Goal: Task Accomplishment & Management: Manage account settings

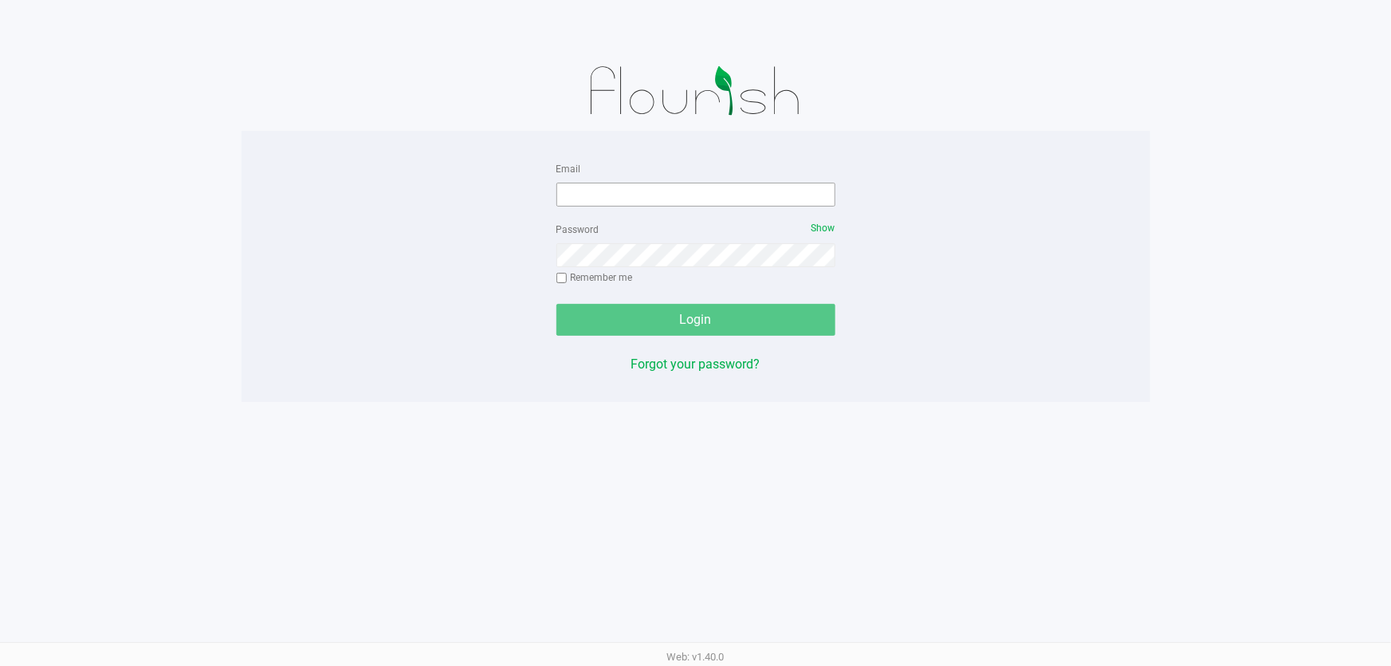
click at [693, 207] on form "Email Password Show Remember me Login" at bounding box center [696, 247] width 279 height 177
click at [682, 199] on input "Email" at bounding box center [696, 195] width 279 height 24
type input "imata@liveparallel.com"
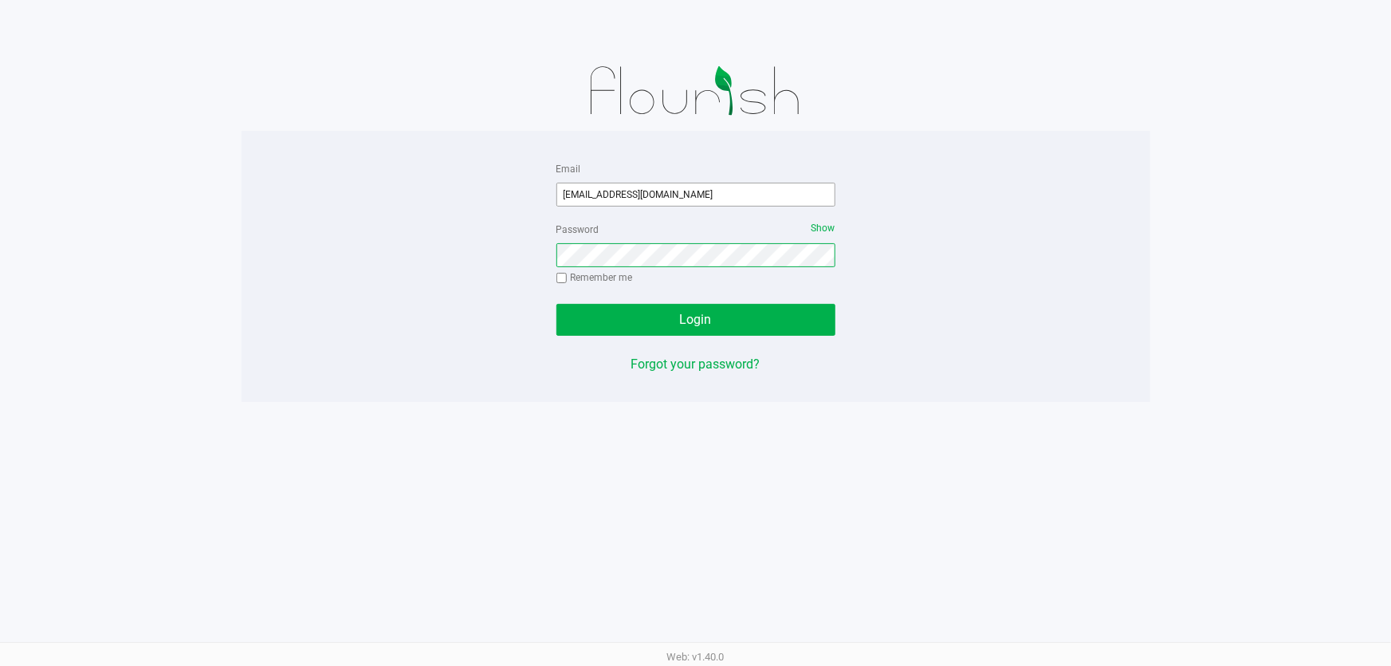
click at [557, 304] on button "Login" at bounding box center [696, 320] width 279 height 32
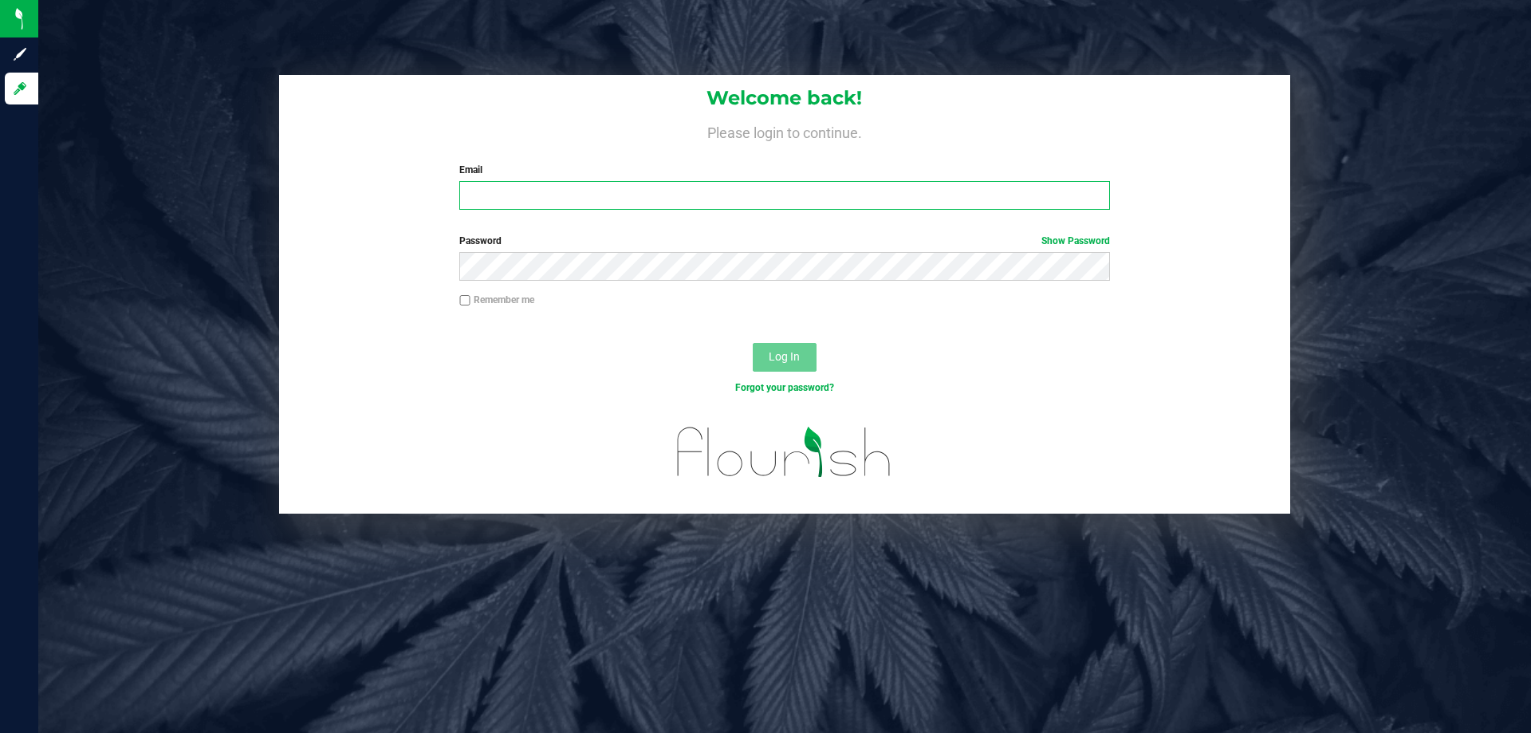
click at [624, 207] on input "Email" at bounding box center [784, 195] width 650 height 29
type input "[EMAIL_ADDRESS][DOMAIN_NAME]"
click at [1222, 528] on div "Welcome back! Please login to continue. Email imata@liveparallel.com Required P…" at bounding box center [784, 366] width 1493 height 733
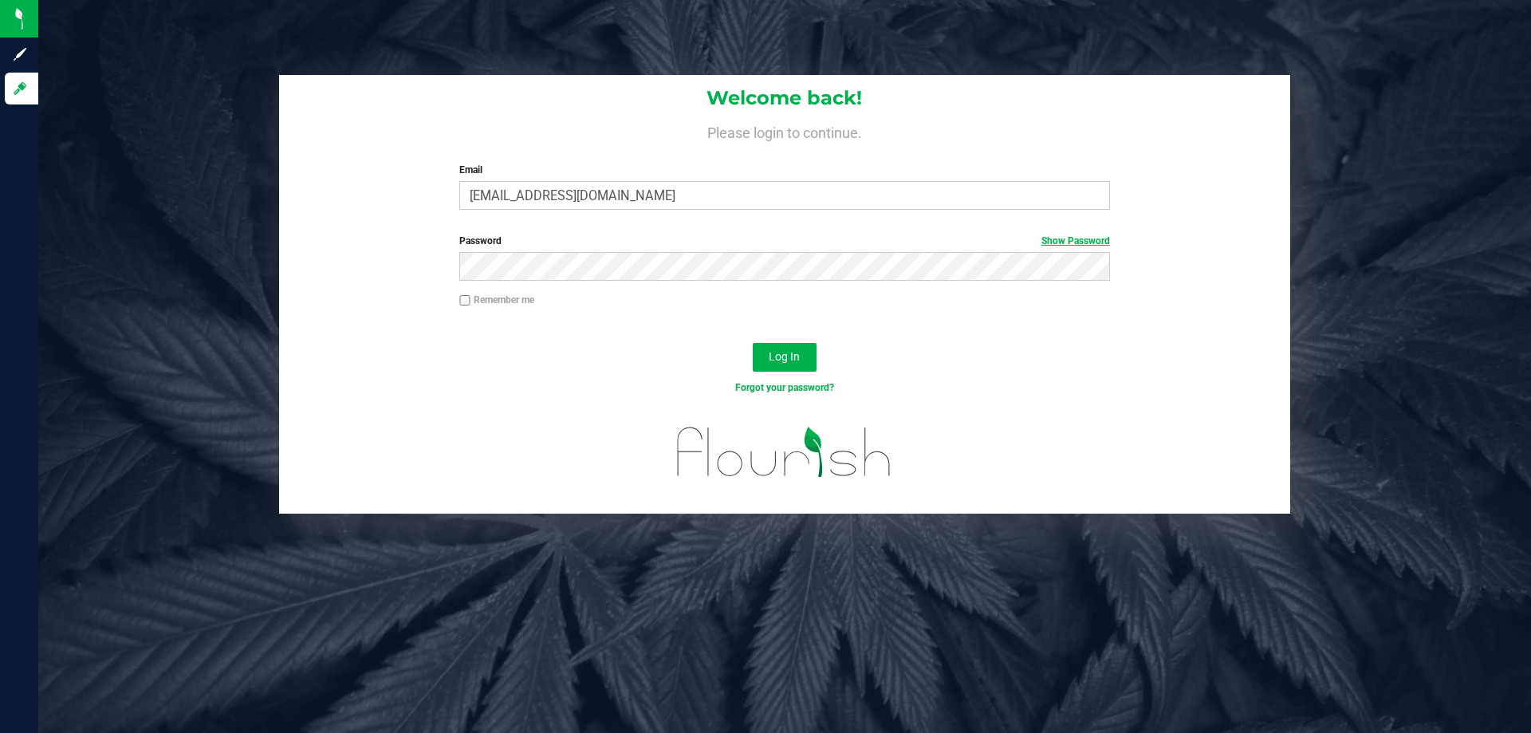
click at [1084, 243] on link "Show Password" at bounding box center [1075, 240] width 69 height 11
click at [753, 343] on button "Log In" at bounding box center [785, 357] width 64 height 29
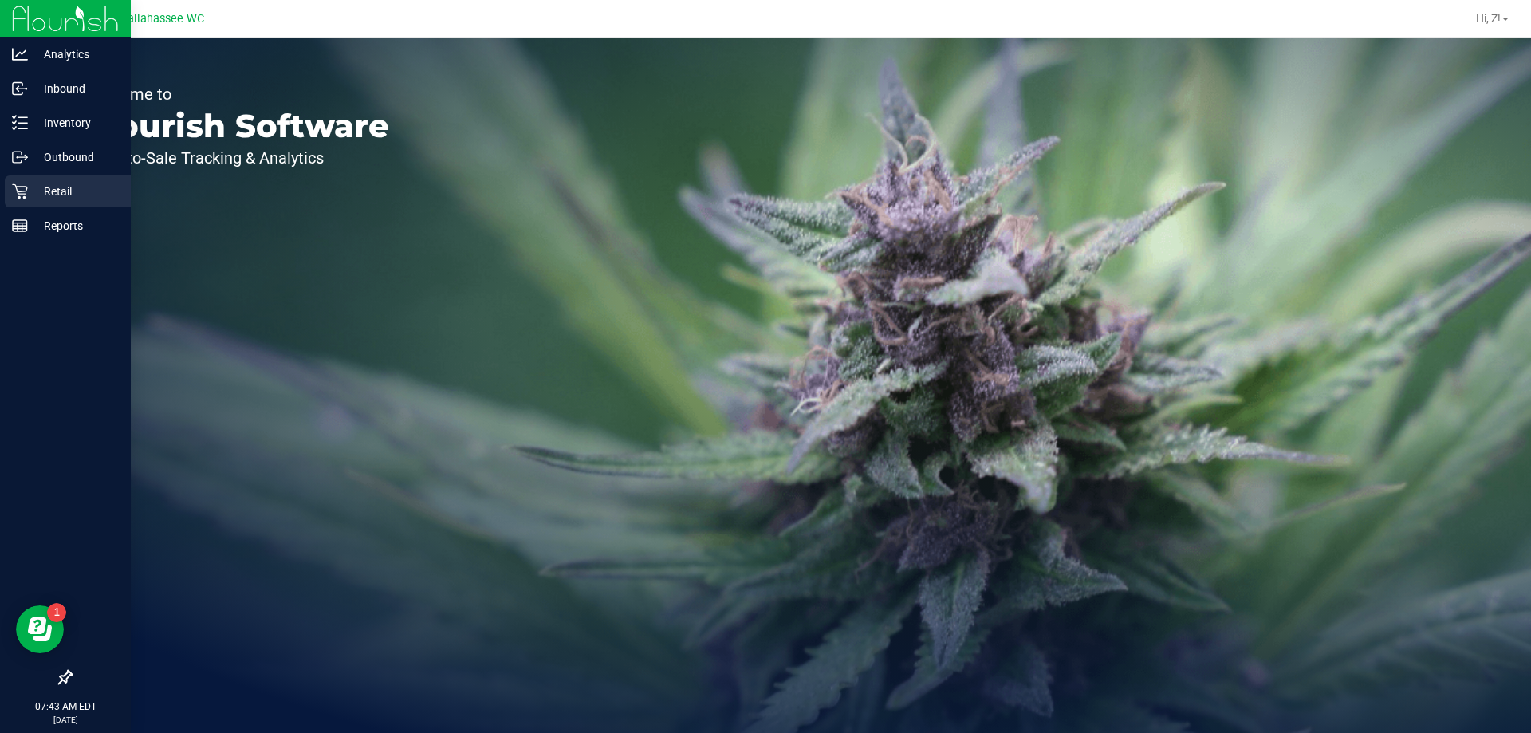
click at [52, 192] on p "Retail" at bounding box center [76, 191] width 96 height 19
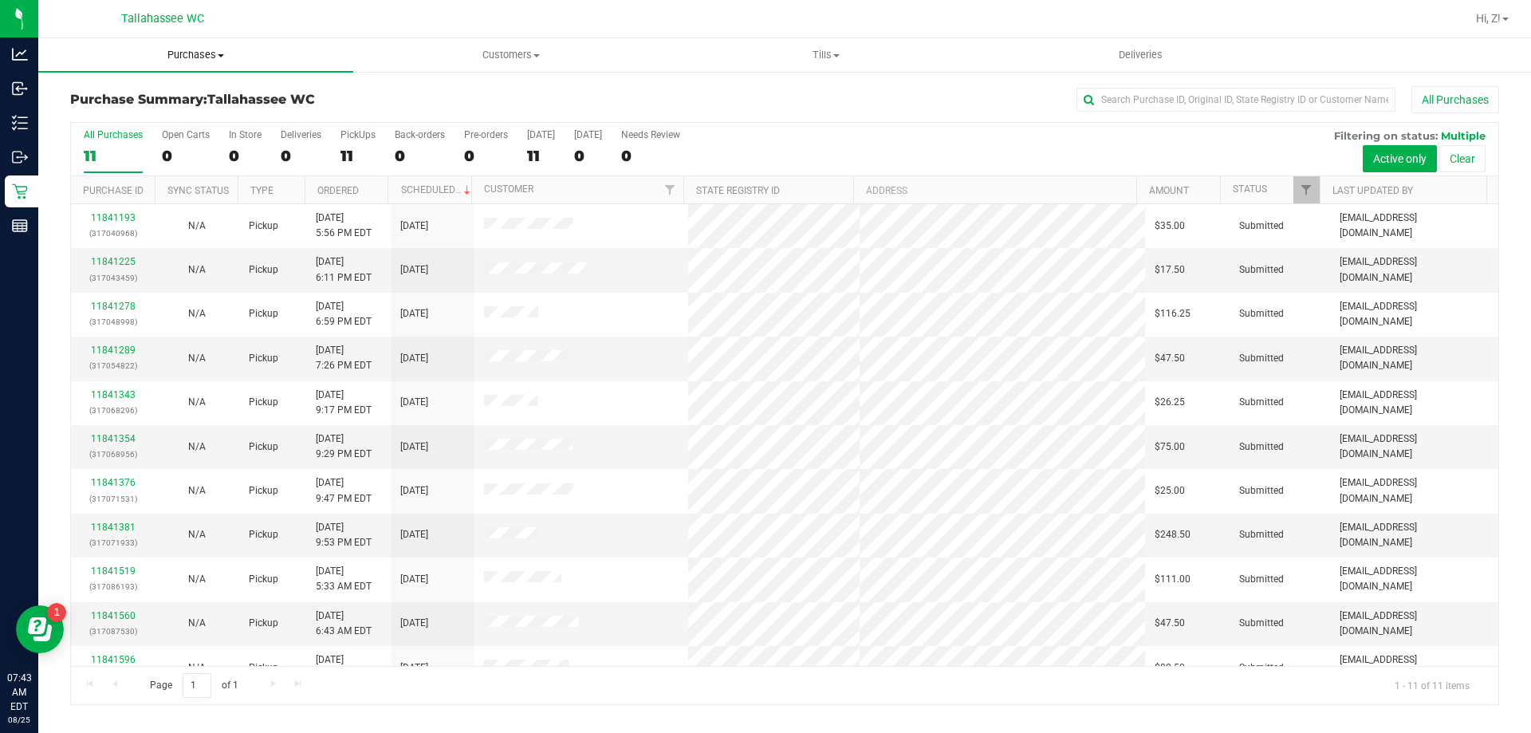
click at [203, 59] on span "Purchases" at bounding box center [195, 55] width 315 height 14
click at [144, 110] on li "Fulfillment" at bounding box center [195, 115] width 315 height 19
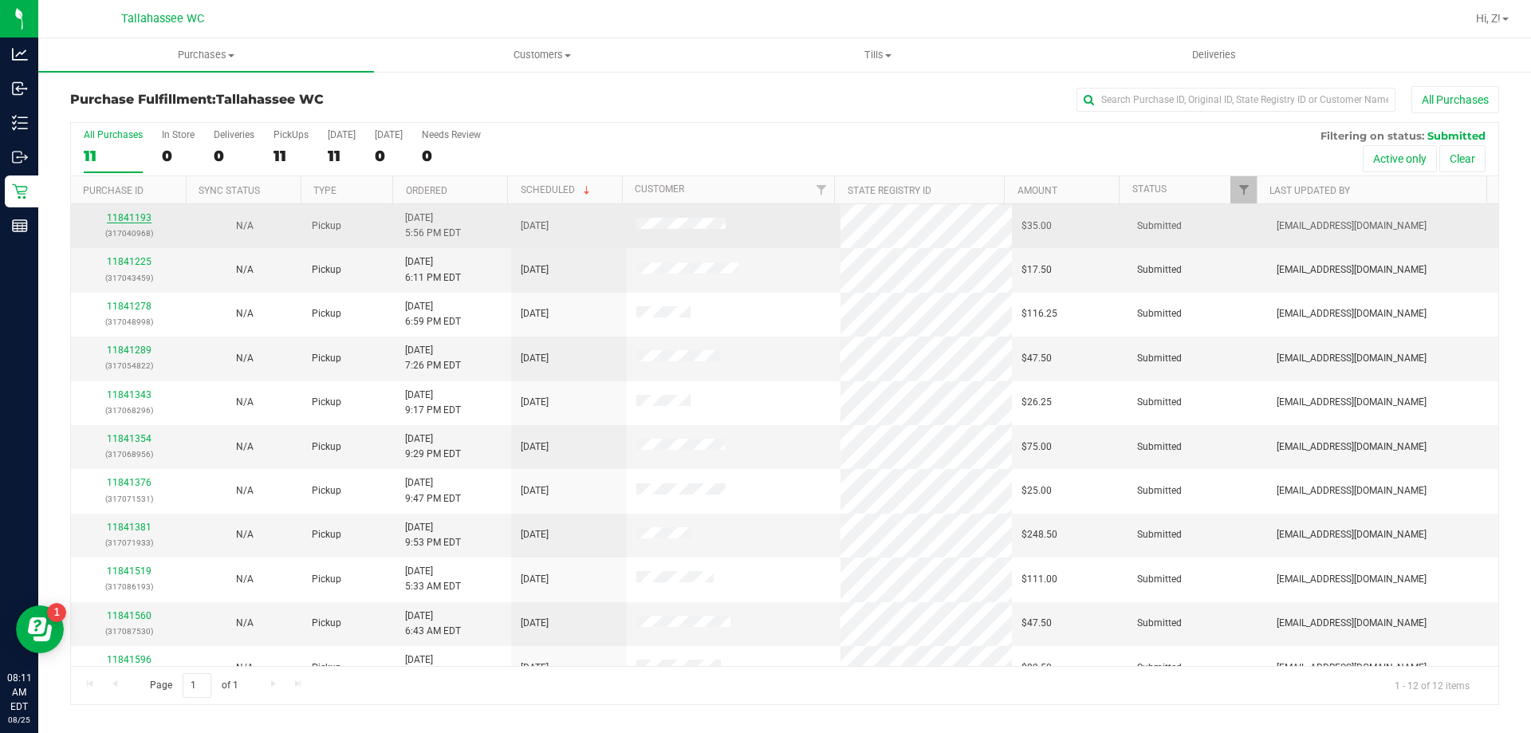
click at [137, 215] on link "11841193" at bounding box center [129, 217] width 45 height 11
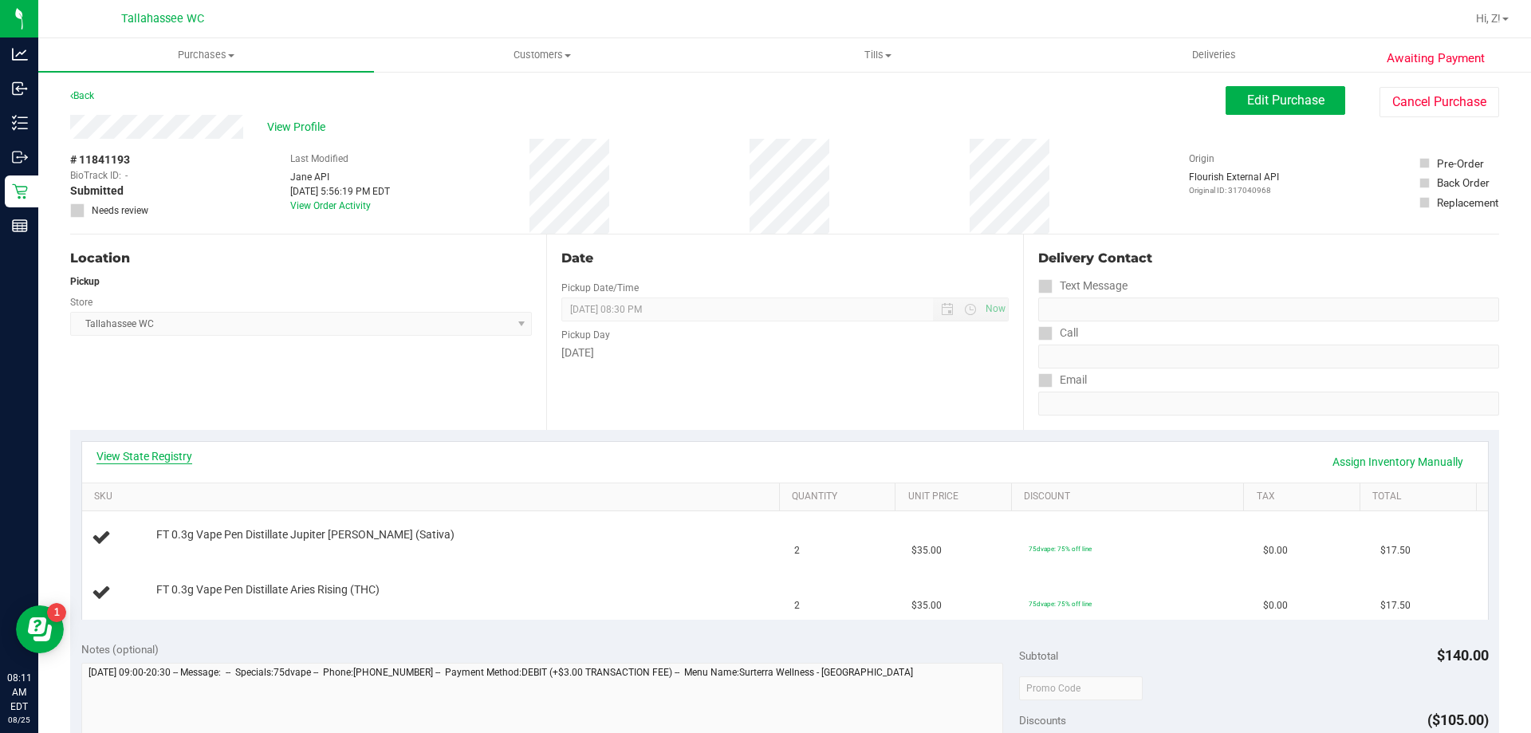
click at [143, 455] on link "View State Registry" at bounding box center [144, 456] width 96 height 16
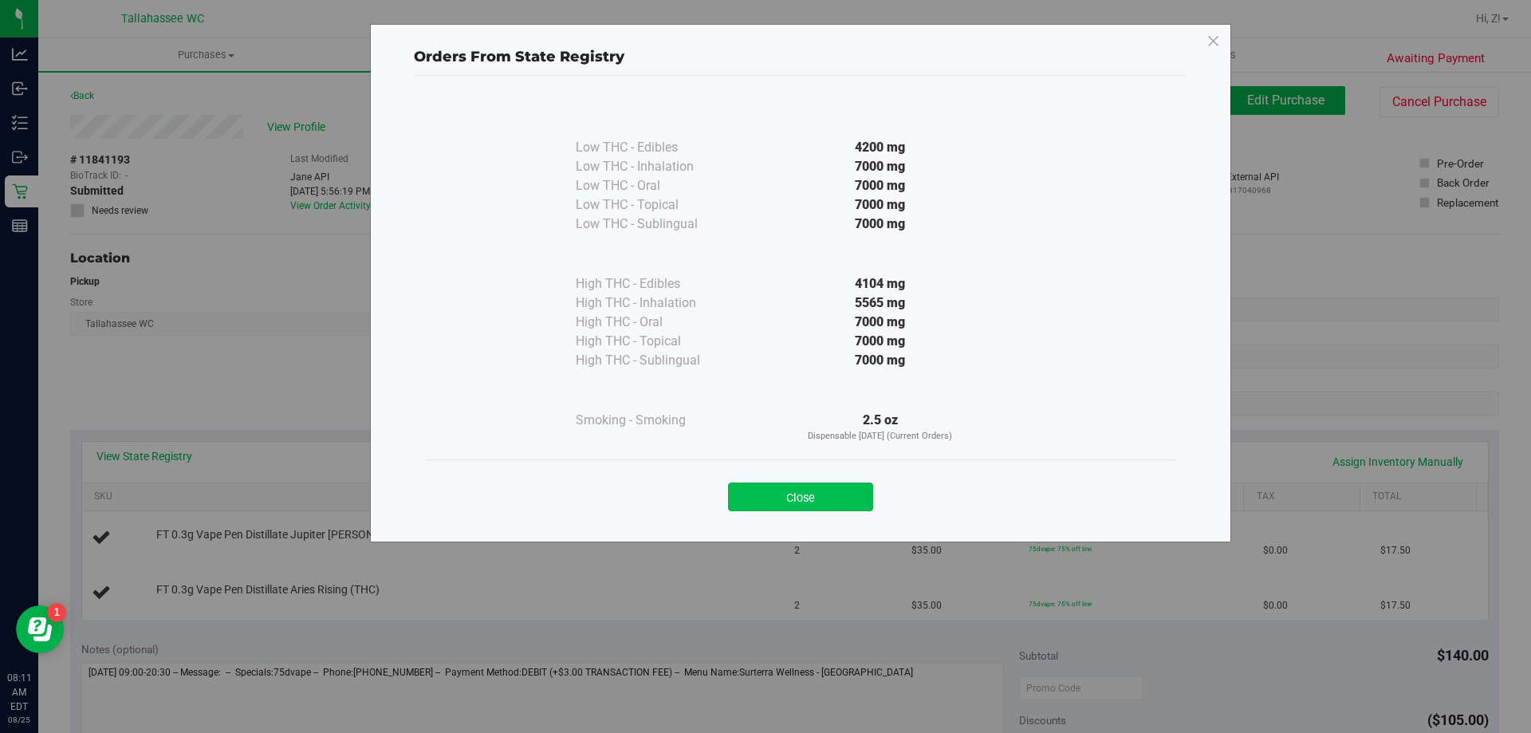
click at [864, 487] on button "Close" at bounding box center [800, 496] width 145 height 29
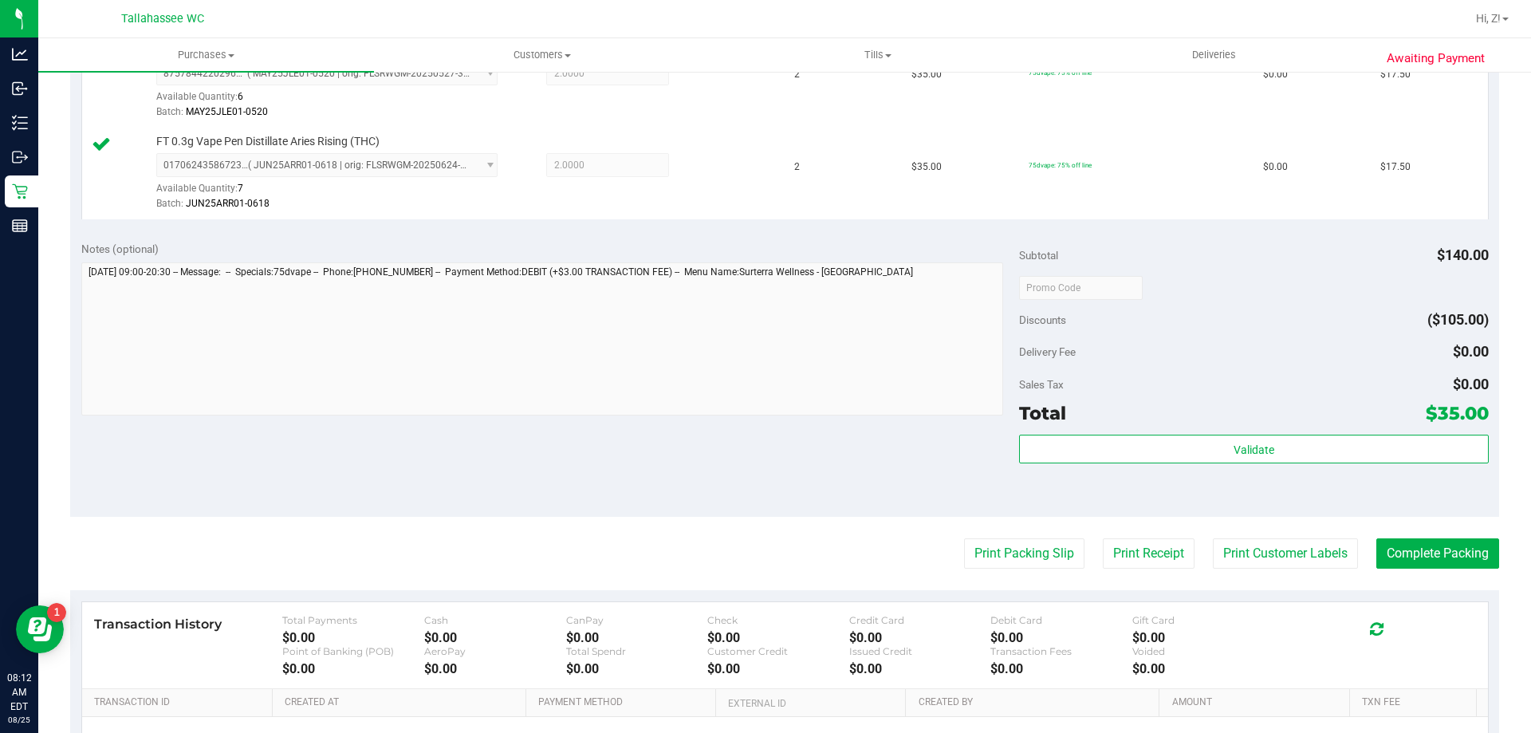
scroll to position [478, 0]
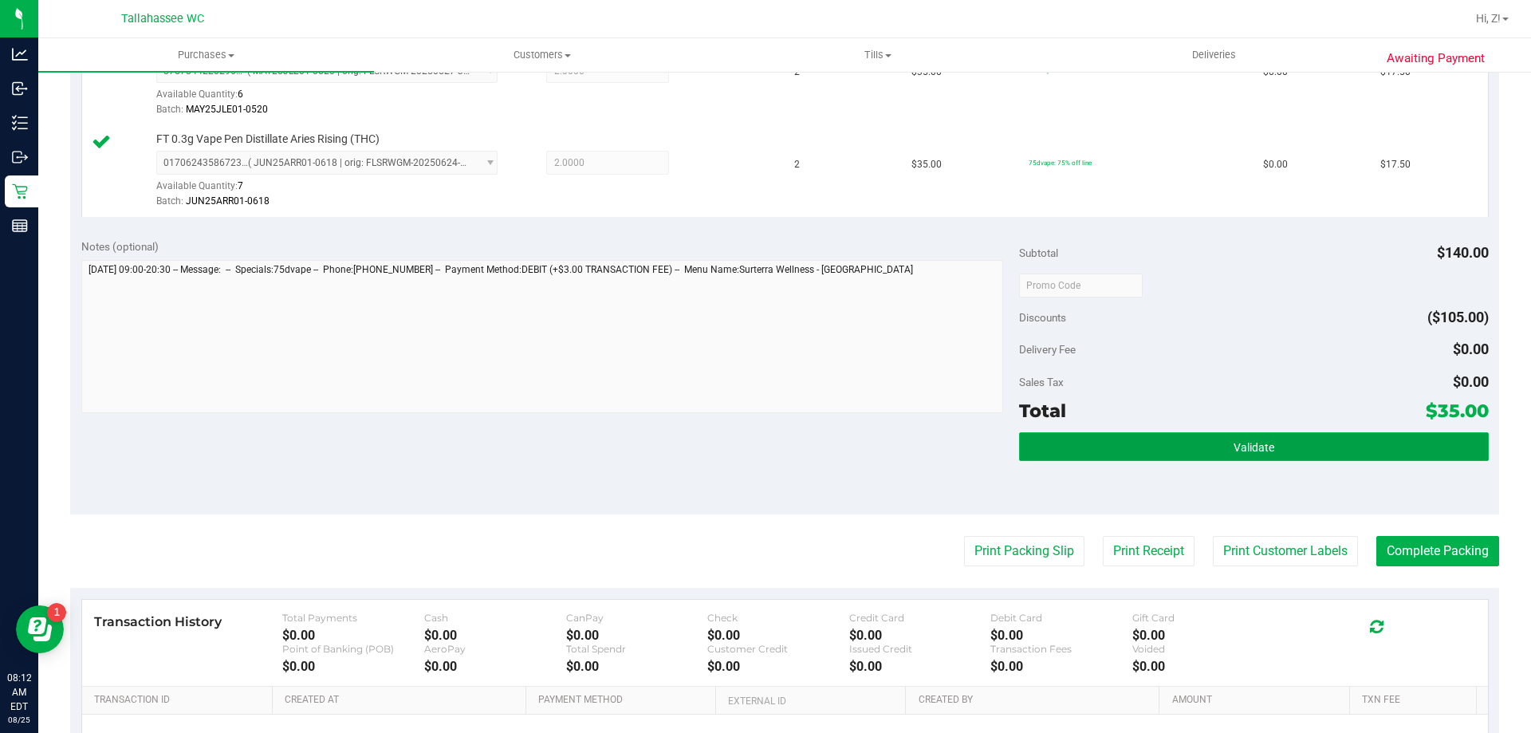
click at [1235, 437] on button "Validate" at bounding box center [1253, 446] width 469 height 29
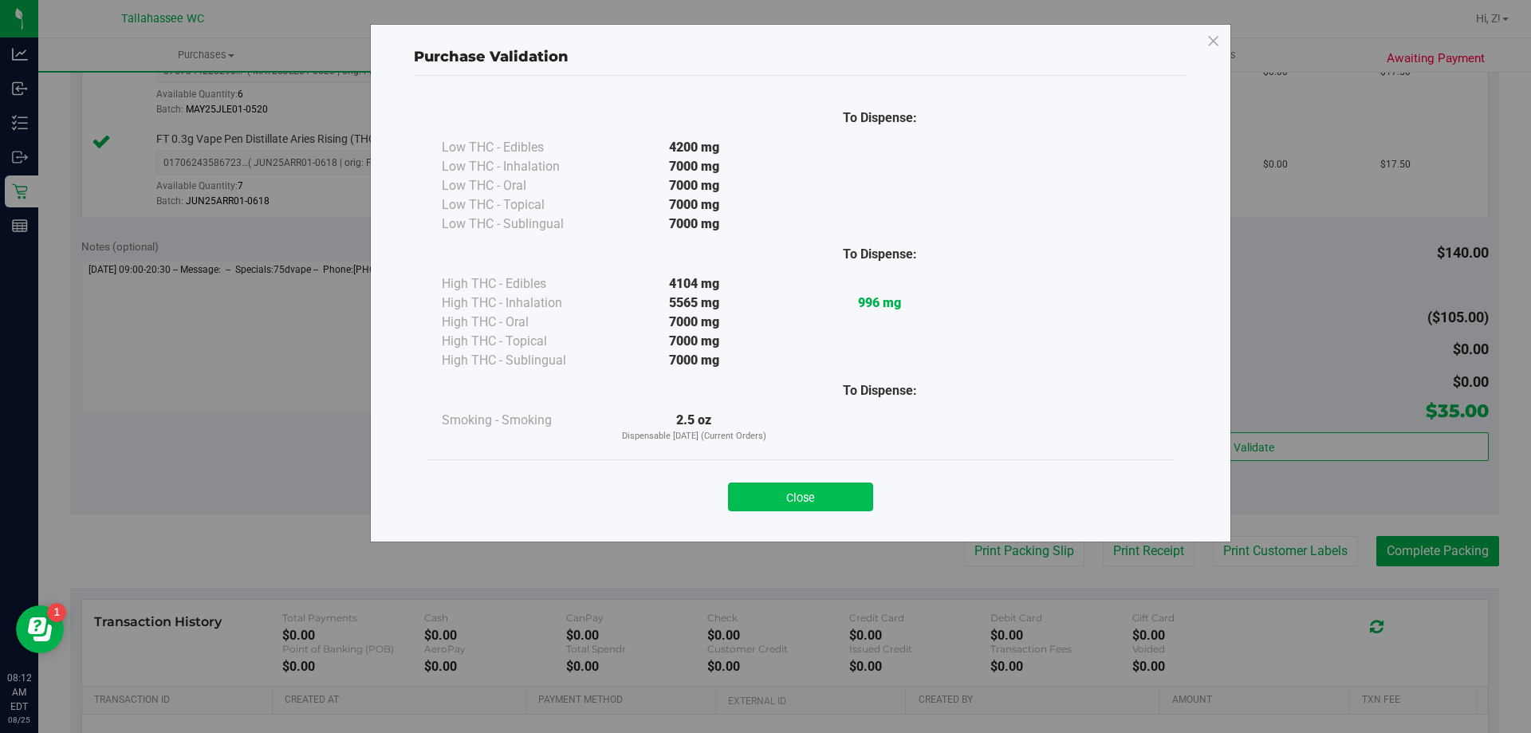
click at [827, 495] on button "Close" at bounding box center [800, 496] width 145 height 29
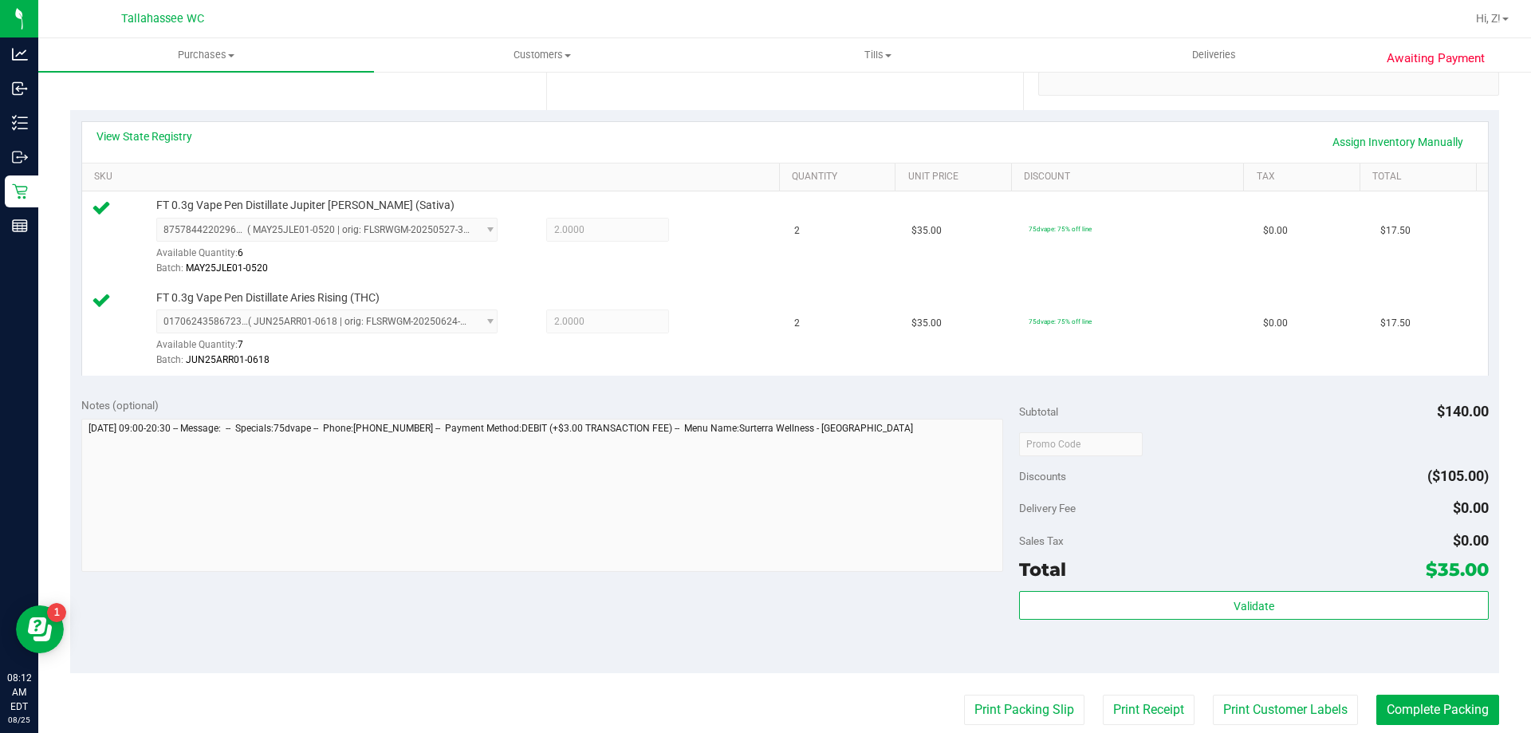
scroll to position [558, 0]
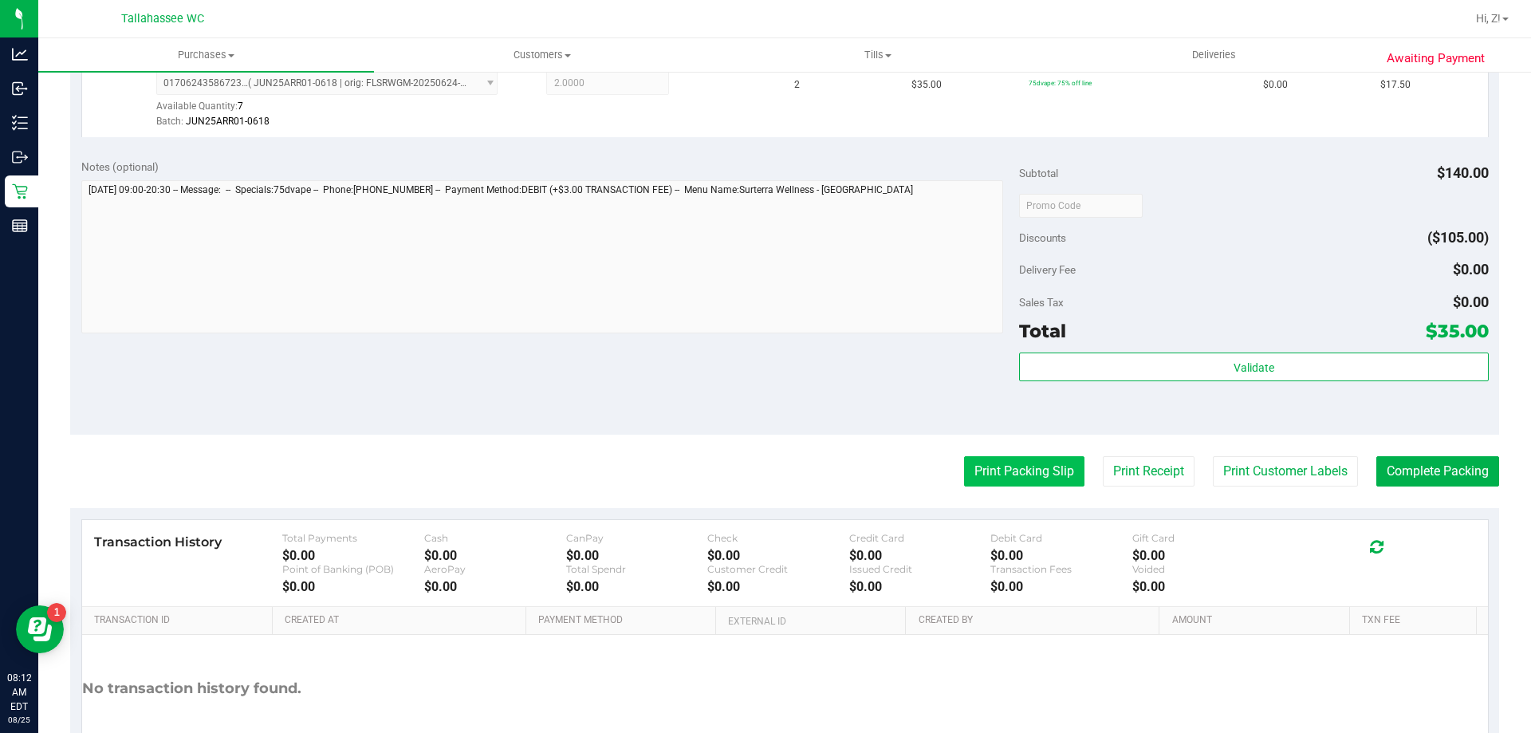
click at [1035, 474] on button "Print Packing Slip" at bounding box center [1024, 471] width 120 height 30
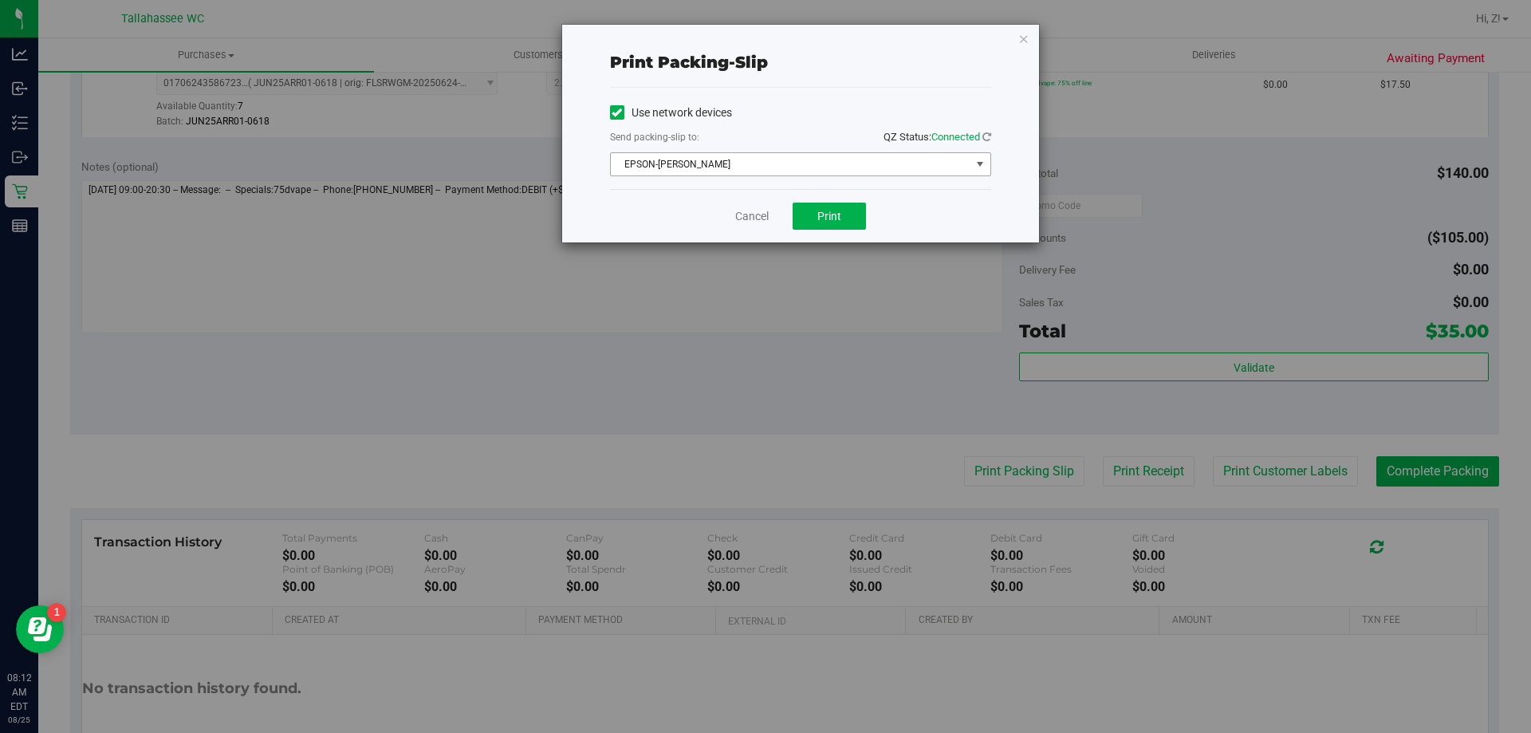
click at [895, 165] on span "EPSON-[PERSON_NAME]" at bounding box center [791, 164] width 360 height 22
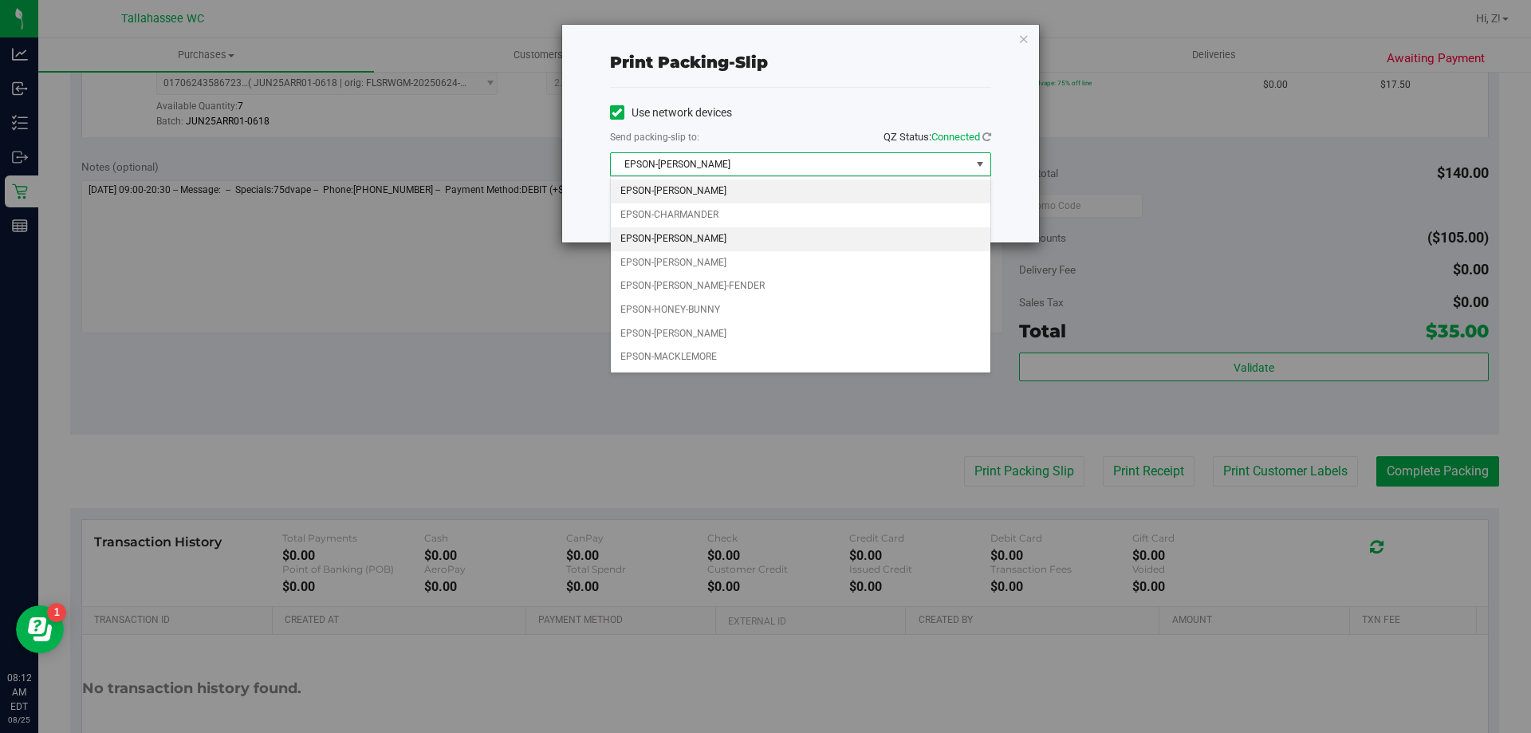
click at [680, 246] on li "EPSON-[PERSON_NAME]" at bounding box center [801, 239] width 380 height 24
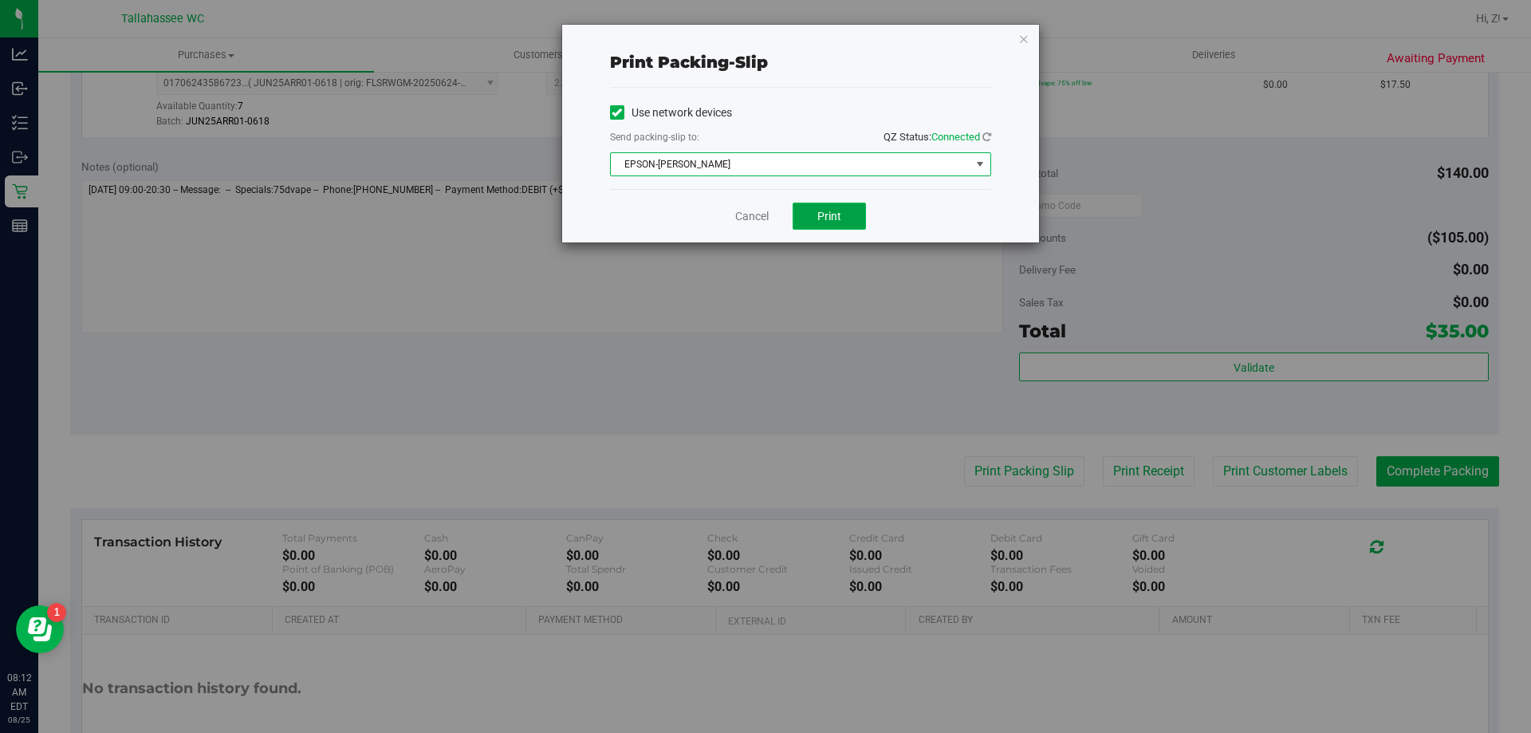
click at [839, 213] on span "Print" at bounding box center [829, 216] width 24 height 13
click at [1024, 40] on icon "button" at bounding box center [1023, 38] width 11 height 19
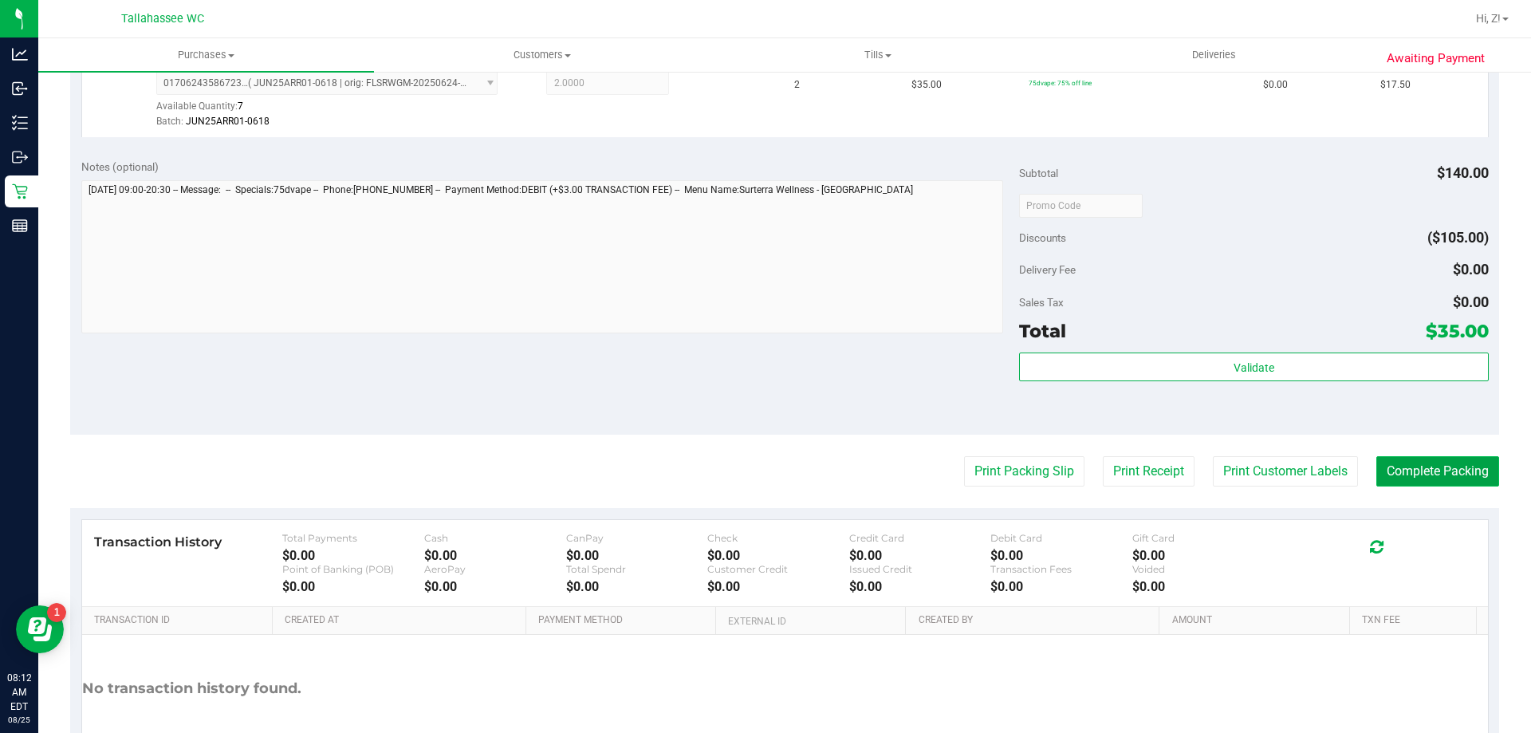
click at [1436, 474] on button "Complete Packing" at bounding box center [1437, 471] width 123 height 30
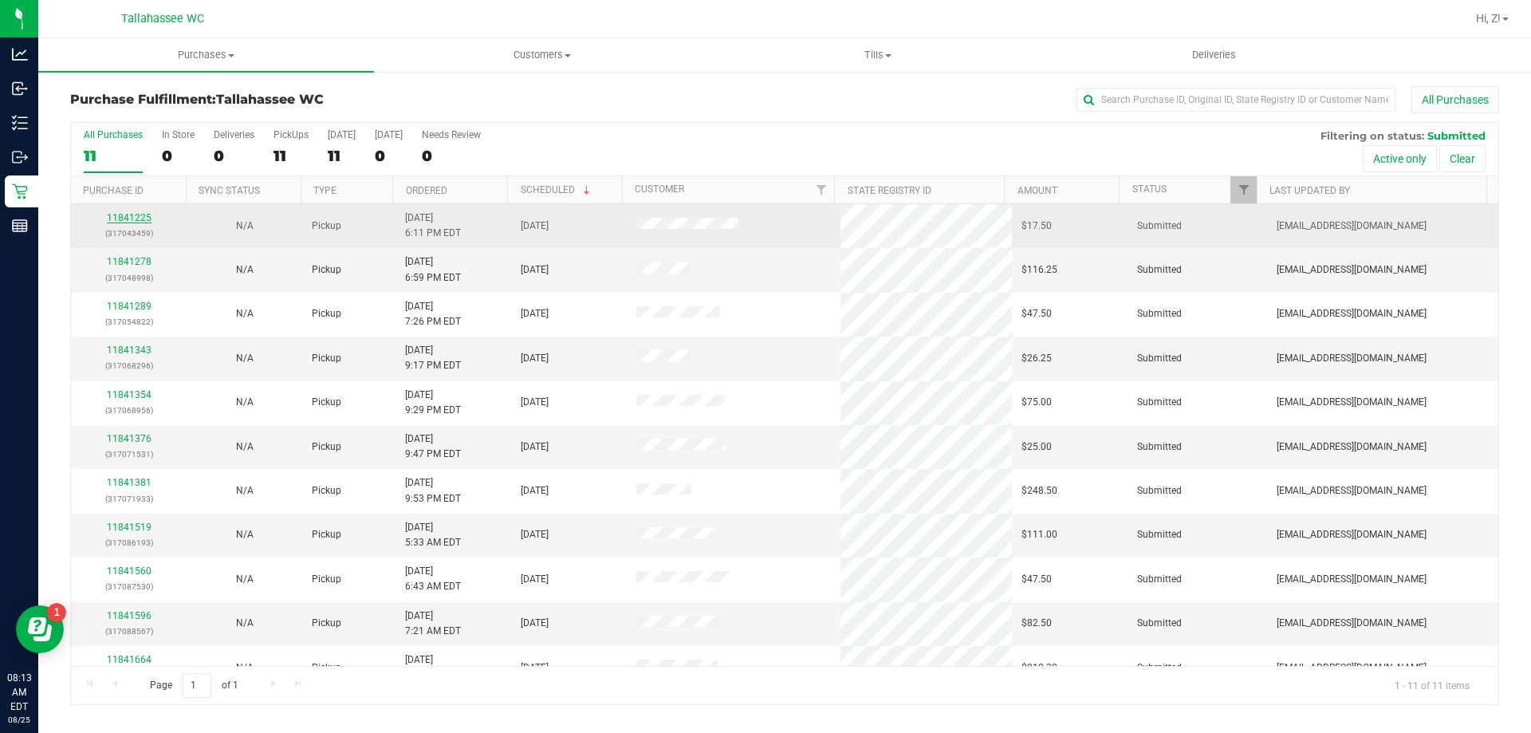
click at [137, 218] on link "11841225" at bounding box center [129, 217] width 45 height 11
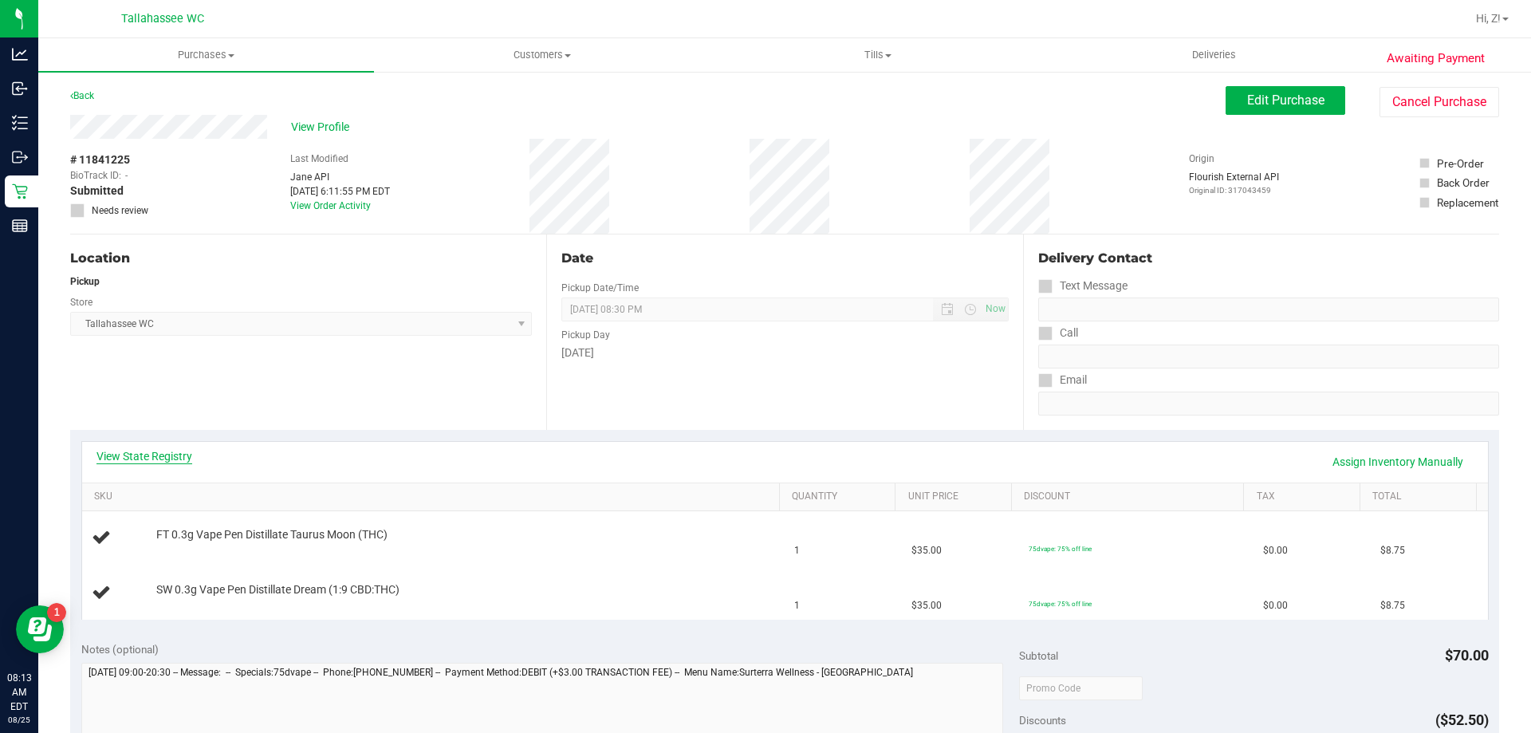
click at [167, 457] on link "View State Registry" at bounding box center [144, 456] width 96 height 16
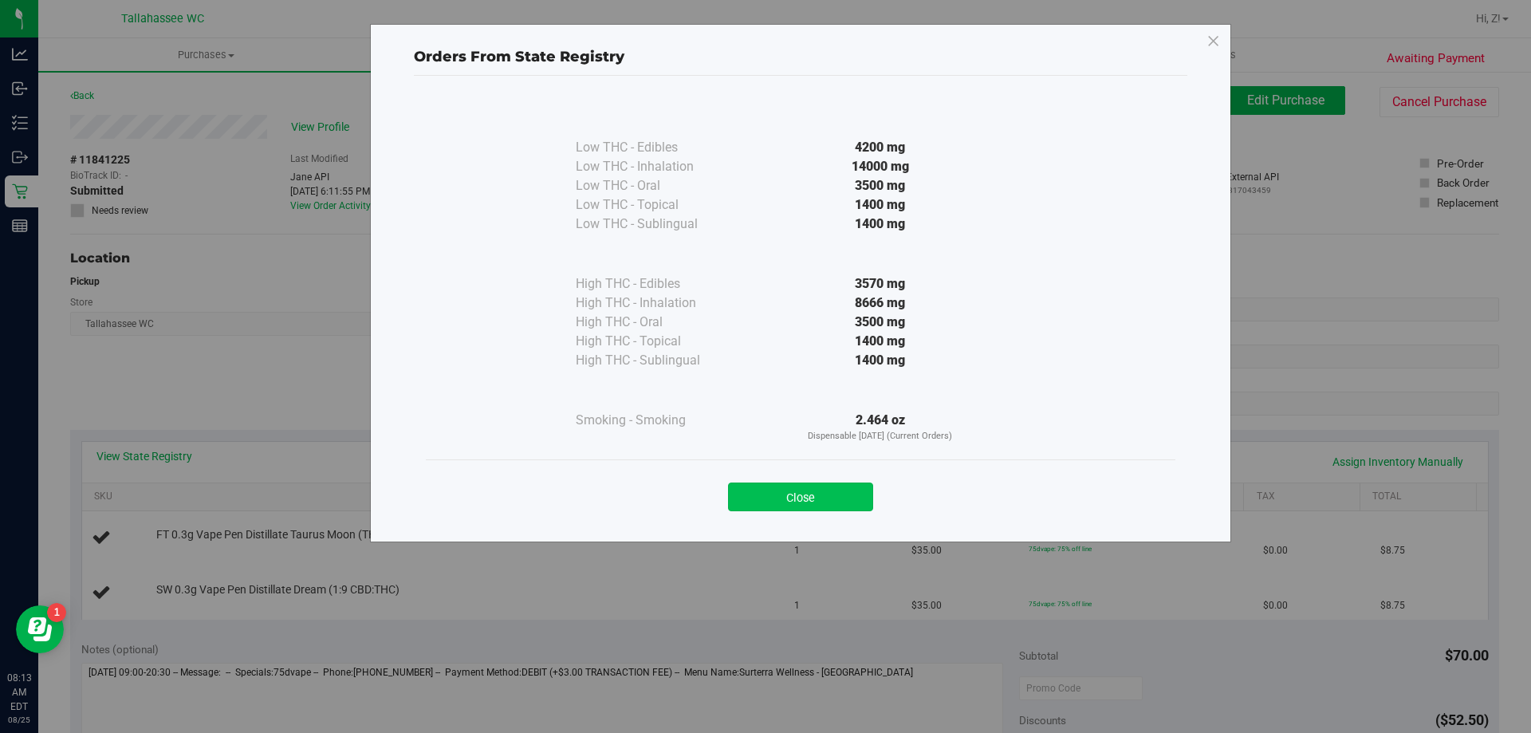
click at [806, 500] on button "Close" at bounding box center [800, 496] width 145 height 29
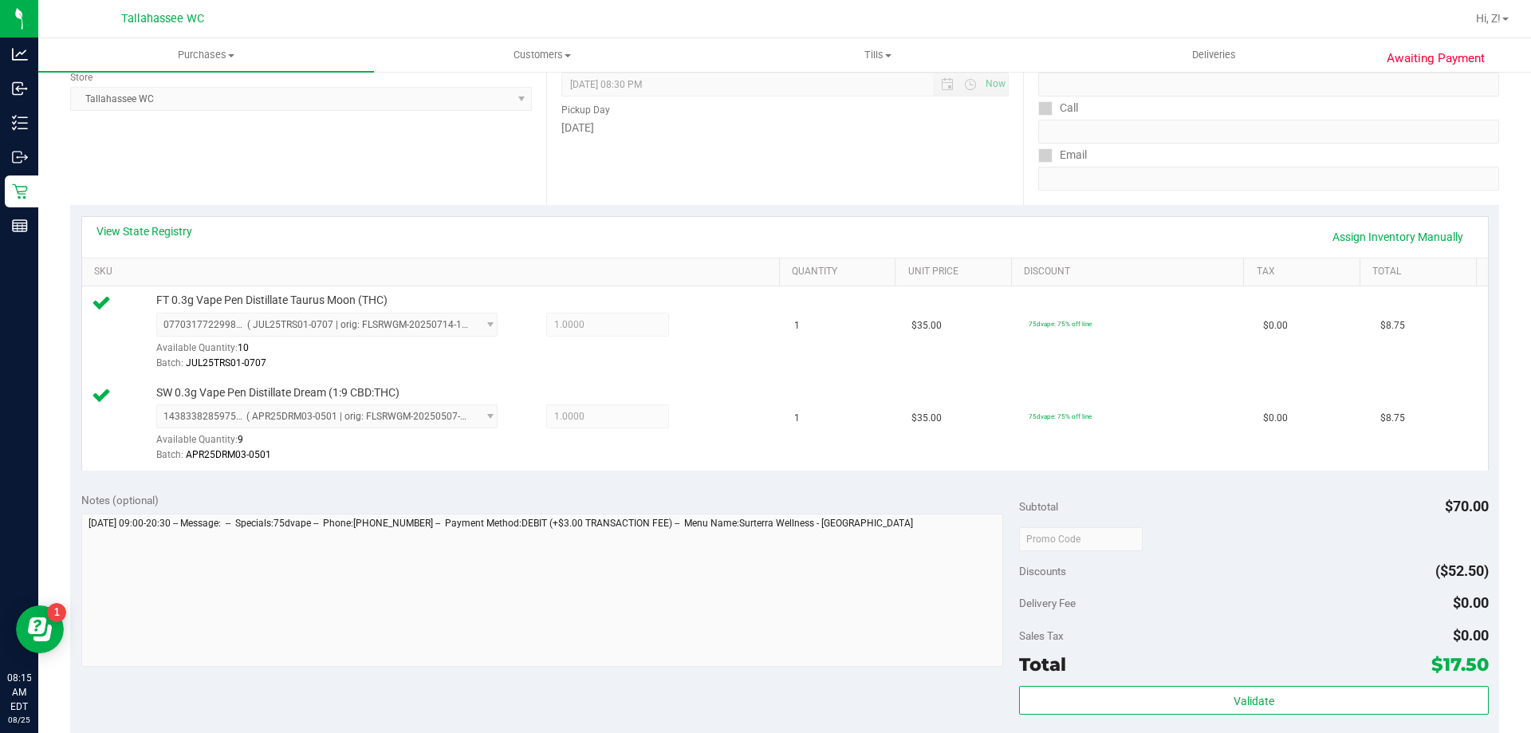
scroll to position [478, 0]
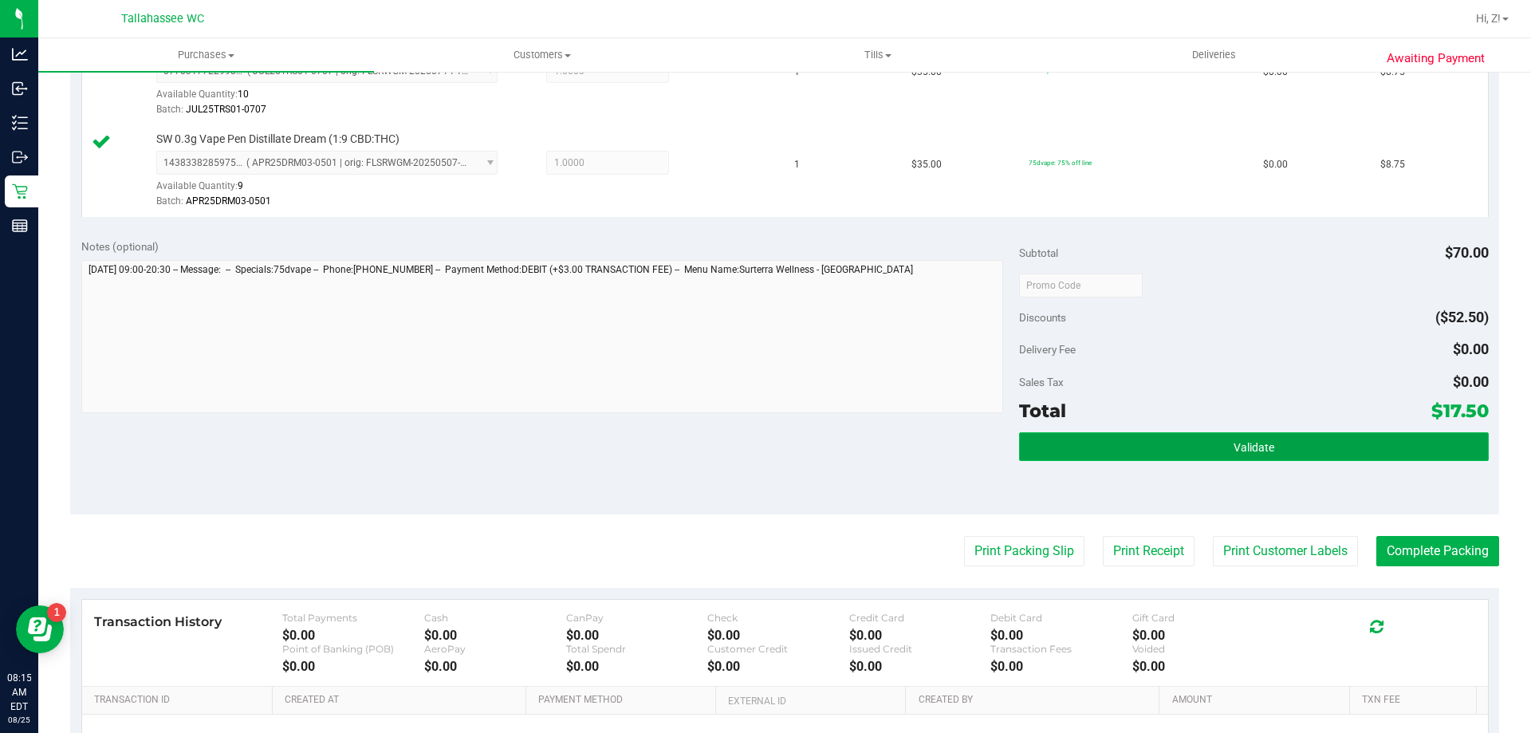
click at [1221, 454] on button "Validate" at bounding box center [1253, 446] width 469 height 29
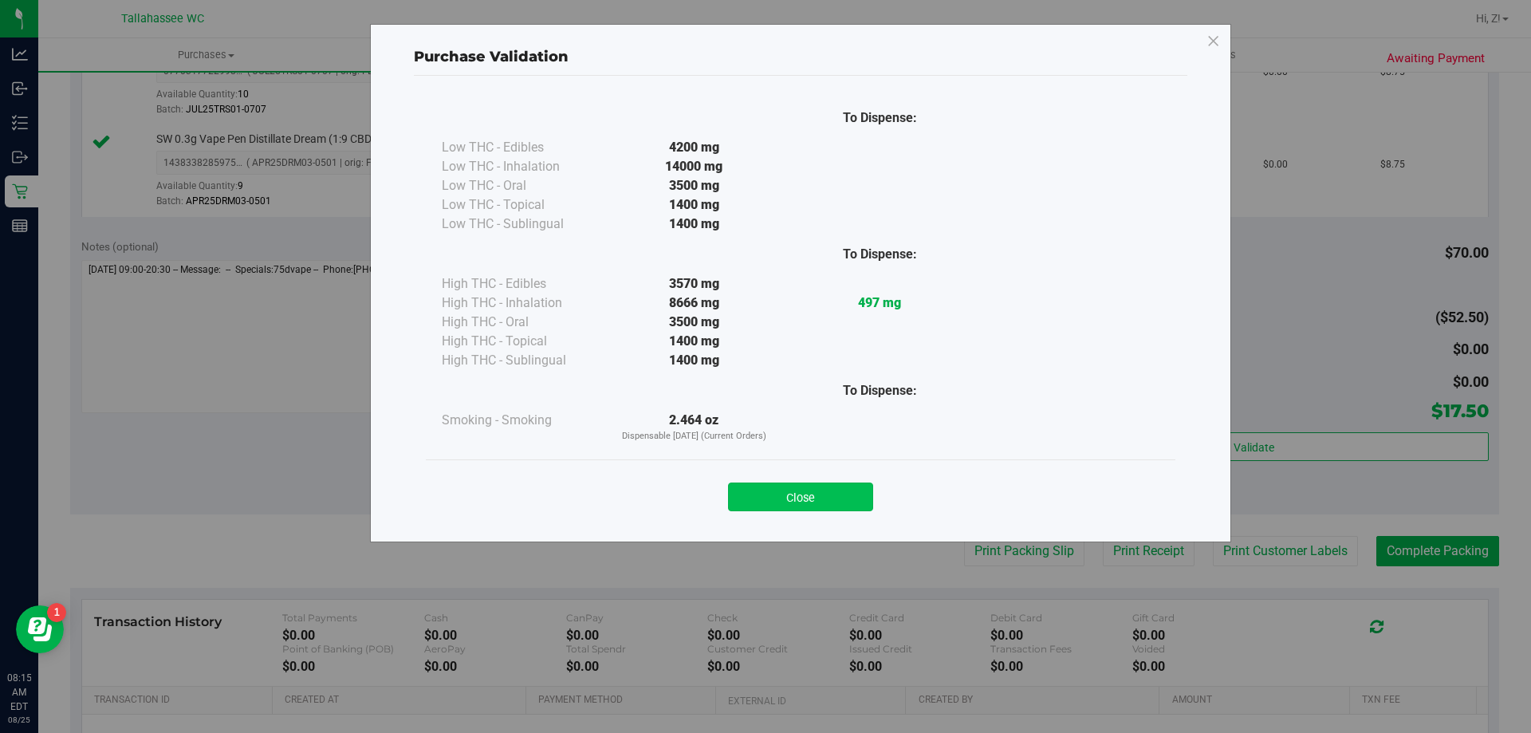
click at [798, 496] on button "Close" at bounding box center [800, 496] width 145 height 29
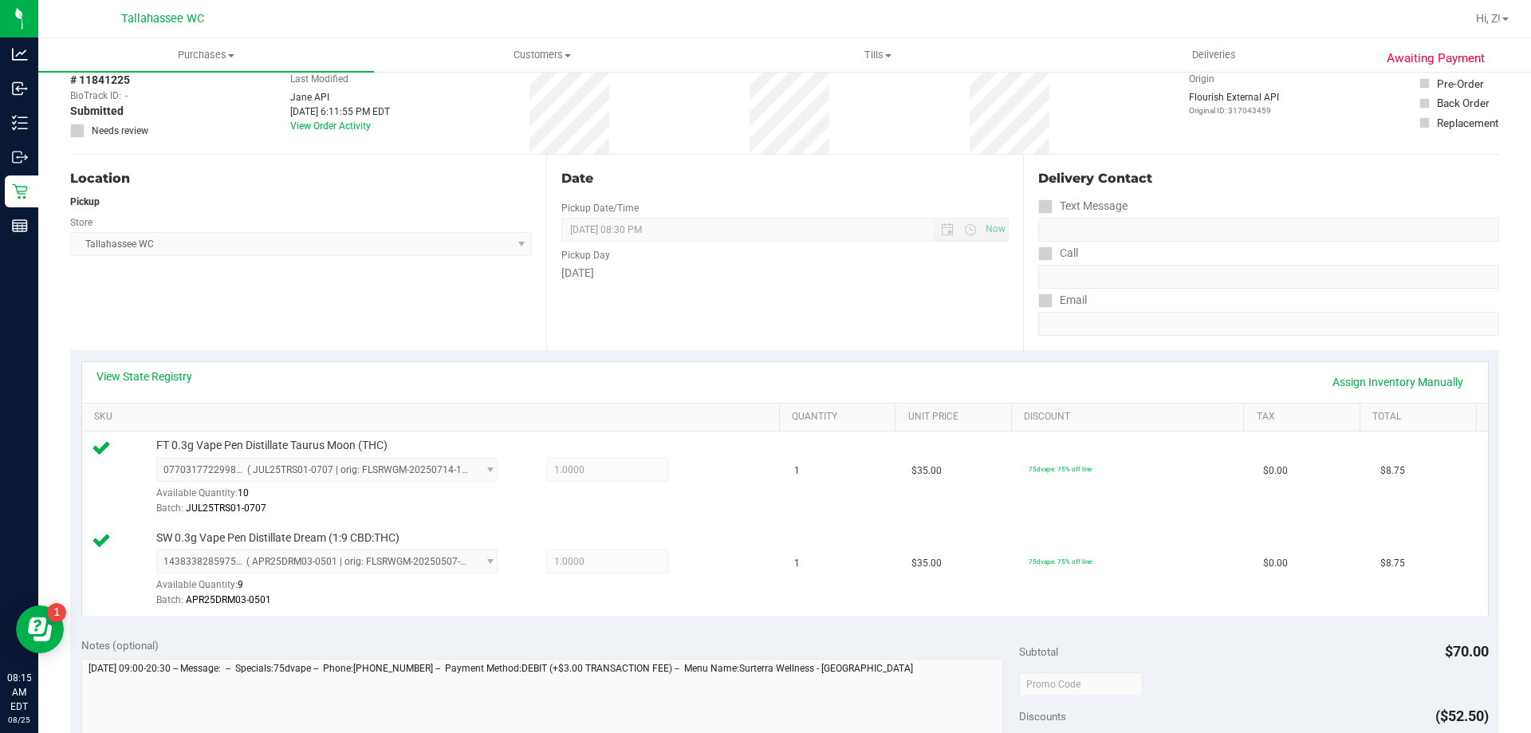
scroll to position [558, 0]
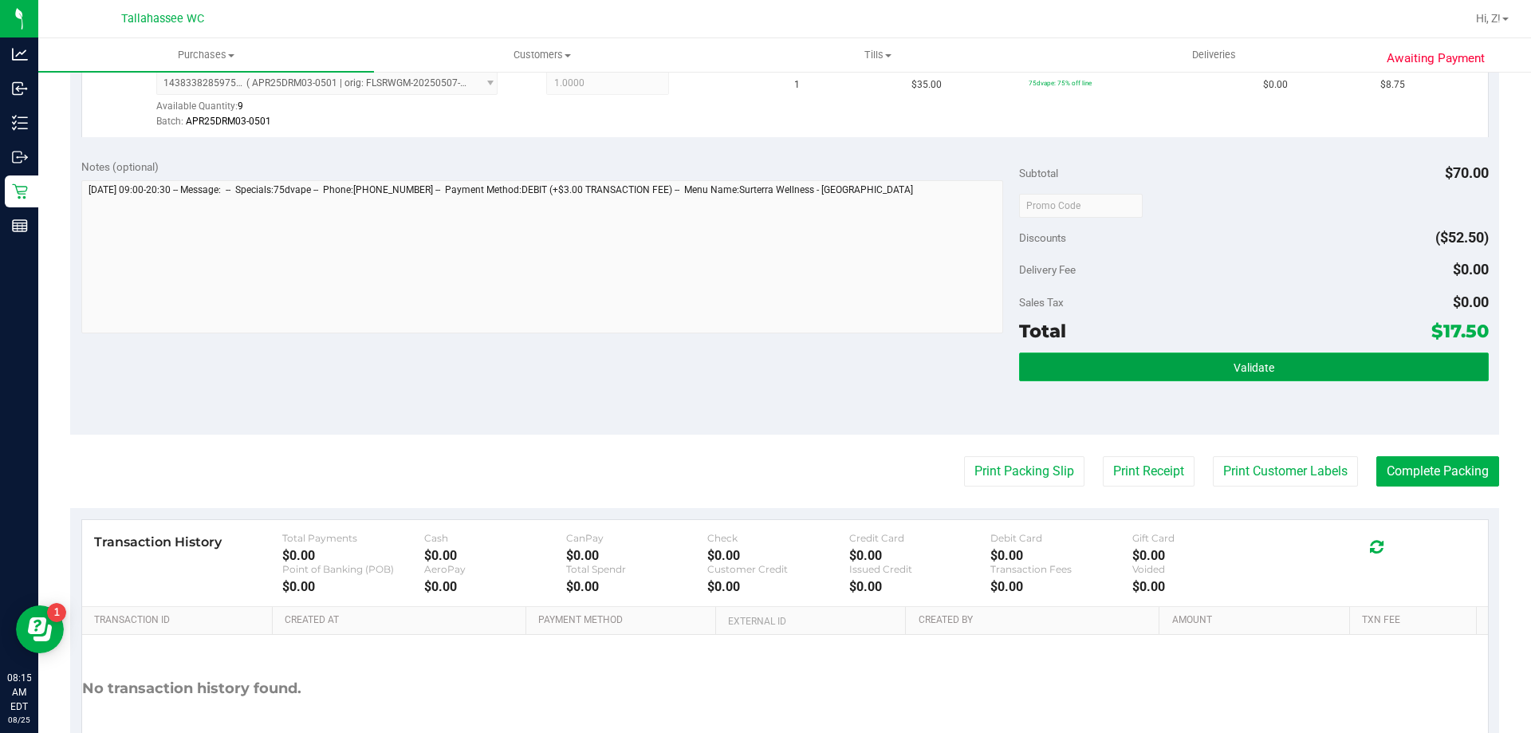
click at [1142, 362] on button "Validate" at bounding box center [1253, 366] width 469 height 29
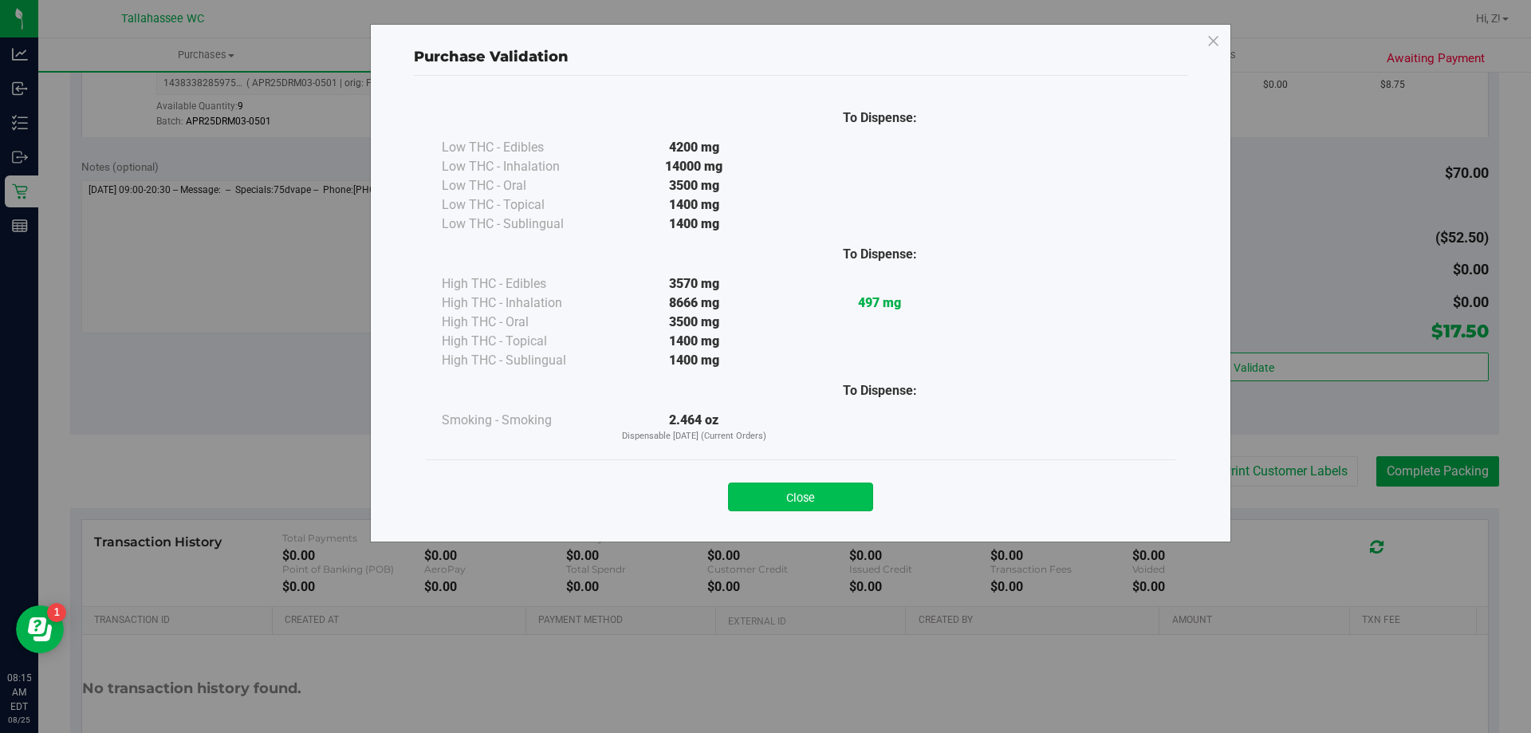
click at [852, 506] on button "Close" at bounding box center [800, 496] width 145 height 29
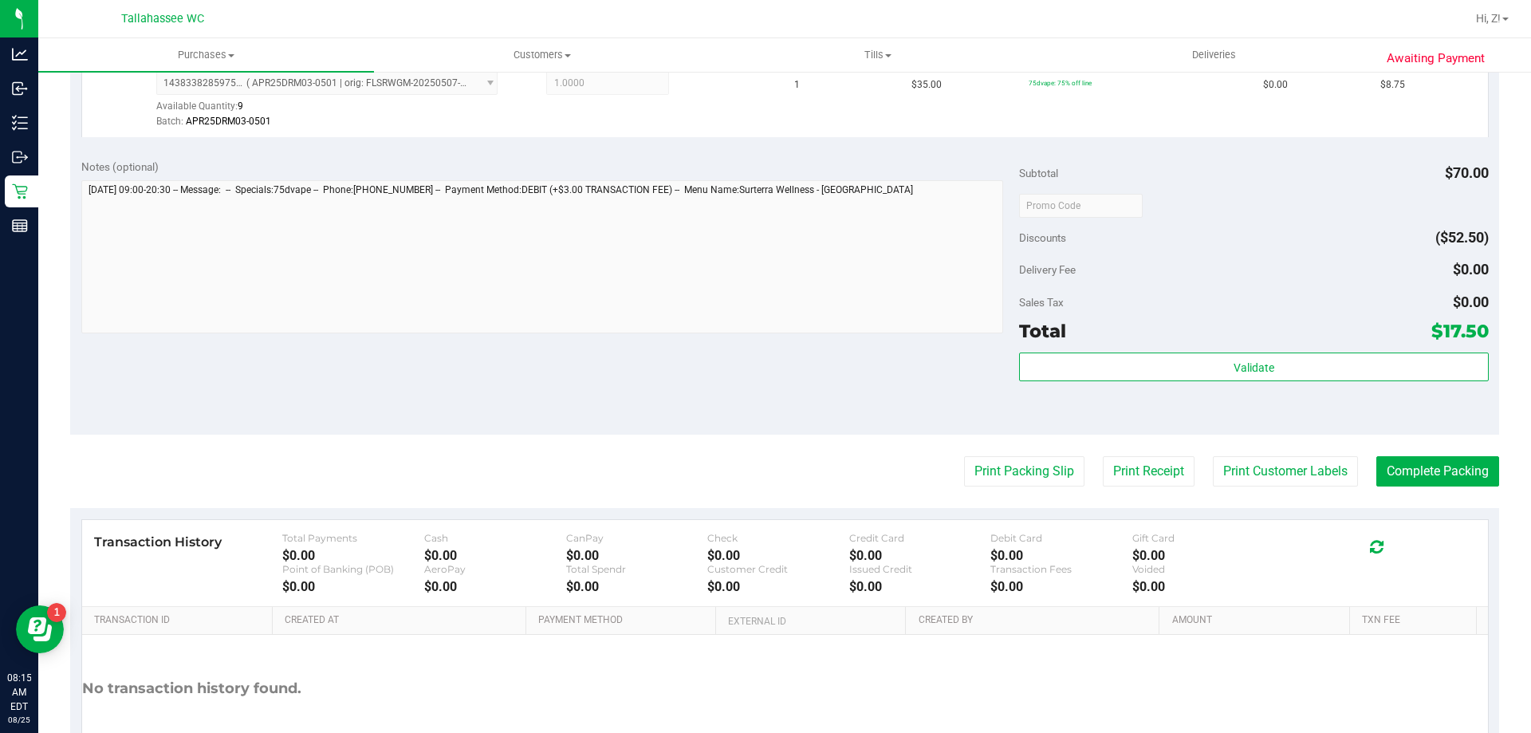
click at [1005, 502] on purchase-details "Back Edit Purchase Cancel Purchase View Profile # 11841225 BioTrack ID: - Submi…" at bounding box center [784, 167] width 1429 height 1278
click at [1005, 483] on button "Print Packing Slip" at bounding box center [1024, 471] width 120 height 30
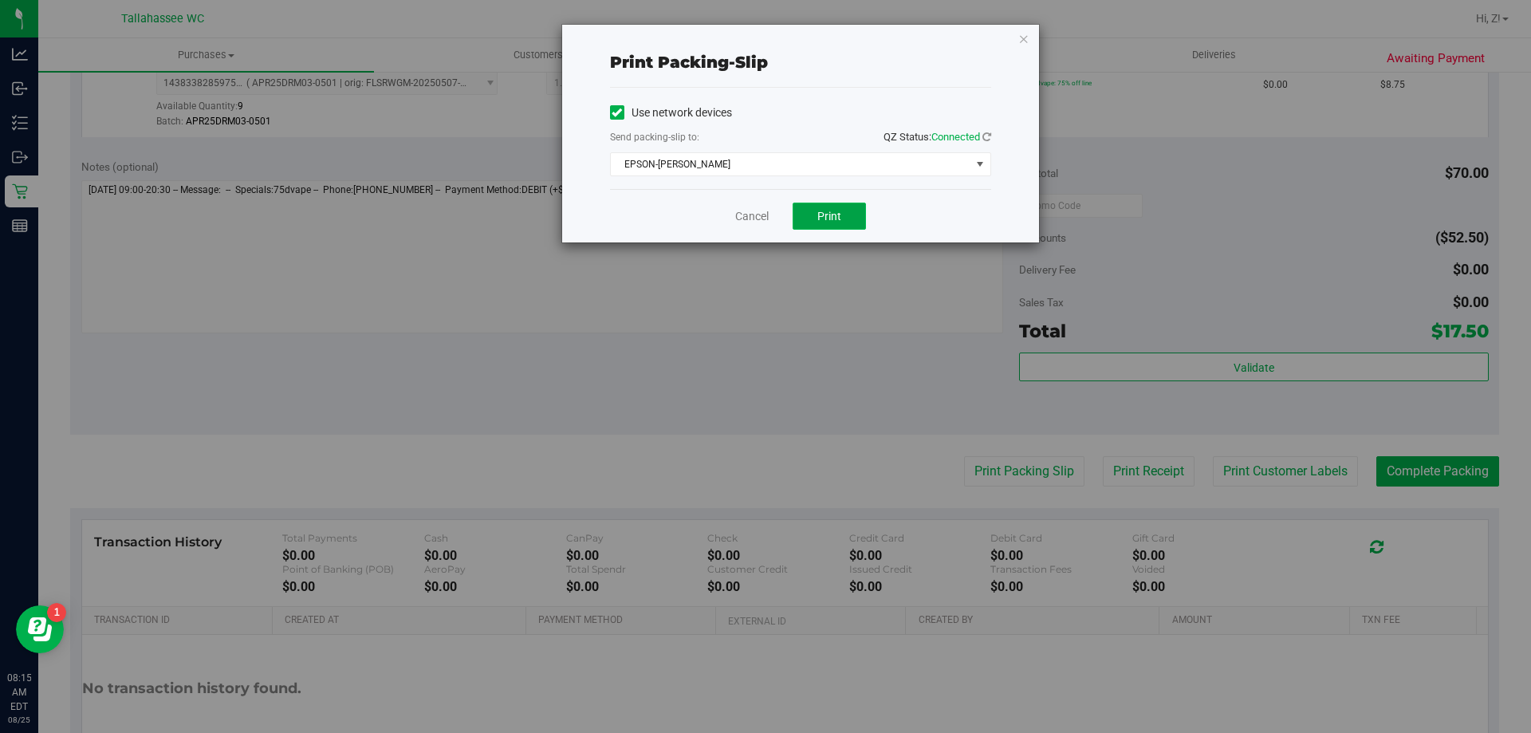
click at [826, 226] on button "Print" at bounding box center [829, 216] width 73 height 27
click at [1023, 45] on icon "button" at bounding box center [1023, 38] width 11 height 19
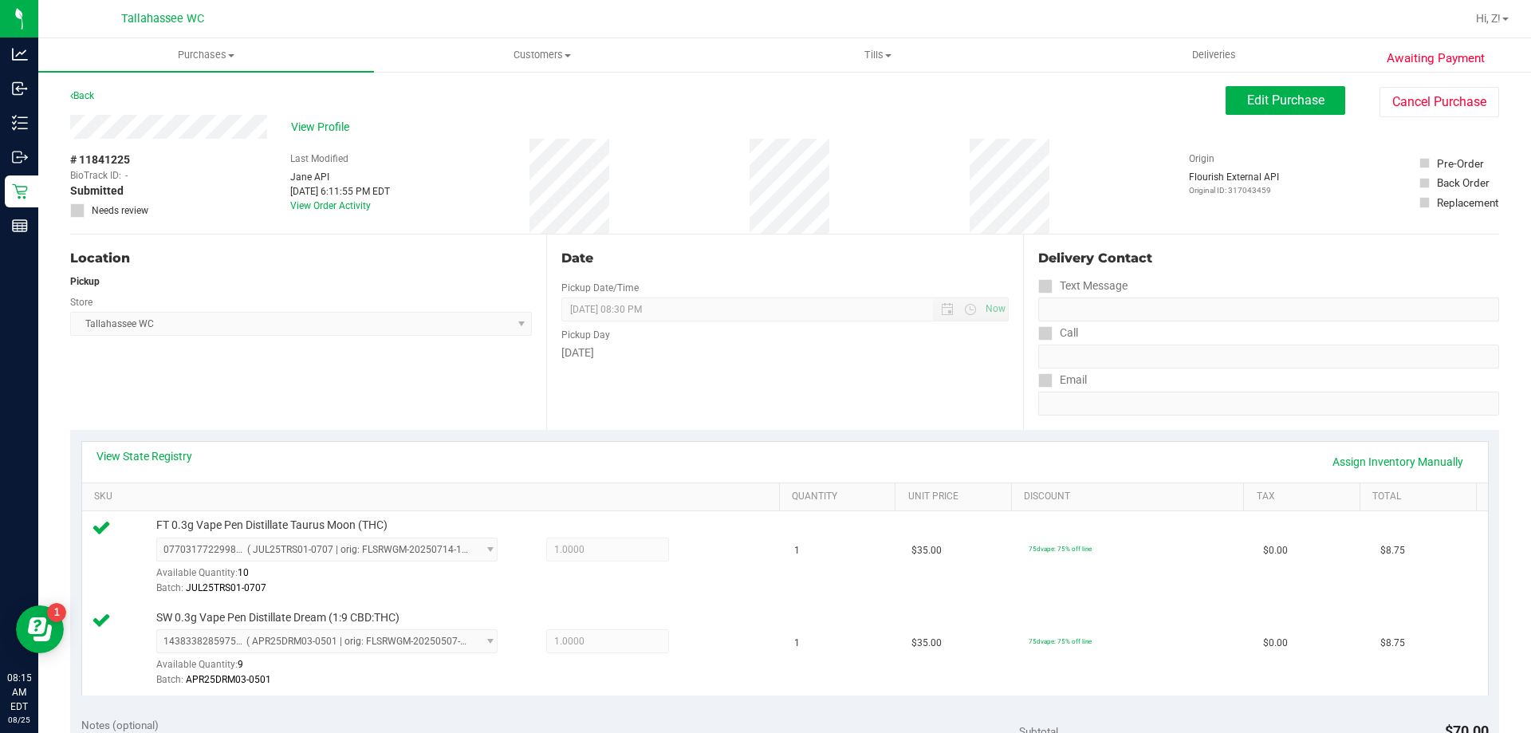
scroll to position [638, 0]
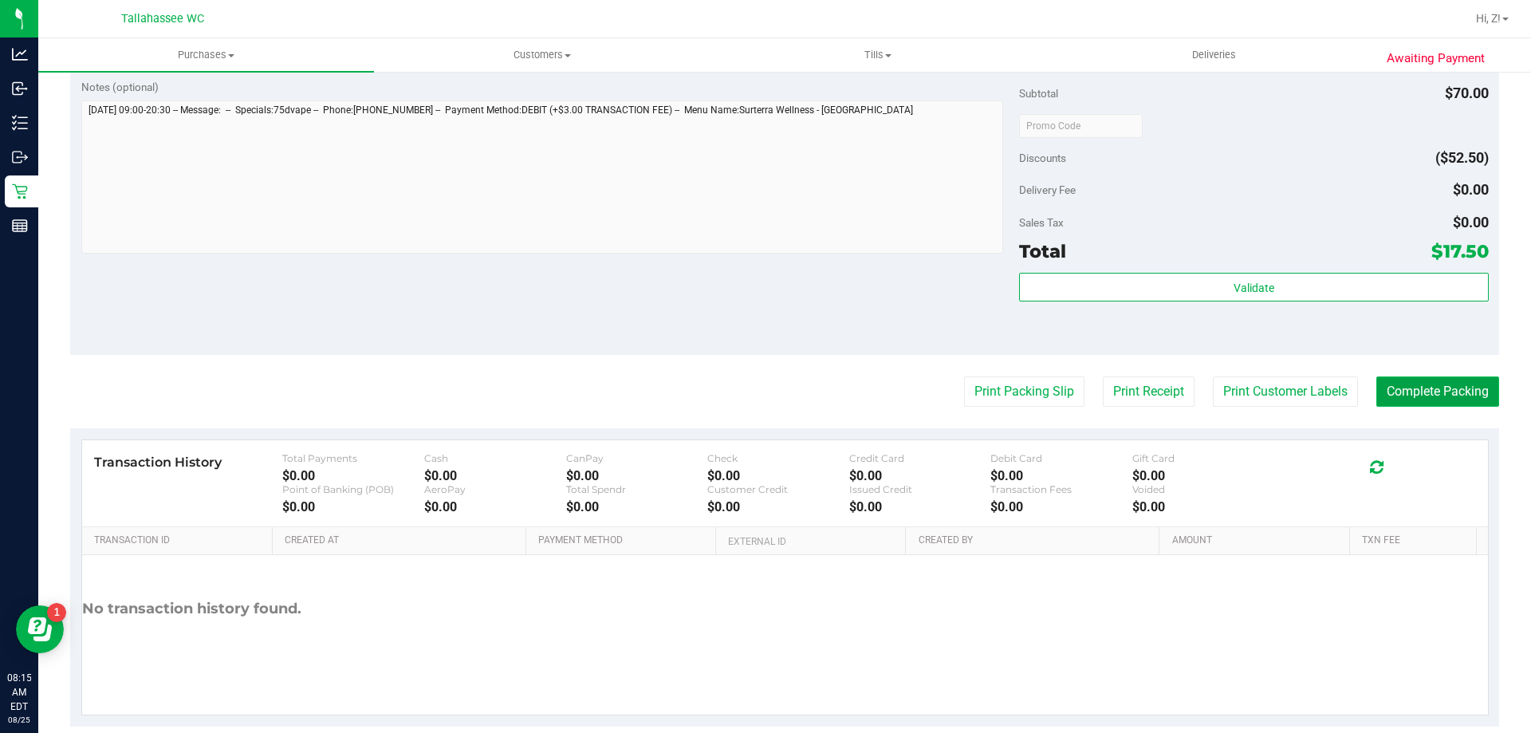
click at [1430, 395] on button "Complete Packing" at bounding box center [1437, 391] width 123 height 30
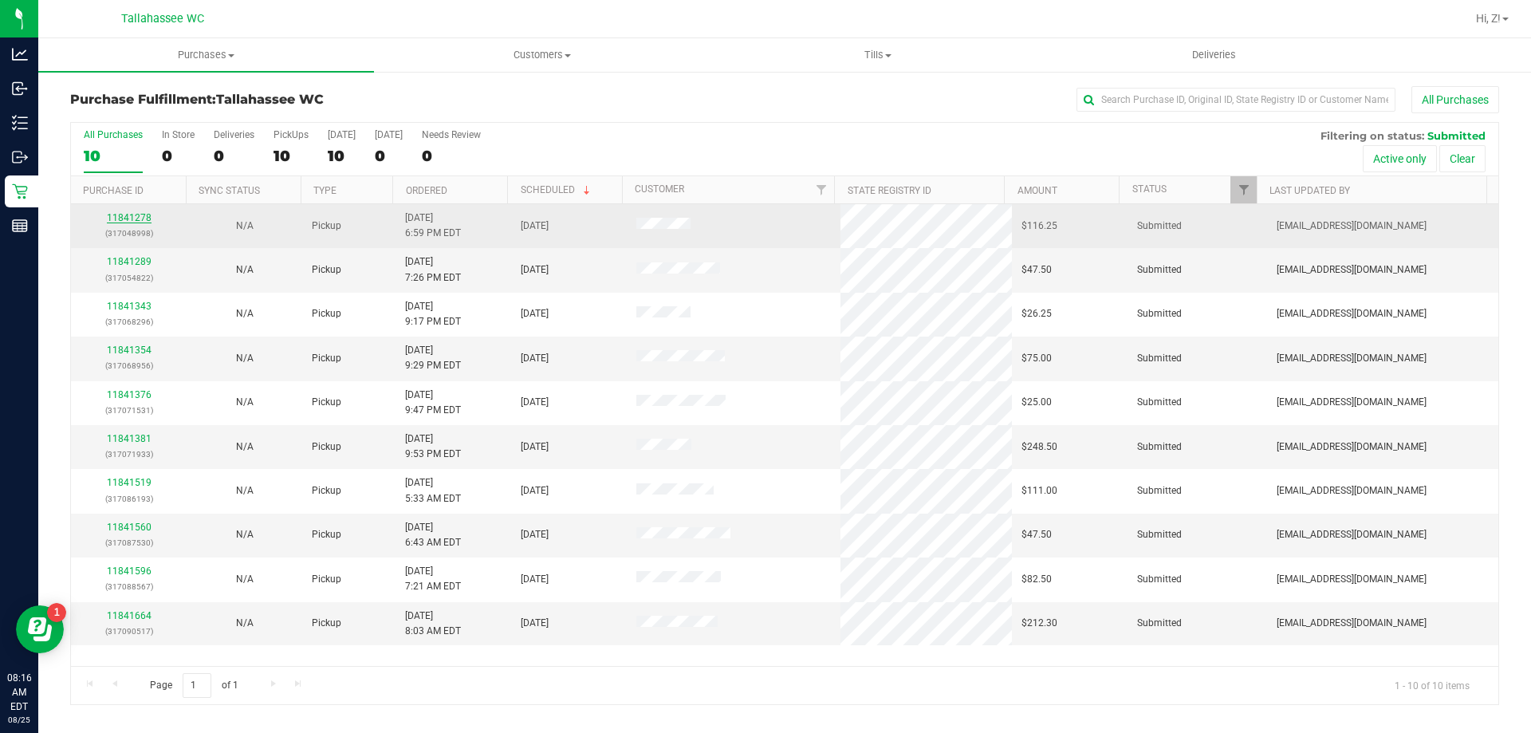
click at [130, 220] on link "11841278" at bounding box center [129, 217] width 45 height 11
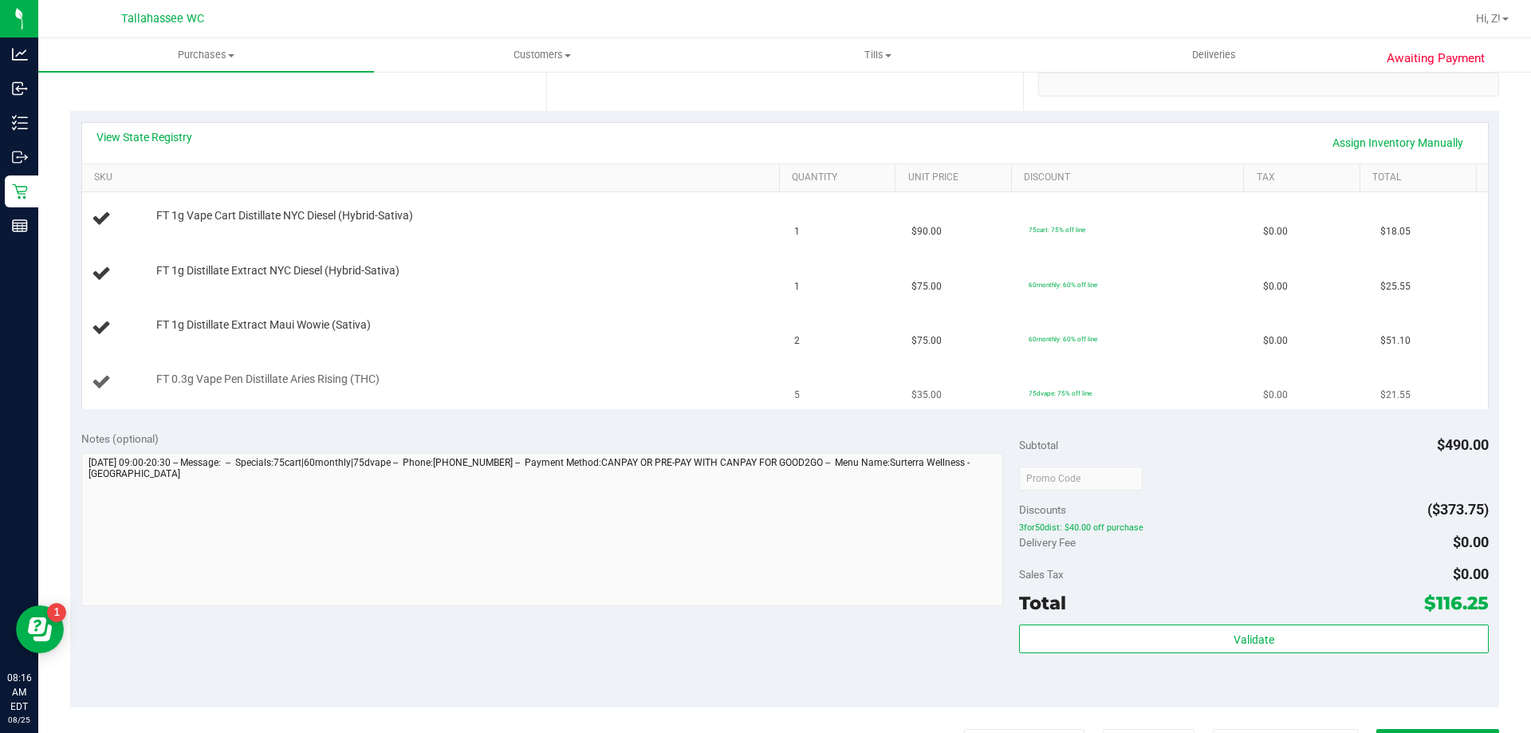
scroll to position [159, 0]
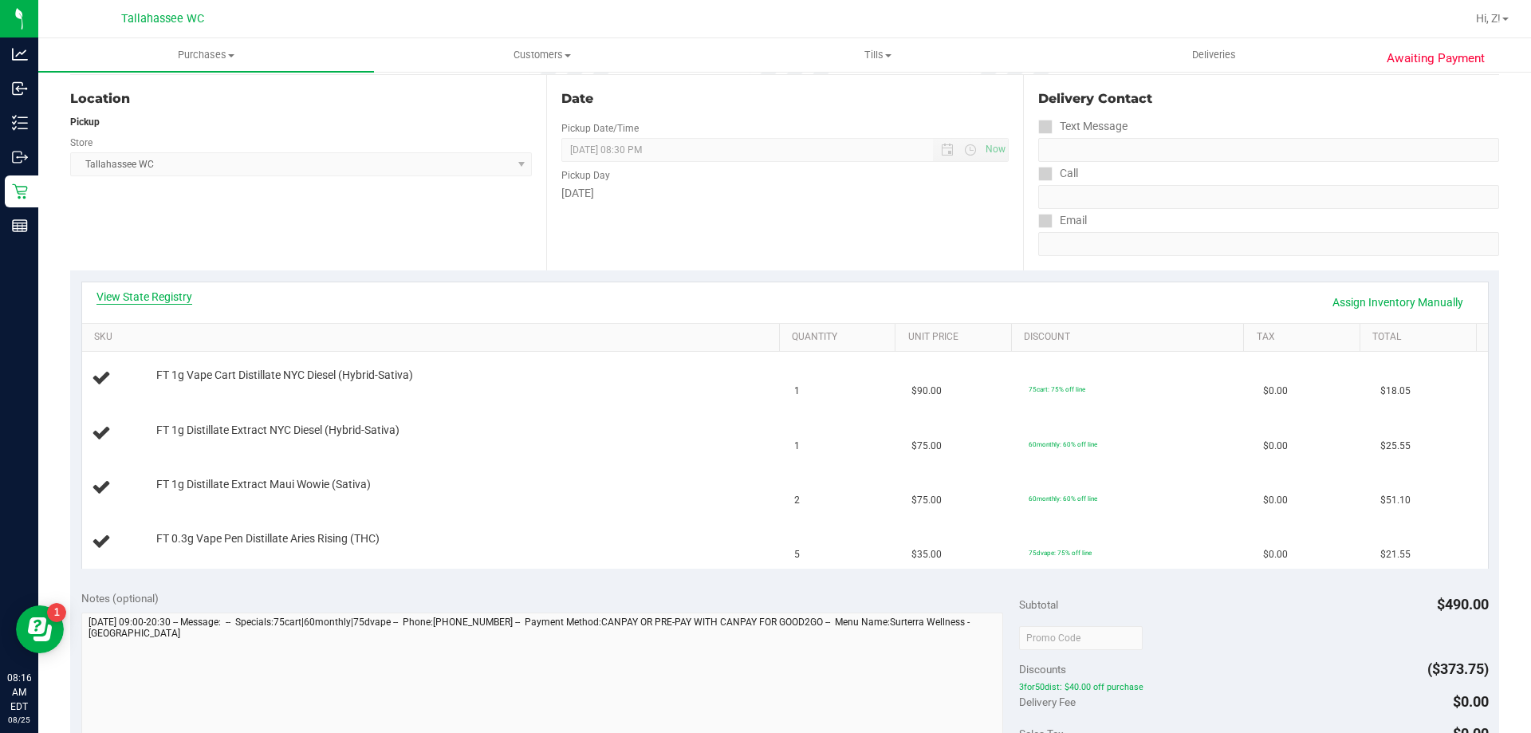
click at [157, 290] on link "View State Registry" at bounding box center [144, 297] width 96 height 16
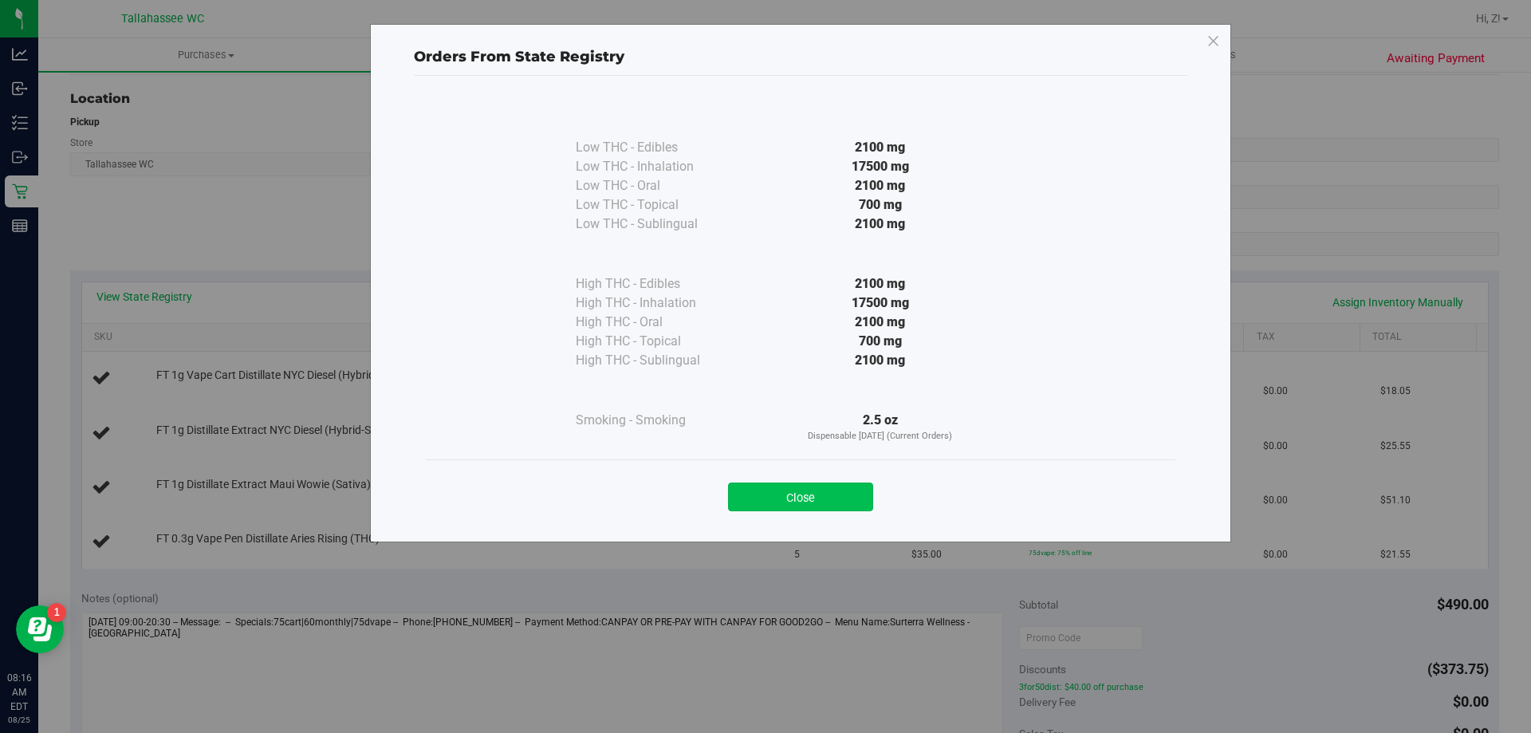
click at [805, 504] on button "Close" at bounding box center [800, 496] width 145 height 29
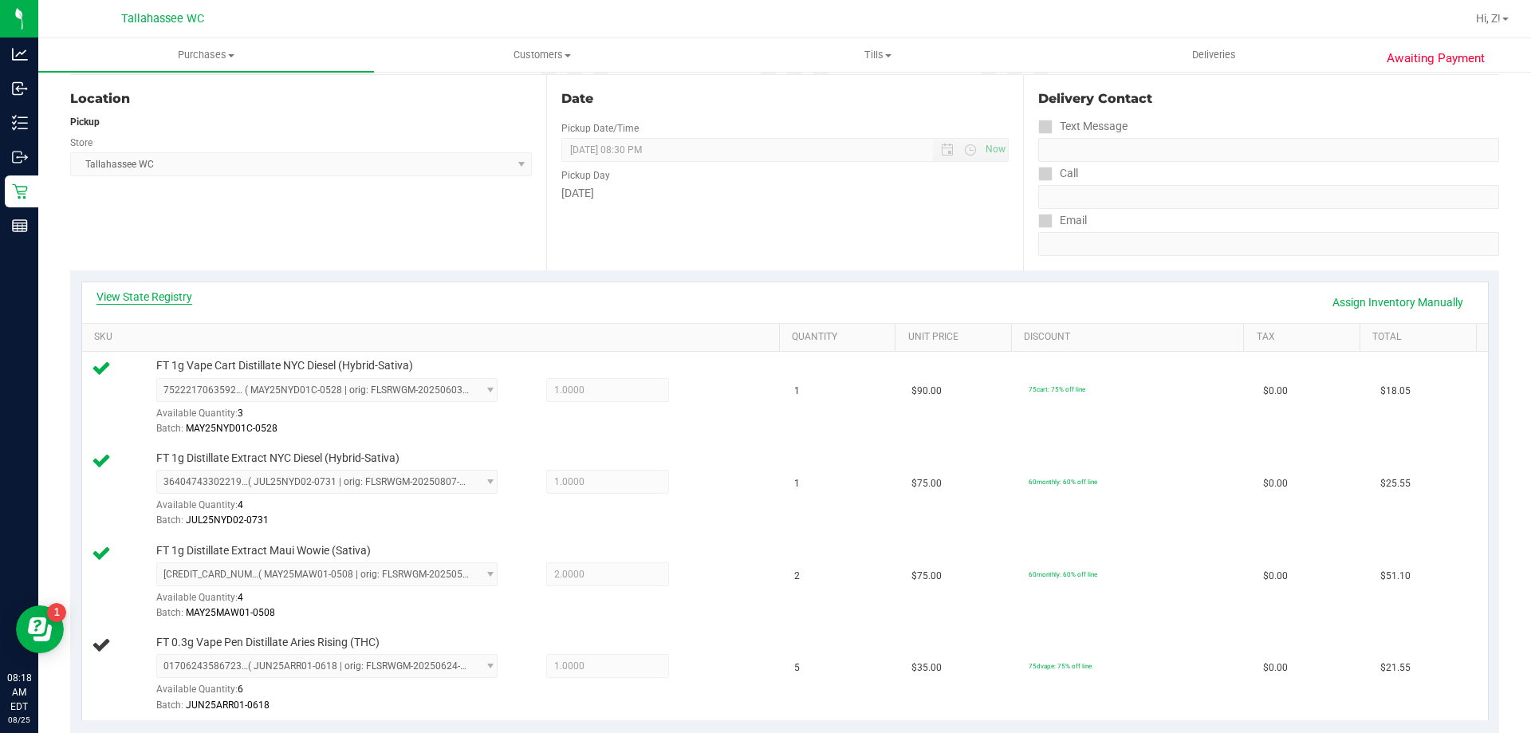
click at [178, 294] on link "View State Registry" at bounding box center [144, 297] width 96 height 16
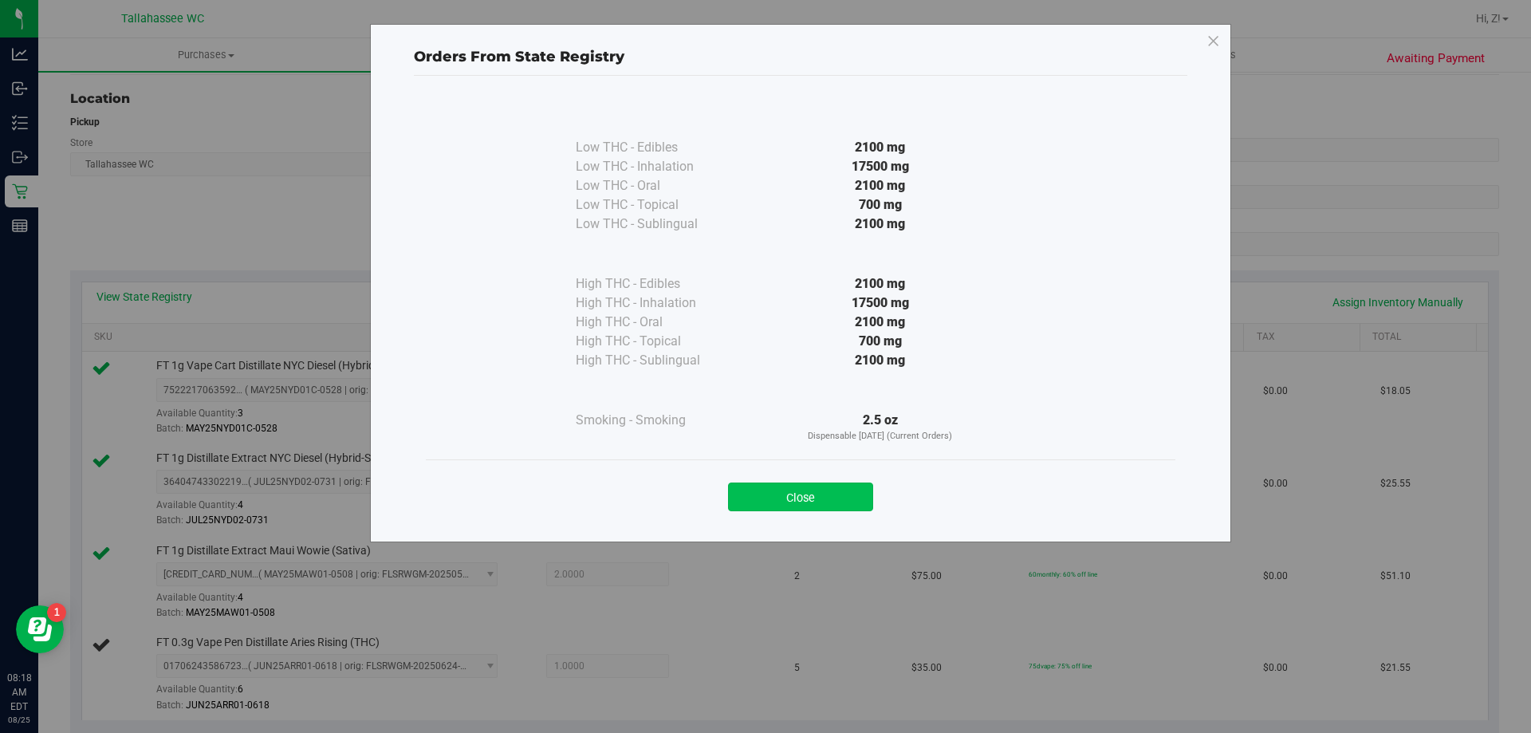
click at [835, 482] on div "Close" at bounding box center [801, 492] width 726 height 40
click at [838, 494] on button "Close" at bounding box center [800, 496] width 145 height 29
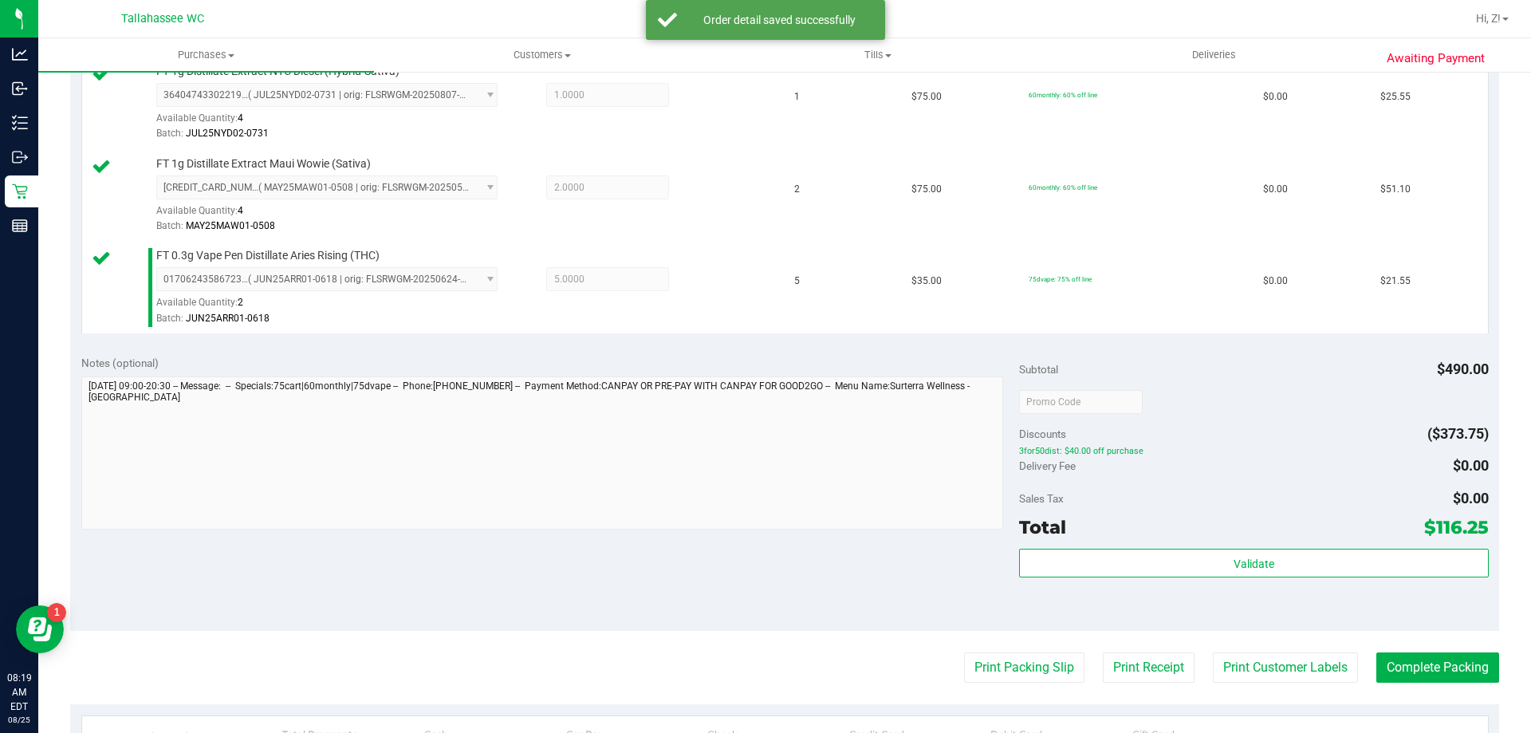
scroll to position [718, 0]
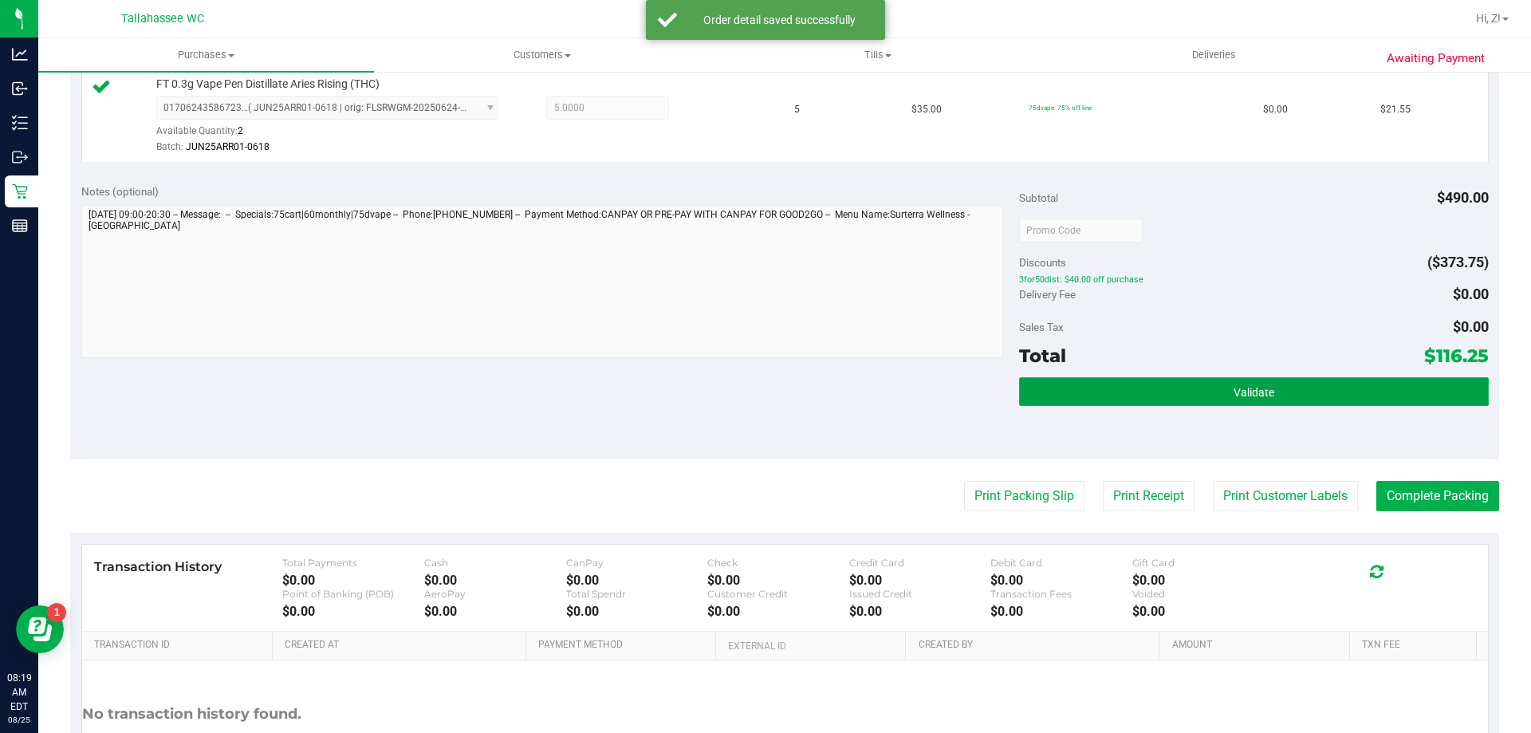
click at [1199, 395] on button "Validate" at bounding box center [1253, 391] width 469 height 29
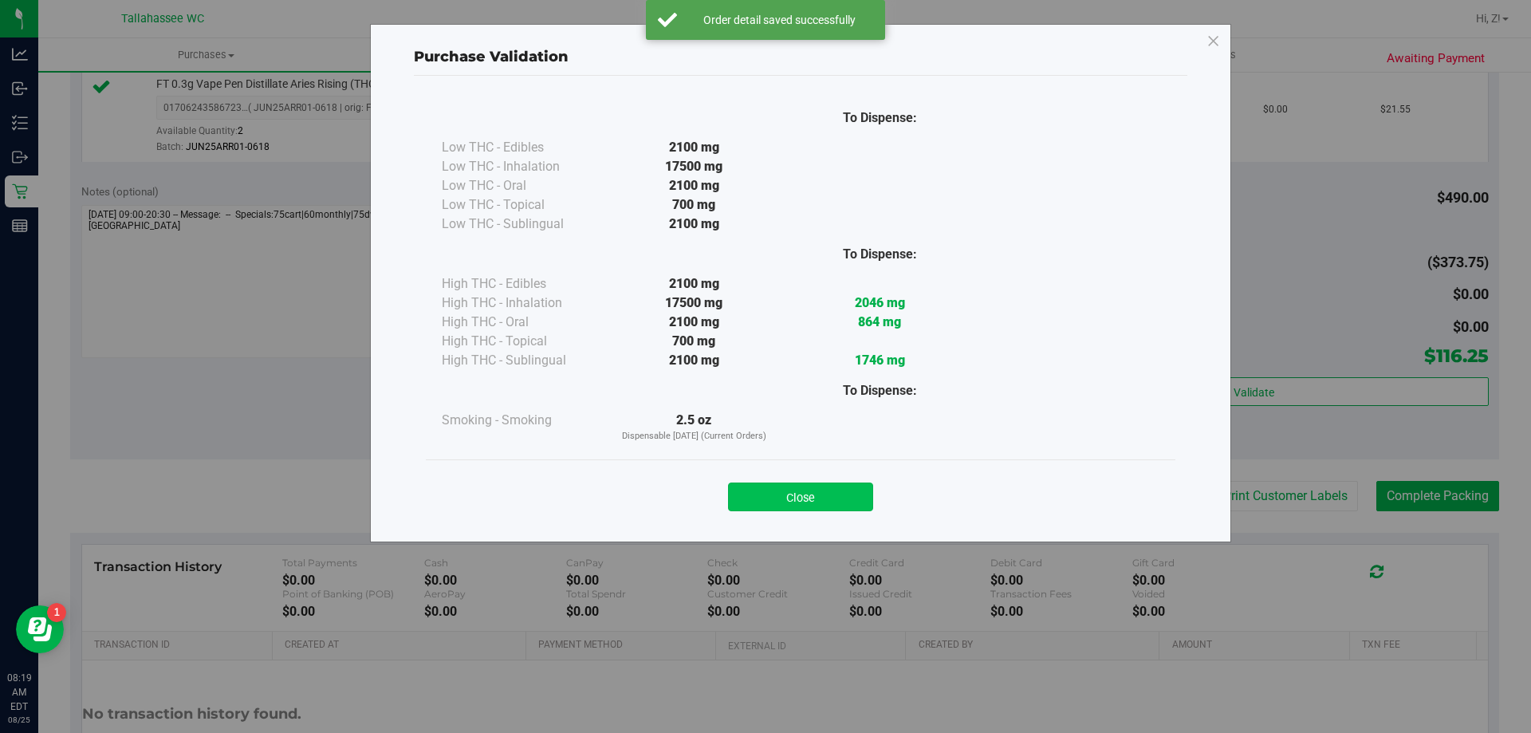
drag, startPoint x: 875, startPoint y: 503, endPoint x: 861, endPoint y: 502, distance: 13.6
click at [870, 503] on div "Close" at bounding box center [801, 492] width 726 height 40
click at [860, 502] on button "Close" at bounding box center [800, 496] width 145 height 29
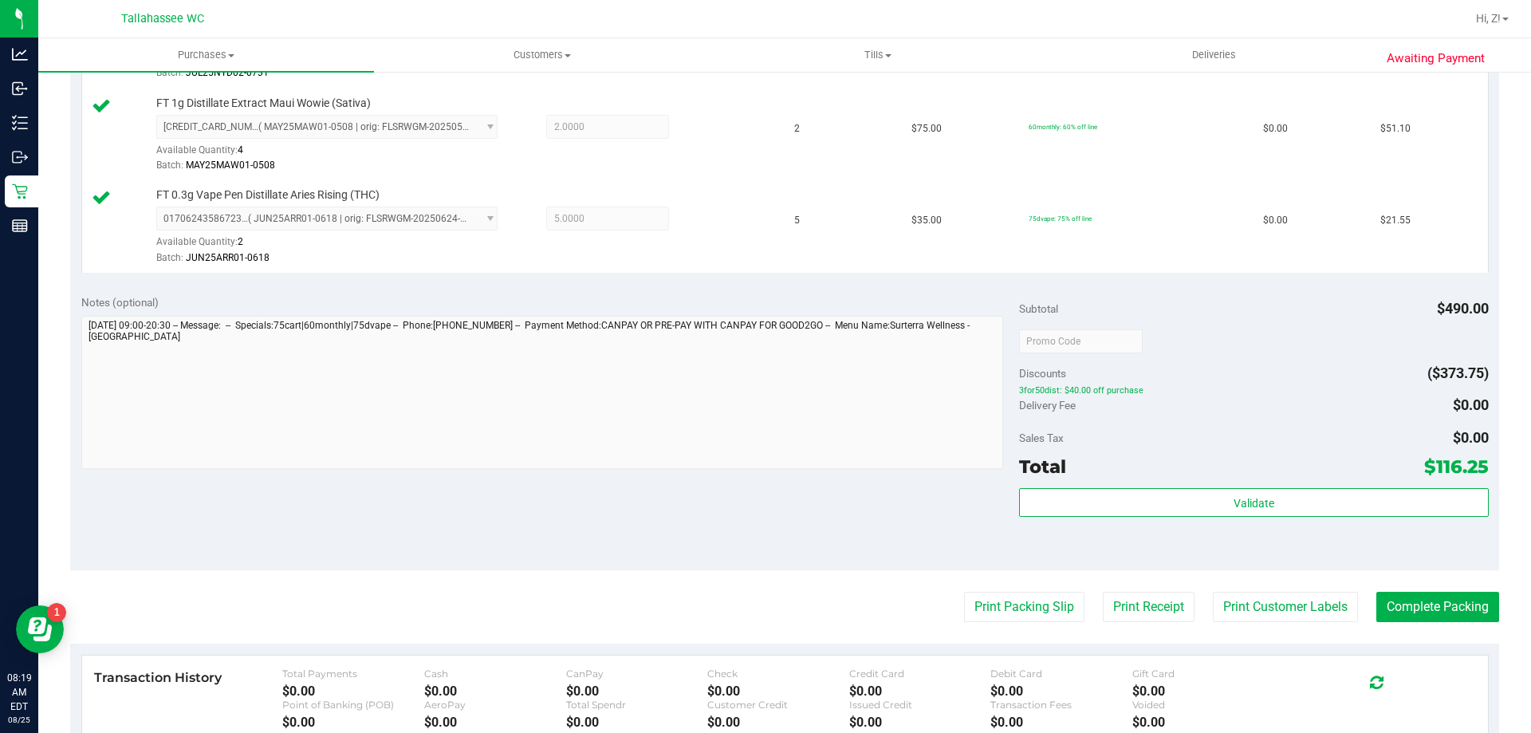
scroll to position [797, 0]
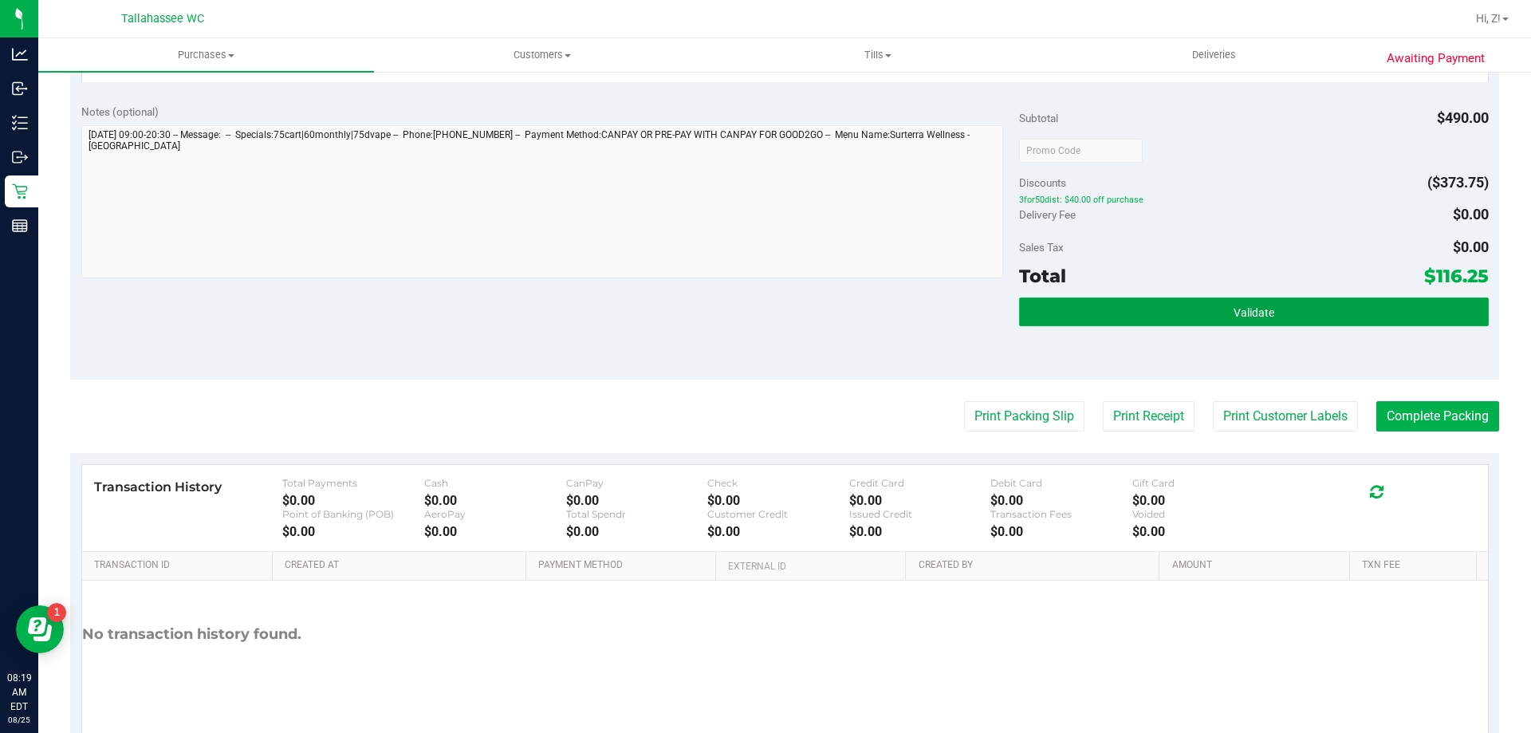
click at [1190, 306] on button "Validate" at bounding box center [1253, 311] width 469 height 29
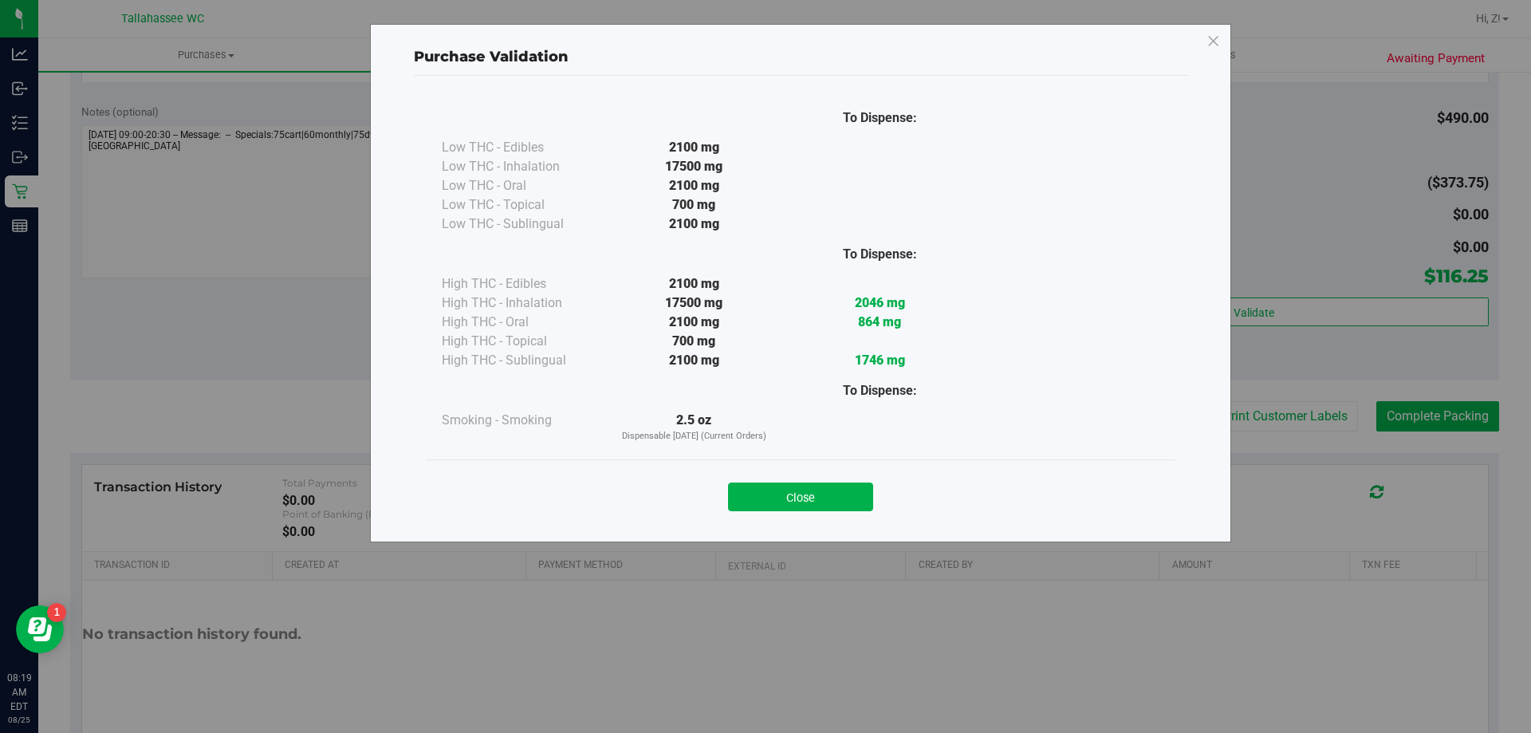
click at [799, 521] on div "Close" at bounding box center [801, 491] width 750 height 65
click at [836, 494] on button "Close" at bounding box center [800, 496] width 145 height 29
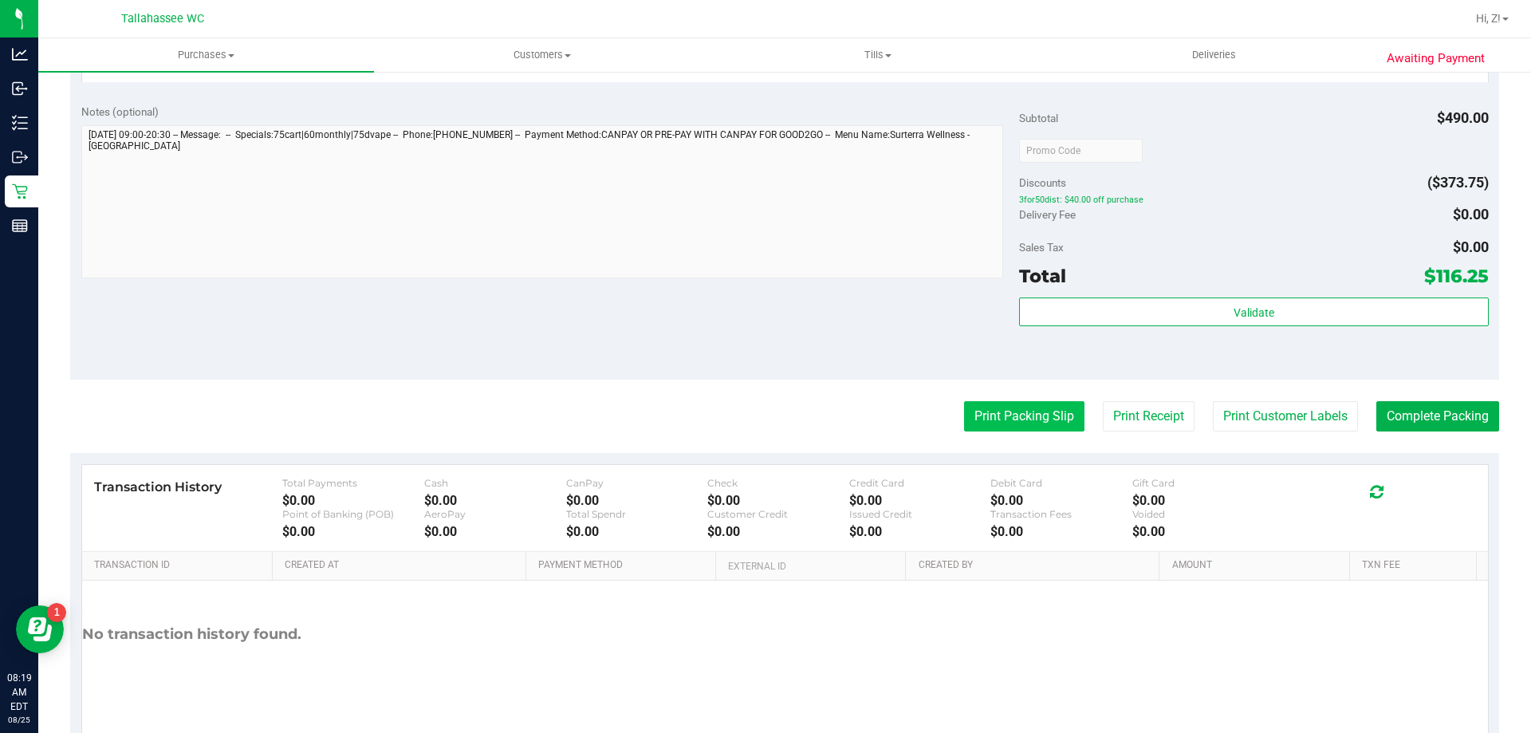
click at [969, 407] on button "Print Packing Slip" at bounding box center [1024, 416] width 120 height 30
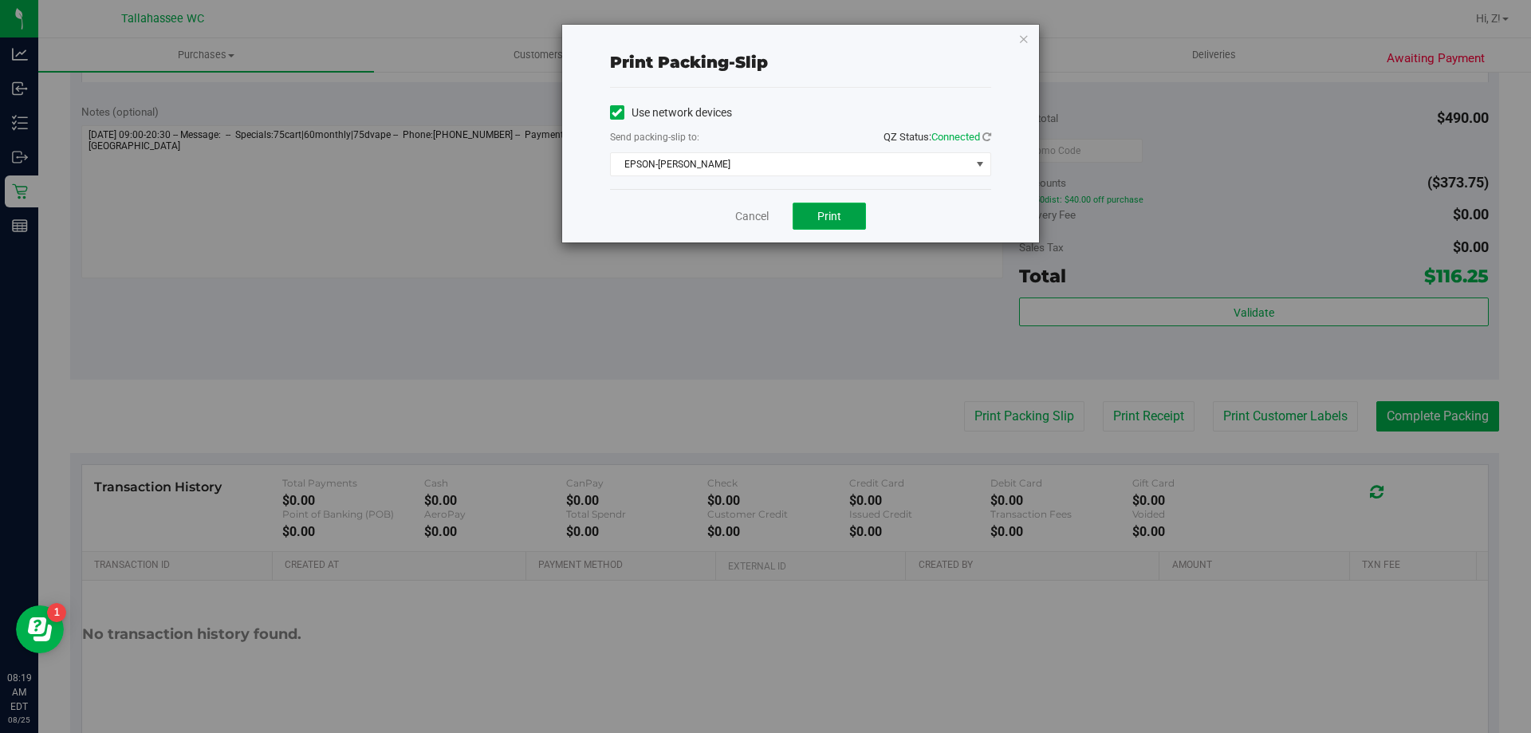
click at [837, 212] on span "Print" at bounding box center [829, 216] width 24 height 13
click at [1023, 38] on icon "button" at bounding box center [1023, 38] width 11 height 19
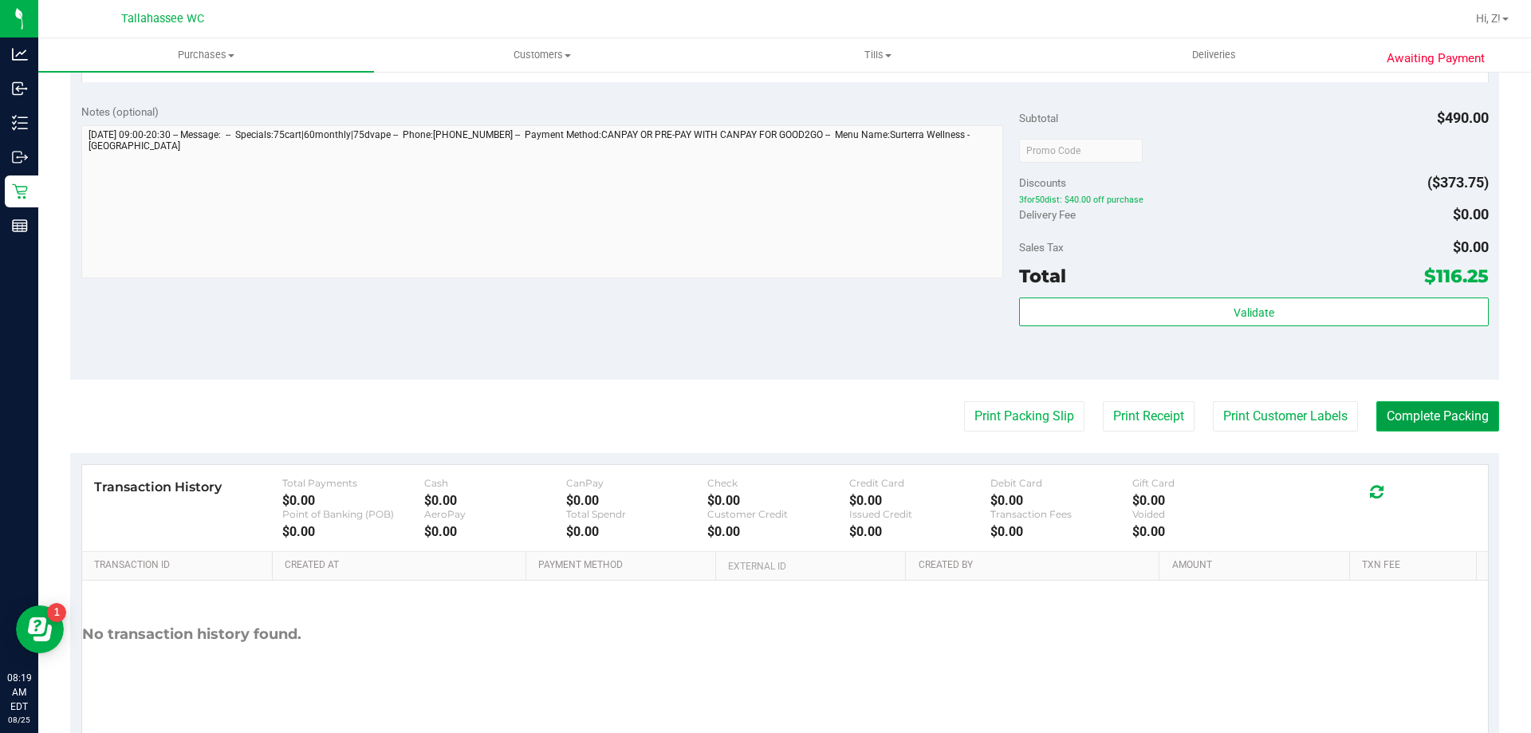
click at [1410, 409] on button "Complete Packing" at bounding box center [1437, 416] width 123 height 30
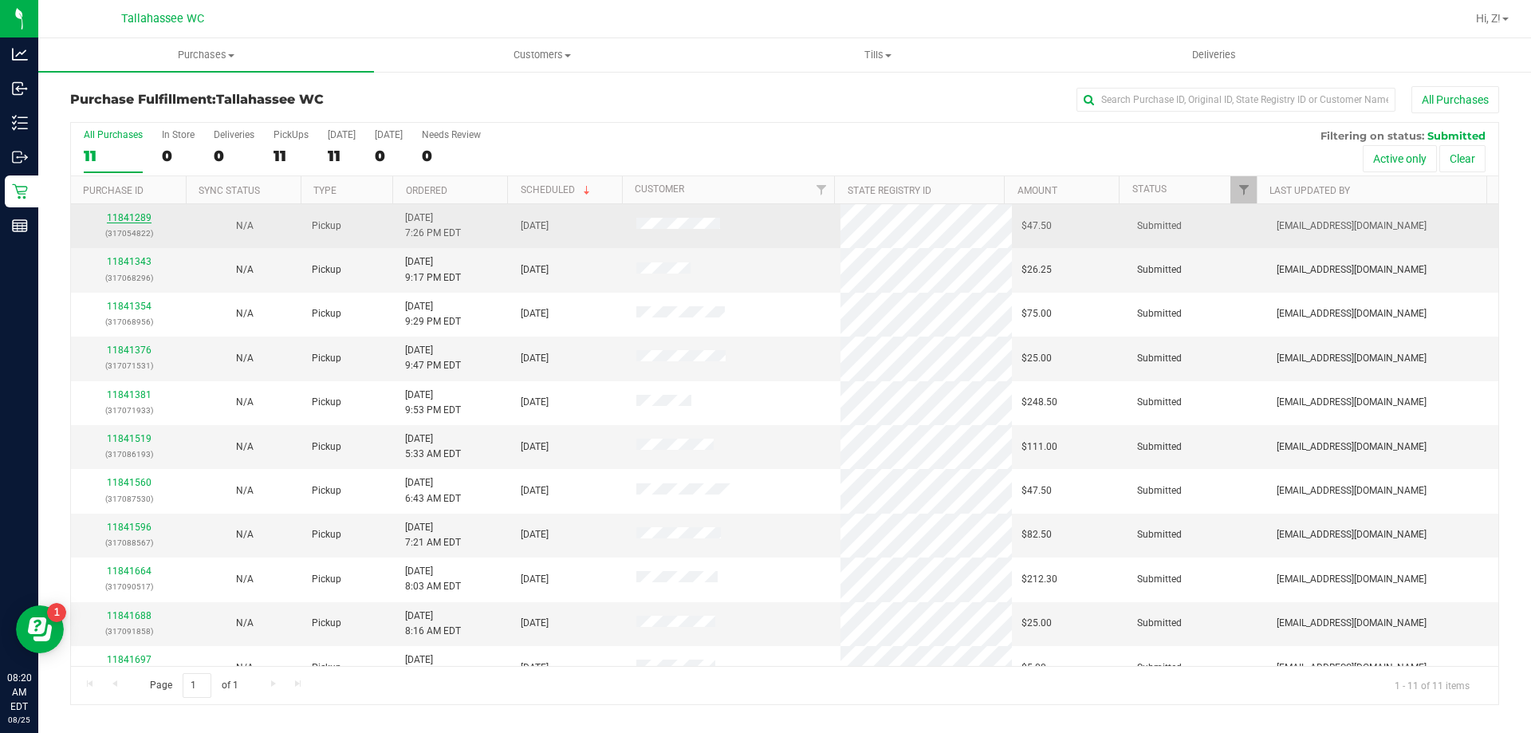
click at [140, 214] on link "11841289" at bounding box center [129, 217] width 45 height 11
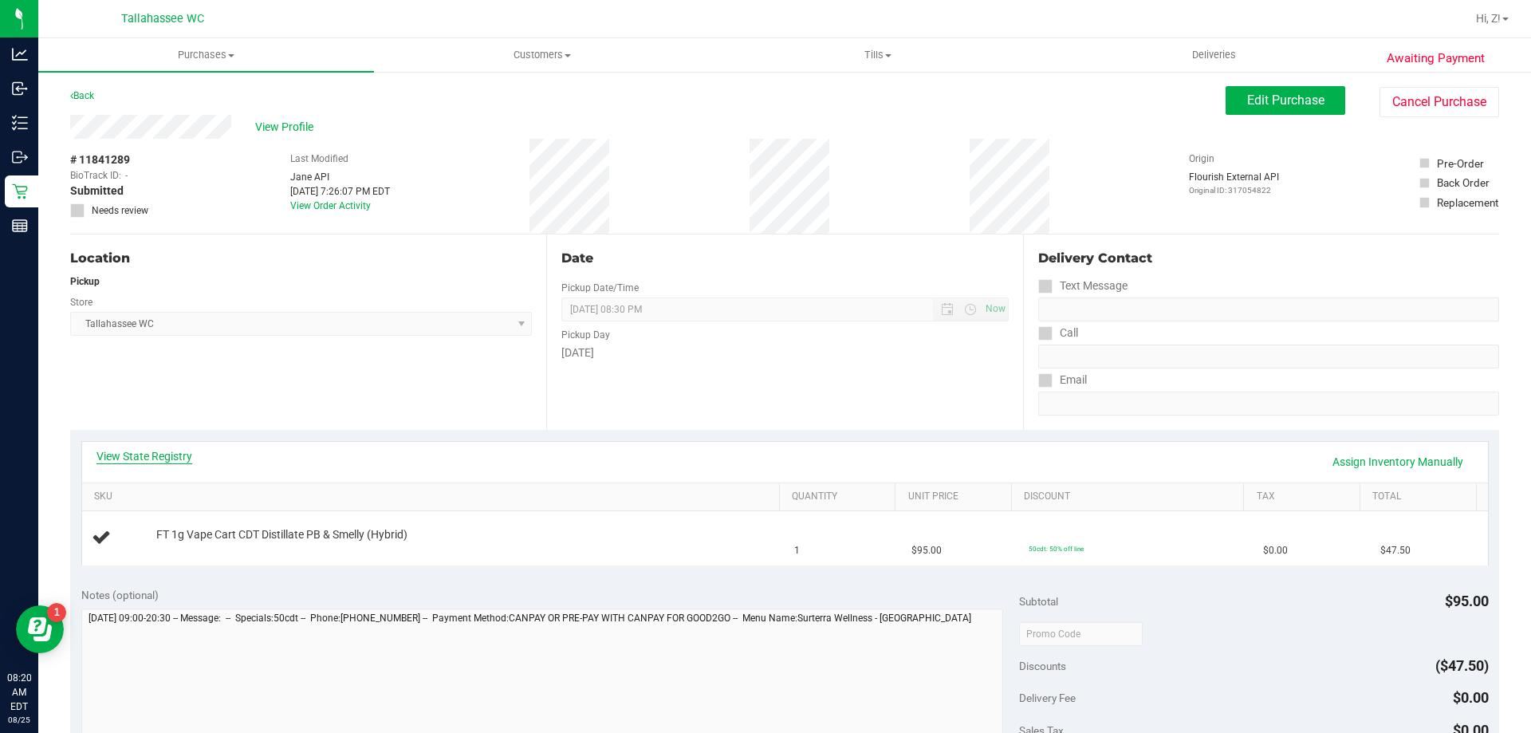
click at [161, 451] on link "View State Registry" at bounding box center [144, 456] width 96 height 16
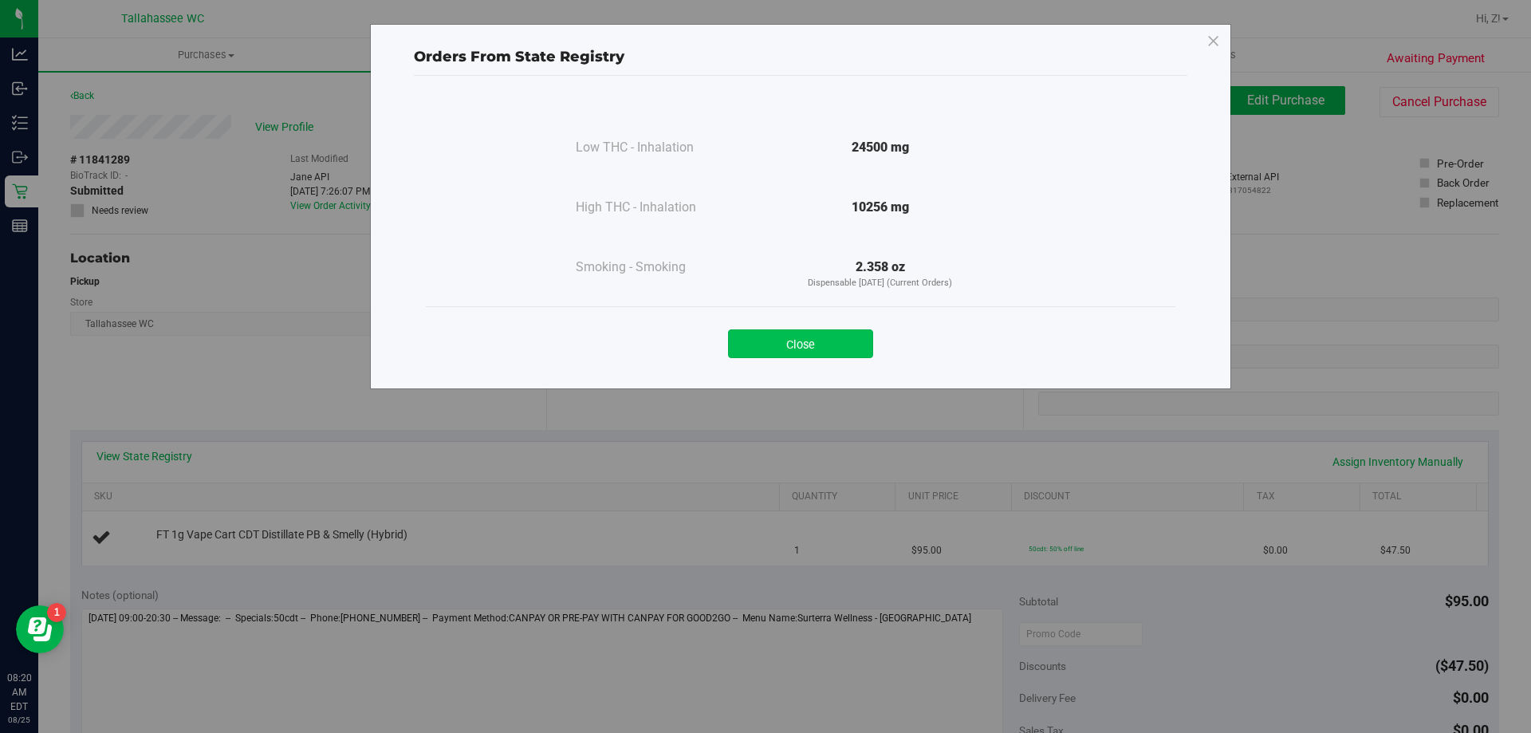
click at [860, 336] on button "Close" at bounding box center [800, 343] width 145 height 29
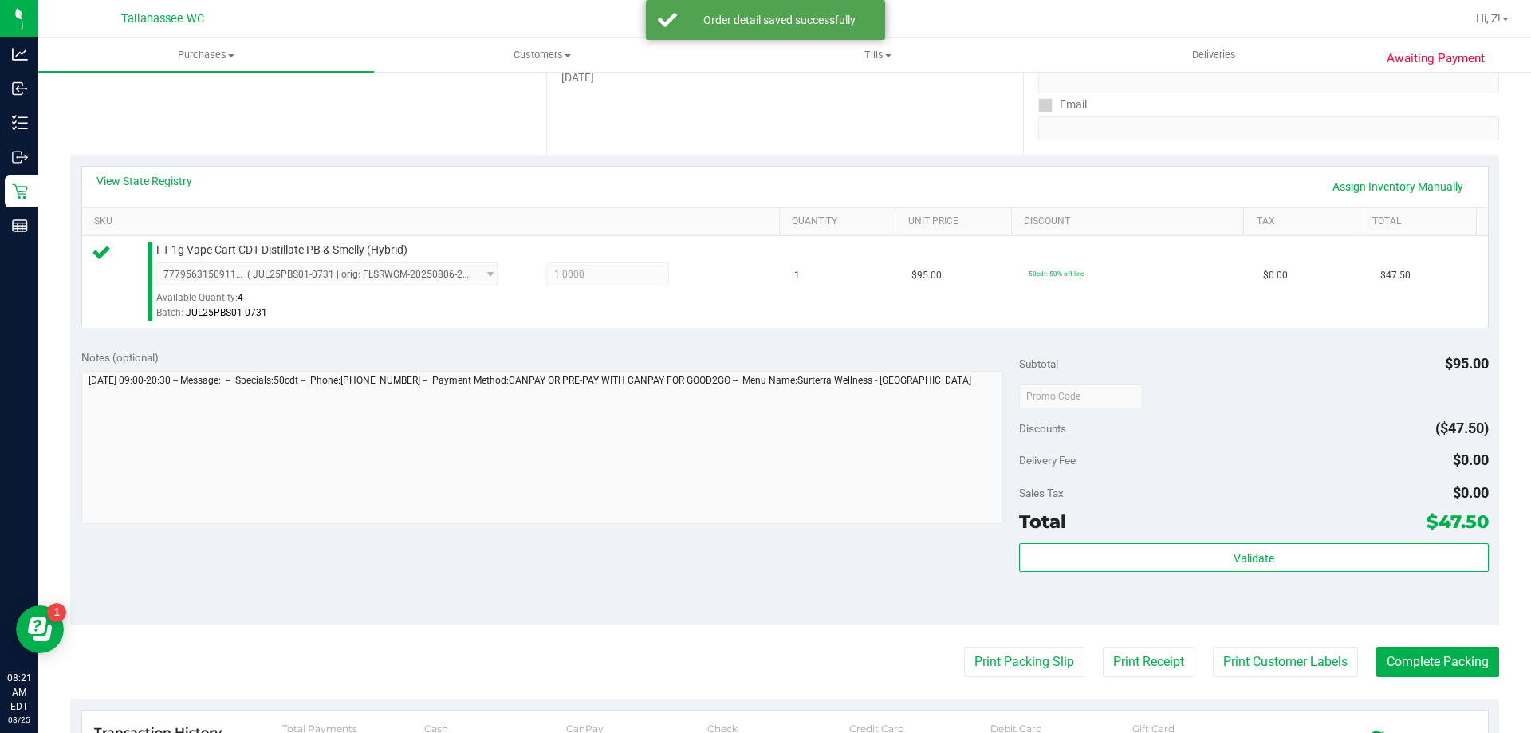
scroll to position [571, 0]
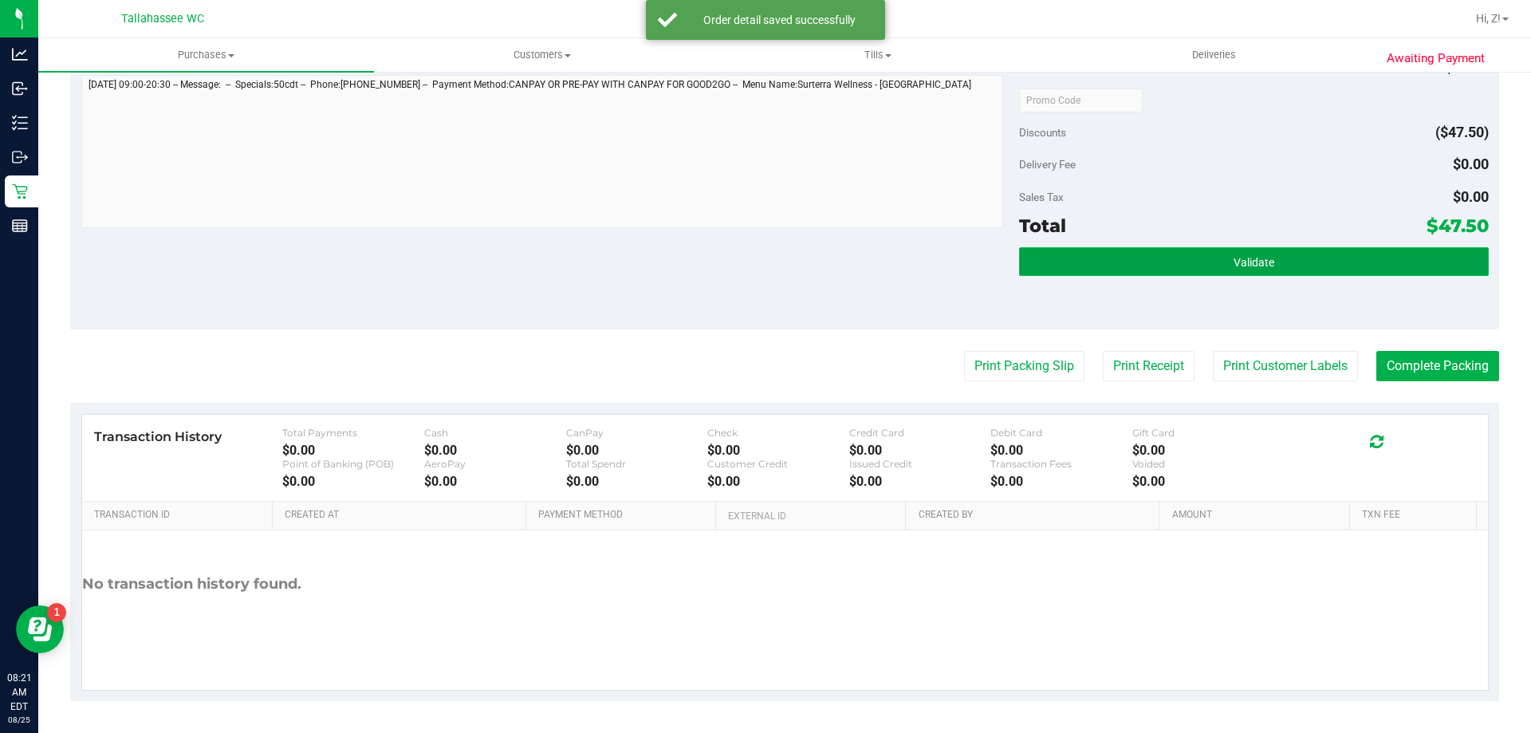
click at [1296, 268] on button "Validate" at bounding box center [1253, 261] width 469 height 29
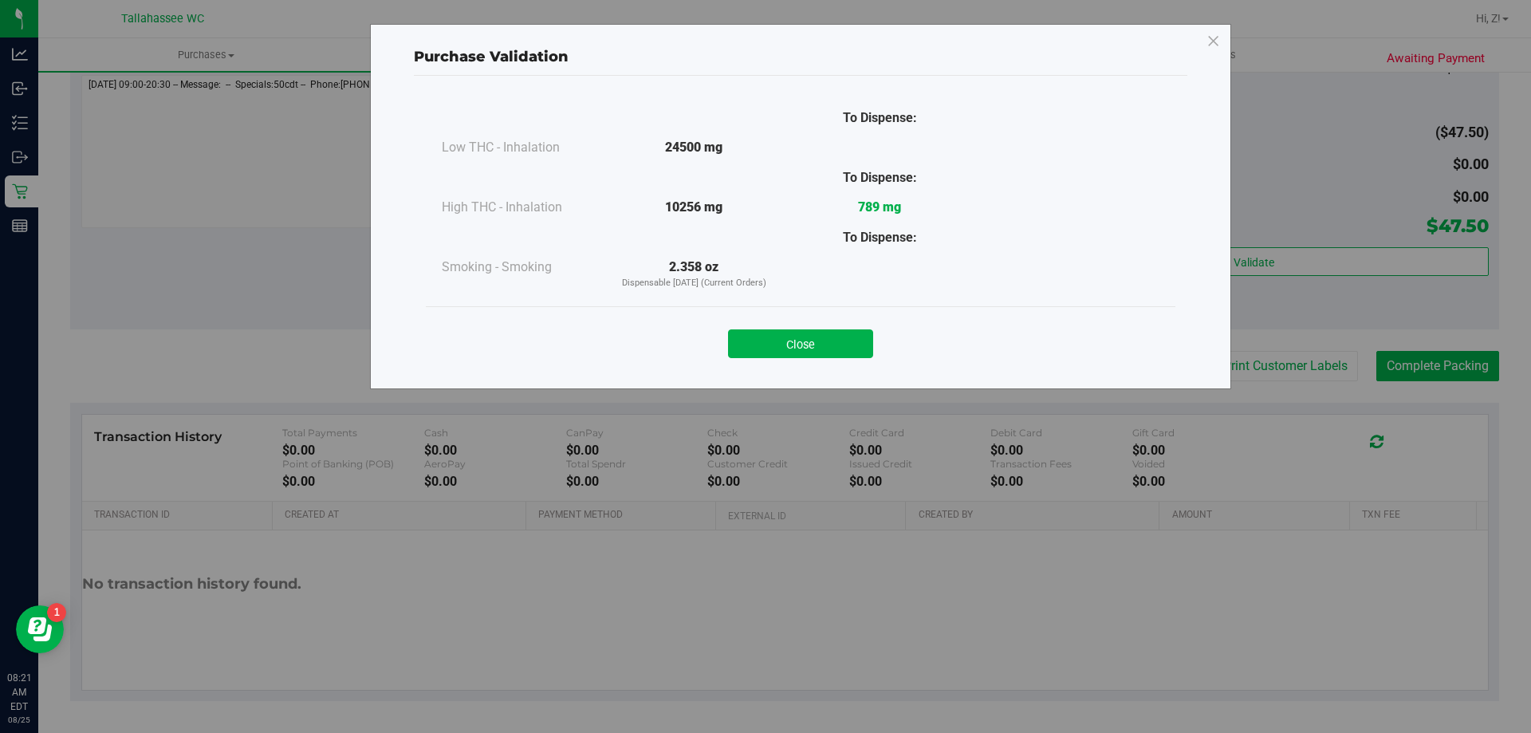
click at [860, 342] on button "Close" at bounding box center [800, 343] width 145 height 29
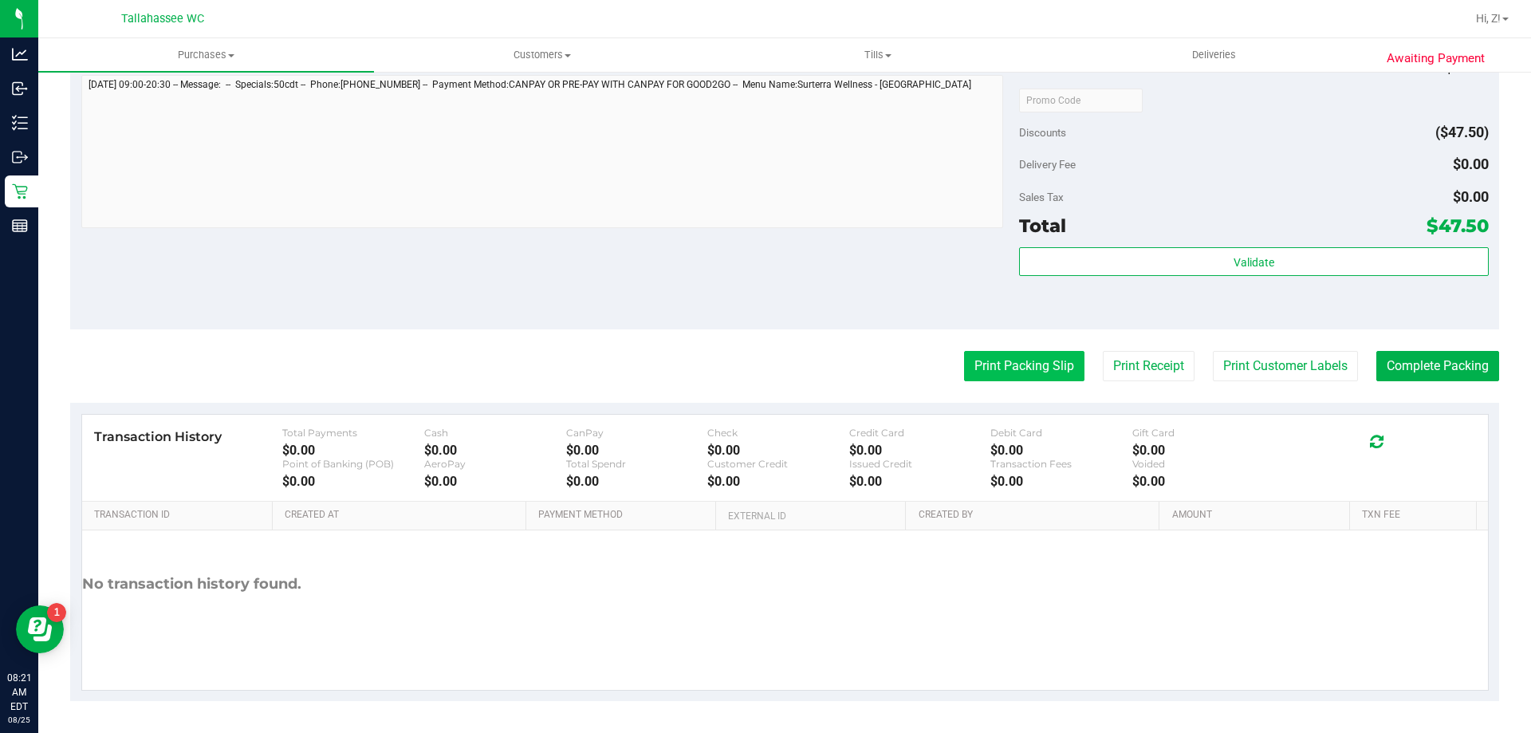
click at [991, 357] on button "Print Packing Slip" at bounding box center [1024, 366] width 120 height 30
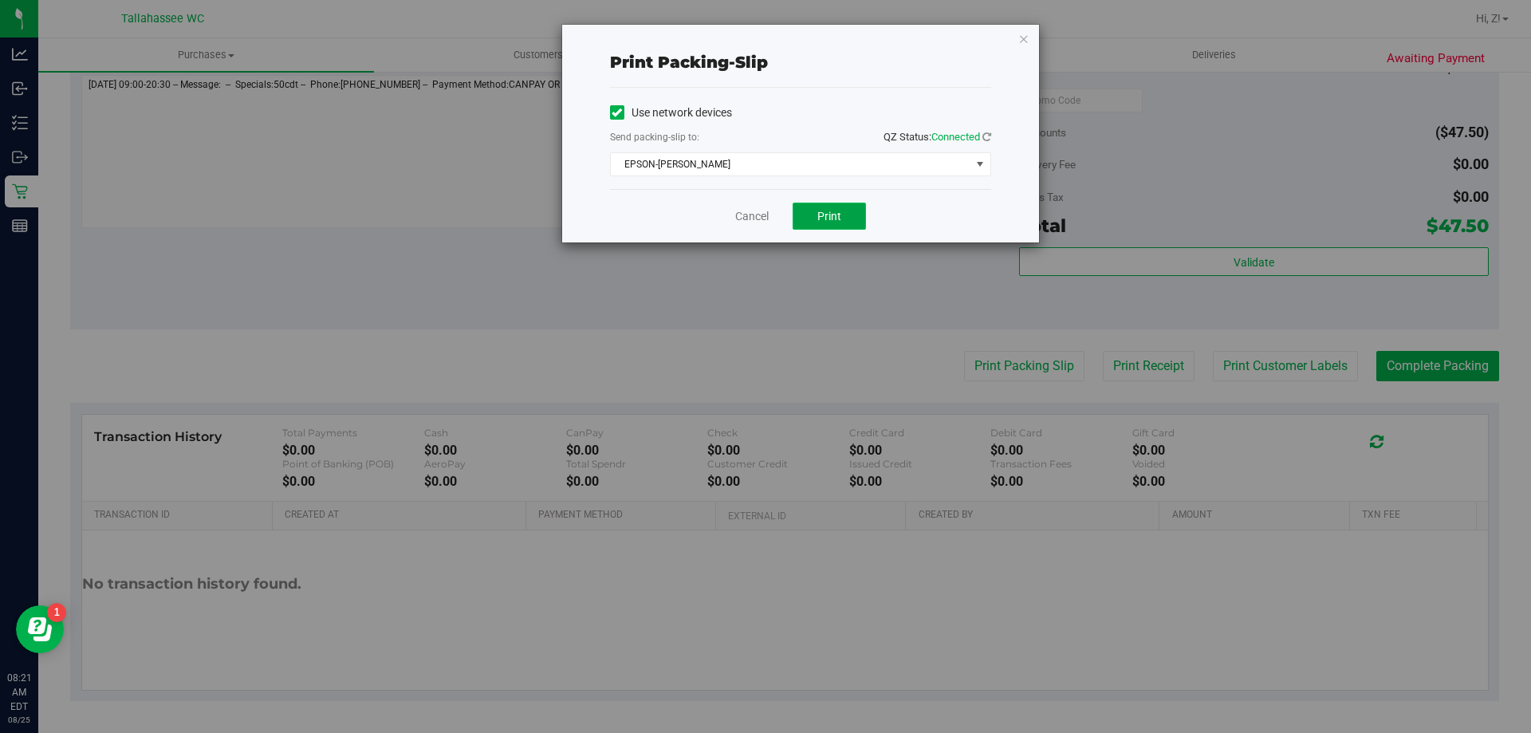
click at [848, 214] on button "Print" at bounding box center [829, 216] width 73 height 27
click at [1019, 39] on icon "button" at bounding box center [1023, 38] width 11 height 19
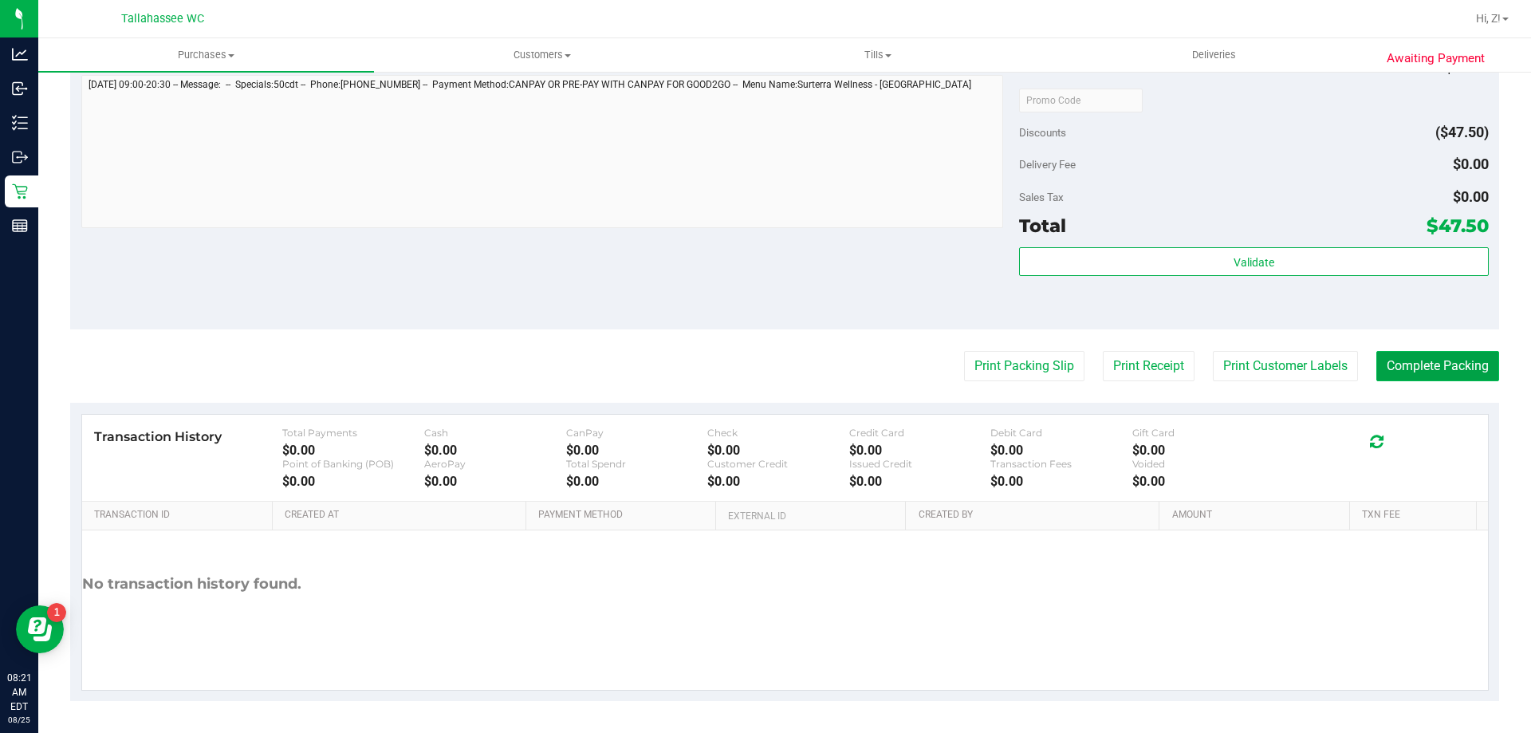
click at [1394, 377] on button "Complete Packing" at bounding box center [1437, 366] width 123 height 30
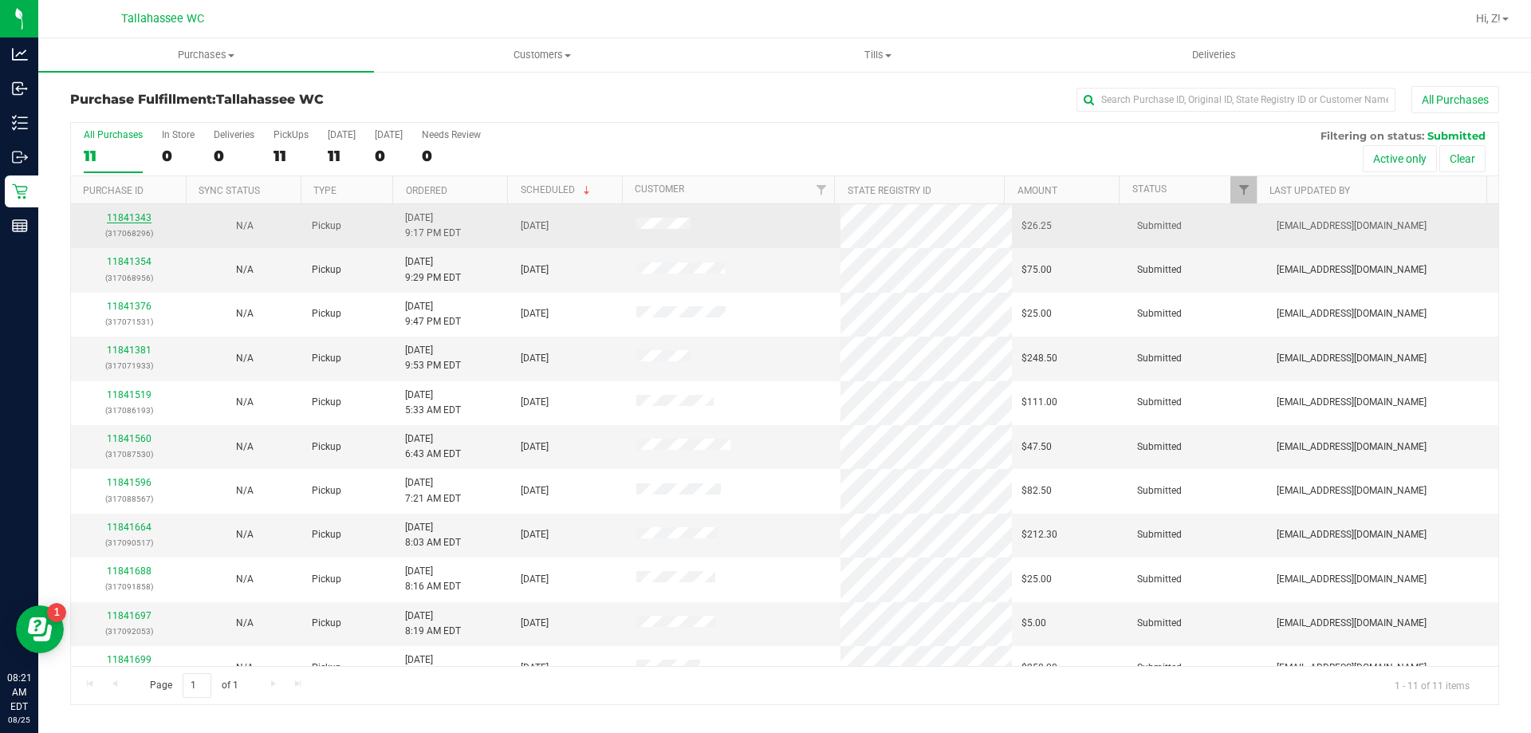
click at [127, 214] on link "11841343" at bounding box center [129, 217] width 45 height 11
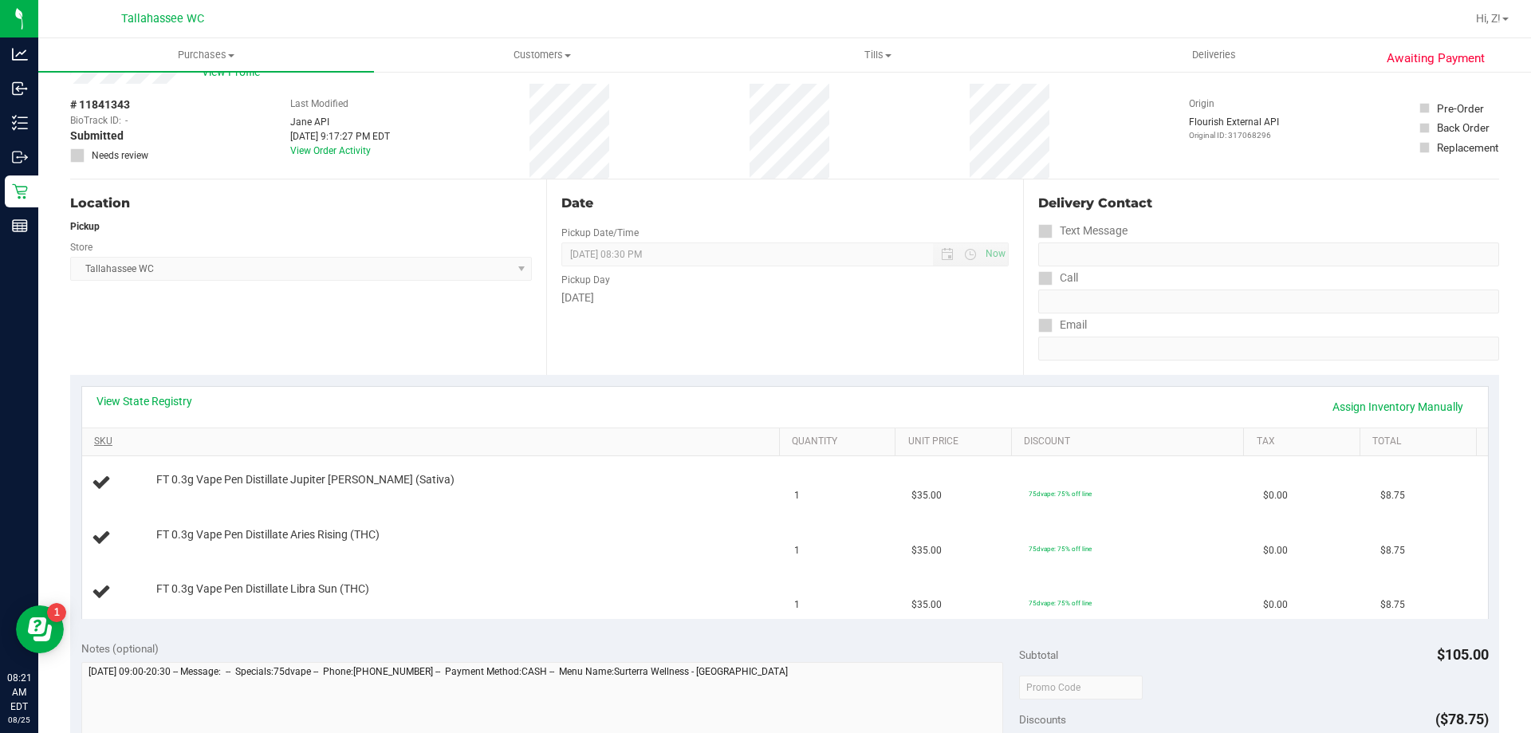
scroll to position [80, 0]
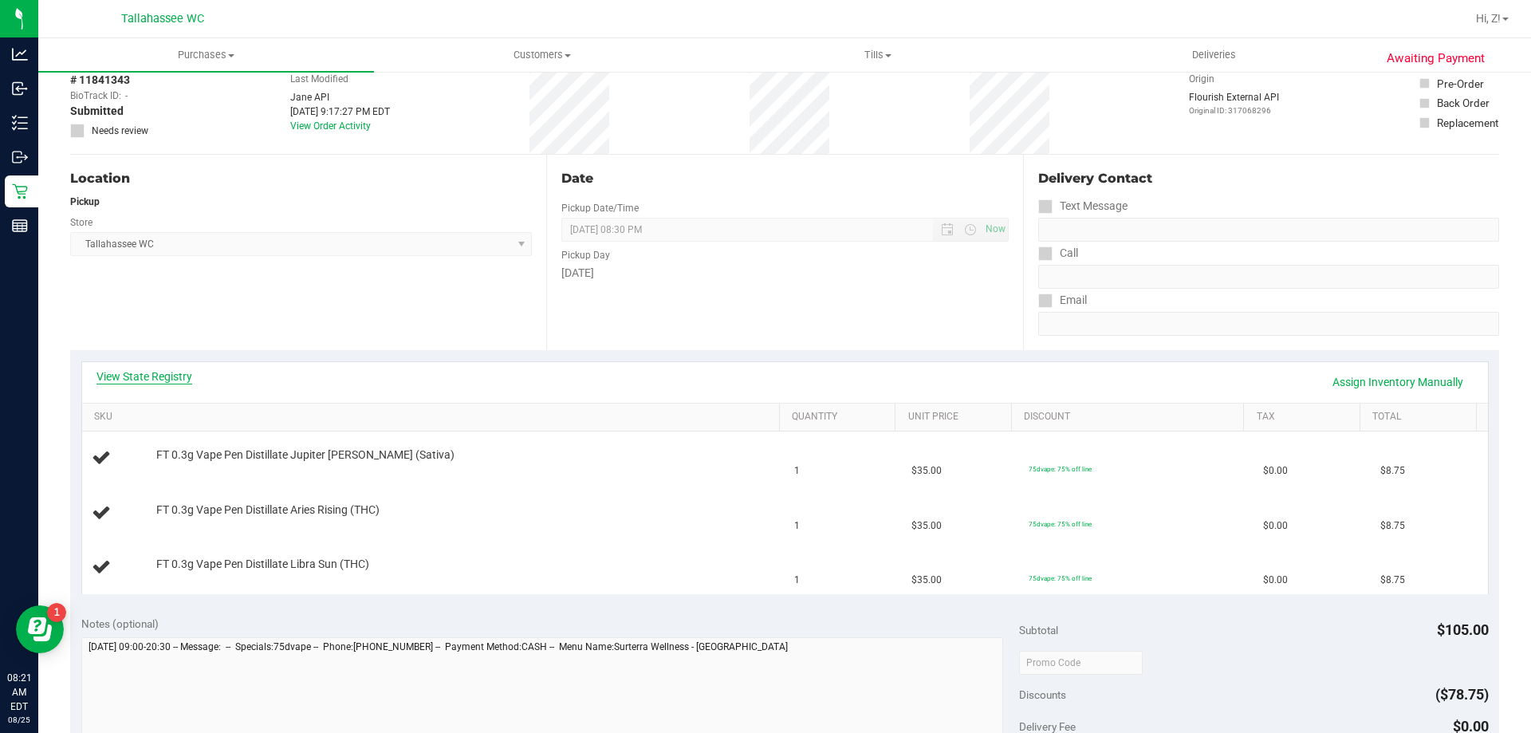
click at [162, 372] on link "View State Registry" at bounding box center [144, 376] width 96 height 16
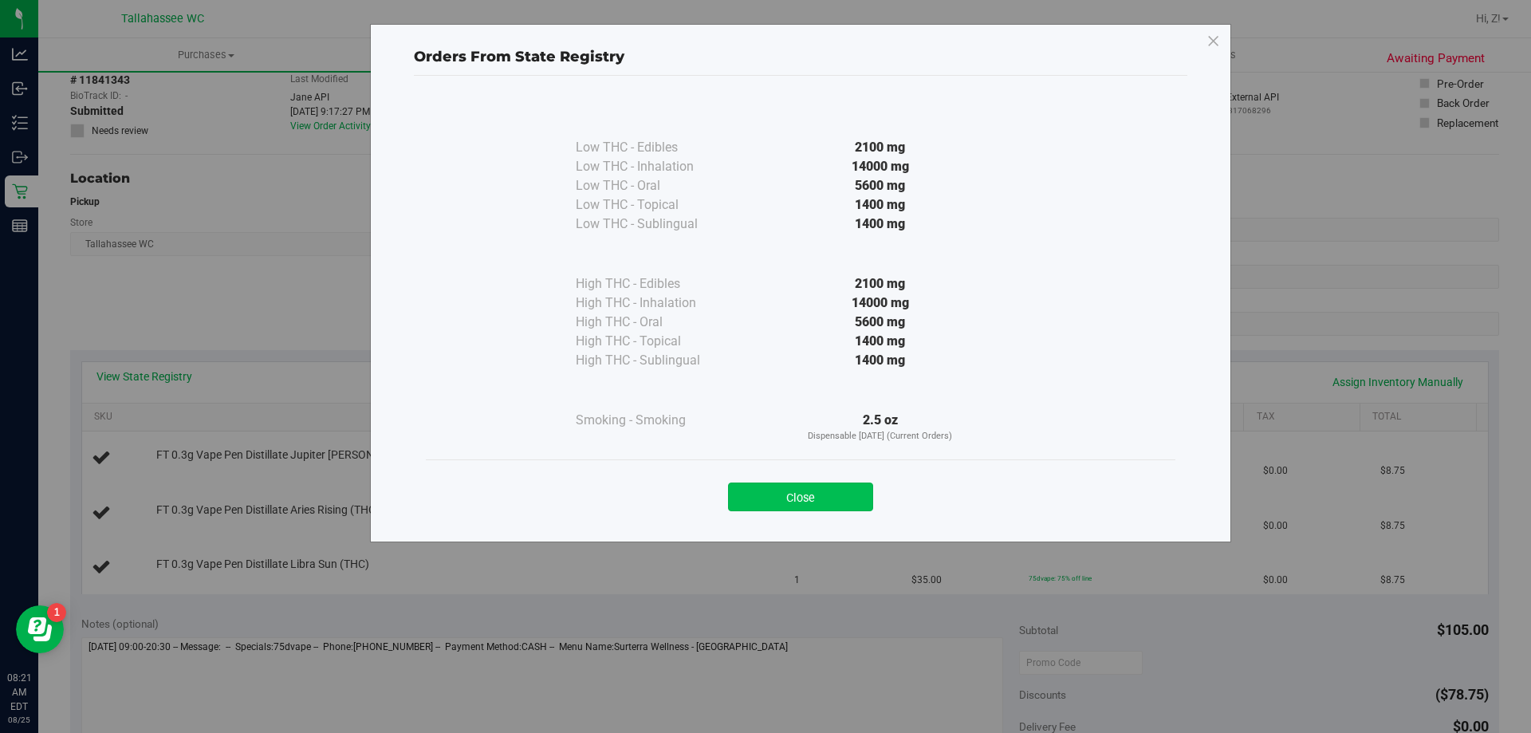
click at [819, 498] on button "Close" at bounding box center [800, 496] width 145 height 29
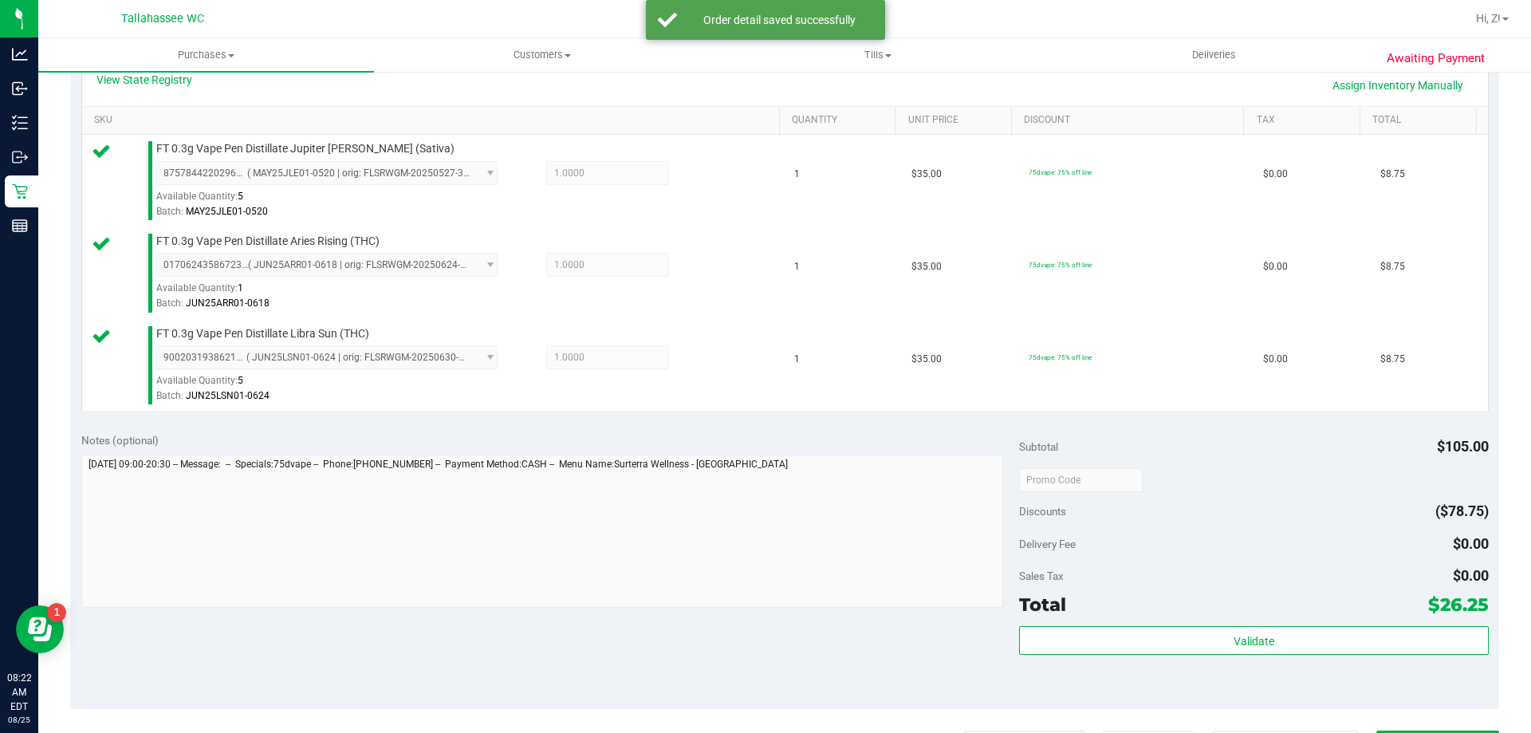
scroll to position [399, 0]
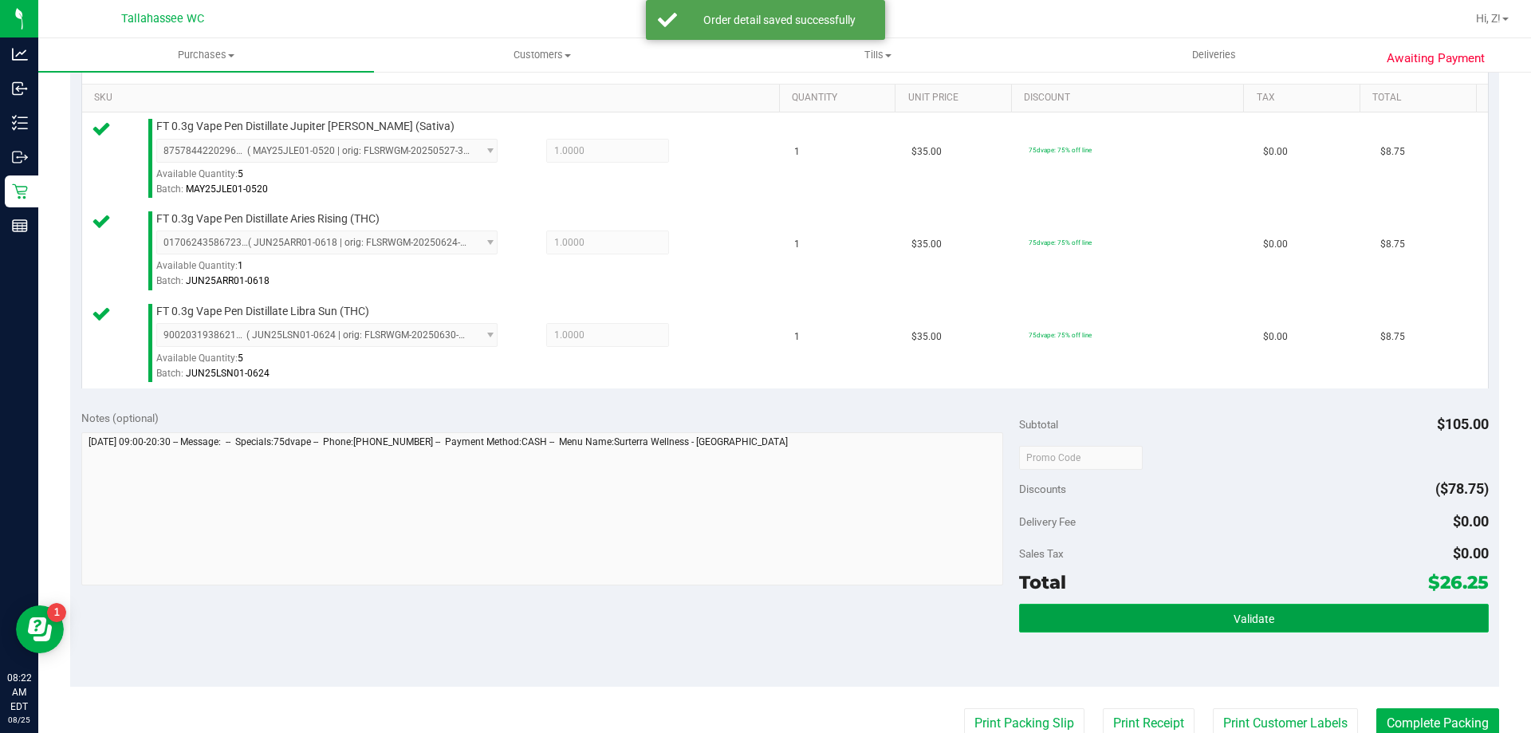
click at [1303, 613] on button "Validate" at bounding box center [1253, 618] width 469 height 29
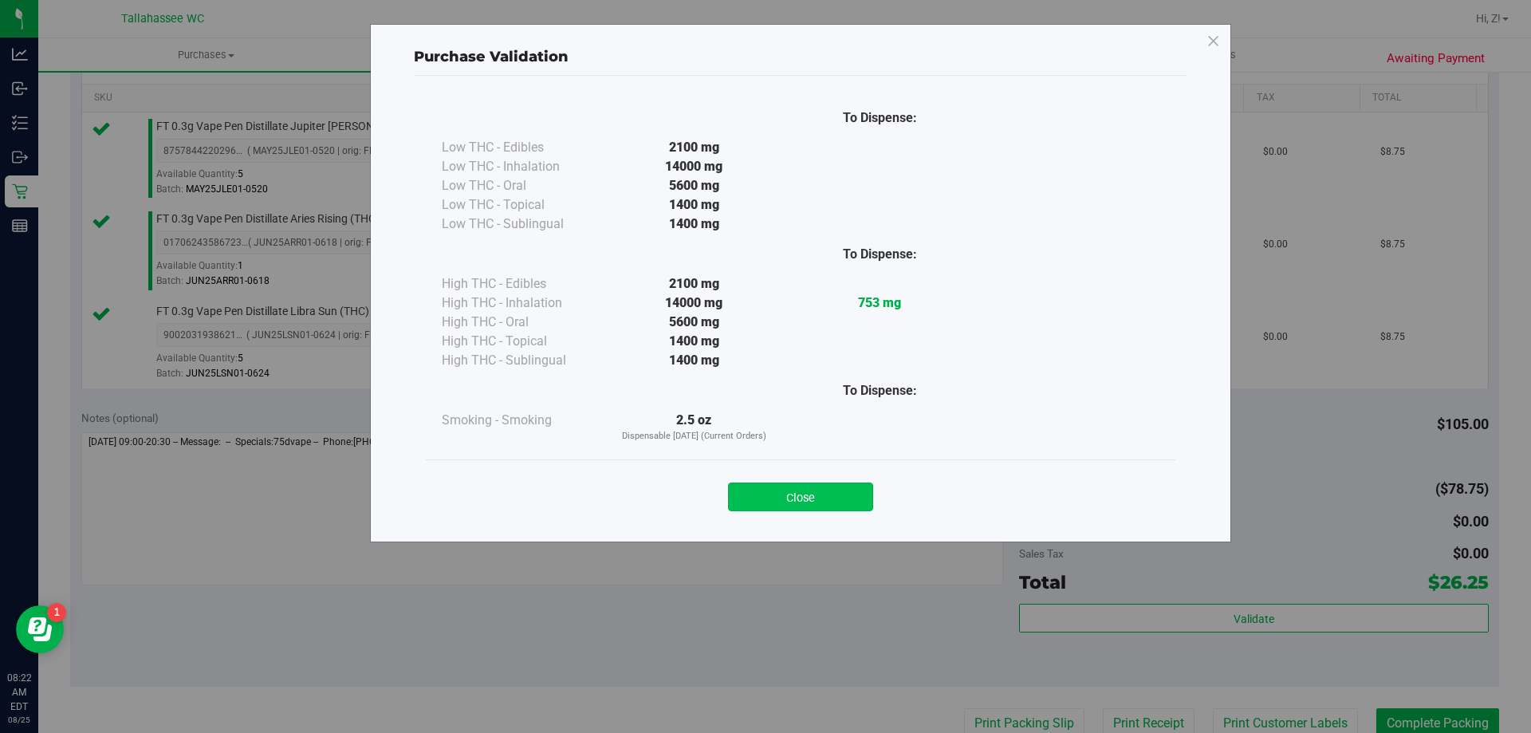
click at [843, 510] on button "Close" at bounding box center [800, 496] width 145 height 29
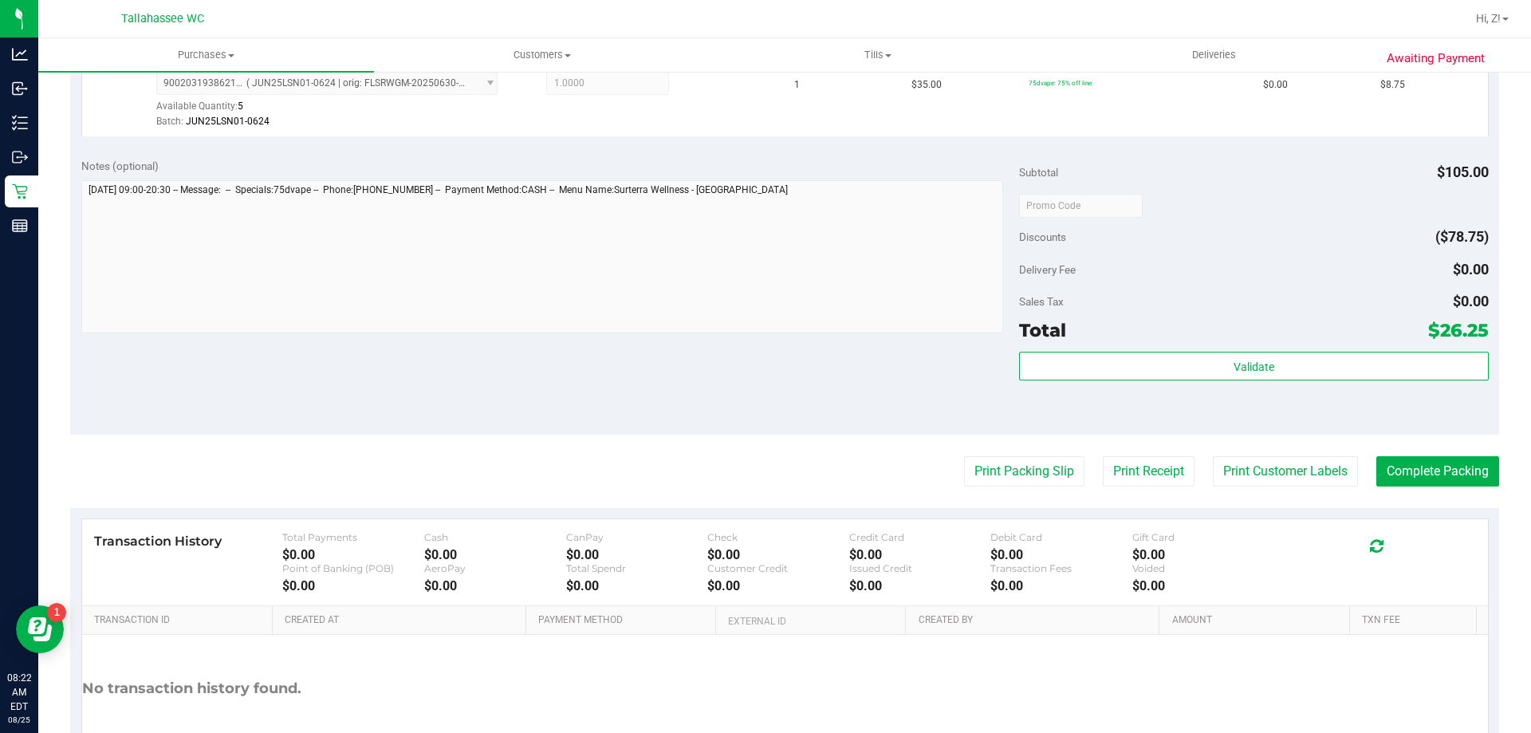
scroll to position [756, 0]
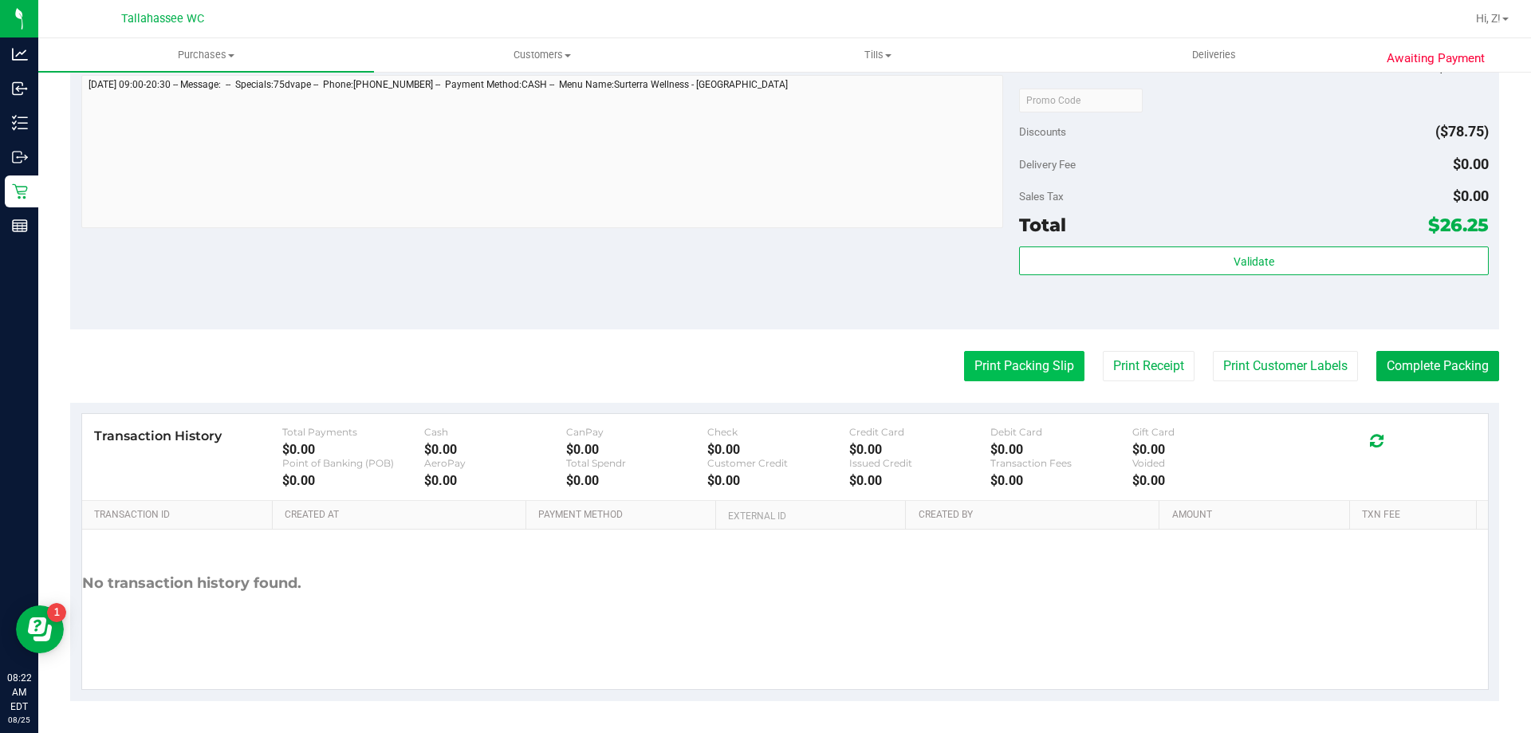
click at [998, 372] on button "Print Packing Slip" at bounding box center [1024, 366] width 120 height 30
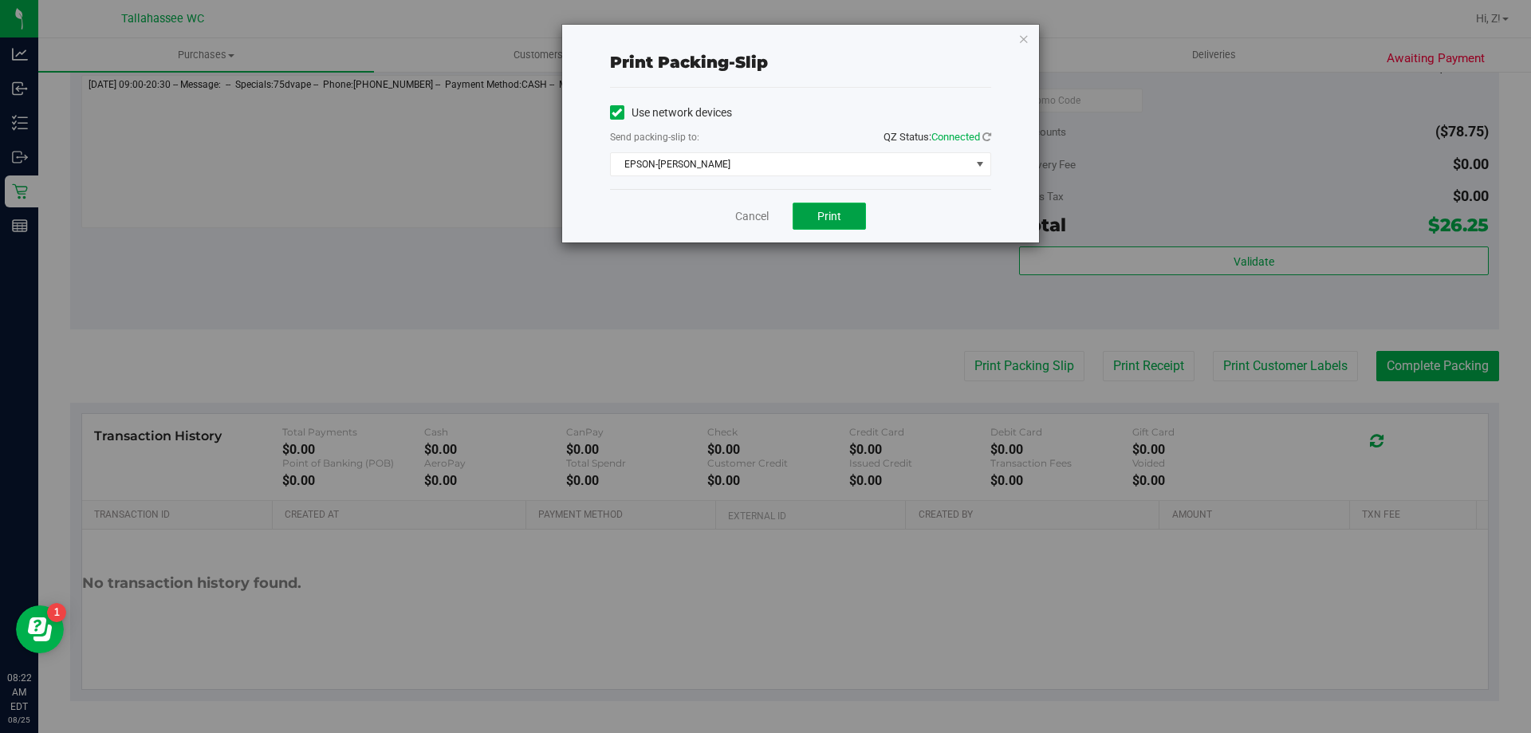
click at [819, 223] on button "Print" at bounding box center [829, 216] width 73 height 27
click at [1025, 39] on icon "button" at bounding box center [1023, 38] width 11 height 19
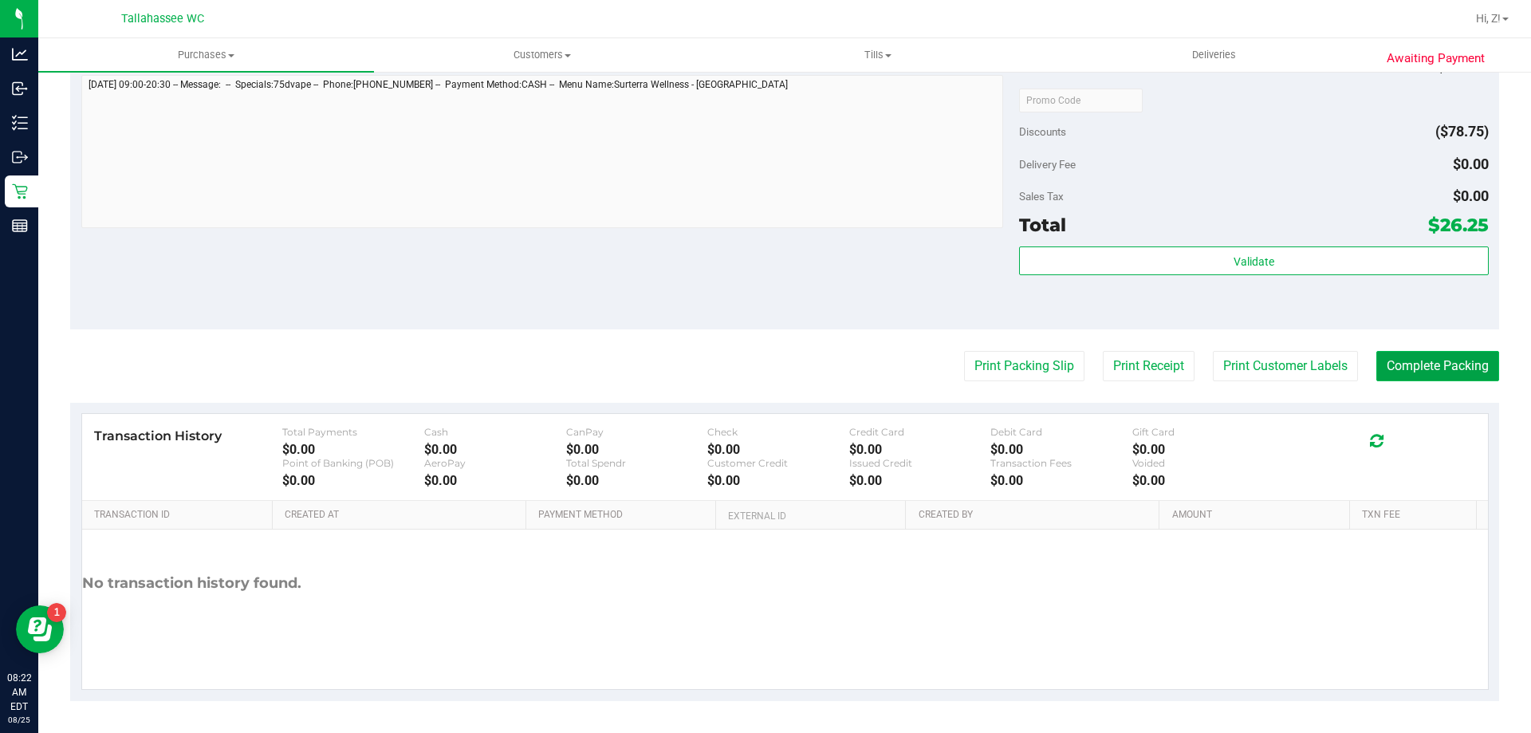
click at [1428, 356] on button "Complete Packing" at bounding box center [1437, 366] width 123 height 30
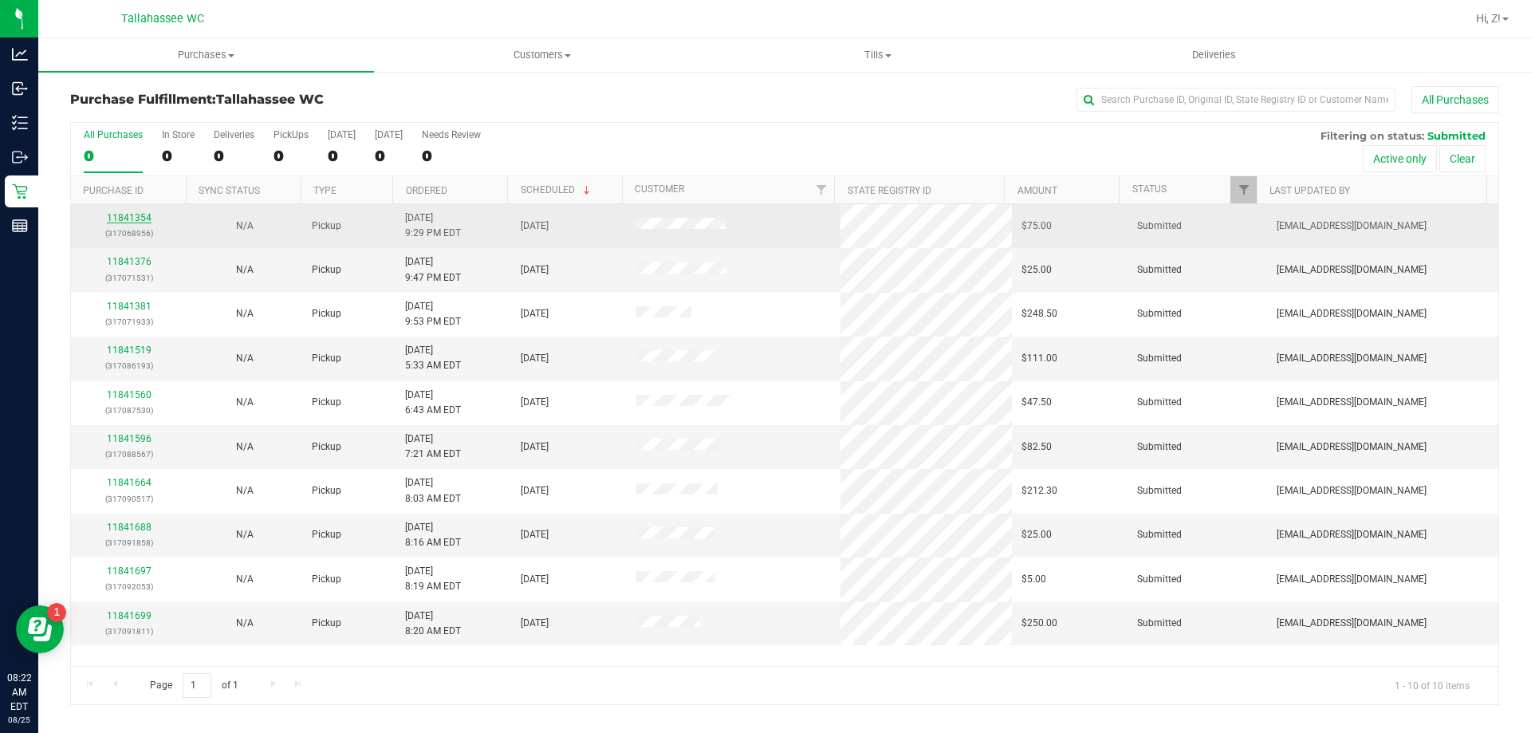
click at [132, 214] on link "11841354" at bounding box center [129, 217] width 45 height 11
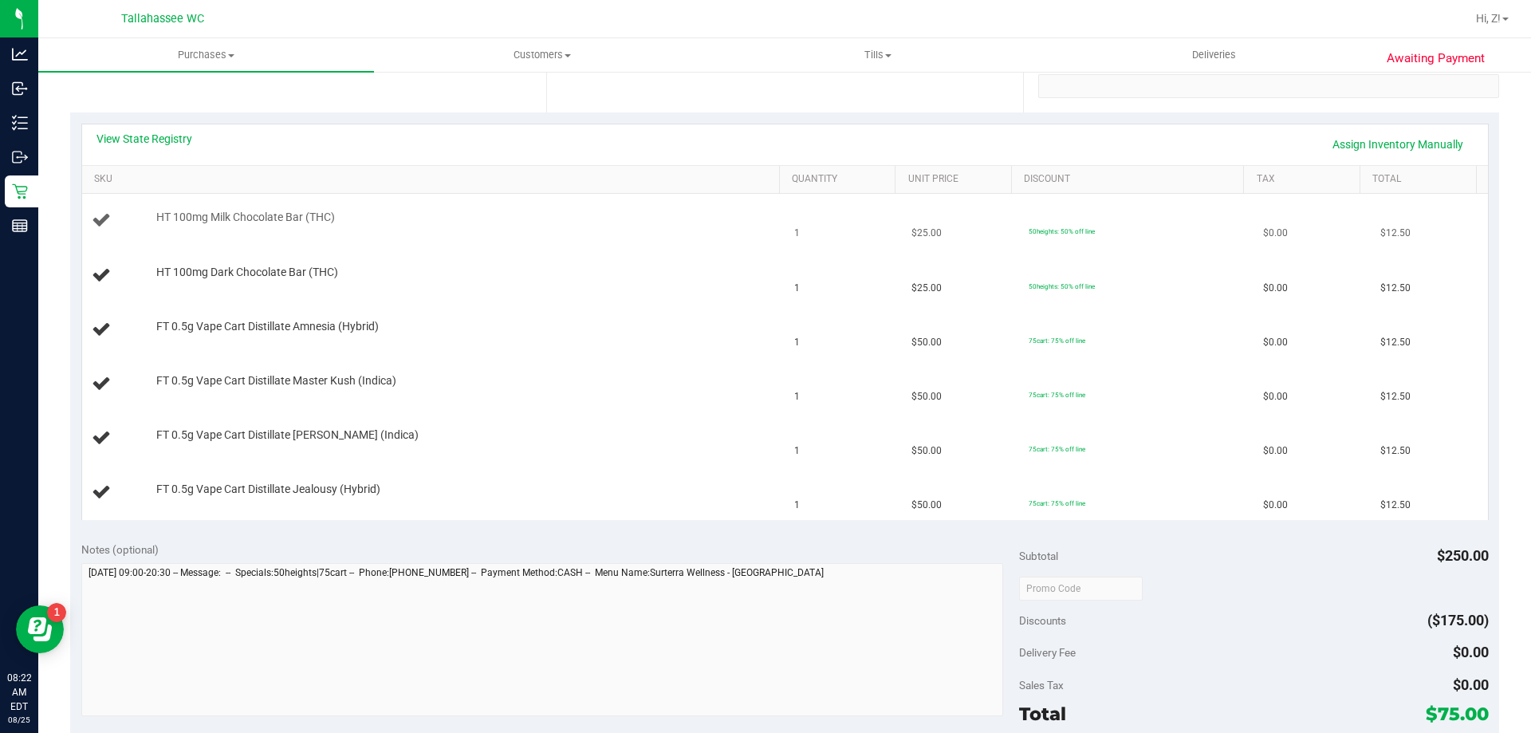
scroll to position [319, 0]
click at [168, 134] on link "View State Registry" at bounding box center [144, 137] width 96 height 16
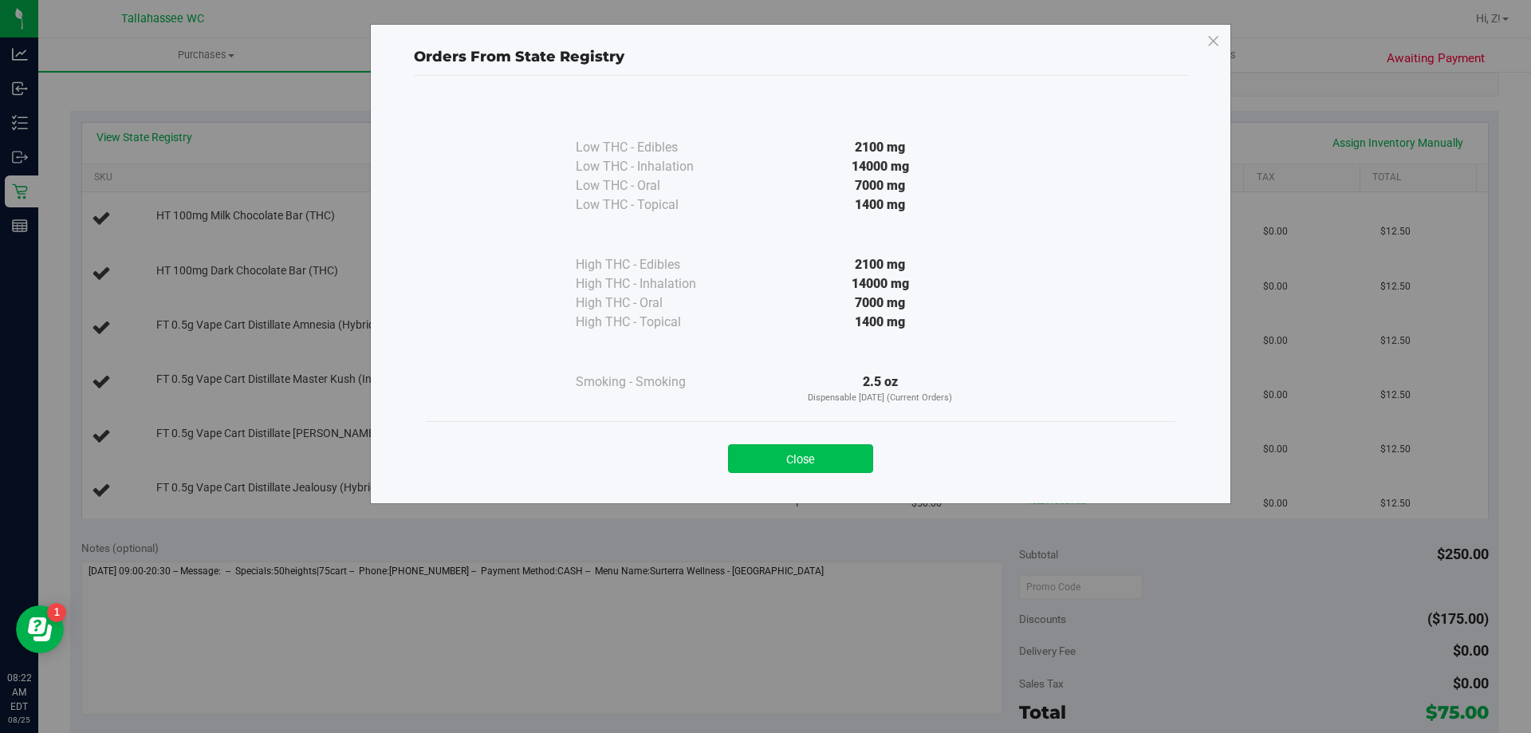
click at [844, 448] on button "Close" at bounding box center [800, 458] width 145 height 29
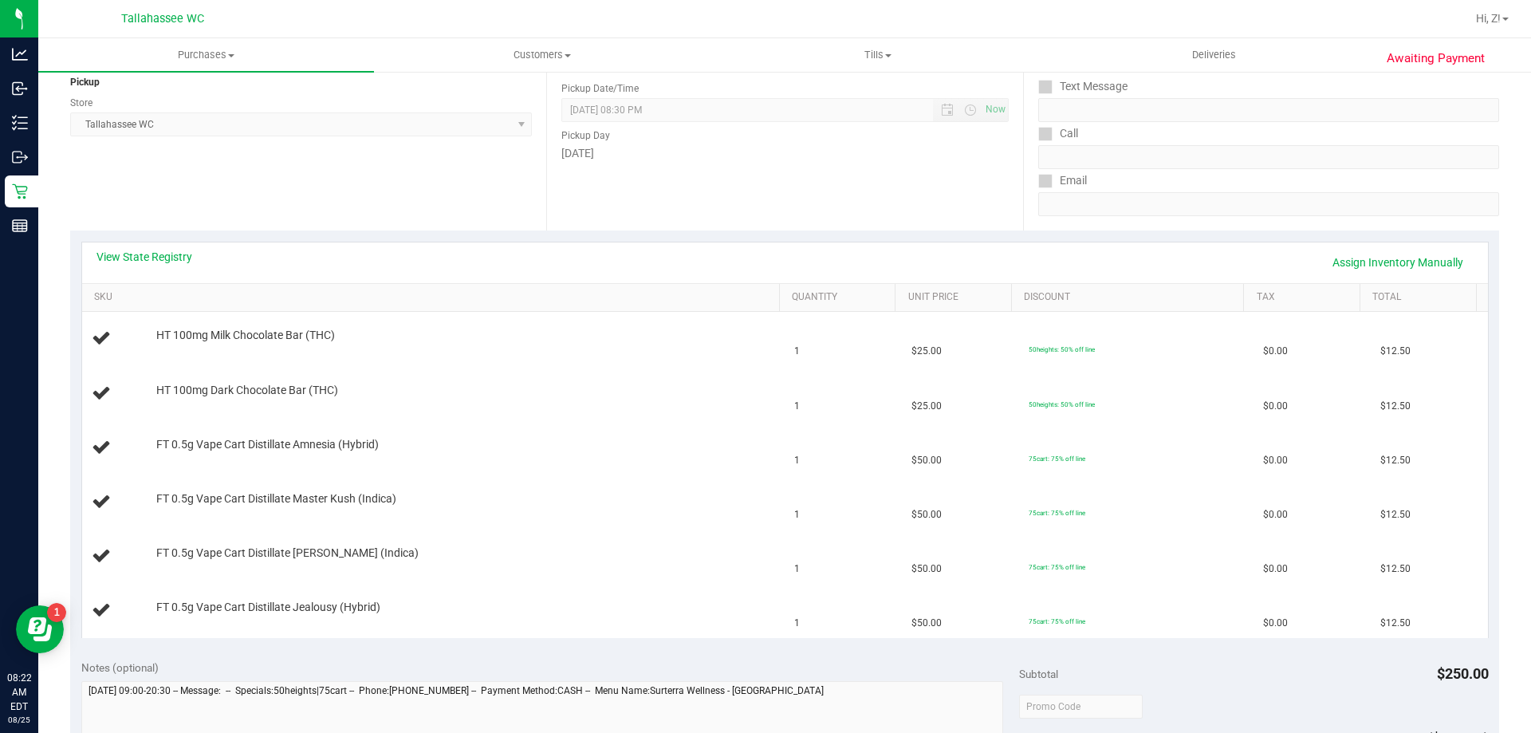
scroll to position [159, 0]
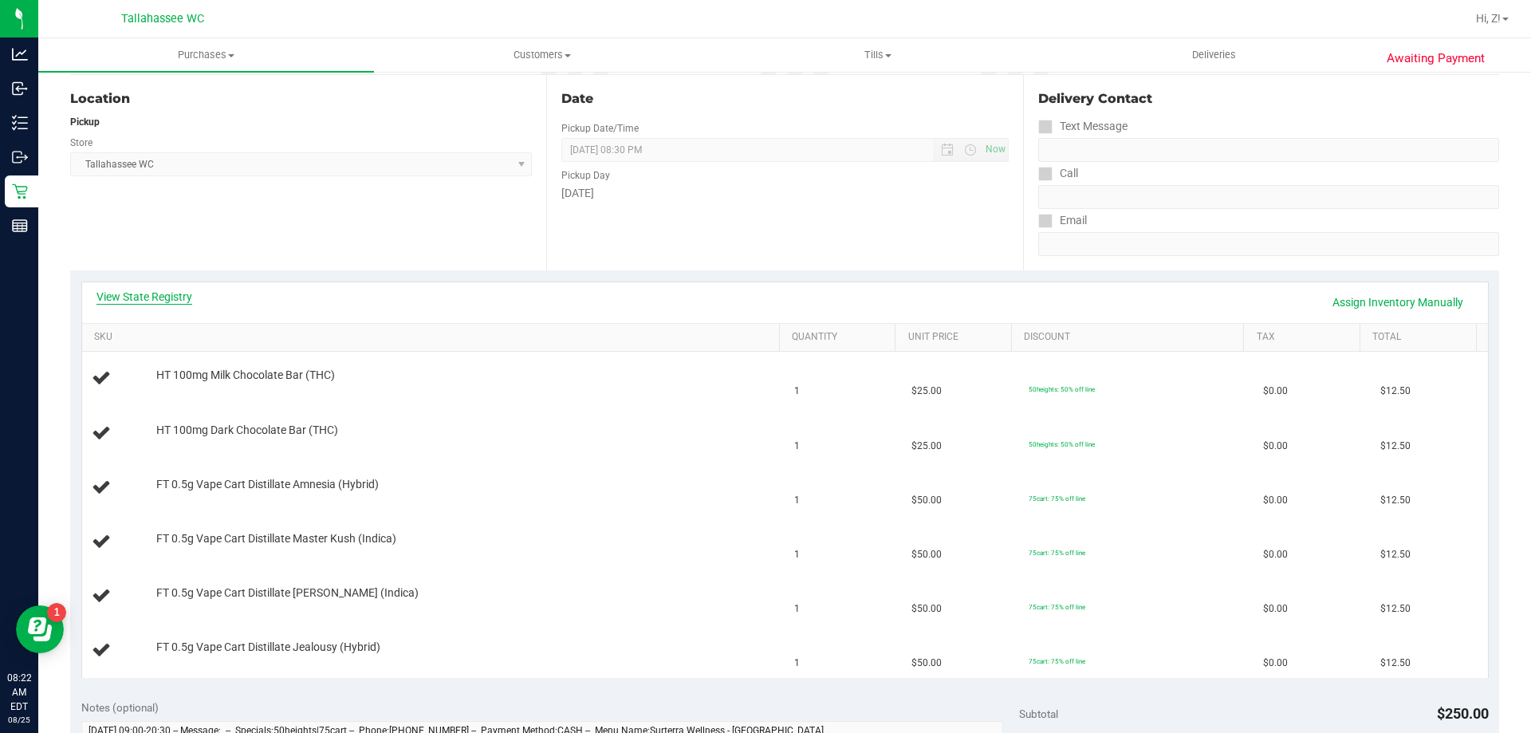
click at [175, 294] on link "View State Registry" at bounding box center [144, 297] width 96 height 16
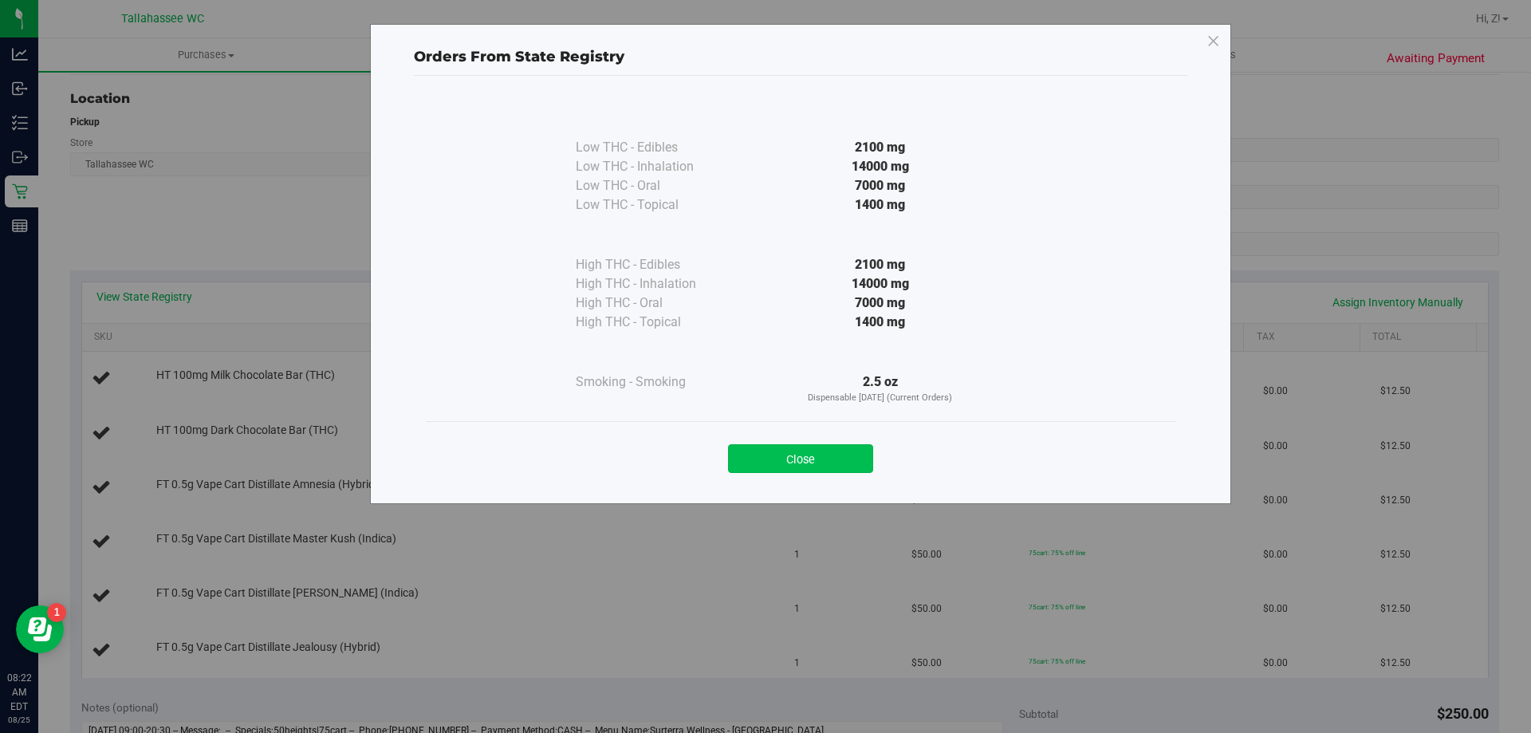
click at [848, 449] on button "Close" at bounding box center [800, 458] width 145 height 29
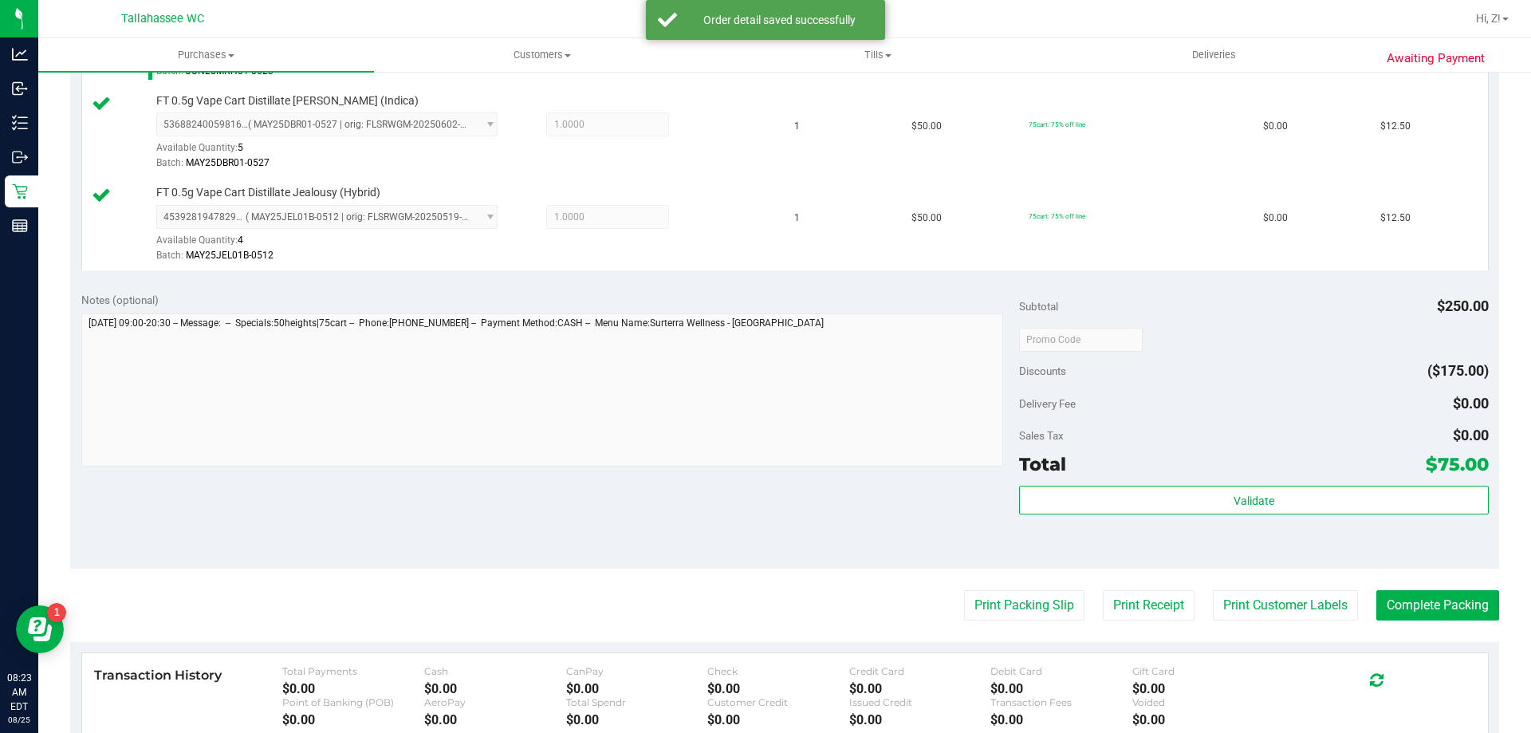
scroll to position [877, 0]
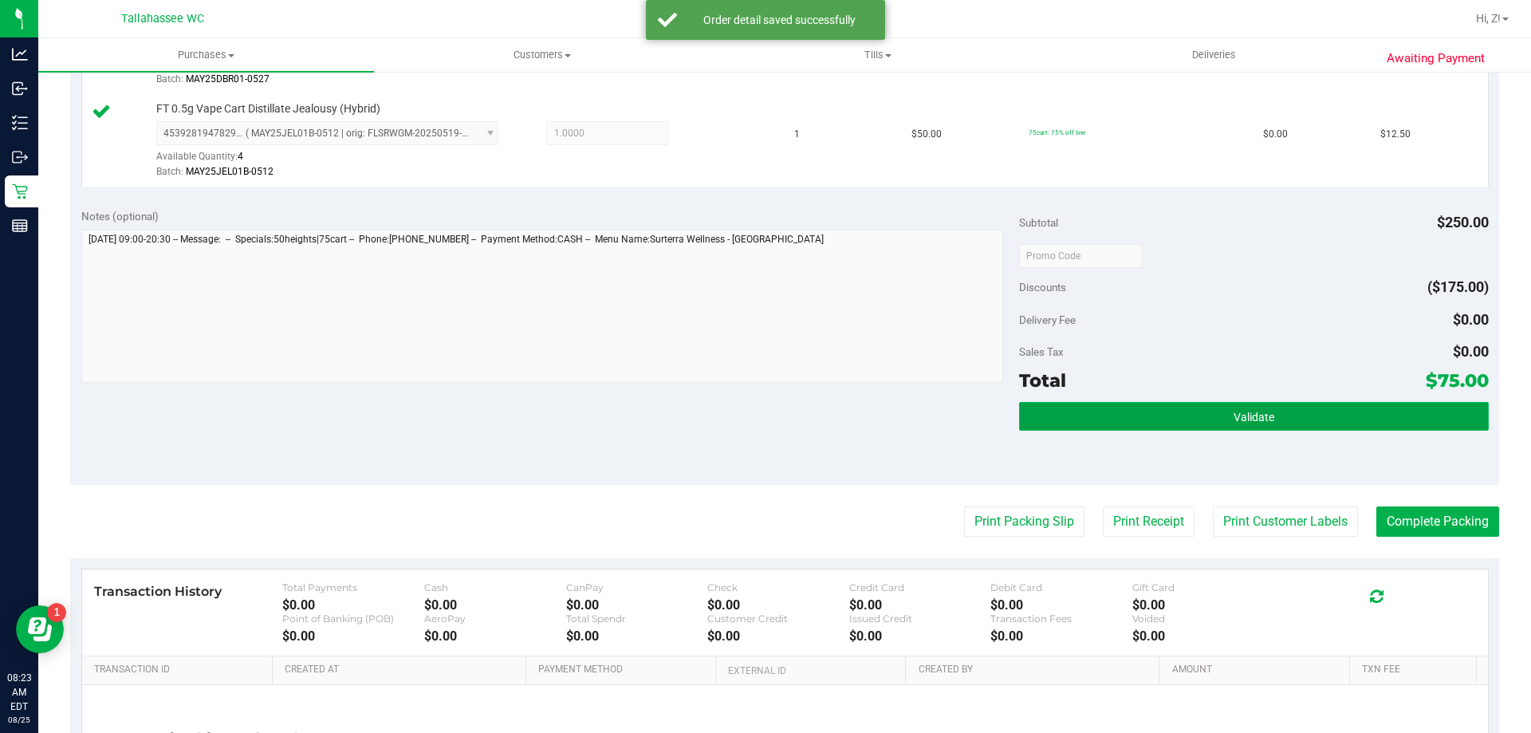
click at [1257, 419] on span "Validate" at bounding box center [1254, 417] width 41 height 13
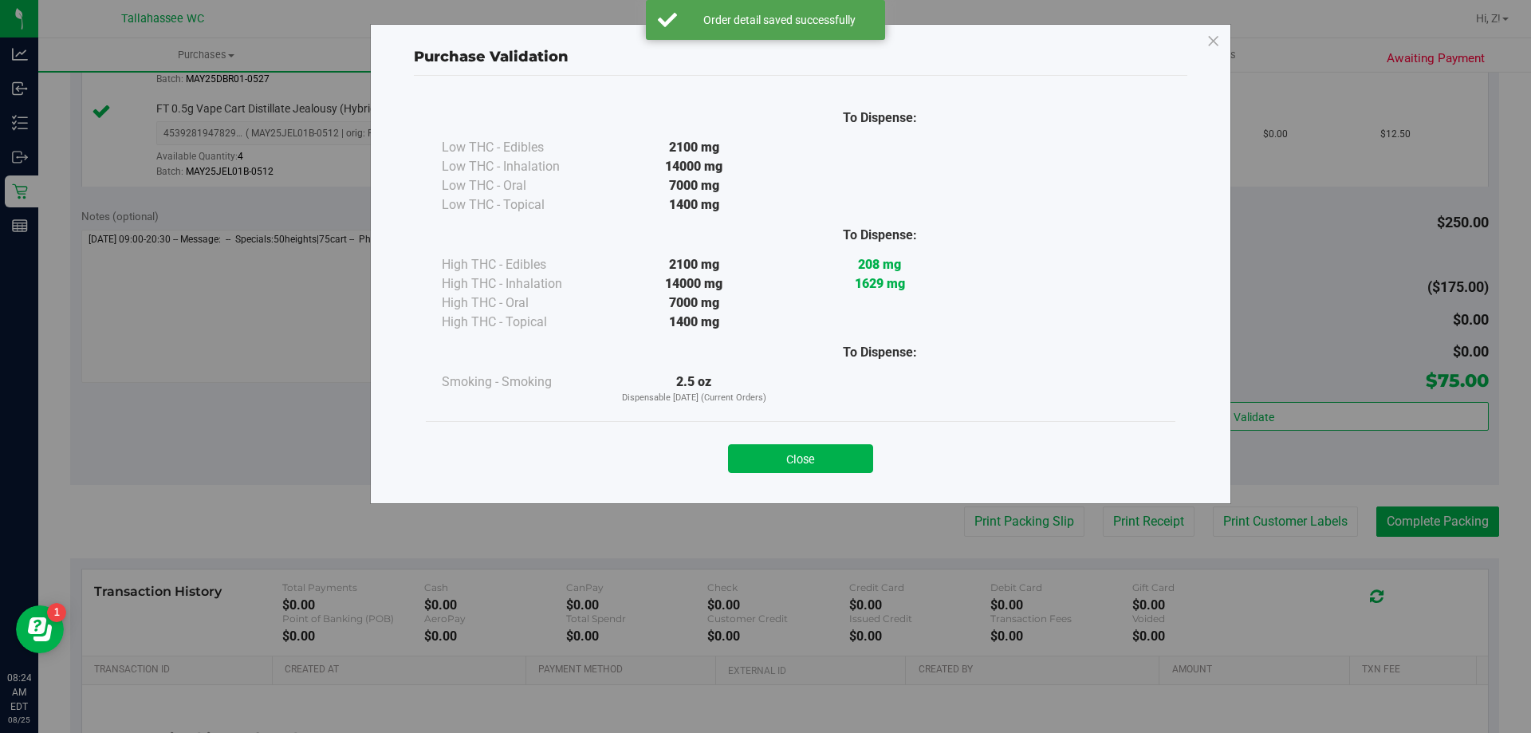
click at [824, 476] on div "Close" at bounding box center [801, 453] width 750 height 65
click at [821, 459] on button "Close" at bounding box center [800, 458] width 145 height 29
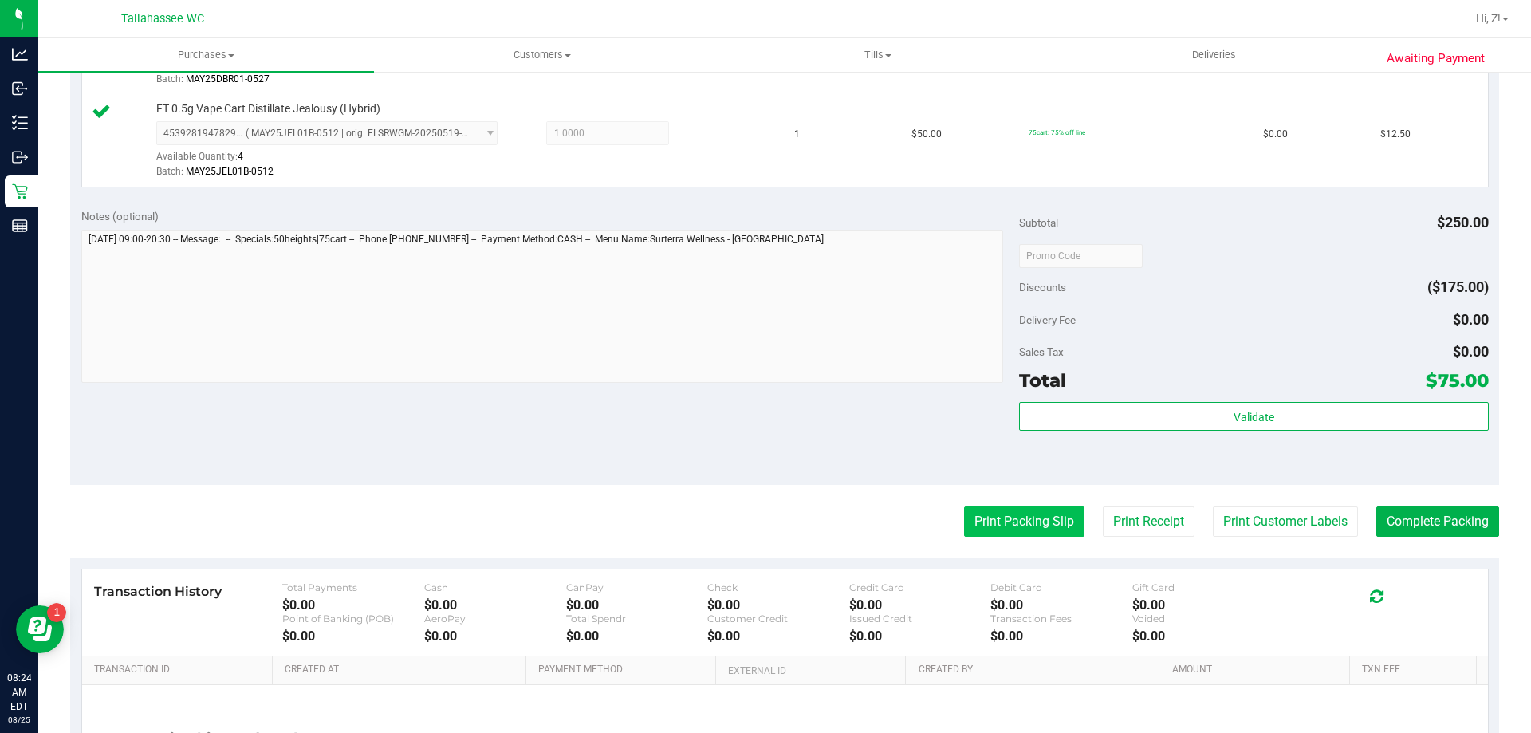
click at [988, 517] on button "Print Packing Slip" at bounding box center [1024, 521] width 120 height 30
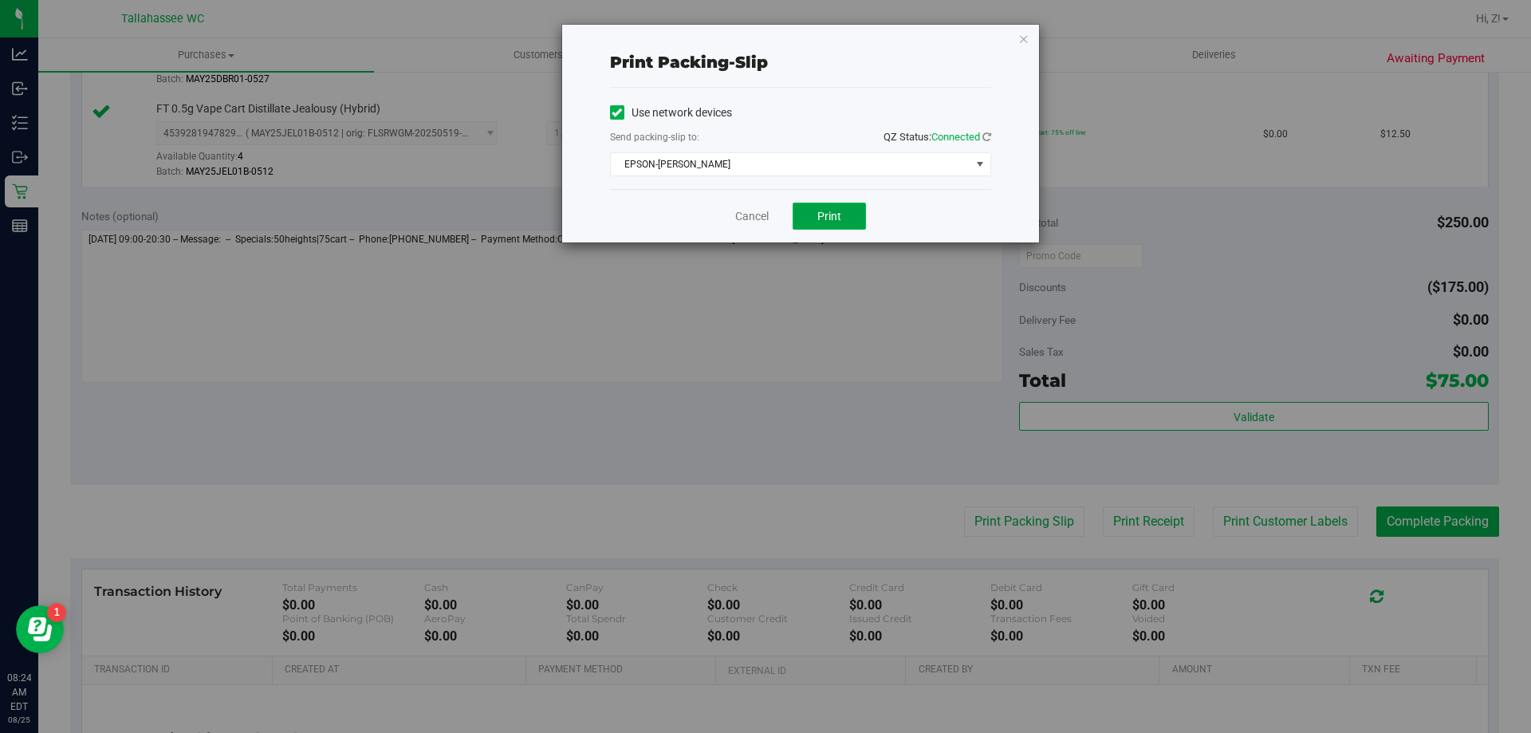
click at [828, 212] on span "Print" at bounding box center [829, 216] width 24 height 13
click at [1024, 40] on icon "button" at bounding box center [1023, 38] width 11 height 19
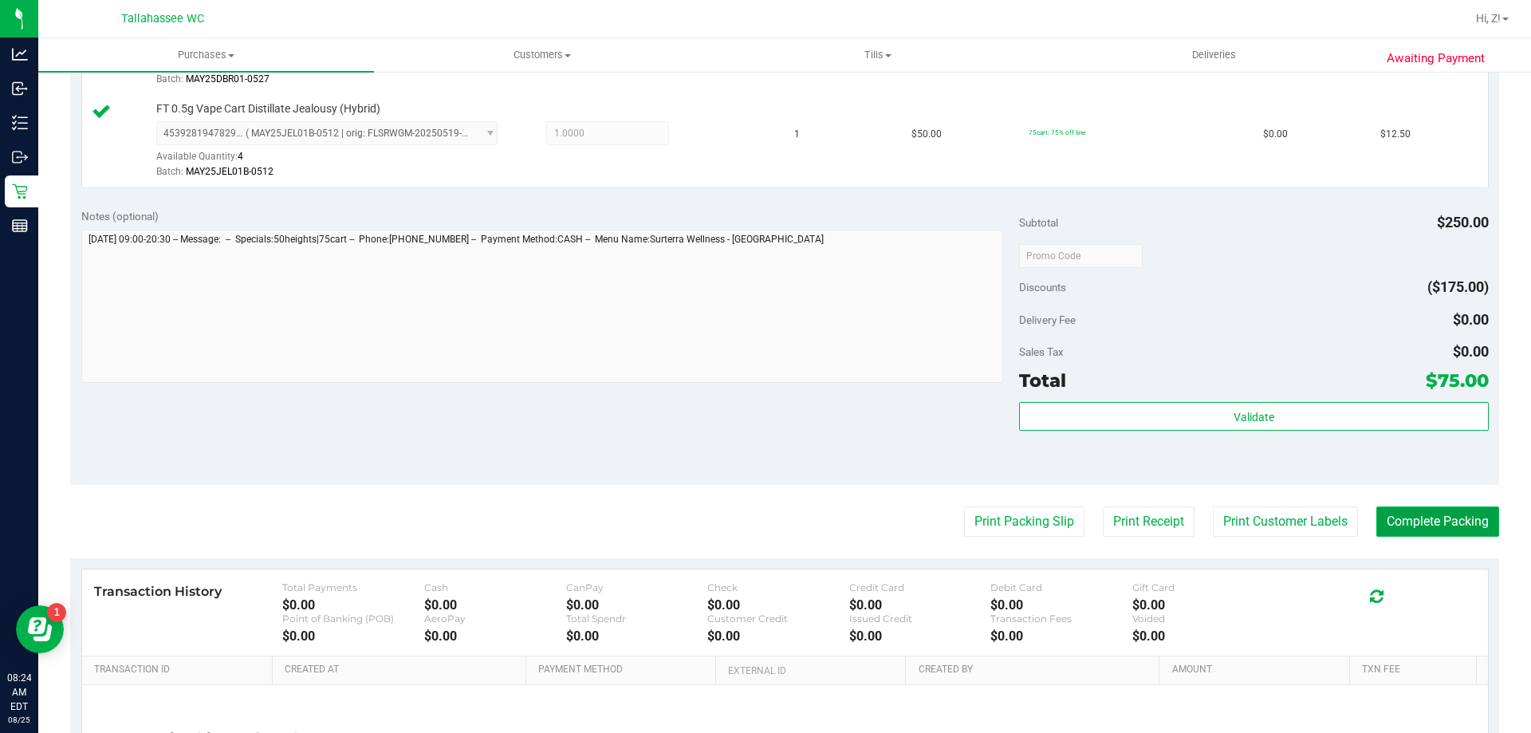
click at [1416, 524] on button "Complete Packing" at bounding box center [1437, 521] width 123 height 30
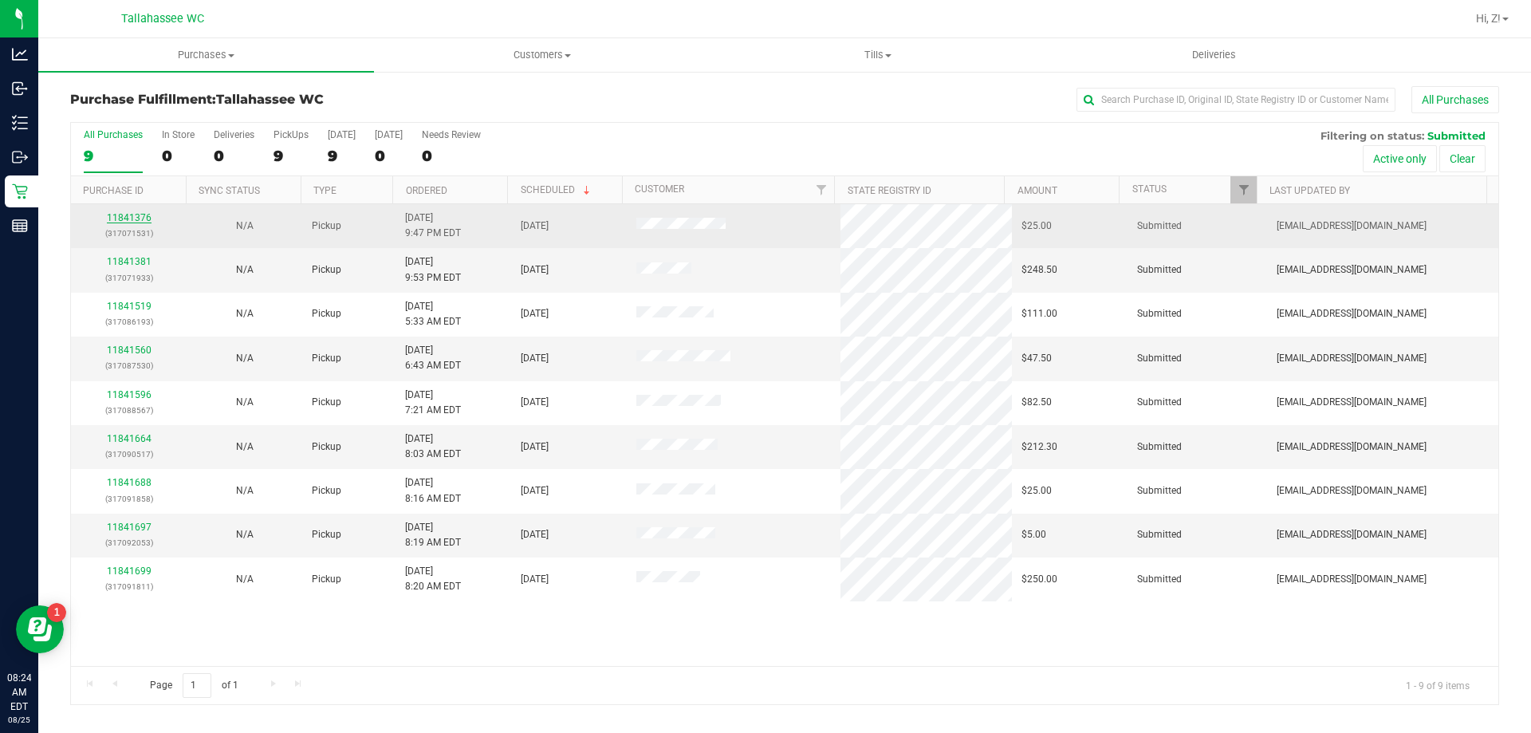
click at [129, 217] on link "11841376" at bounding box center [129, 217] width 45 height 11
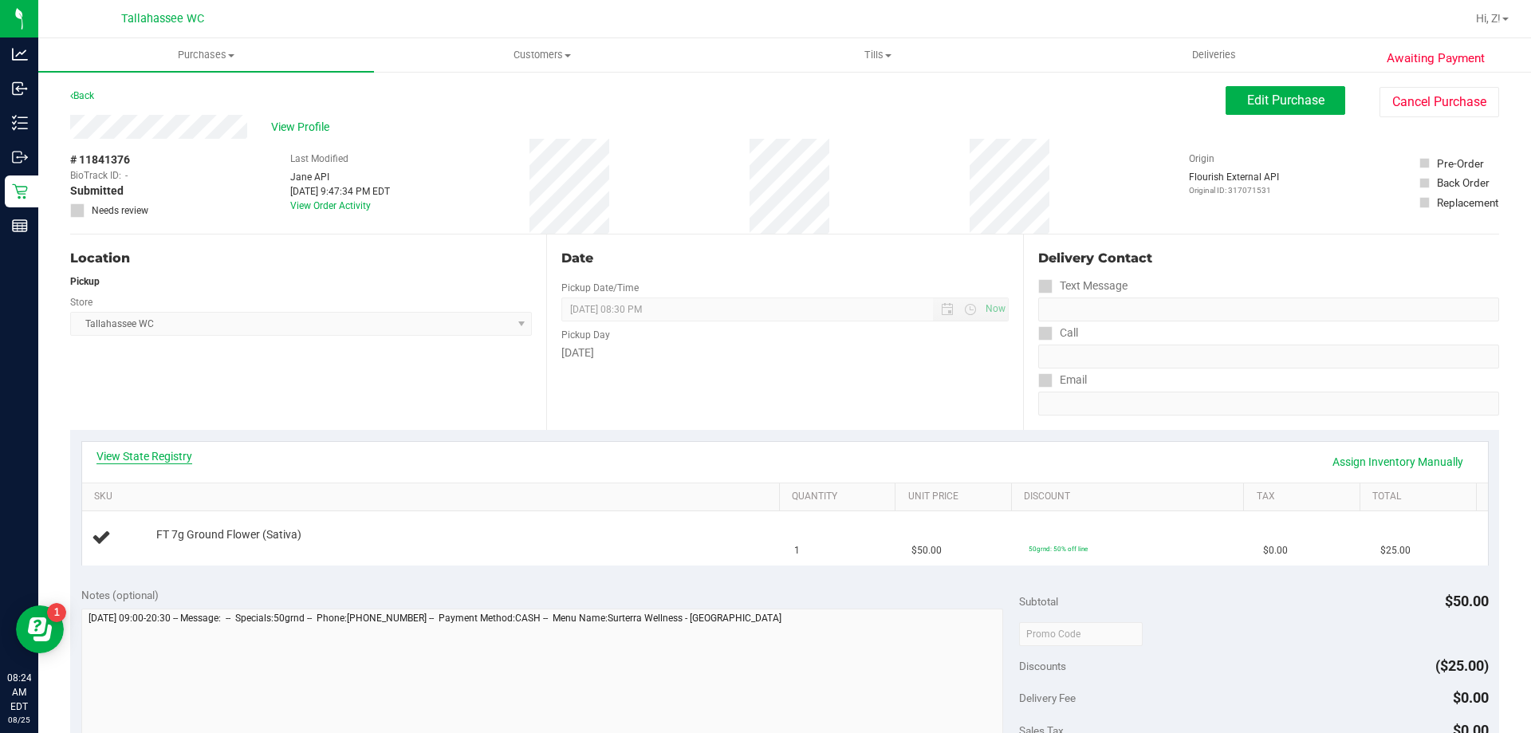
click at [167, 455] on link "View State Registry" at bounding box center [144, 456] width 96 height 16
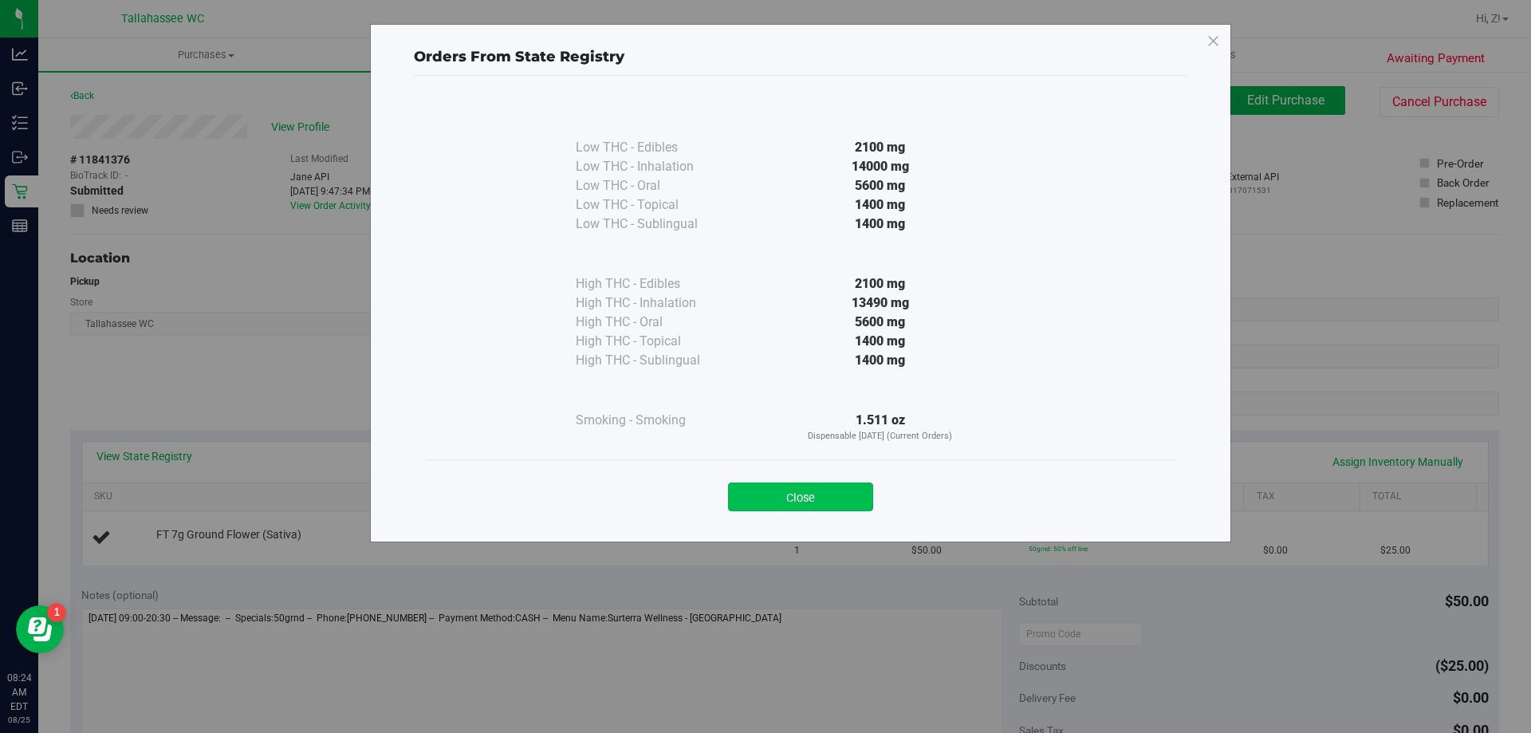
click at [835, 497] on button "Close" at bounding box center [800, 496] width 145 height 29
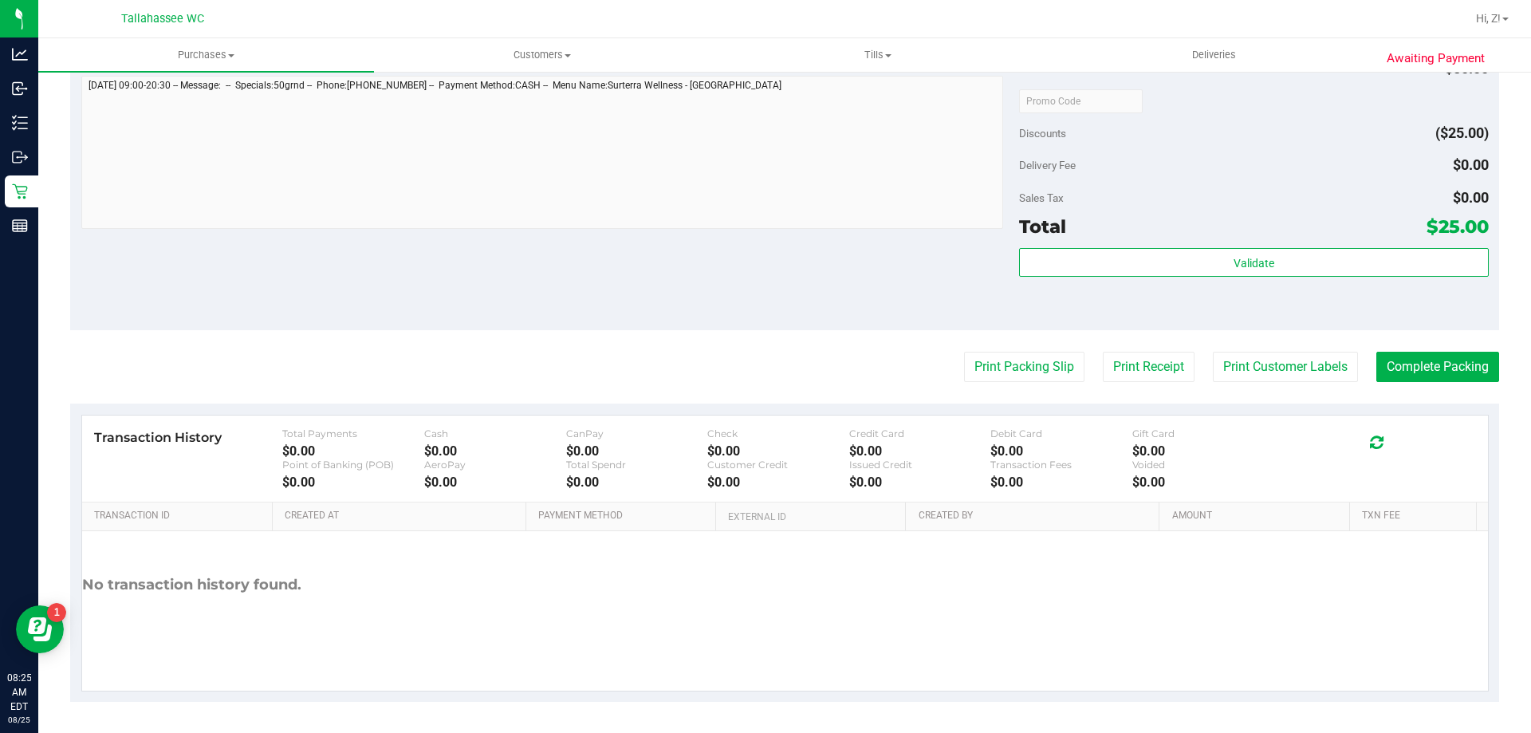
scroll to position [571, 0]
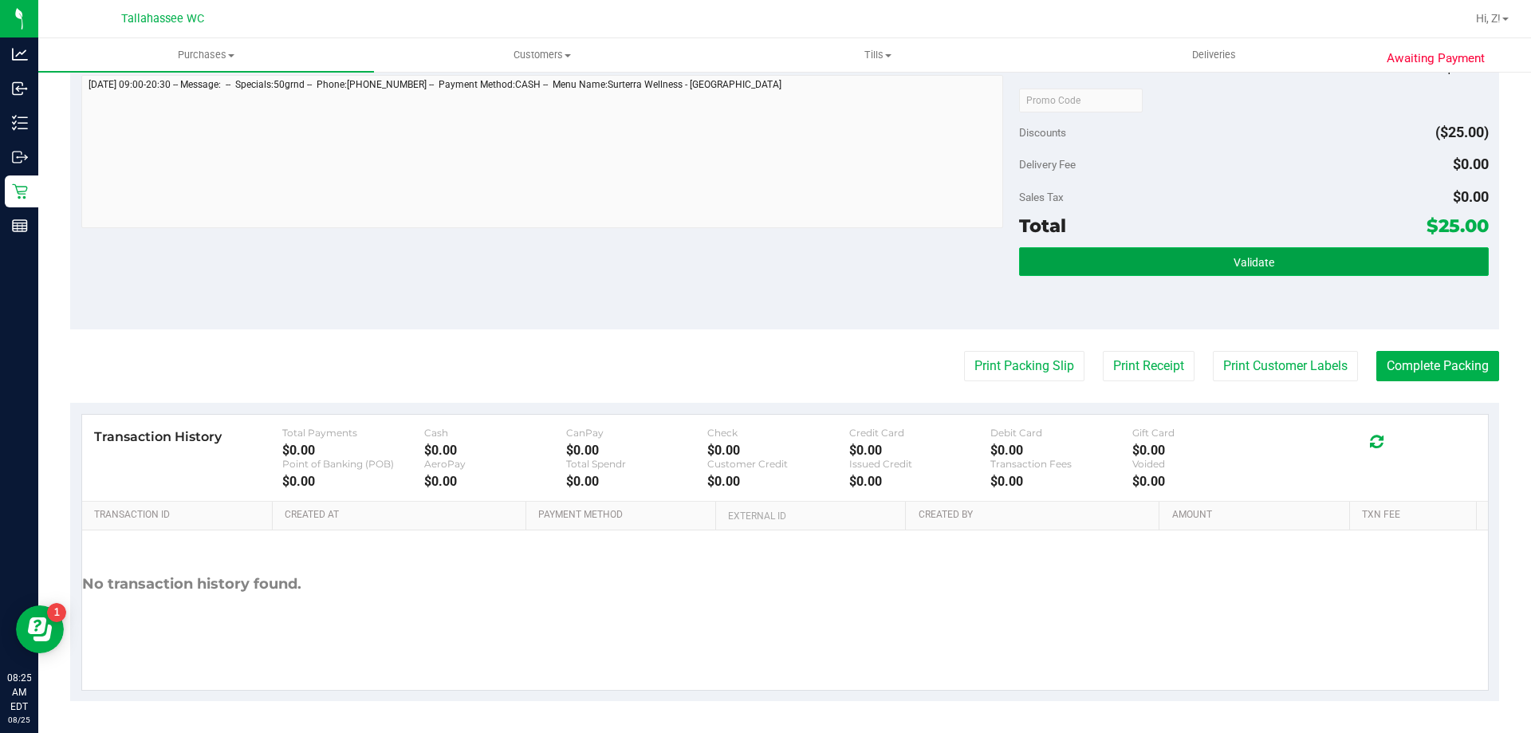
click at [1189, 268] on button "Validate" at bounding box center [1253, 261] width 469 height 29
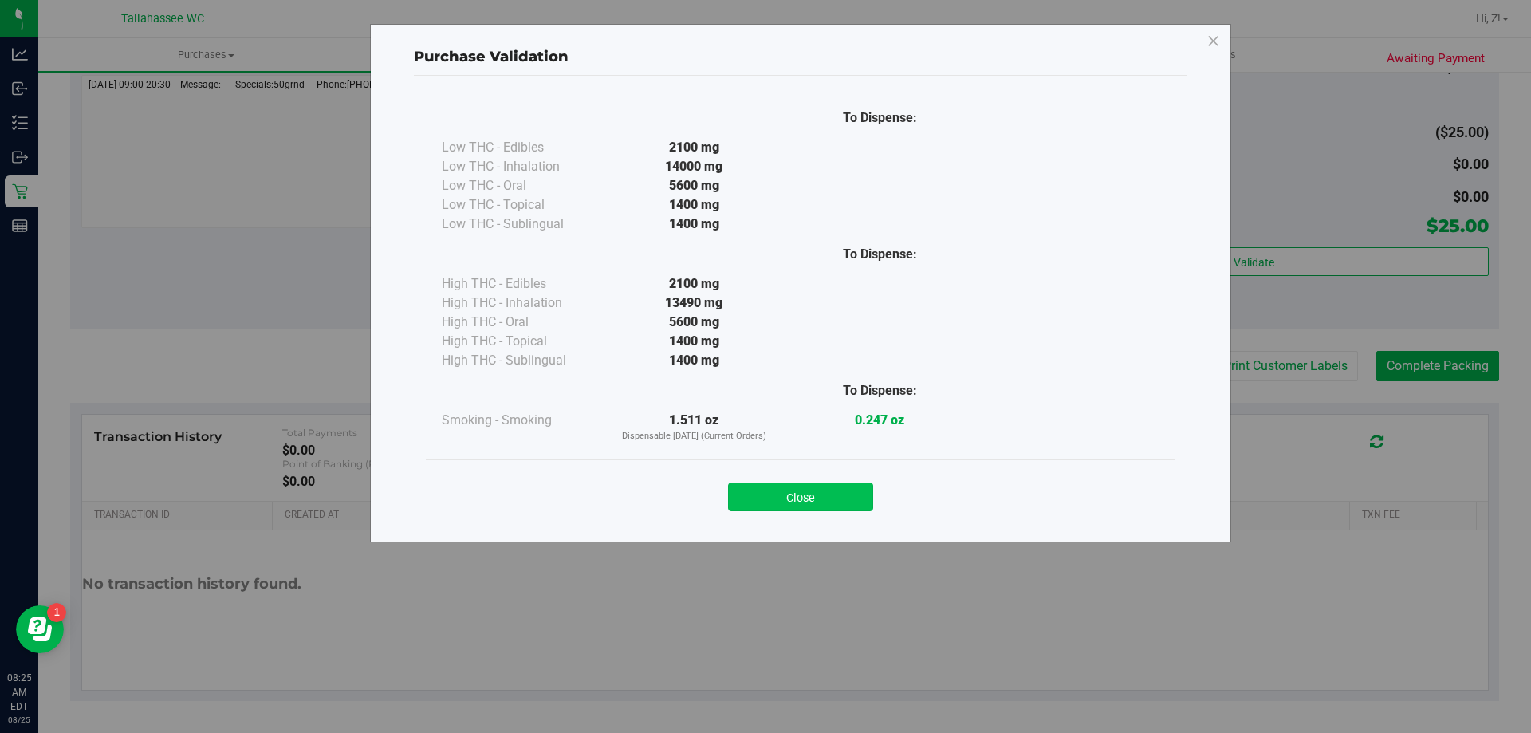
drag, startPoint x: 847, startPoint y: 517, endPoint x: 853, endPoint y: 505, distance: 13.6
click at [847, 516] on div "Close" at bounding box center [801, 491] width 750 height 65
click at [859, 488] on button "Close" at bounding box center [800, 496] width 145 height 29
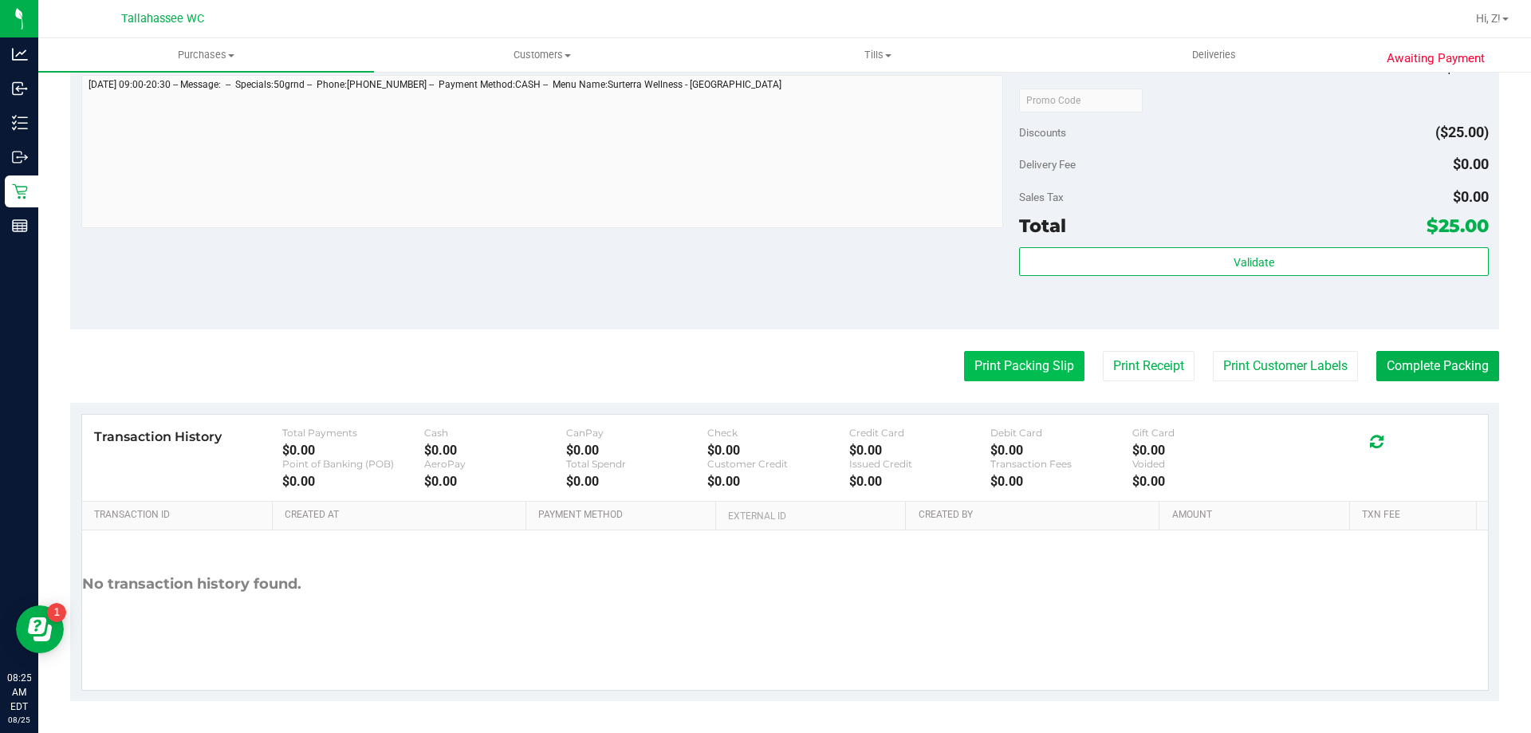
click at [1013, 381] on purchase-details "Back Edit Purchase Cancel Purchase View Profile # 11841376 BioTrack ID: - Submi…" at bounding box center [784, 108] width 1429 height 1186
click at [1012, 375] on button "Print Packing Slip" at bounding box center [1024, 366] width 120 height 30
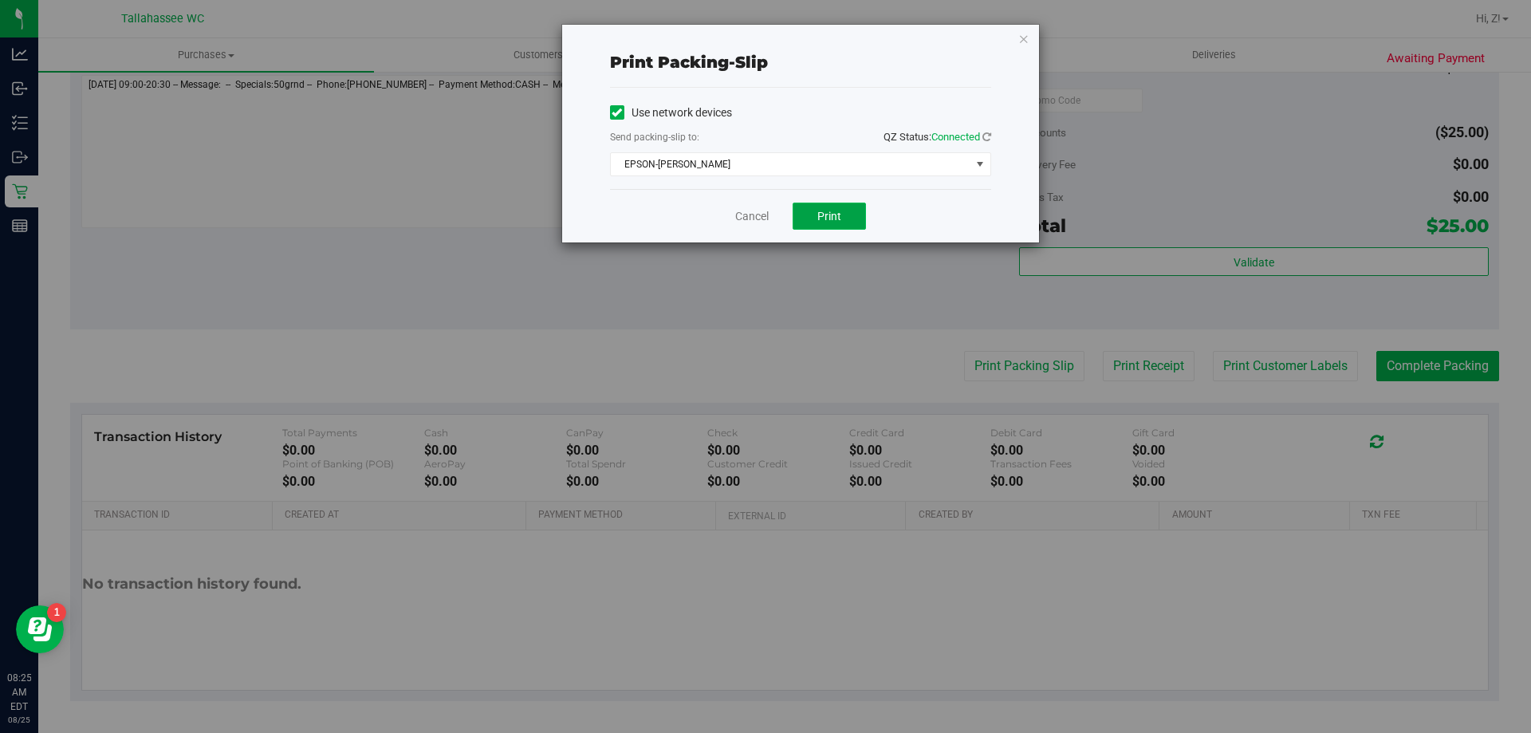
click at [839, 226] on button "Print" at bounding box center [829, 216] width 73 height 27
drag, startPoint x: 1024, startPoint y: 38, endPoint x: 1034, endPoint y: 57, distance: 21.1
click at [1023, 37] on icon "button" at bounding box center [1023, 38] width 11 height 19
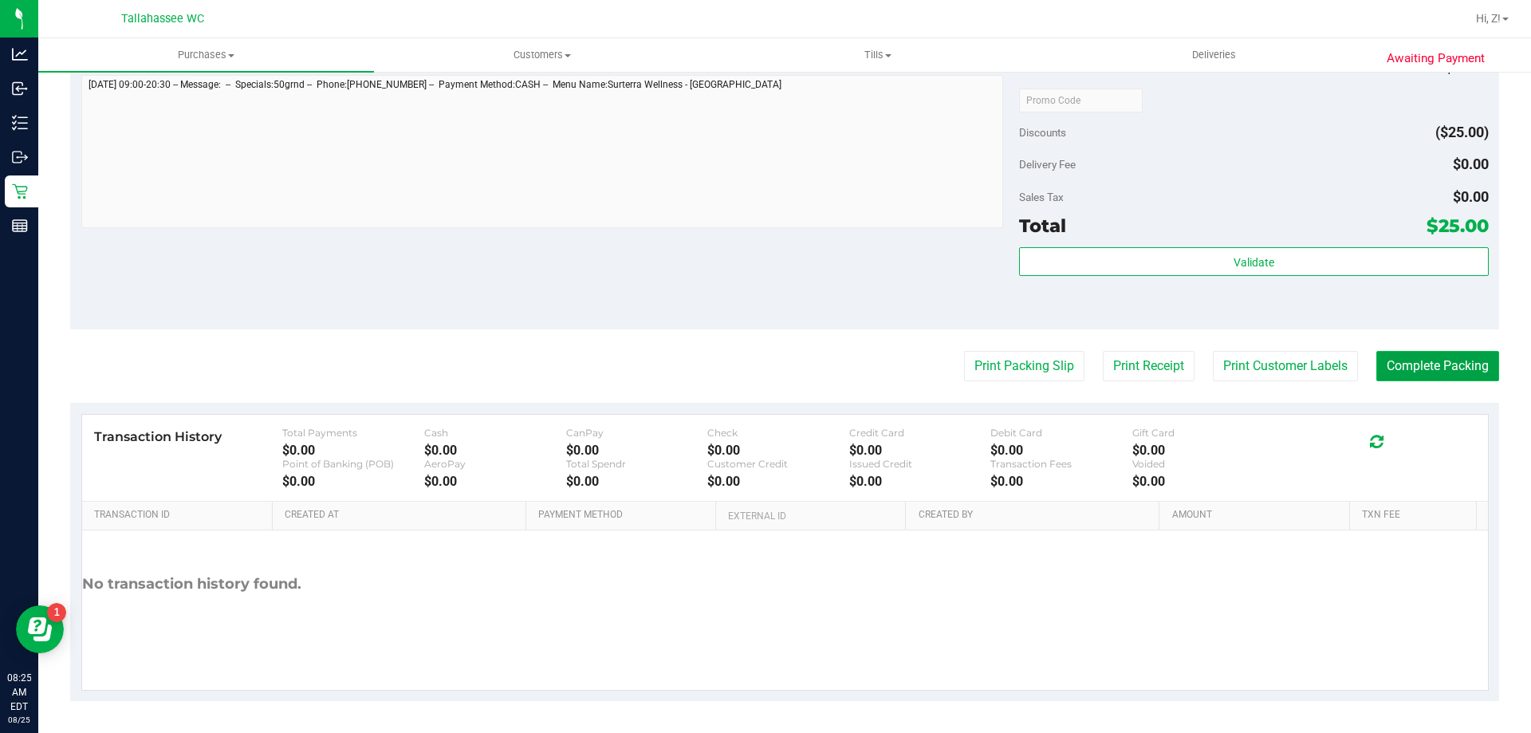
click at [1413, 370] on button "Complete Packing" at bounding box center [1437, 366] width 123 height 30
click at [908, 264] on div "Notes (optional) Subtotal $50.00 Discounts ($25.00) Delivery Fee $0.00 Sales Ta…" at bounding box center [784, 185] width 1429 height 287
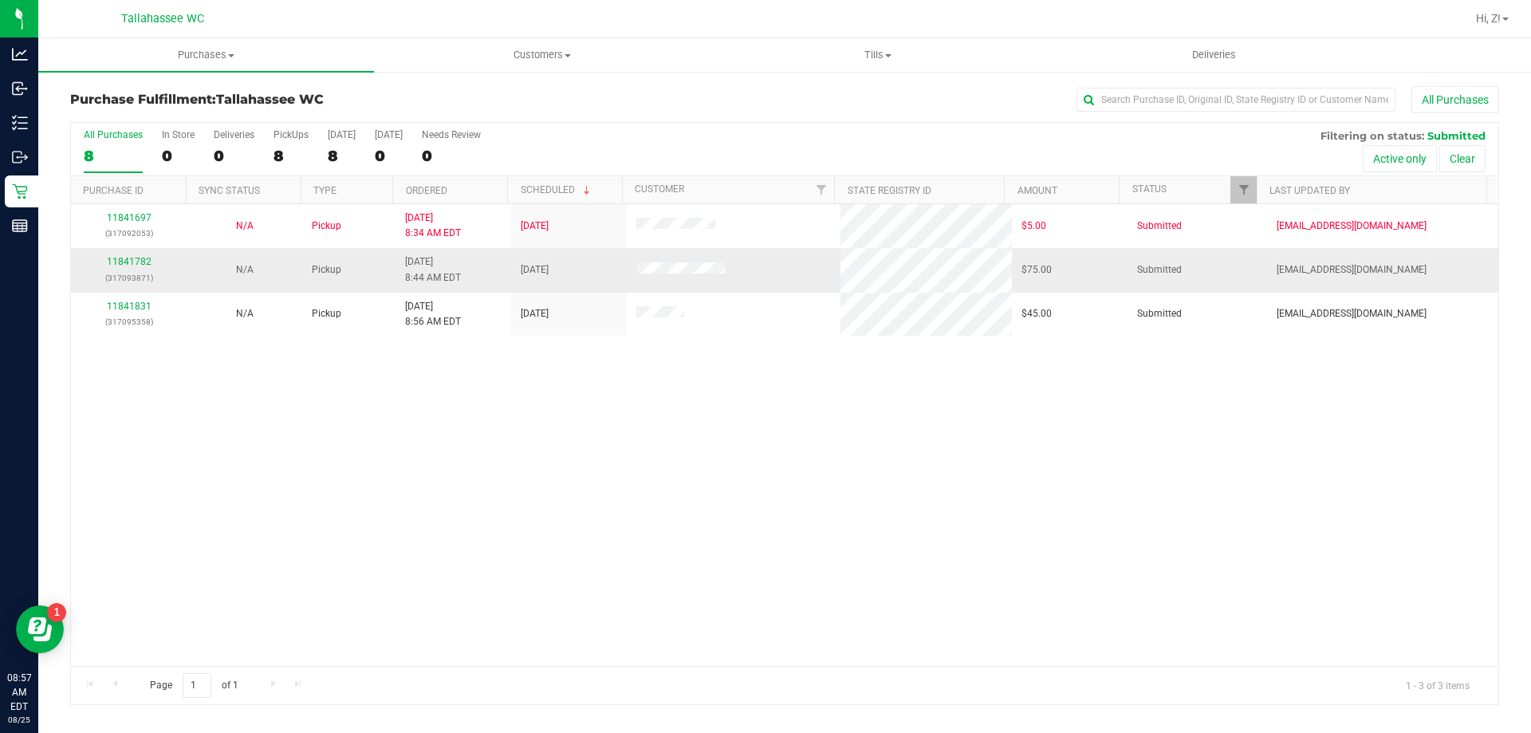
click at [125, 254] on td "11841782 (317093871)" at bounding box center [129, 270] width 116 height 44
click at [134, 256] on link "11841782" at bounding box center [129, 261] width 45 height 11
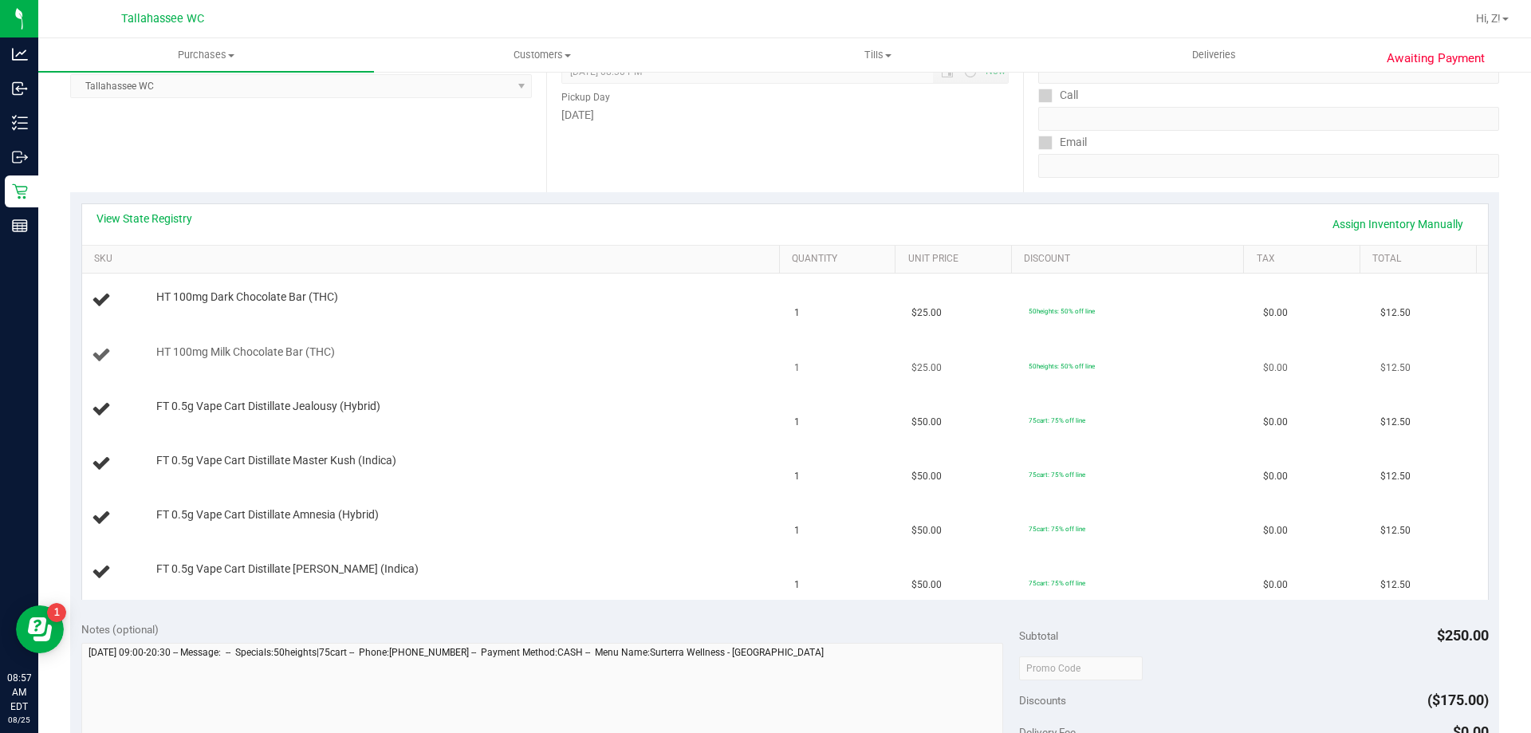
scroll to position [239, 0]
click at [157, 218] on link "View State Registry" at bounding box center [144, 217] width 96 height 16
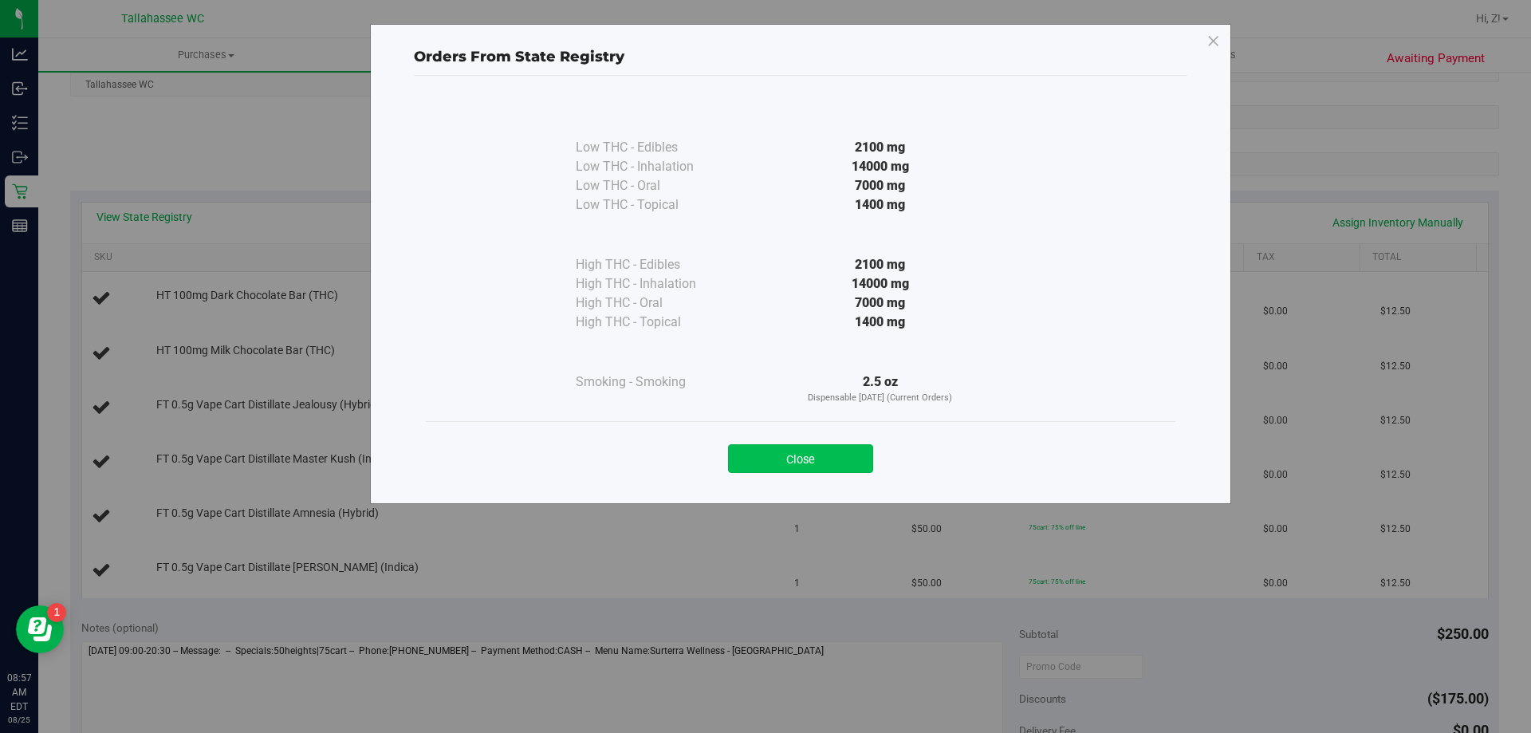
click at [847, 444] on button "Close" at bounding box center [800, 458] width 145 height 29
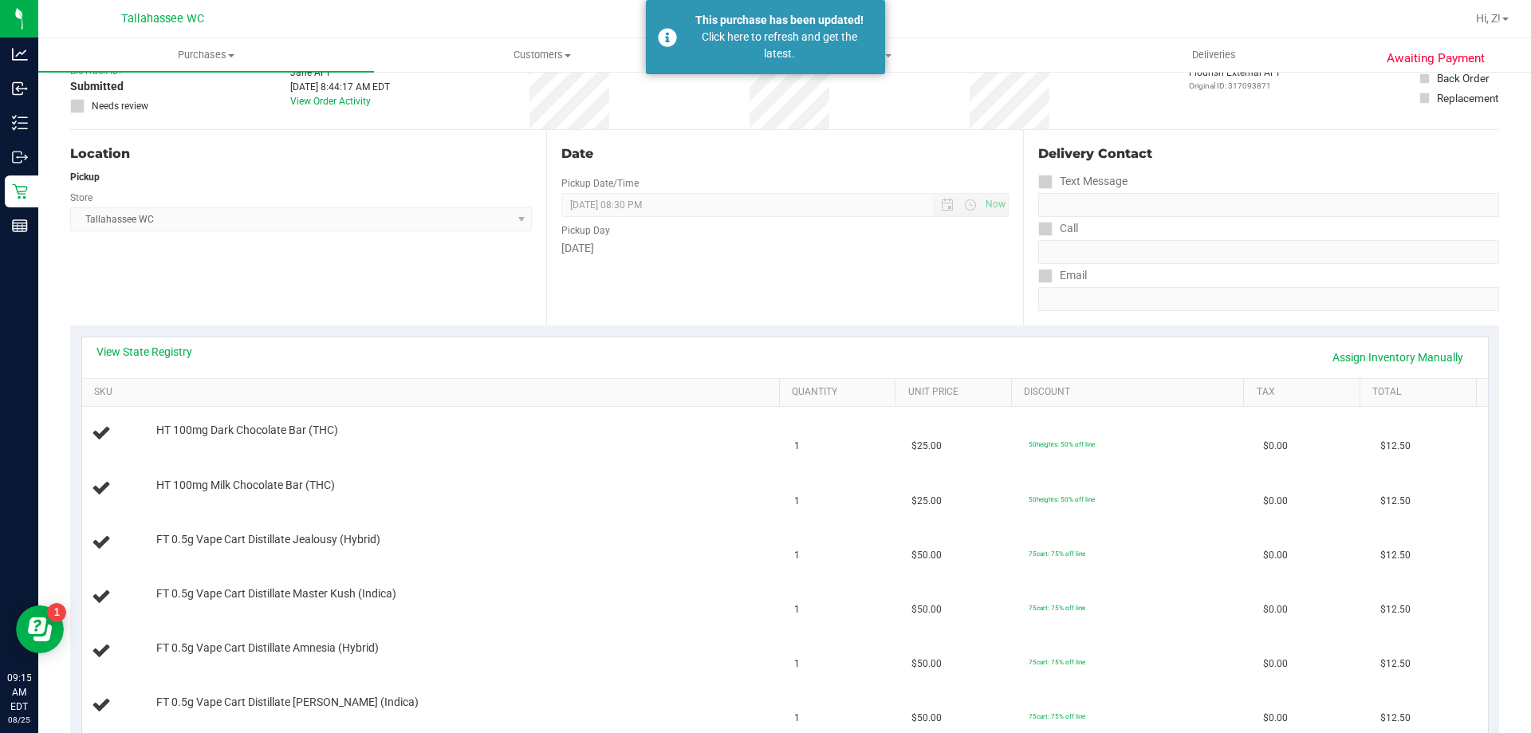
scroll to position [0, 0]
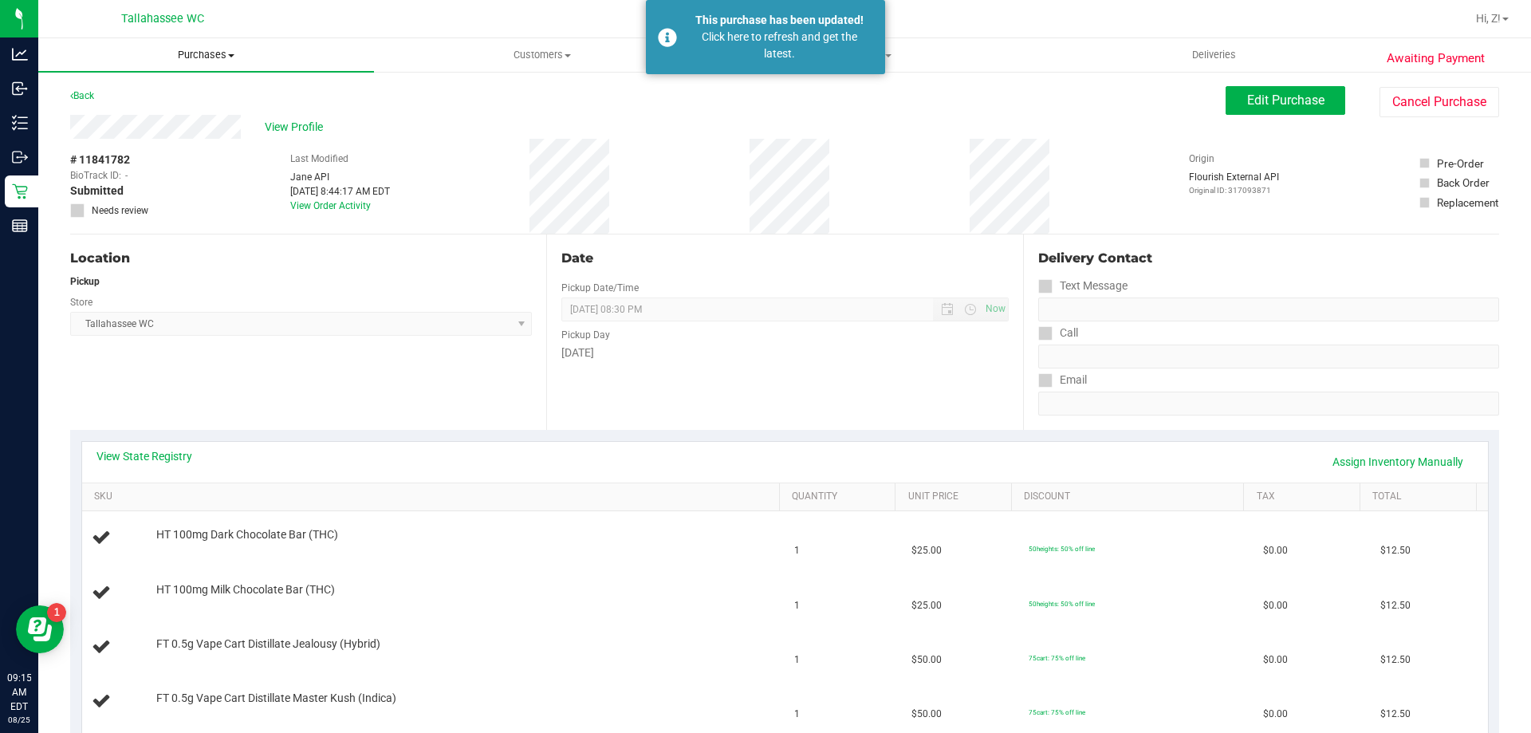
click at [222, 49] on span "Purchases" at bounding box center [206, 55] width 336 height 14
click at [114, 116] on span "Fulfillment" at bounding box center [87, 115] width 99 height 14
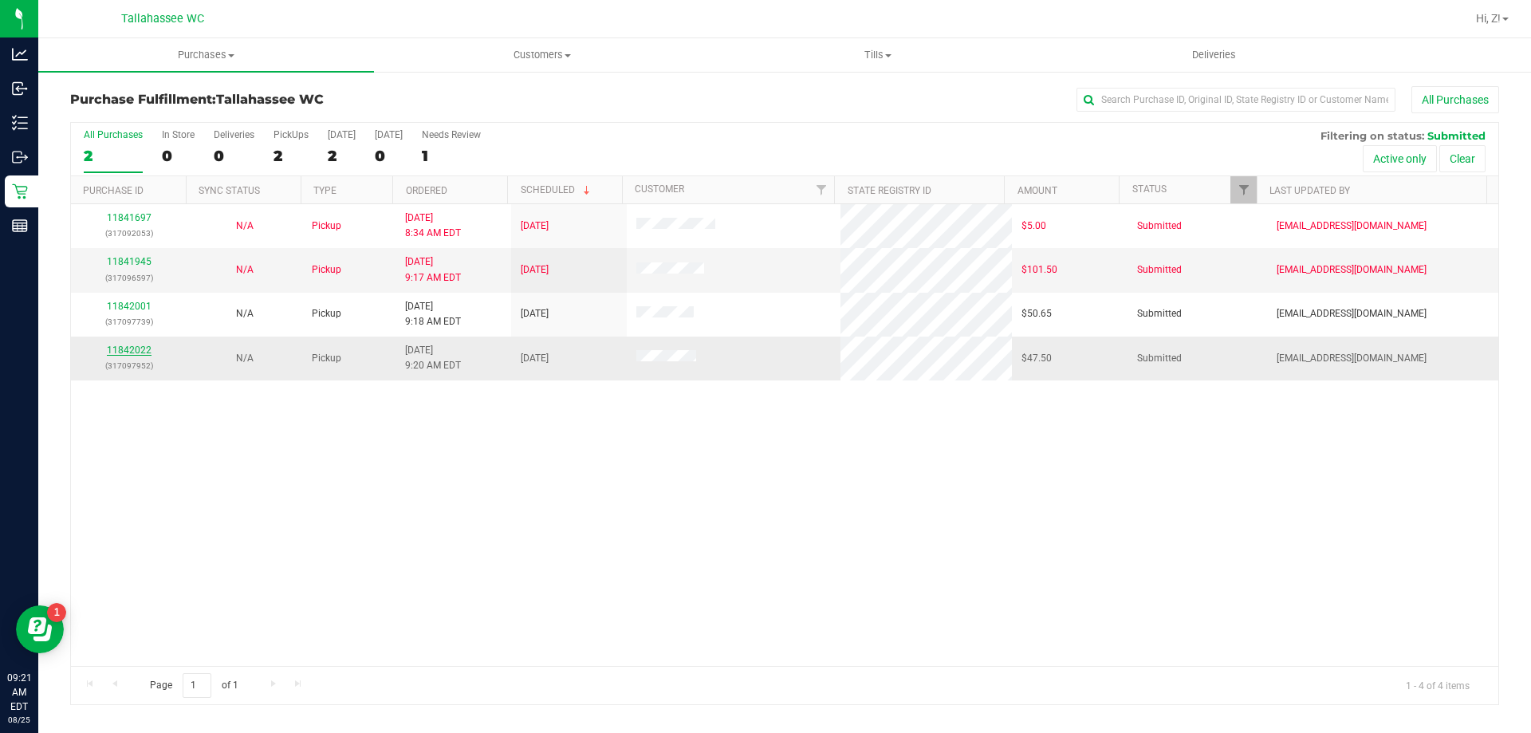
click at [132, 349] on link "11842022" at bounding box center [129, 349] width 45 height 11
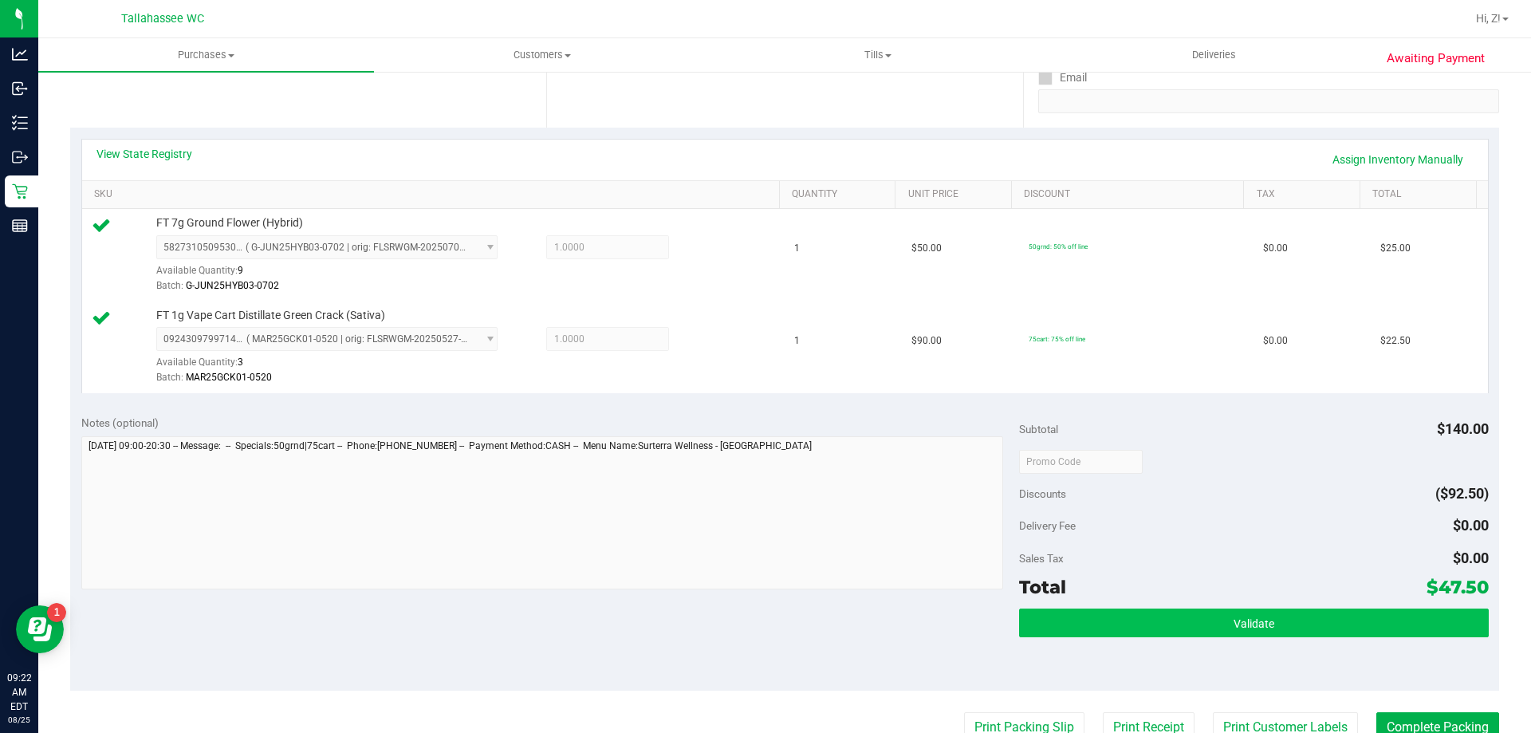
scroll to position [478, 0]
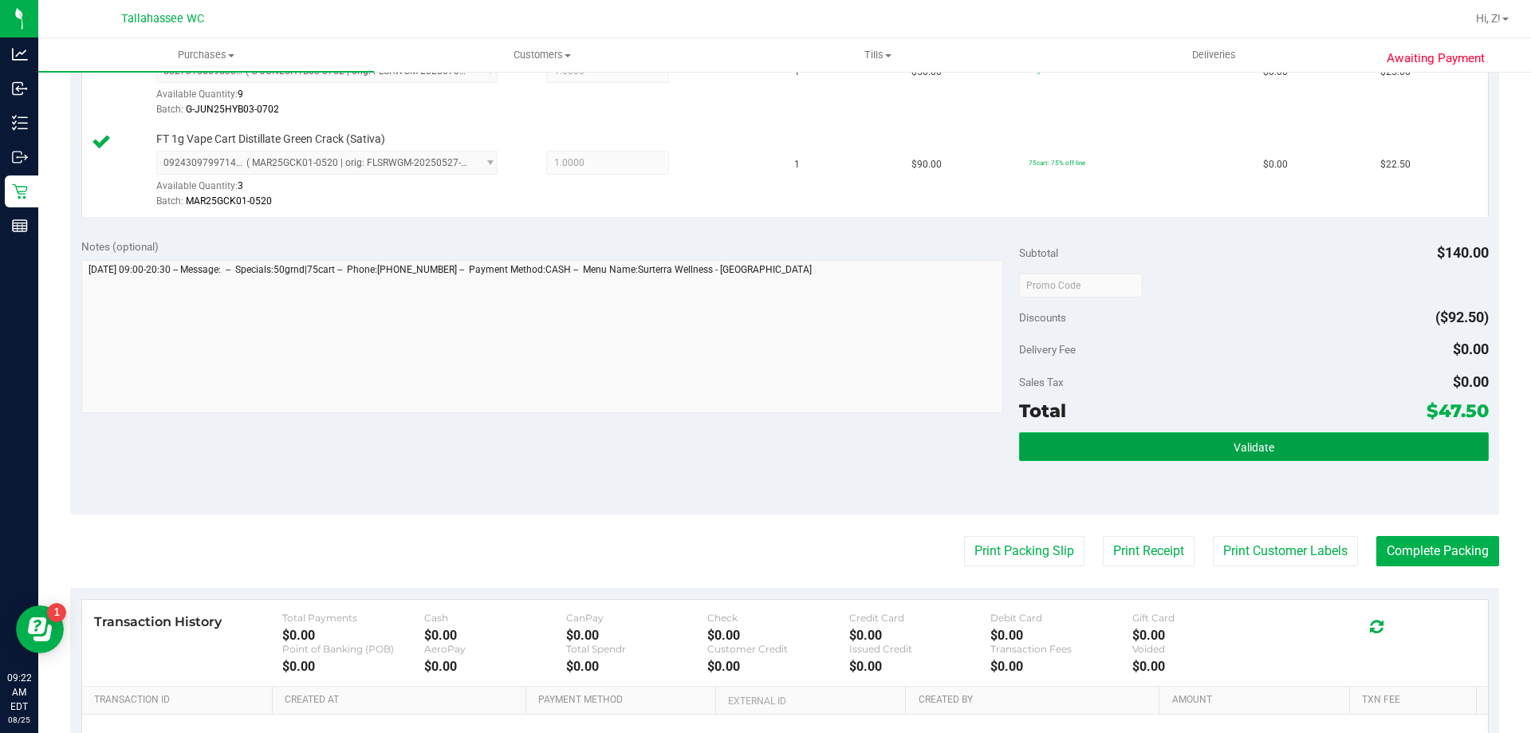
click at [1195, 451] on button "Validate" at bounding box center [1253, 446] width 469 height 29
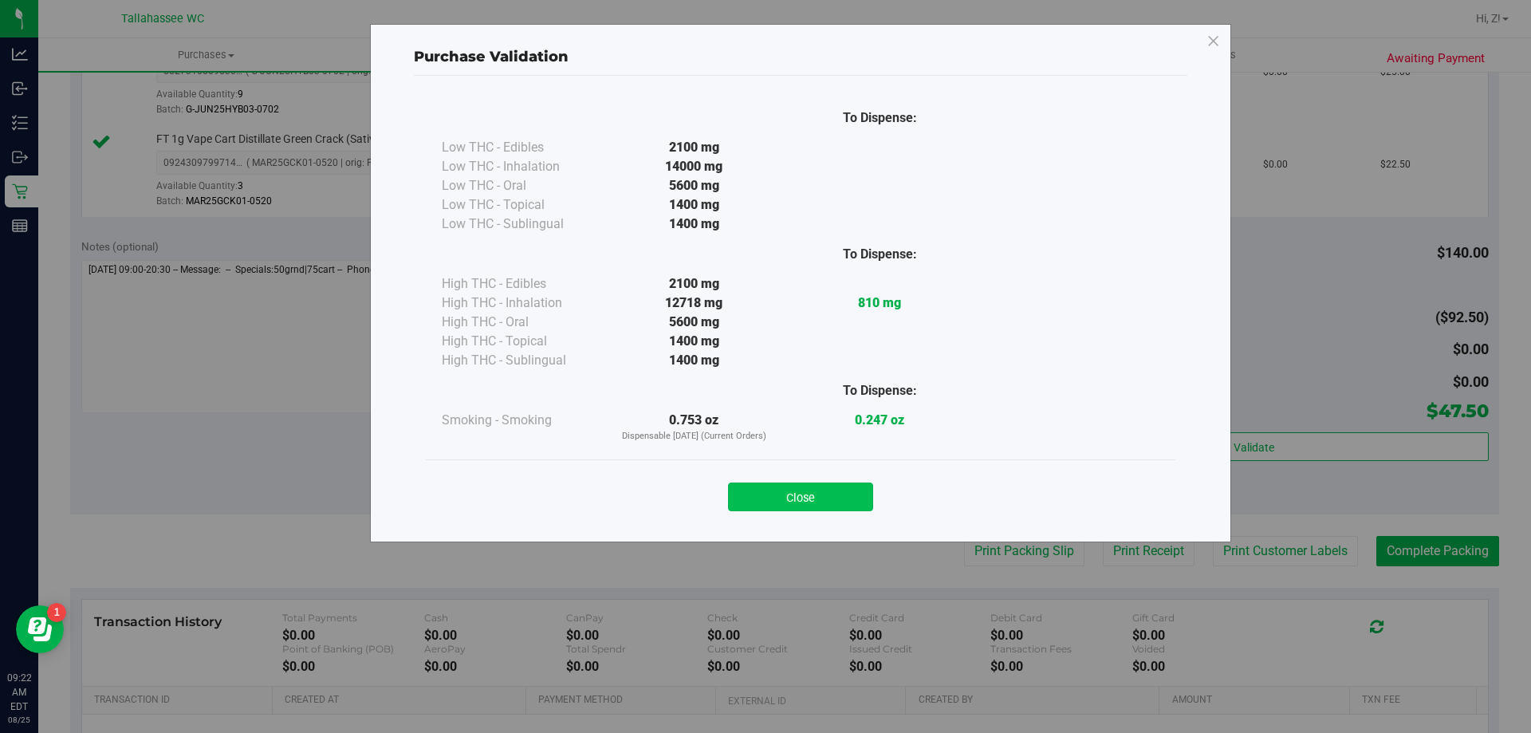
click at [797, 491] on button "Close" at bounding box center [800, 496] width 145 height 29
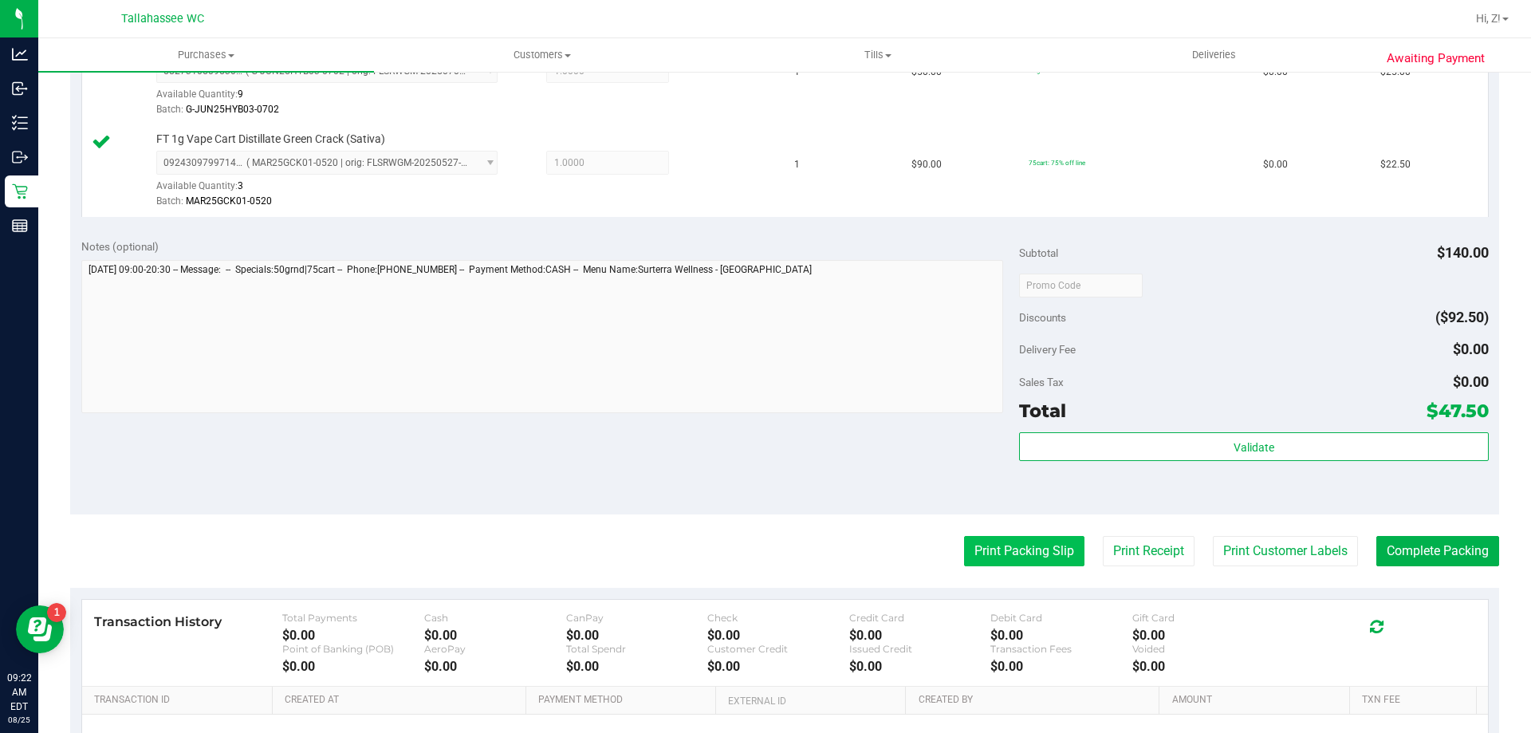
click at [1013, 550] on button "Print Packing Slip" at bounding box center [1024, 551] width 120 height 30
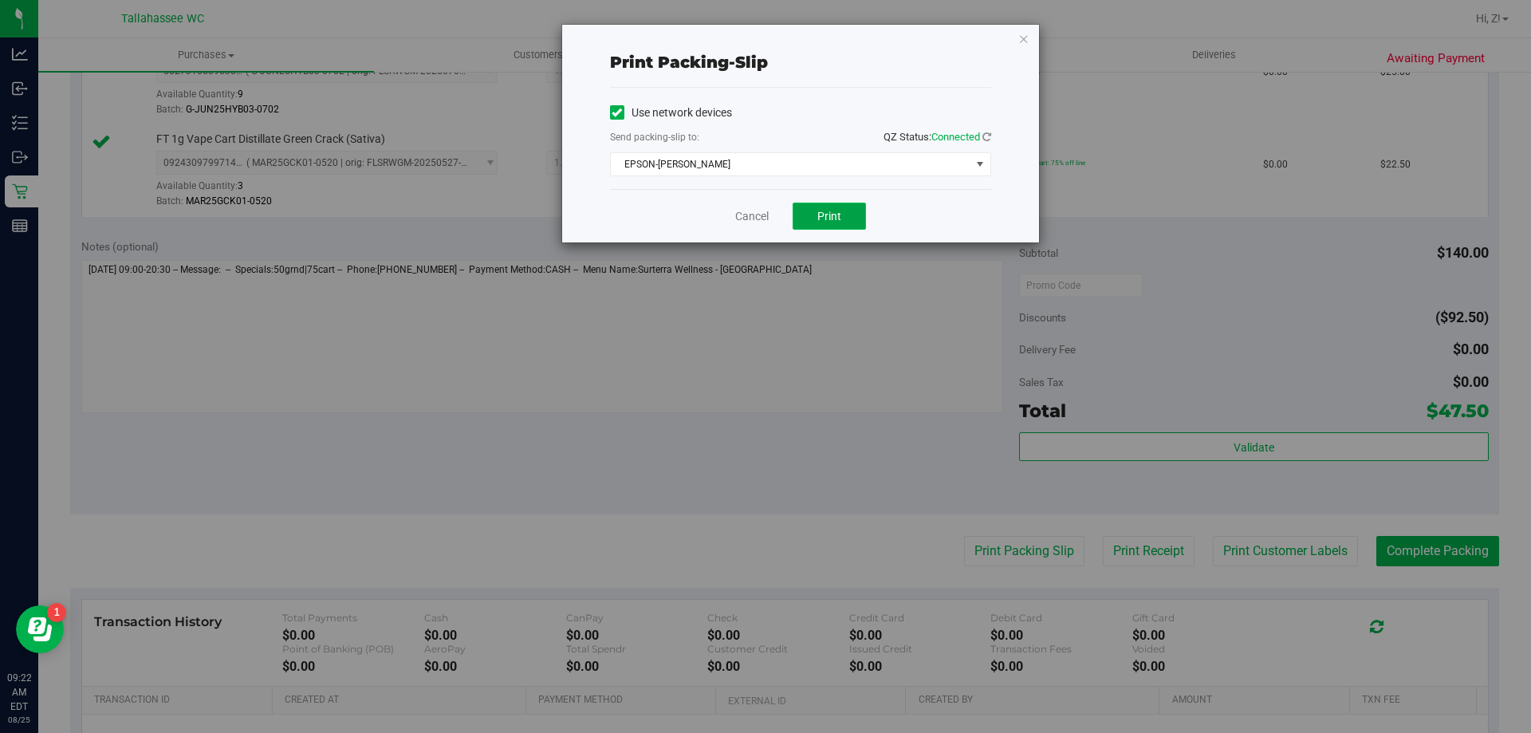
click at [839, 222] on button "Print" at bounding box center [829, 216] width 73 height 27
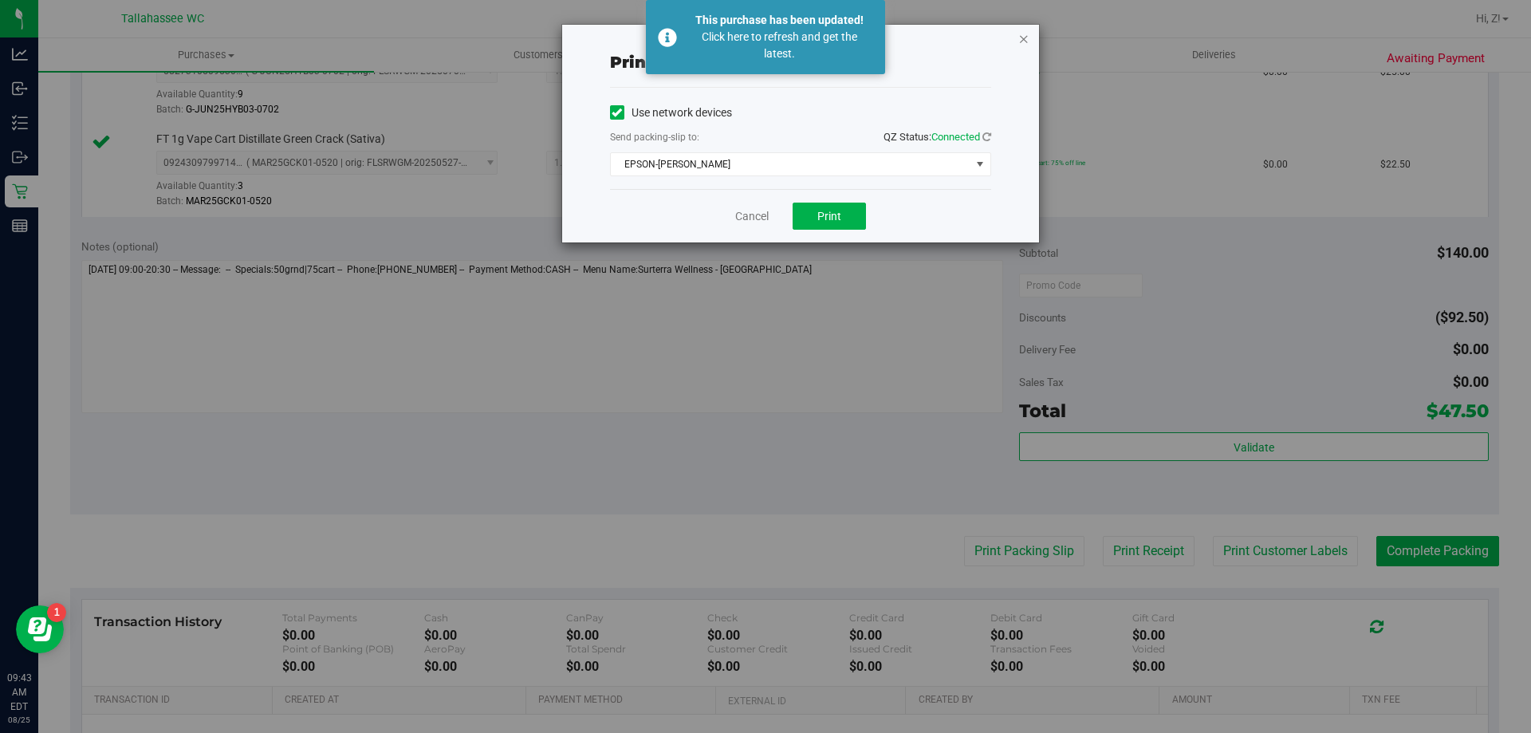
click at [1018, 41] on div "Print packing-slip Use network devices Send packing-slip to: QZ Status: Connect…" at bounding box center [800, 134] width 477 height 218
click at [1021, 41] on icon "button" at bounding box center [1023, 38] width 11 height 19
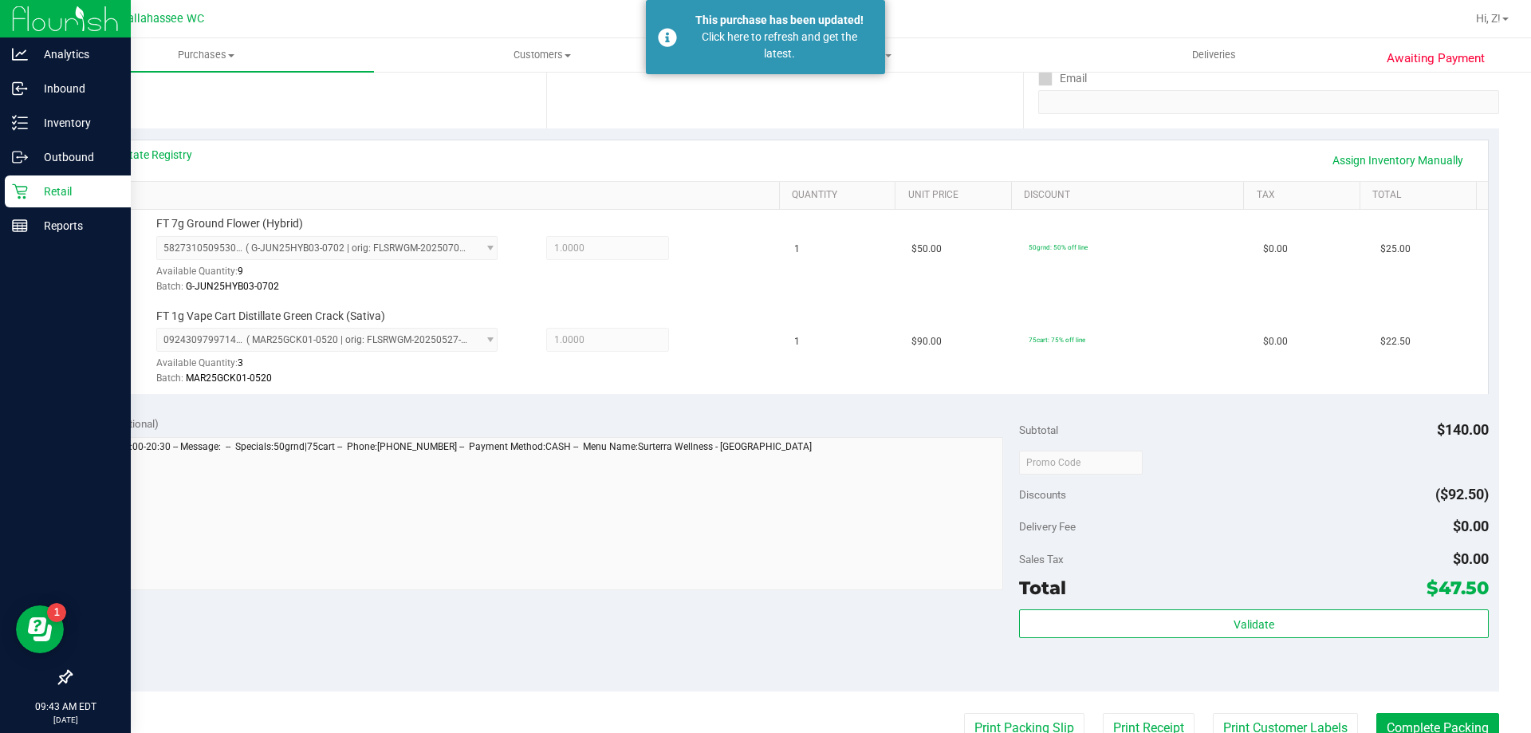
scroll to position [0, 0]
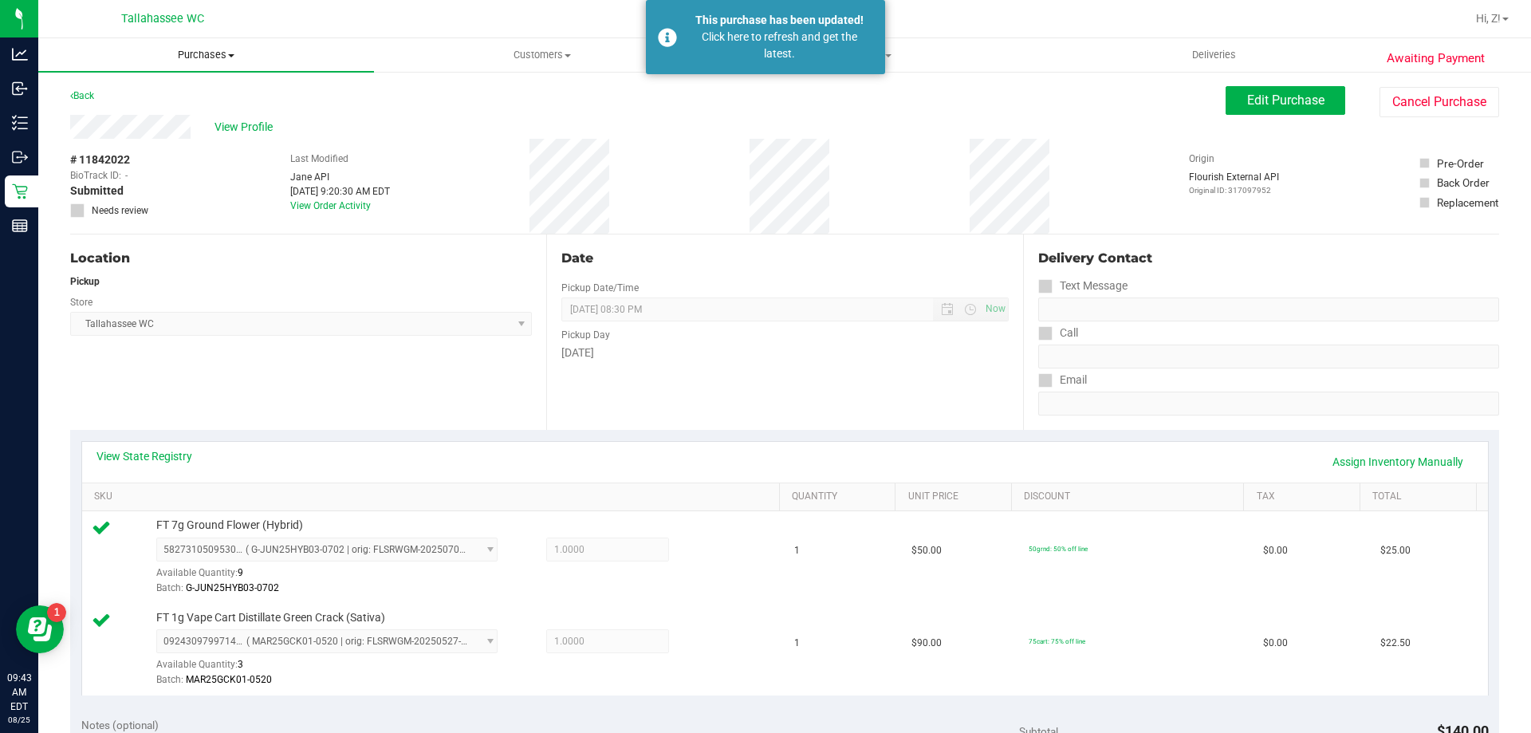
click at [191, 58] on span "Purchases" at bounding box center [206, 55] width 336 height 14
click at [121, 116] on span "Fulfillment" at bounding box center [87, 115] width 99 height 14
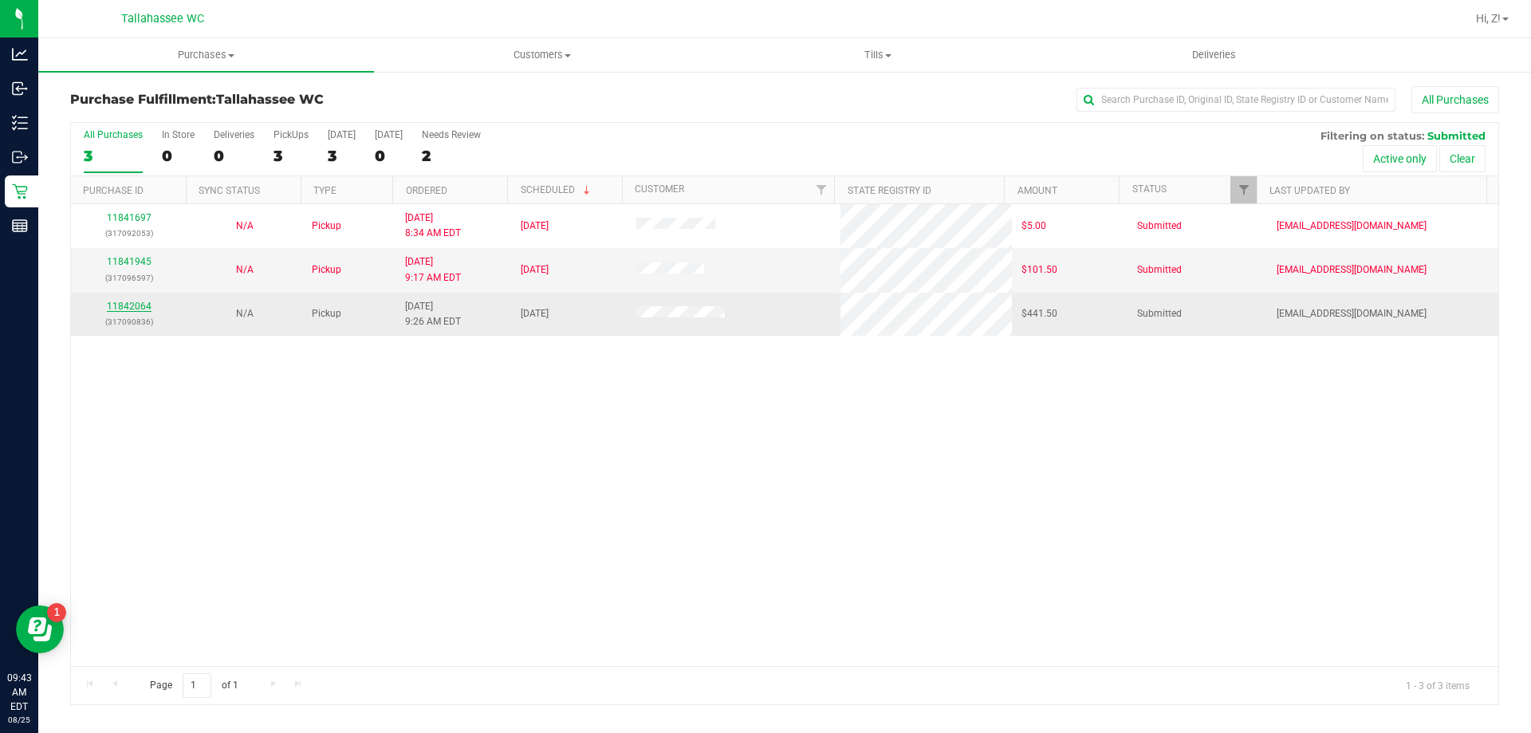
click at [137, 302] on link "11842064" at bounding box center [129, 306] width 45 height 11
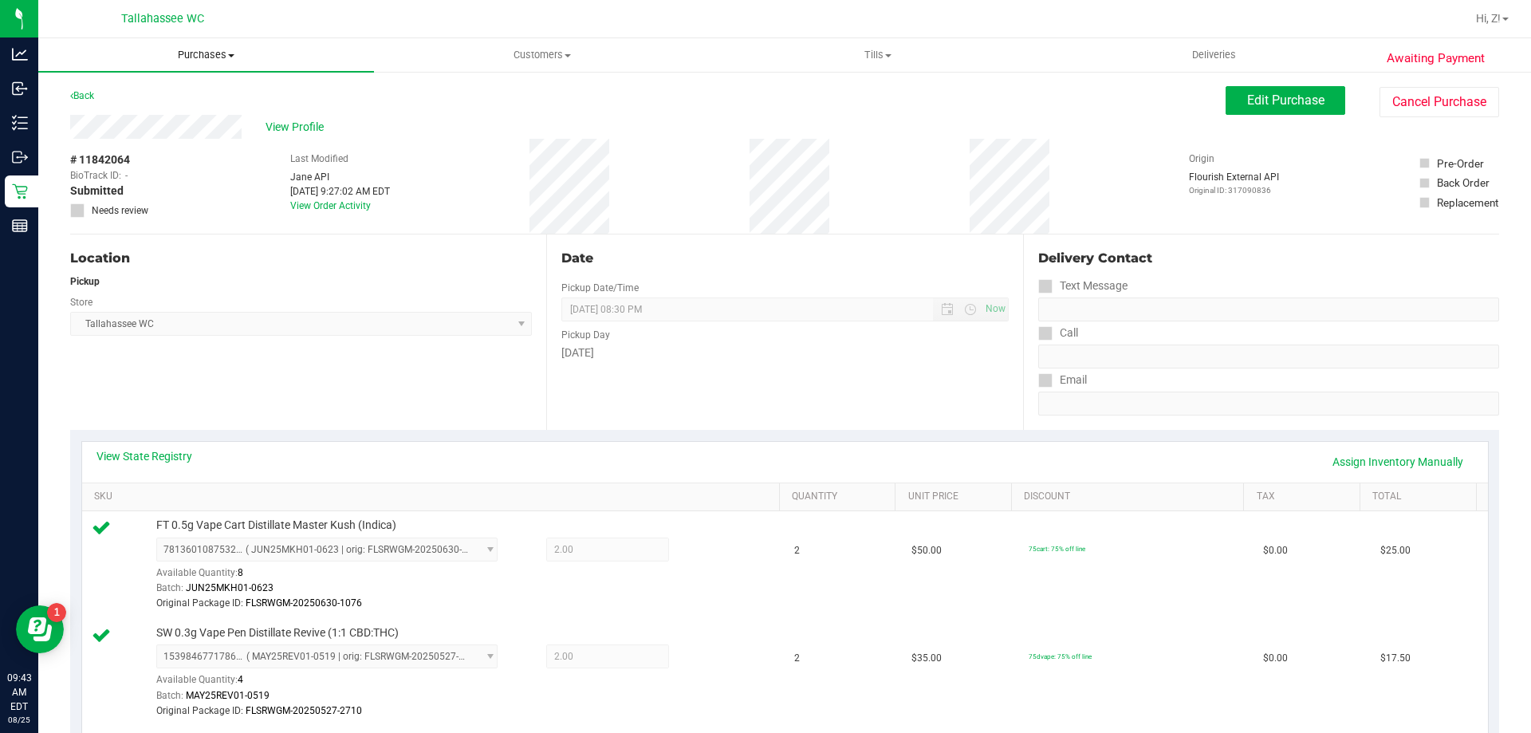
click at [211, 60] on span "Purchases" at bounding box center [206, 55] width 336 height 14
click at [138, 122] on li "Fulfillment" at bounding box center [206, 115] width 336 height 19
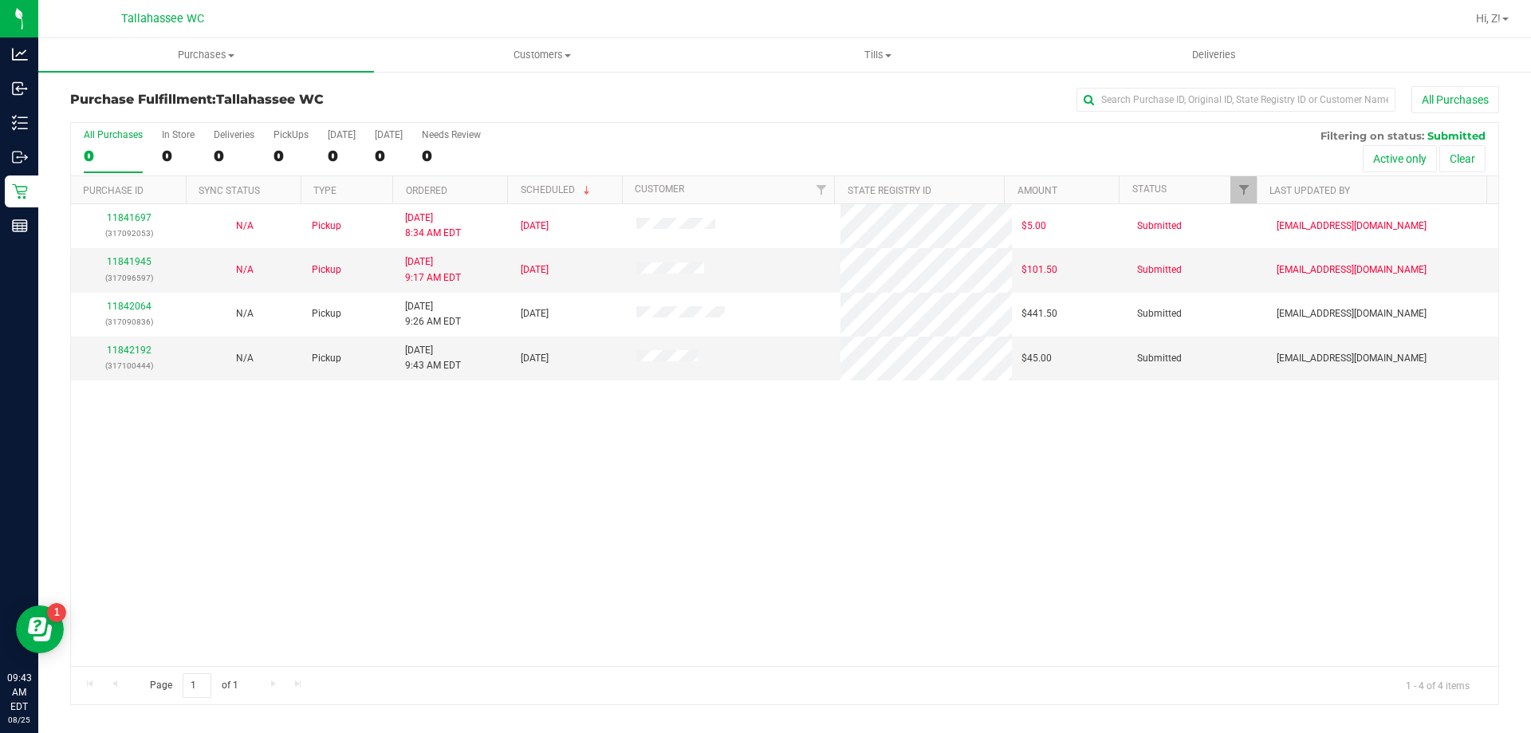
click at [429, 509] on div "11841697 (317092053) N/A Pickup 8/25/2025 8:34 AM EDT 8/25/2025 $5.00 Submitted…" at bounding box center [784, 435] width 1427 height 462
click at [132, 348] on link "11842192" at bounding box center [129, 349] width 45 height 11
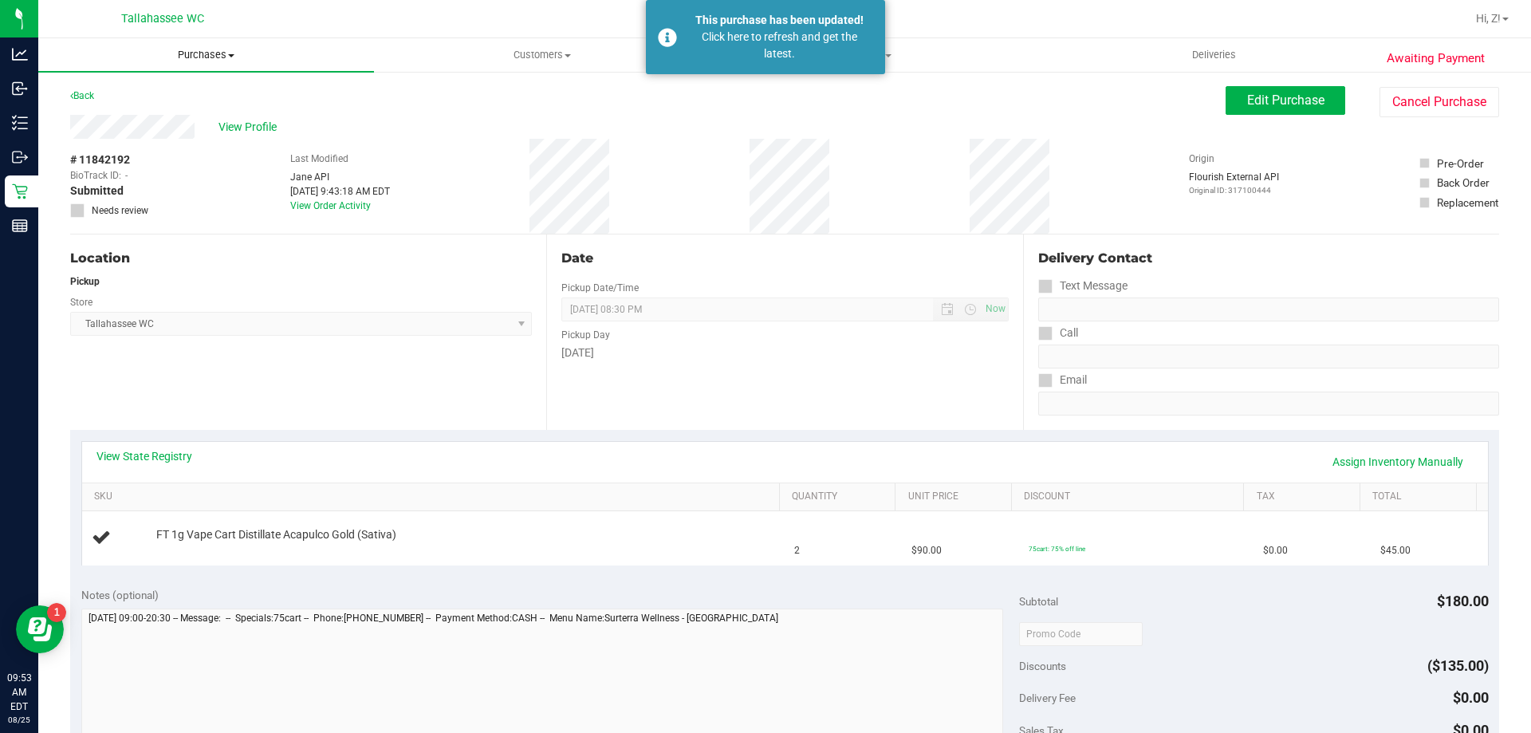
click at [192, 61] on span "Purchases" at bounding box center [206, 55] width 336 height 14
click at [112, 120] on span "Fulfillment" at bounding box center [87, 115] width 99 height 14
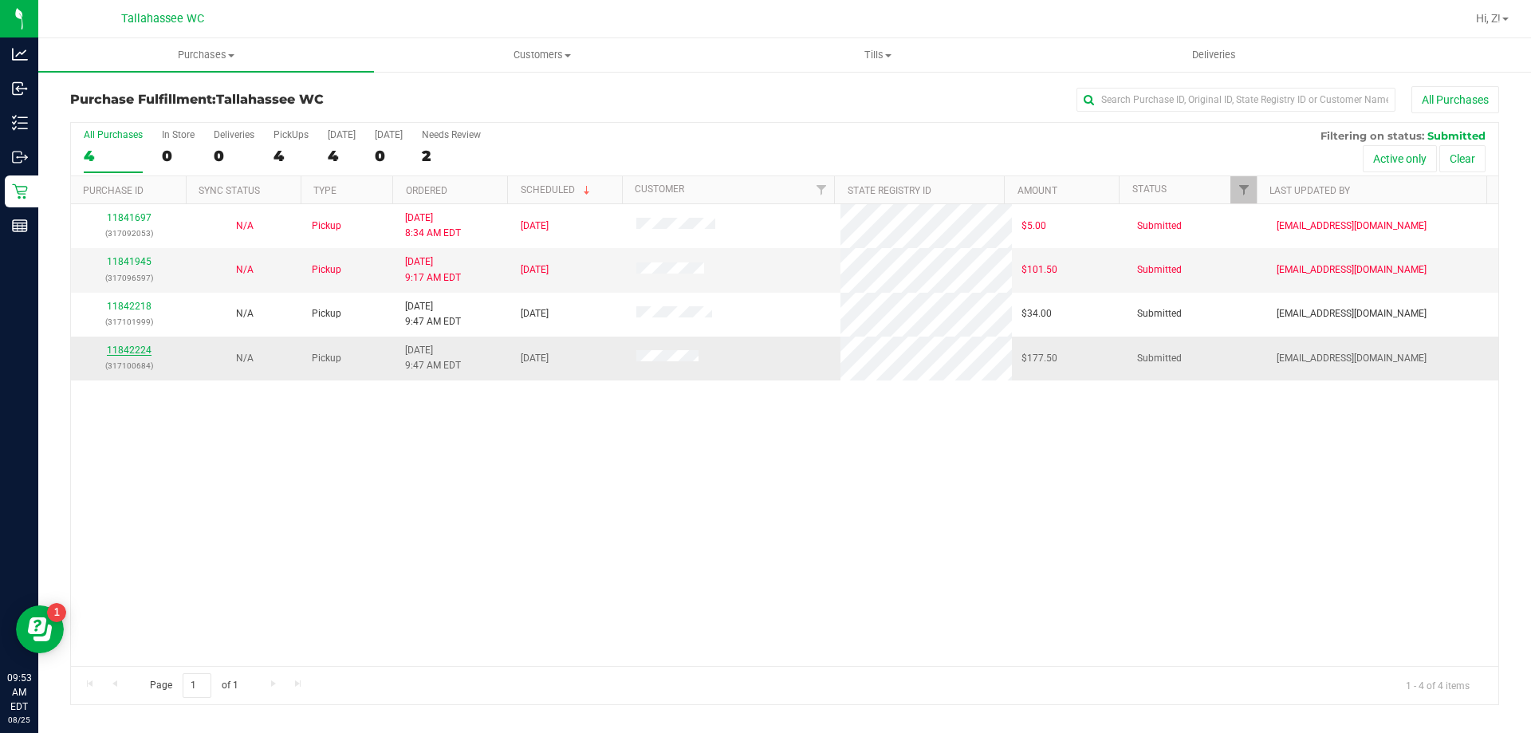
click at [130, 349] on link "11842224" at bounding box center [129, 349] width 45 height 11
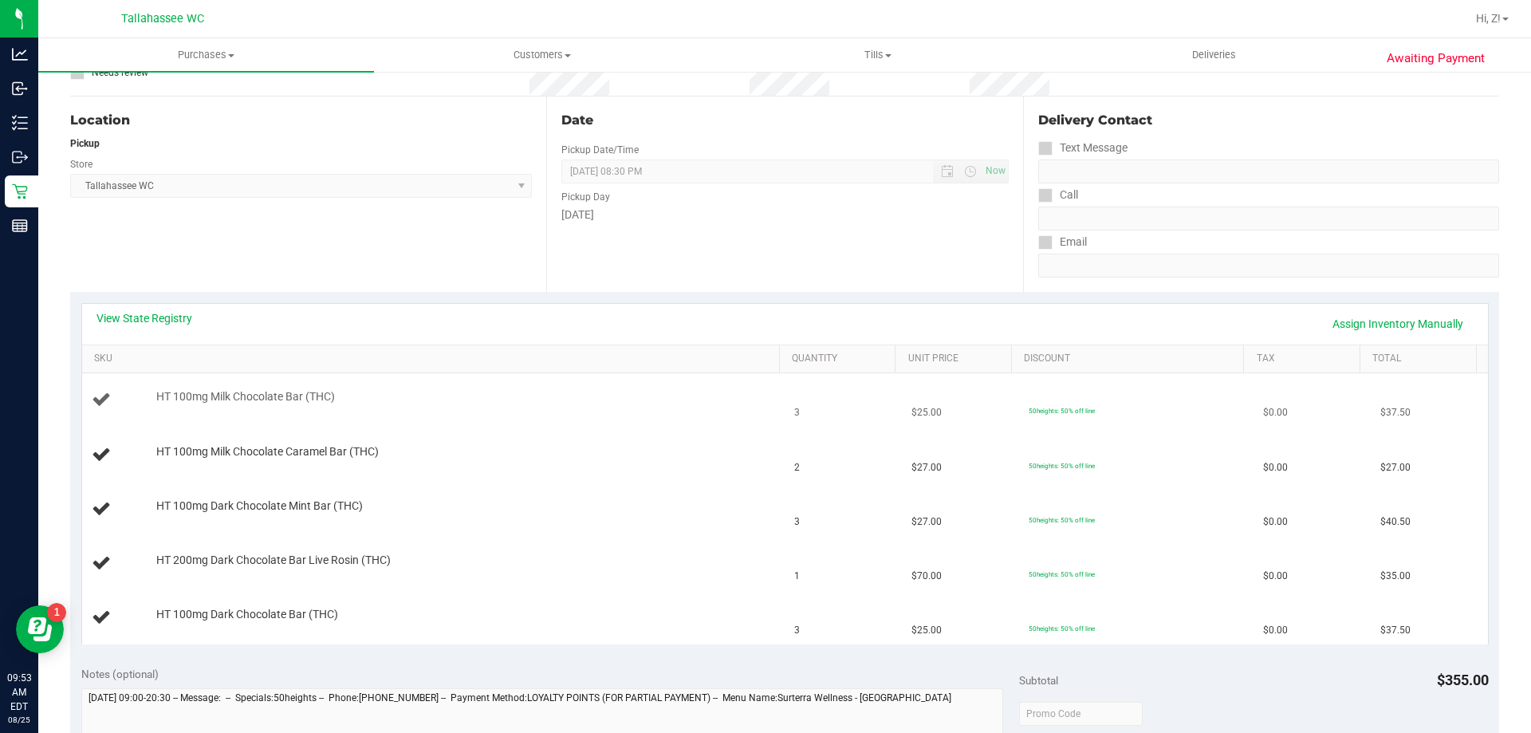
scroll to position [239, 0]
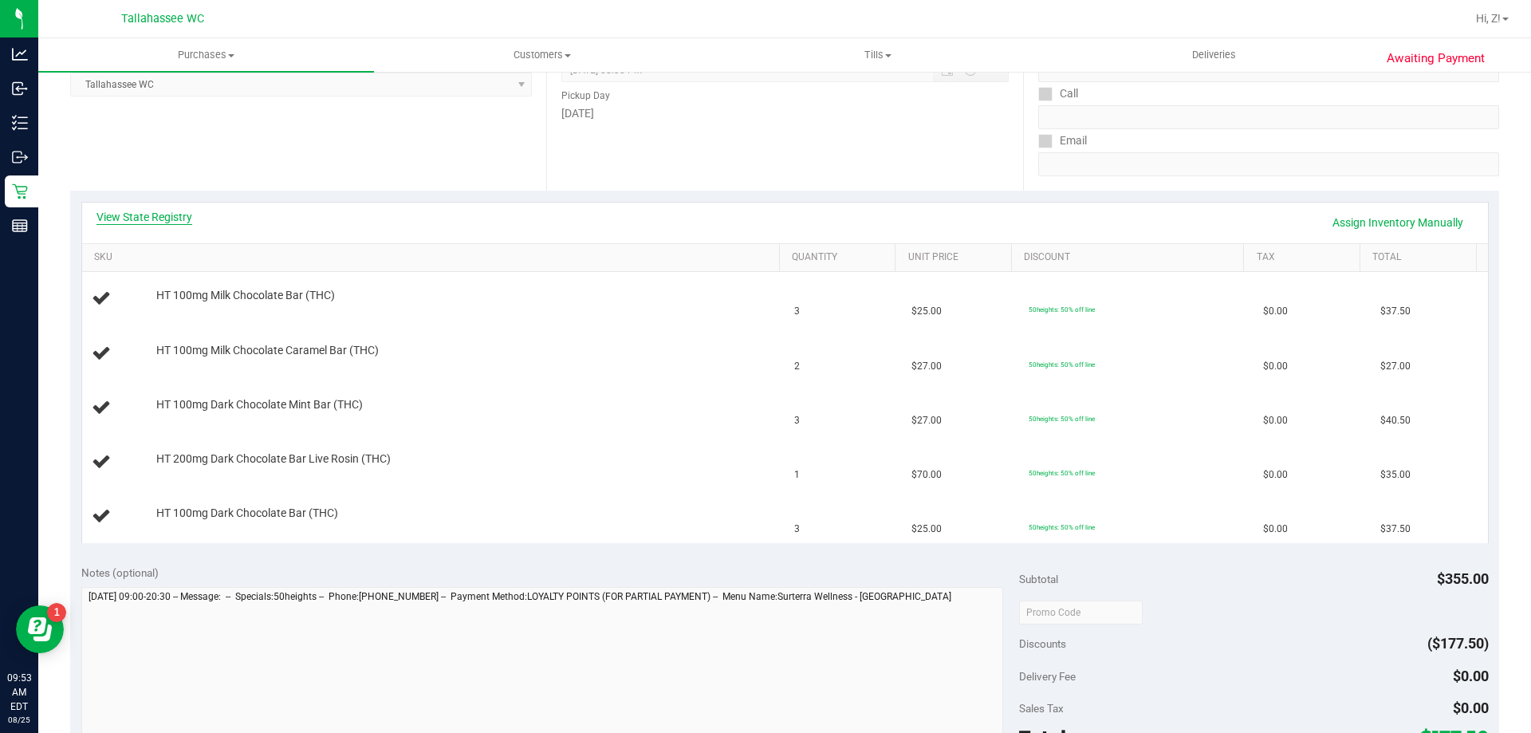
click at [171, 218] on link "View State Registry" at bounding box center [144, 217] width 96 height 16
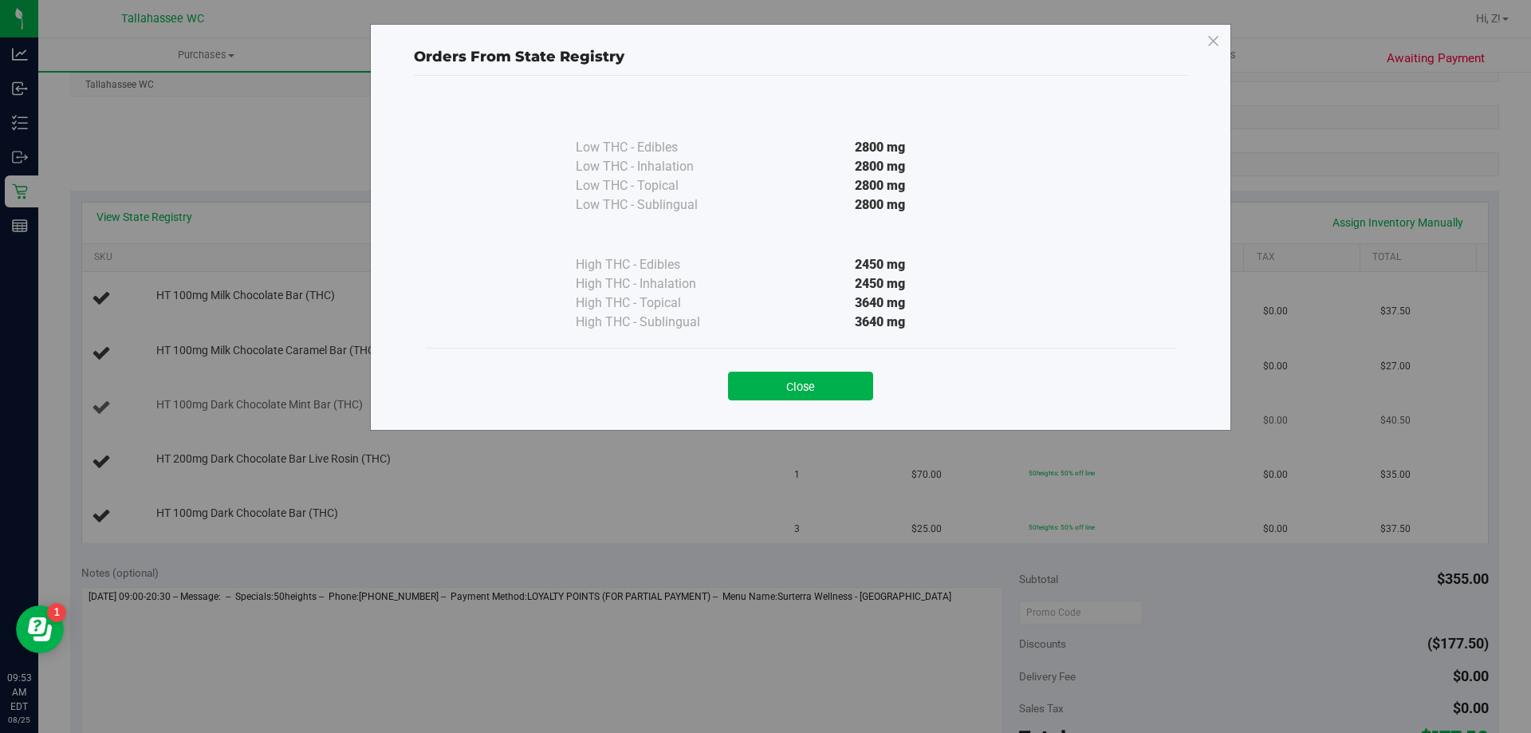
click at [805, 380] on button "Close" at bounding box center [800, 386] width 145 height 29
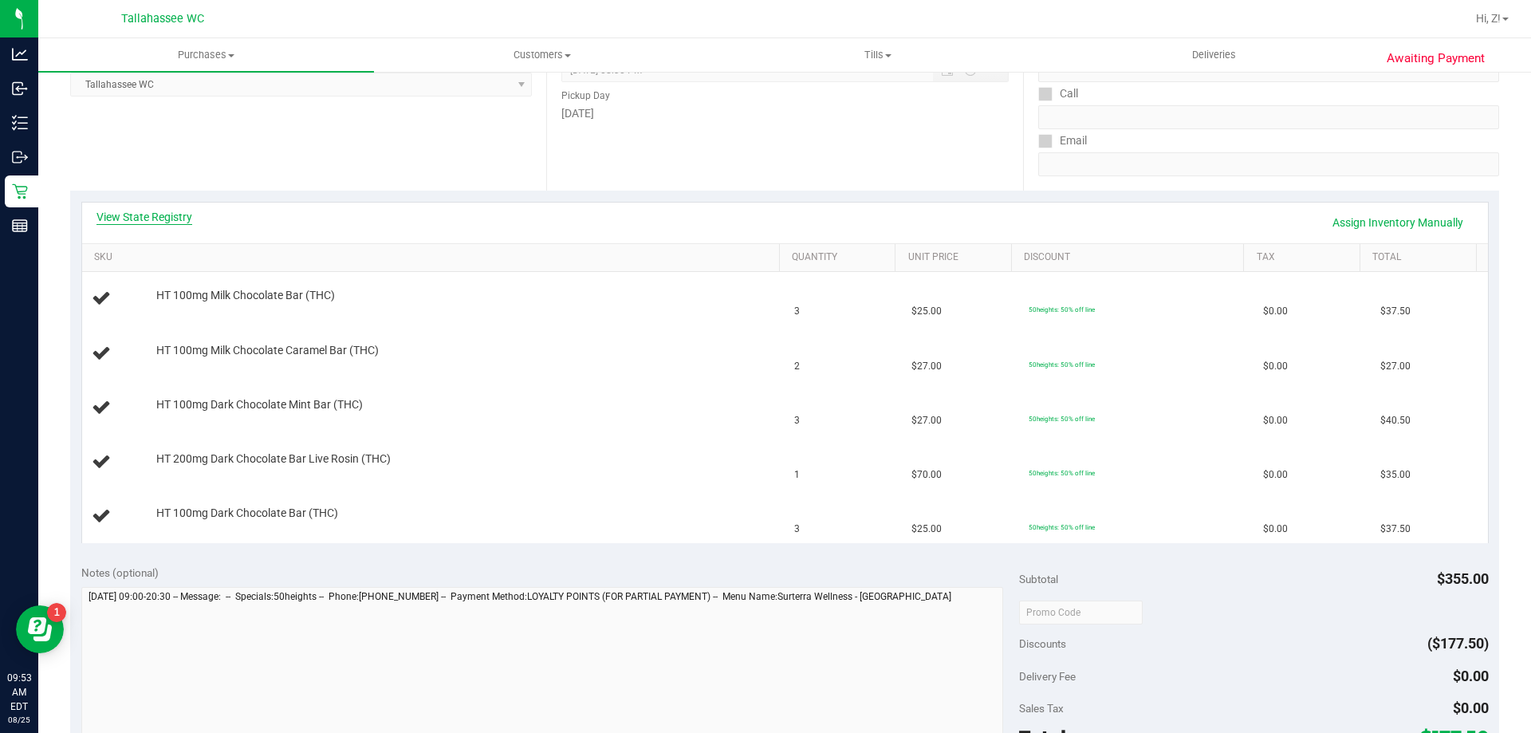
click at [152, 212] on link "View State Registry" at bounding box center [144, 217] width 96 height 16
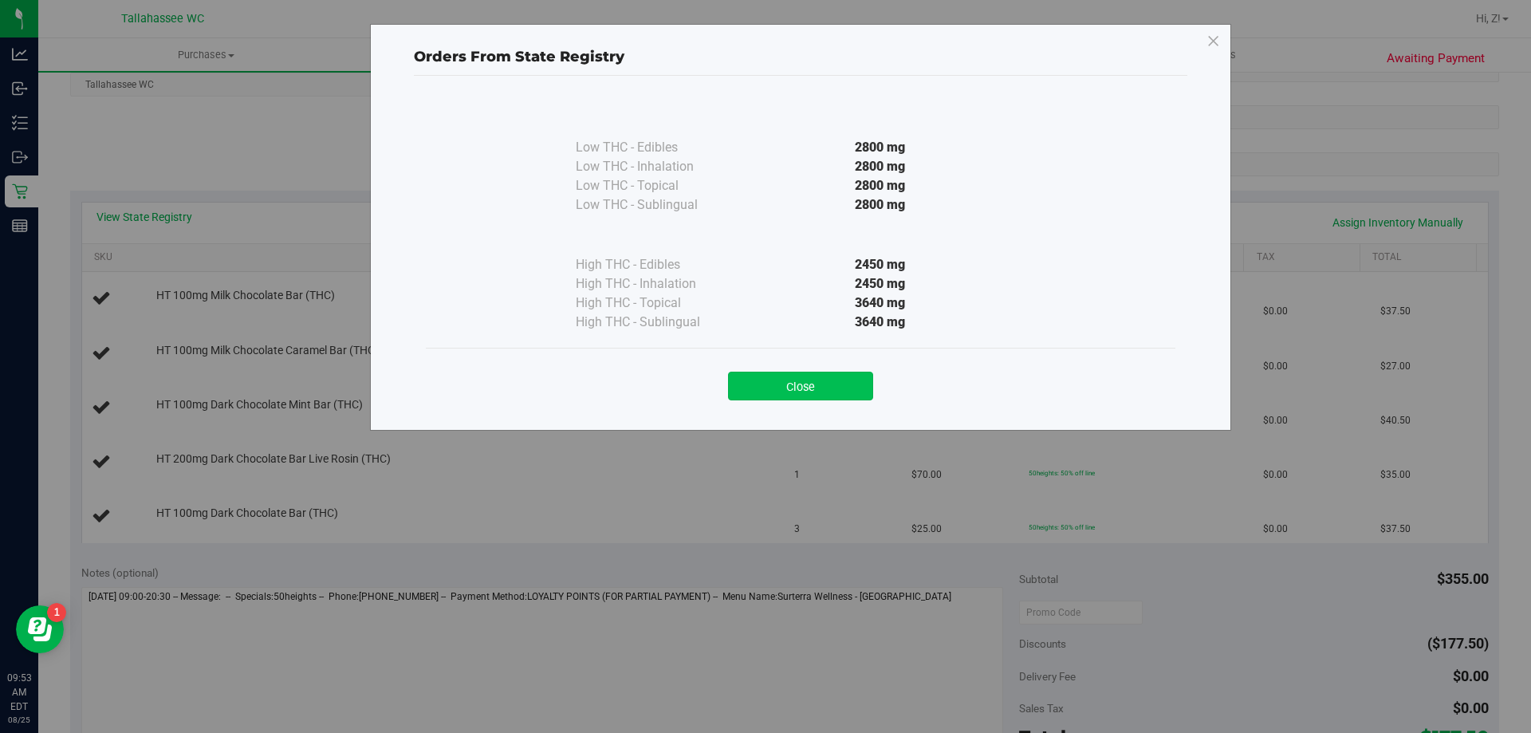
click at [798, 383] on button "Close" at bounding box center [800, 386] width 145 height 29
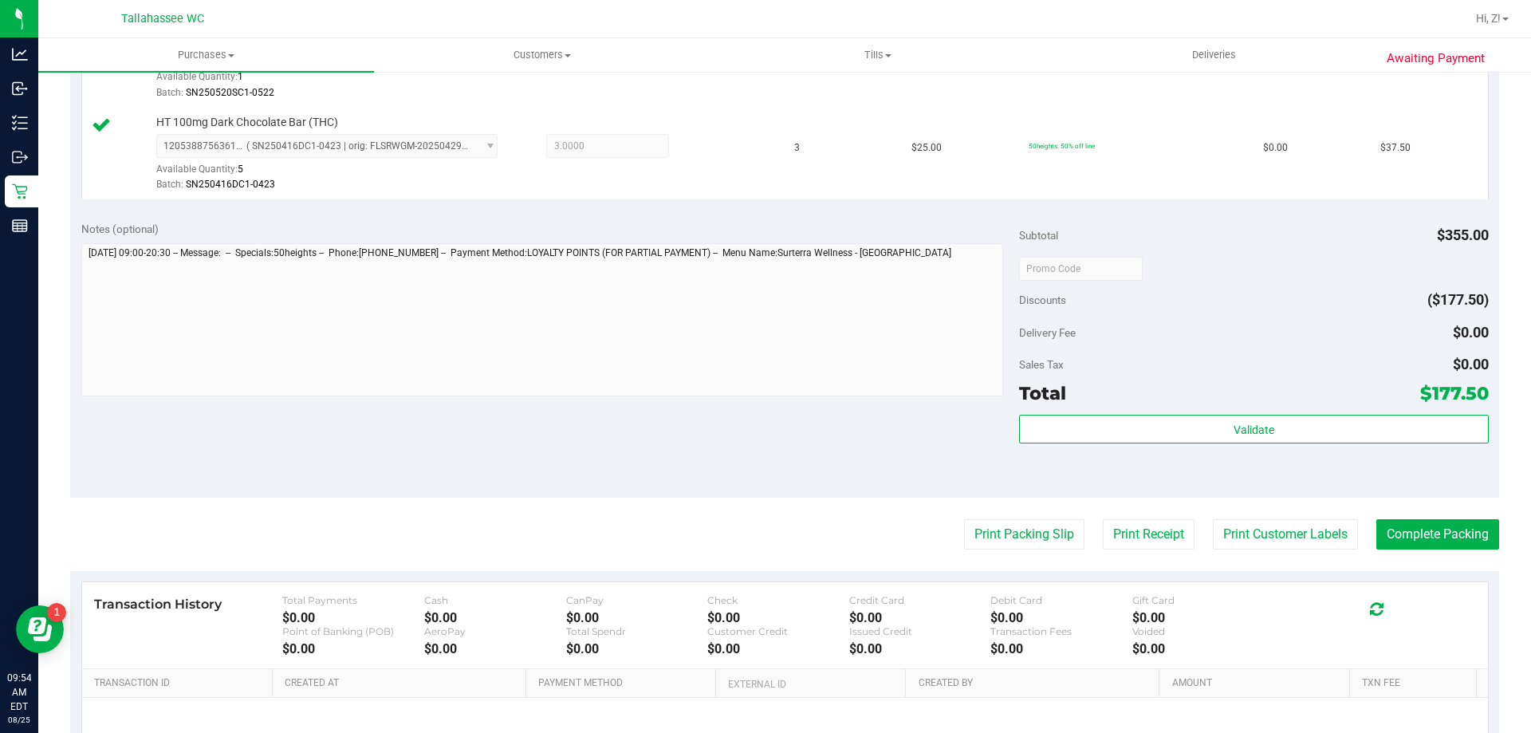
scroll to position [940, 0]
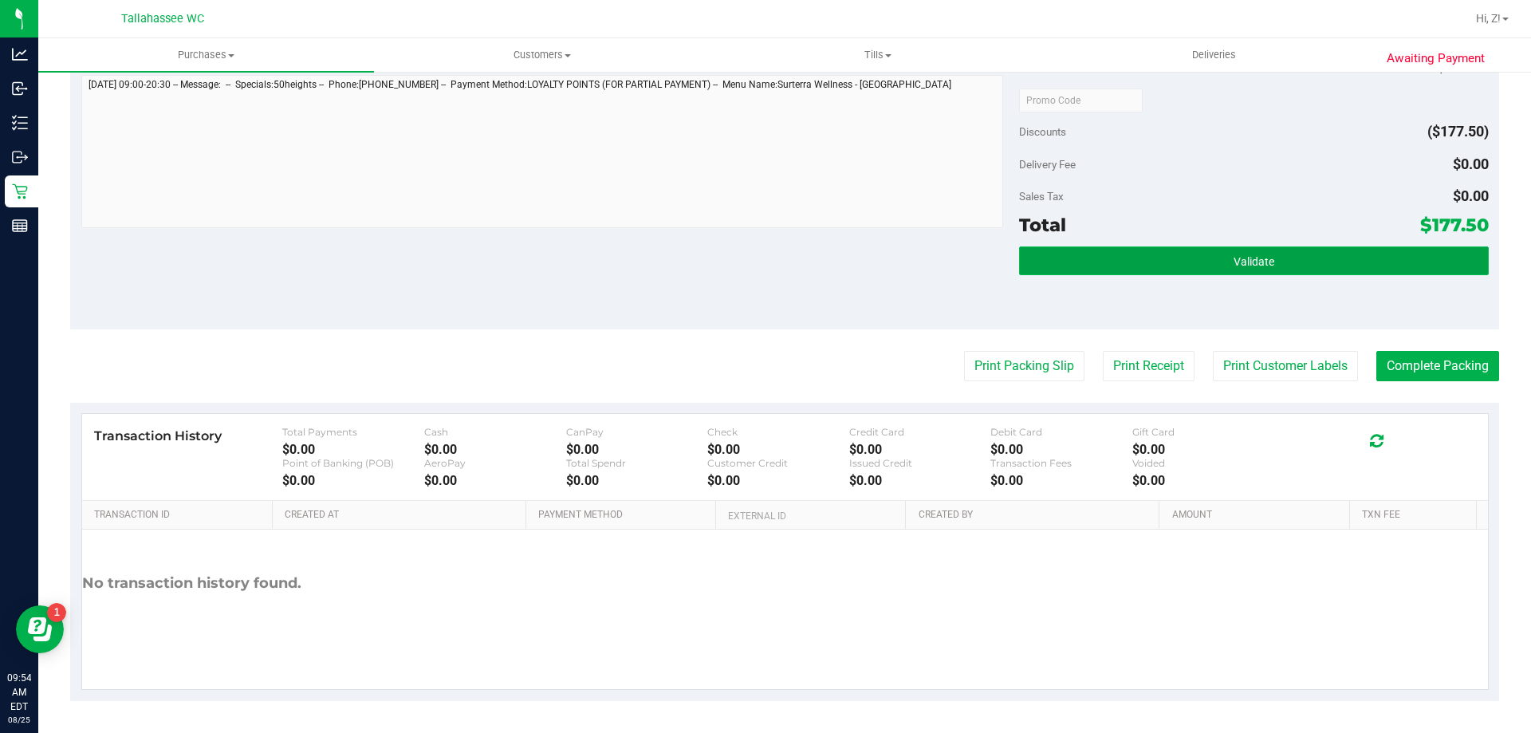
click at [1262, 269] on button "Validate" at bounding box center [1253, 260] width 469 height 29
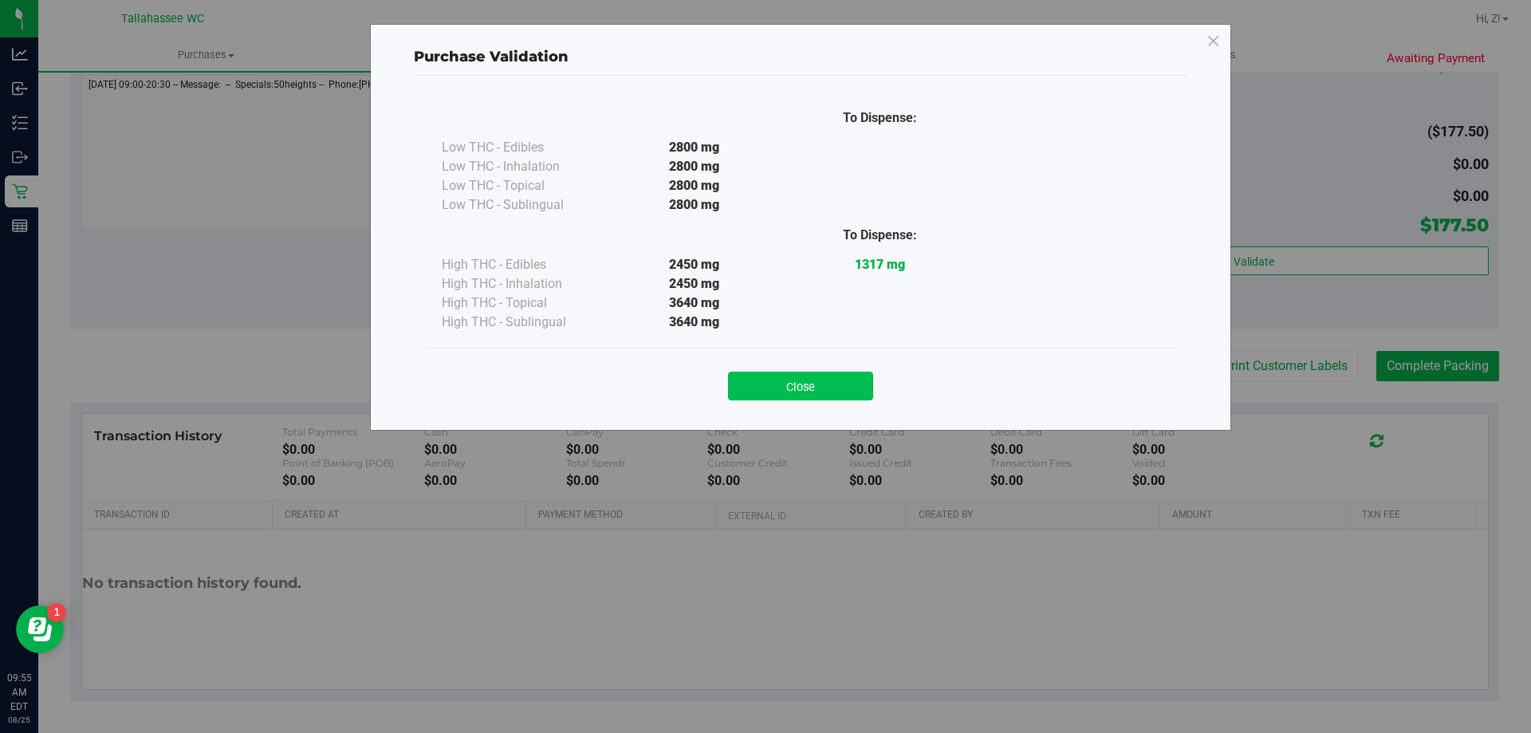
click at [849, 380] on button "Close" at bounding box center [800, 386] width 145 height 29
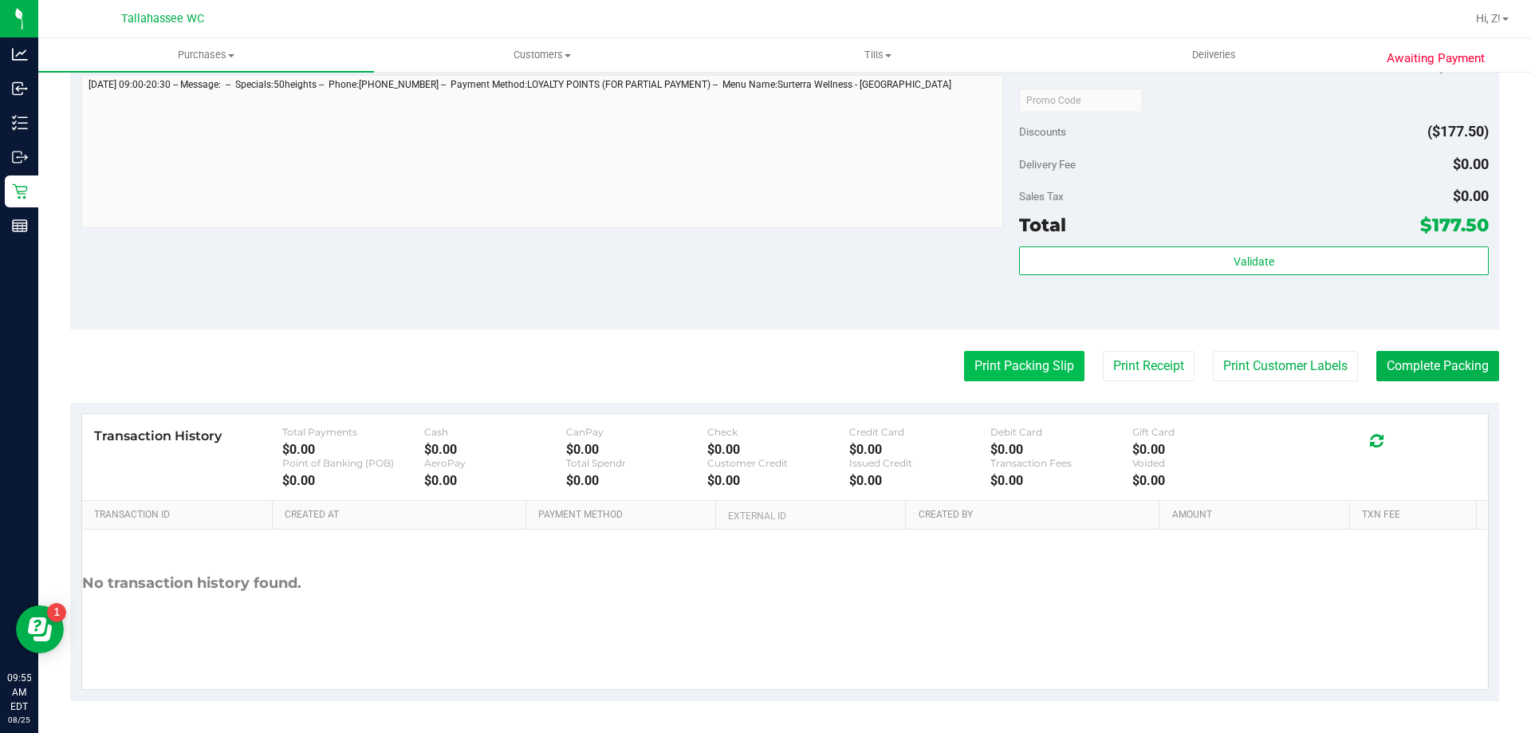
click at [984, 372] on button "Print Packing Slip" at bounding box center [1024, 366] width 120 height 30
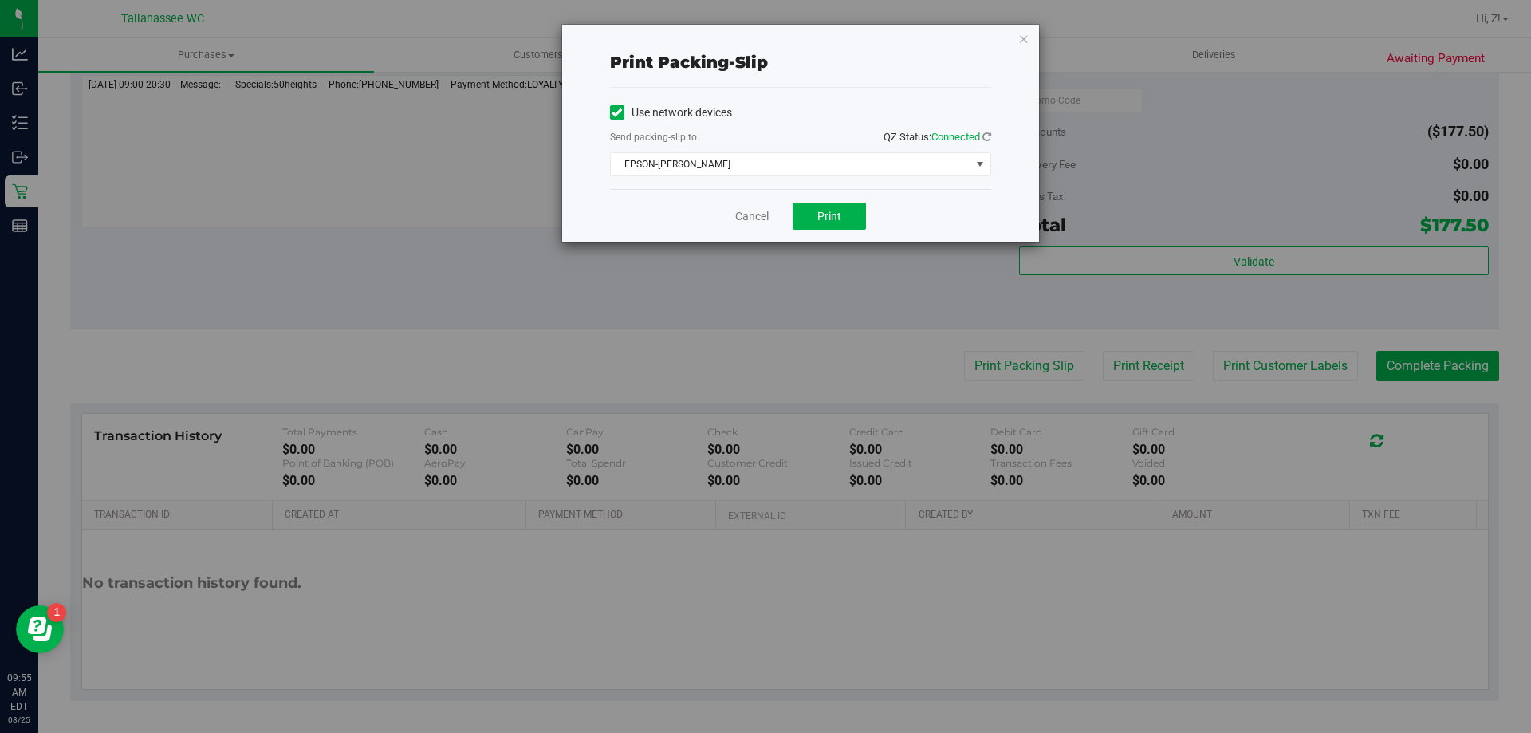
drag, startPoint x: 867, startPoint y: 211, endPoint x: 848, endPoint y: 254, distance: 46.1
click at [860, 230] on div "Cancel Print" at bounding box center [800, 215] width 381 height 53
click at [815, 219] on button "Print" at bounding box center [829, 216] width 73 height 27
click at [1022, 36] on icon "button" at bounding box center [1023, 38] width 11 height 19
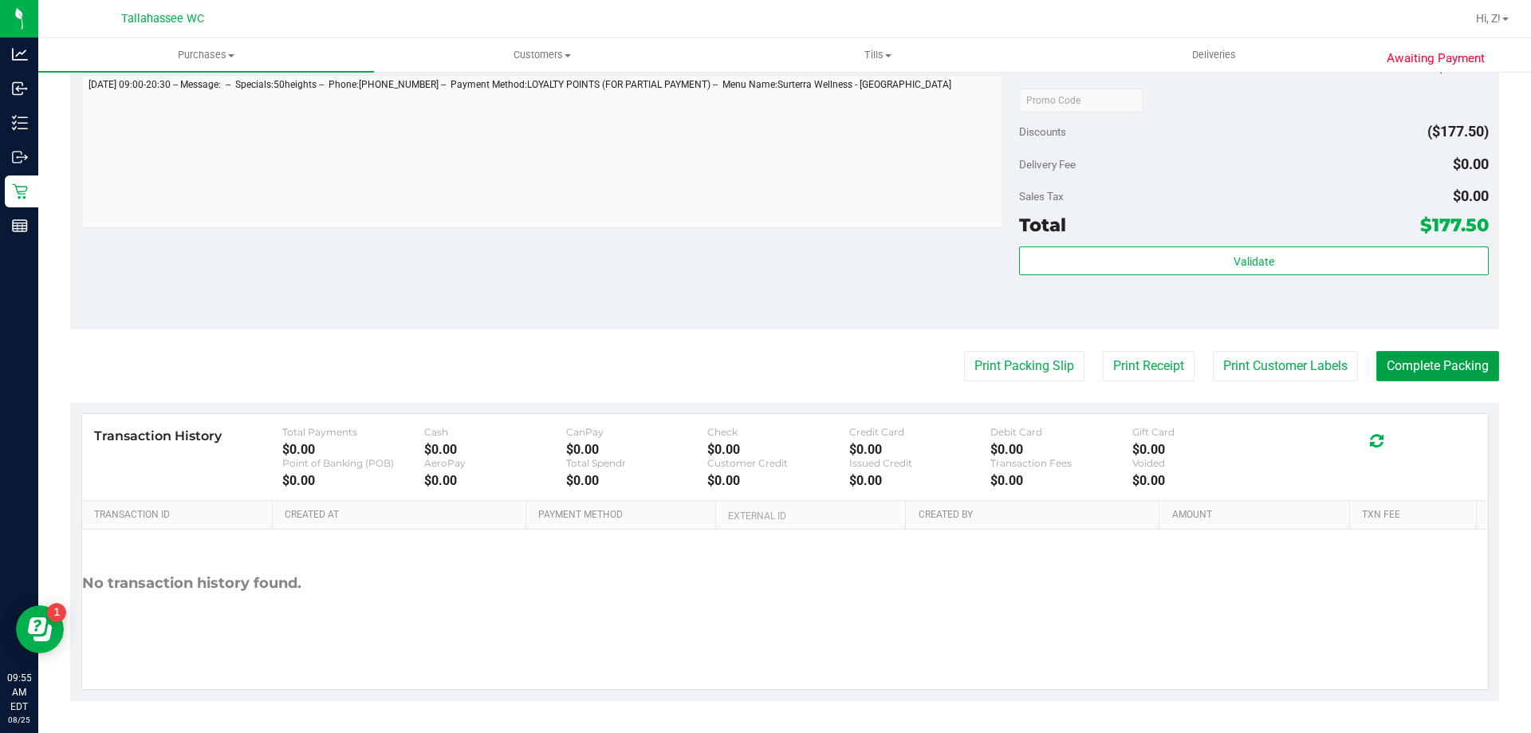
click at [1450, 372] on button "Complete Packing" at bounding box center [1437, 366] width 123 height 30
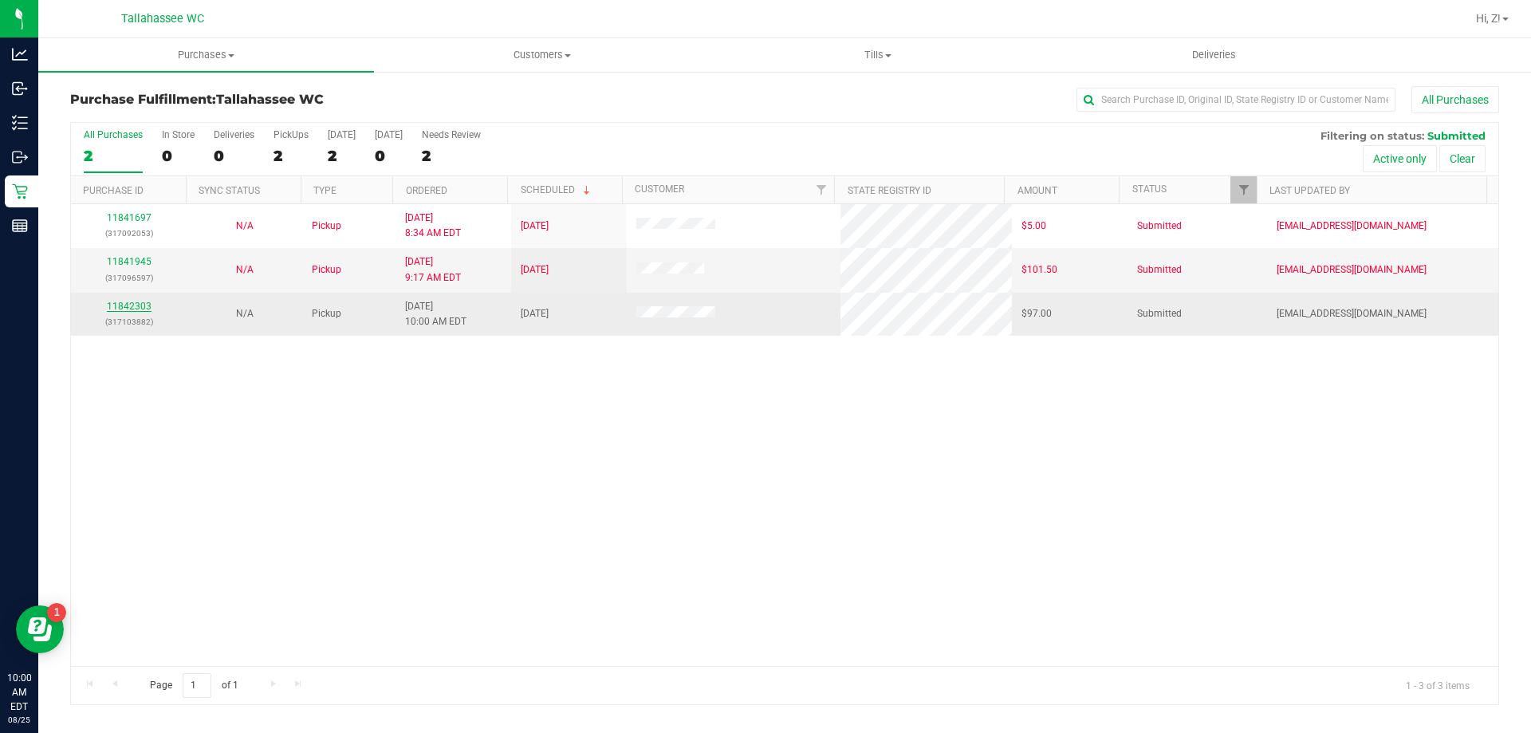
click at [132, 301] on link "11842303" at bounding box center [129, 306] width 45 height 11
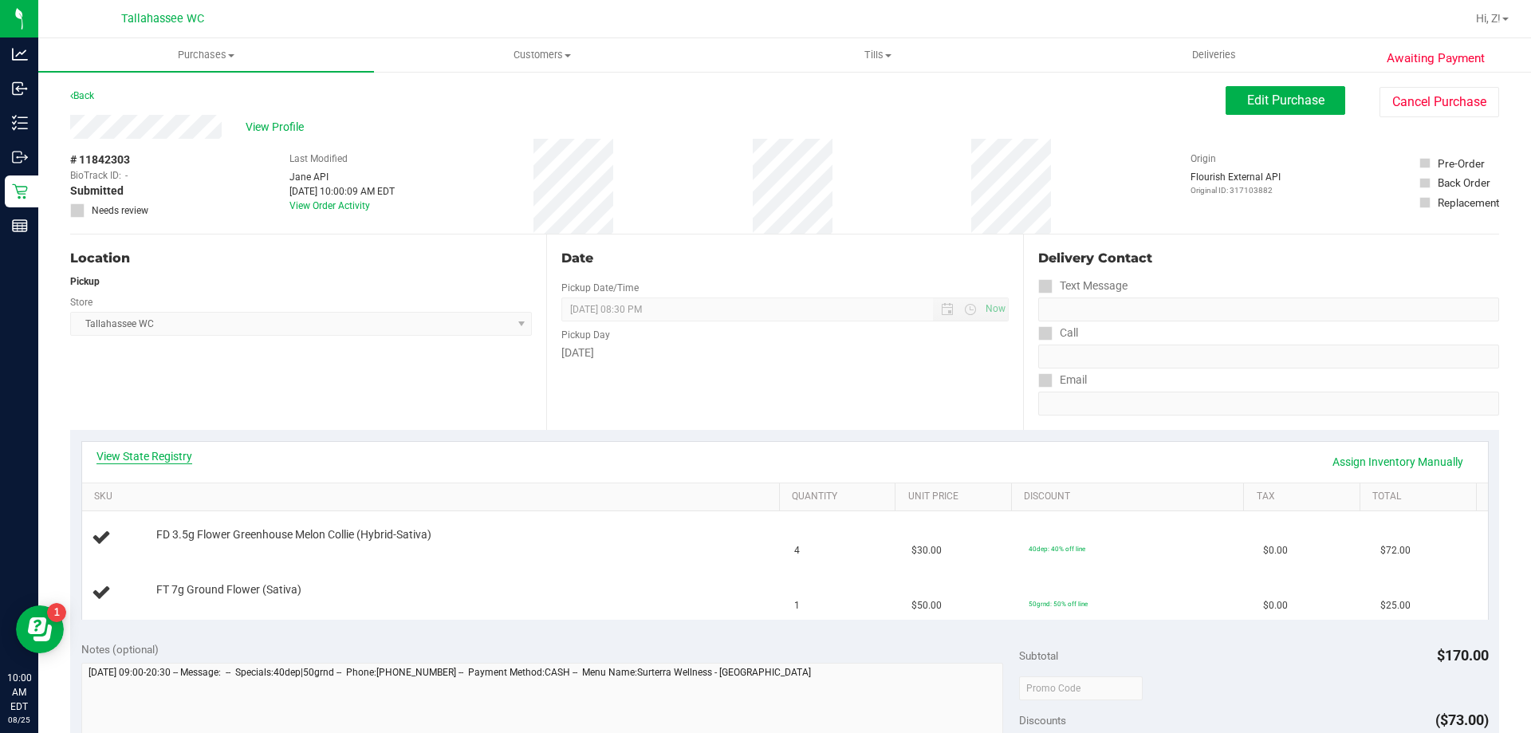
click at [165, 455] on link "View State Registry" at bounding box center [144, 456] width 96 height 16
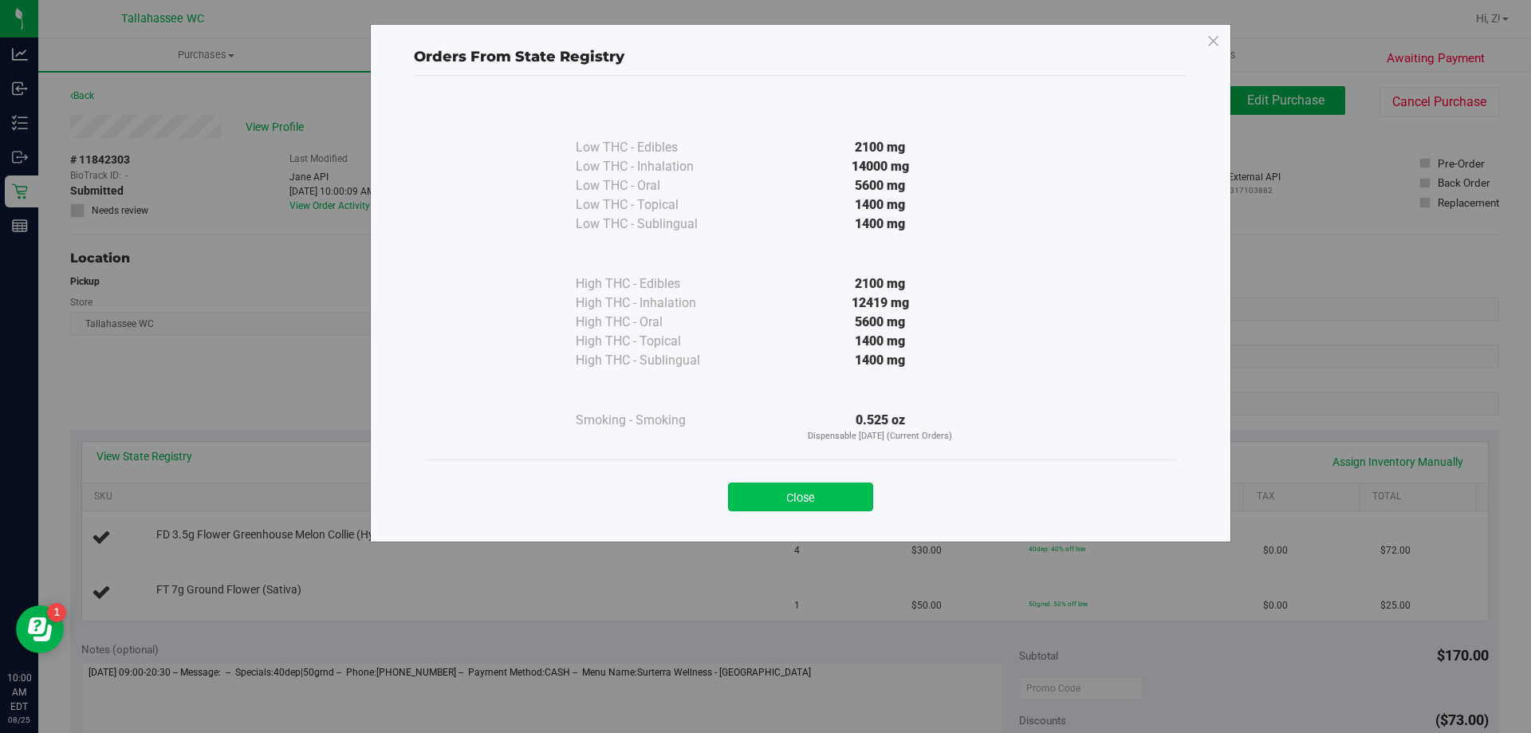
click at [855, 490] on button "Close" at bounding box center [800, 496] width 145 height 29
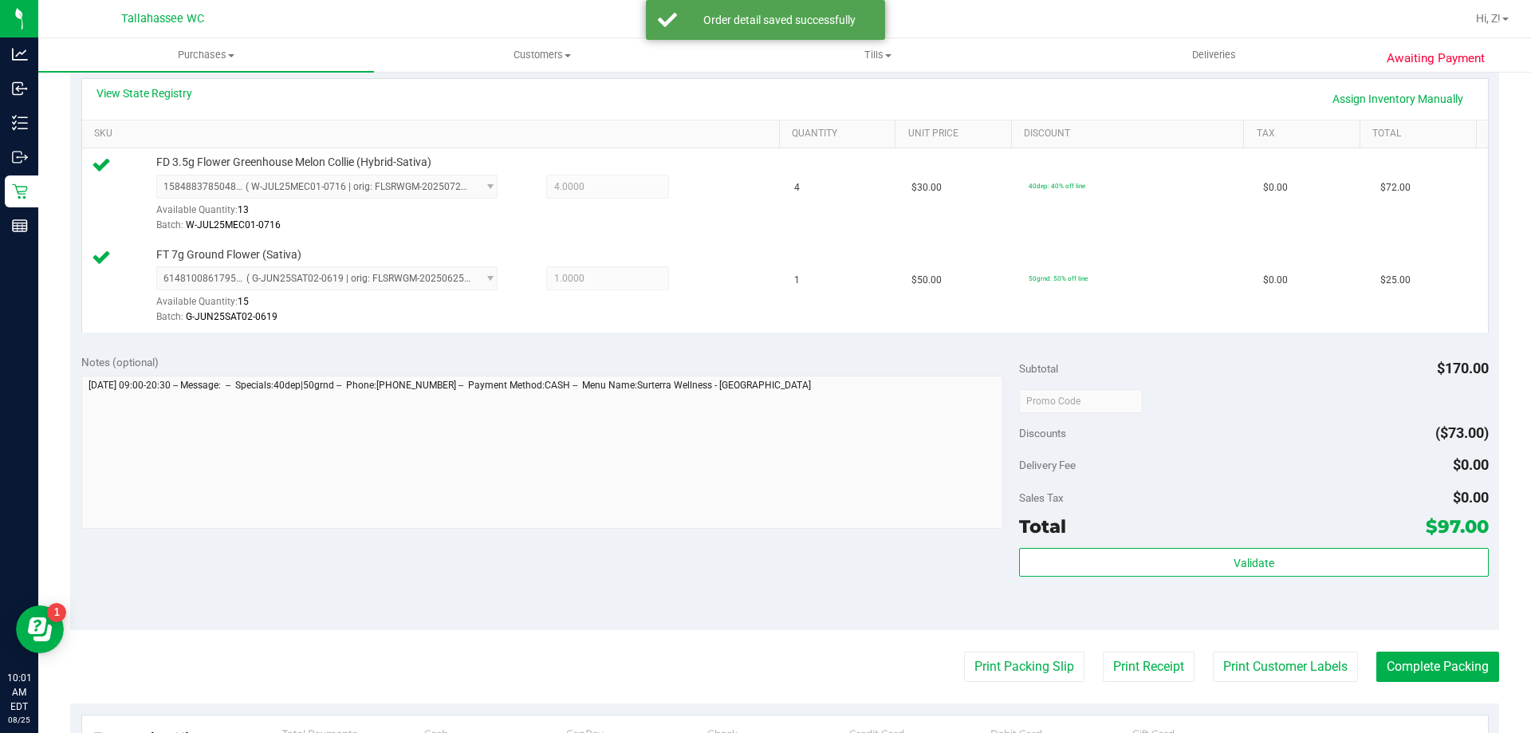
scroll to position [558, 0]
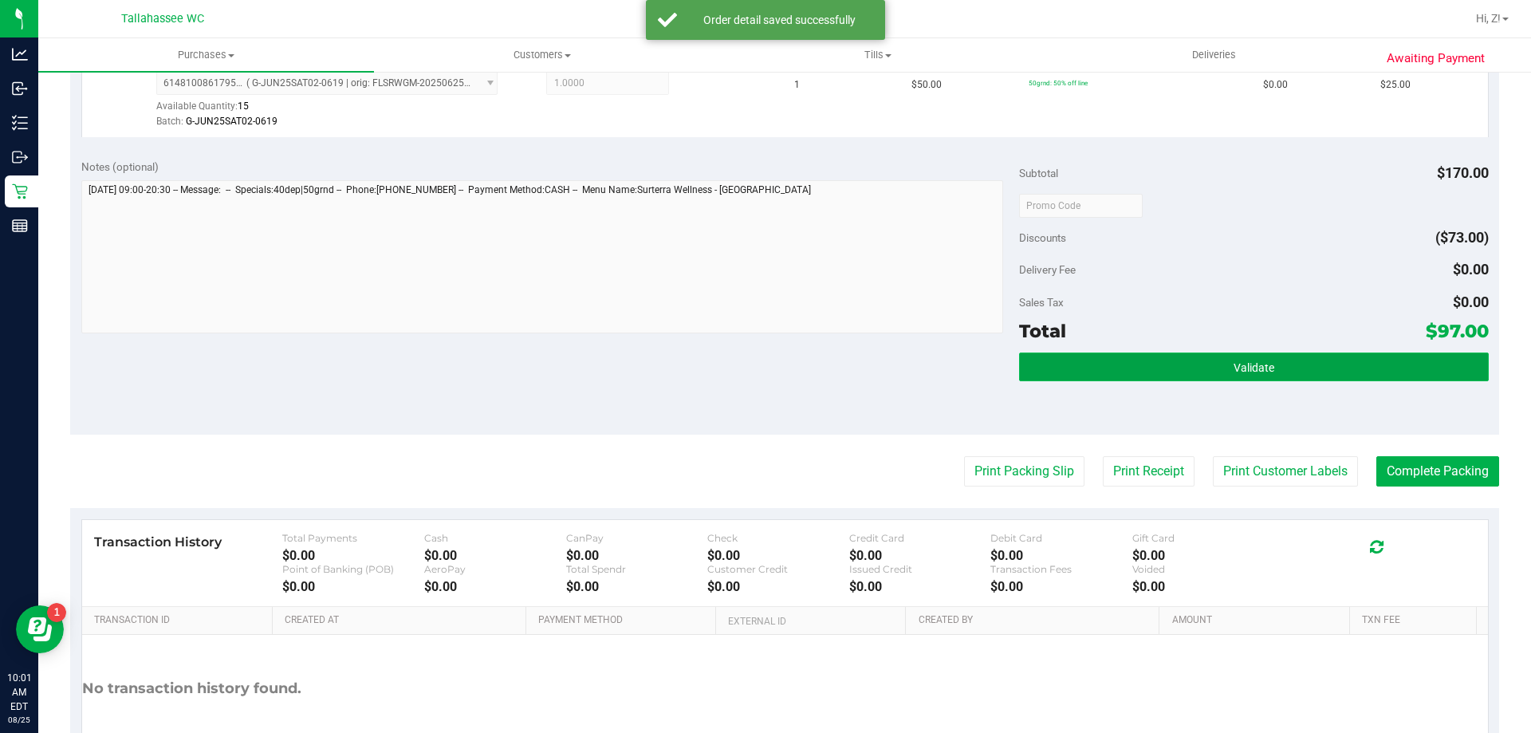
click at [1234, 365] on span "Validate" at bounding box center [1254, 367] width 41 height 13
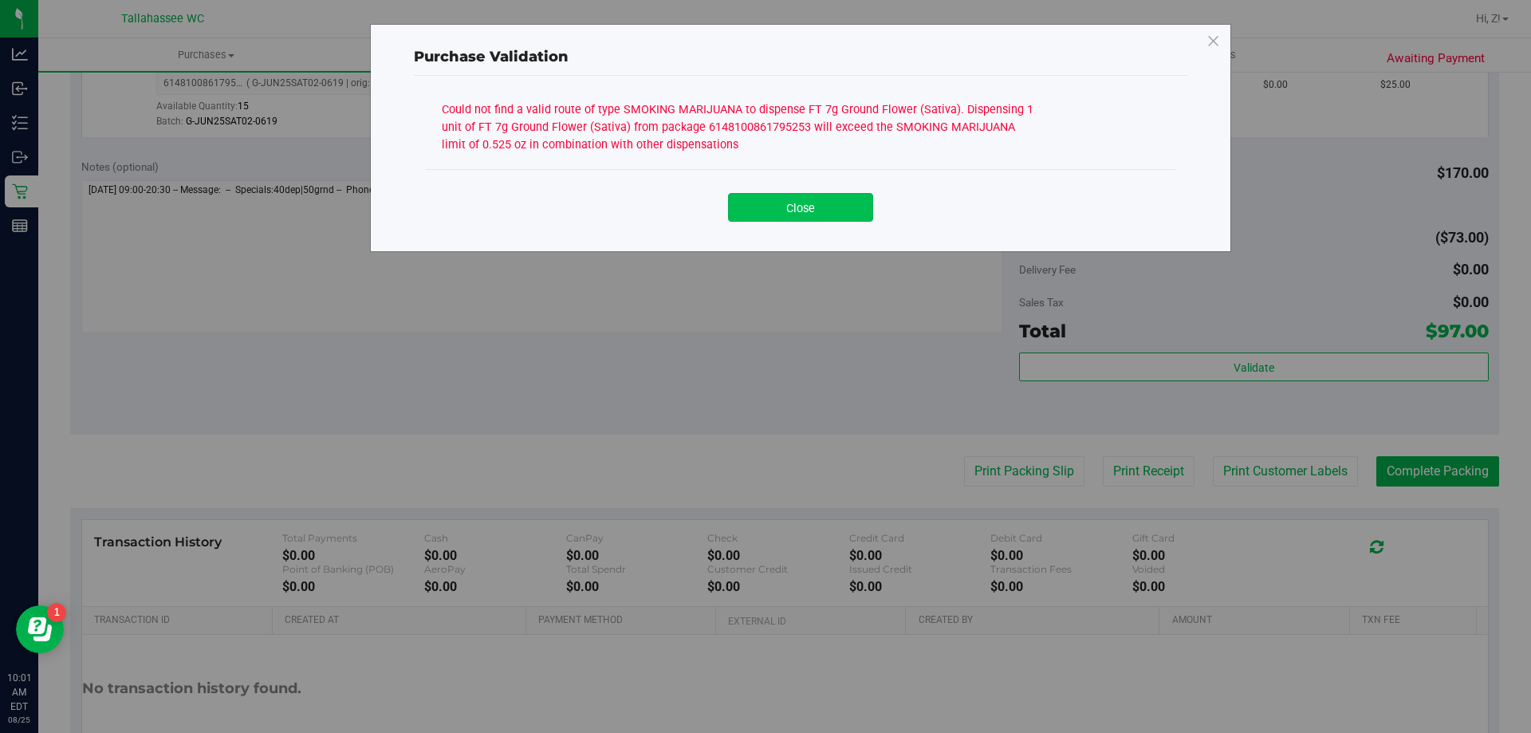
click at [844, 201] on button "Close" at bounding box center [800, 207] width 145 height 29
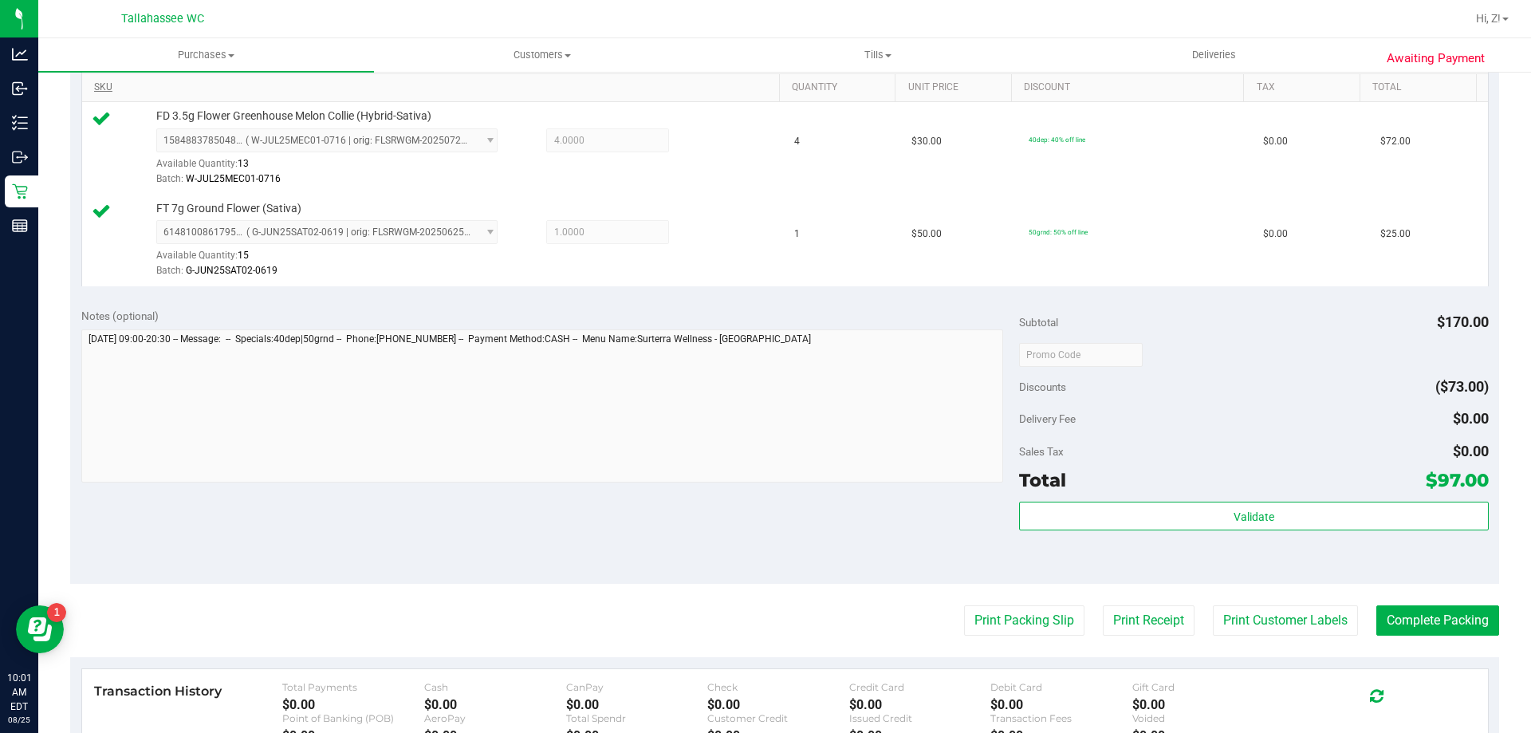
scroll to position [239, 0]
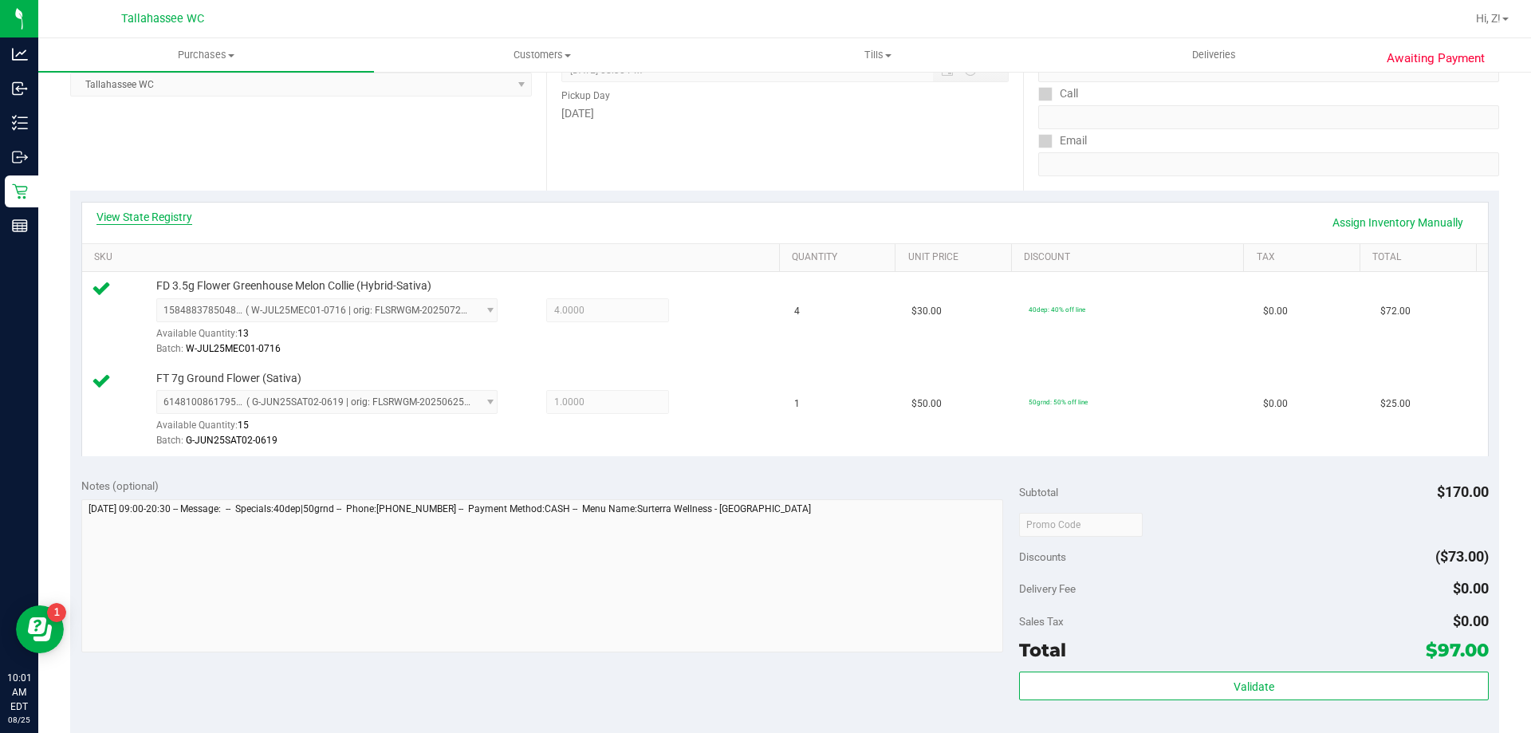
click at [136, 214] on link "View State Registry" at bounding box center [144, 217] width 96 height 16
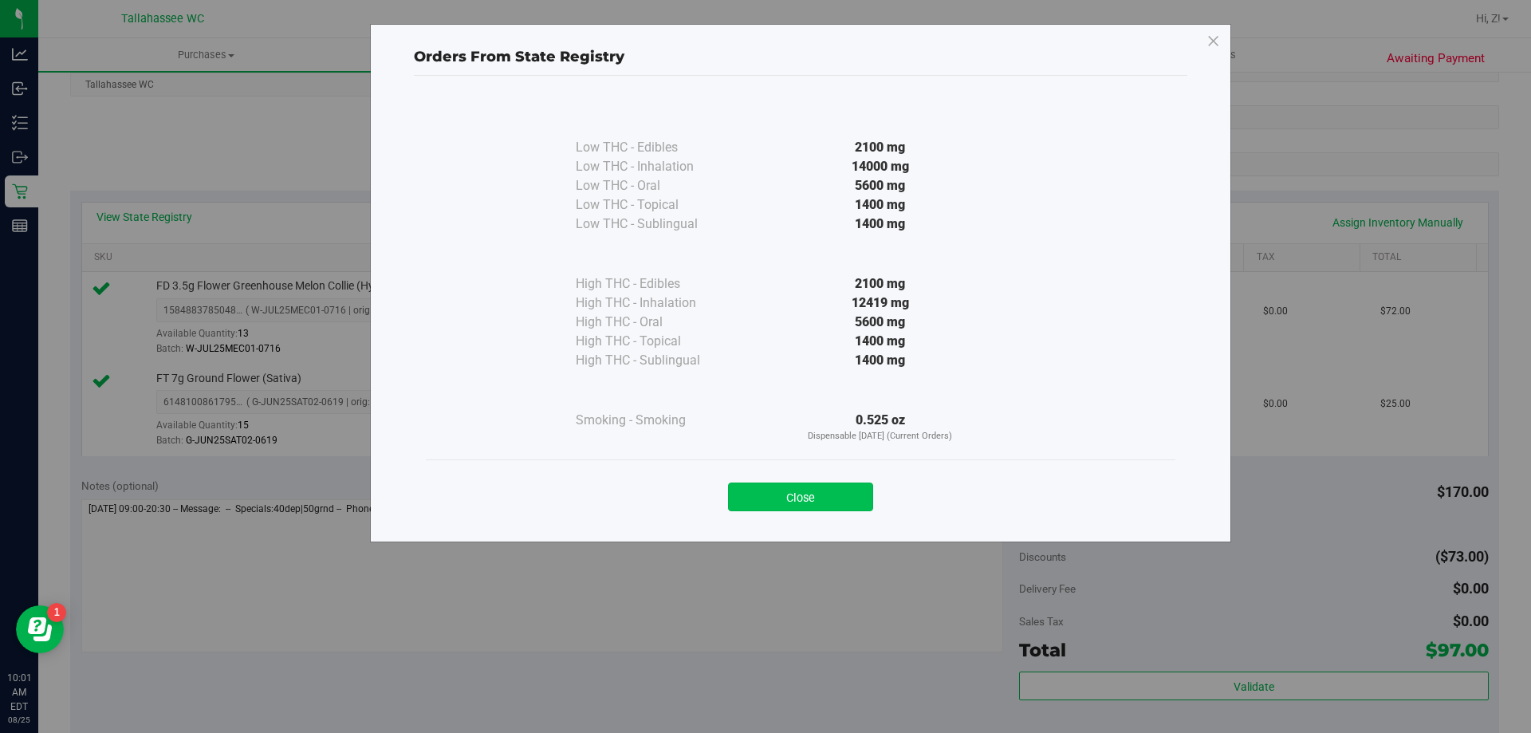
drag, startPoint x: 789, startPoint y: 490, endPoint x: 799, endPoint y: 485, distance: 11.8
click at [797, 486] on button "Close" at bounding box center [800, 496] width 145 height 29
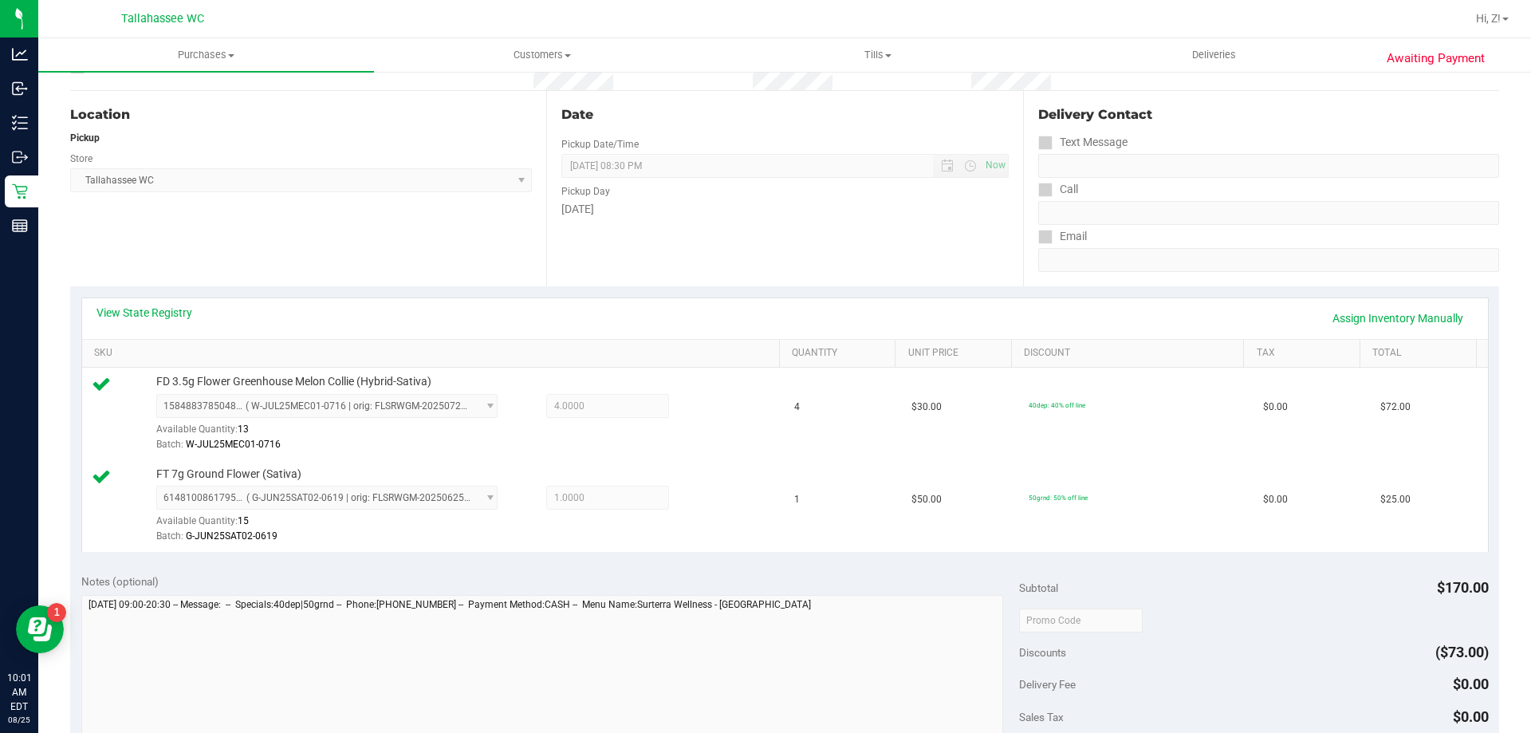
scroll to position [0, 0]
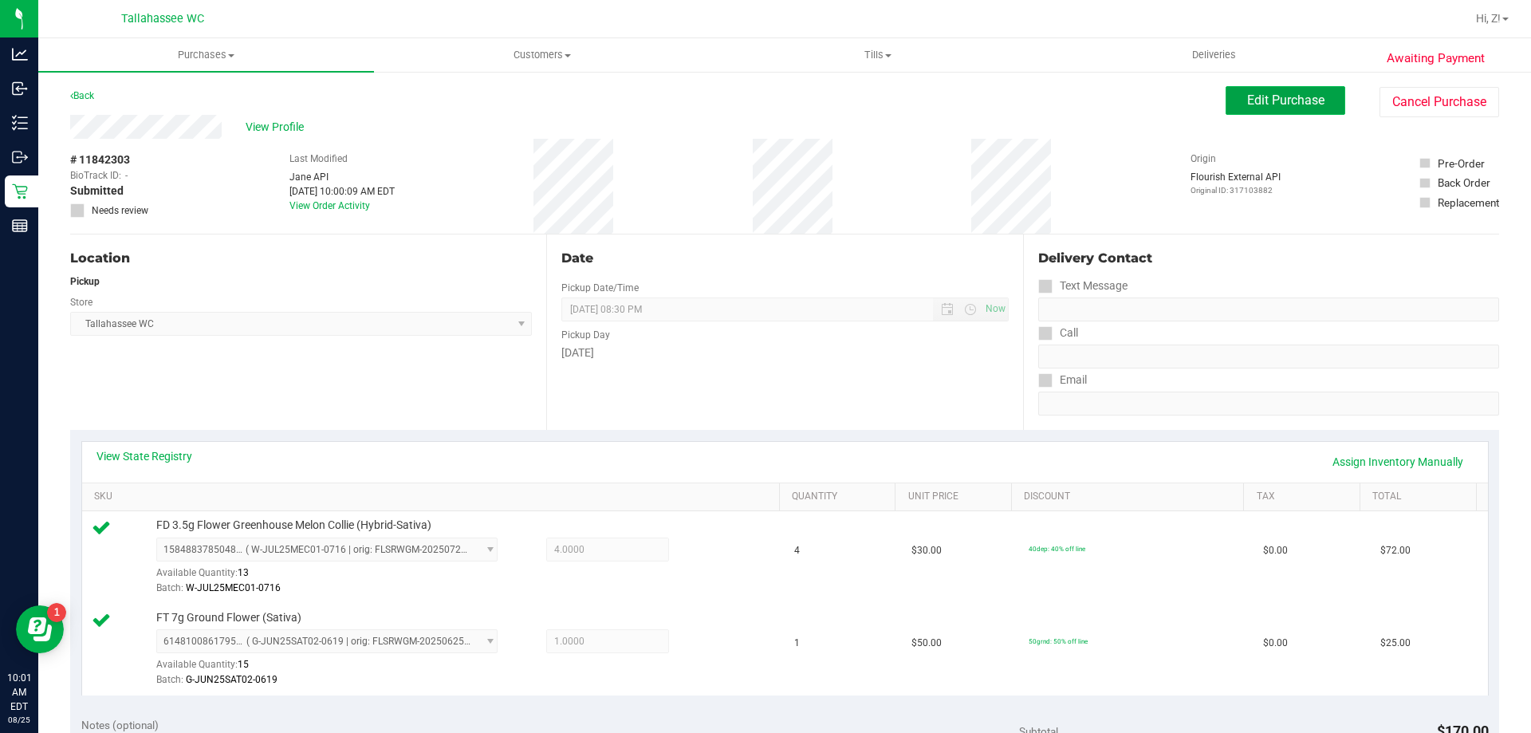
click at [1241, 110] on button "Edit Purchase" at bounding box center [1286, 100] width 120 height 29
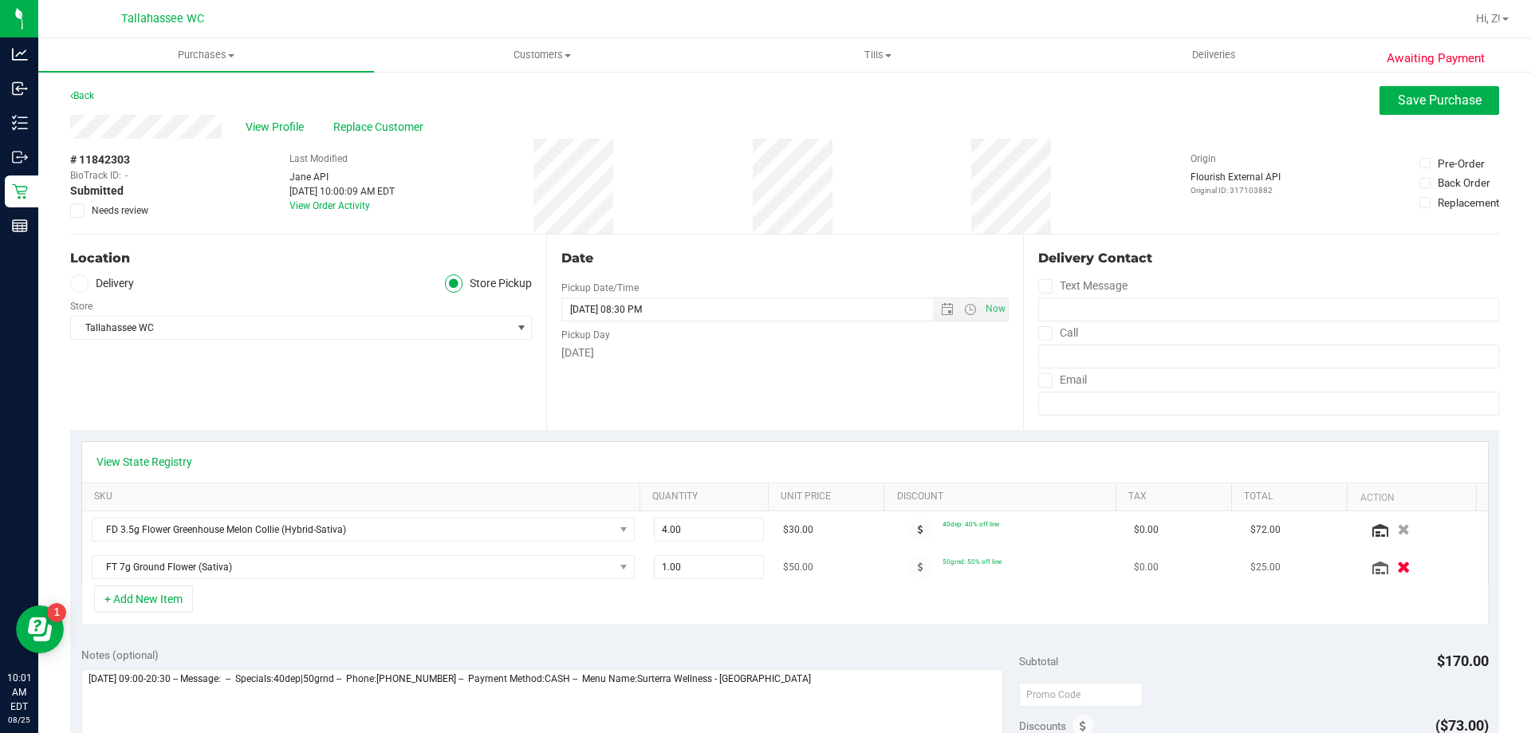
click at [1397, 561] on icon "button" at bounding box center [1404, 567] width 14 height 12
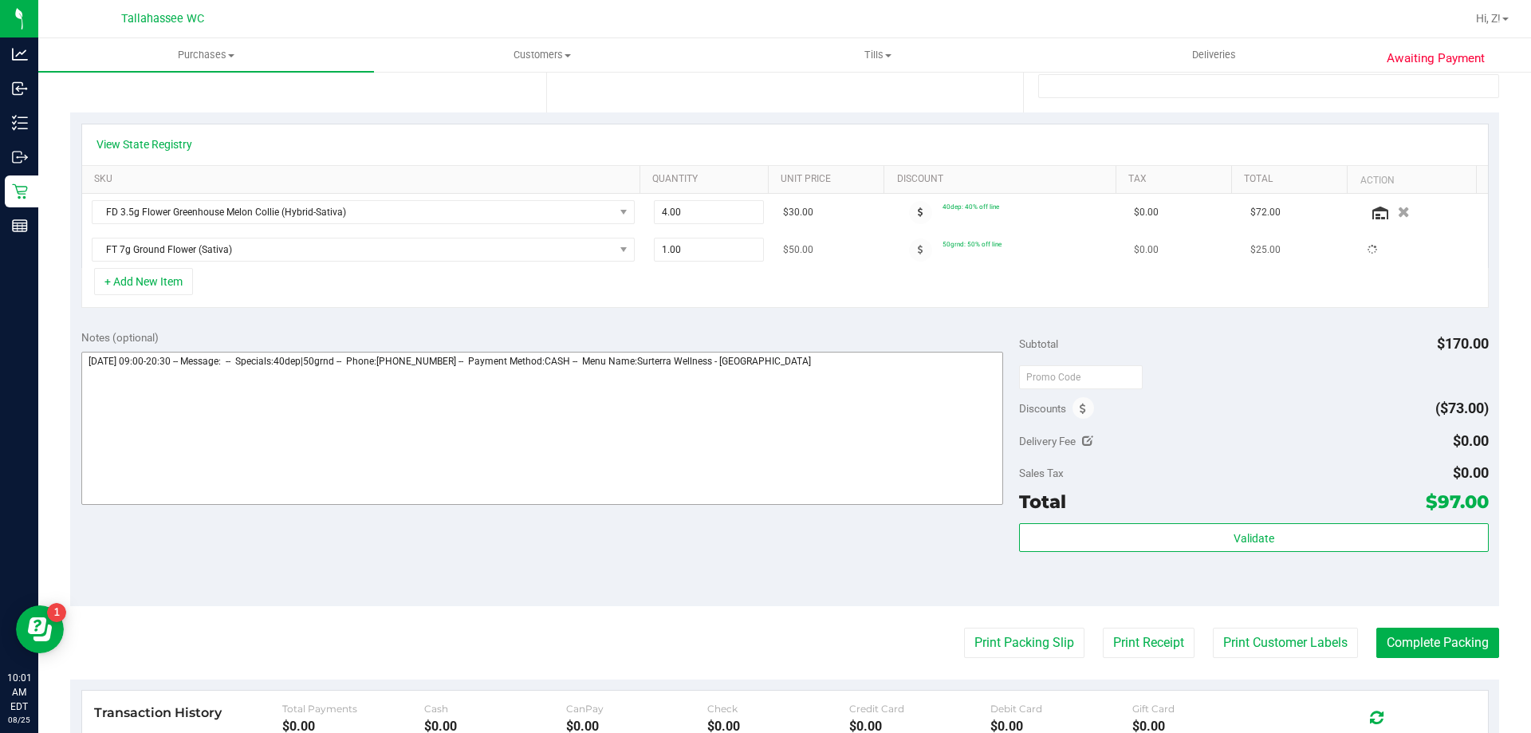
scroll to position [319, 0]
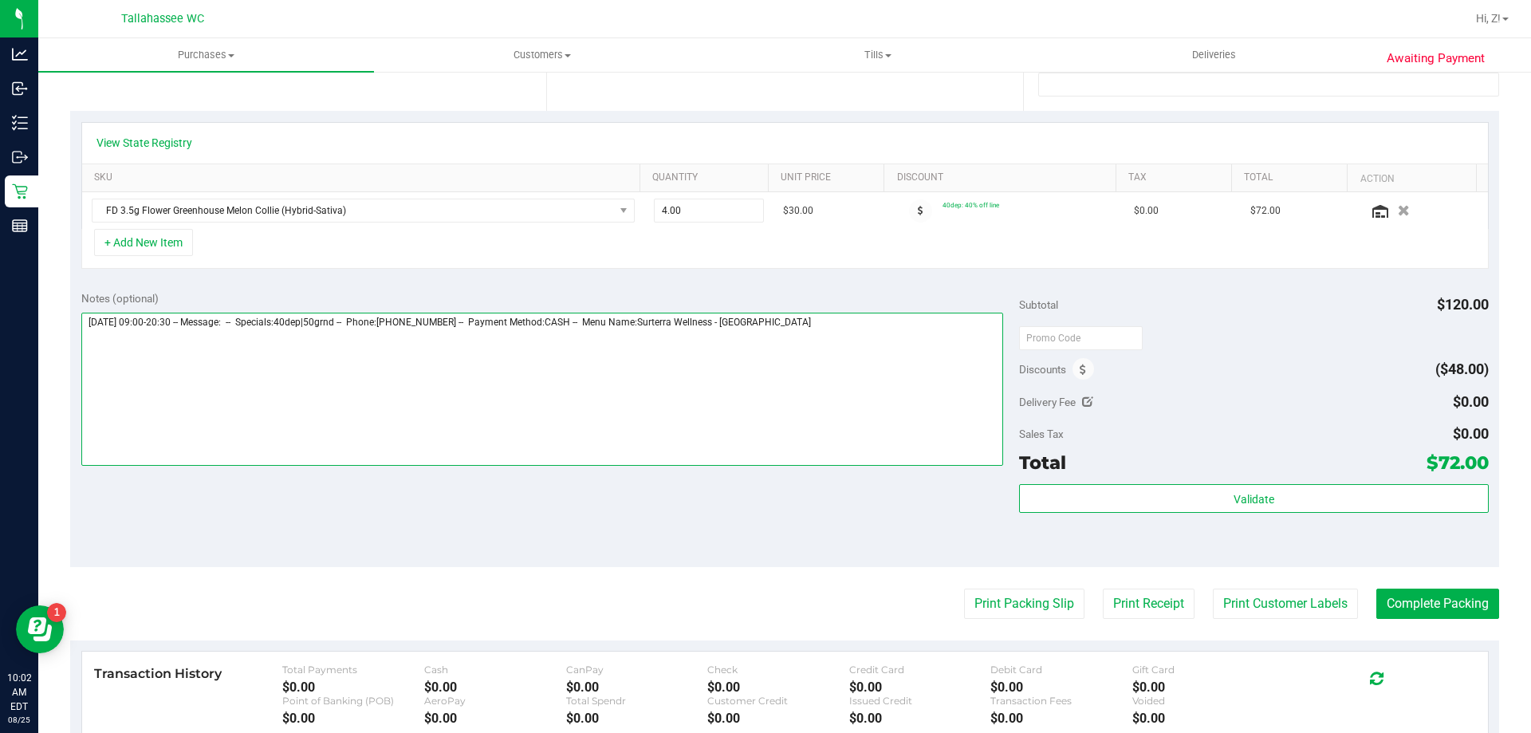
click at [848, 380] on textarea at bounding box center [542, 389] width 923 height 153
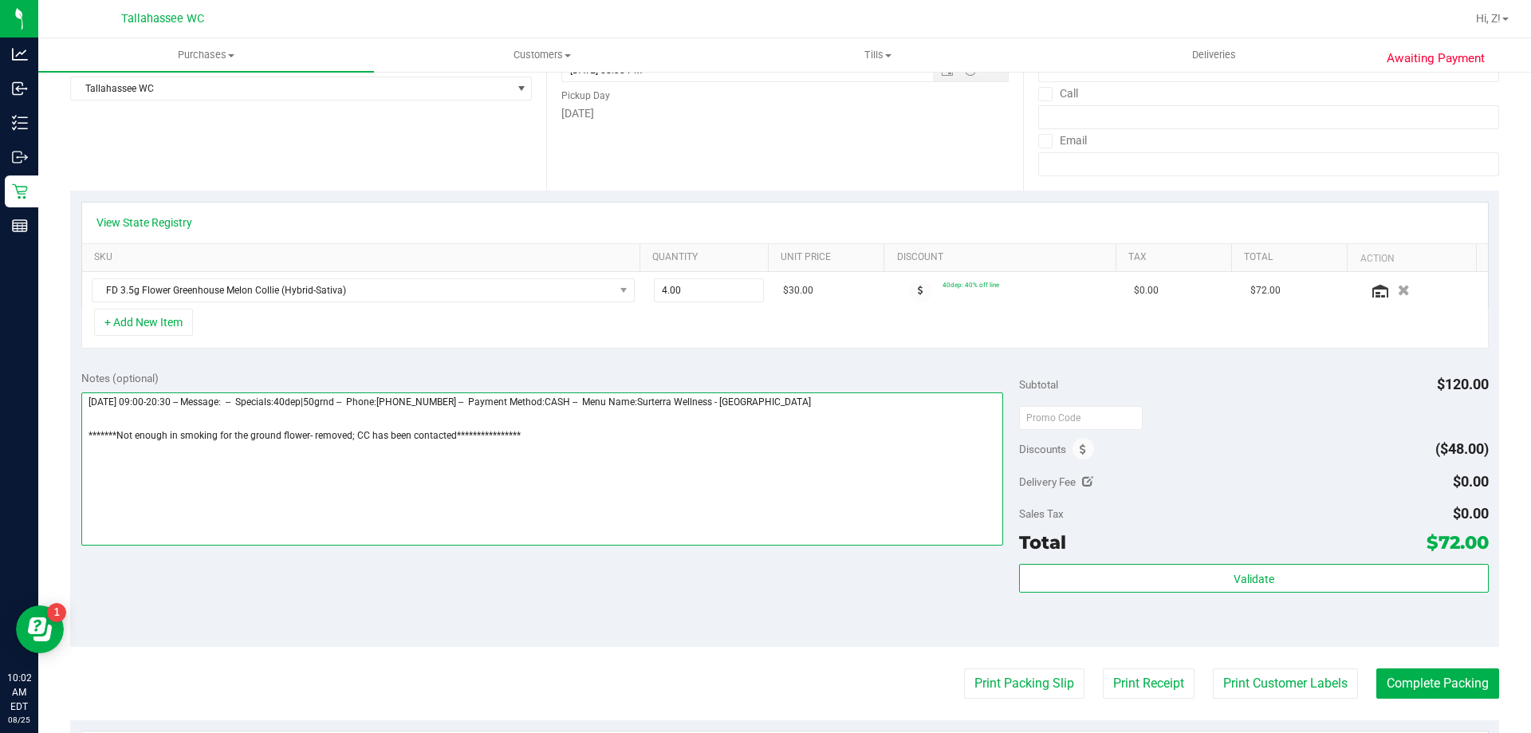
scroll to position [0, 0]
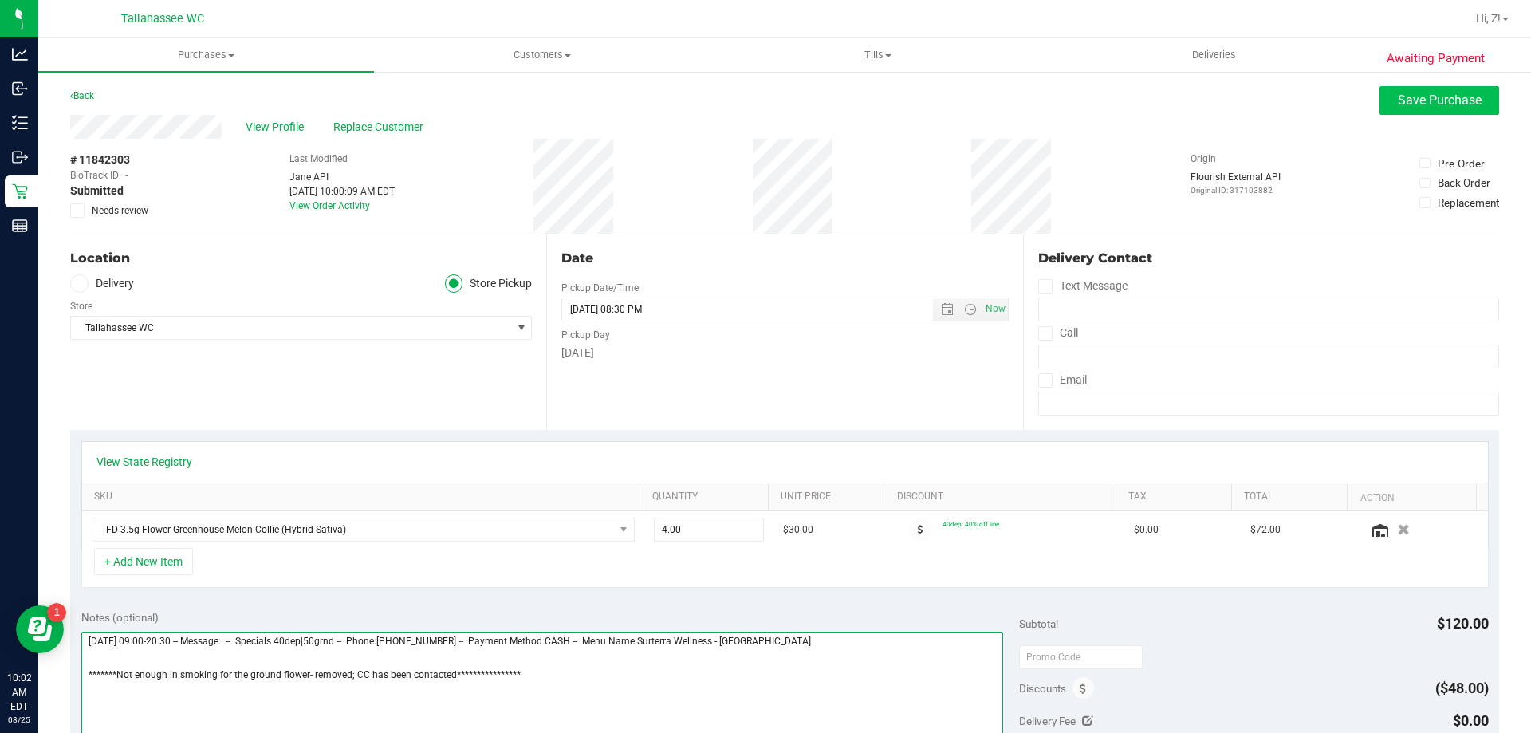
type textarea "**********"
click at [1418, 103] on span "Save Purchase" at bounding box center [1440, 99] width 84 height 15
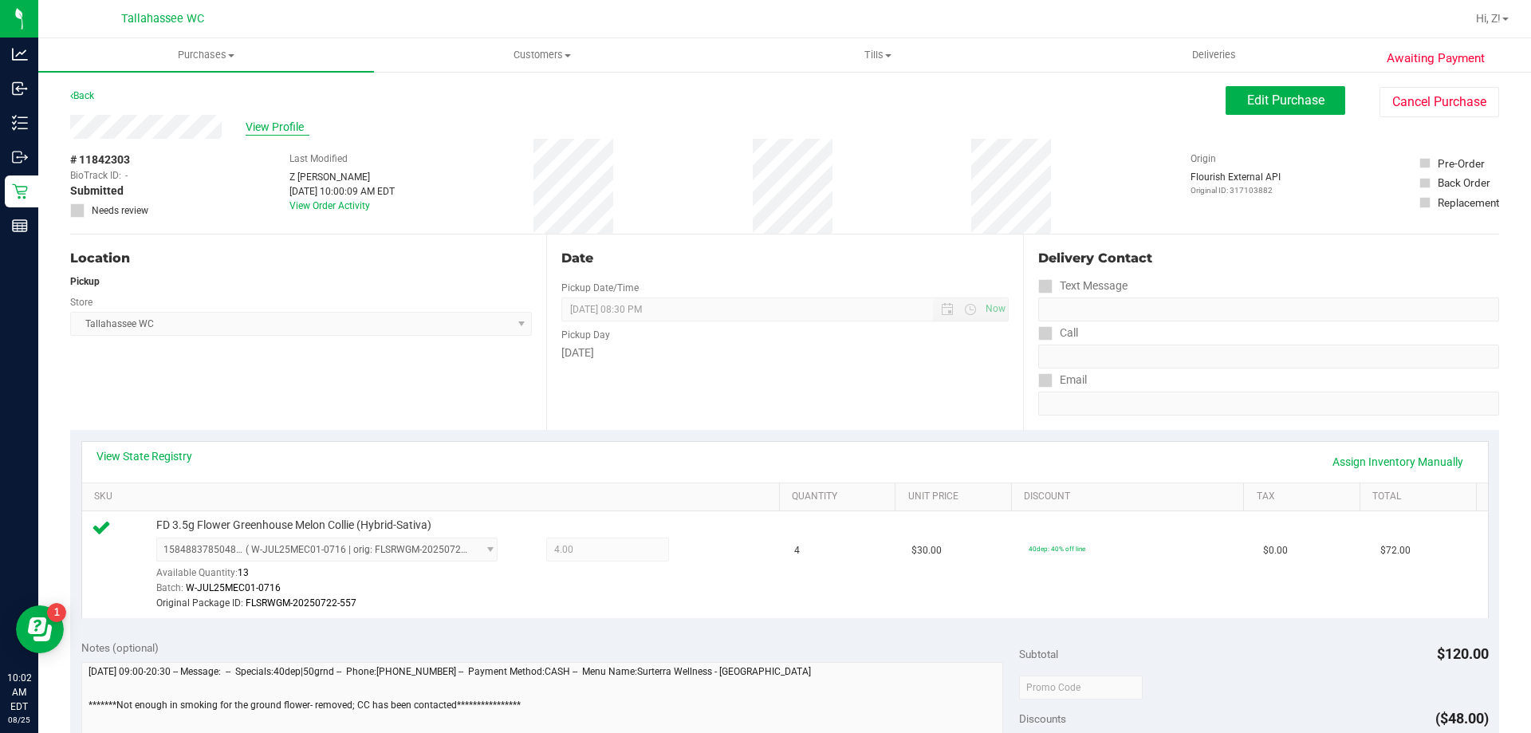
click at [274, 129] on span "View Profile" at bounding box center [278, 127] width 64 height 17
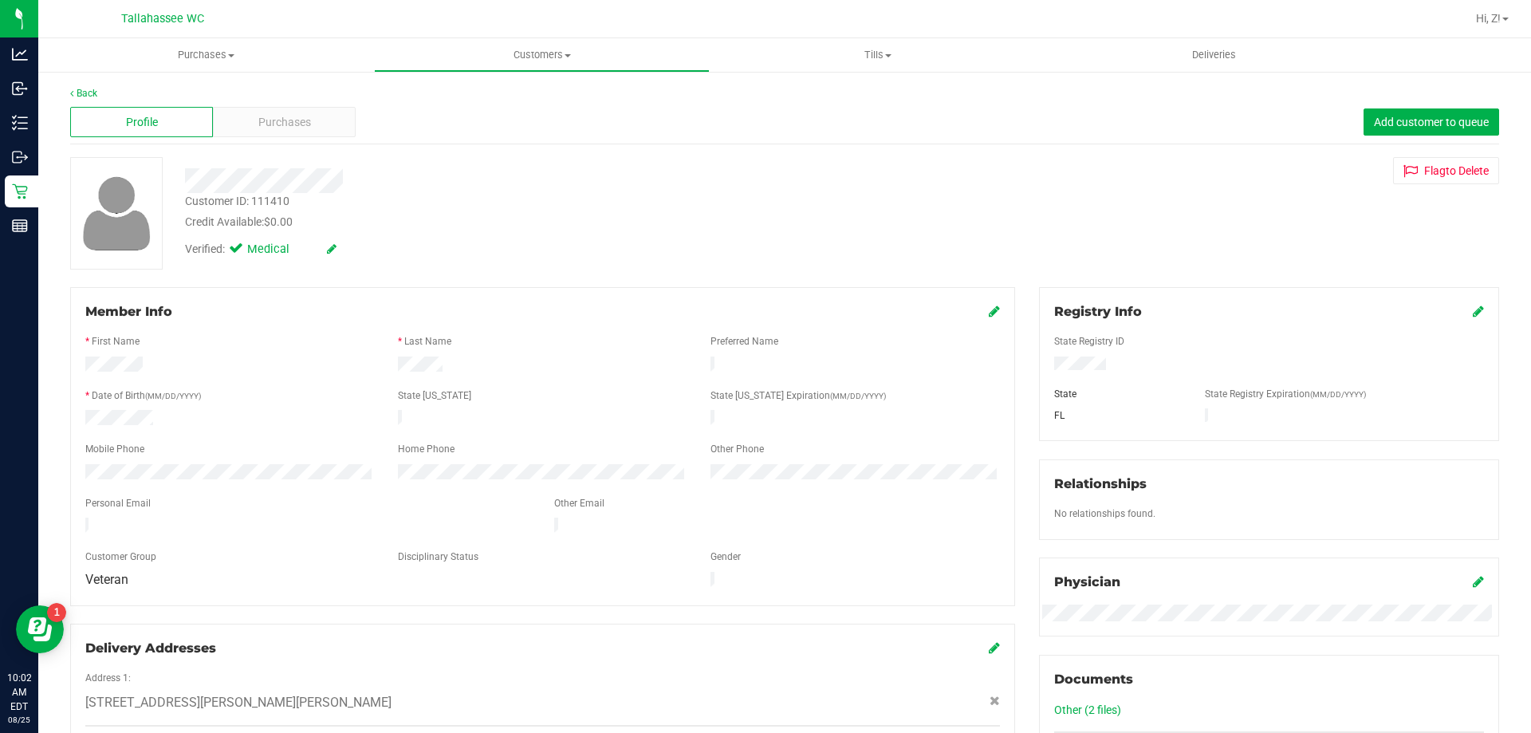
click at [238, 204] on div "Customer ID: 111410" at bounding box center [237, 201] width 104 height 17
copy div "Customer ID: 111410"
drag, startPoint x: 856, startPoint y: 700, endPoint x: 834, endPoint y: 667, distance: 39.6
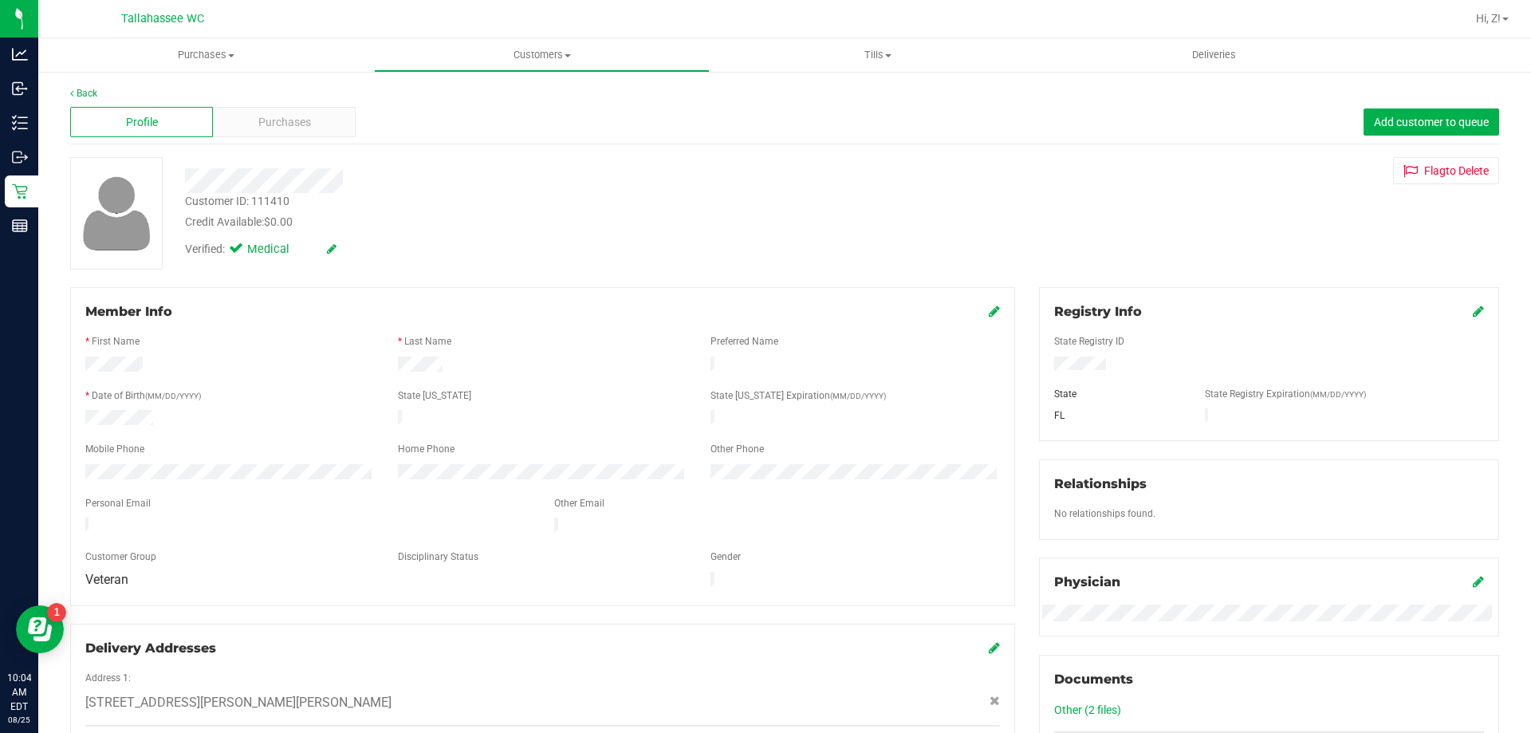
click at [856, 699] on div "Address 1: 3336 GALLANT FOX TRL , TALLAHASSEE , FL 32309" at bounding box center [542, 699] width 915 height 56
click at [94, 93] on link "Back" at bounding box center [83, 93] width 27 height 11
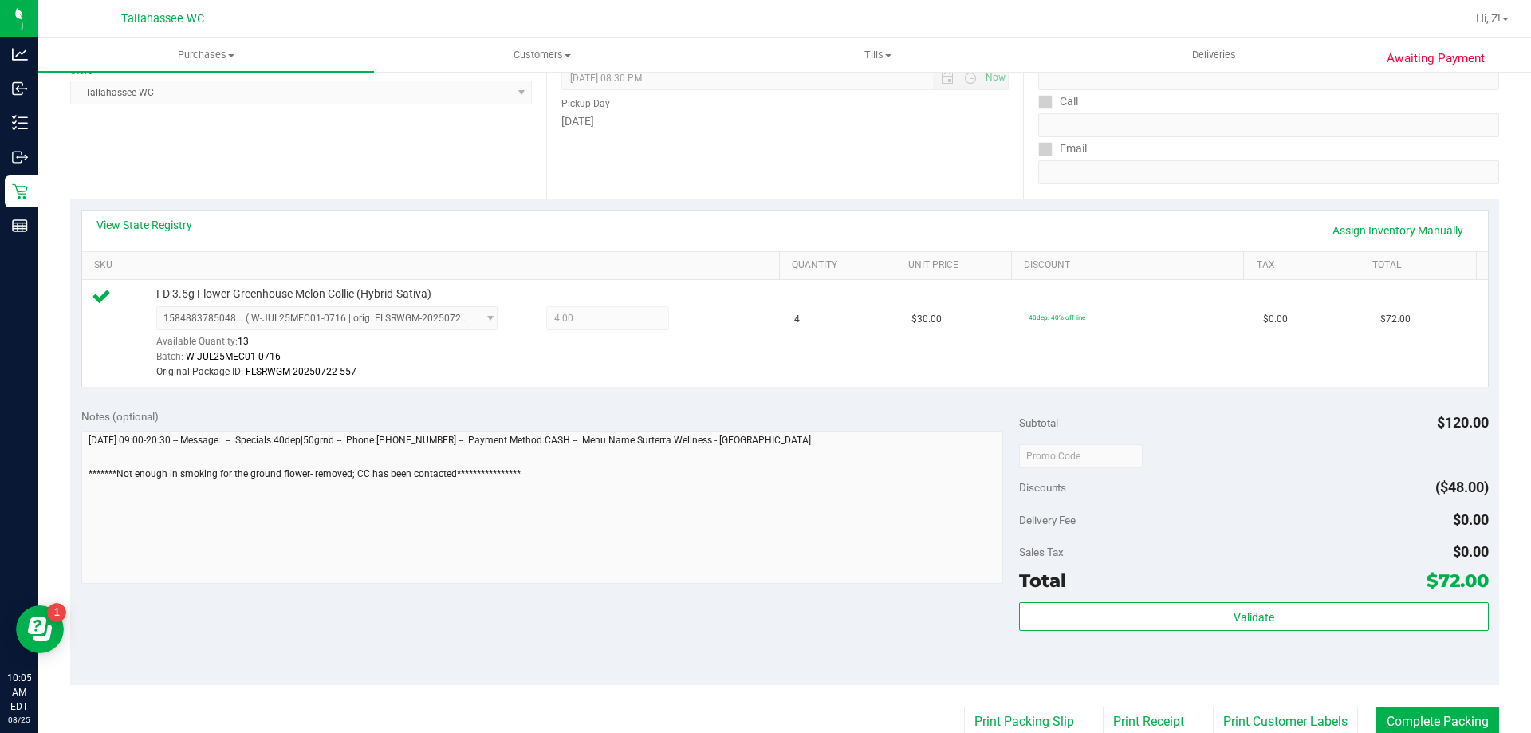
scroll to position [399, 0]
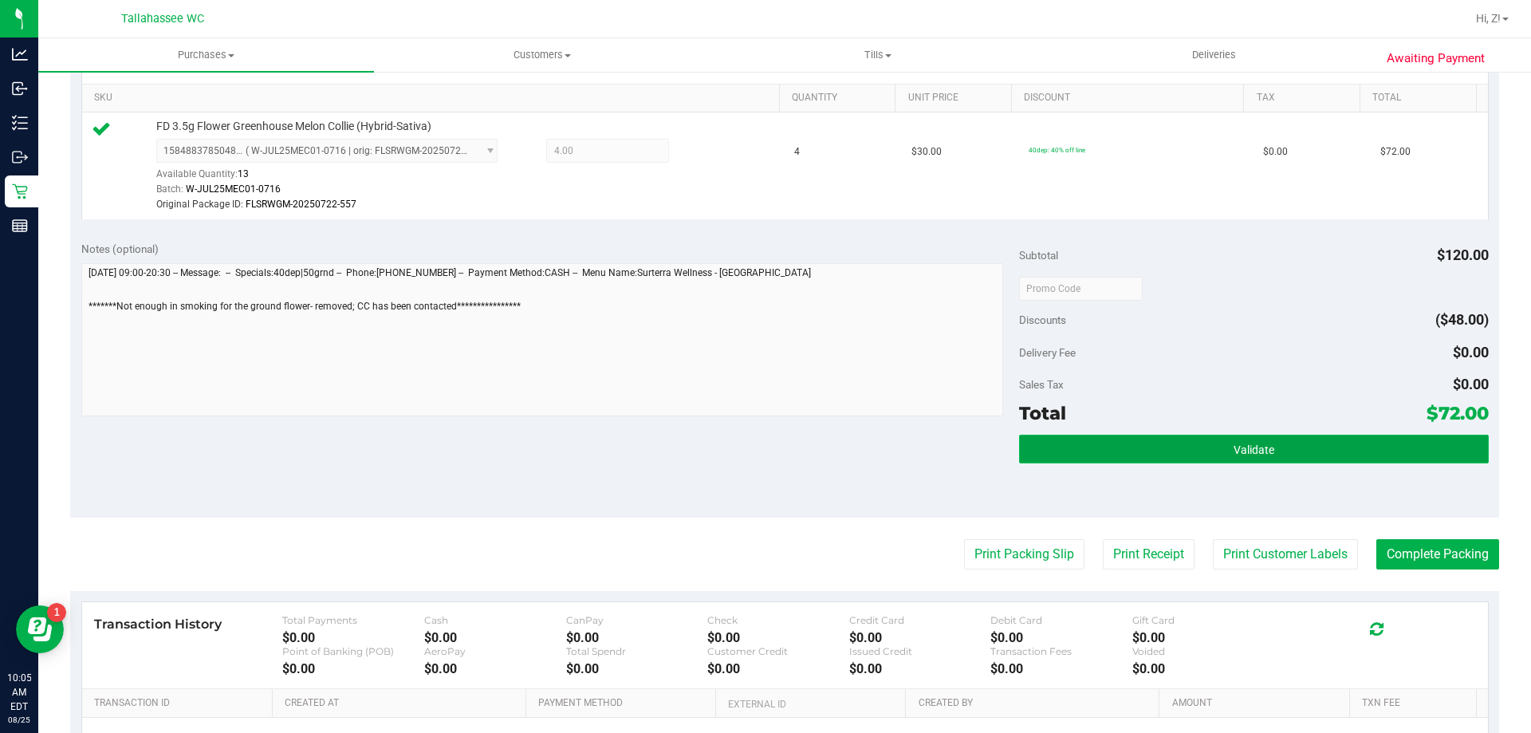
click at [1318, 440] on button "Validate" at bounding box center [1253, 449] width 469 height 29
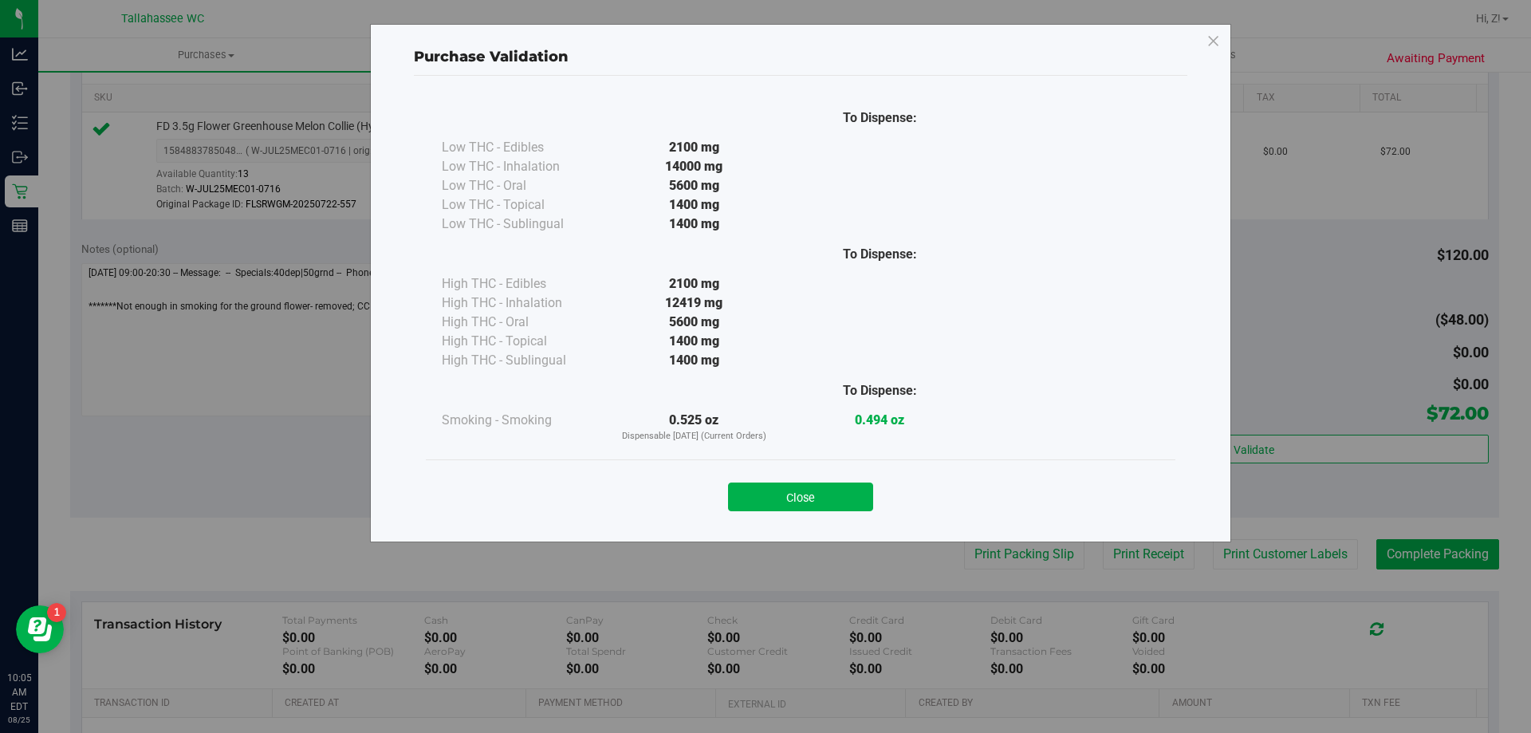
click at [848, 517] on div "Close" at bounding box center [801, 491] width 750 height 65
drag, startPoint x: 841, startPoint y: 498, endPoint x: 880, endPoint y: 495, distance: 38.3
click at [842, 497] on button "Close" at bounding box center [800, 496] width 145 height 29
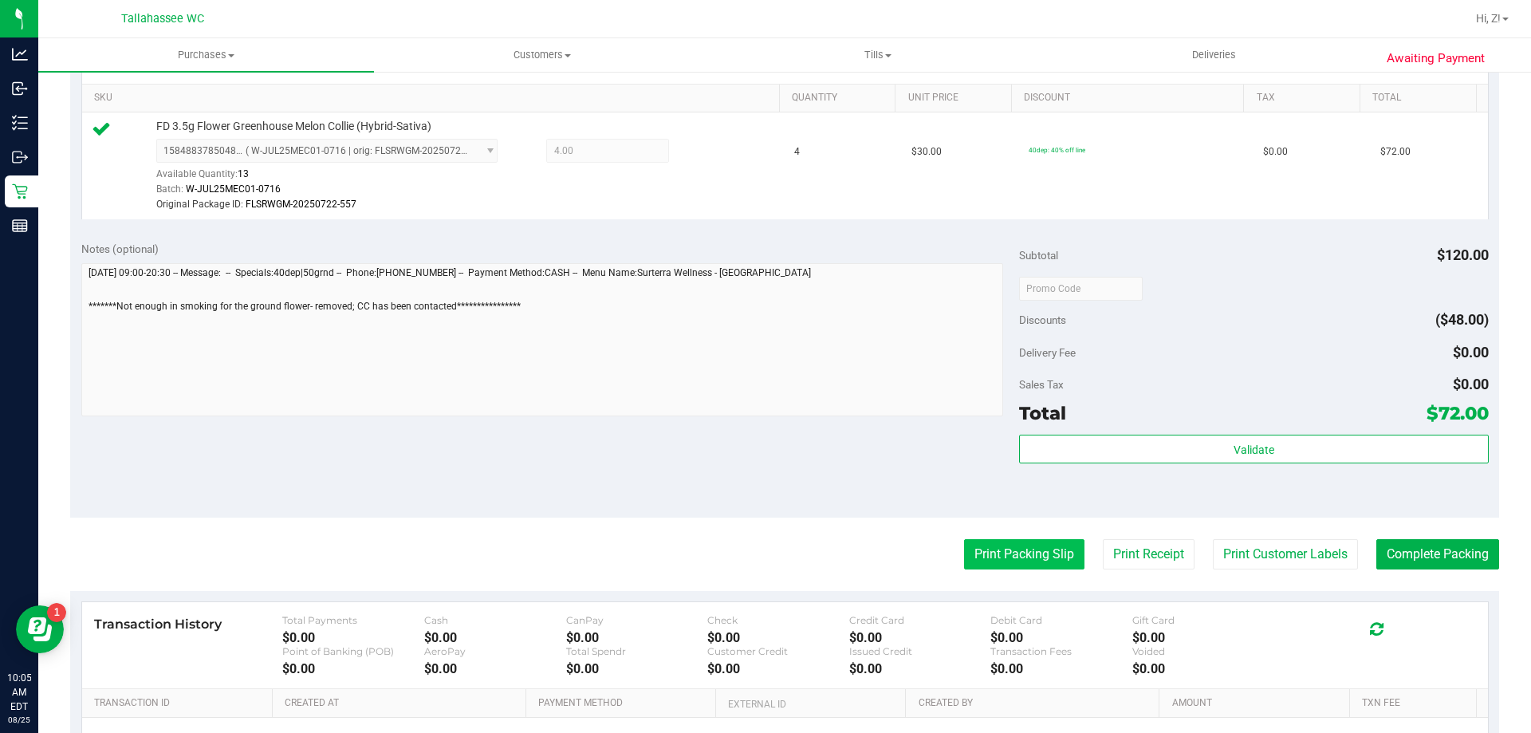
click at [1045, 557] on button "Print Packing Slip" at bounding box center [1024, 554] width 120 height 30
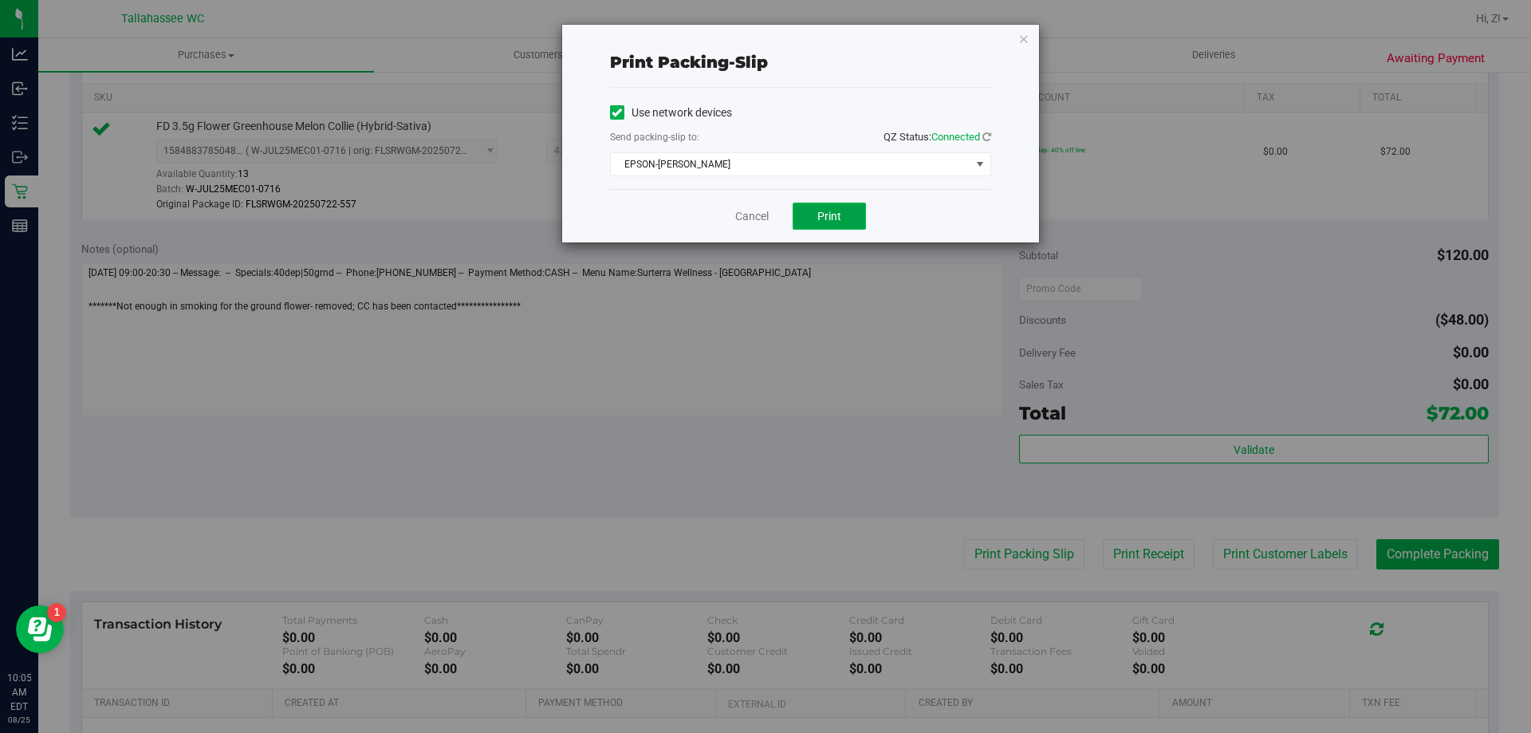
click at [809, 217] on button "Print" at bounding box center [829, 216] width 73 height 27
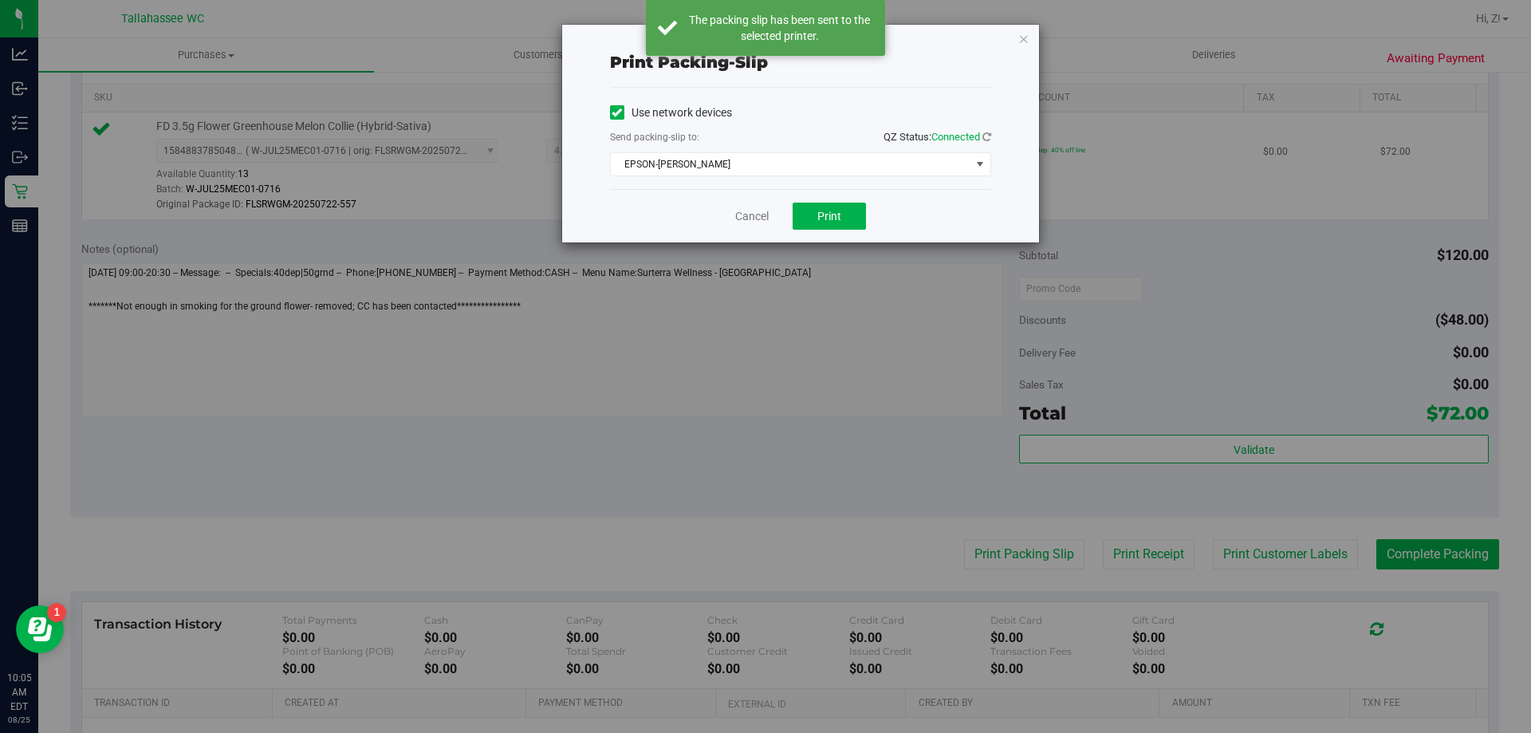
drag, startPoint x: 1025, startPoint y: 30, endPoint x: 1070, endPoint y: 129, distance: 109.2
click at [1025, 30] on icon "button" at bounding box center [1023, 38] width 11 height 19
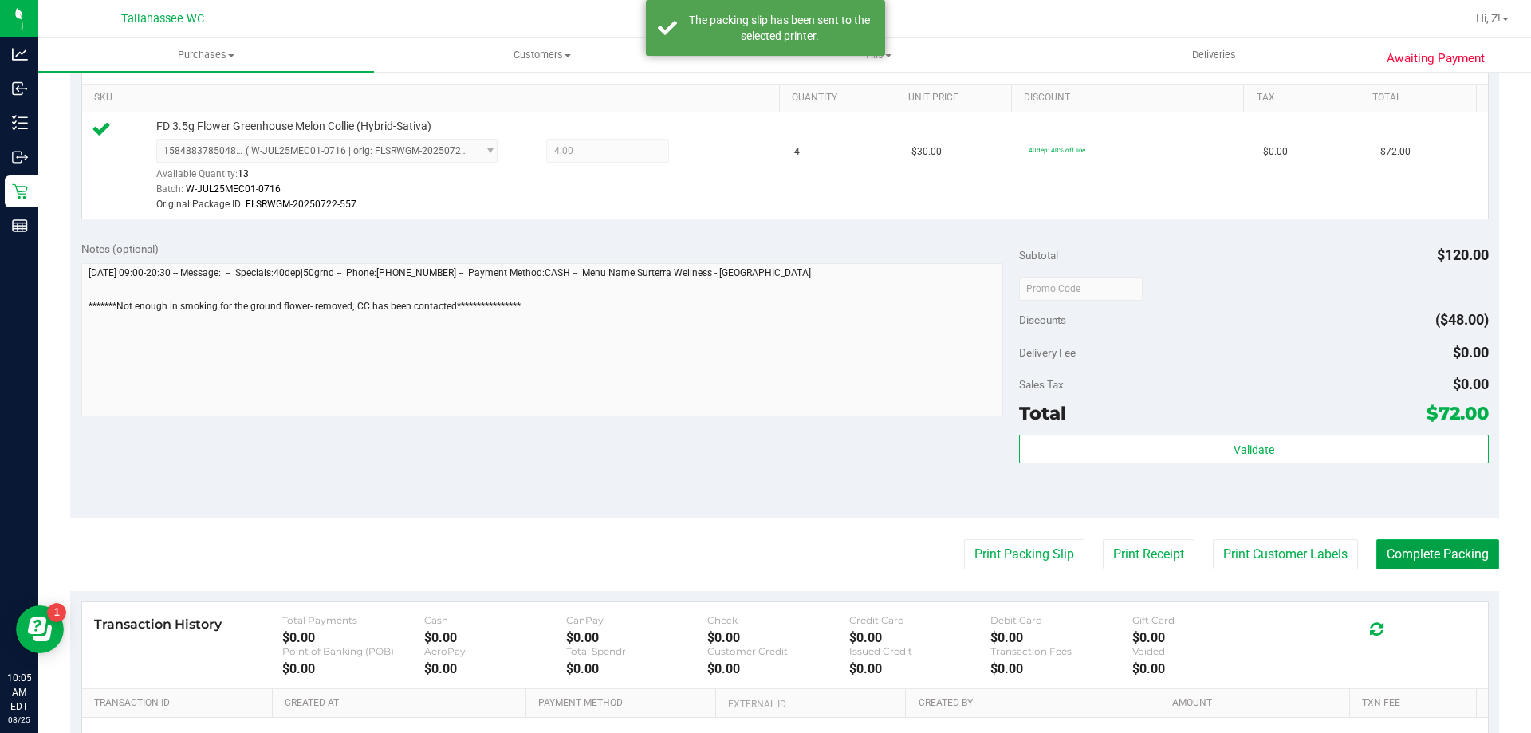
click at [1402, 546] on button "Complete Packing" at bounding box center [1437, 554] width 123 height 30
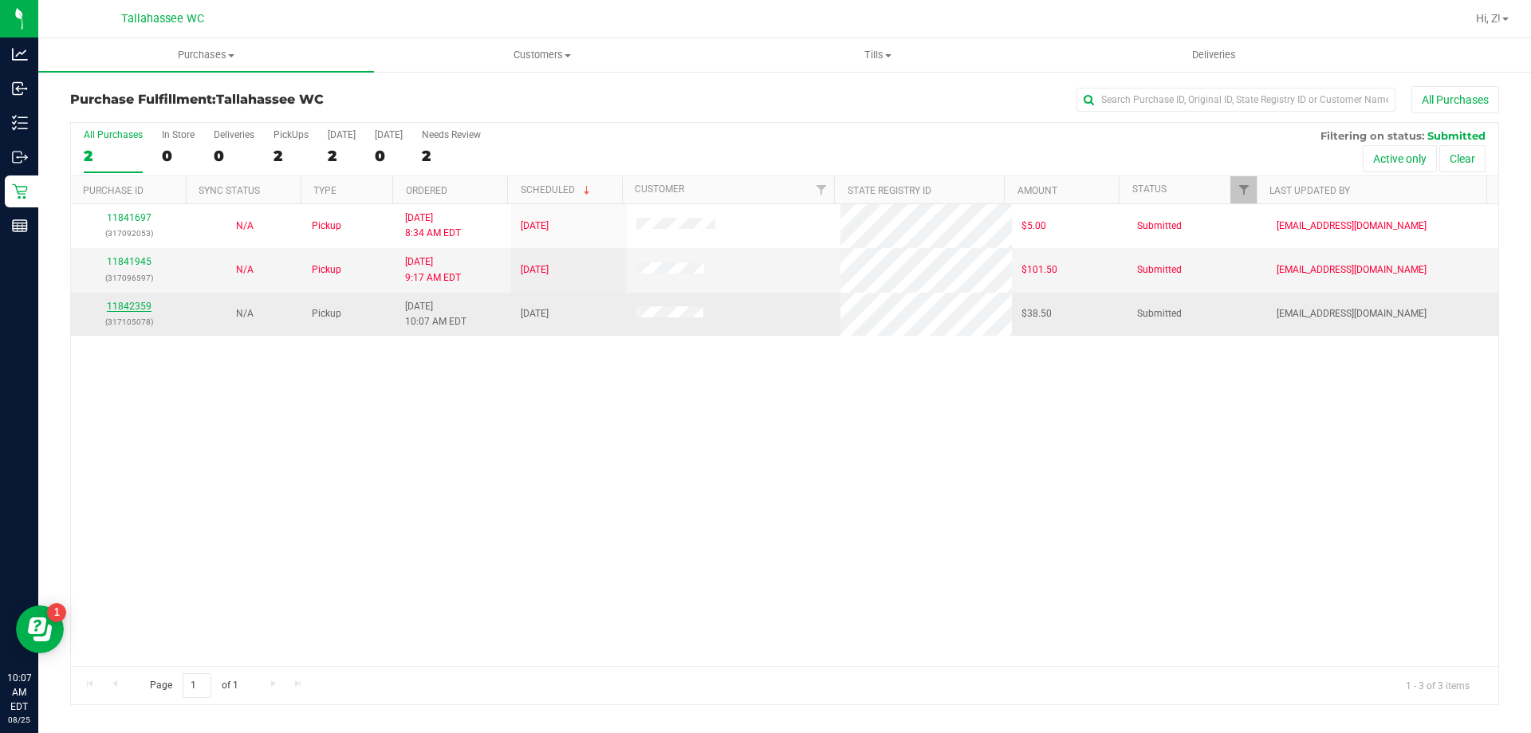
click at [115, 309] on link "11842359" at bounding box center [129, 306] width 45 height 11
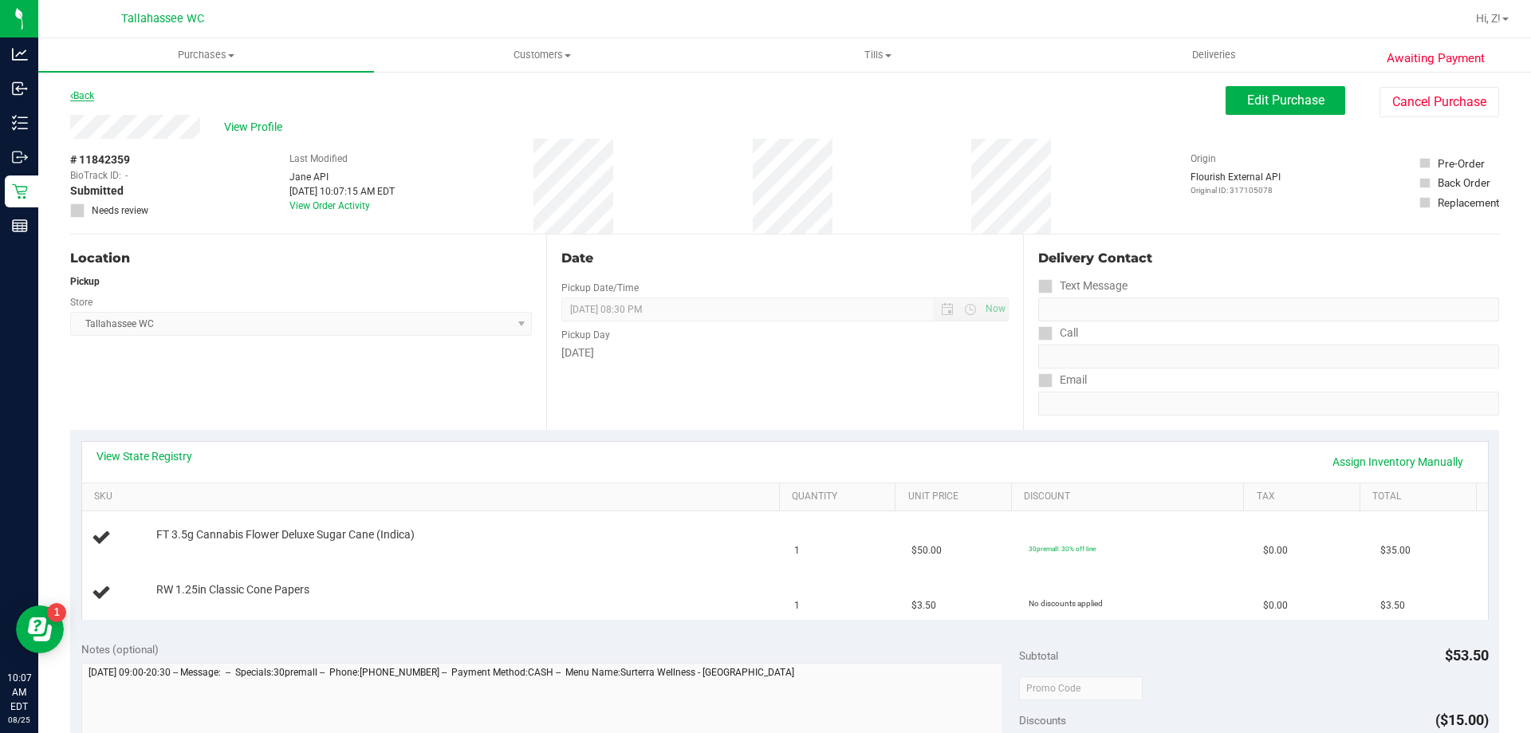
click at [83, 90] on link "Back" at bounding box center [82, 95] width 24 height 11
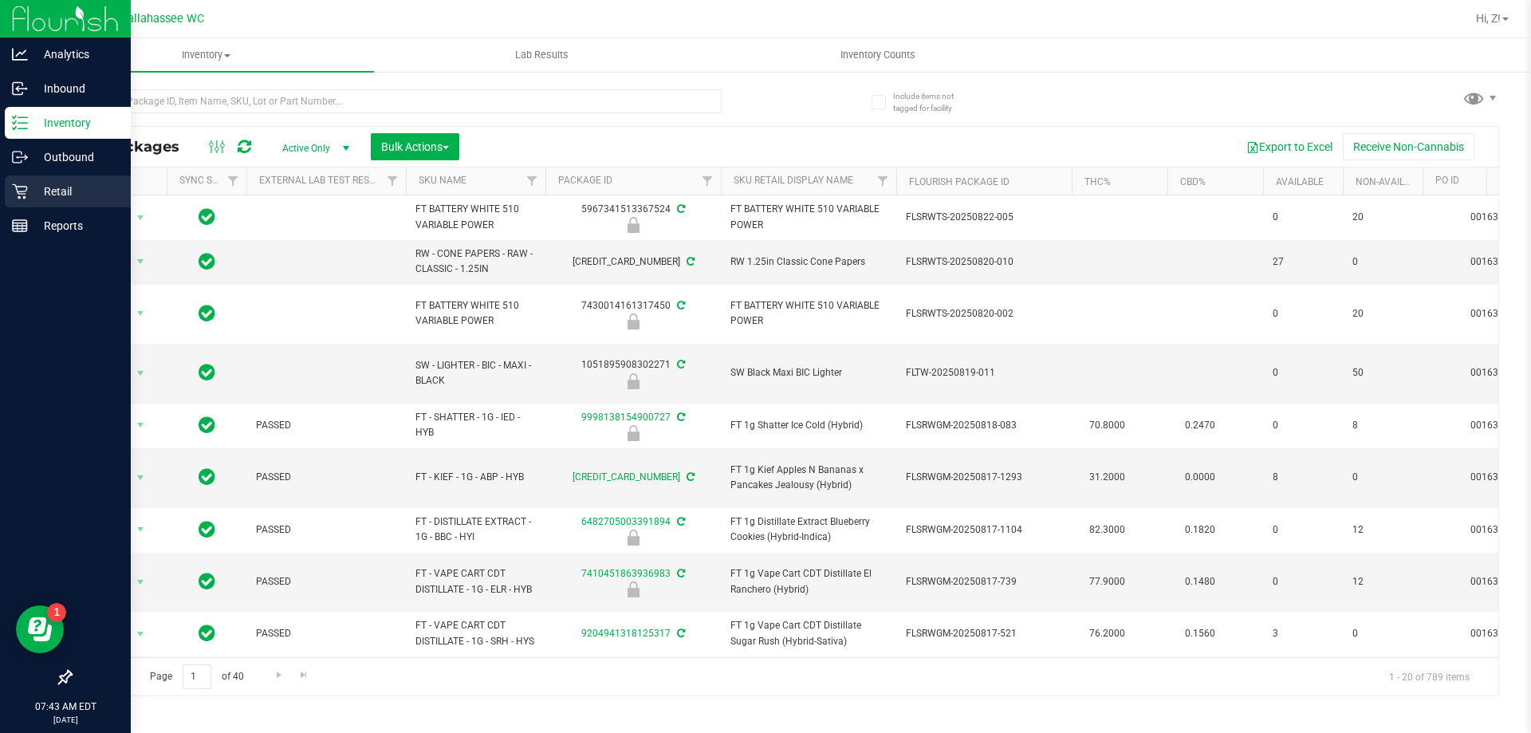
click at [63, 188] on p "Retail" at bounding box center [76, 191] width 96 height 19
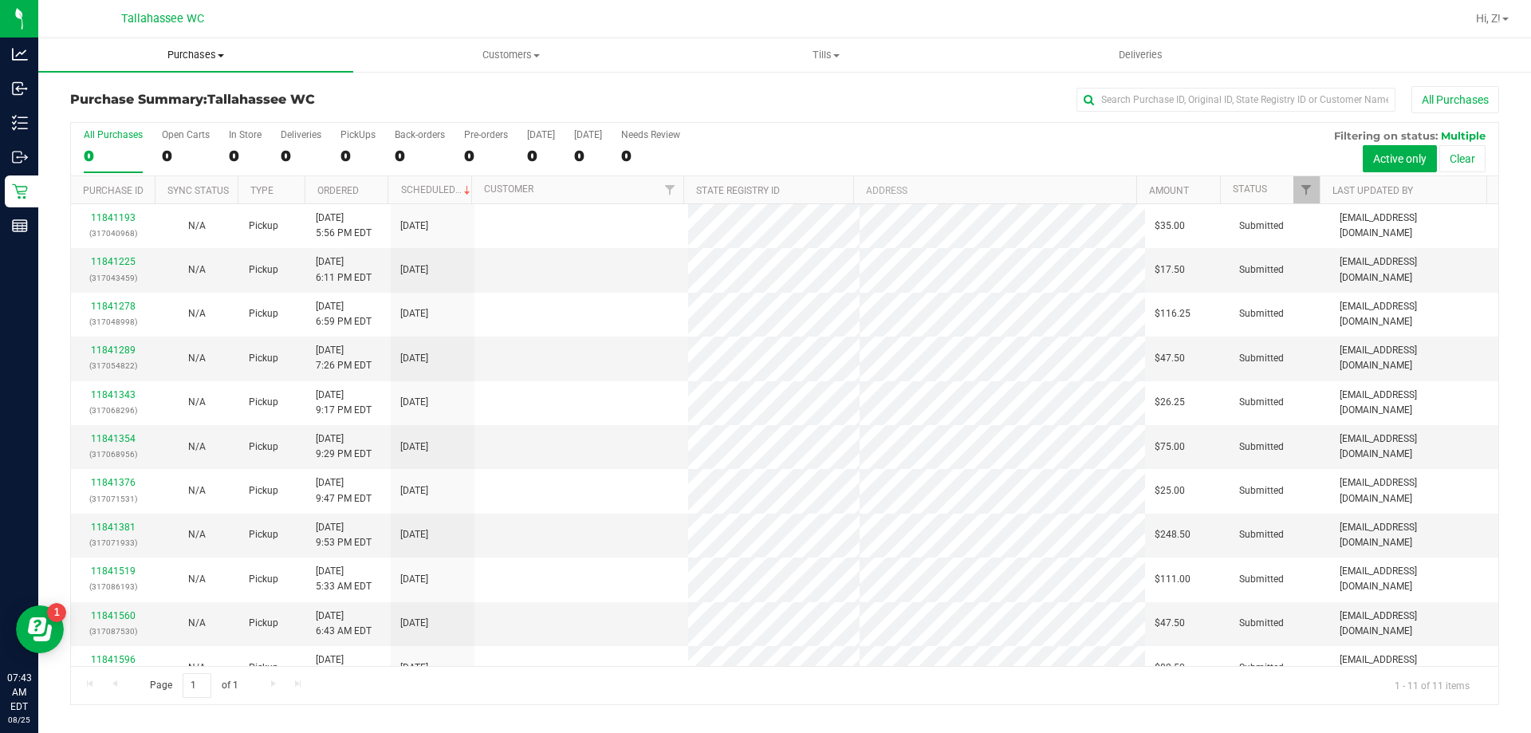
click at [206, 48] on span "Purchases" at bounding box center [195, 55] width 315 height 14
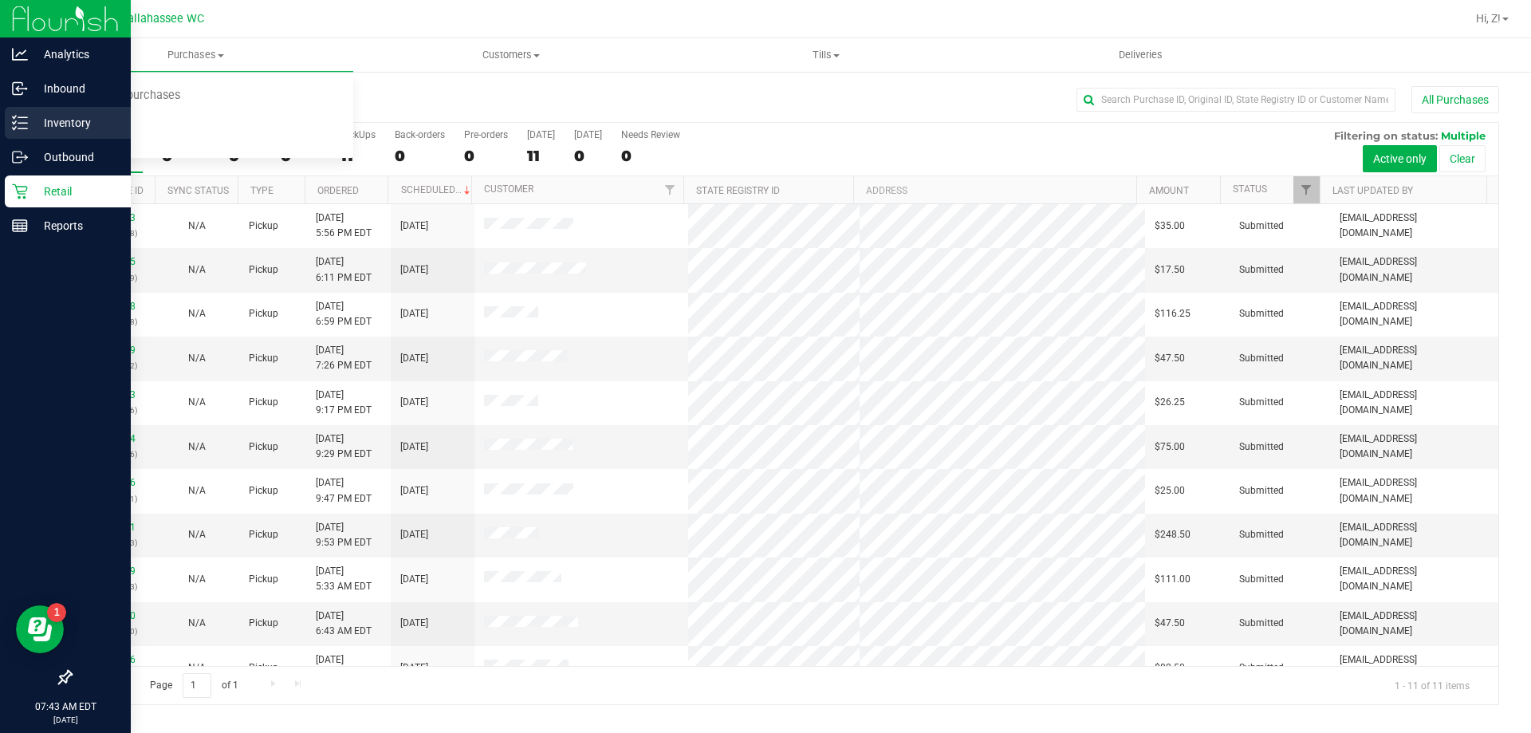
click at [48, 124] on p "Inventory" at bounding box center [76, 122] width 96 height 19
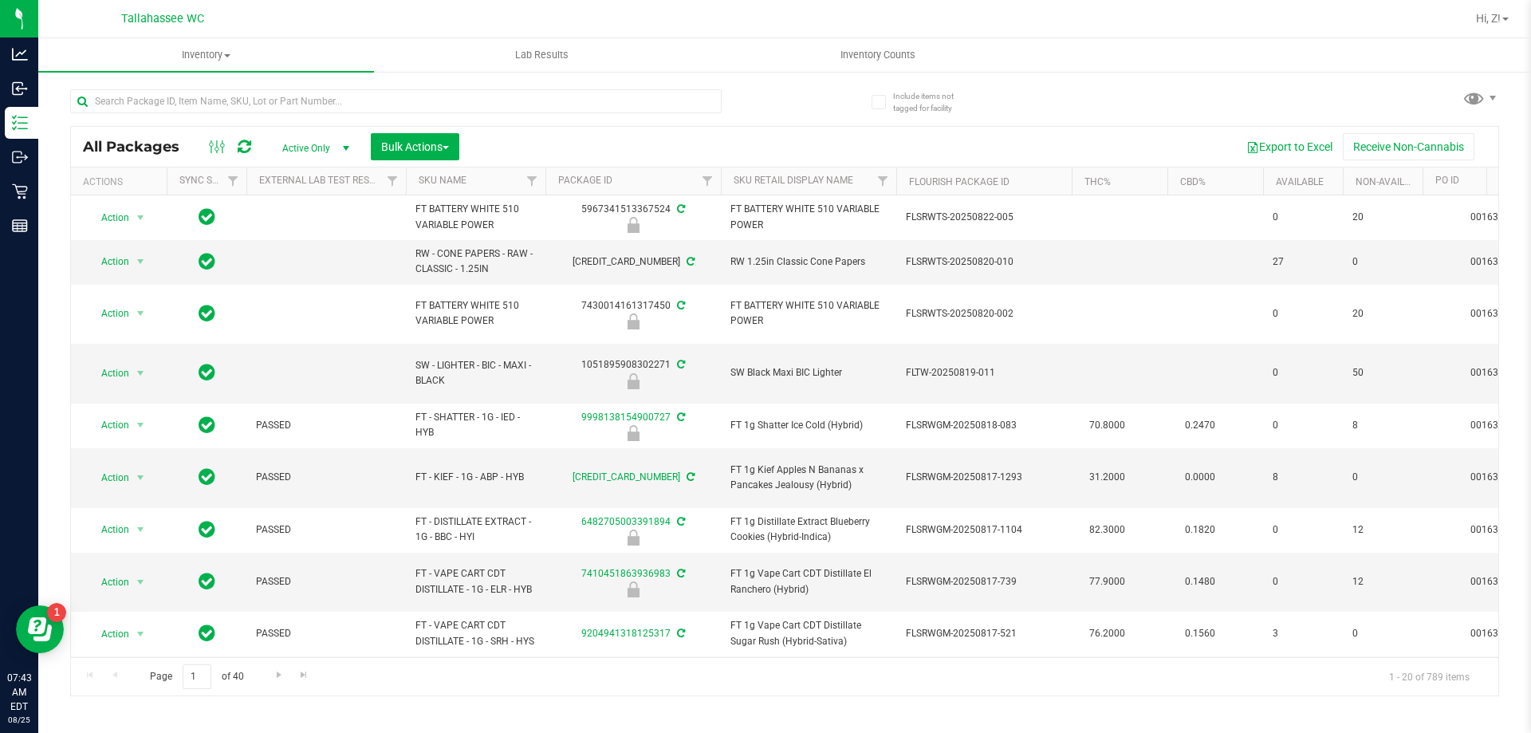
drag, startPoint x: 243, startPoint y: 14, endPoint x: 356, endPoint y: 30, distance: 114.2
click at [356, 30] on div at bounding box center [875, 18] width 1180 height 31
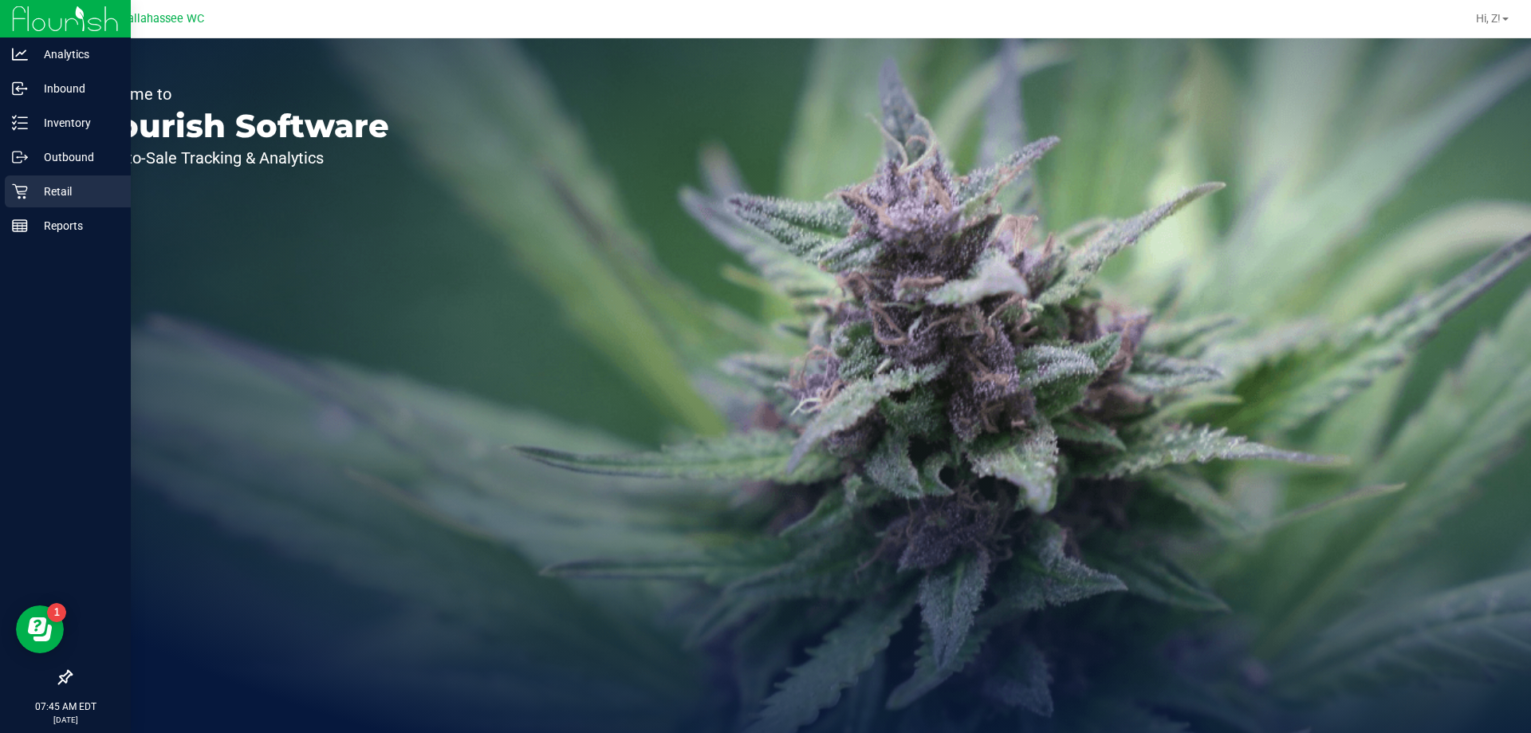
click at [30, 187] on p "Retail" at bounding box center [76, 191] width 96 height 19
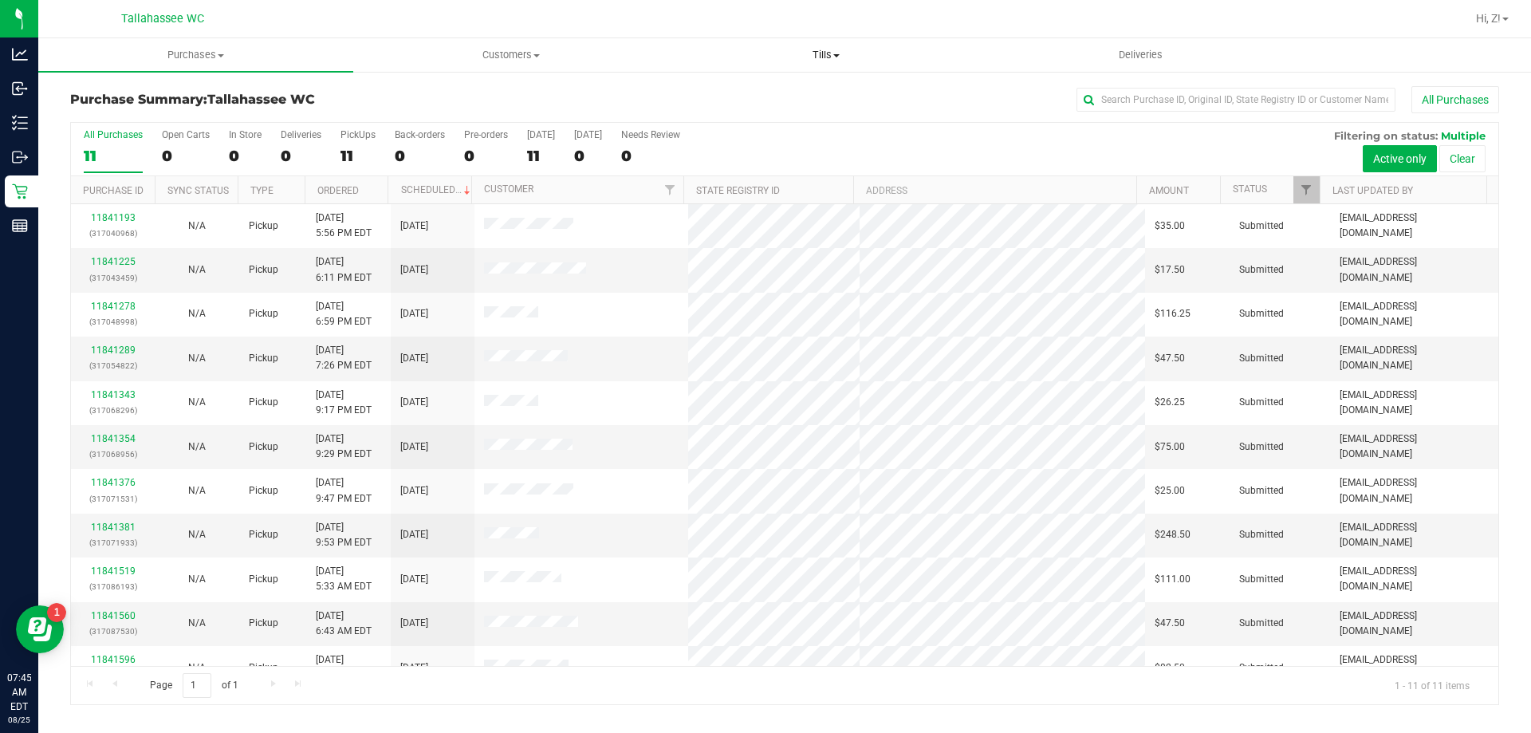
click at [835, 61] on span "Tills" at bounding box center [825, 55] width 313 height 14
click at [729, 92] on span "Manage tills" at bounding box center [722, 96] width 108 height 14
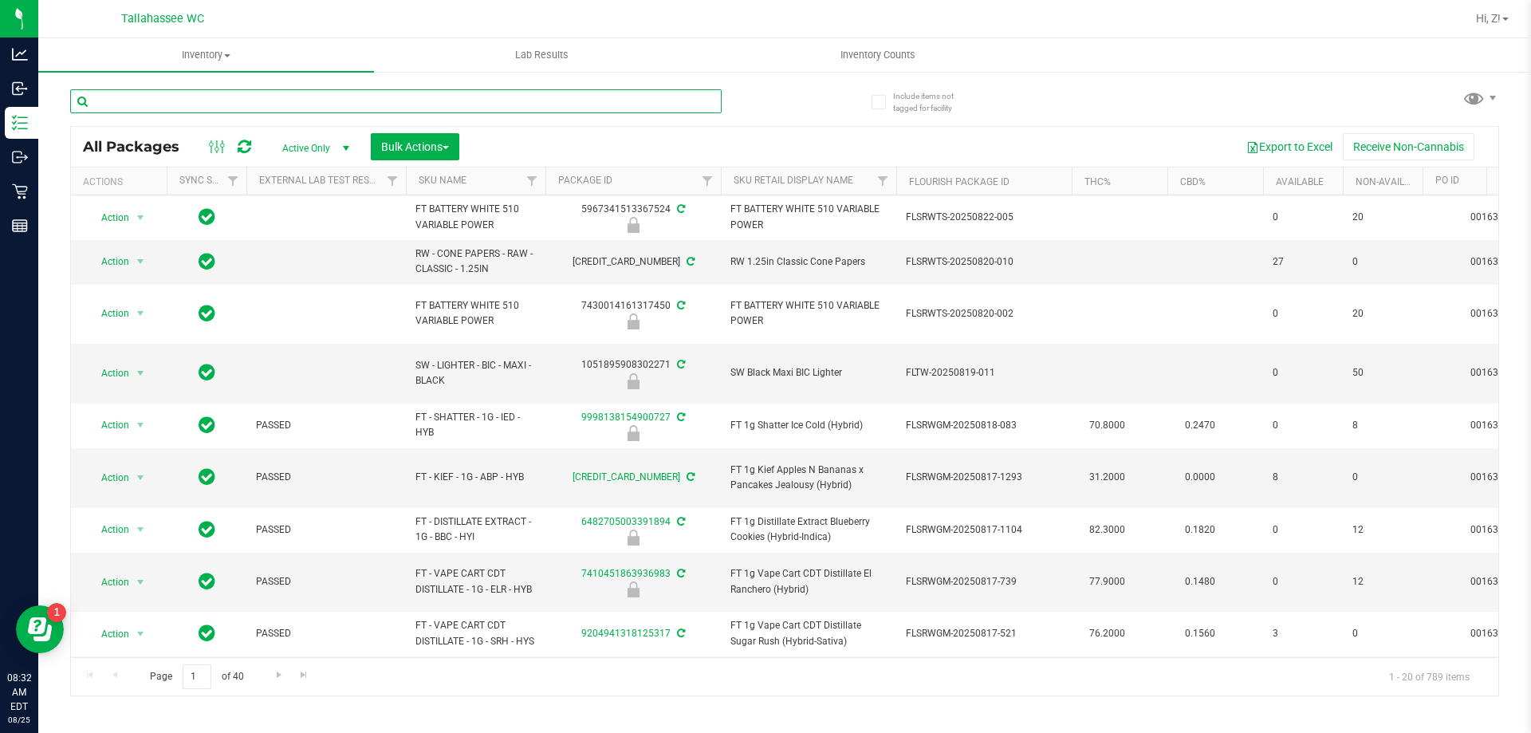
click at [213, 95] on input "text" at bounding box center [395, 101] width 651 height 24
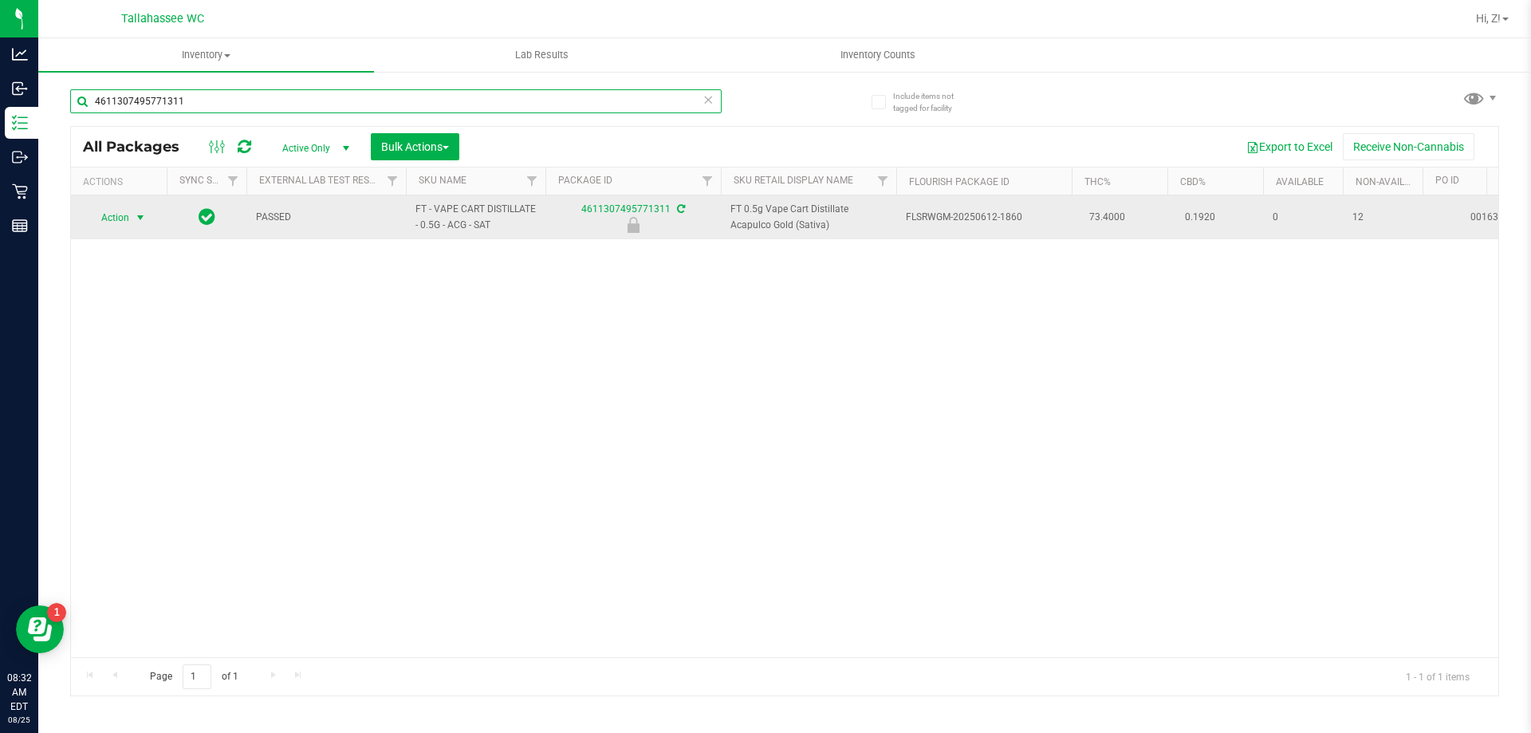
type input "4611307495771311"
click at [126, 215] on span "Action" at bounding box center [108, 218] width 43 height 22
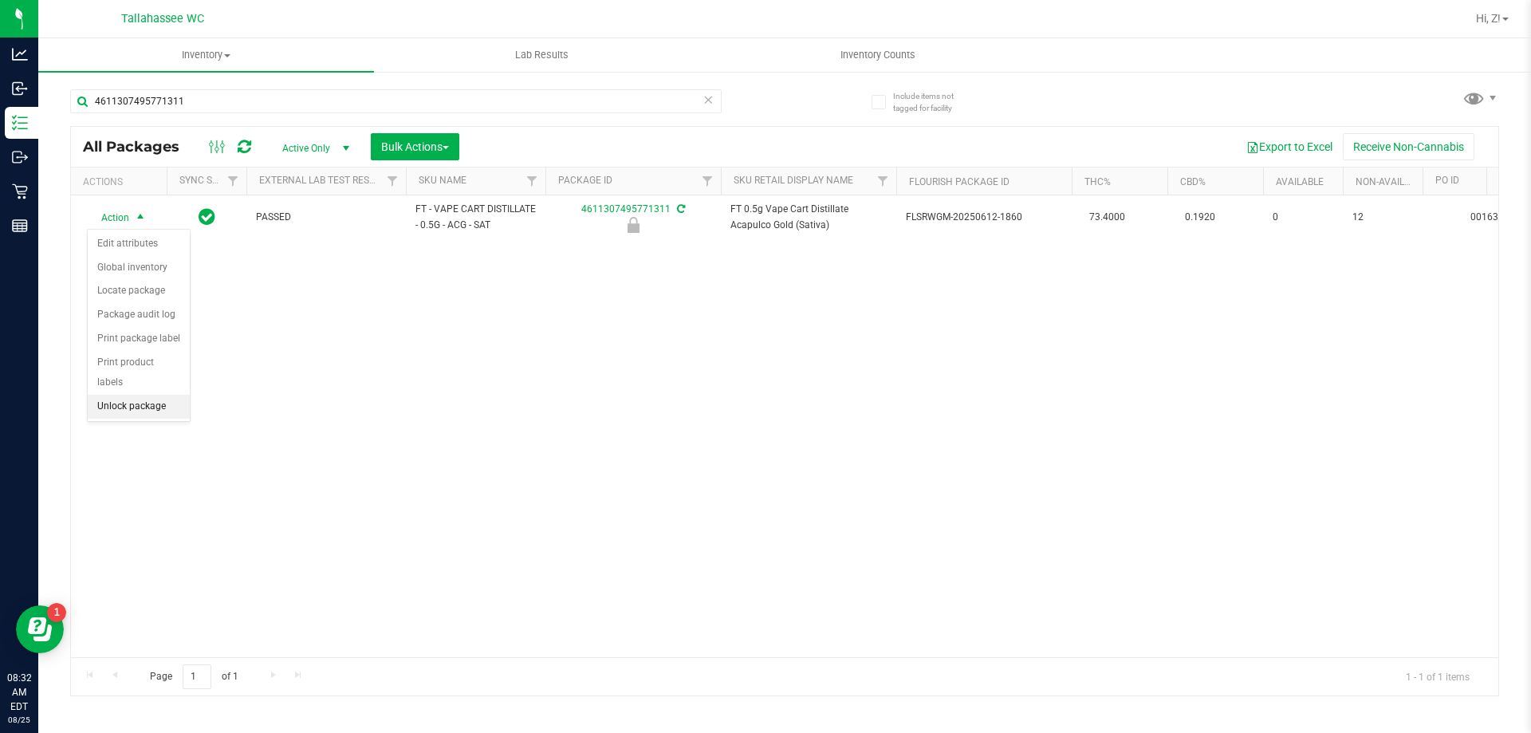
click at [153, 395] on li "Unlock package" at bounding box center [139, 407] width 102 height 24
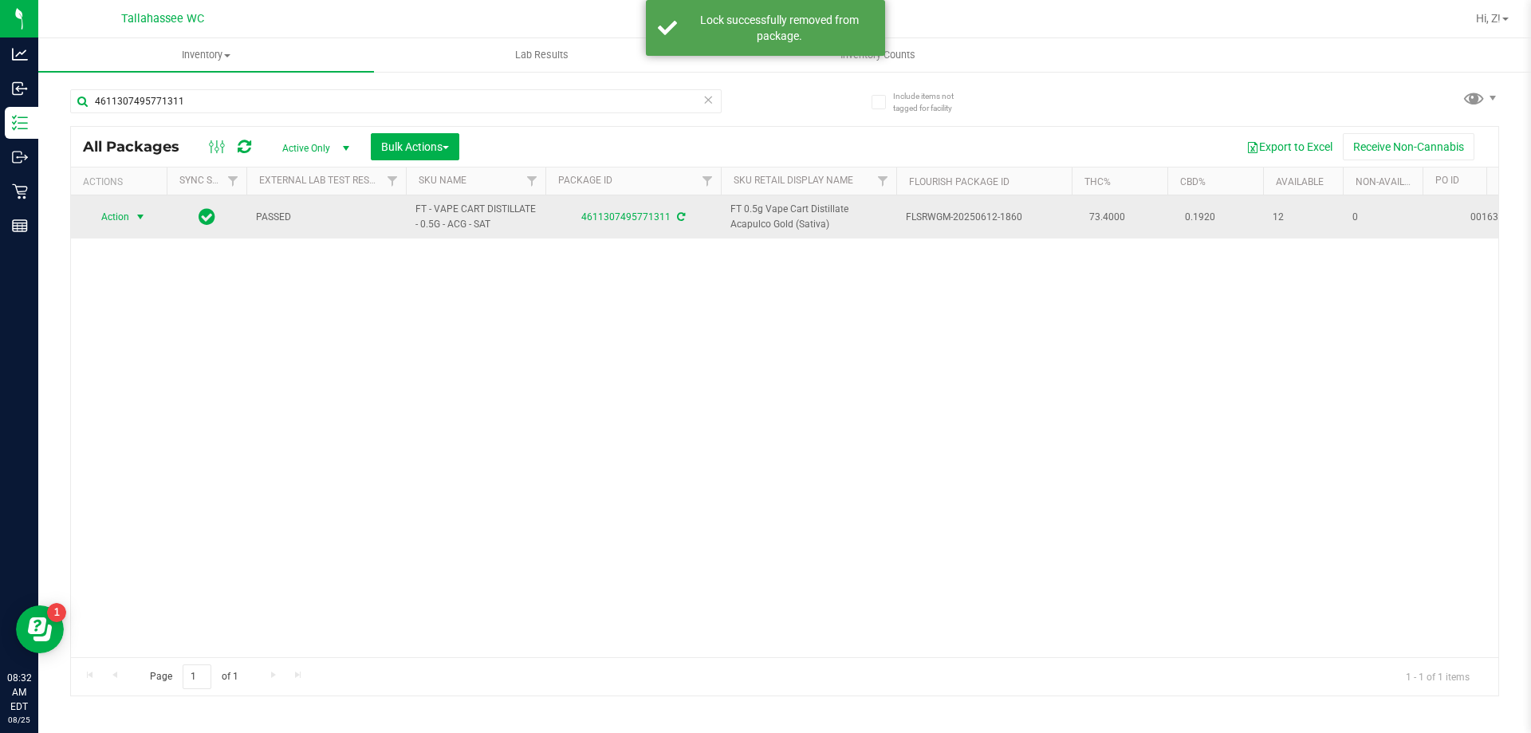
click at [113, 211] on span "Action" at bounding box center [108, 217] width 43 height 22
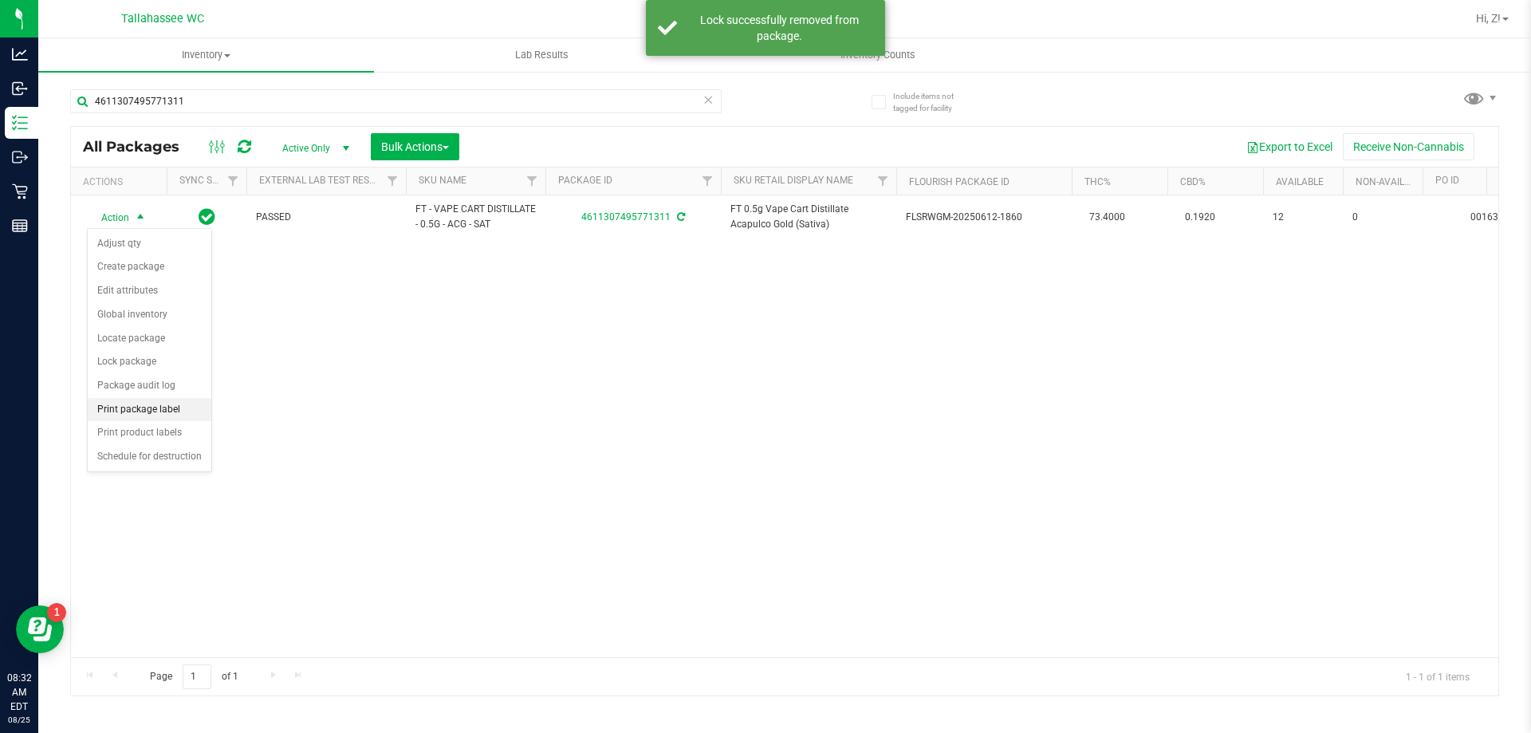
click at [177, 407] on li "Print package label" at bounding box center [150, 410] width 124 height 24
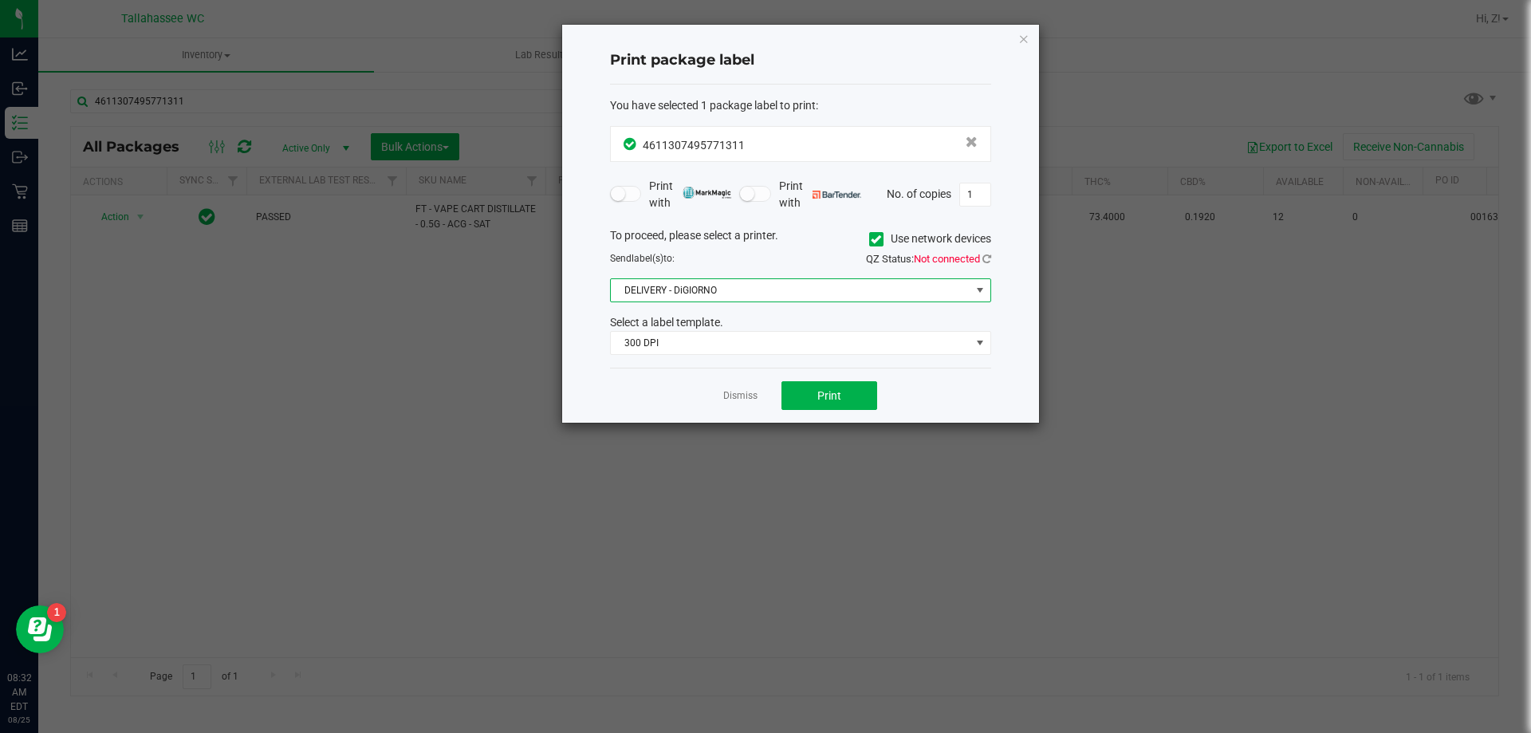
click at [710, 282] on span "DELIVERY - DiGIORNO" at bounding box center [791, 290] width 360 height 22
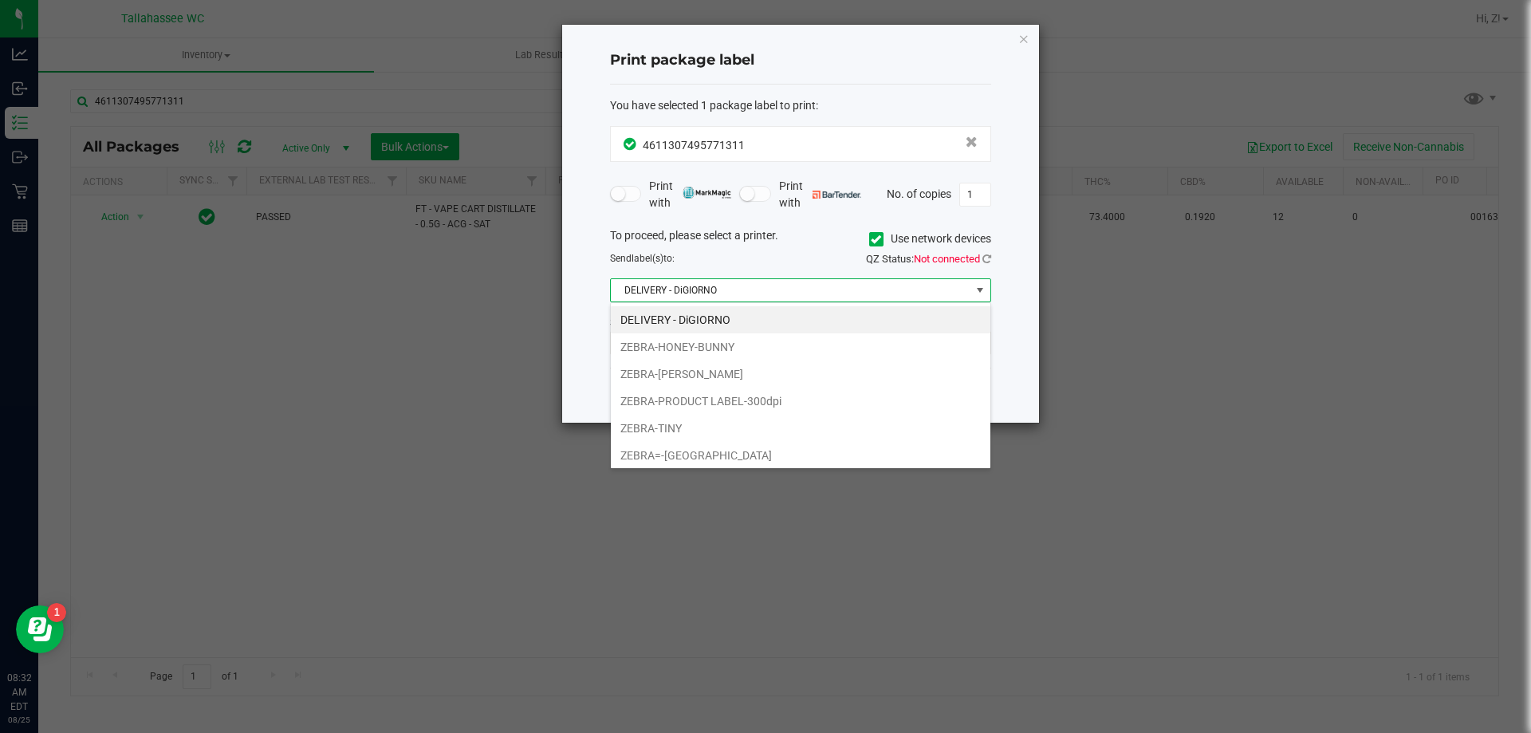
scroll to position [24, 381]
click at [703, 321] on li "DELIVERY - DiGIORNO" at bounding box center [801, 319] width 380 height 27
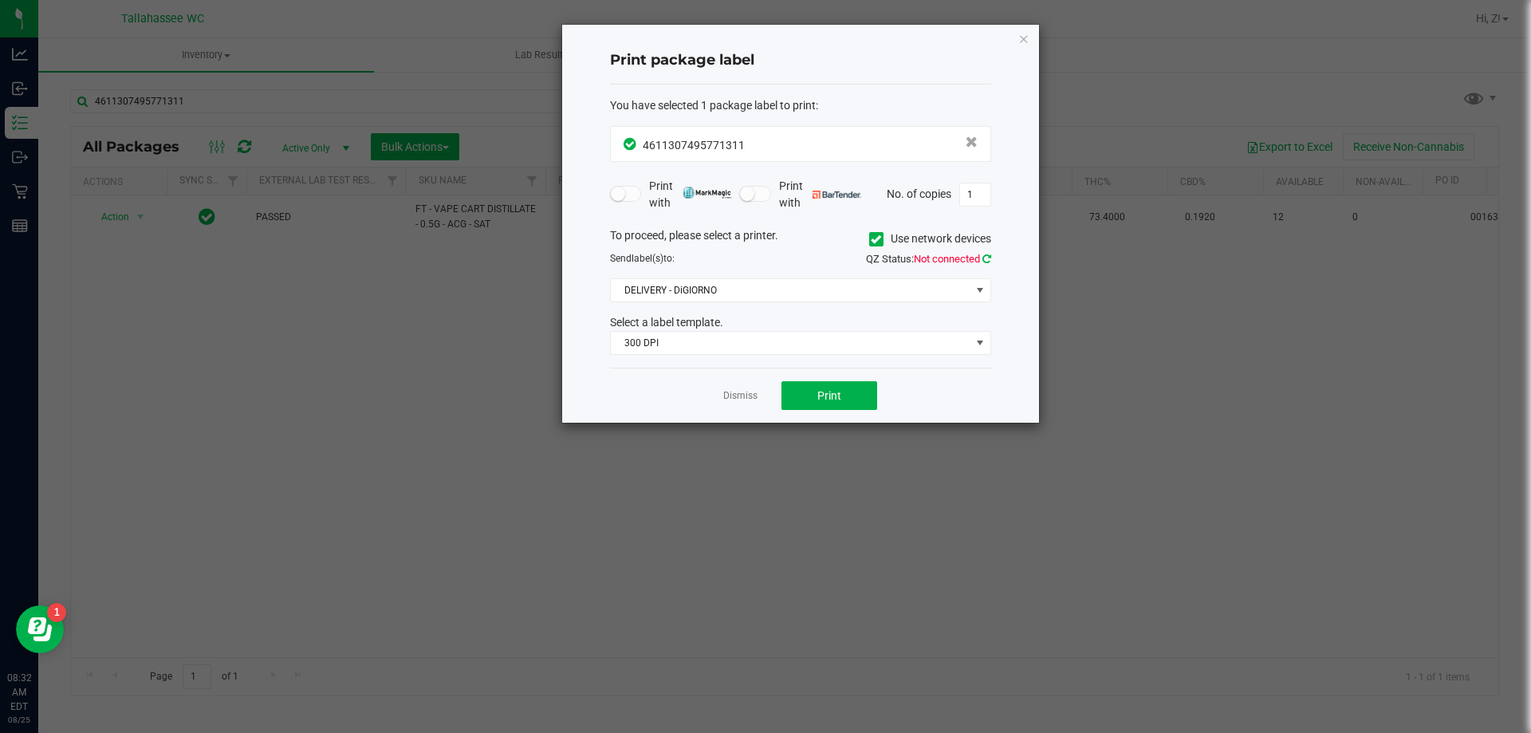
click at [989, 262] on icon at bounding box center [986, 259] width 9 height 10
click at [775, 337] on span "300 DPI" at bounding box center [791, 343] width 360 height 22
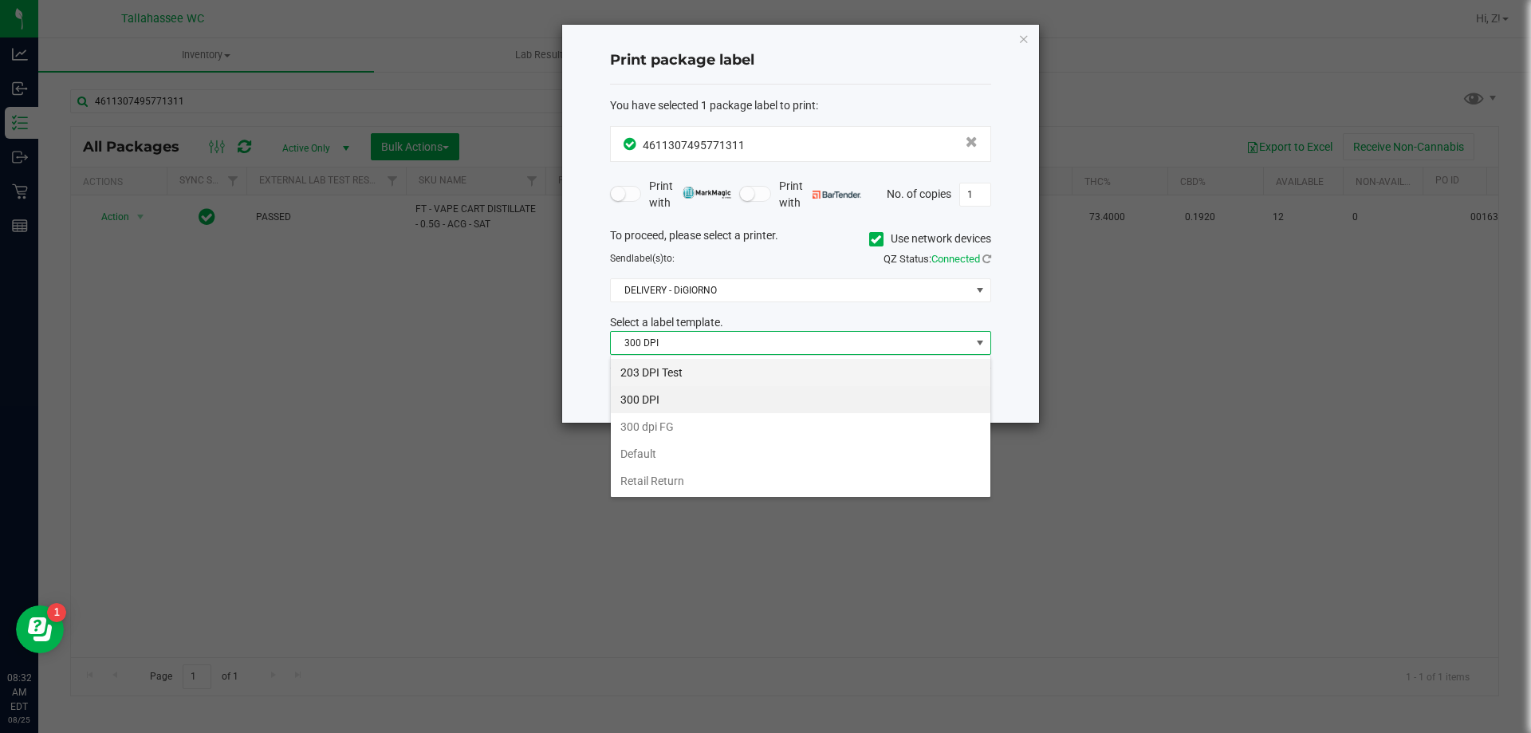
click at [718, 368] on li "203 DPI Test" at bounding box center [801, 372] width 380 height 27
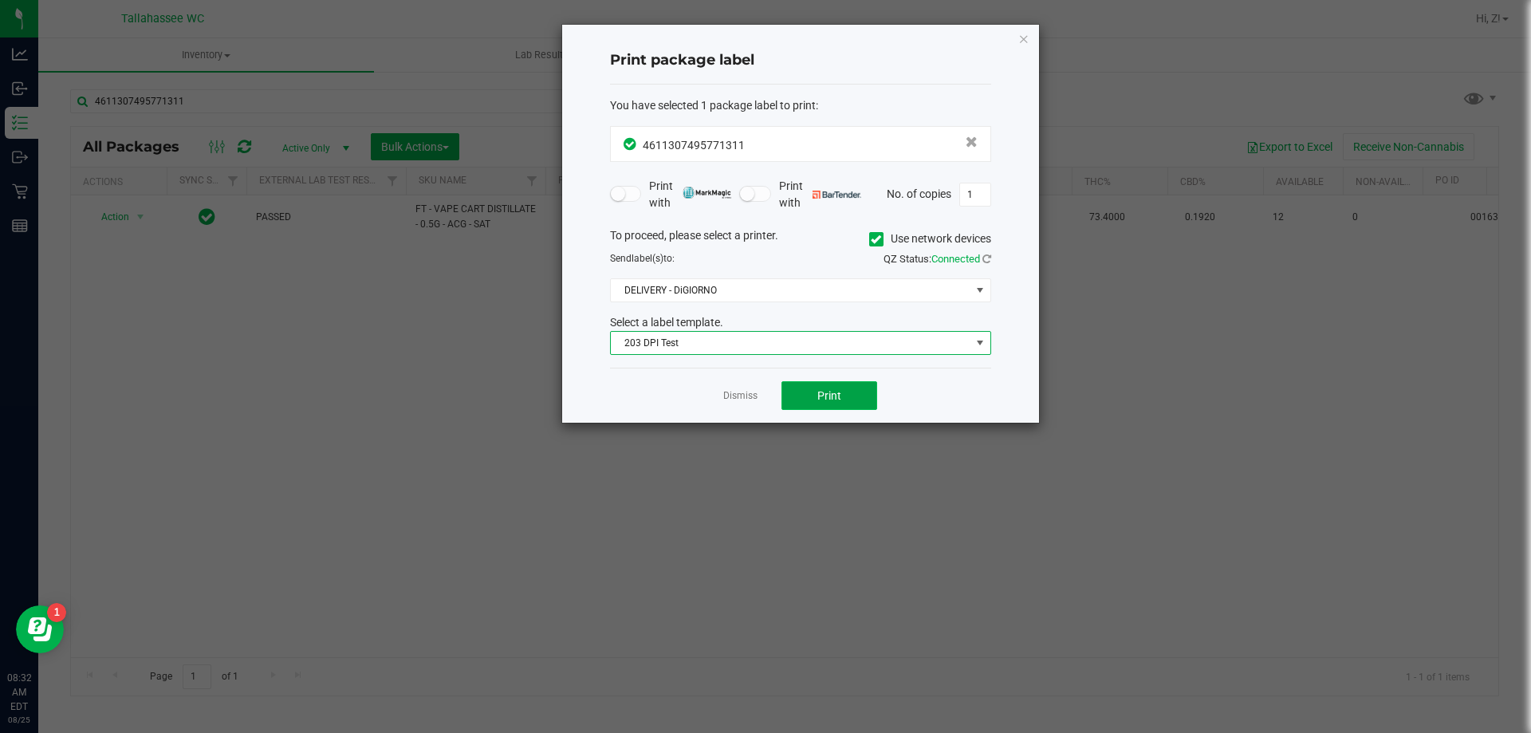
click at [842, 389] on button "Print" at bounding box center [829, 395] width 96 height 29
drag, startPoint x: 1021, startPoint y: 37, endPoint x: 954, endPoint y: 58, distance: 69.4
click at [1021, 37] on icon "button" at bounding box center [1023, 38] width 11 height 19
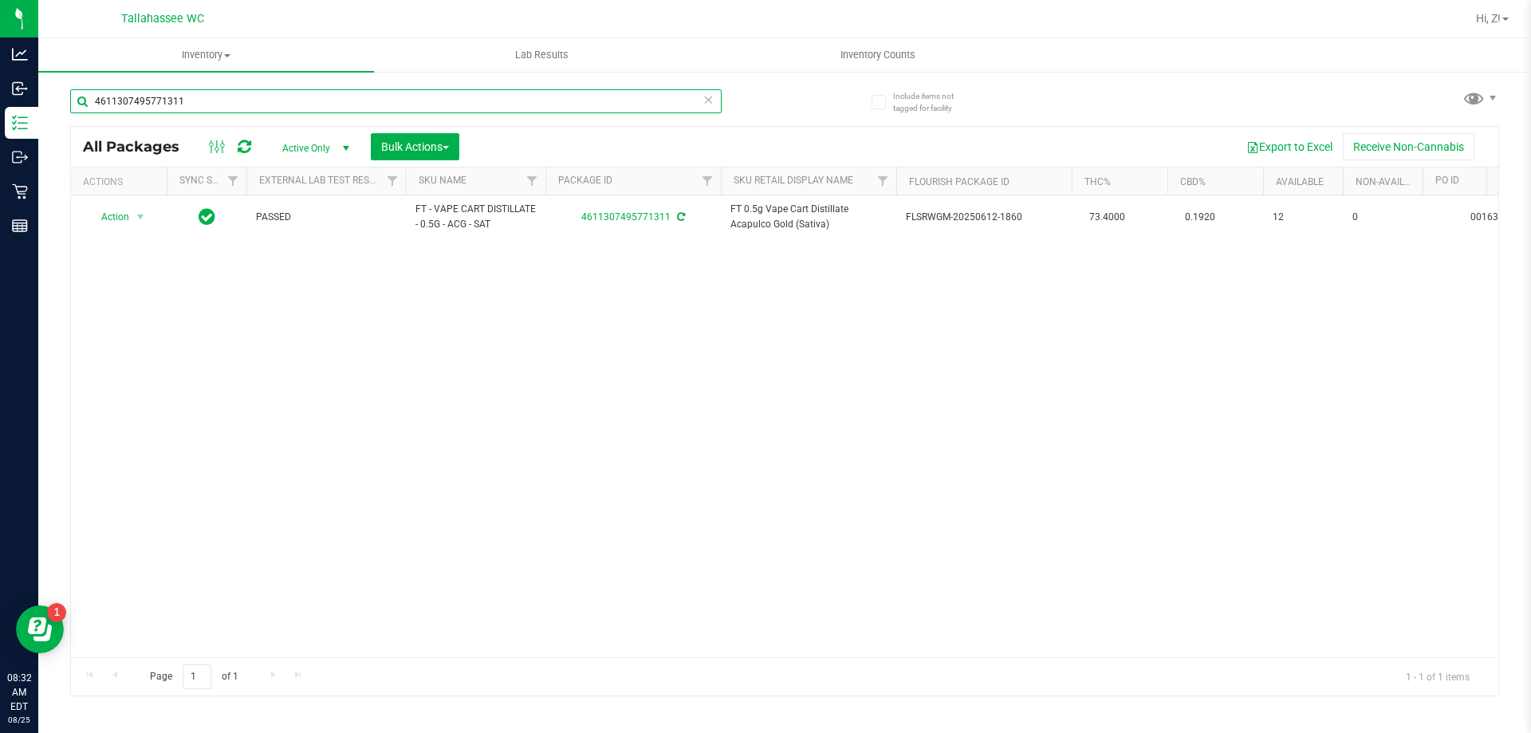
click at [327, 96] on input "4611307495771311" at bounding box center [395, 101] width 651 height 24
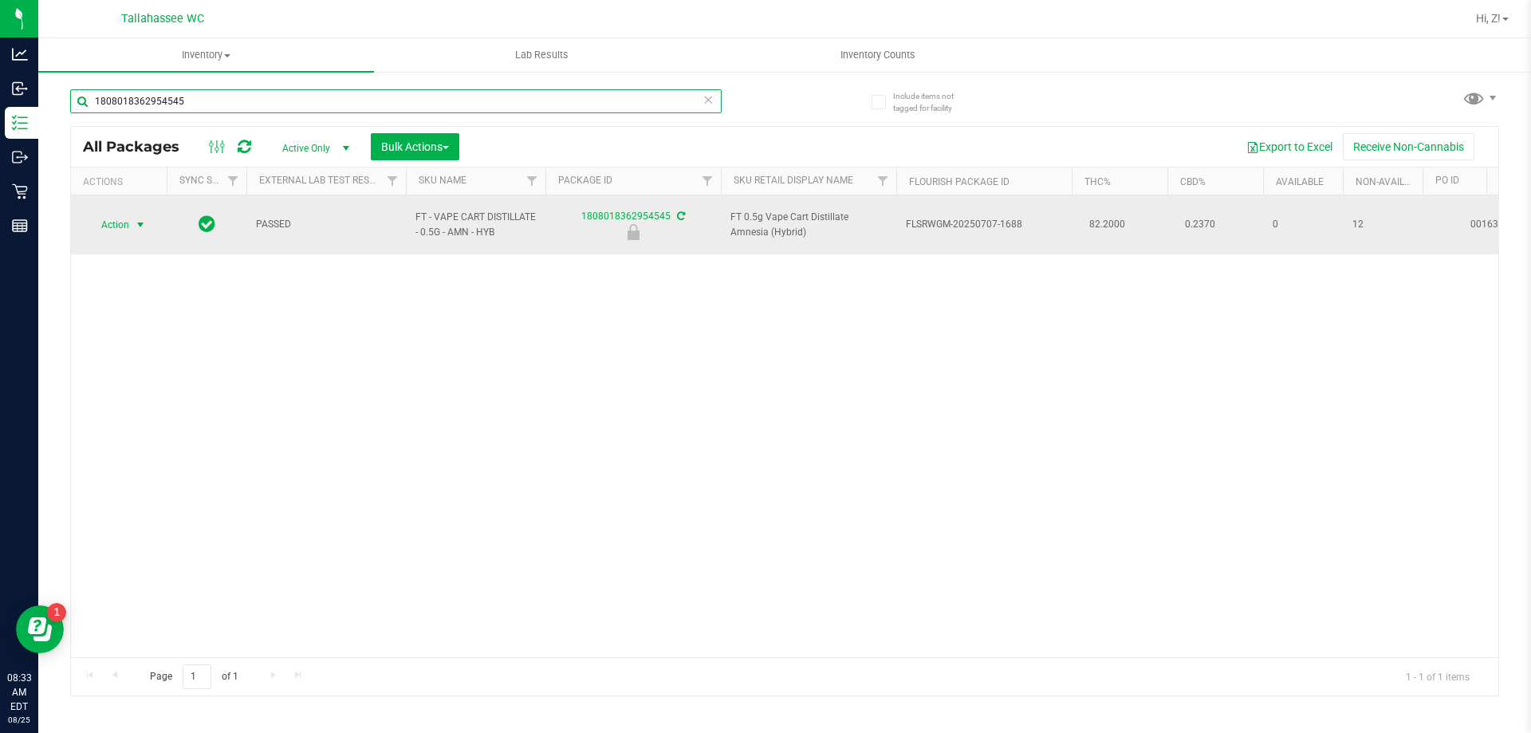
type input "1808018362954545"
click at [134, 219] on span "select" at bounding box center [140, 224] width 13 height 13
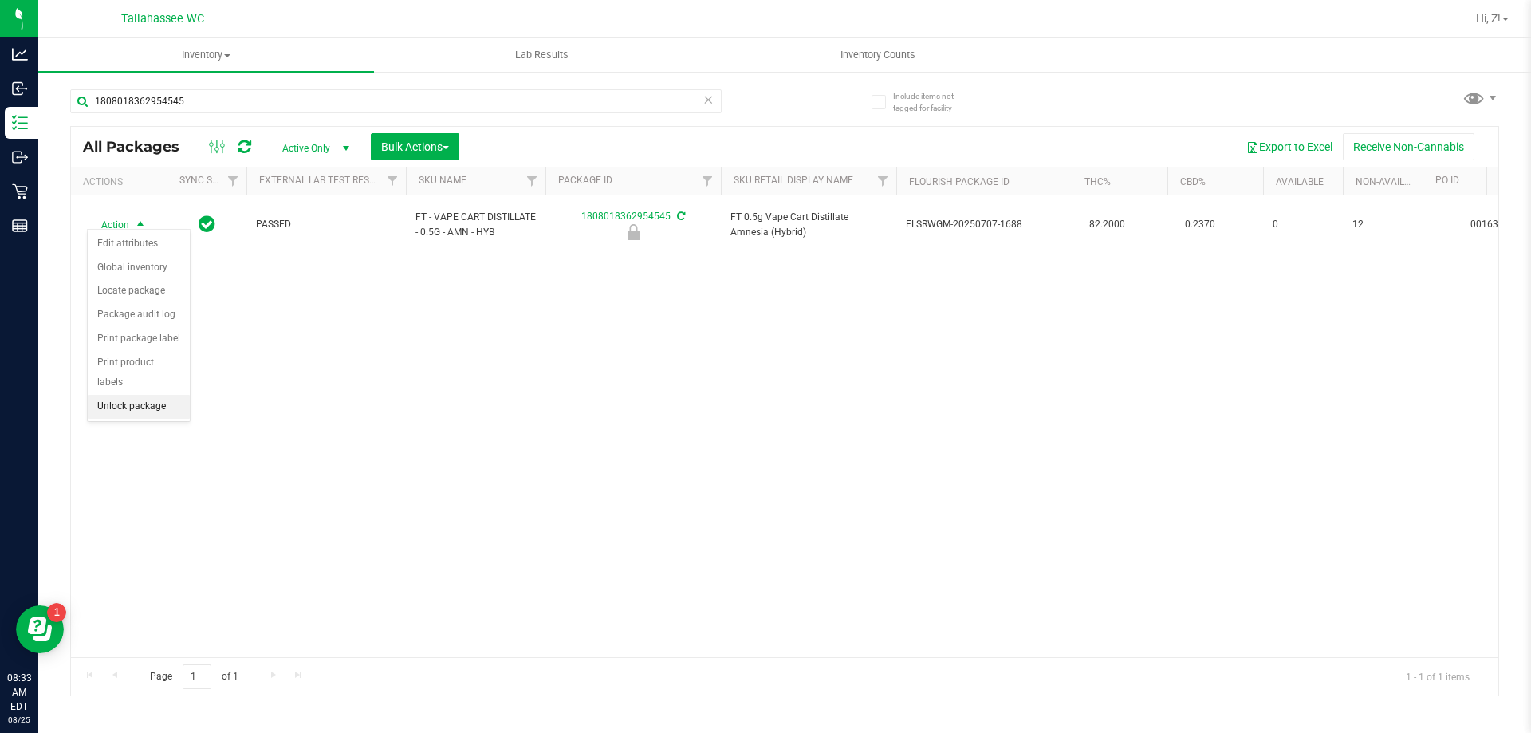
click at [155, 395] on li "Unlock package" at bounding box center [139, 407] width 102 height 24
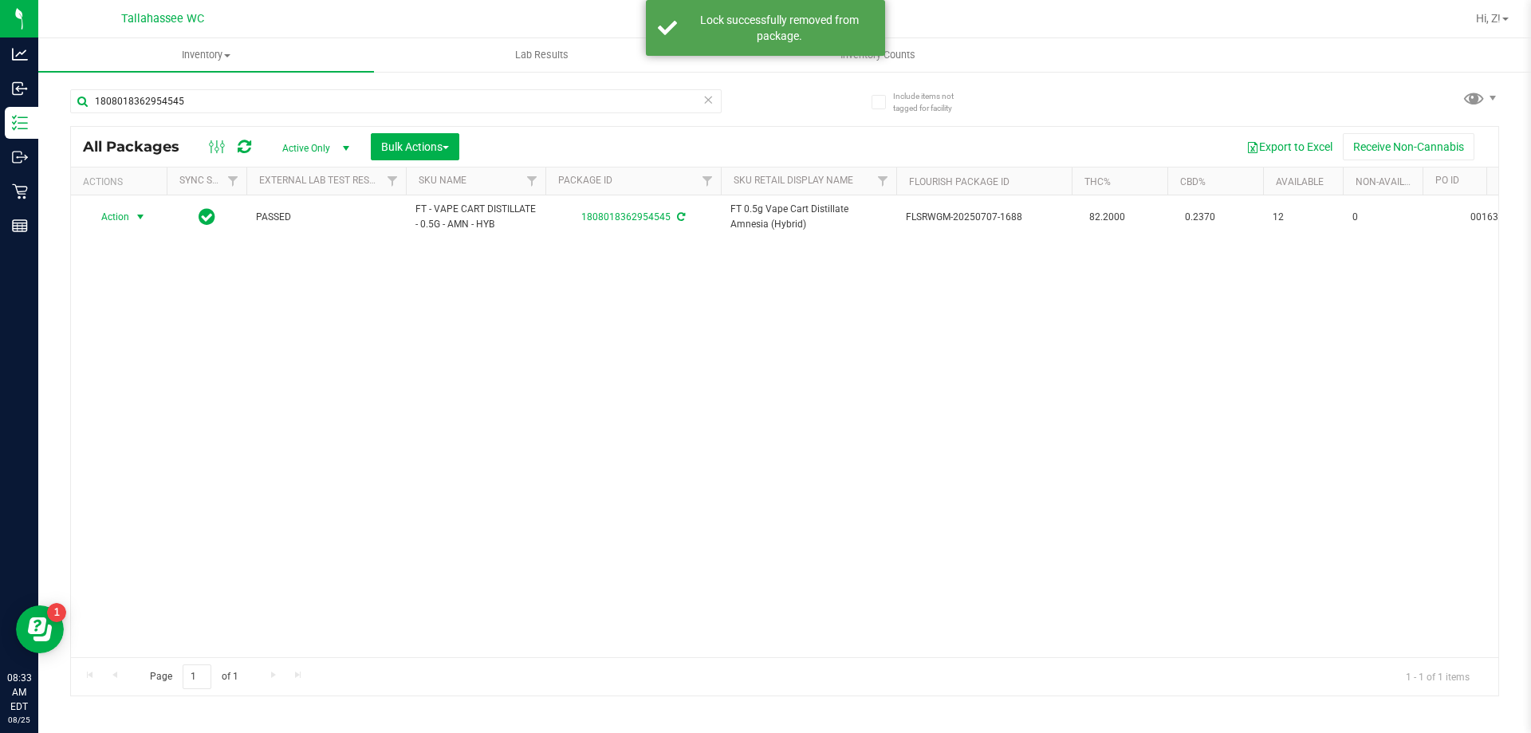
click at [134, 219] on span "select" at bounding box center [140, 217] width 13 height 13
click at [169, 407] on li "Print package label" at bounding box center [150, 410] width 124 height 24
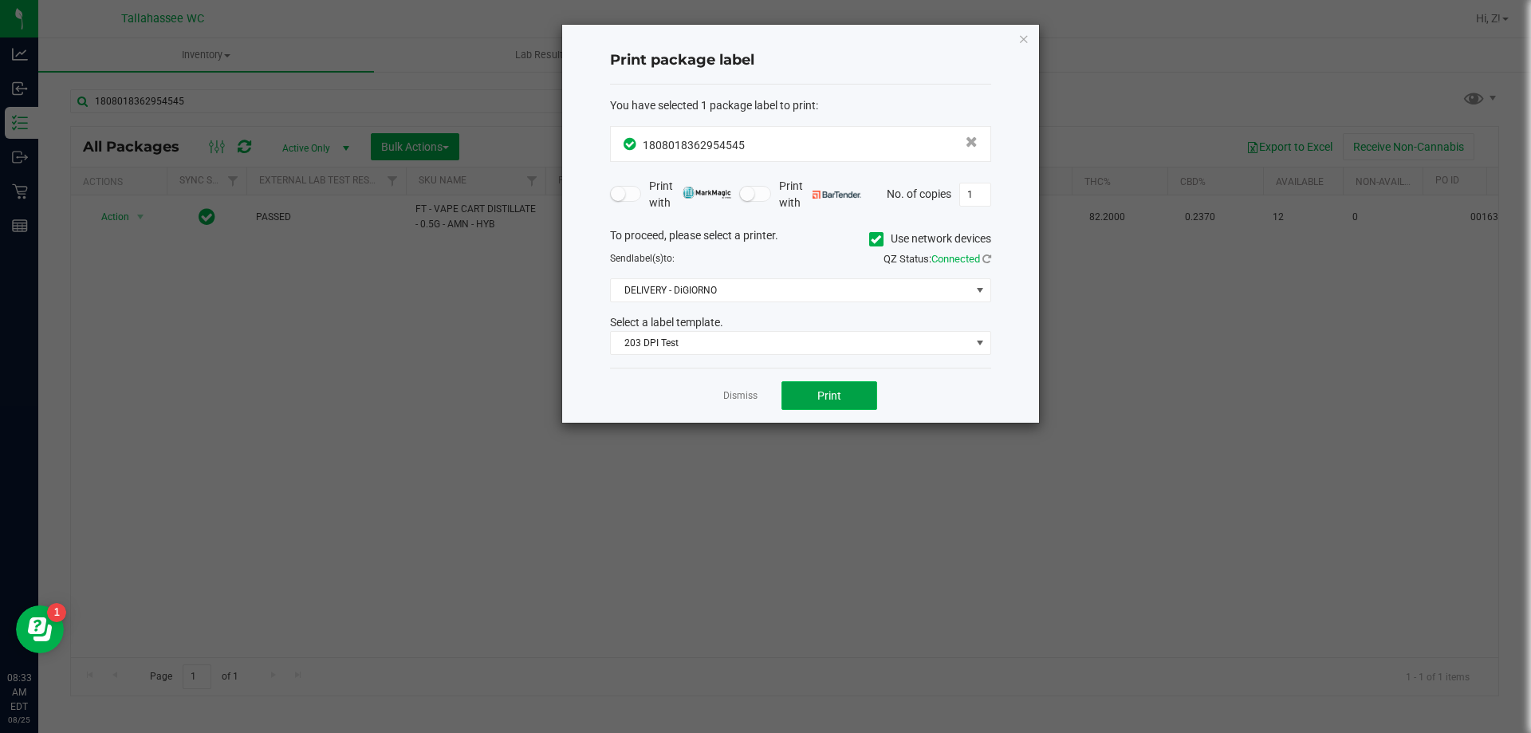
click at [842, 395] on button "Print" at bounding box center [829, 395] width 96 height 29
drag, startPoint x: 1025, startPoint y: 38, endPoint x: 864, endPoint y: 69, distance: 164.0
click at [1025, 37] on icon "button" at bounding box center [1023, 38] width 11 height 19
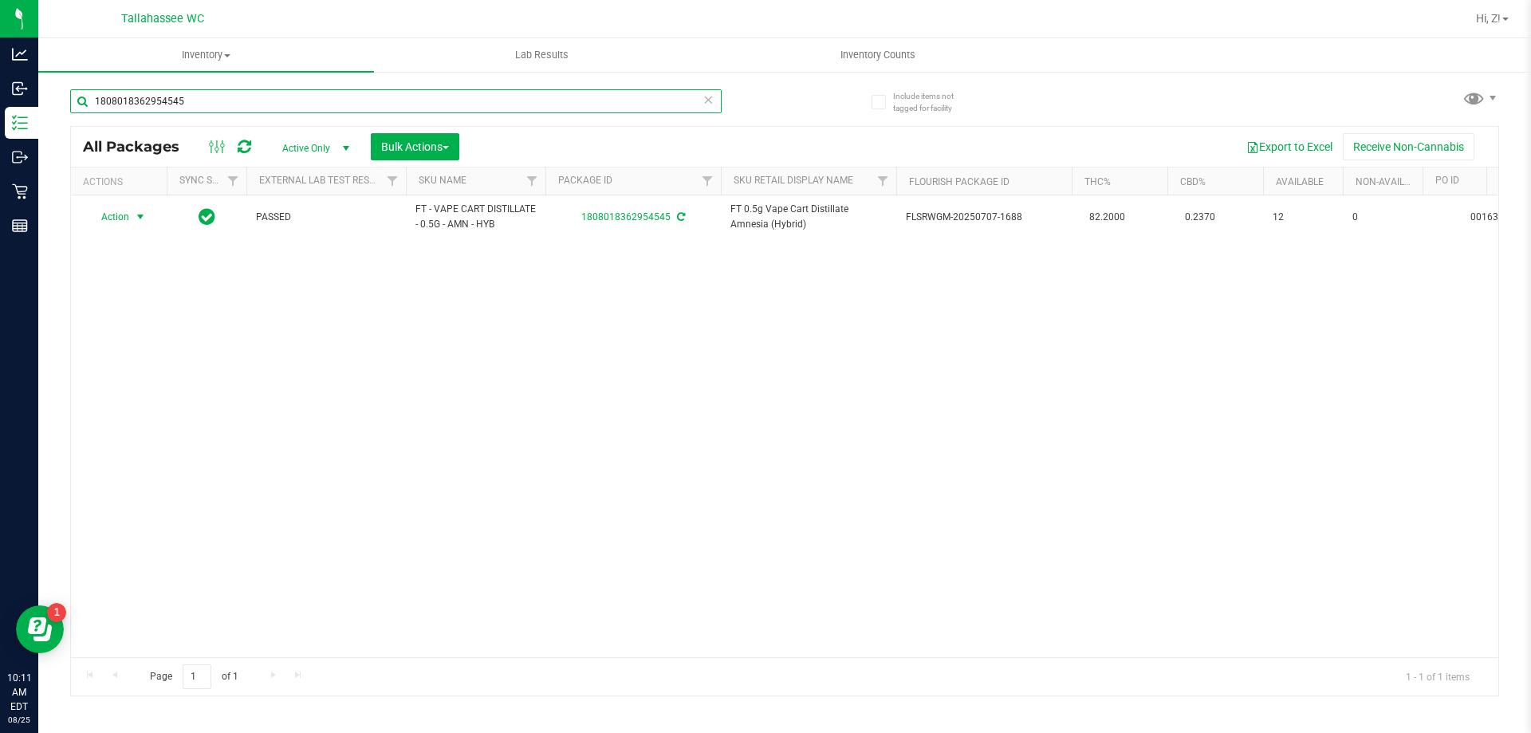
click at [243, 110] on input "1808018362954545" at bounding box center [395, 101] width 651 height 24
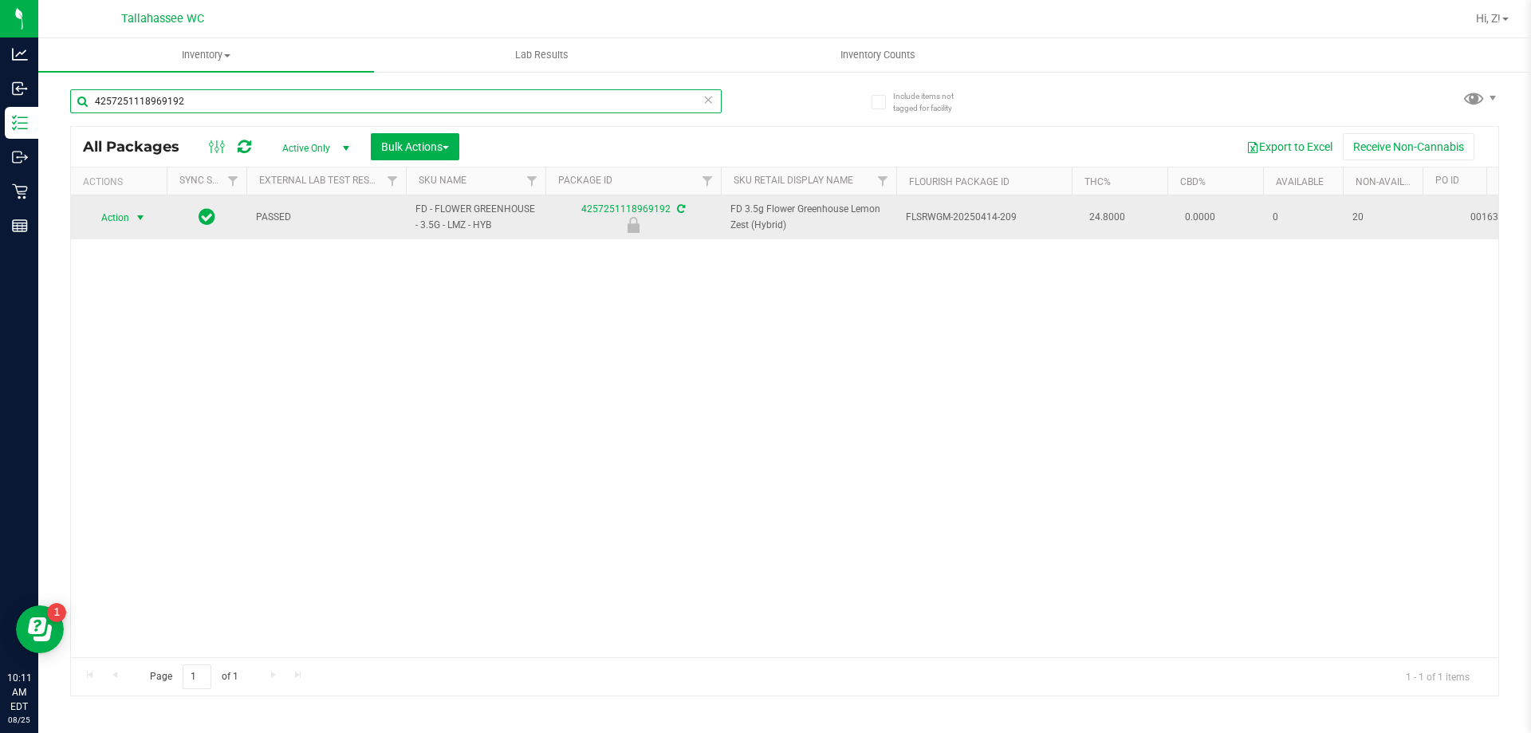
type input "4257251118969192"
click at [129, 209] on span "Action" at bounding box center [108, 218] width 43 height 22
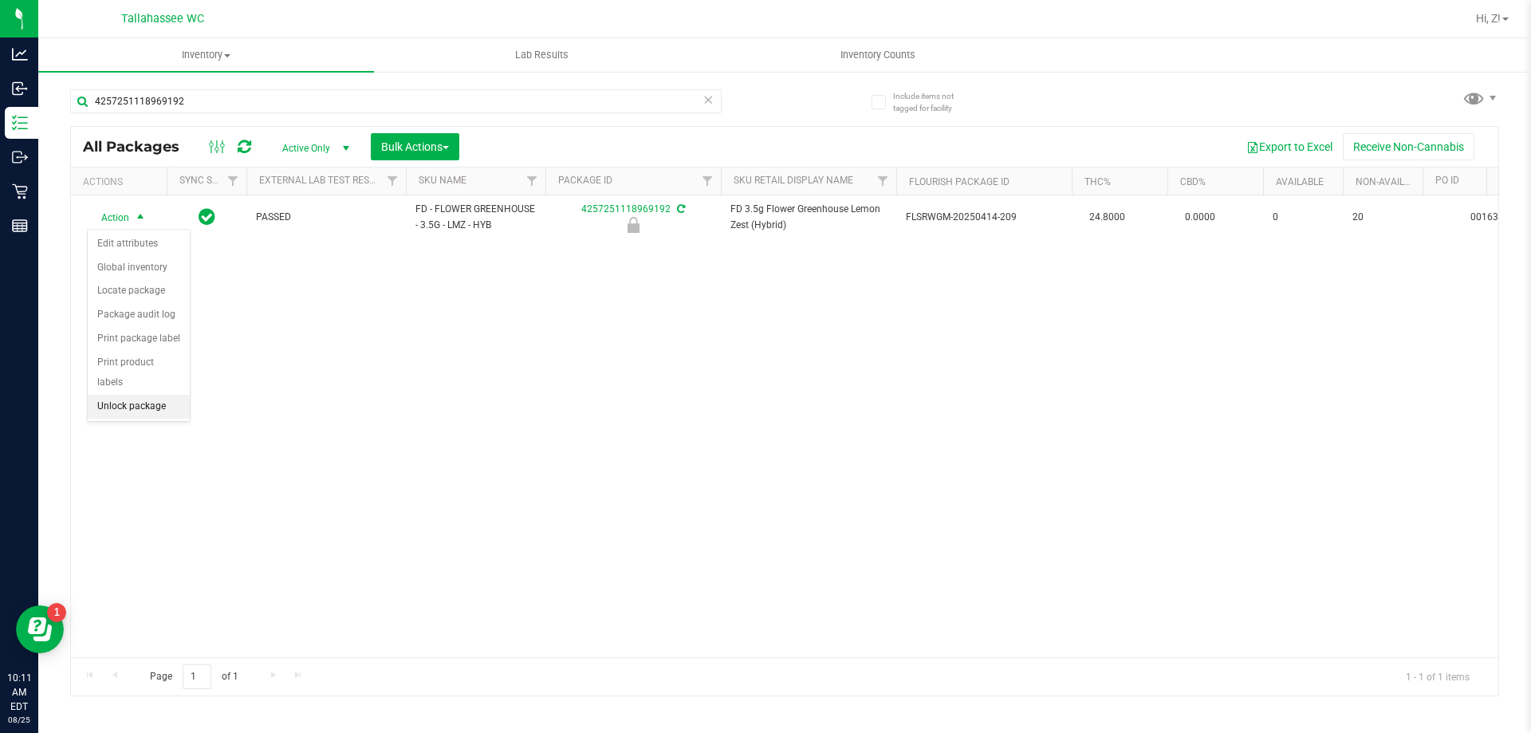
click at [161, 395] on li "Unlock package" at bounding box center [139, 407] width 102 height 24
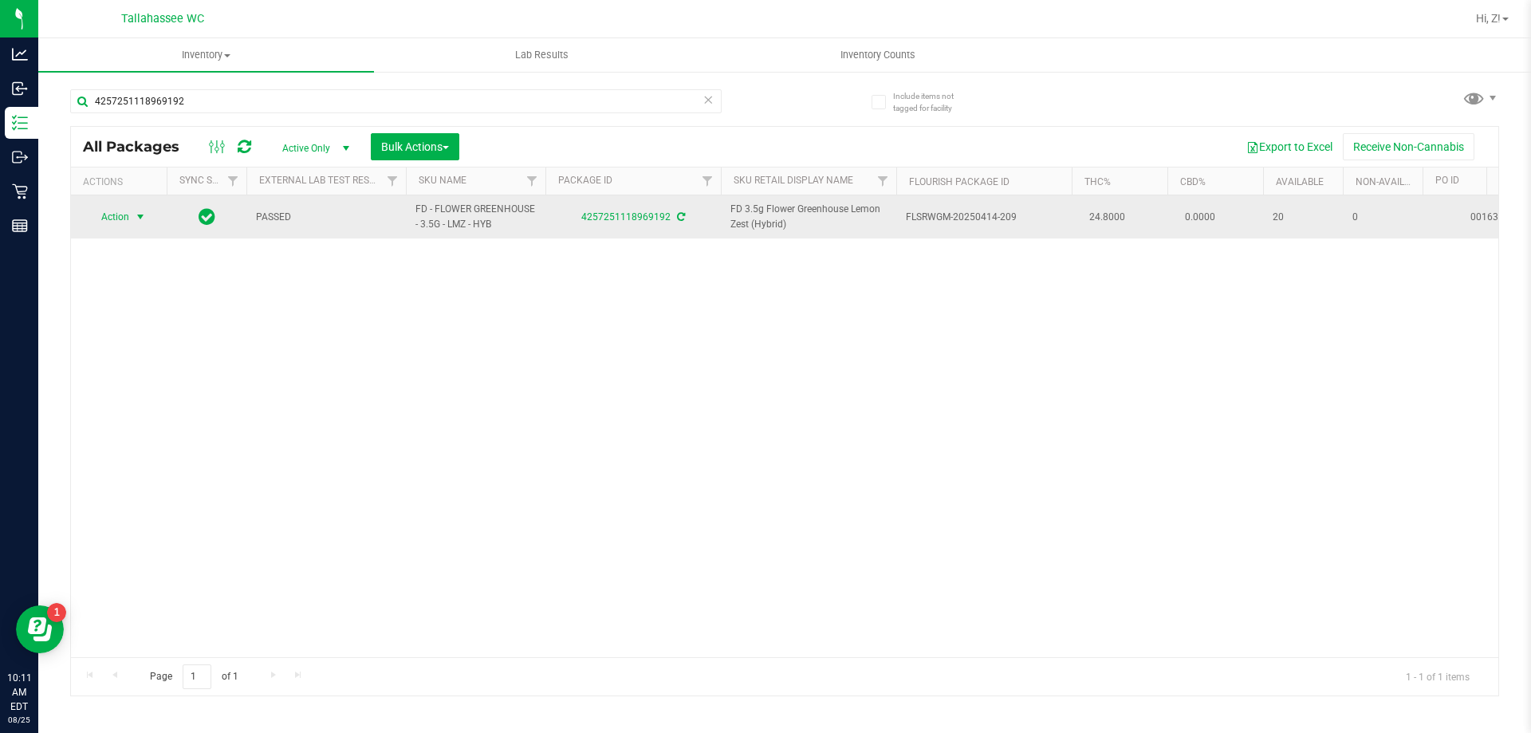
click at [120, 213] on span "Action" at bounding box center [108, 217] width 43 height 22
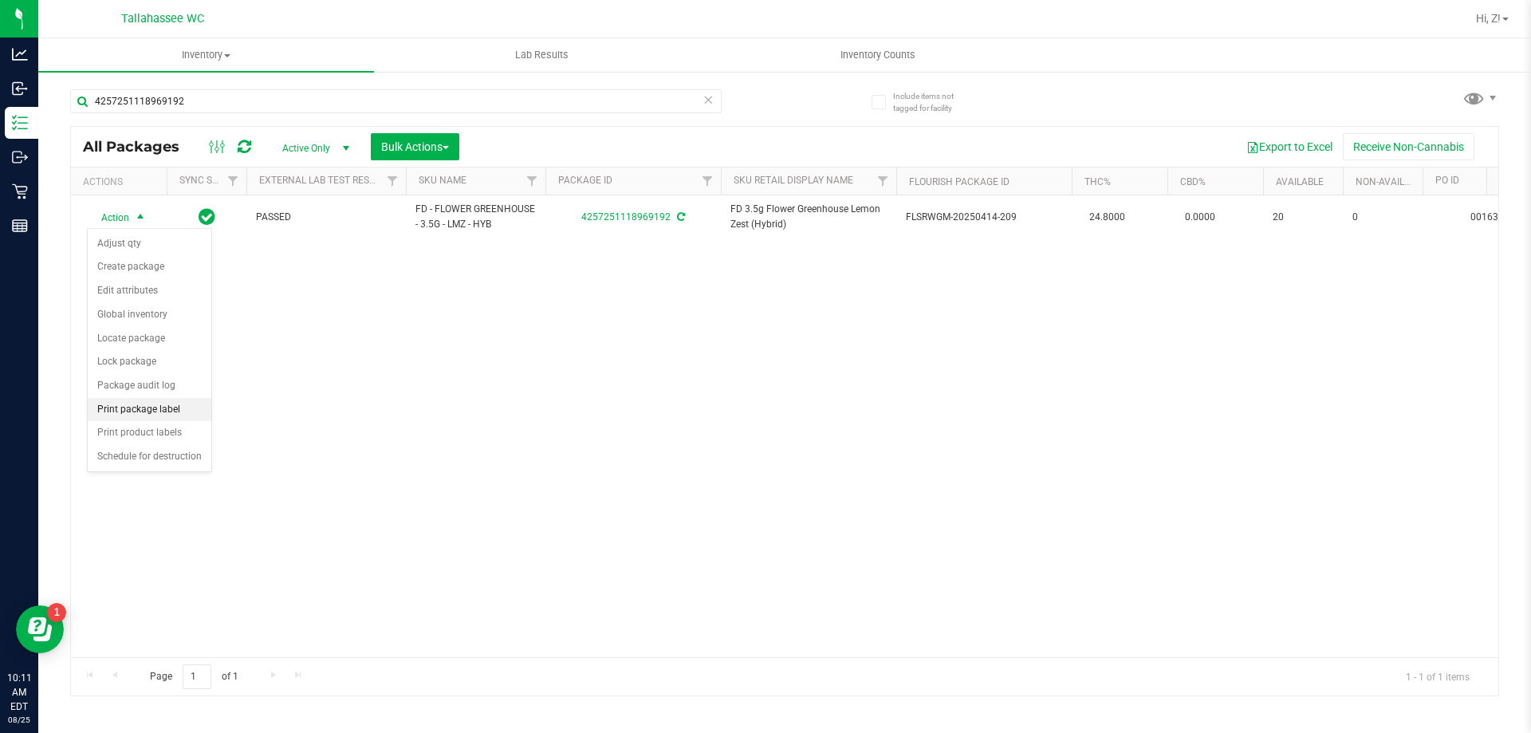
click at [155, 413] on li "Print package label" at bounding box center [150, 410] width 124 height 24
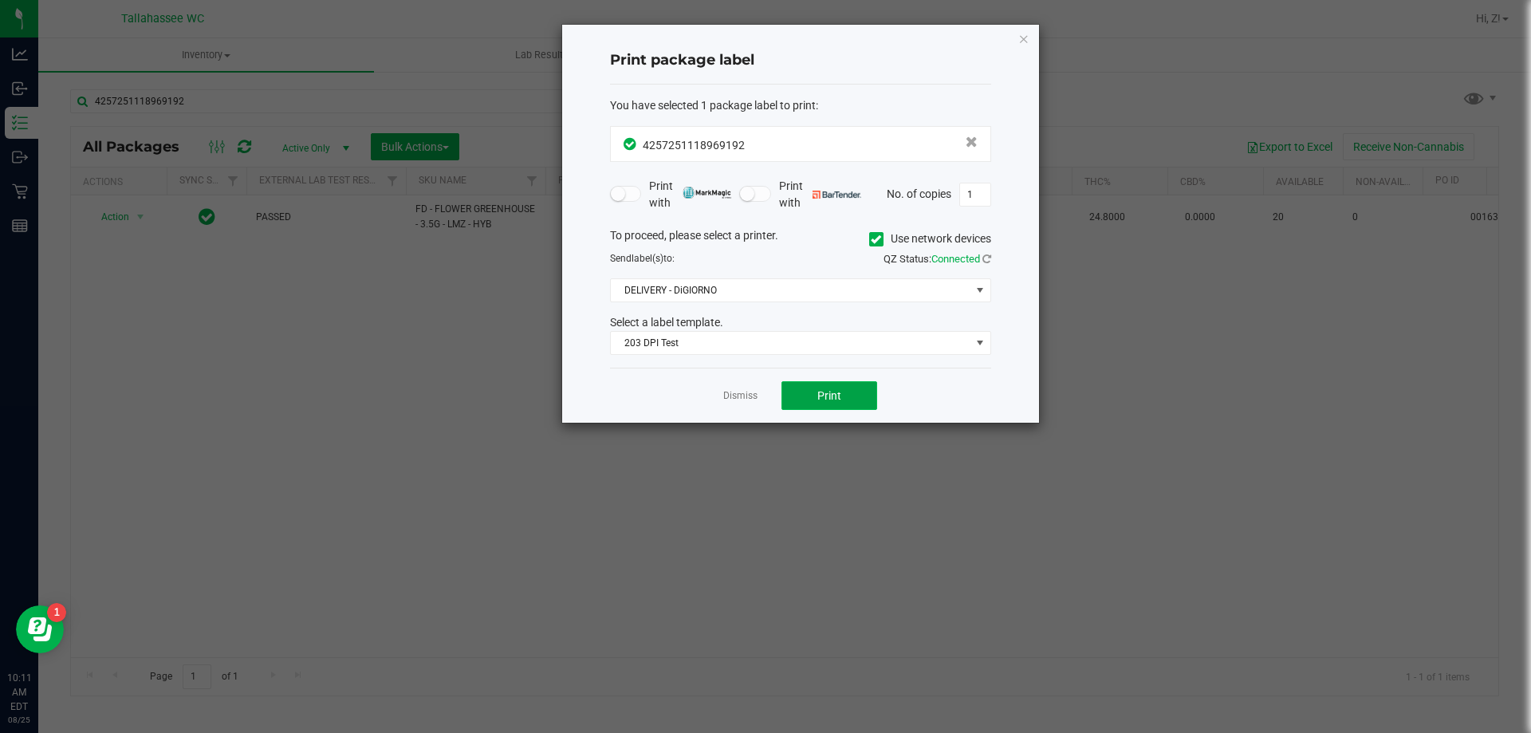
click at [848, 395] on button "Print" at bounding box center [829, 395] width 96 height 29
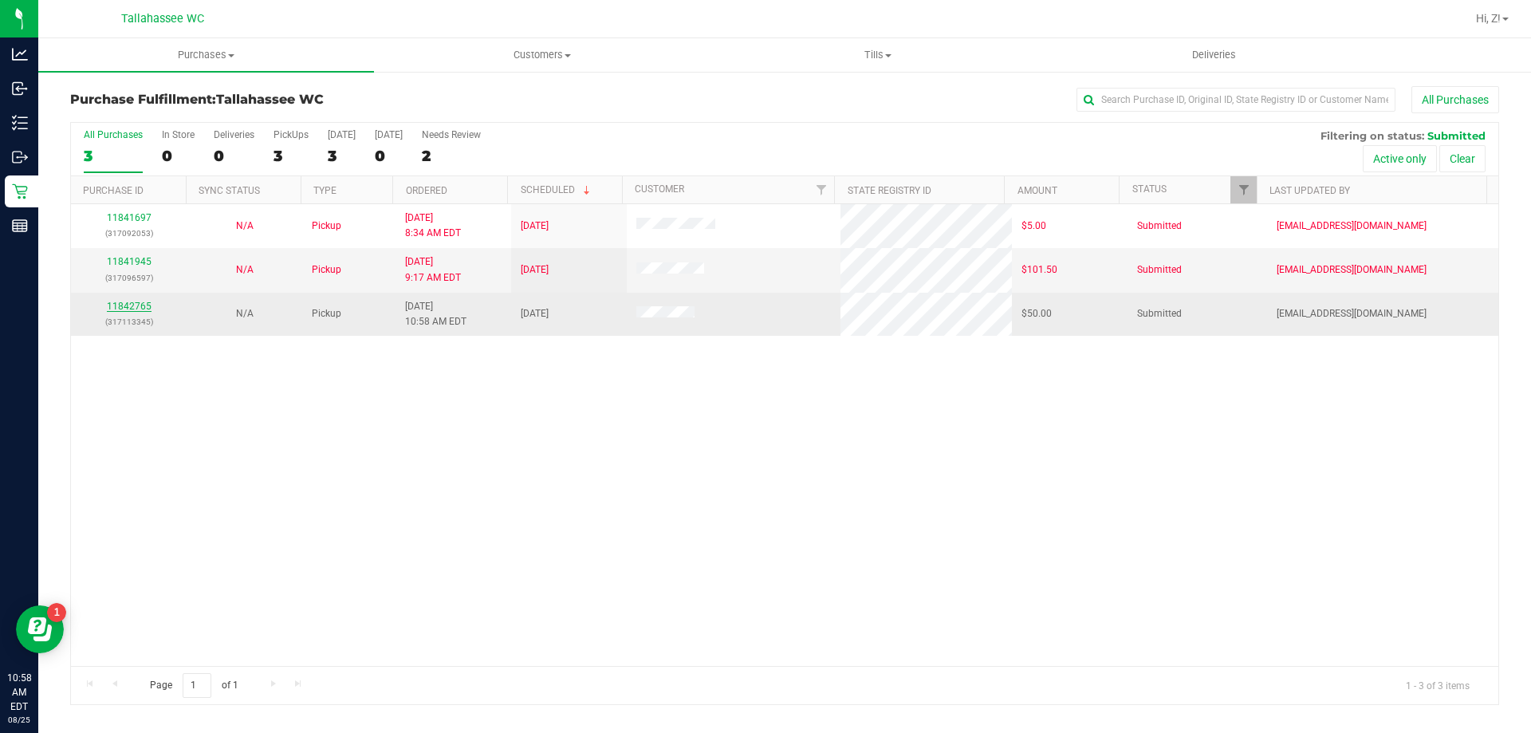
click at [133, 309] on link "11842765" at bounding box center [129, 306] width 45 height 11
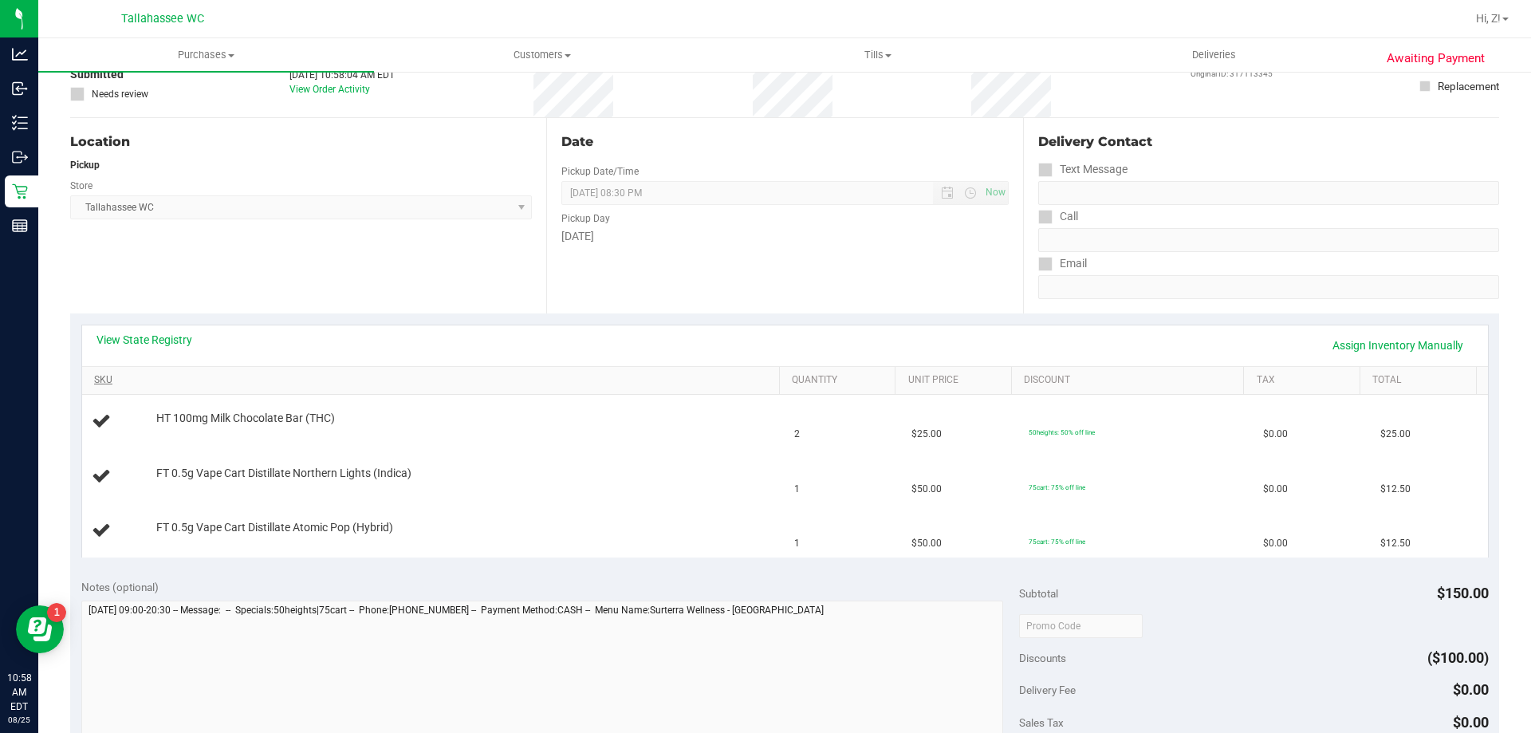
scroll to position [159, 0]
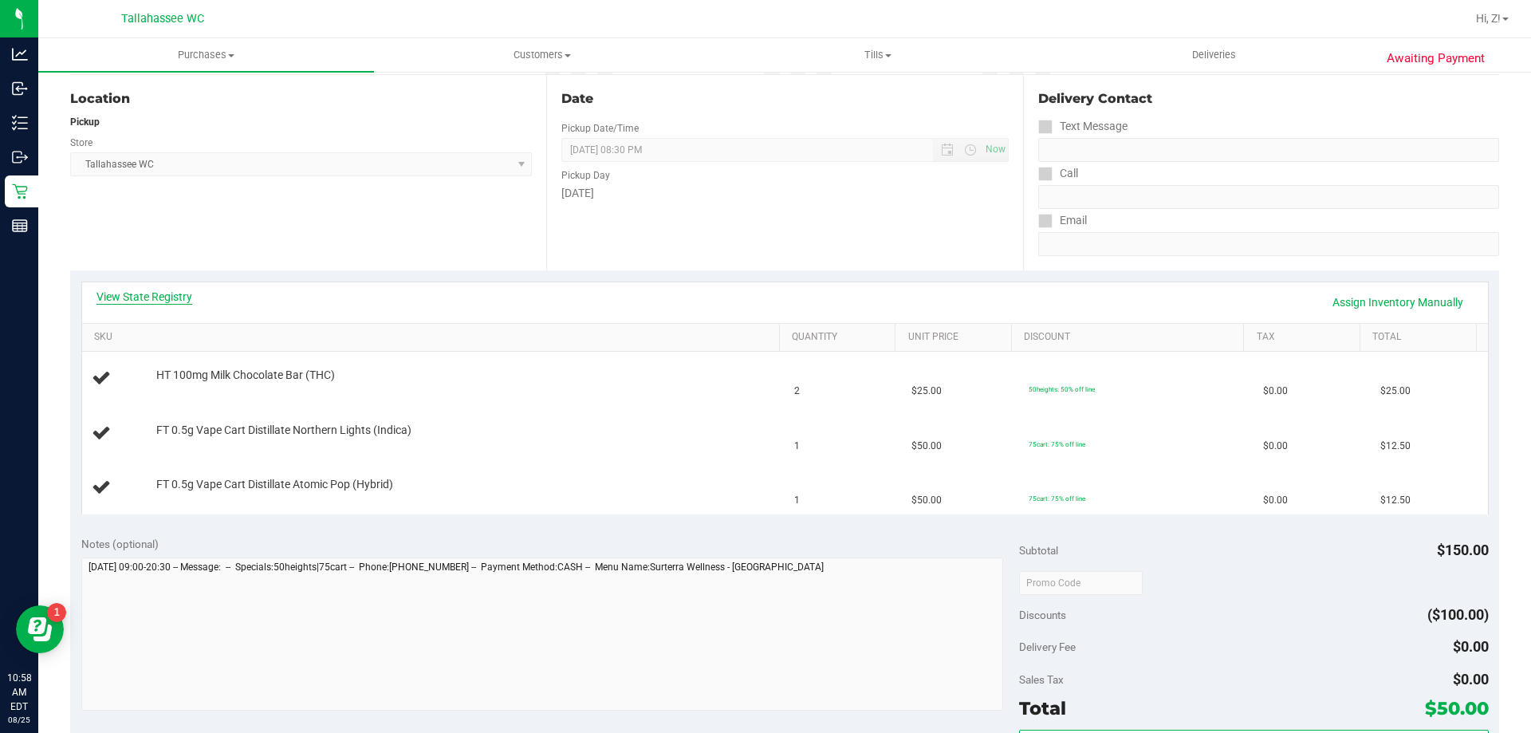
click at [160, 297] on link "View State Registry" at bounding box center [144, 297] width 96 height 16
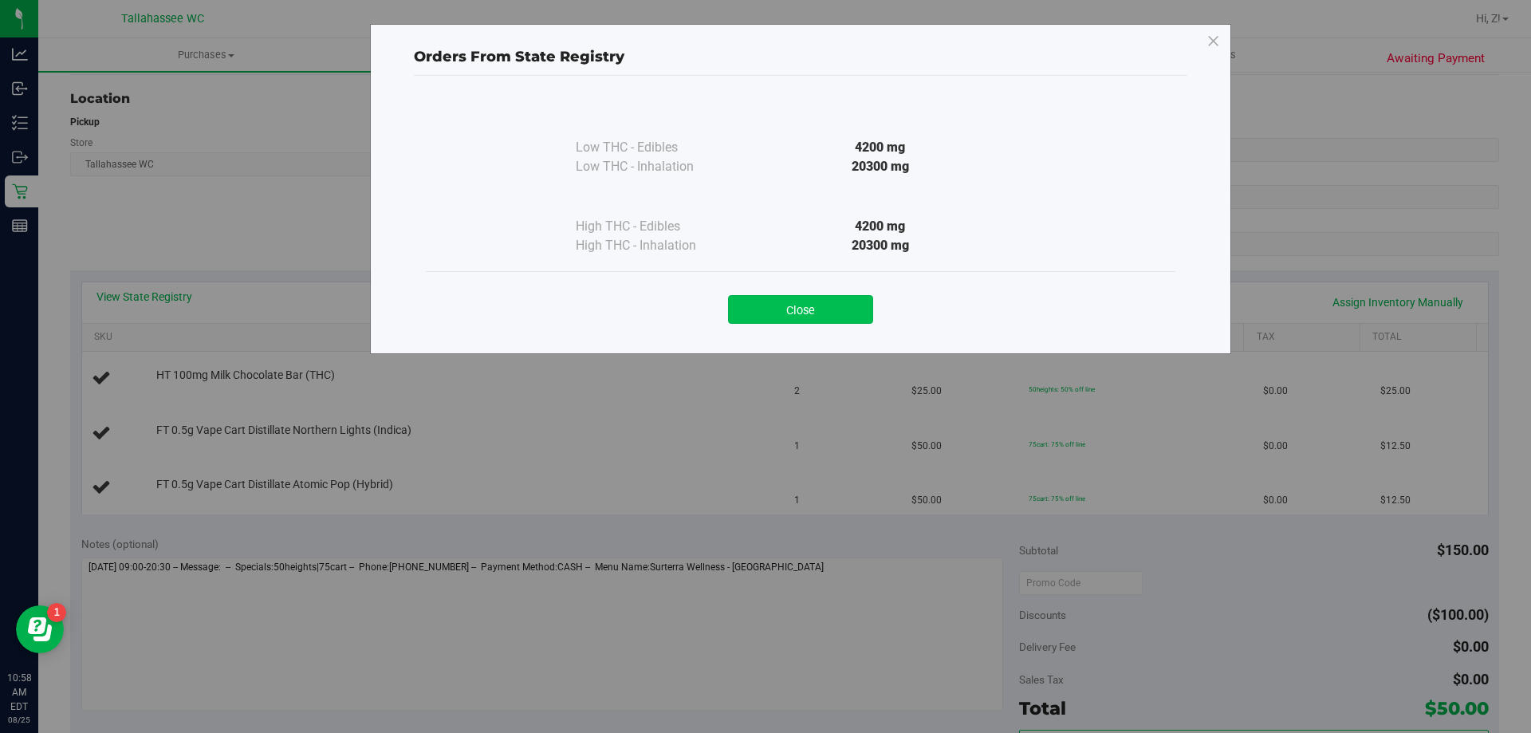
click at [784, 311] on button "Close" at bounding box center [800, 309] width 145 height 29
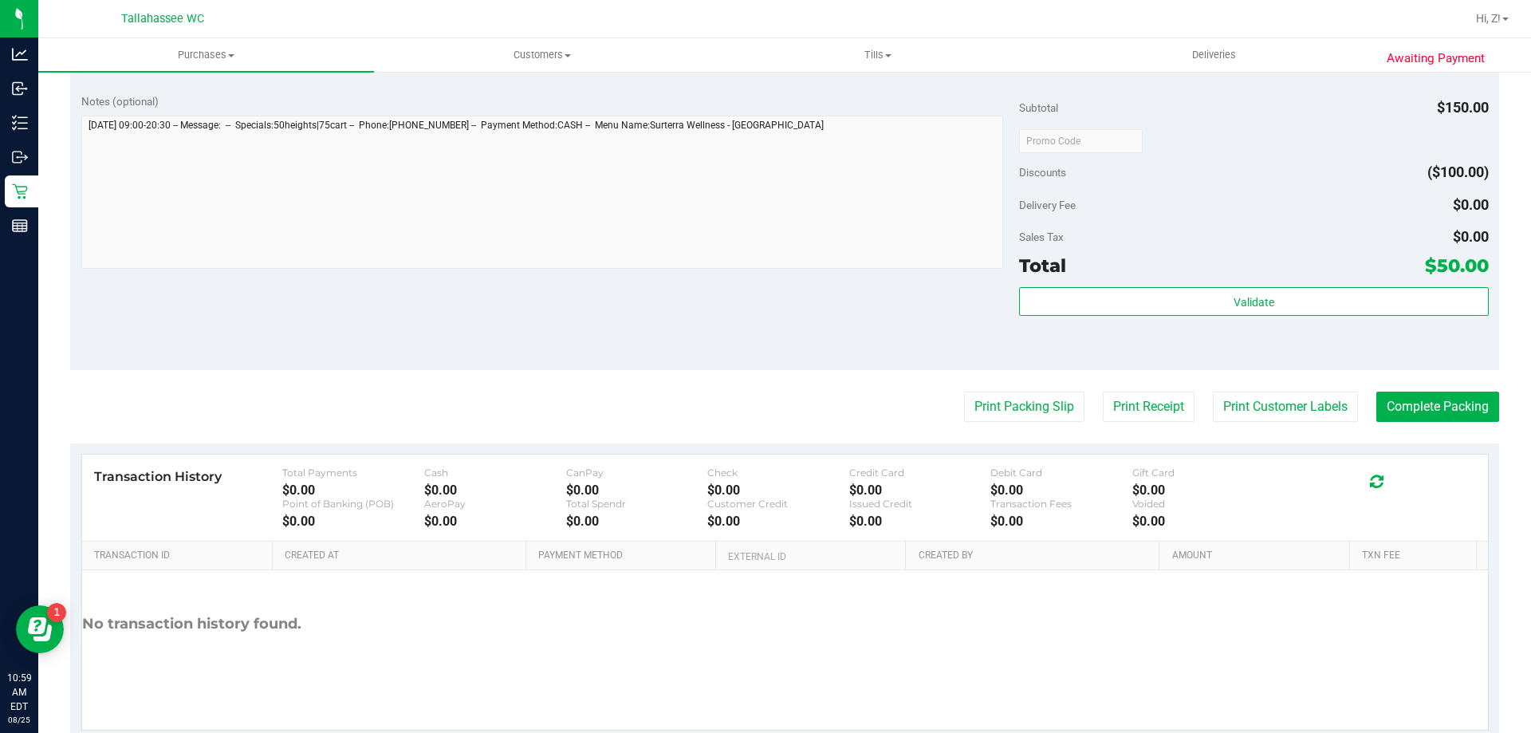
scroll to position [718, 0]
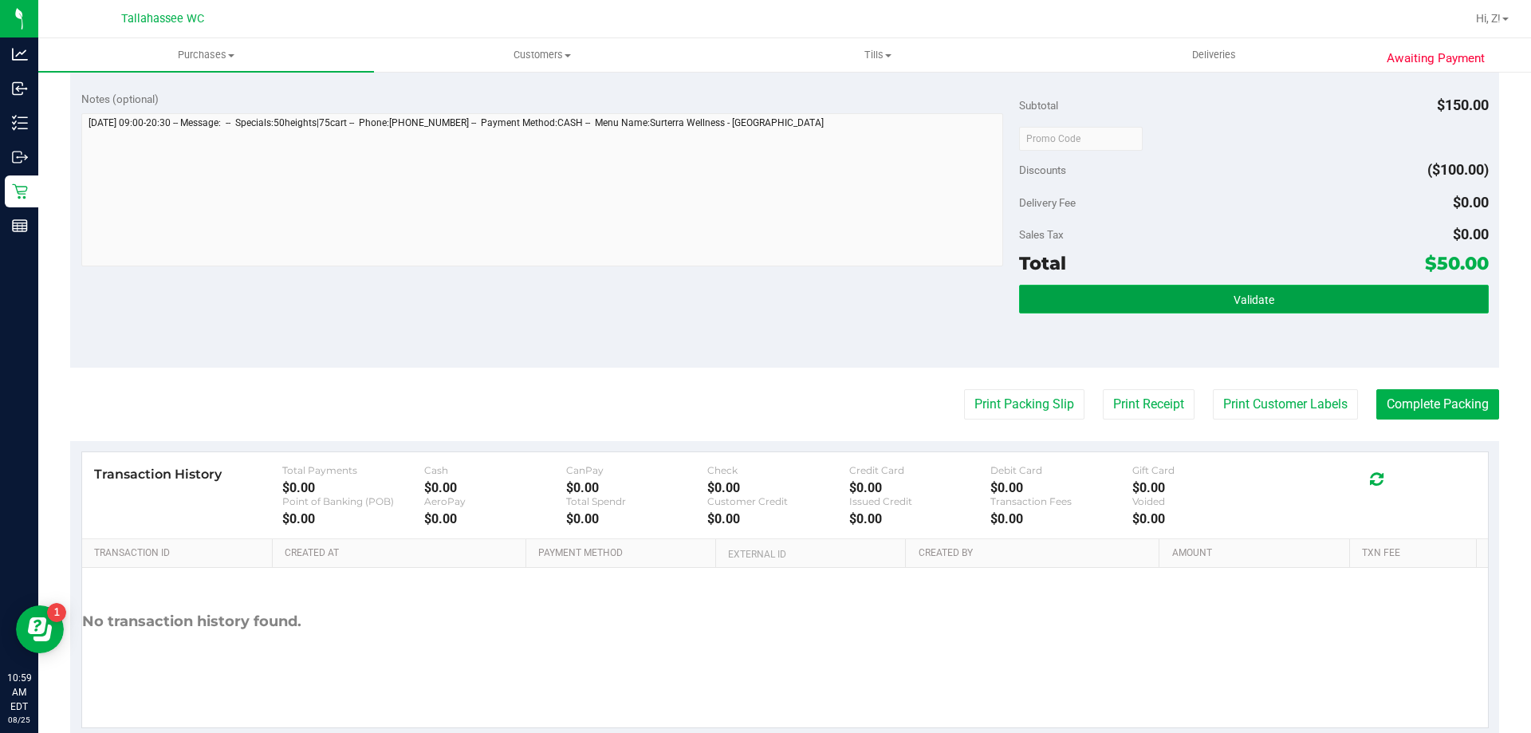
click at [1234, 301] on span "Validate" at bounding box center [1254, 299] width 41 height 13
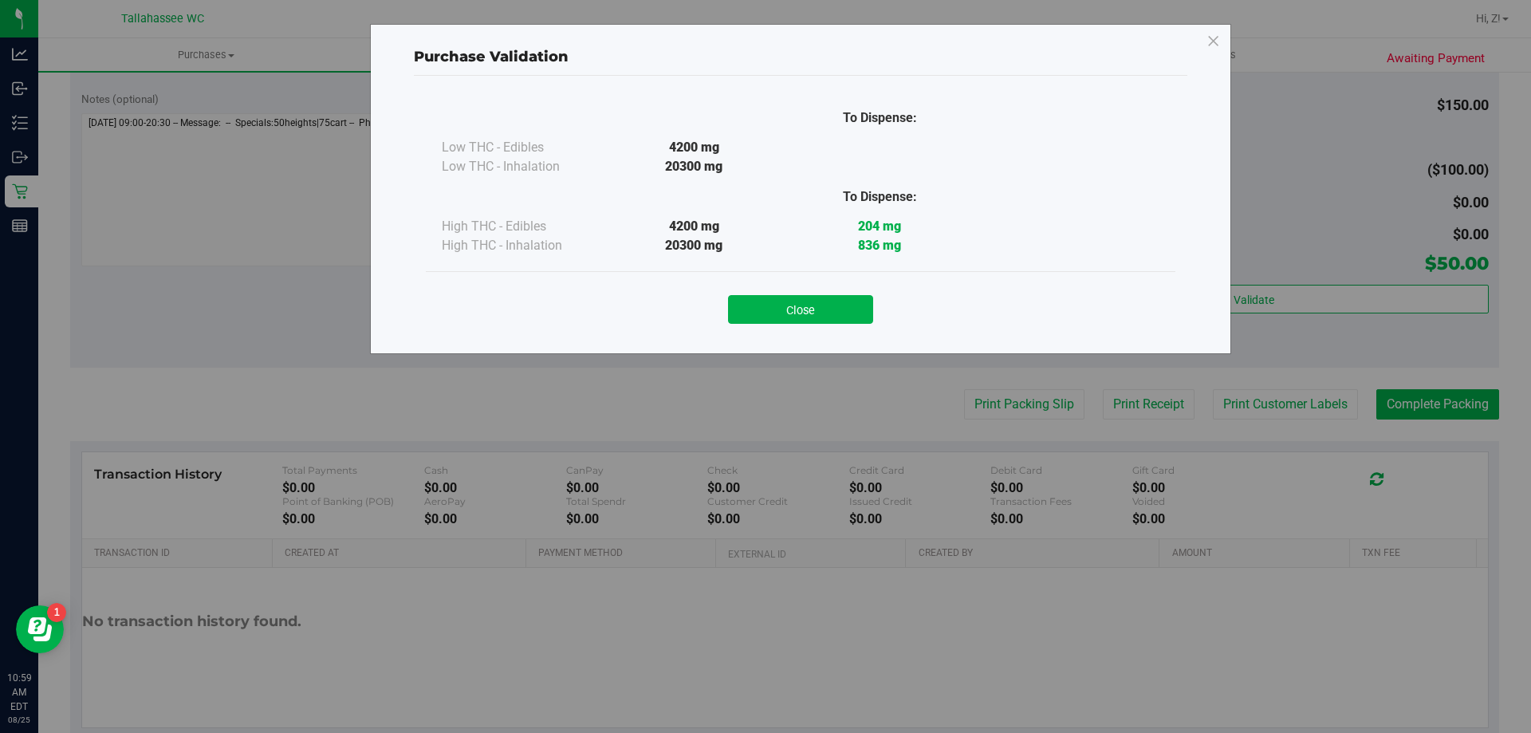
drag, startPoint x: 857, startPoint y: 313, endPoint x: 919, endPoint y: 352, distance: 72.4
click at [857, 313] on button "Close" at bounding box center [800, 309] width 145 height 29
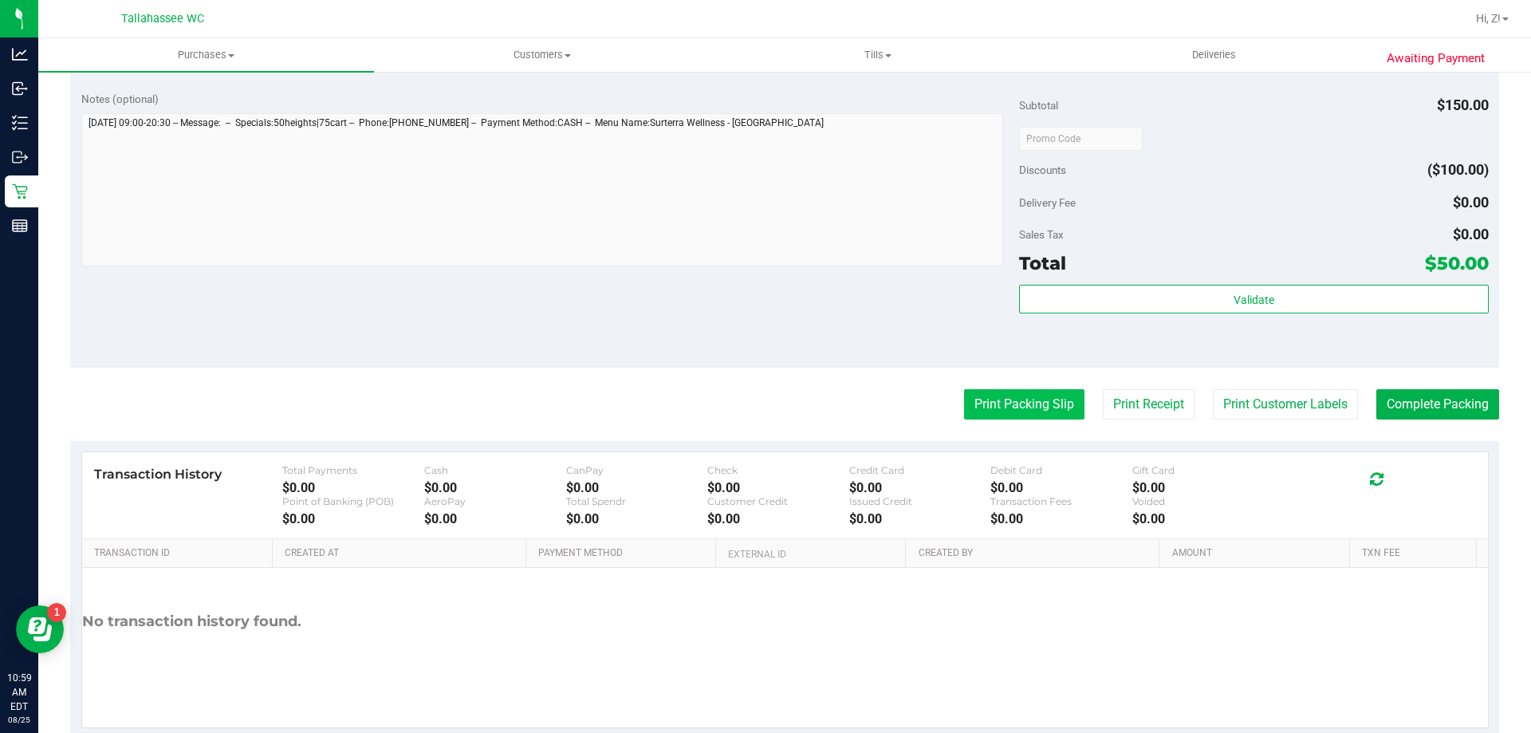
drag, startPoint x: 1017, startPoint y: 430, endPoint x: 1004, endPoint y: 406, distance: 27.5
click at [1013, 425] on purchase-details "Back Edit Purchase Cancel Purchase View Profile # 11842765 BioTrack ID: - Submi…" at bounding box center [784, 53] width 1429 height 1371
click at [1004, 406] on button "Print Packing Slip" at bounding box center [1024, 404] width 120 height 30
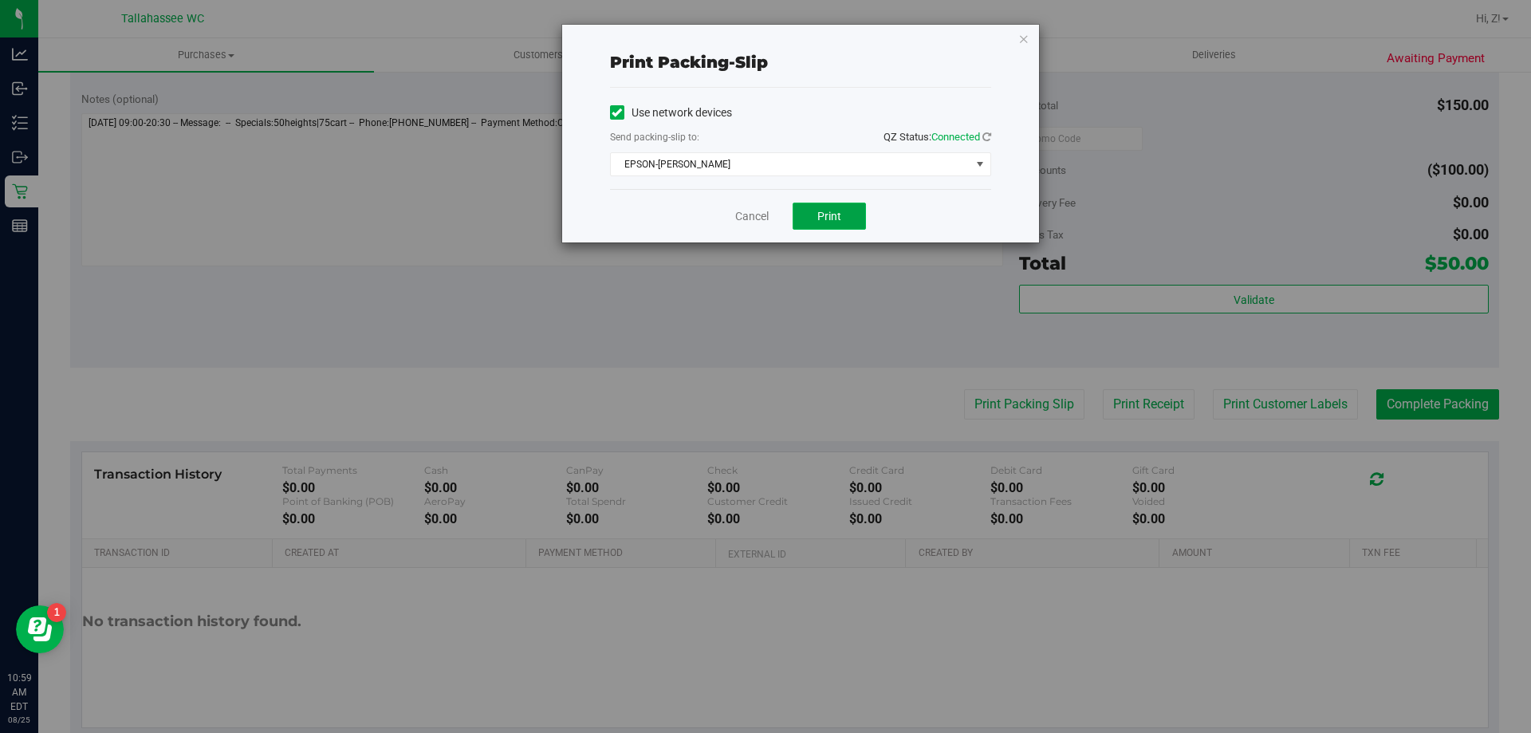
click at [839, 220] on span "Print" at bounding box center [829, 216] width 24 height 13
click at [1016, 34] on div "Print packing-slip Use network devices Send packing-slip to: QZ Status: Connect…" at bounding box center [800, 134] width 477 height 218
click at [1025, 44] on icon "button" at bounding box center [1023, 38] width 11 height 19
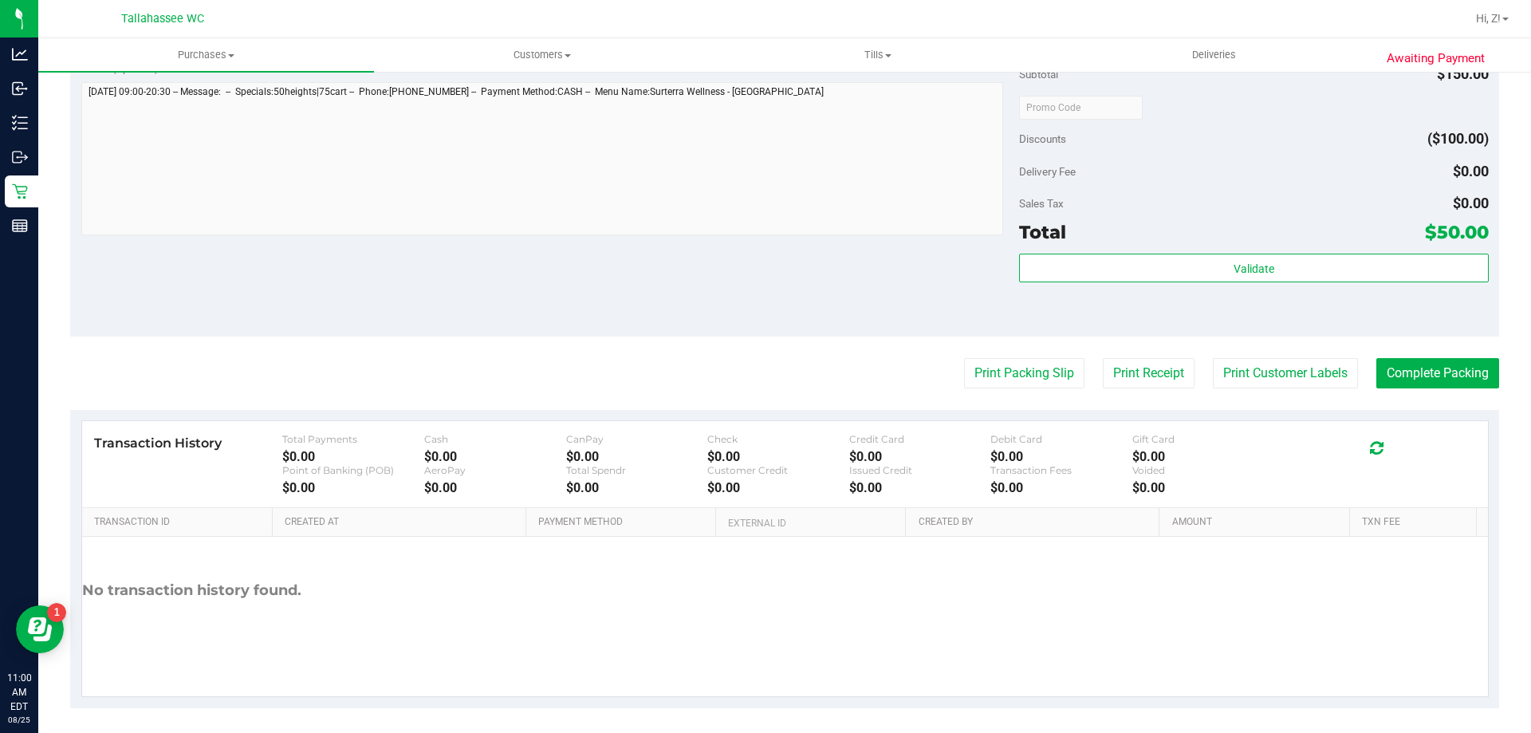
scroll to position [756, 0]
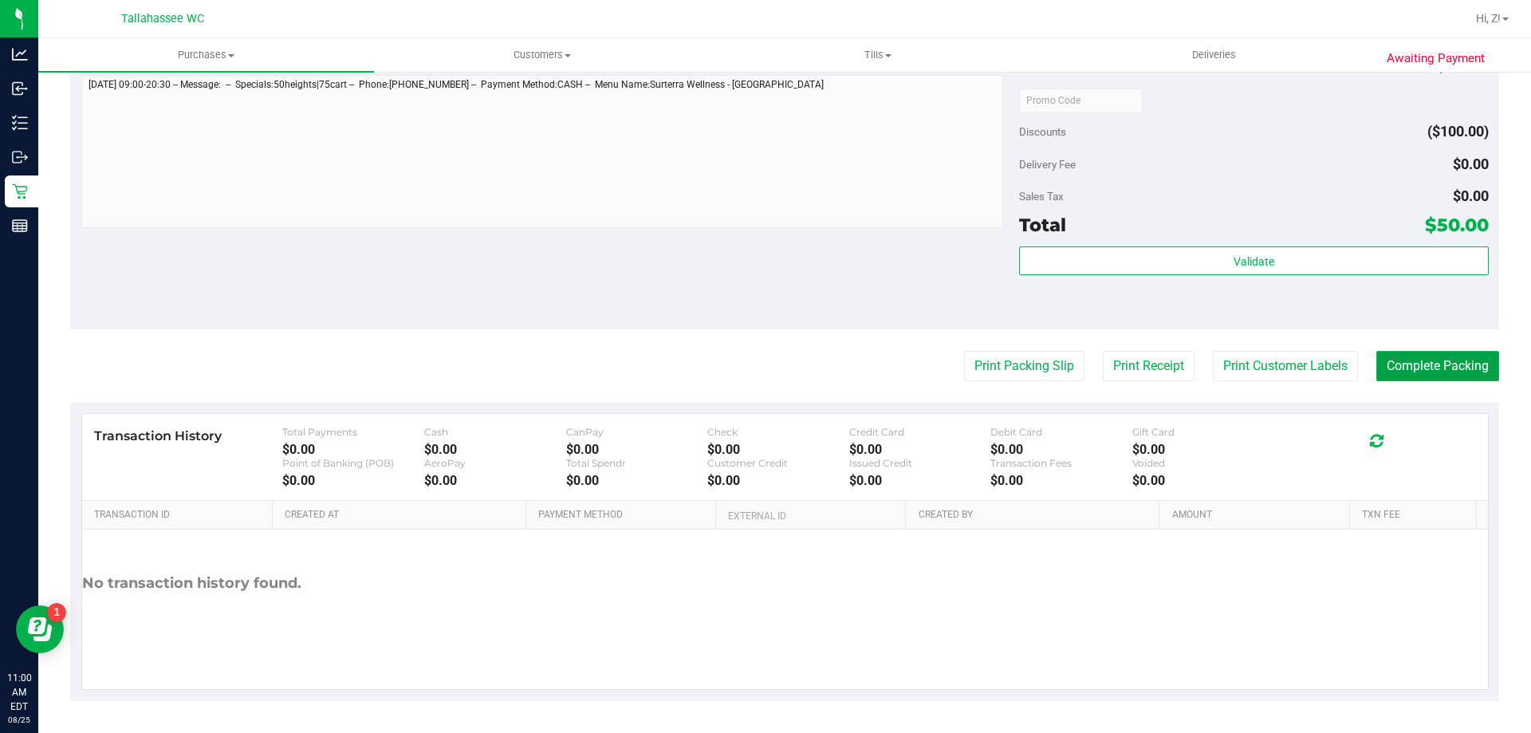
click at [1381, 366] on button "Complete Packing" at bounding box center [1437, 366] width 123 height 30
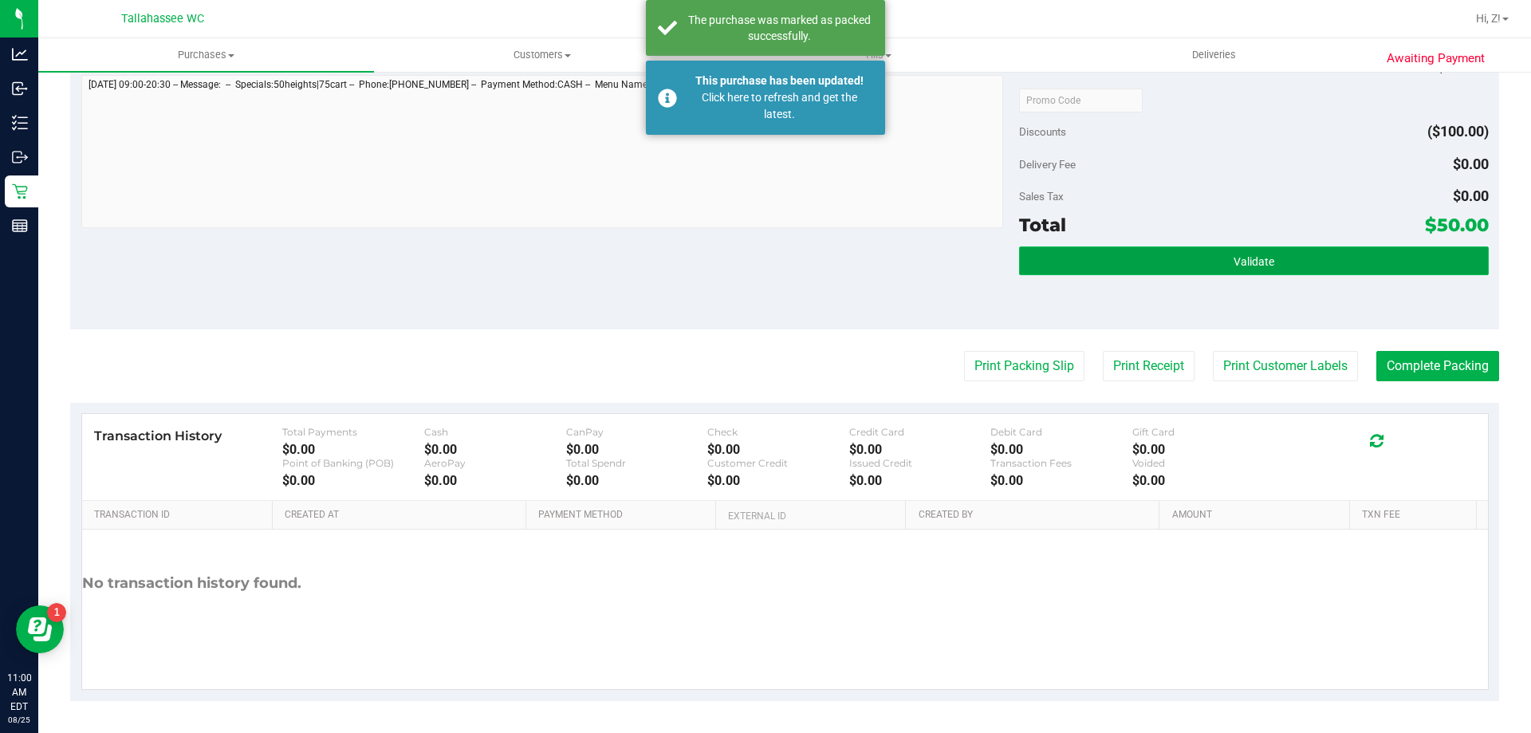
click at [1175, 256] on button "Validate" at bounding box center [1253, 260] width 469 height 29
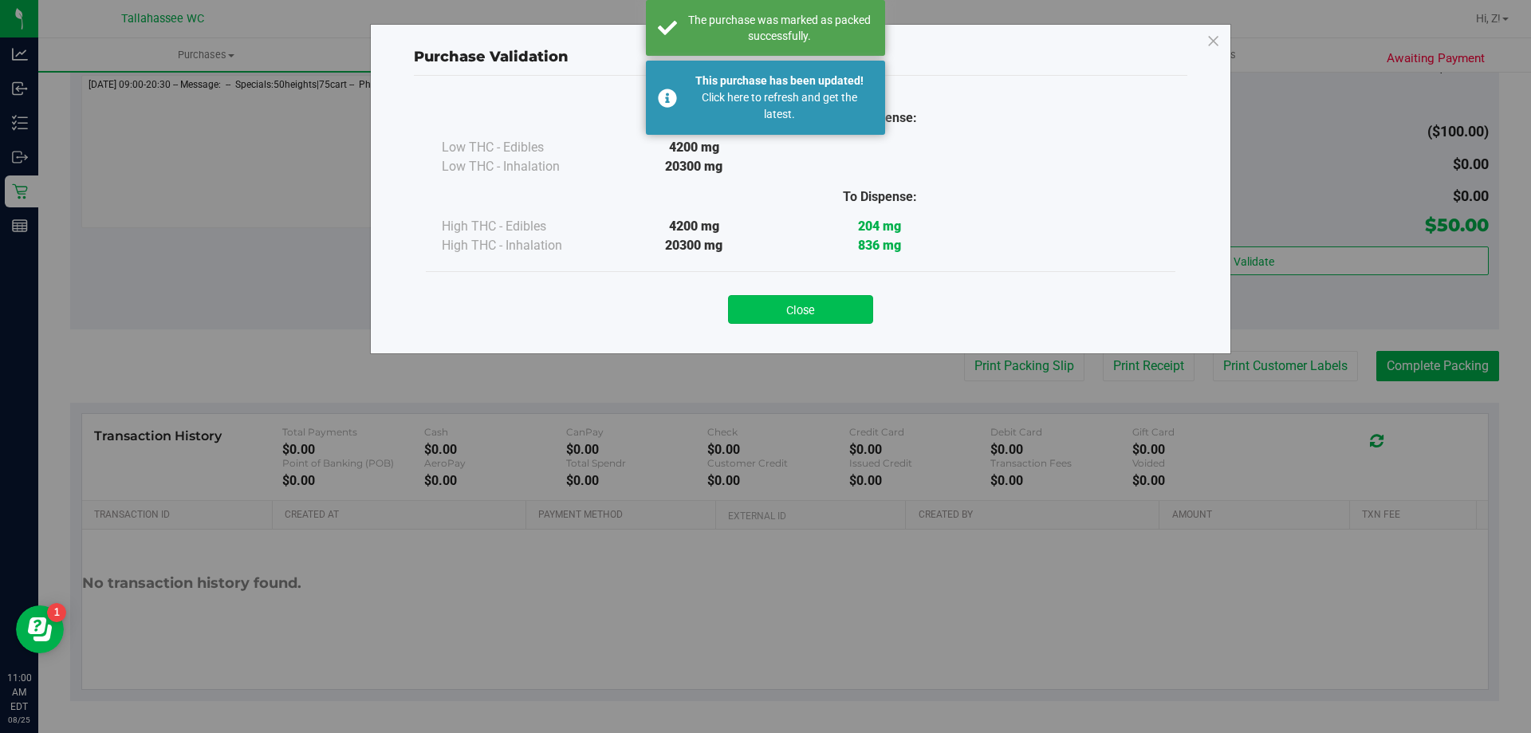
click at [833, 313] on button "Close" at bounding box center [800, 309] width 145 height 29
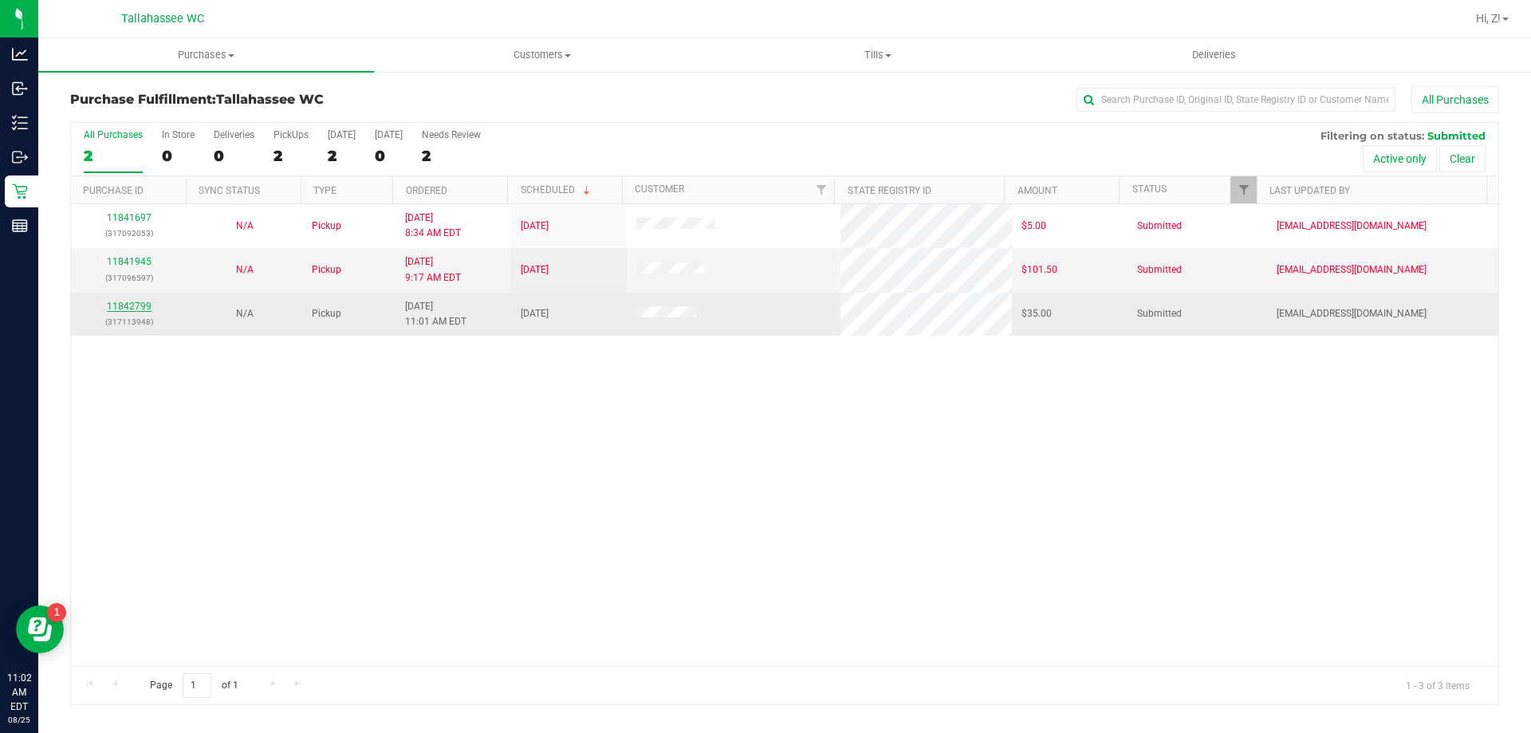
click at [129, 307] on link "11842799" at bounding box center [129, 306] width 45 height 11
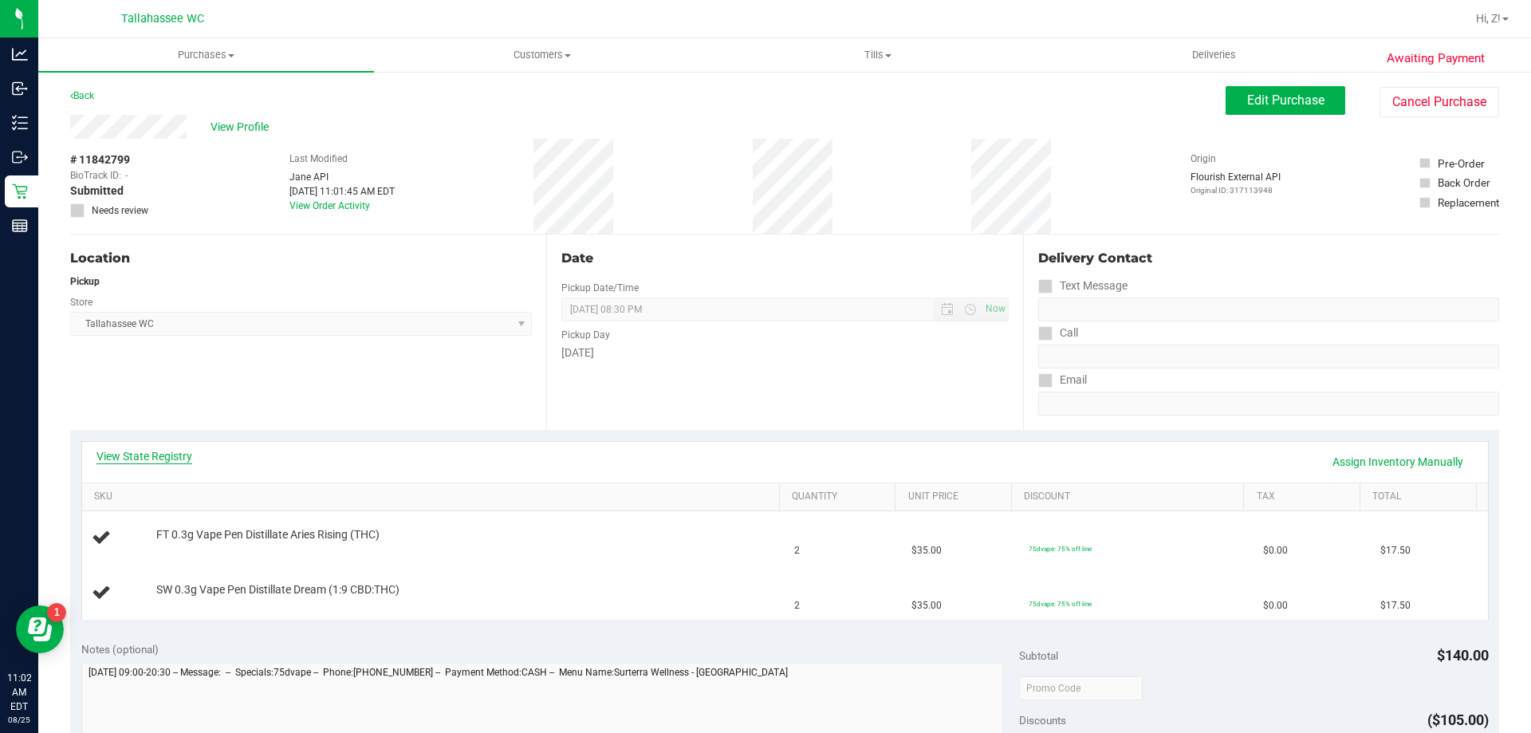
click at [157, 462] on link "View State Registry" at bounding box center [144, 456] width 96 height 16
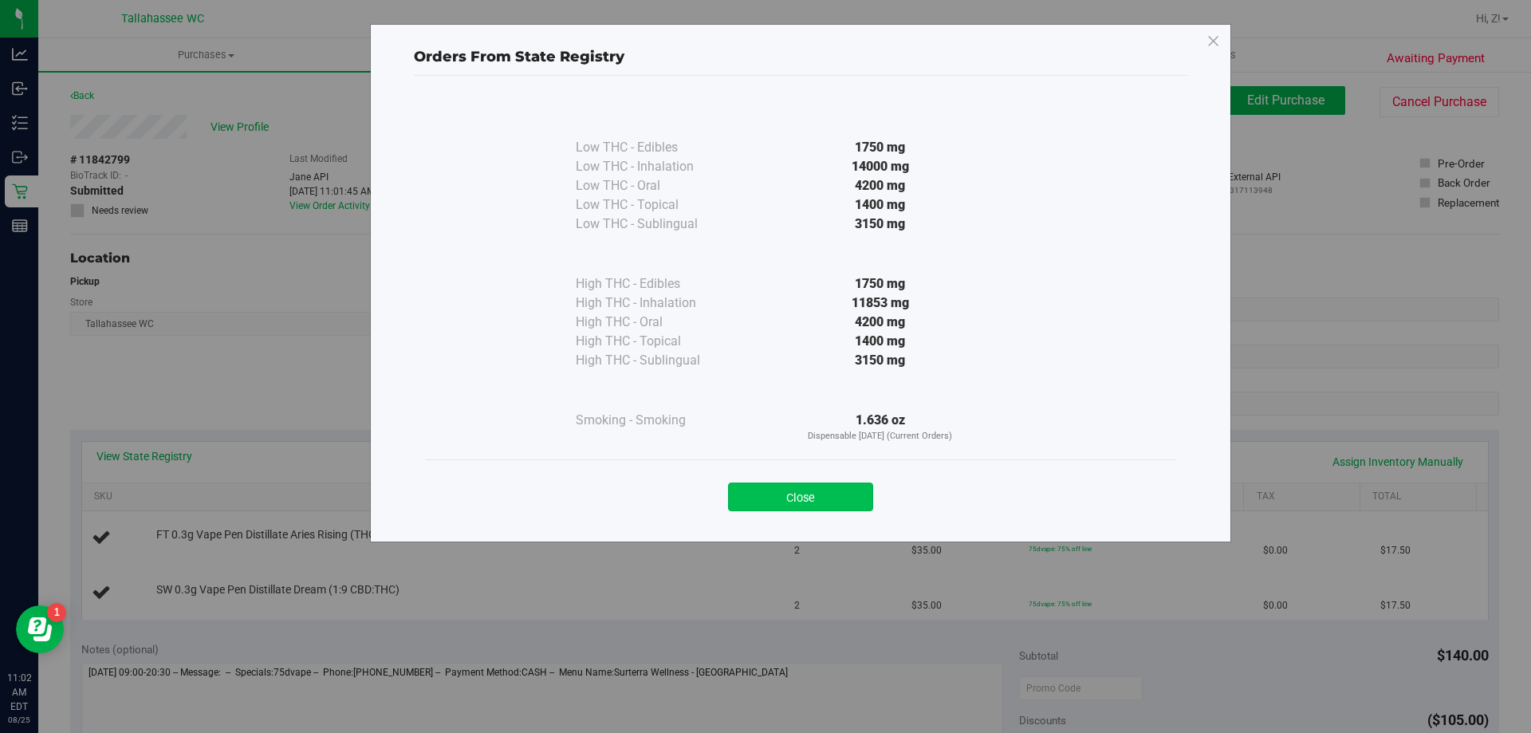
click at [857, 497] on button "Close" at bounding box center [800, 496] width 145 height 29
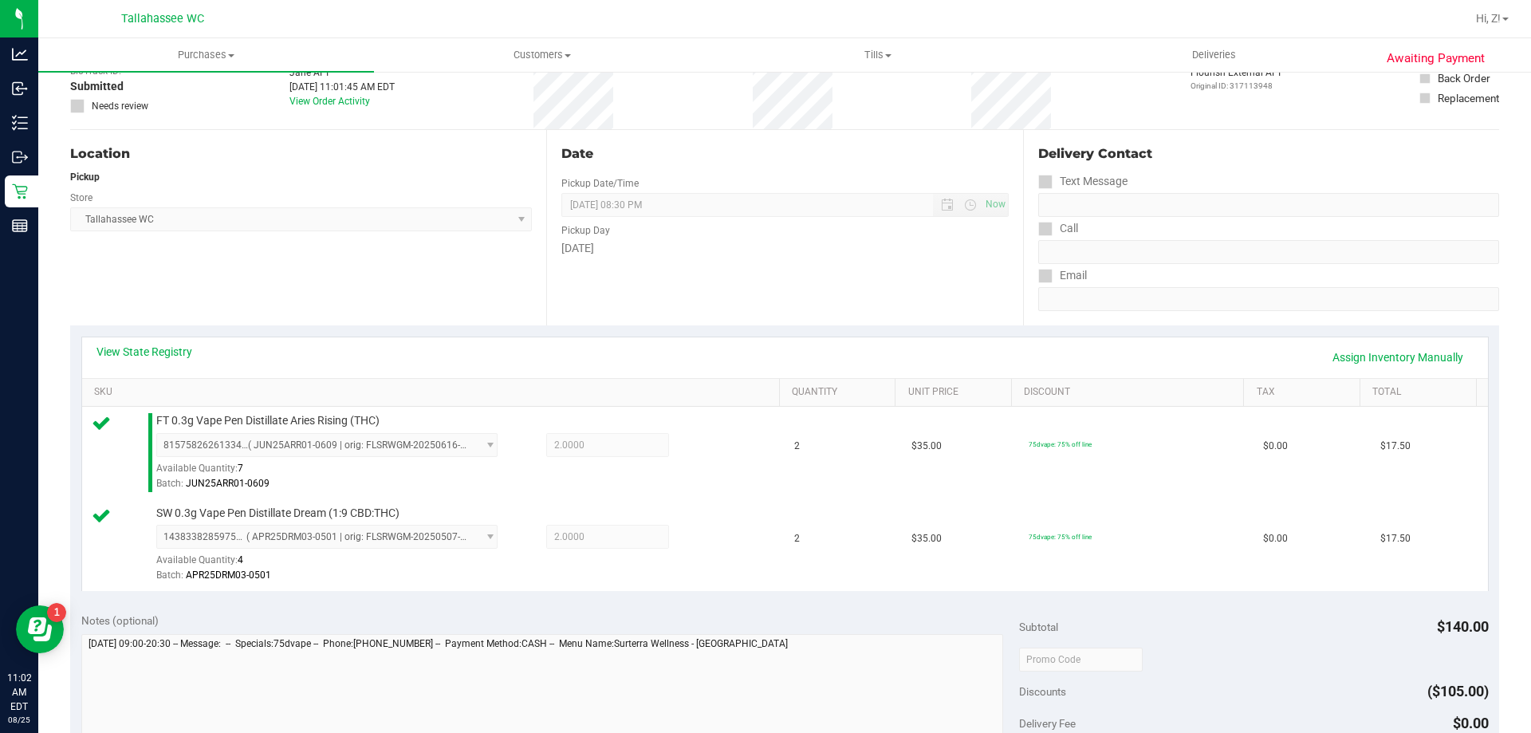
scroll to position [399, 0]
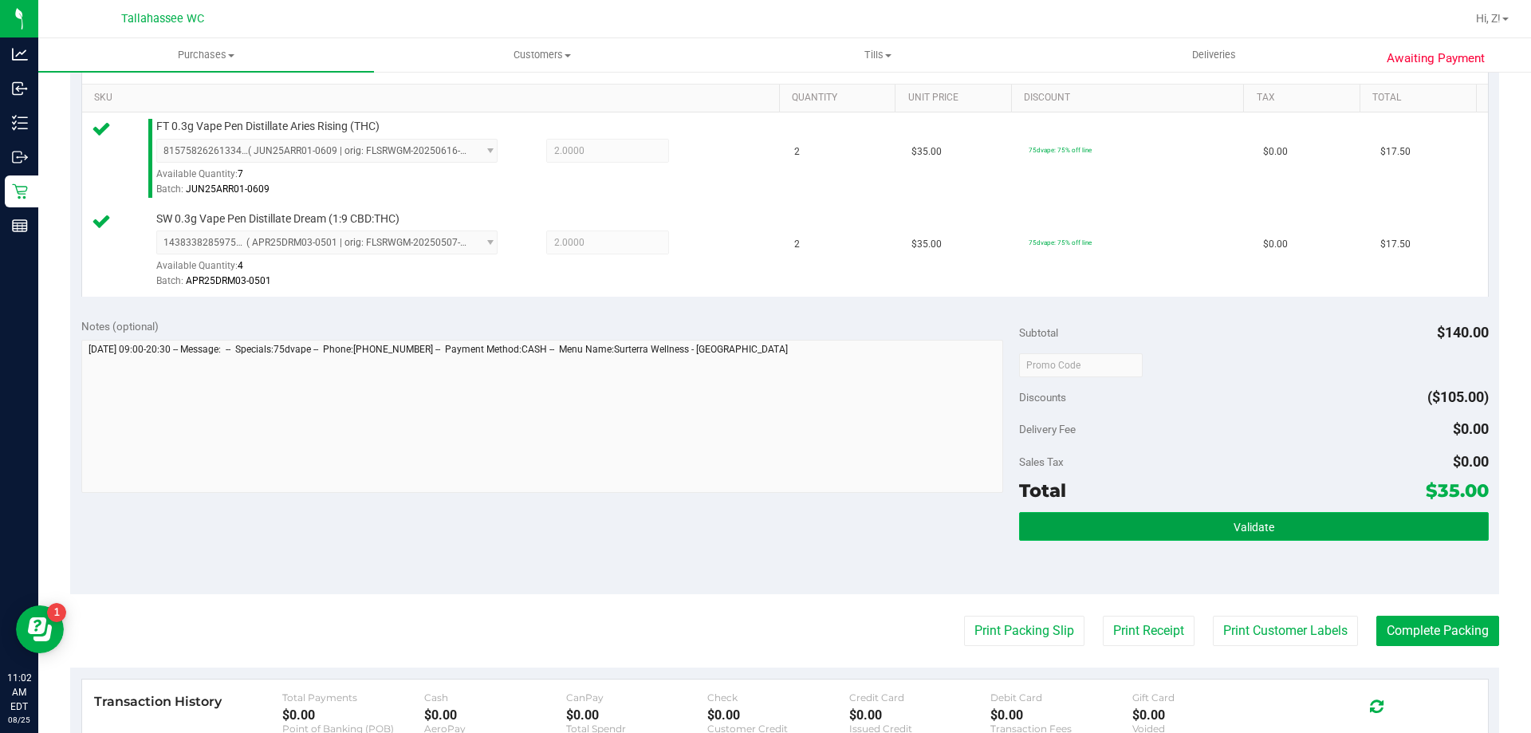
click at [1302, 530] on button "Validate" at bounding box center [1253, 526] width 469 height 29
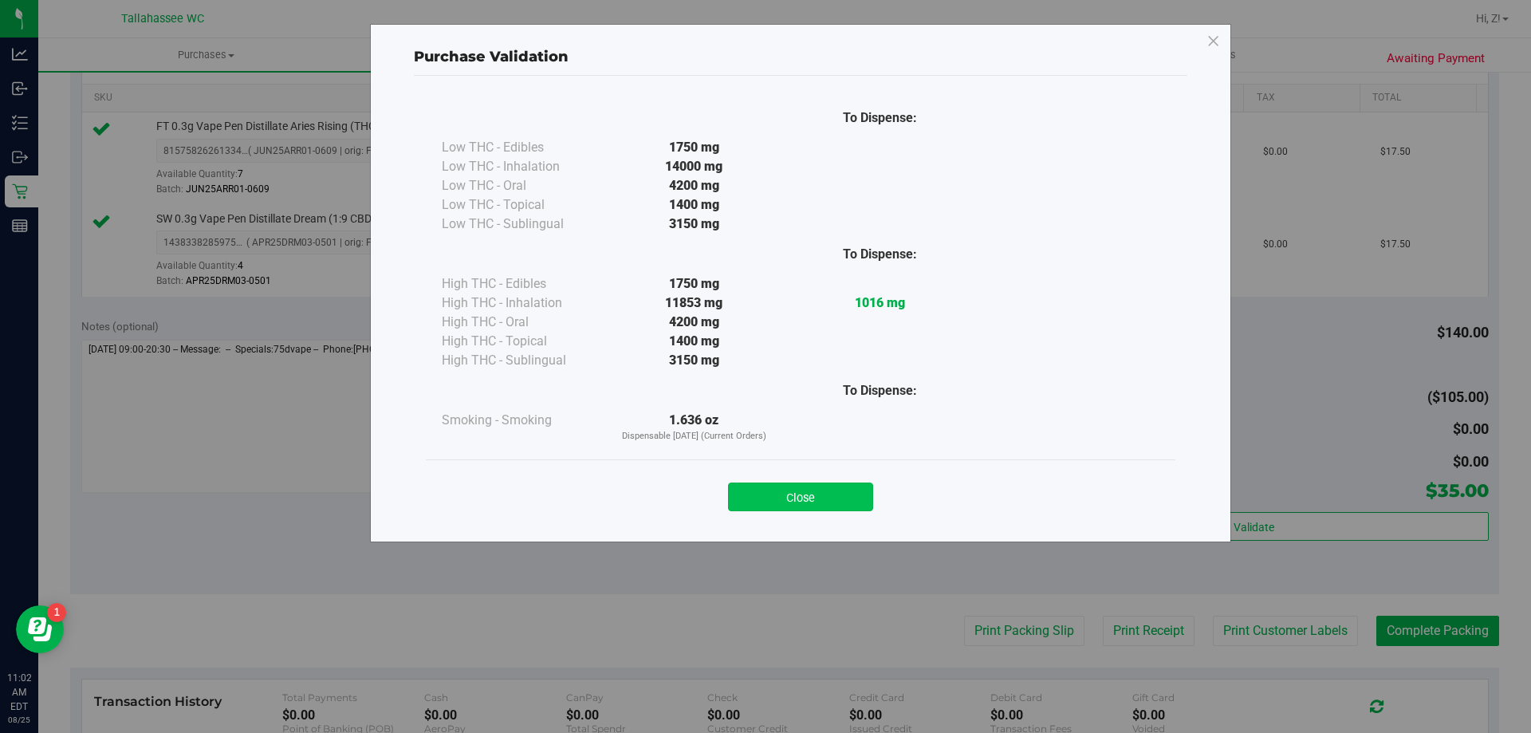
click at [852, 486] on button "Close" at bounding box center [800, 496] width 145 height 29
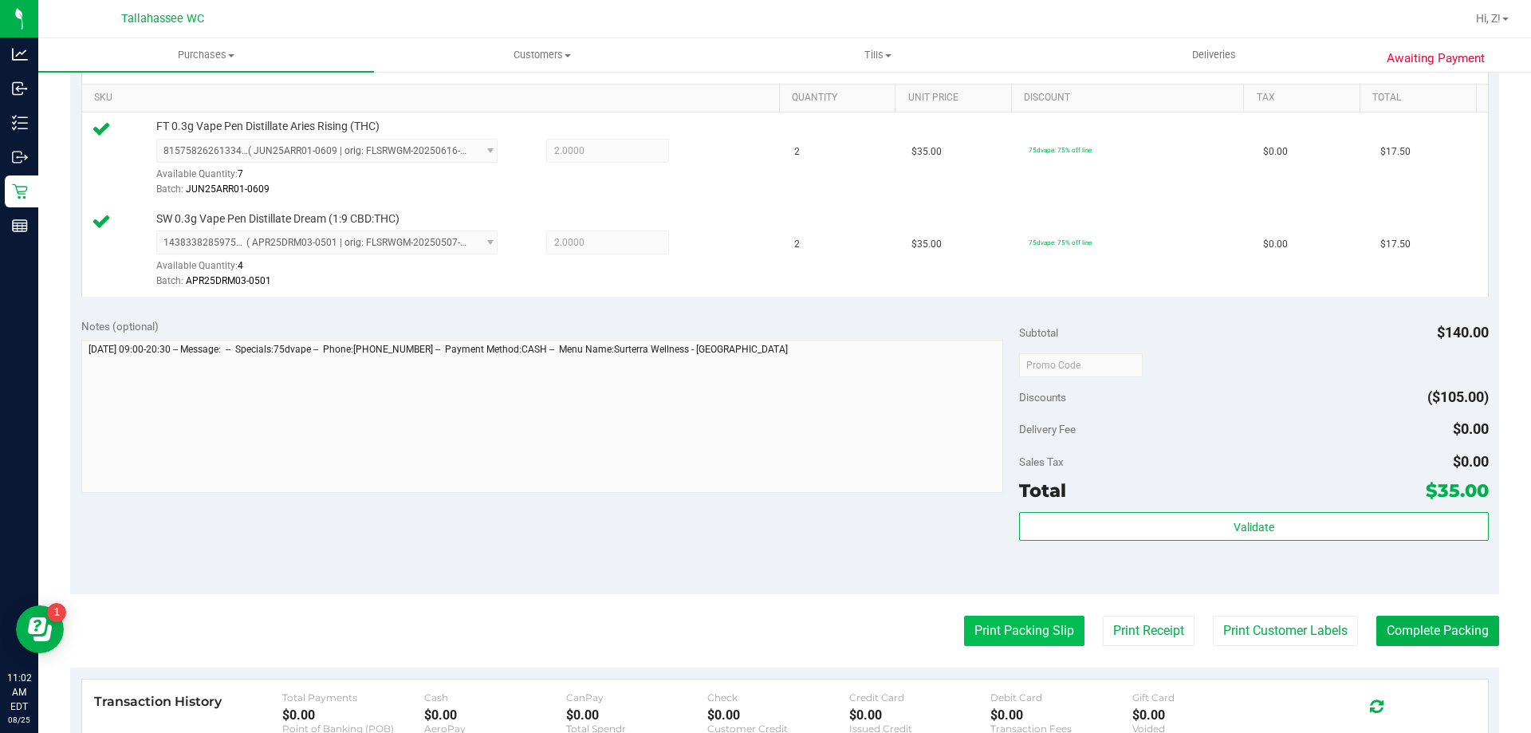
click at [1009, 622] on button "Print Packing Slip" at bounding box center [1024, 631] width 120 height 30
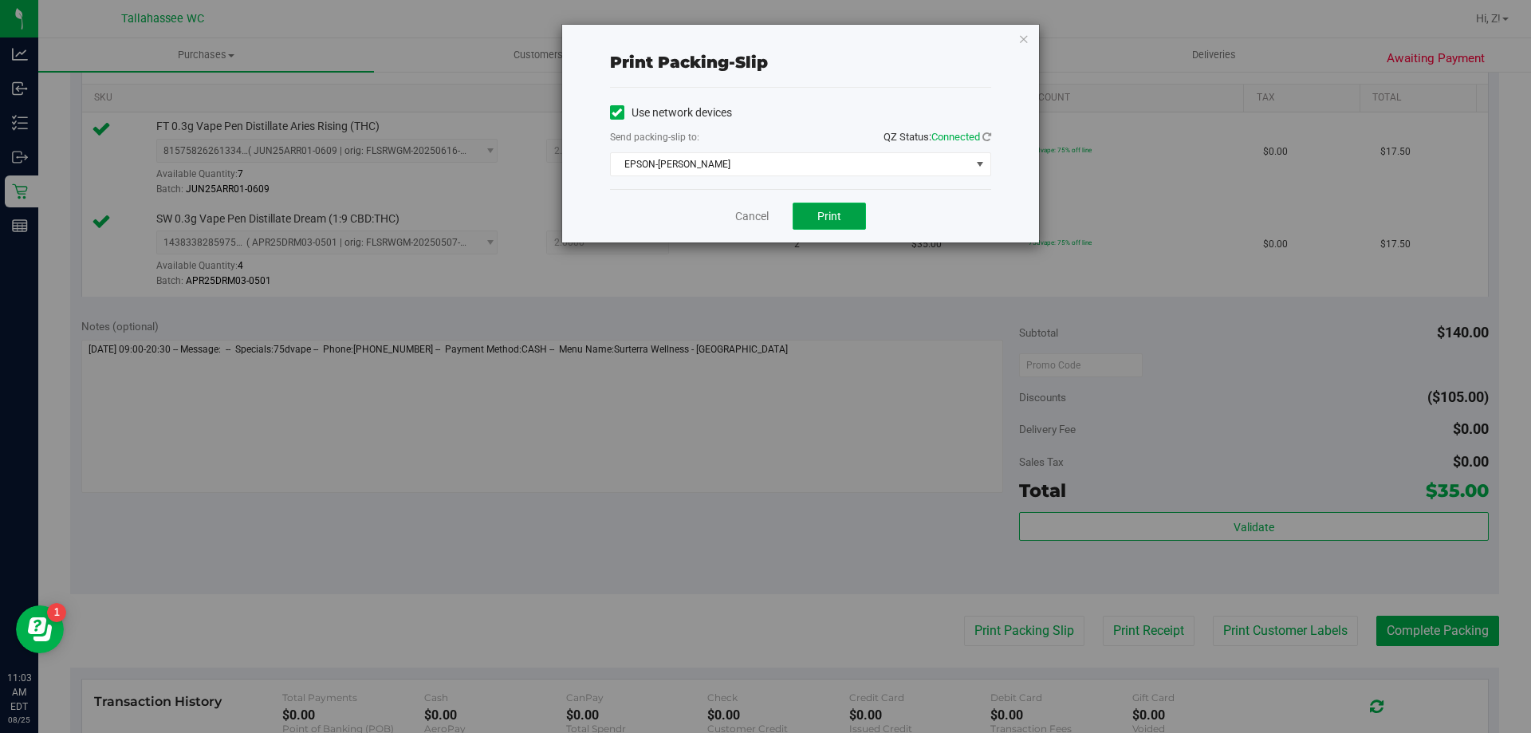
click at [840, 214] on span "Print" at bounding box center [829, 216] width 24 height 13
click at [1020, 41] on icon "button" at bounding box center [1023, 38] width 11 height 19
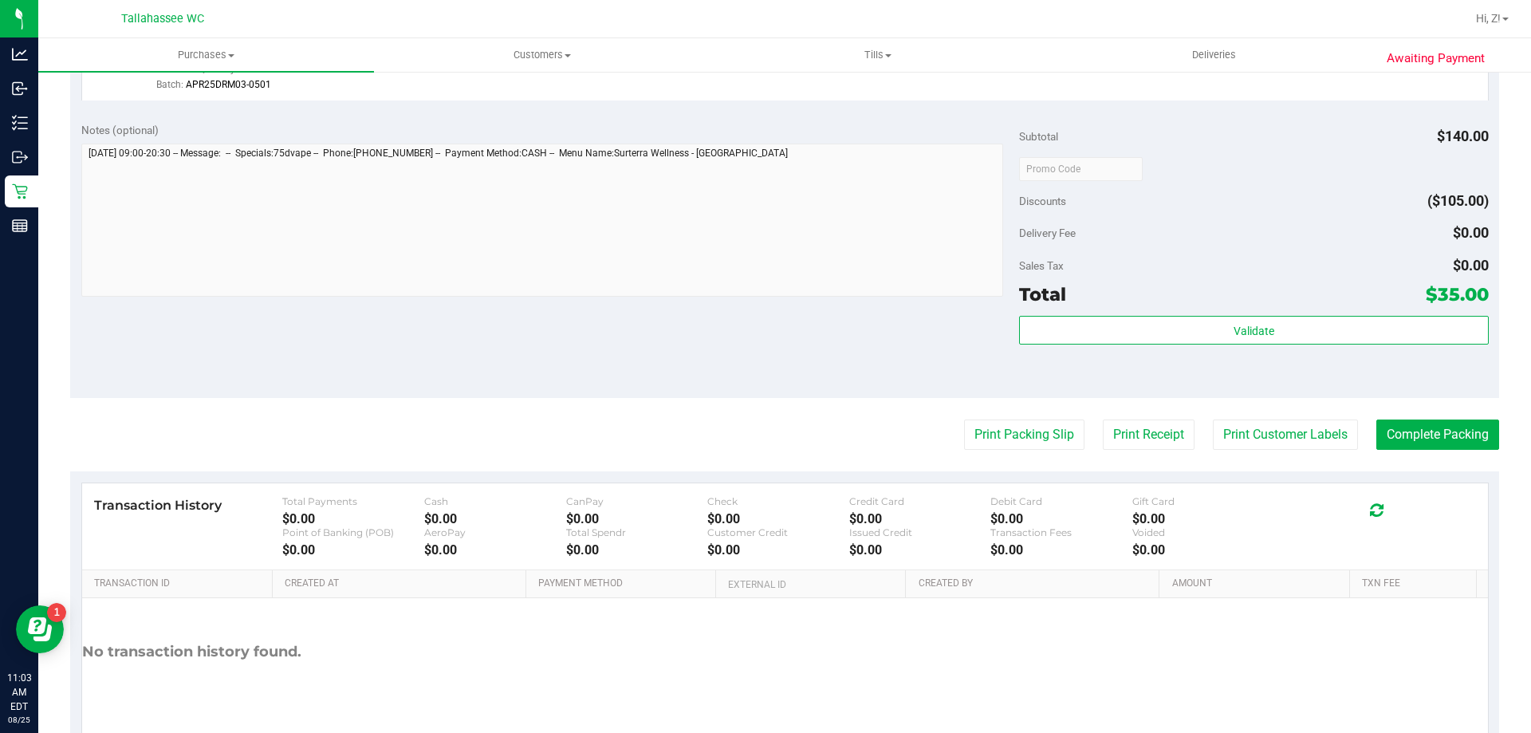
scroll to position [663, 0]
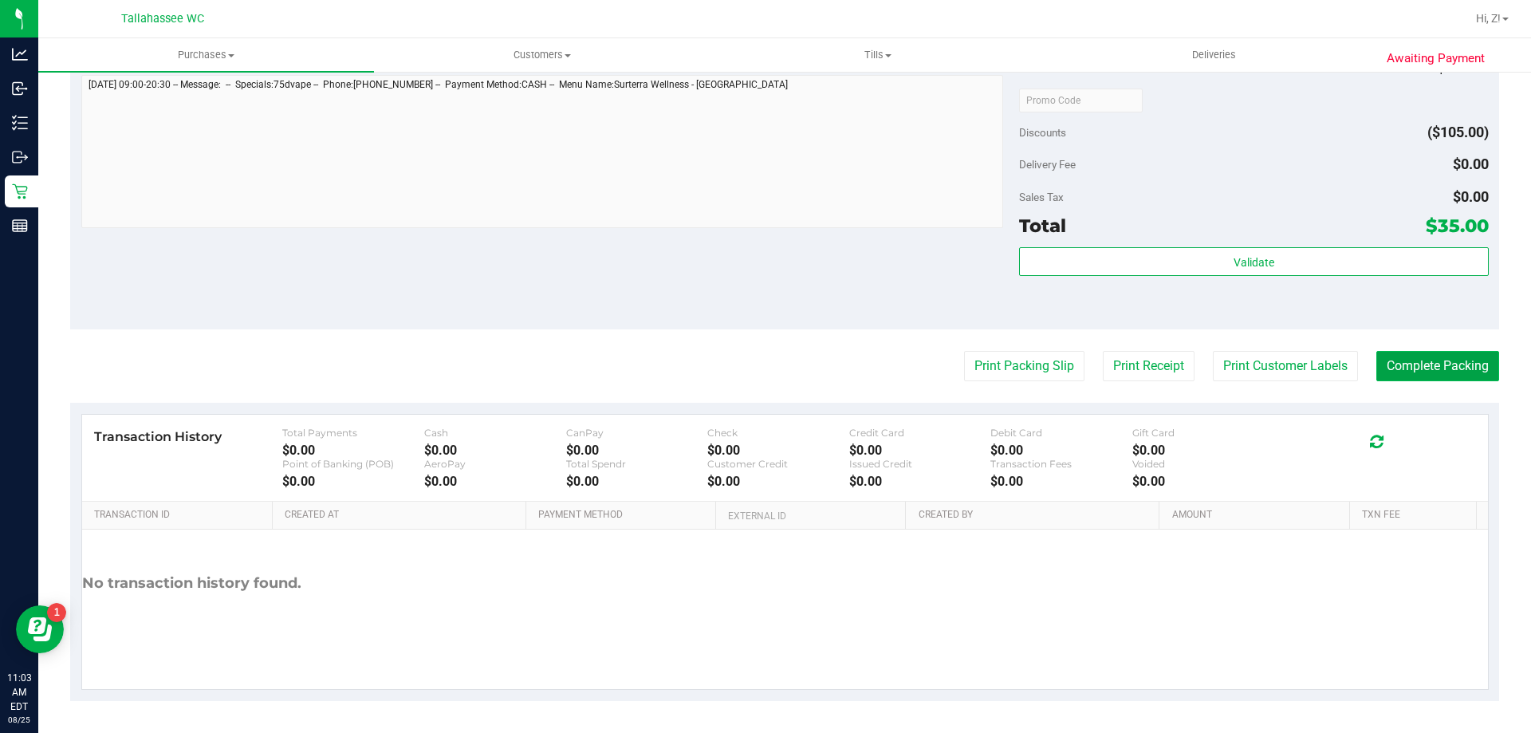
click at [1434, 379] on button "Complete Packing" at bounding box center [1437, 366] width 123 height 30
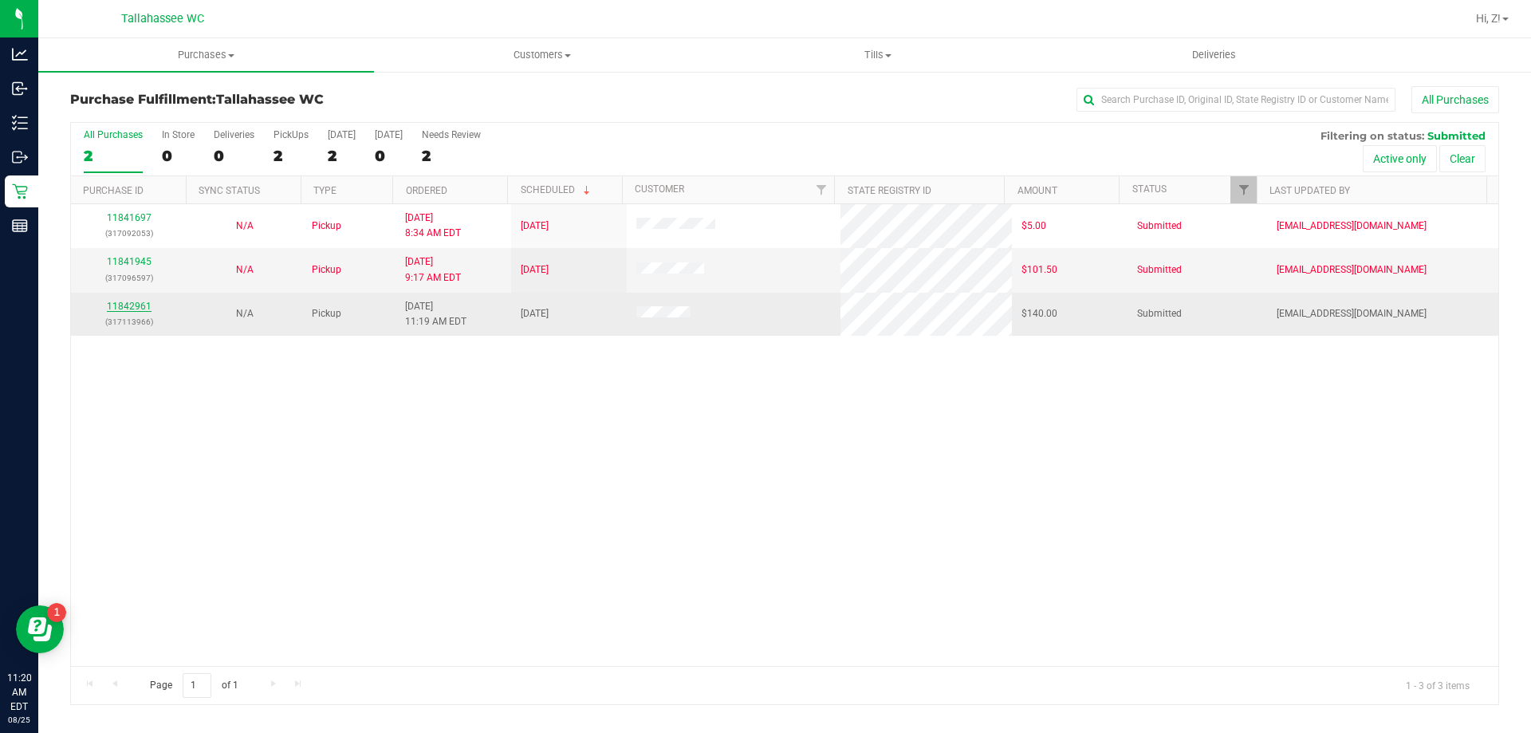
click at [132, 310] on link "11842961" at bounding box center [129, 306] width 45 height 11
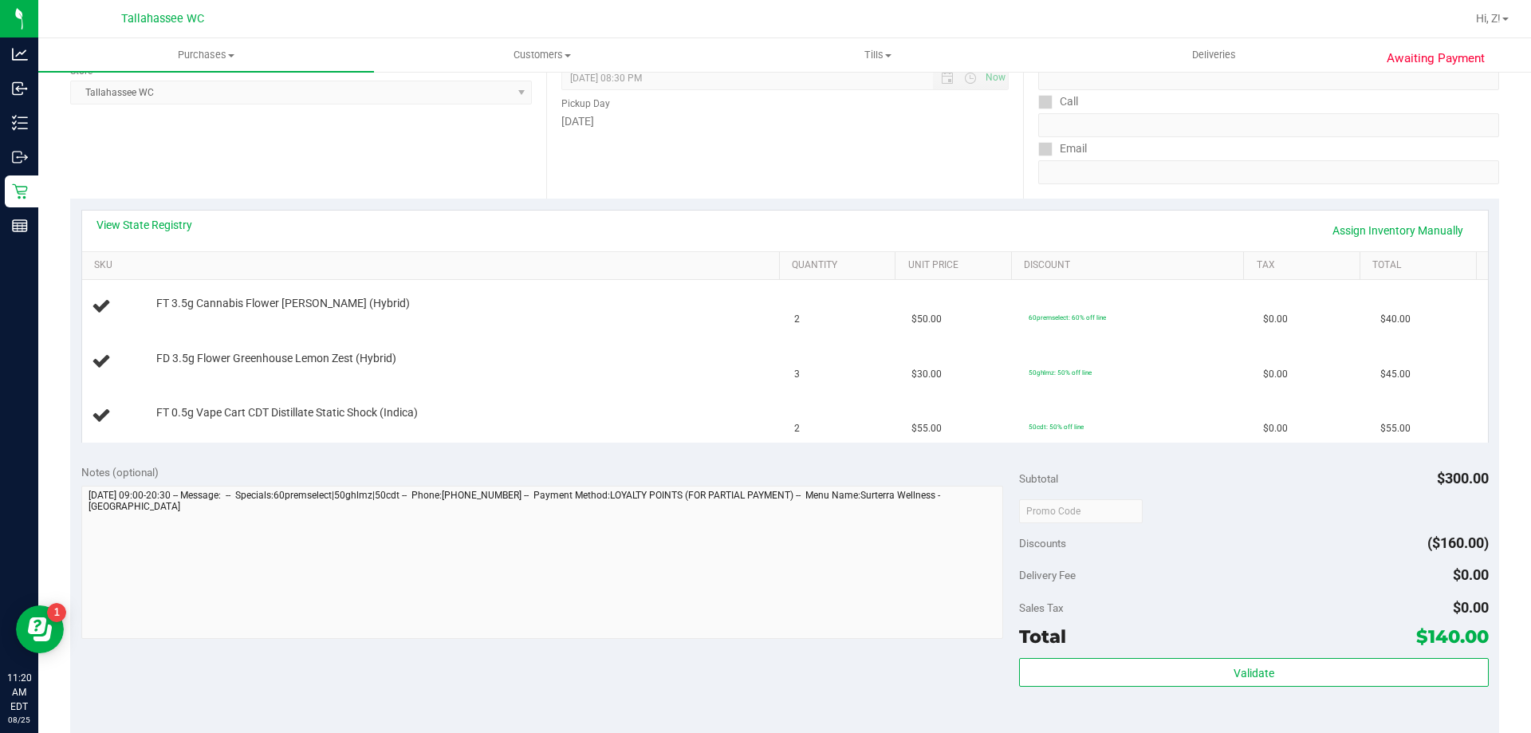
scroll to position [239, 0]
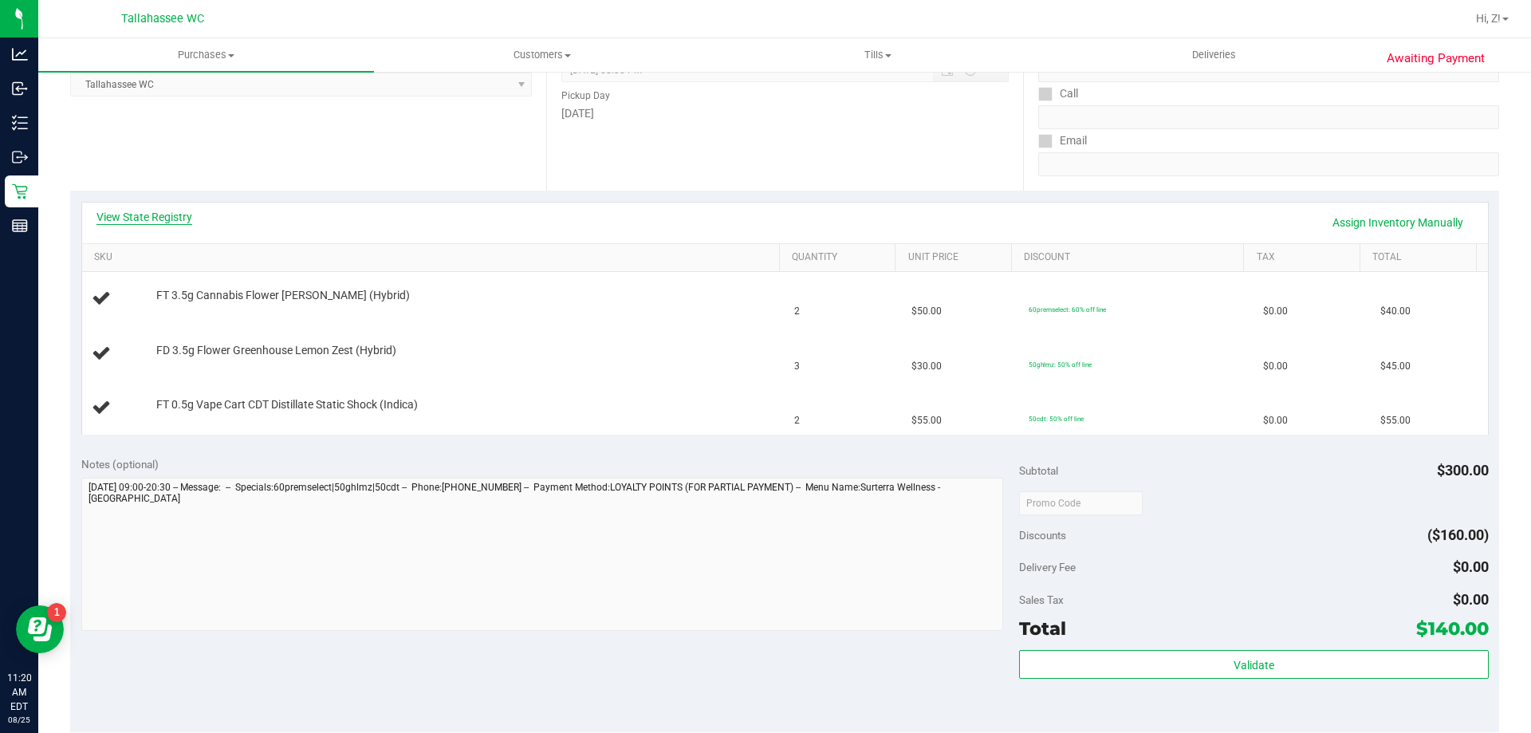
click at [168, 222] on link "View State Registry" at bounding box center [144, 217] width 96 height 16
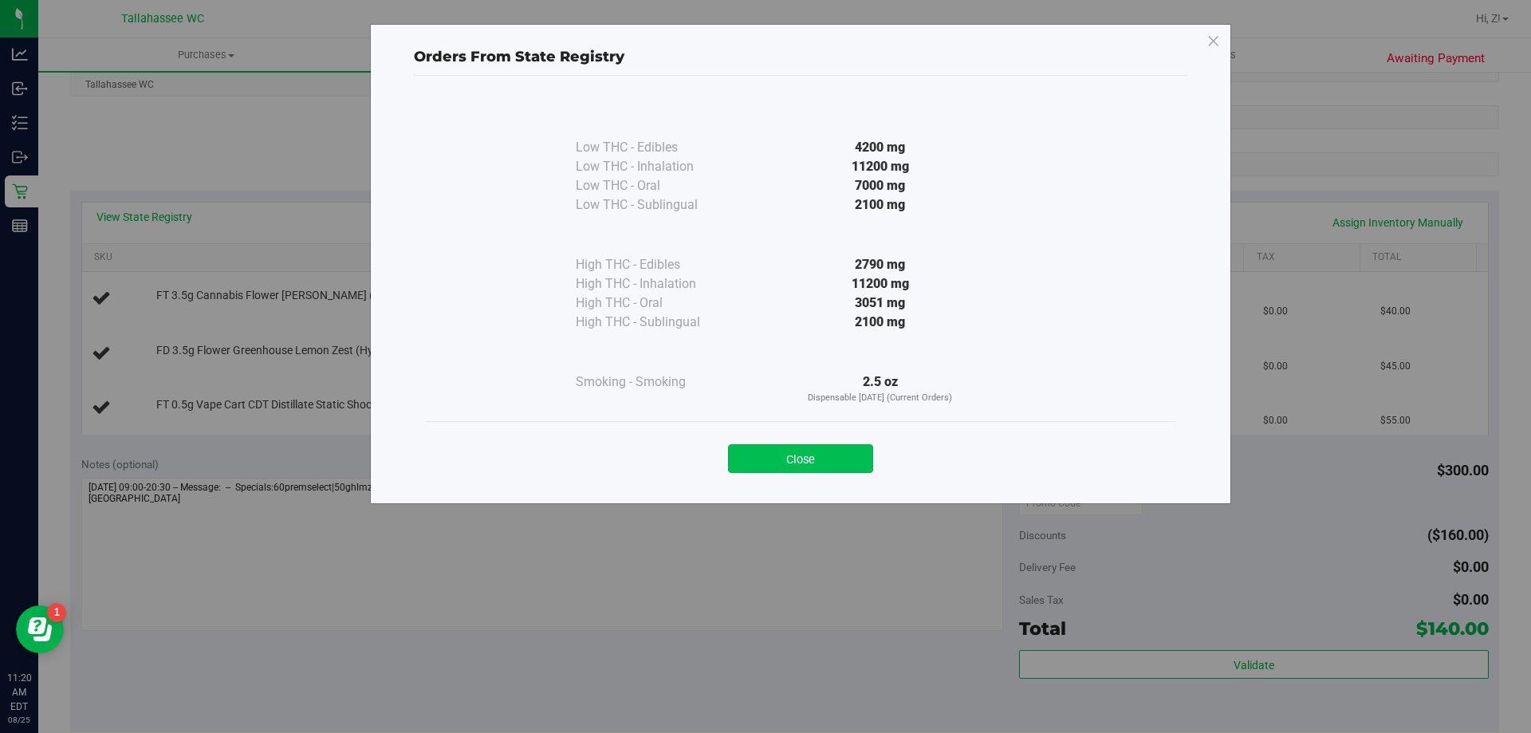
click at [785, 449] on button "Close" at bounding box center [800, 458] width 145 height 29
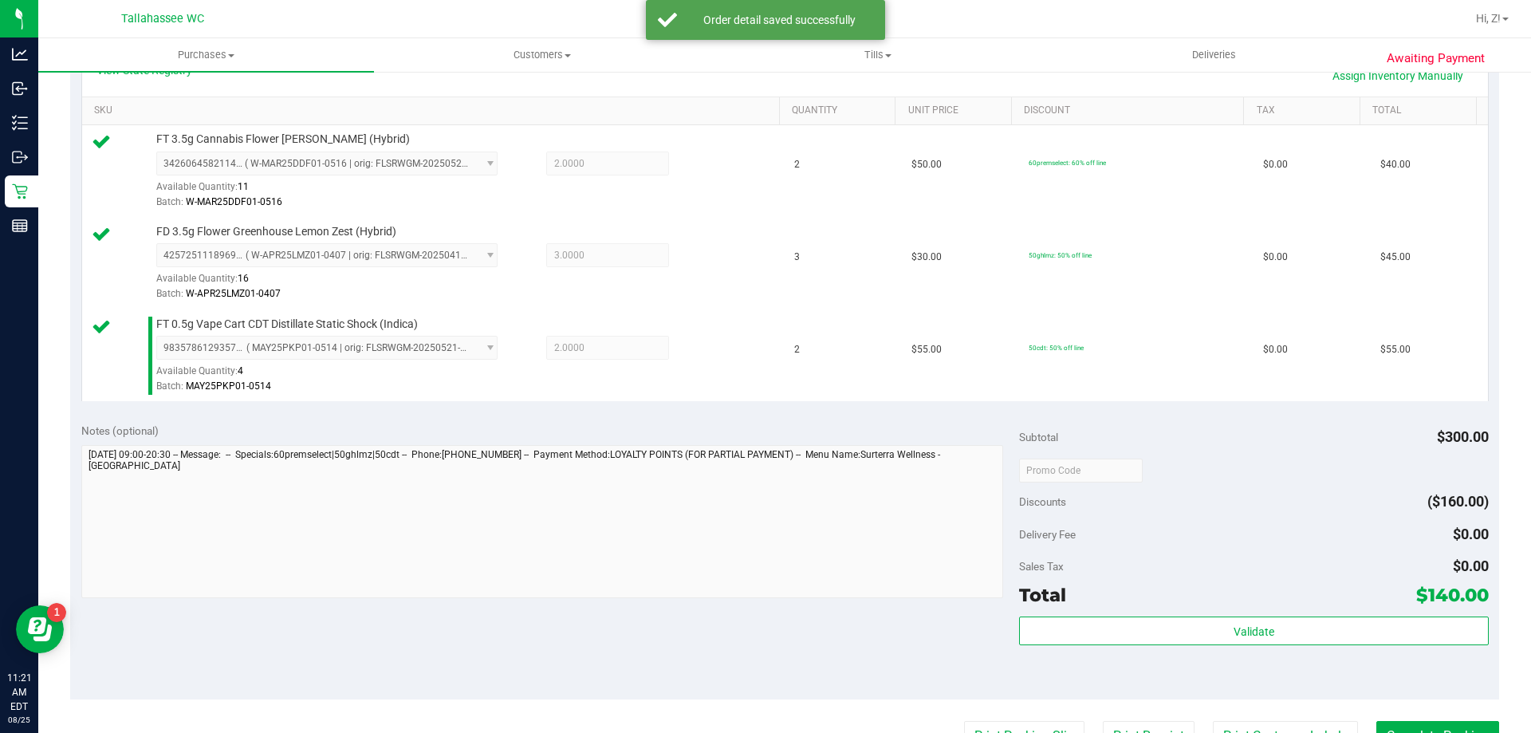
scroll to position [756, 0]
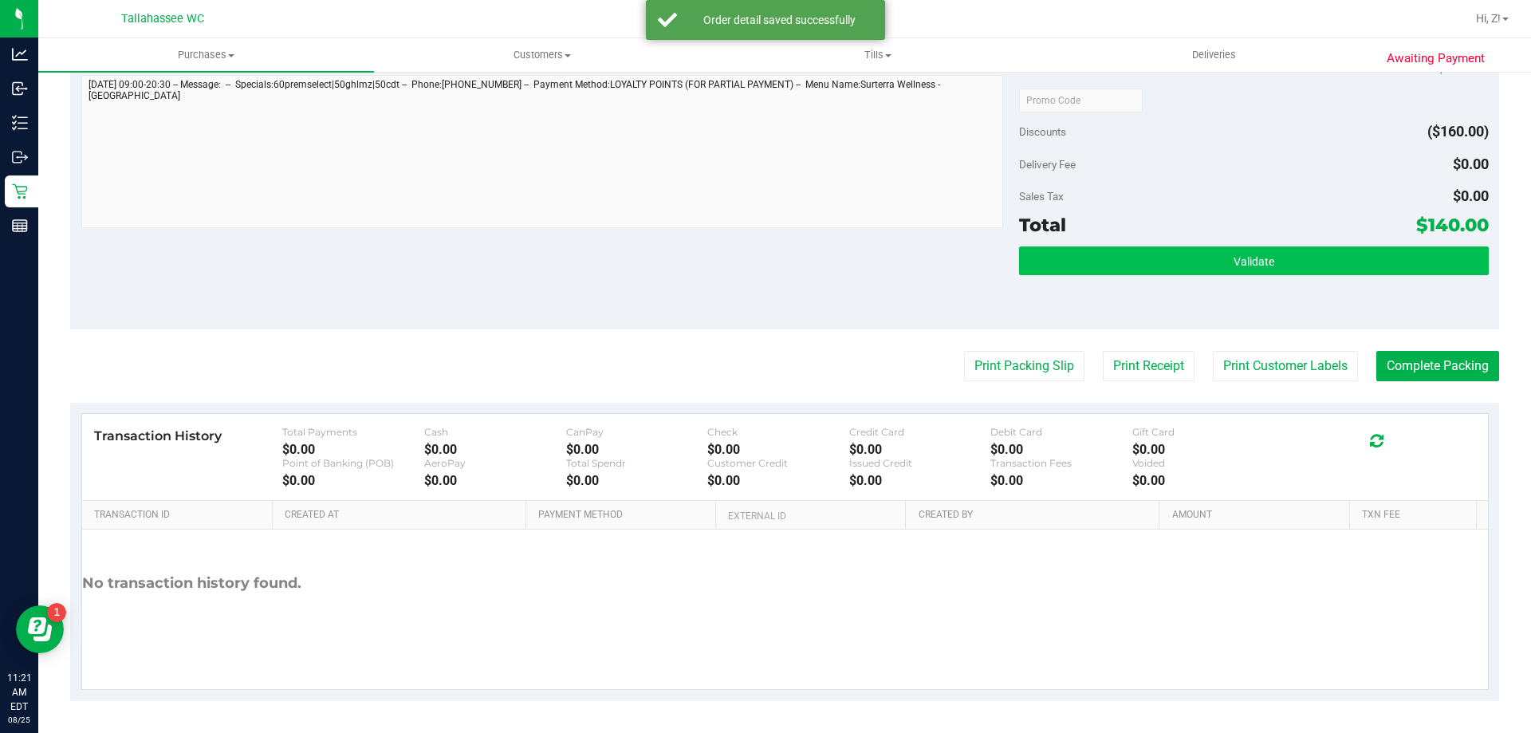
click at [1219, 242] on div "Subtotal $300.00 Discounts ($160.00) Delivery Fee $0.00 Sales Tax $0.00 Total $…" at bounding box center [1253, 186] width 469 height 266
click at [1234, 258] on span "Validate" at bounding box center [1254, 261] width 41 height 13
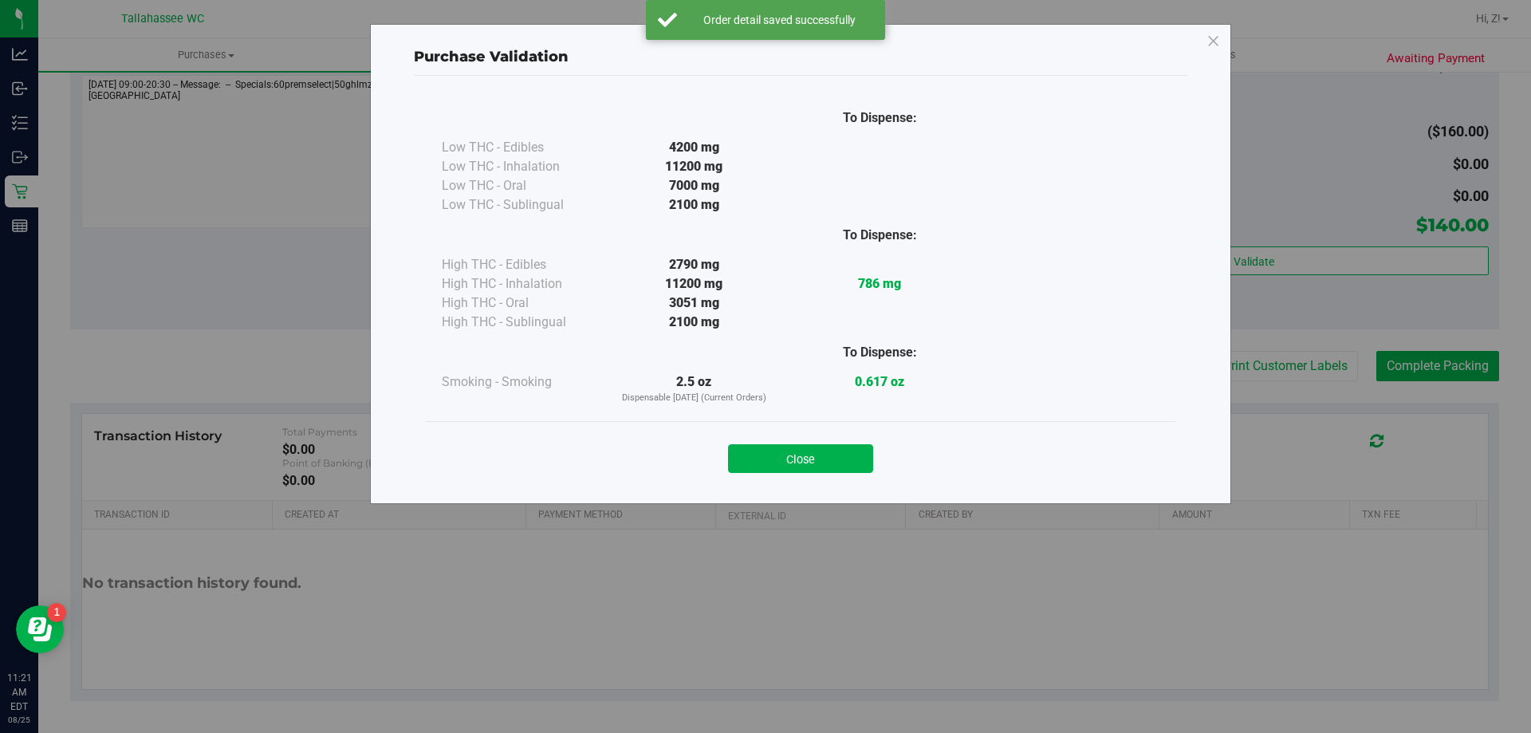
drag, startPoint x: 839, startPoint y: 460, endPoint x: 1055, endPoint y: 367, distance: 235.4
click at [840, 460] on button "Close" at bounding box center [800, 458] width 145 height 29
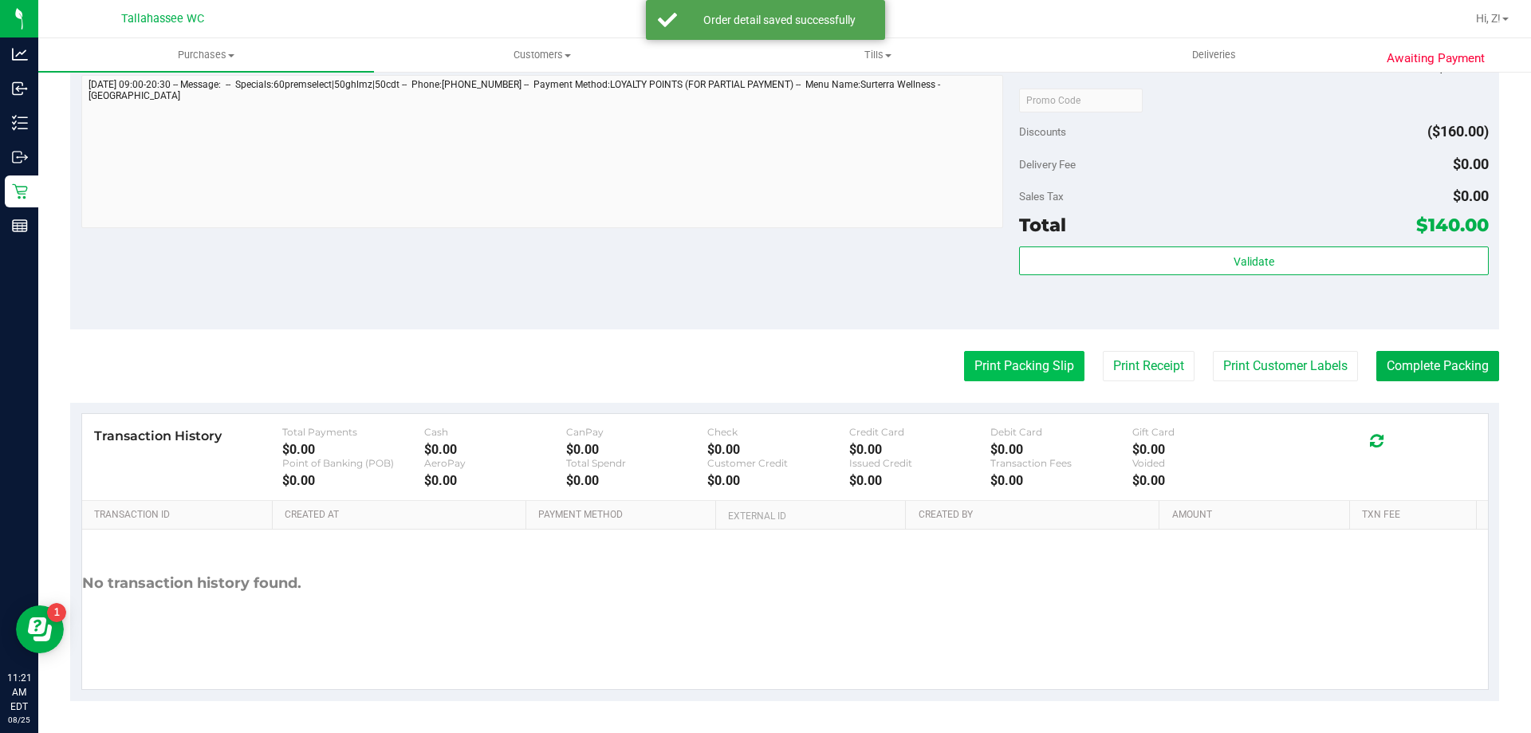
click at [1047, 366] on button "Print Packing Slip" at bounding box center [1024, 366] width 120 height 30
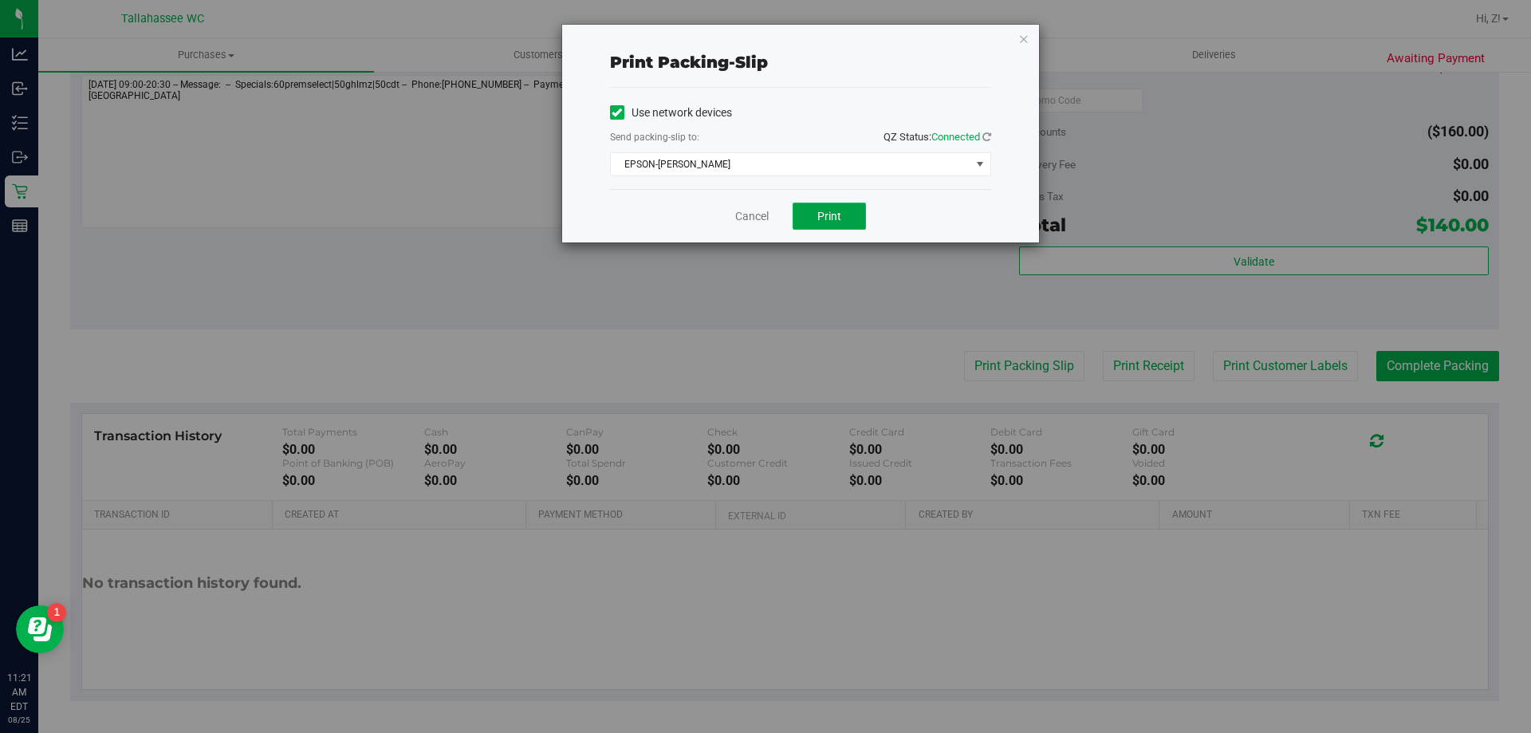
click at [820, 211] on span "Print" at bounding box center [829, 216] width 24 height 13
click at [1027, 37] on icon "button" at bounding box center [1023, 38] width 11 height 19
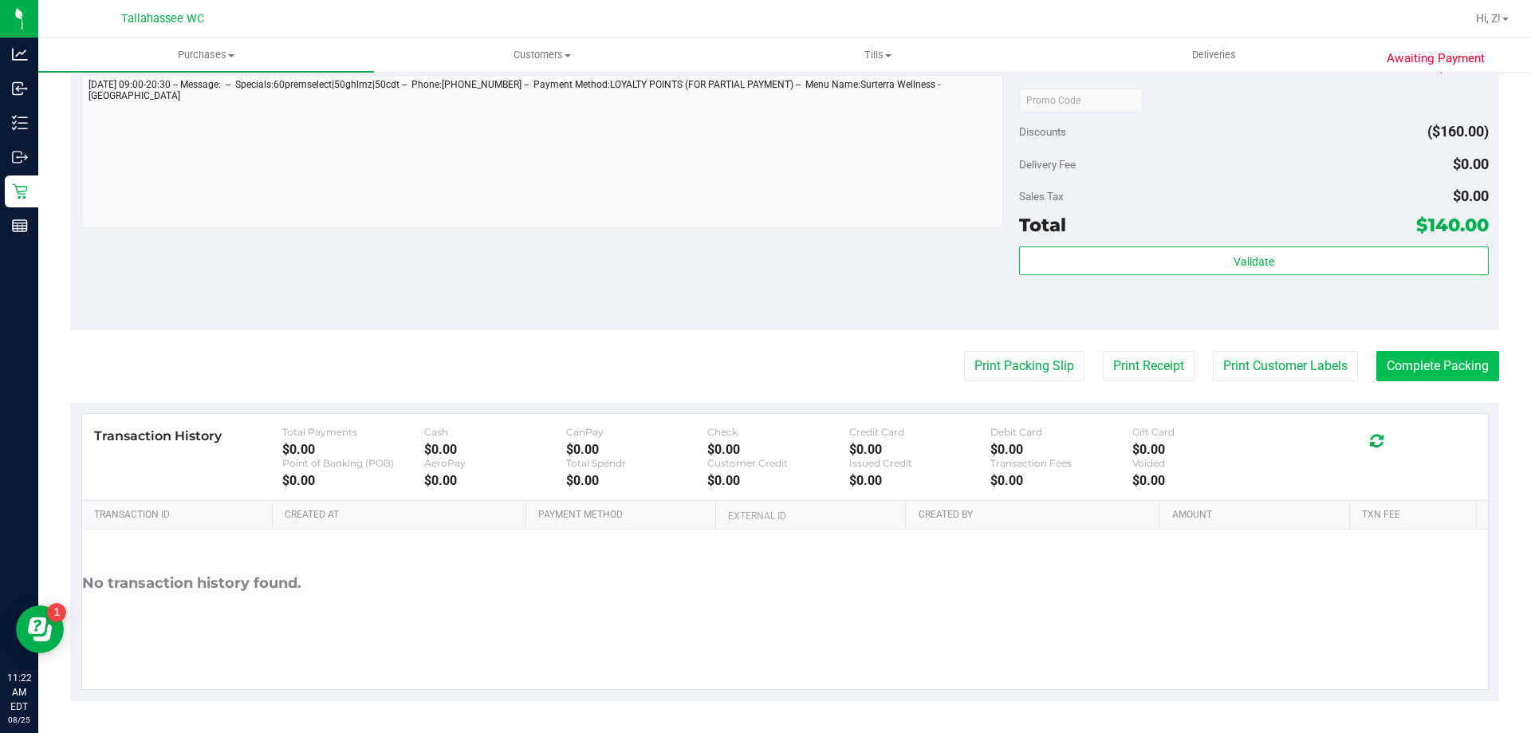
click at [1430, 349] on purchase-details "Back Edit Purchase Cancel Purchase View Profile # 11842961 BioTrack ID: - Submi…" at bounding box center [784, 15] width 1429 height 1371
click at [1444, 370] on button "Complete Packing" at bounding box center [1437, 366] width 123 height 30
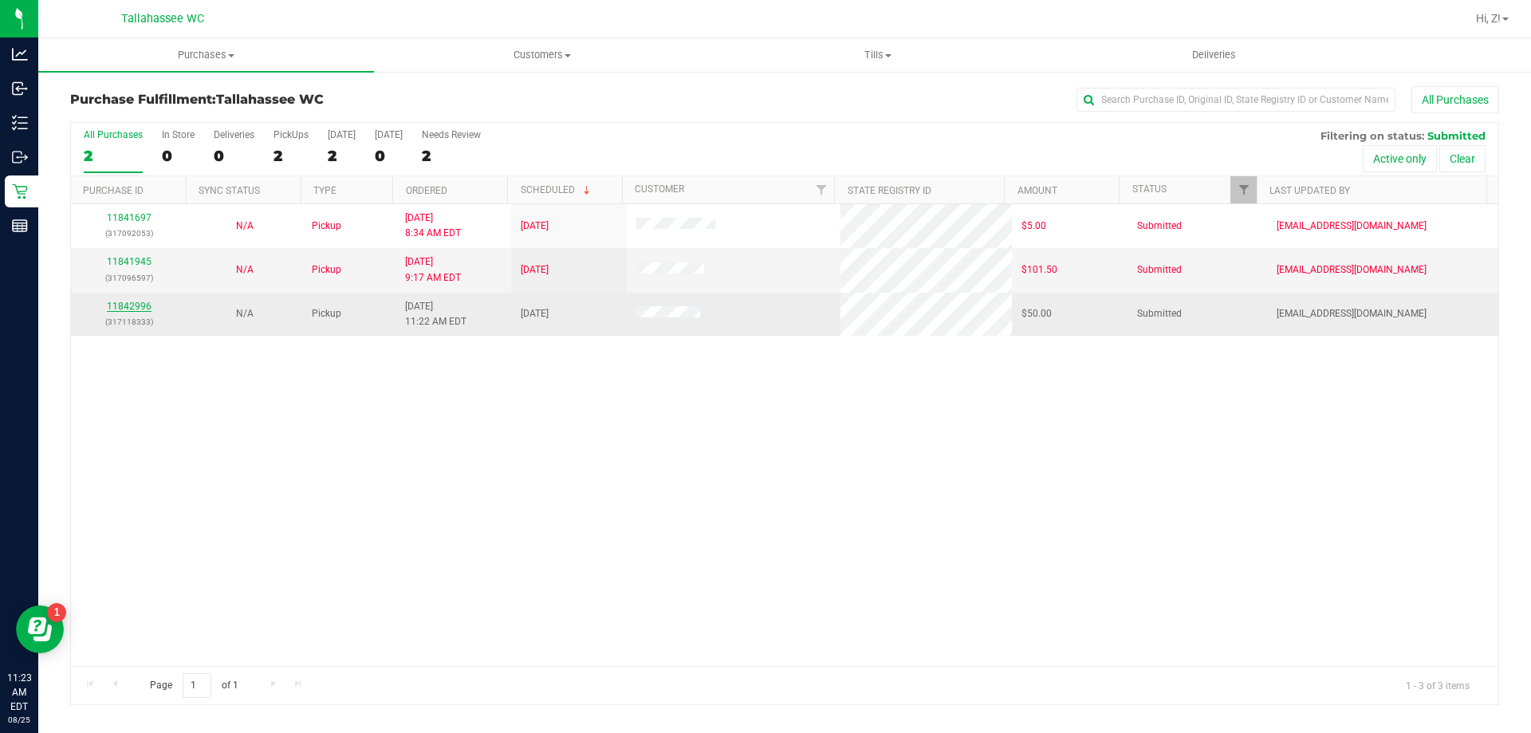
click at [140, 308] on link "11842996" at bounding box center [129, 306] width 45 height 11
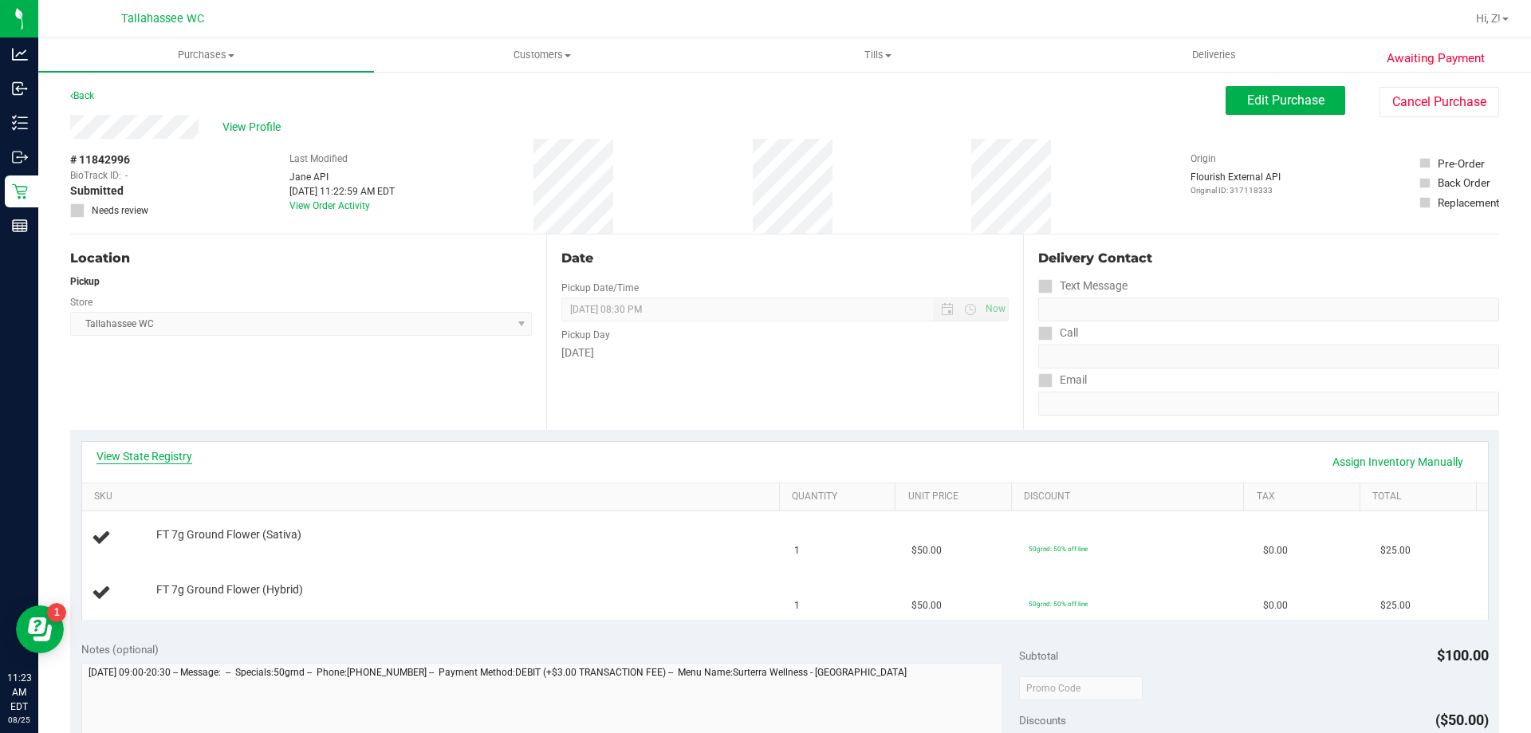
click at [159, 455] on link "View State Registry" at bounding box center [144, 456] width 96 height 16
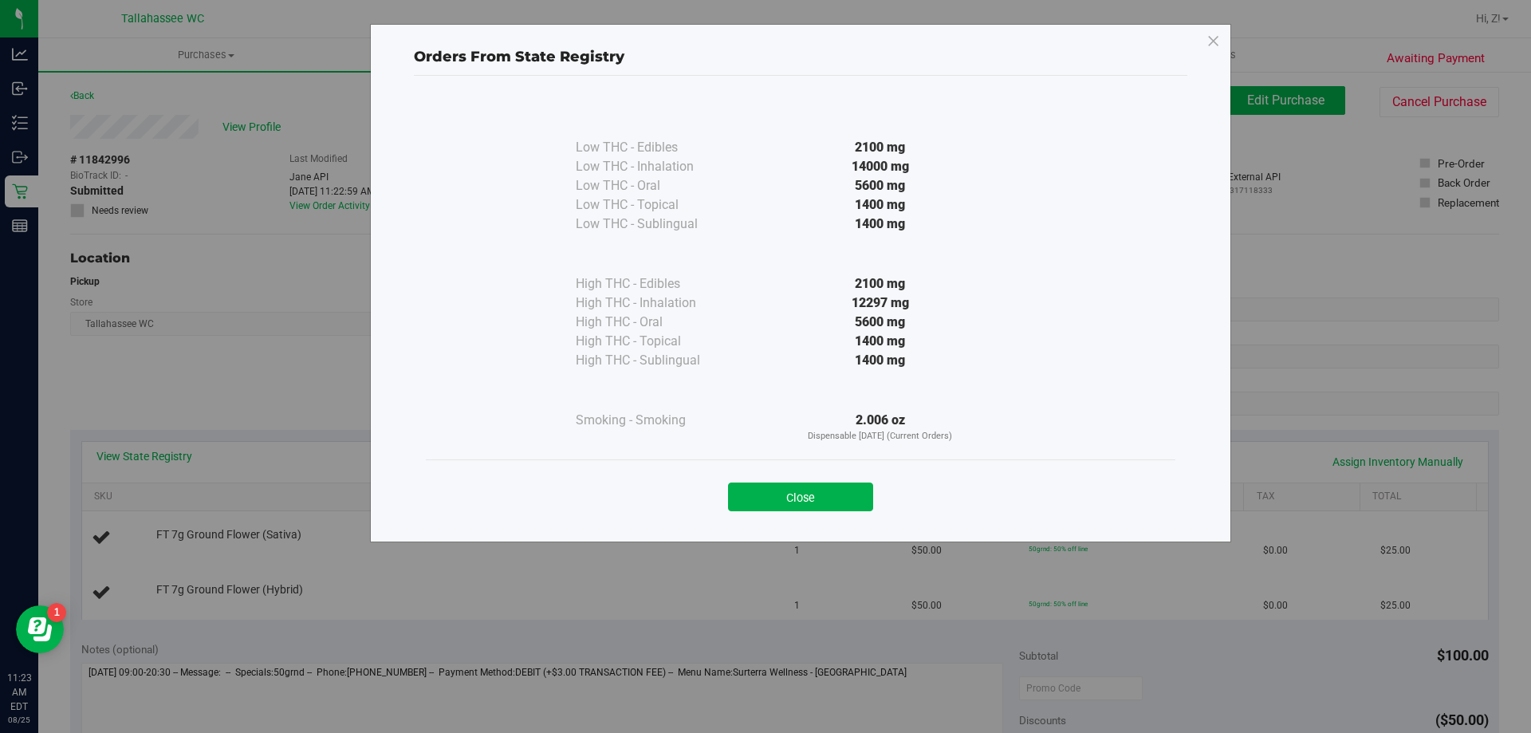
click at [820, 503] on button "Close" at bounding box center [800, 496] width 145 height 29
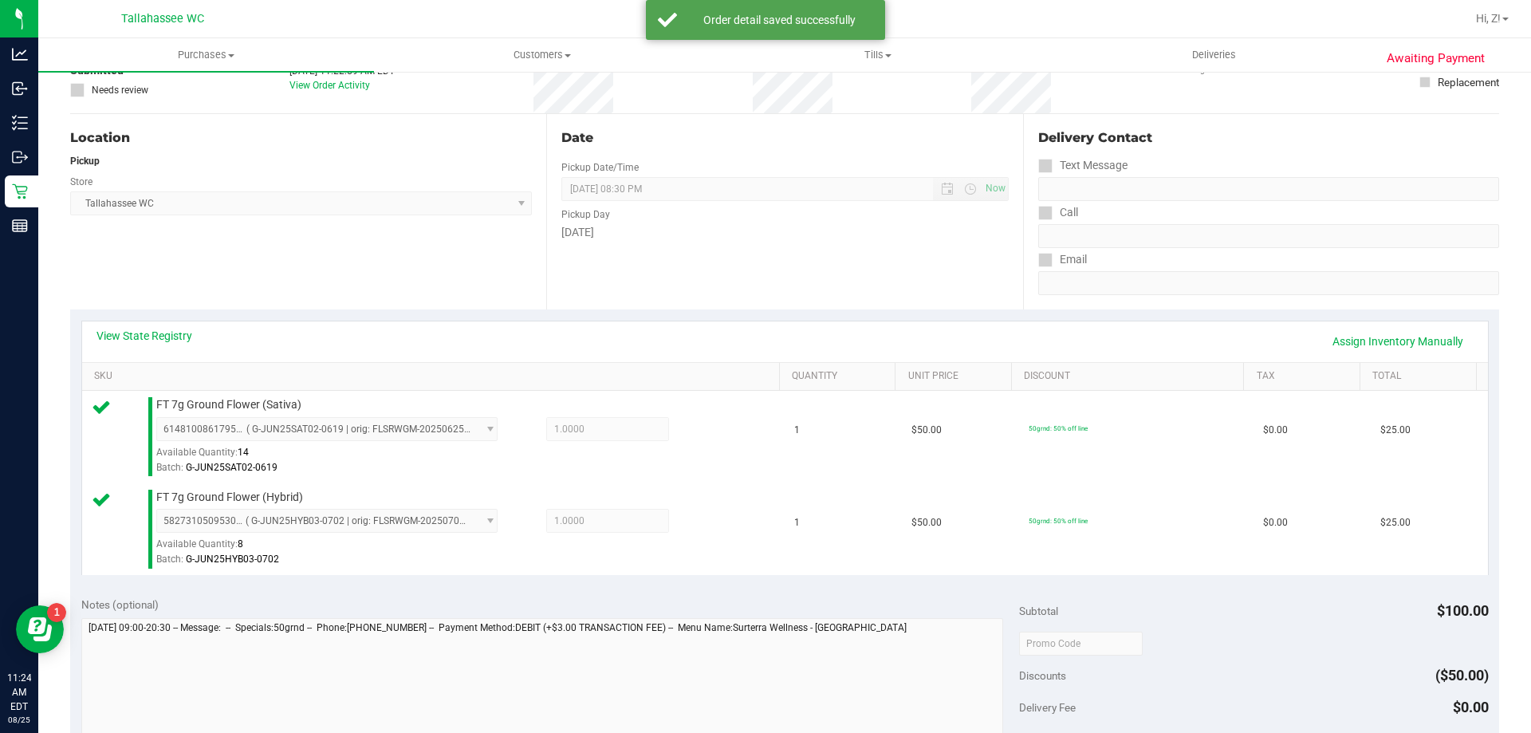
scroll to position [478, 0]
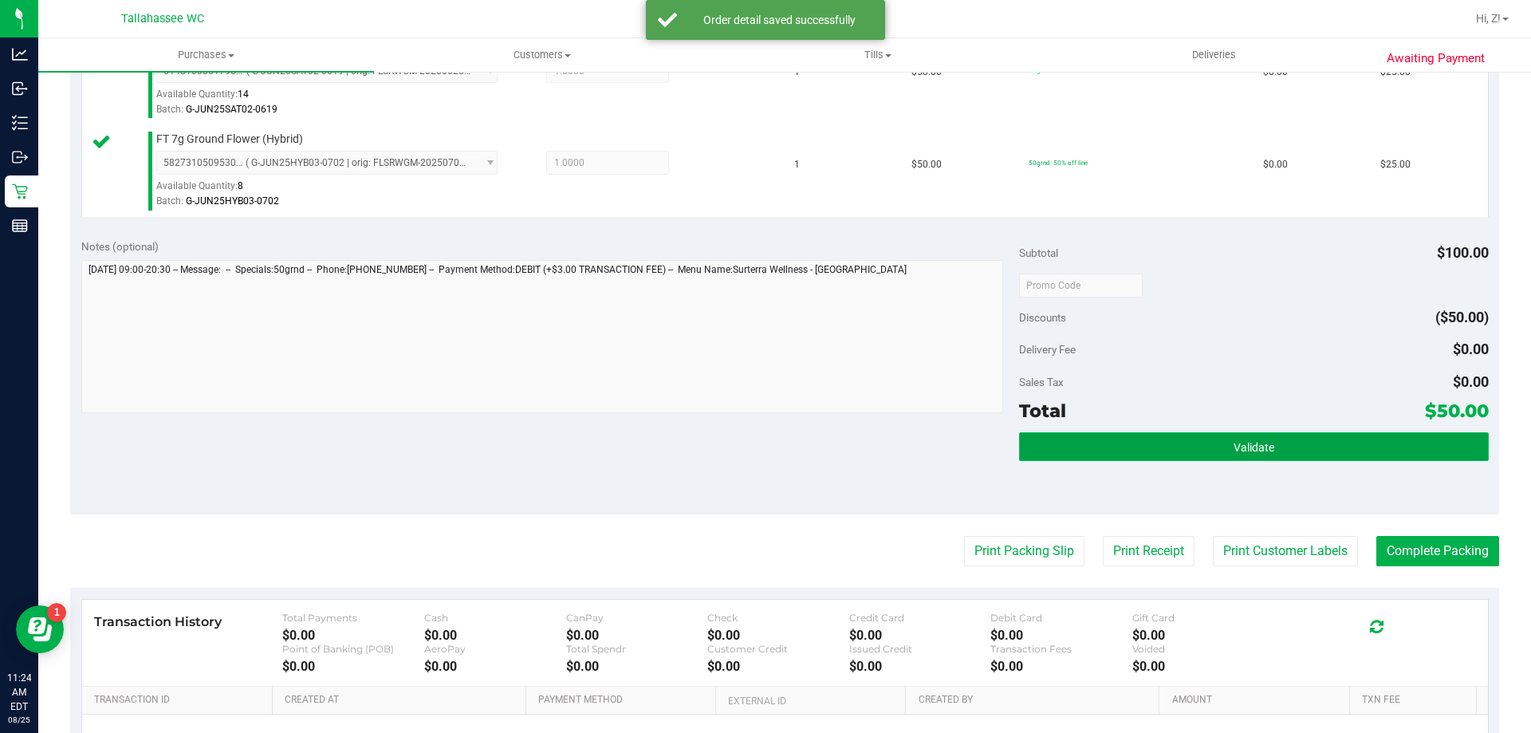
click at [1301, 447] on button "Validate" at bounding box center [1253, 446] width 469 height 29
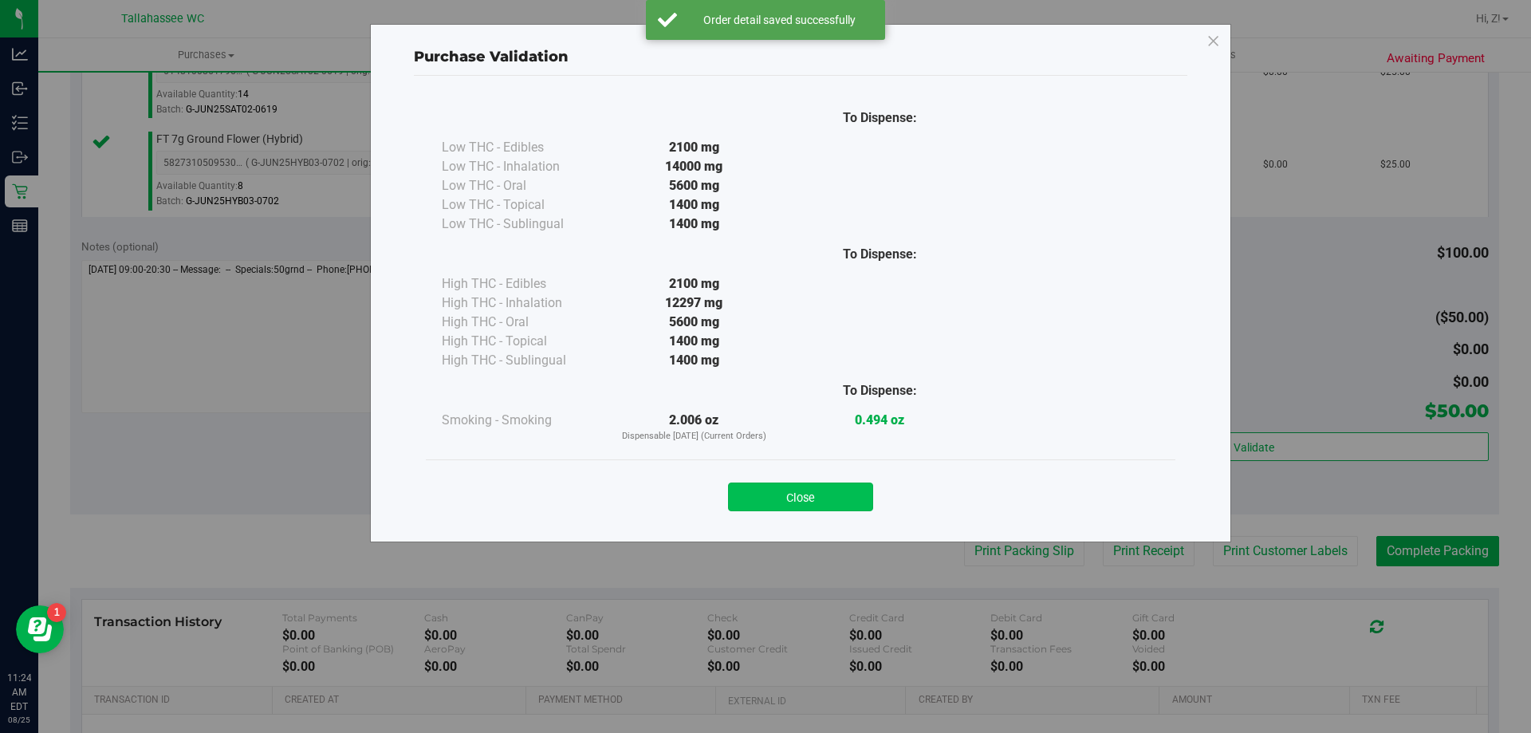
click at [837, 497] on button "Close" at bounding box center [800, 496] width 145 height 29
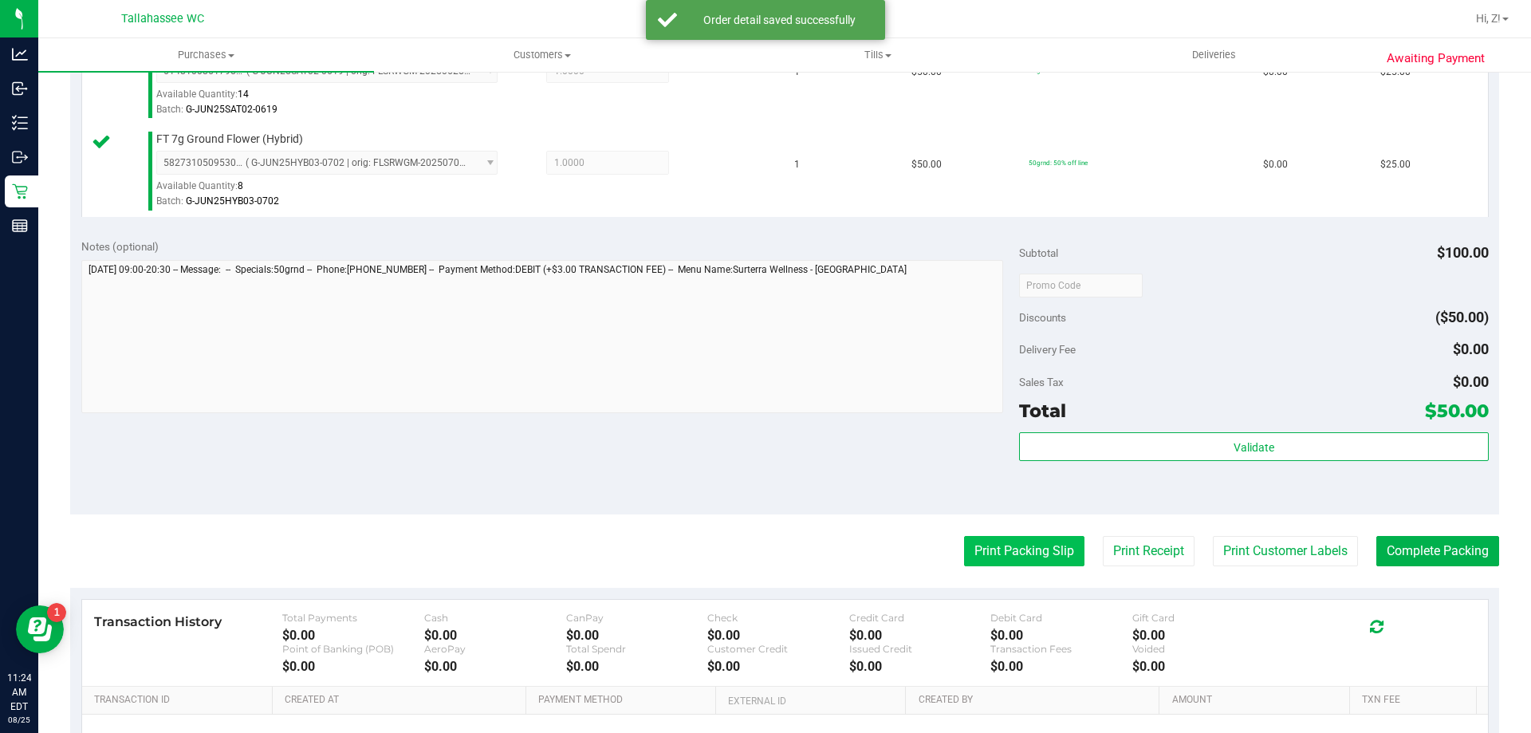
click at [964, 538] on button "Print Packing Slip" at bounding box center [1024, 551] width 120 height 30
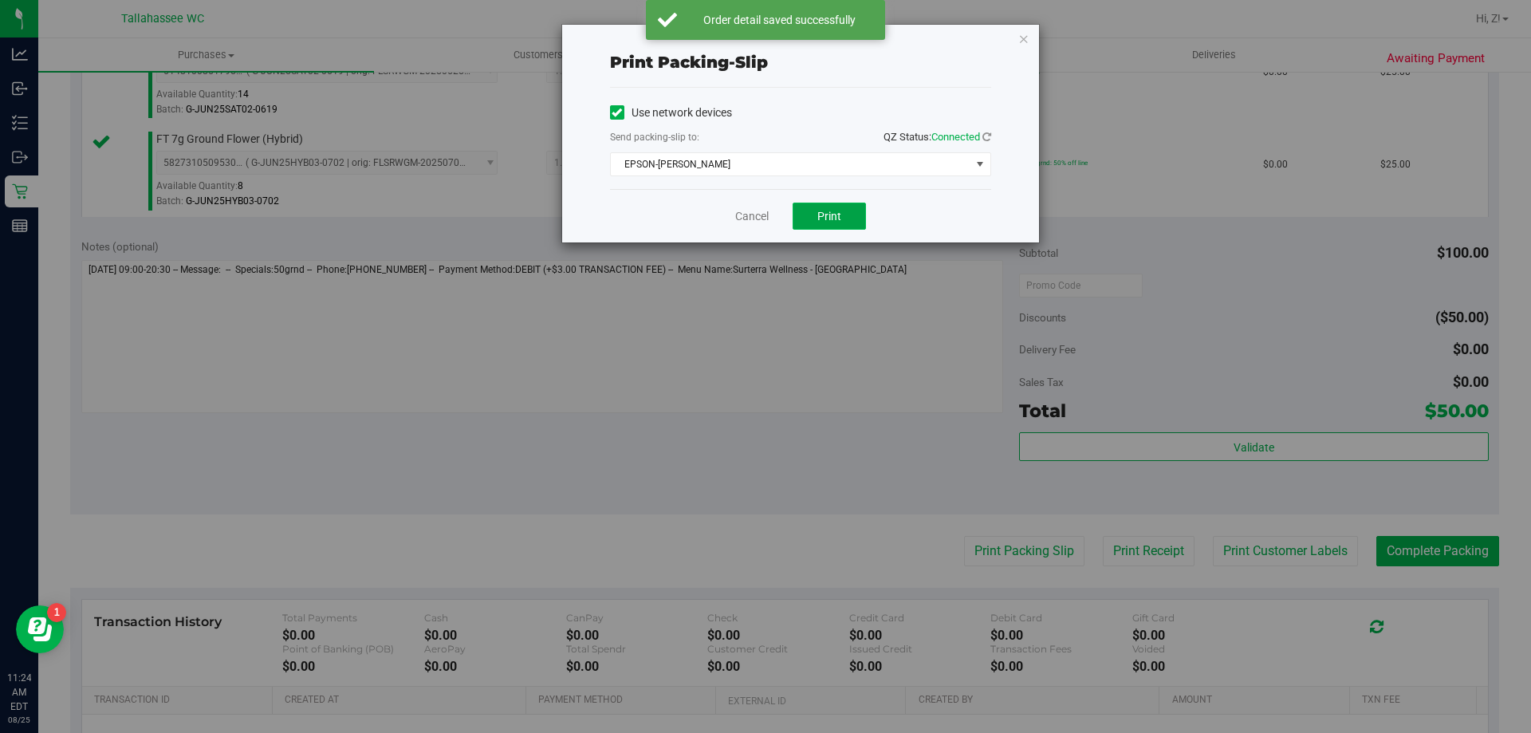
click at [820, 222] on span "Print" at bounding box center [829, 216] width 24 height 13
click at [1026, 38] on icon "button" at bounding box center [1023, 38] width 11 height 19
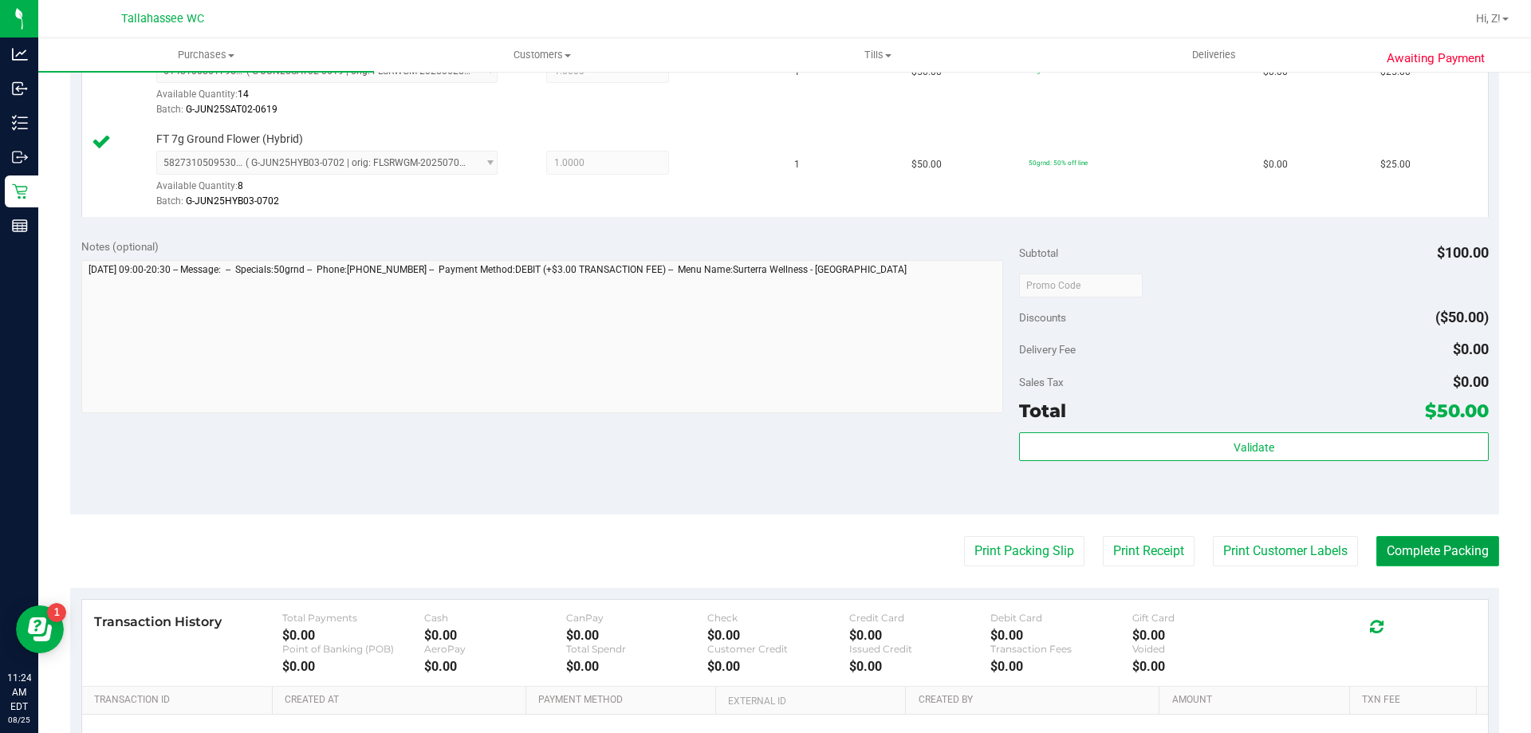
click at [1405, 555] on button "Complete Packing" at bounding box center [1437, 551] width 123 height 30
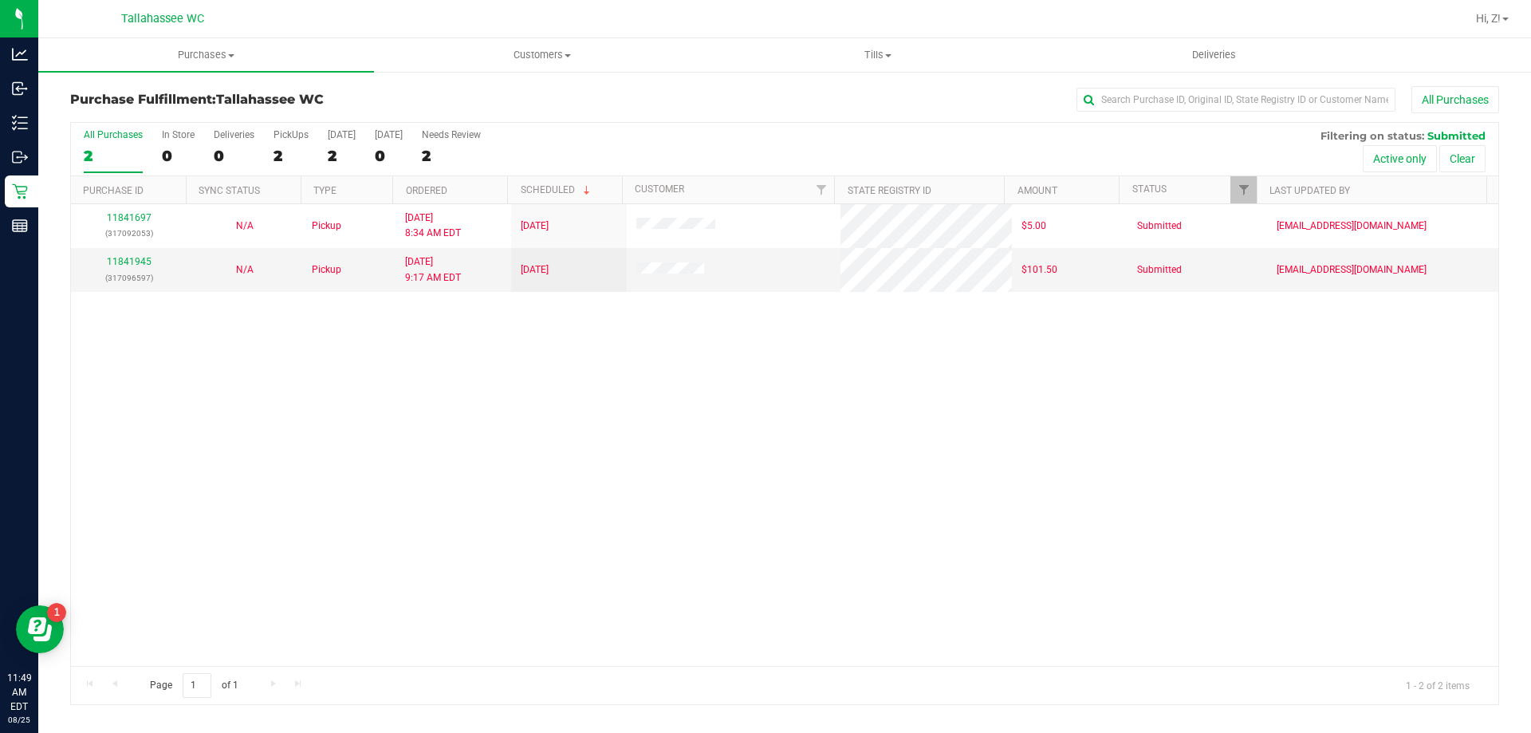
click at [199, 324] on div "11841697 (317092053) N/A Pickup 8/25/2025 8:34 AM EDT 8/25/2025 $5.00 Submitted…" at bounding box center [784, 435] width 1427 height 462
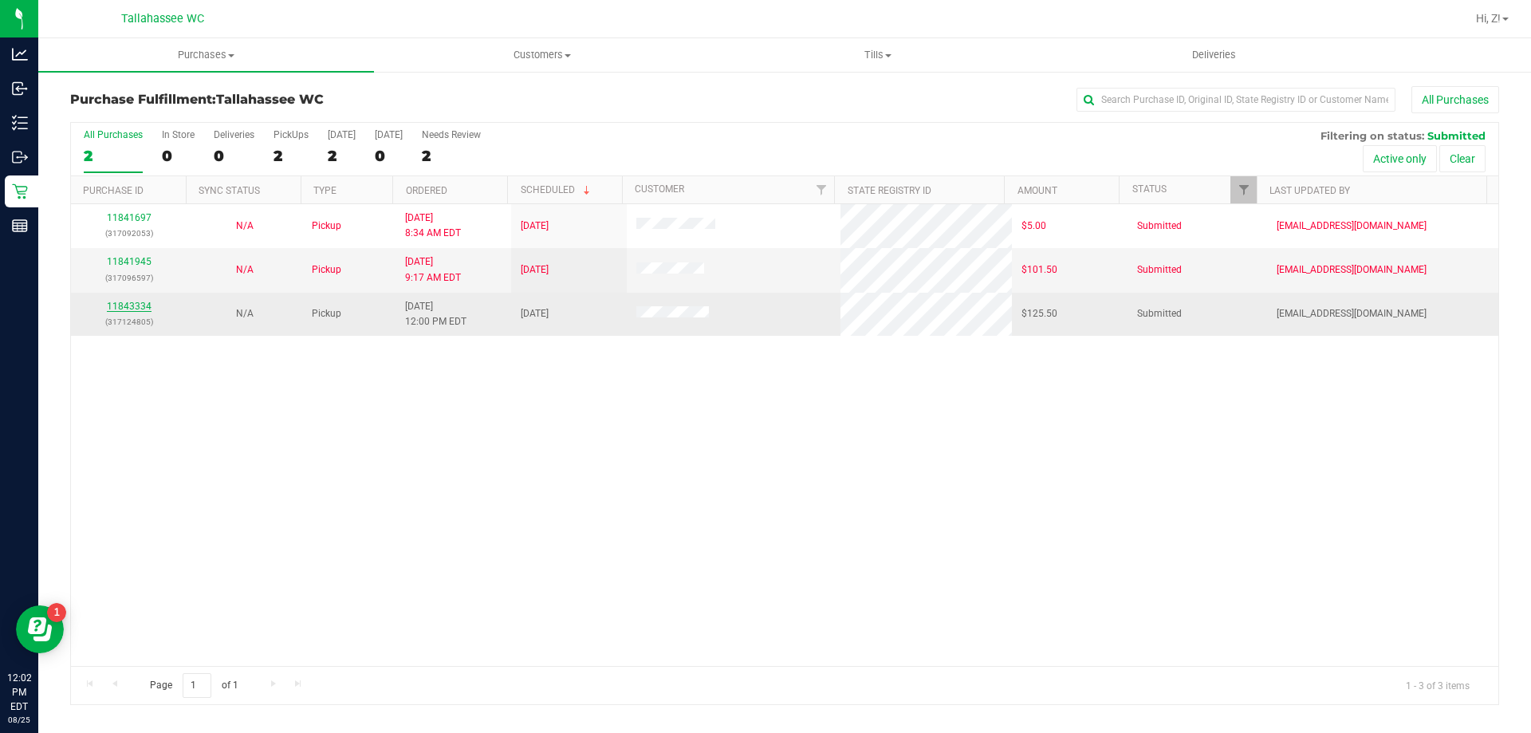
click at [124, 301] on link "11843334" at bounding box center [129, 306] width 45 height 11
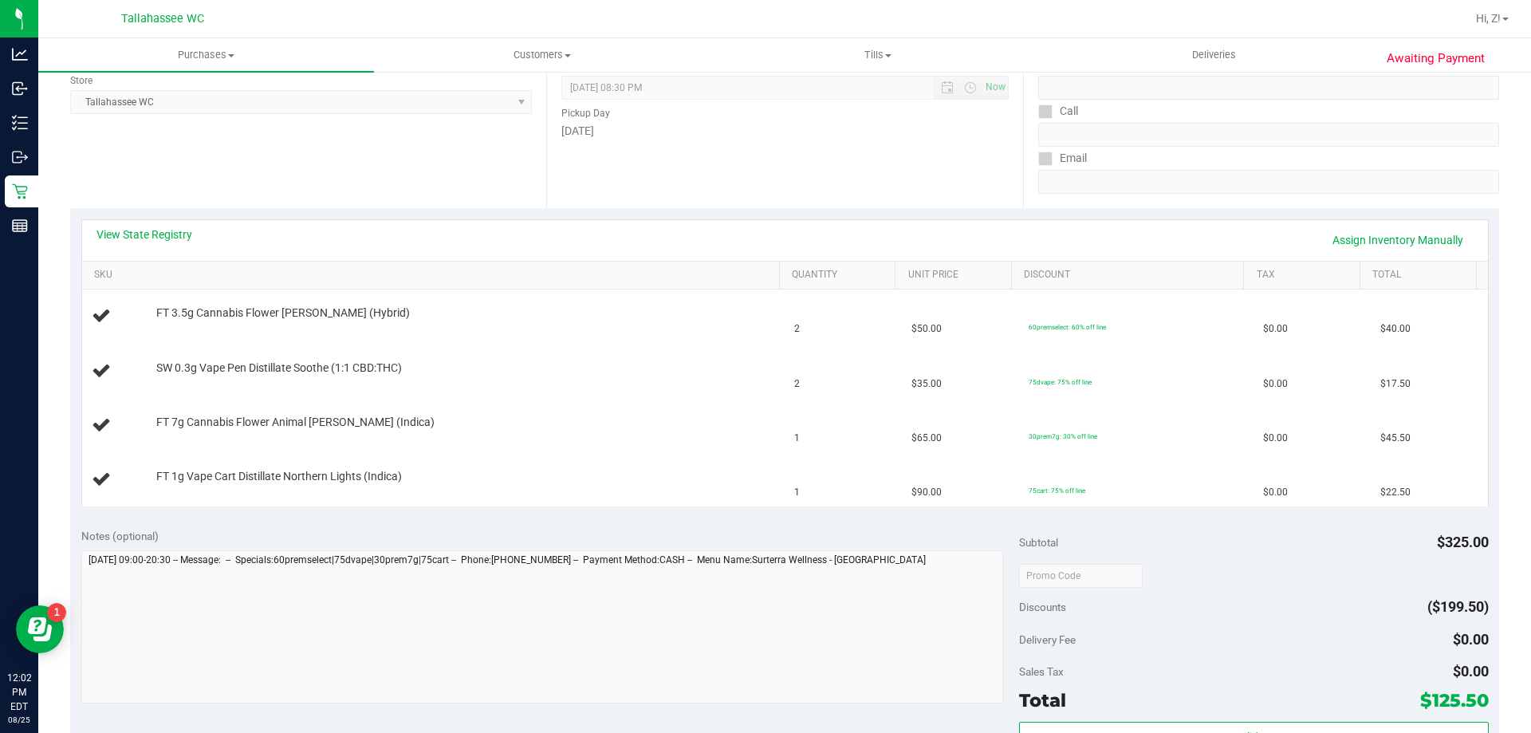
scroll to position [80, 0]
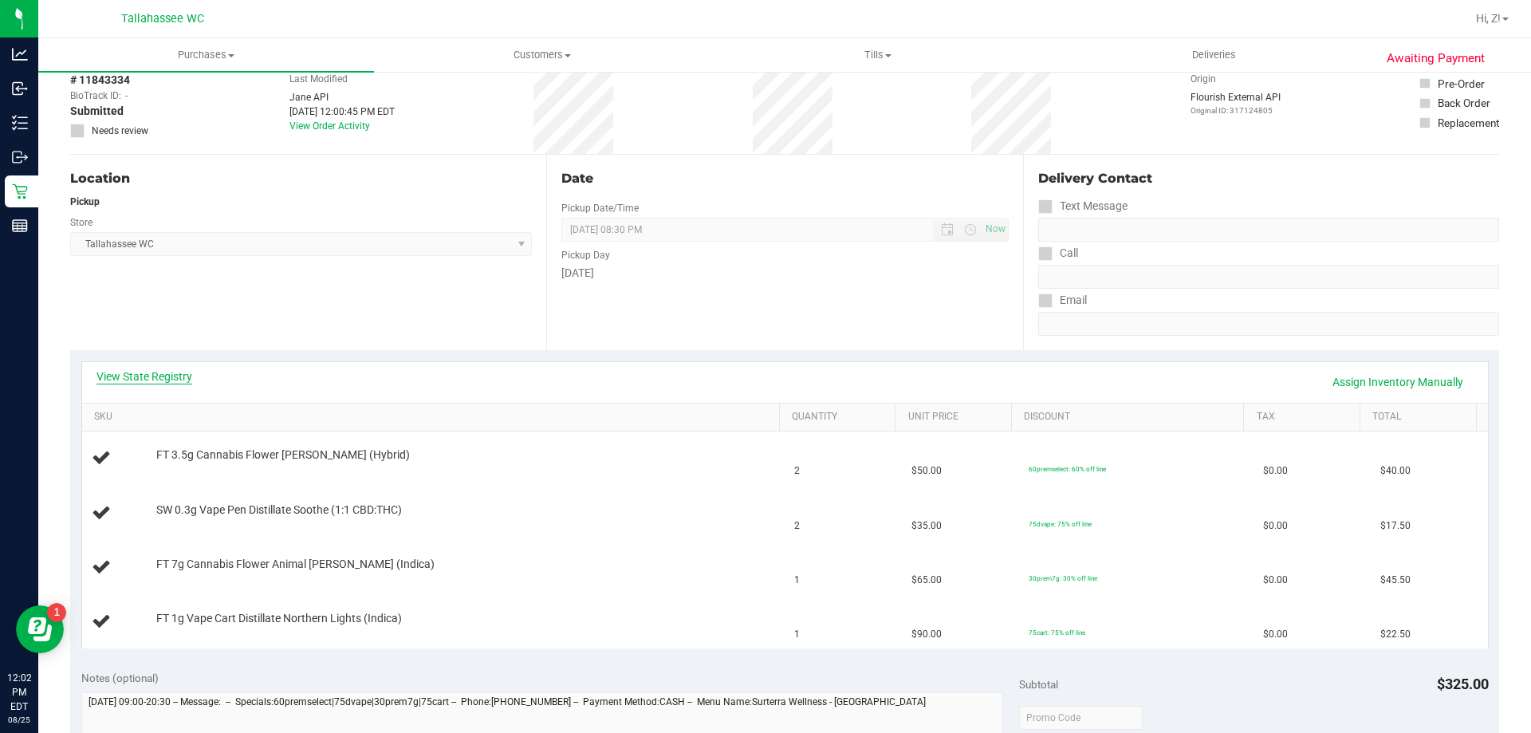
click at [164, 370] on link "View State Registry" at bounding box center [144, 376] width 96 height 16
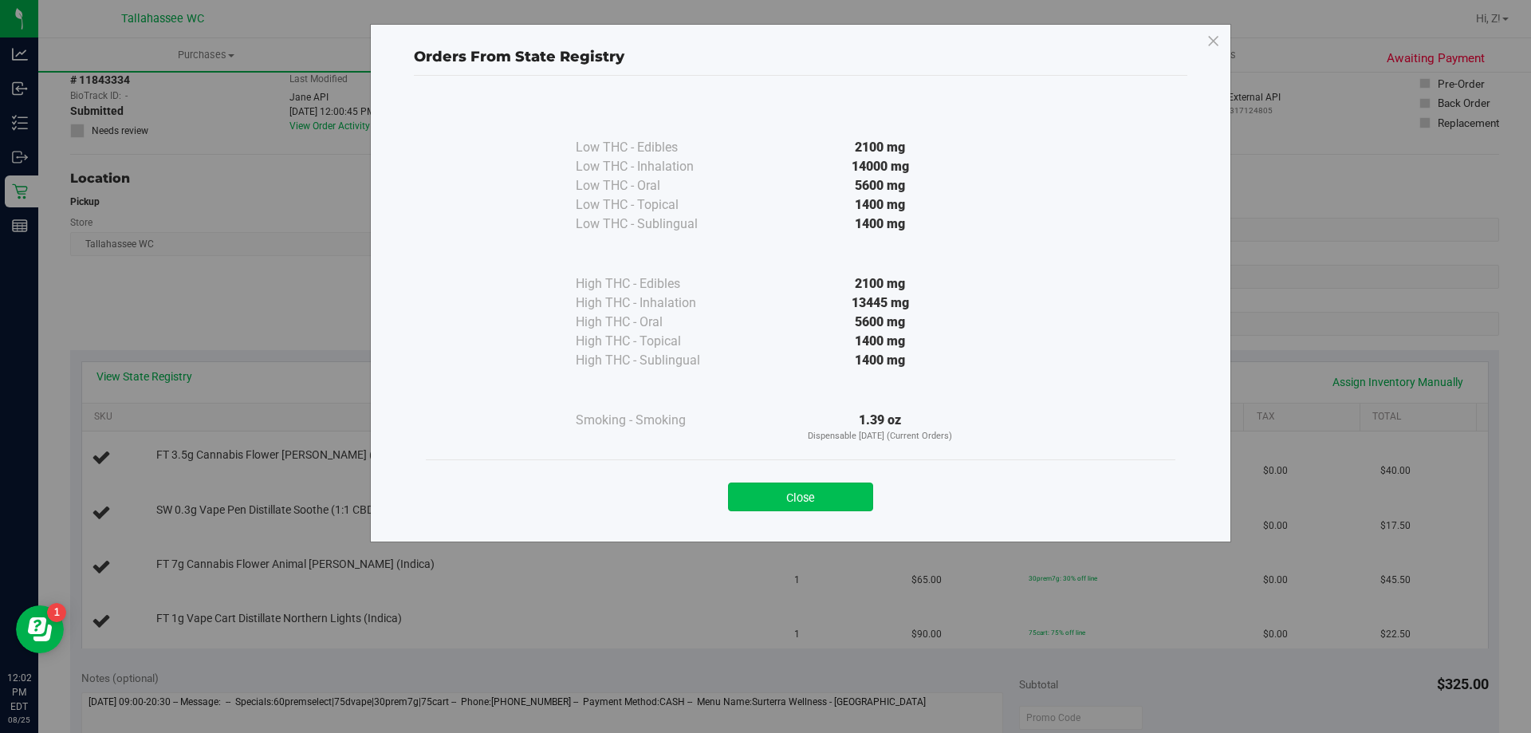
click at [828, 488] on button "Close" at bounding box center [800, 496] width 145 height 29
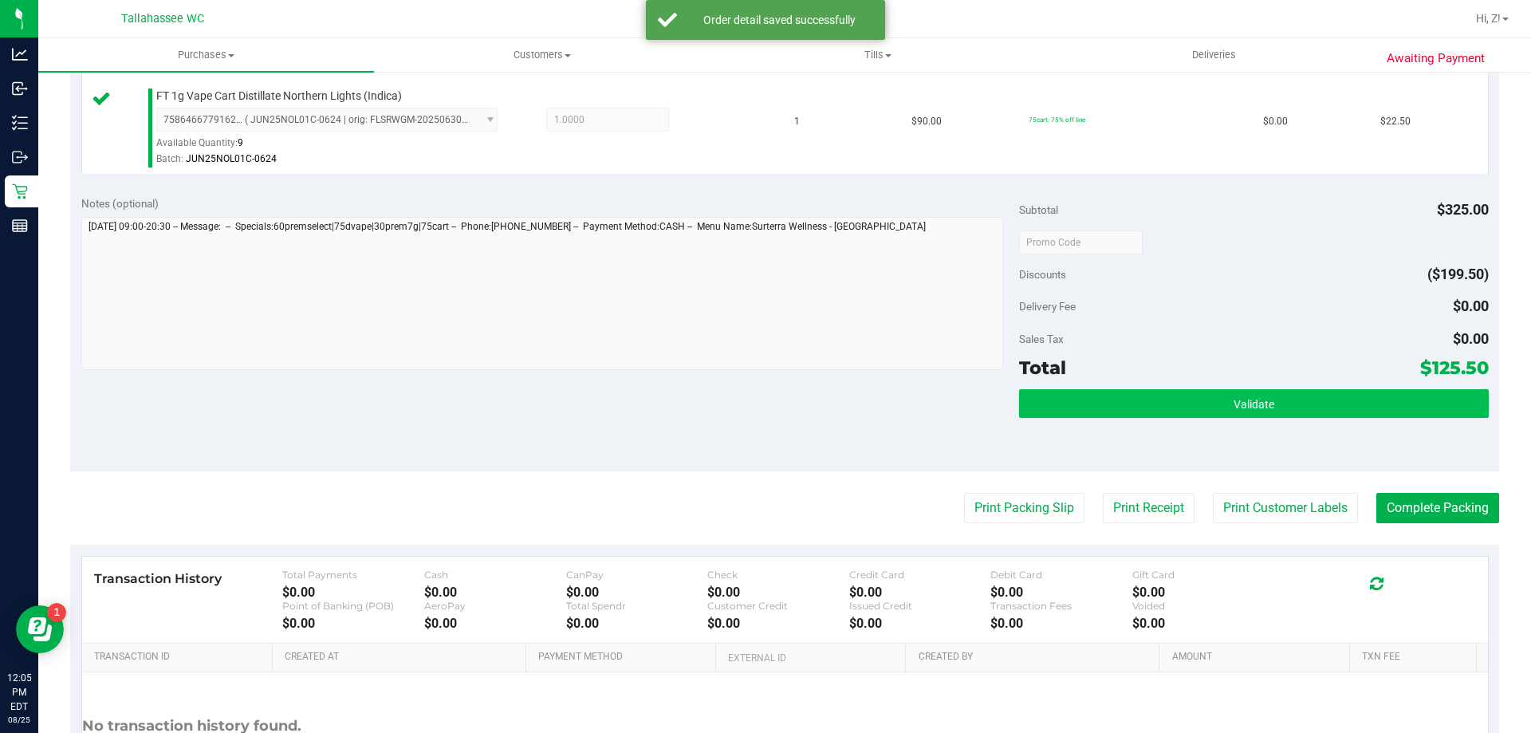
scroll to position [718, 0]
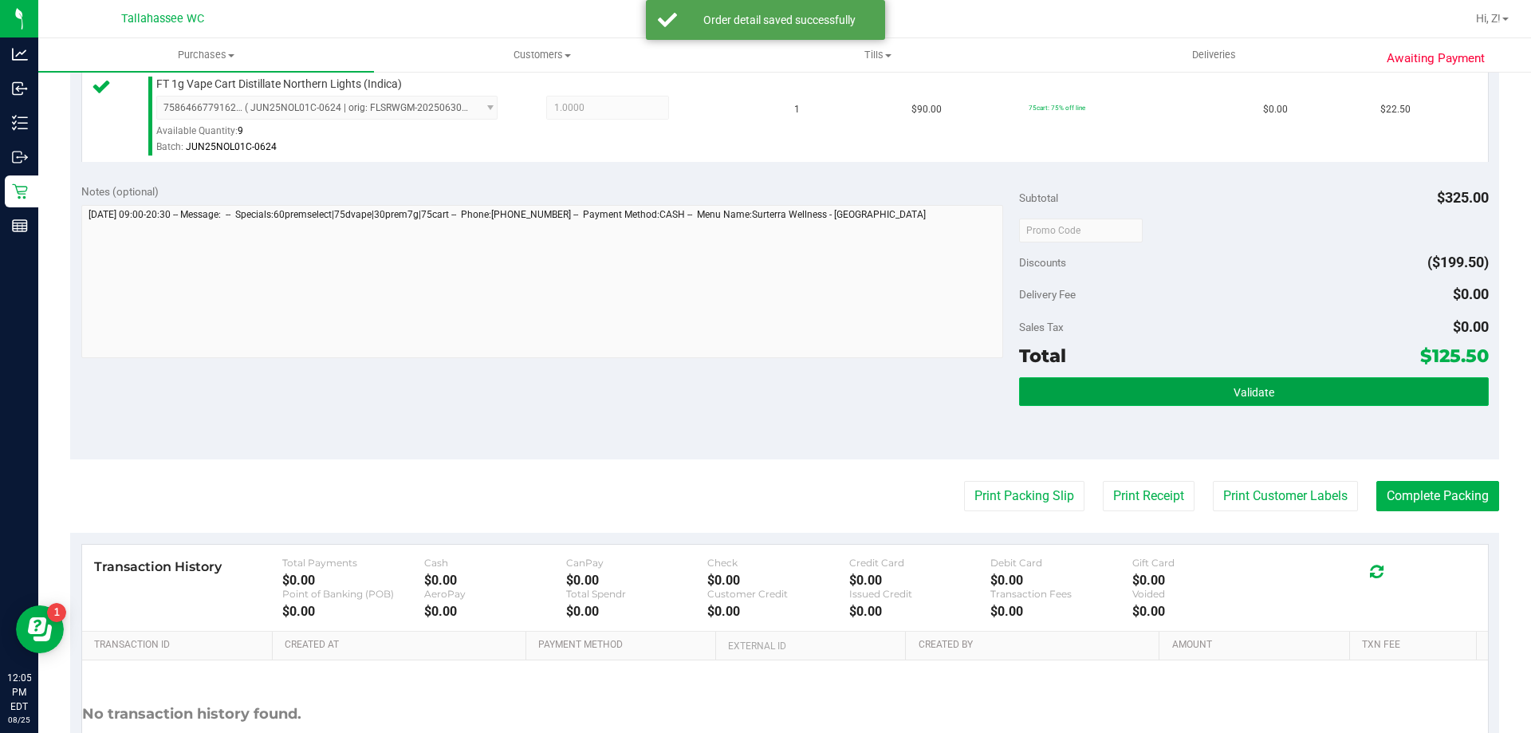
click at [1131, 390] on button "Validate" at bounding box center [1253, 391] width 469 height 29
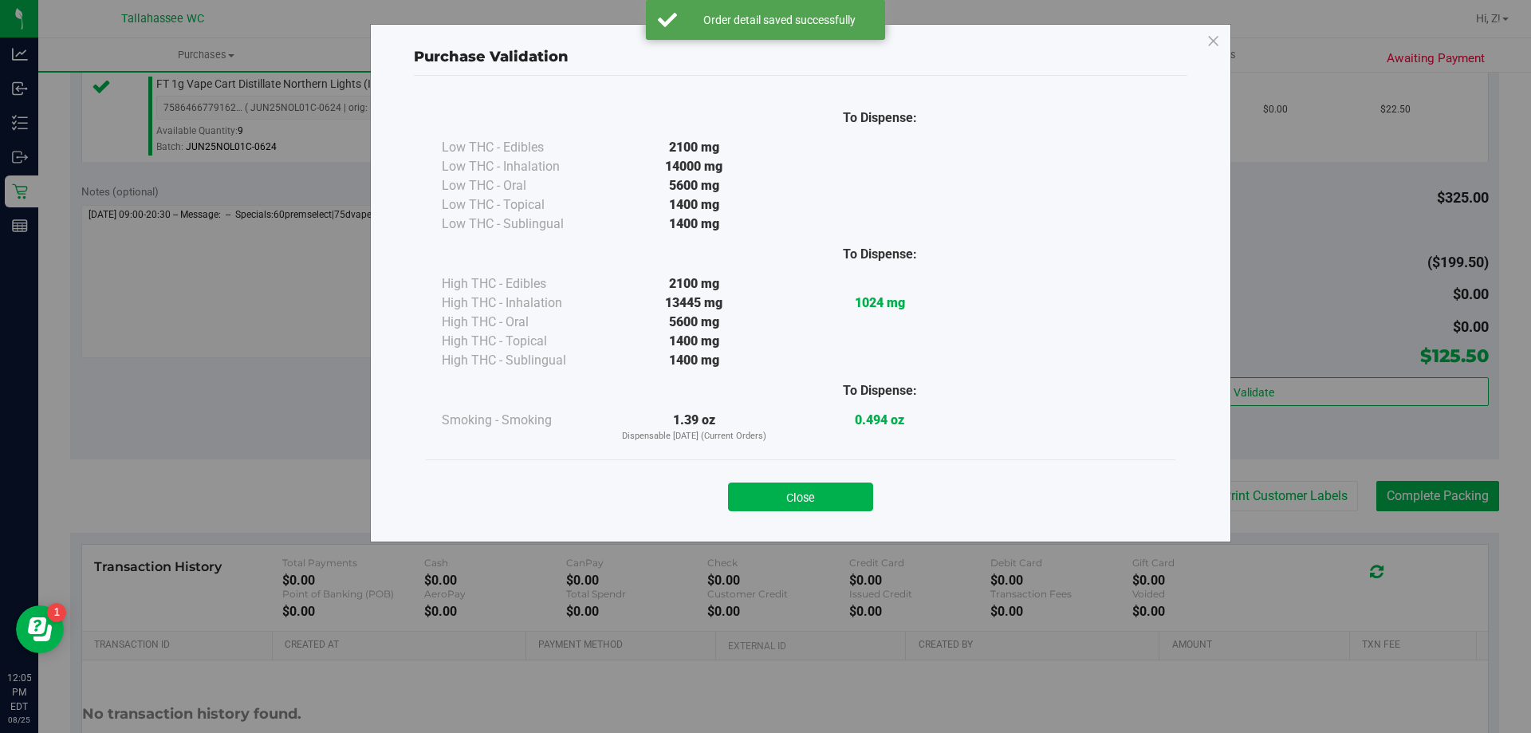
drag, startPoint x: 828, startPoint y: 494, endPoint x: 847, endPoint y: 489, distance: 19.2
click at [829, 494] on button "Close" at bounding box center [800, 496] width 145 height 29
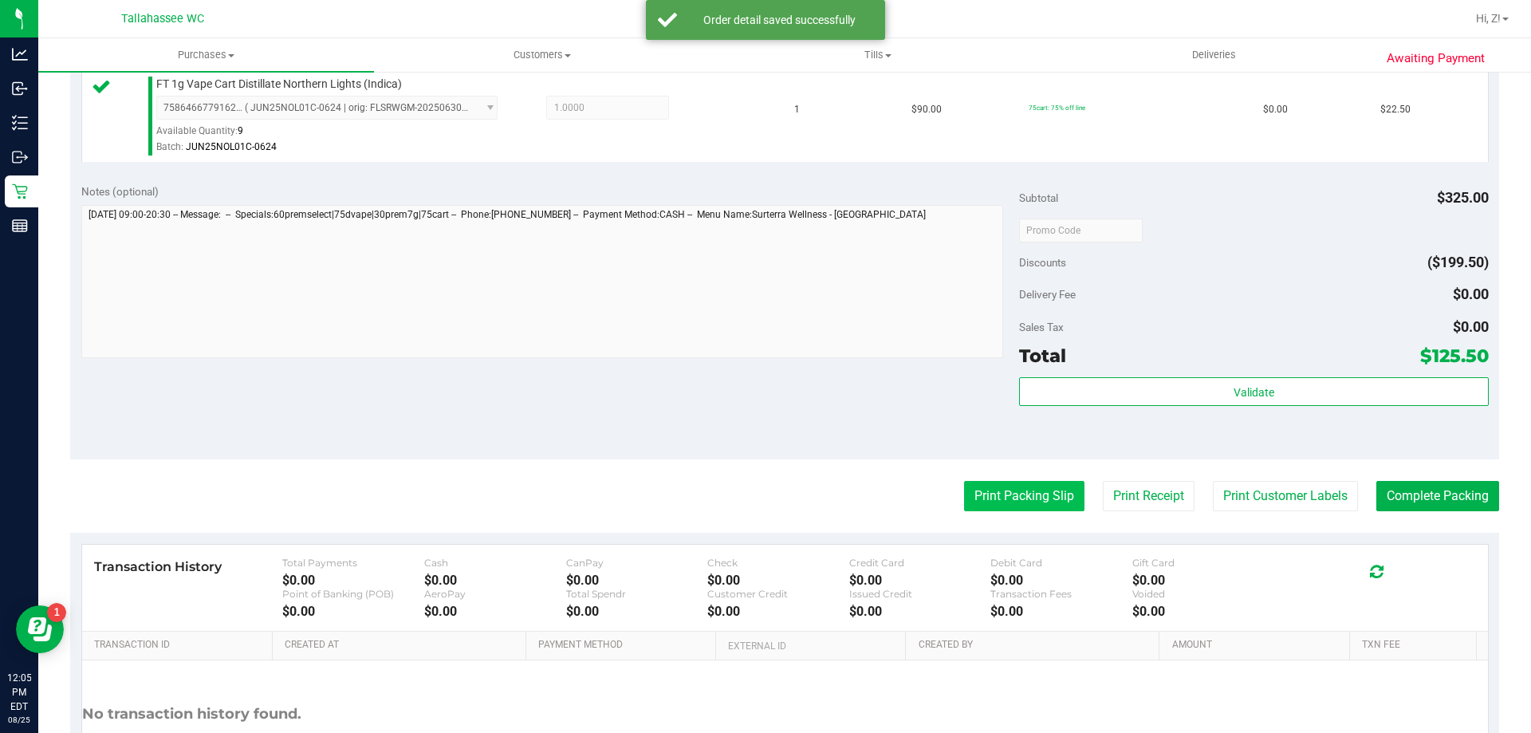
click at [971, 492] on button "Print Packing Slip" at bounding box center [1024, 496] width 120 height 30
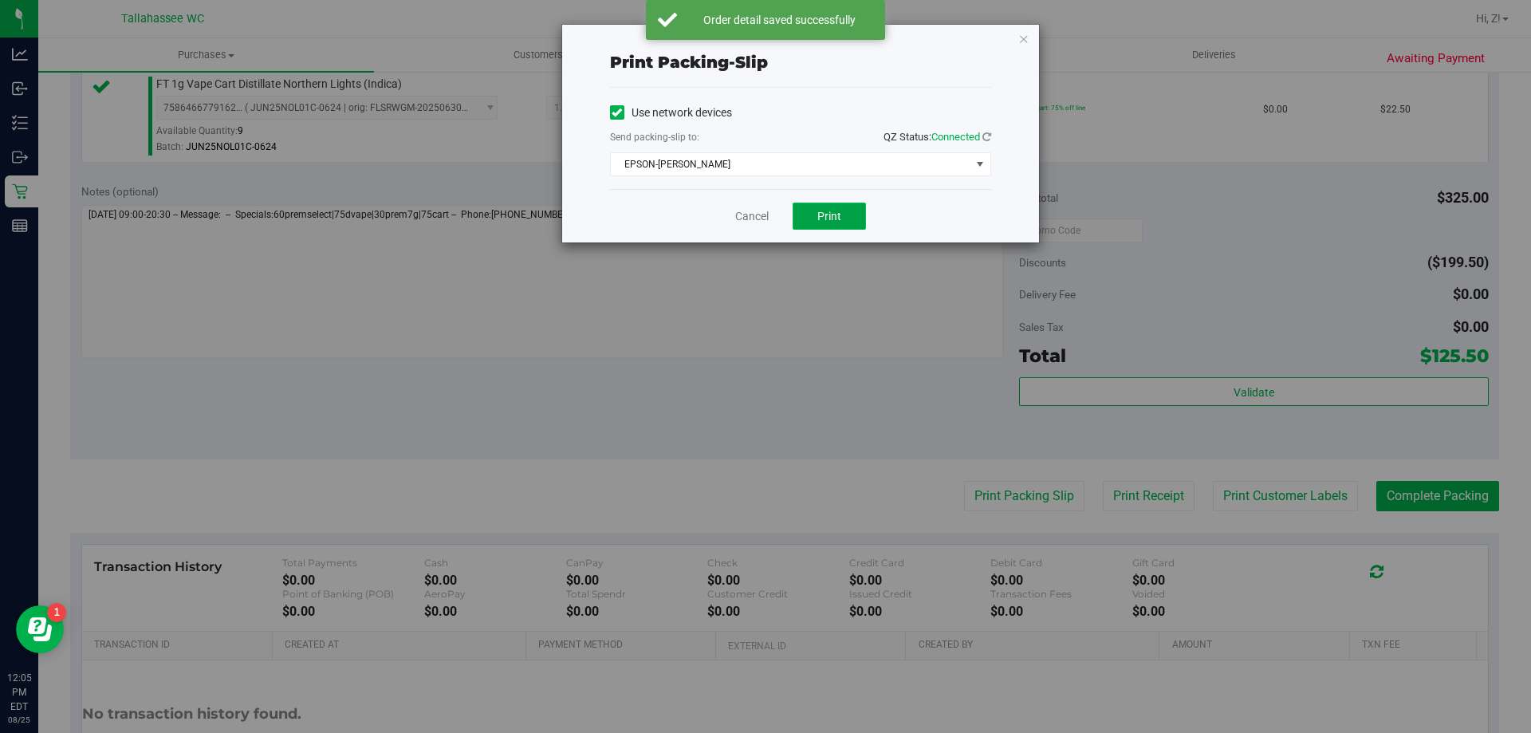
click at [820, 218] on span "Print" at bounding box center [829, 216] width 24 height 13
drag, startPoint x: 1024, startPoint y: 36, endPoint x: 1041, endPoint y: 32, distance: 17.2
click at [1024, 35] on icon "button" at bounding box center [1023, 38] width 11 height 19
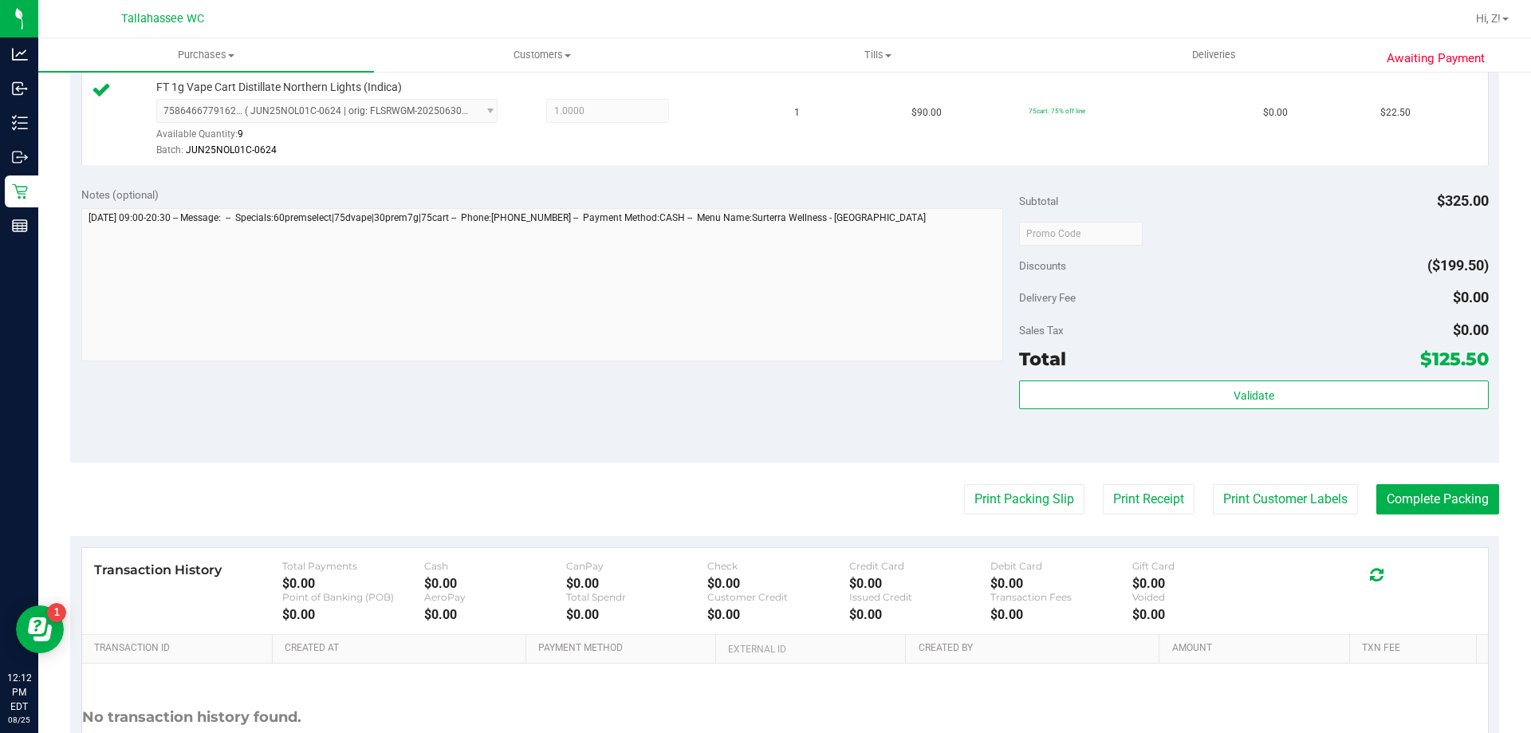
scroll to position [797, 0]
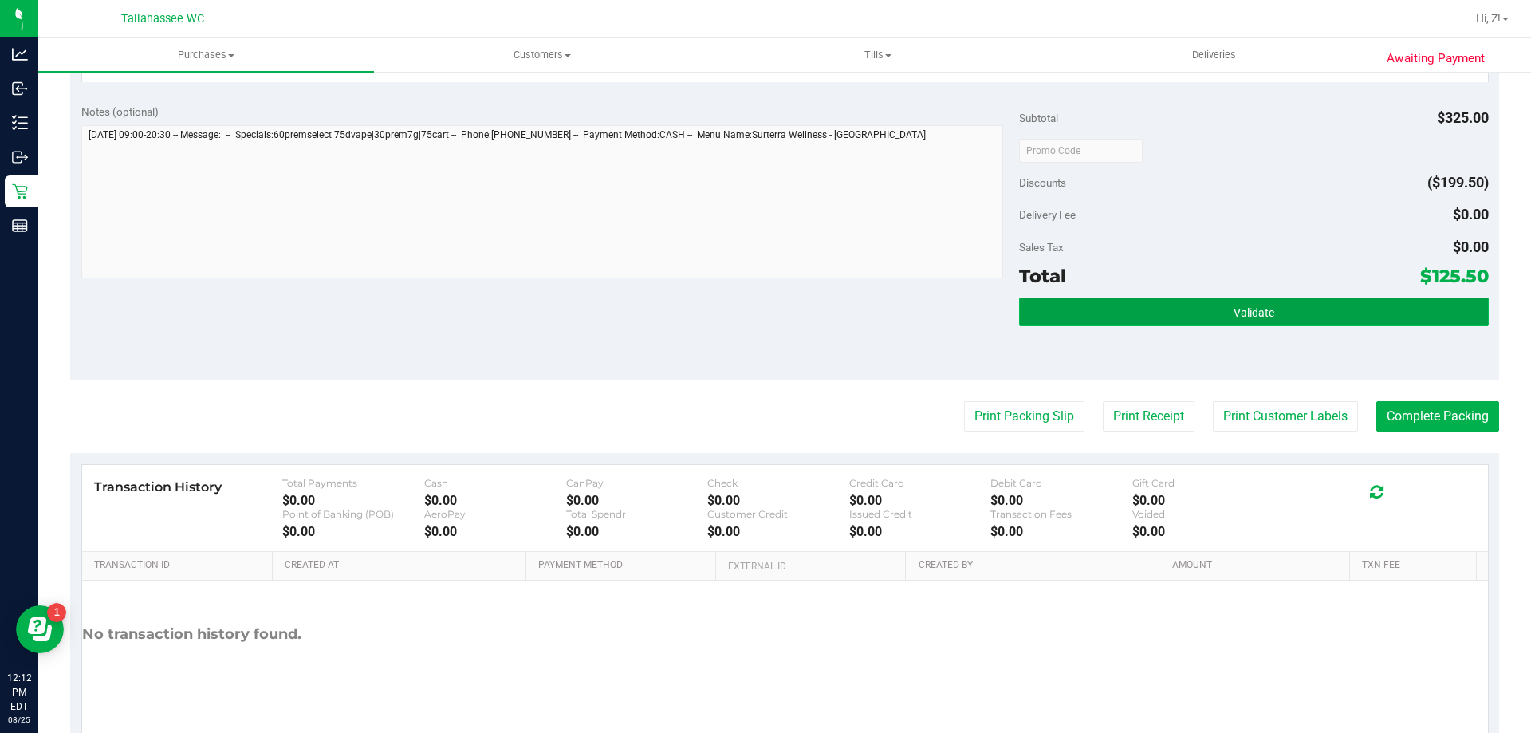
click at [1249, 304] on button "Validate" at bounding box center [1253, 311] width 469 height 29
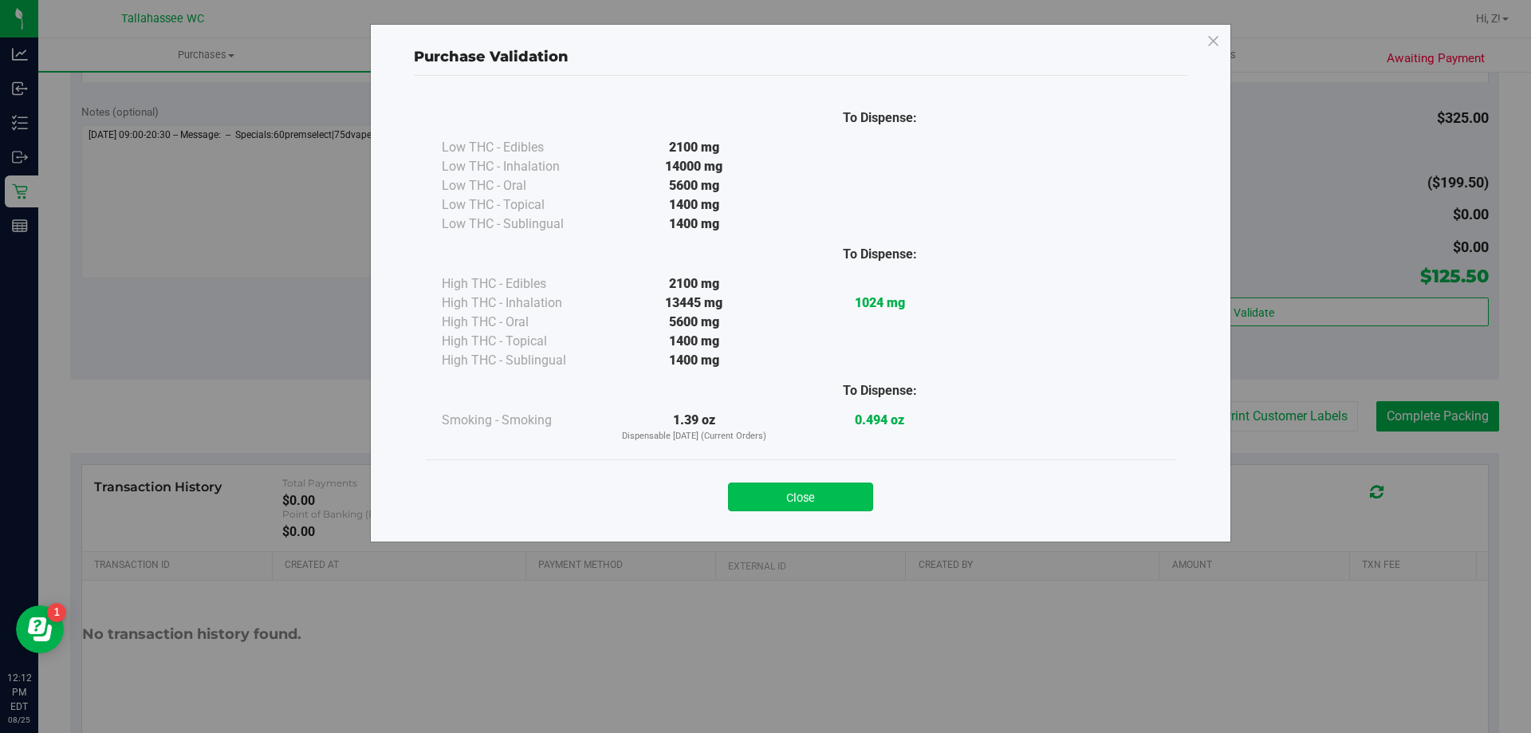
click at [852, 495] on button "Close" at bounding box center [800, 496] width 145 height 29
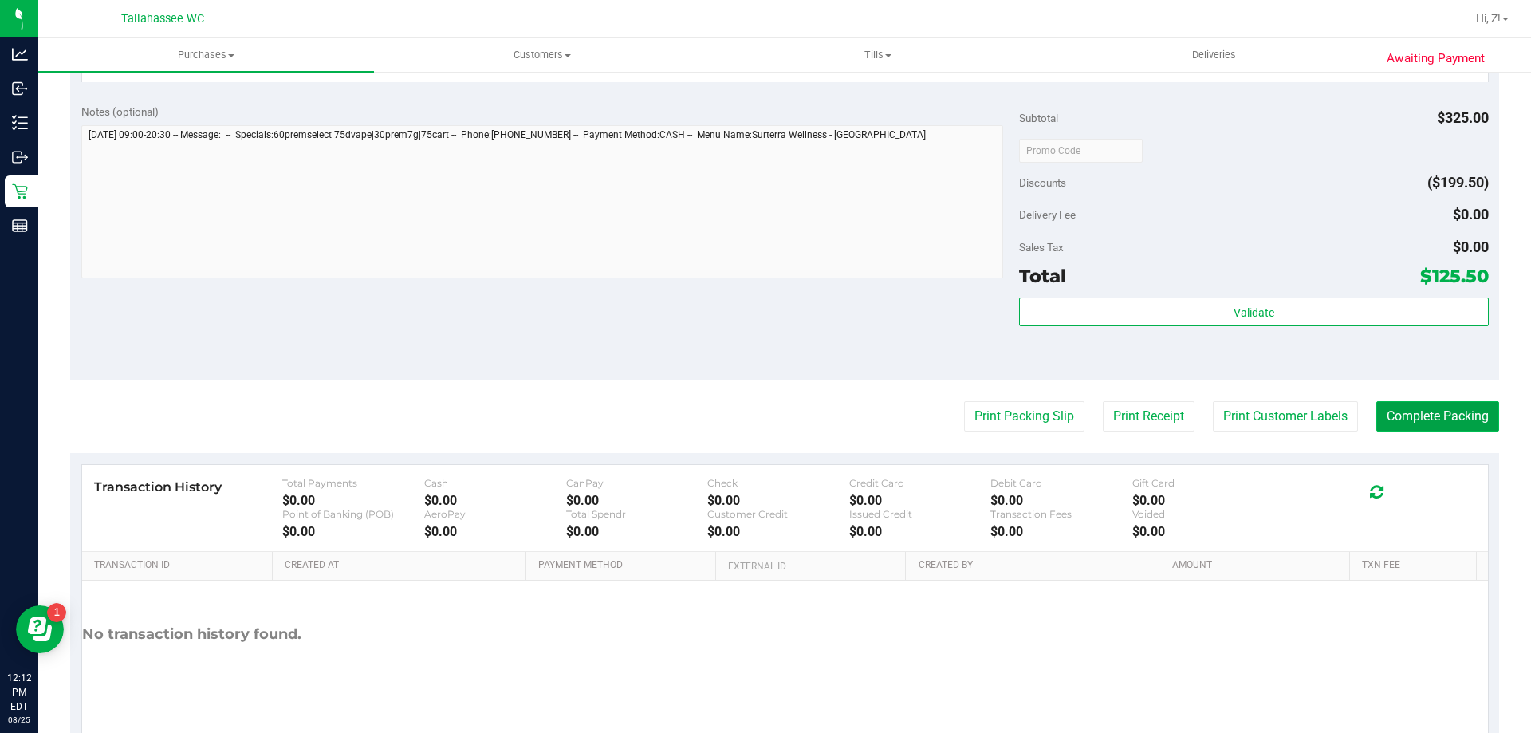
click at [1399, 409] on button "Complete Packing" at bounding box center [1437, 416] width 123 height 30
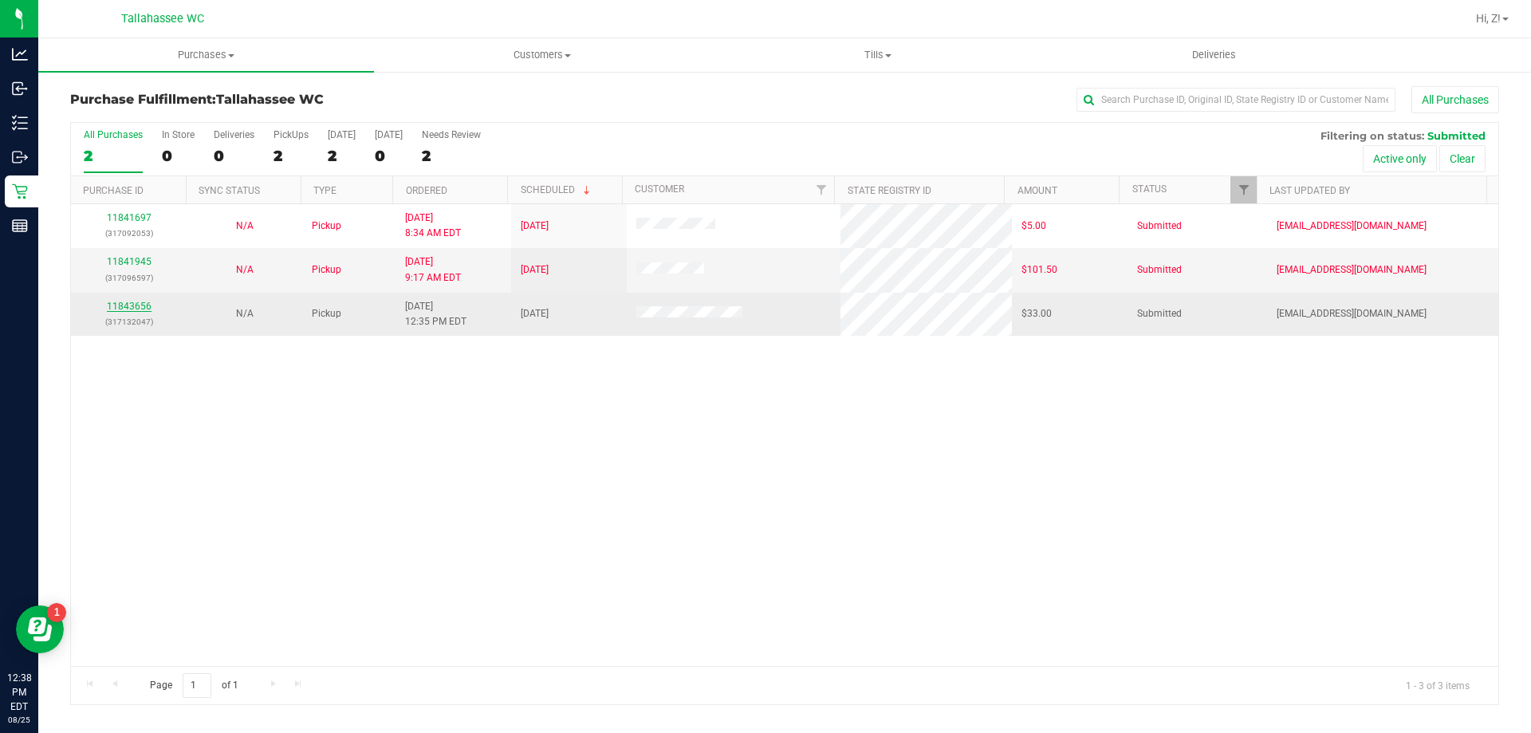
click at [128, 302] on link "11843656" at bounding box center [129, 306] width 45 height 11
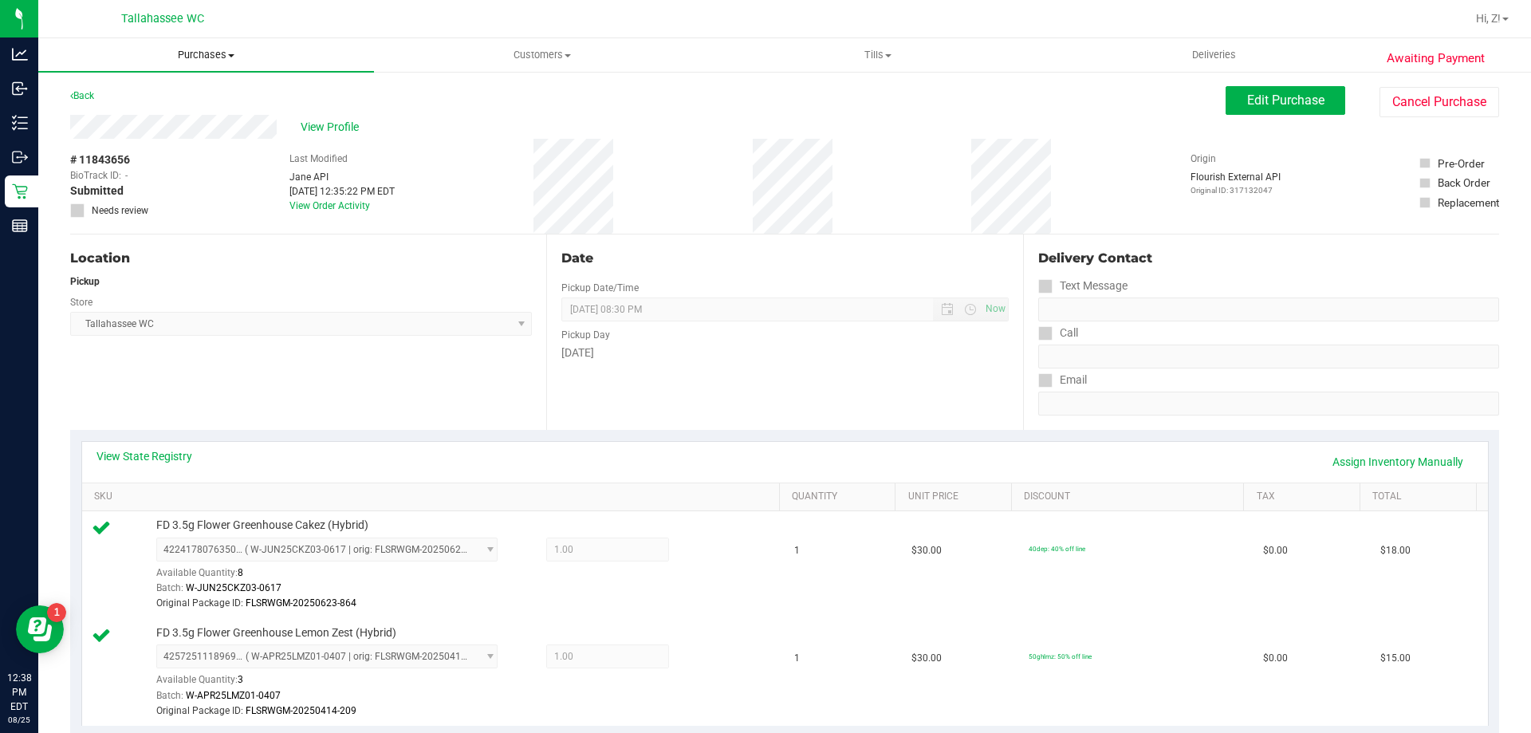
click at [210, 63] on uib-tab-heading "Purchases Summary of purchases Fulfillment All purchases" at bounding box center [206, 54] width 336 height 33
click at [143, 120] on li "Fulfillment" at bounding box center [206, 115] width 336 height 19
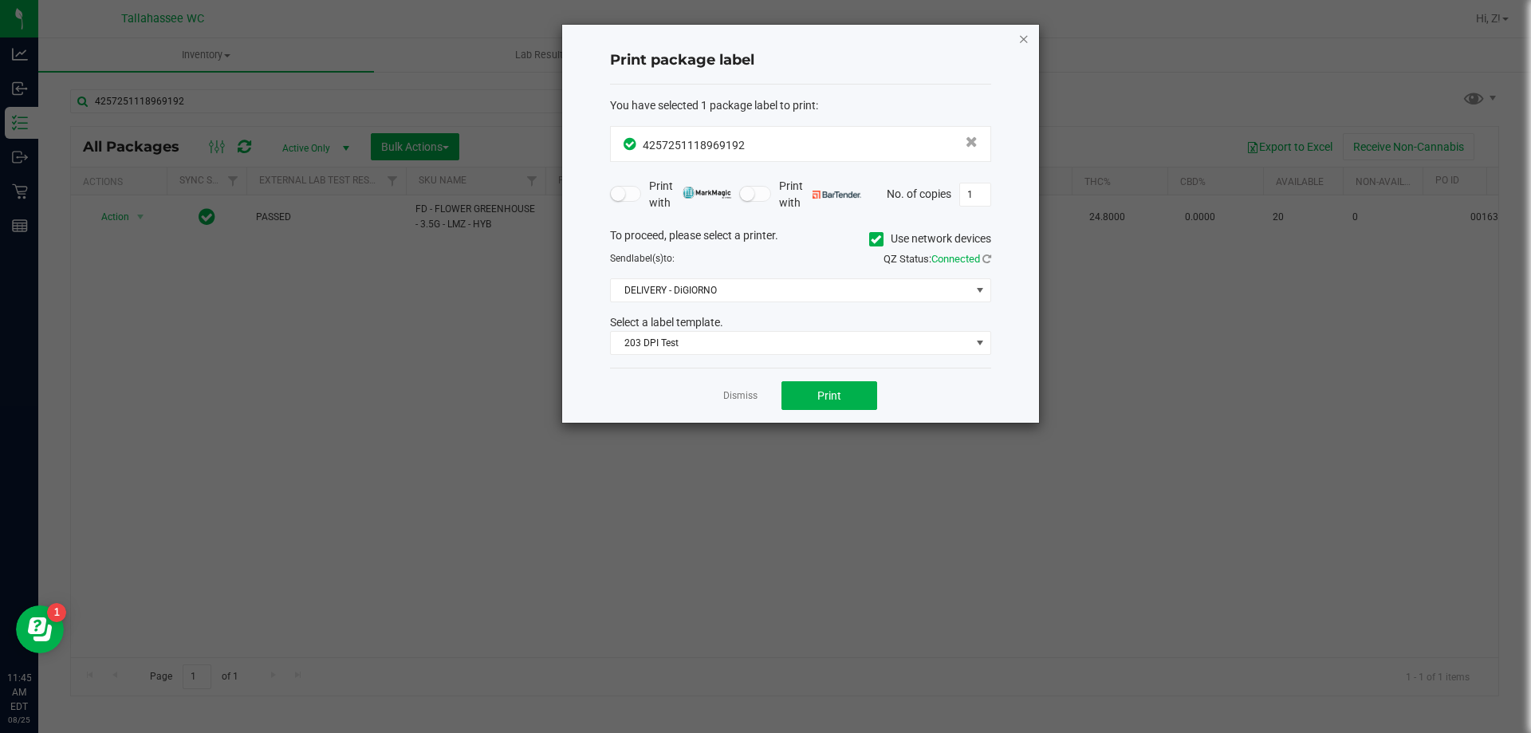
click at [1021, 36] on icon "button" at bounding box center [1023, 38] width 11 height 19
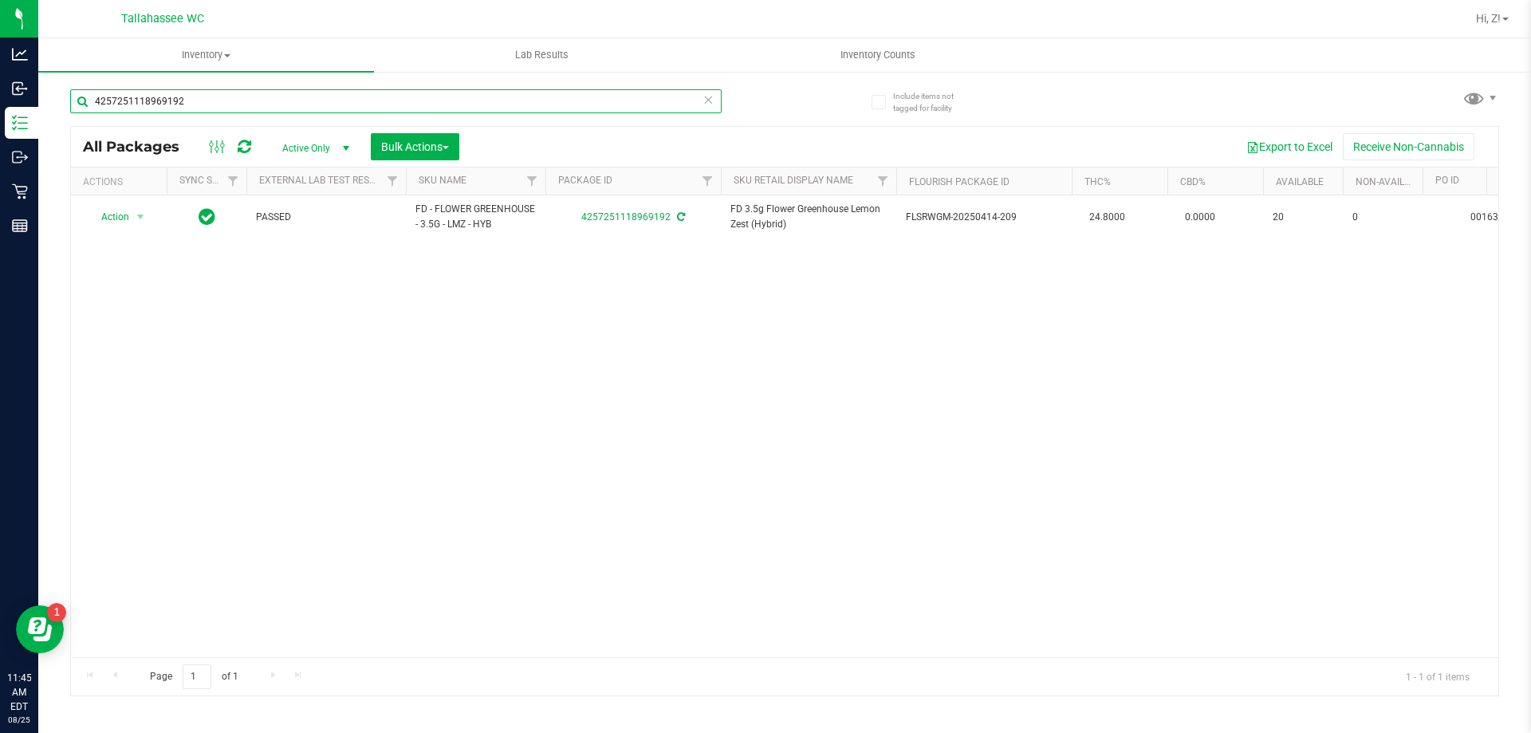
click at [374, 92] on input "4257251118969192" at bounding box center [395, 101] width 651 height 24
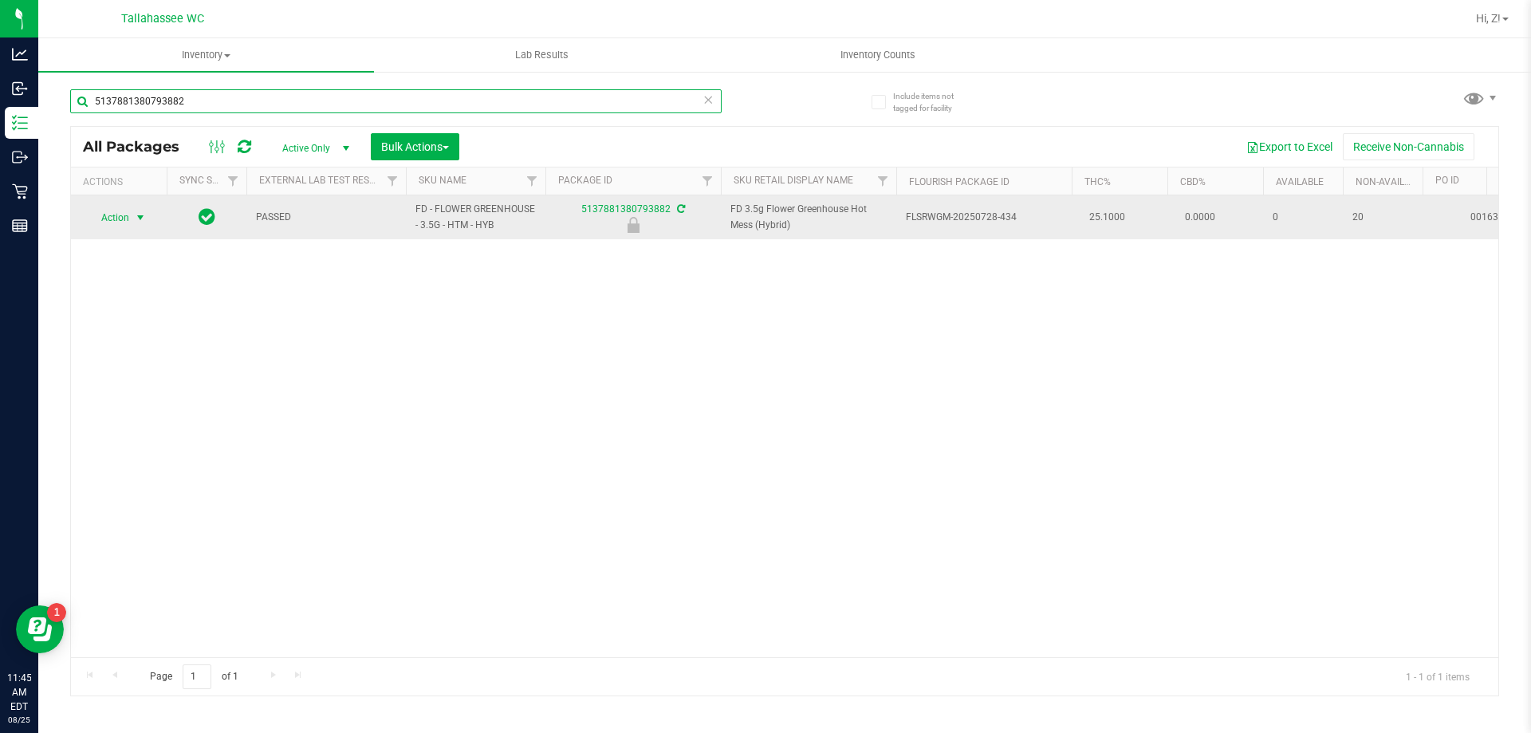
type input "5137881380793882"
click at [134, 210] on span "select" at bounding box center [141, 218] width 20 height 22
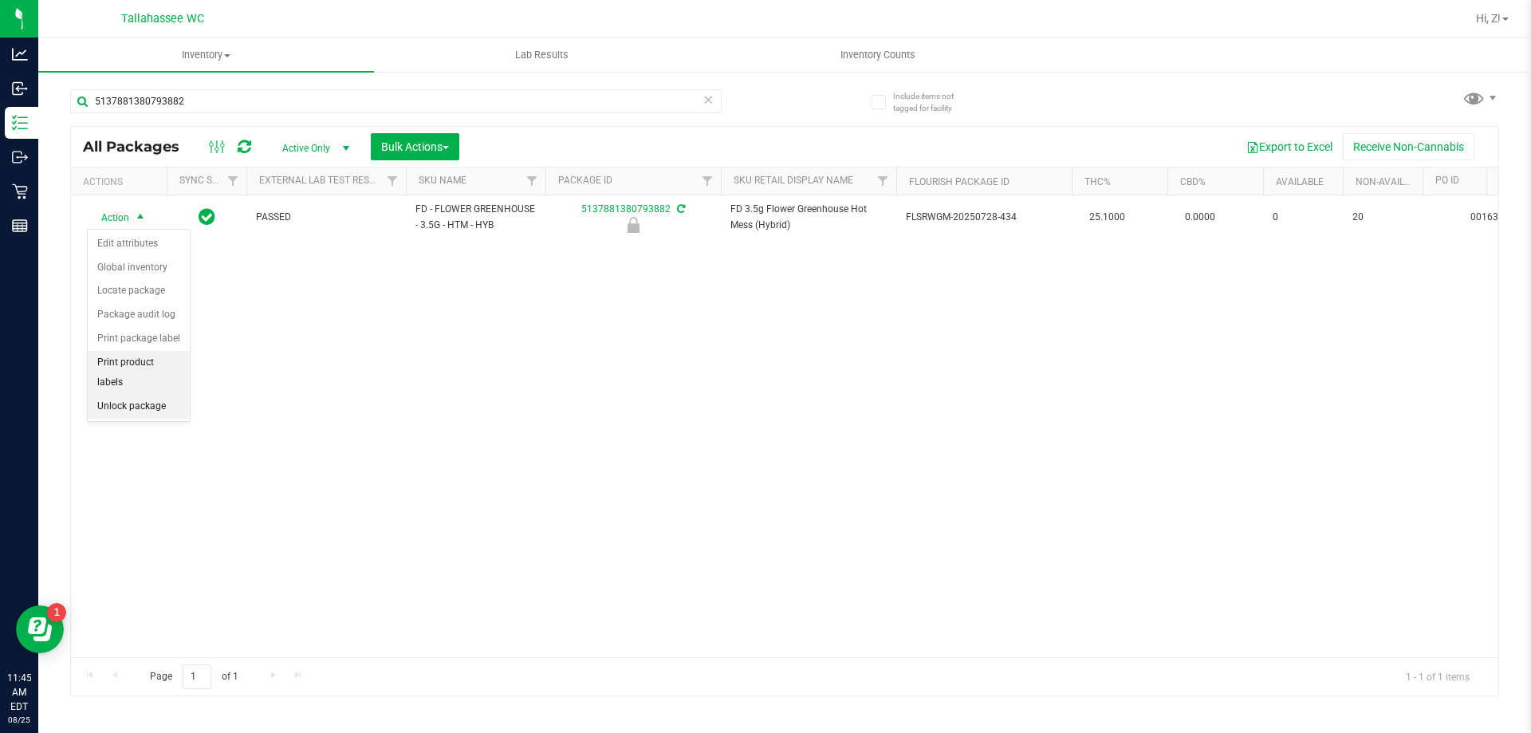
click at [122, 372] on ul "Edit attributes Global inventory Locate package Package audit log Print package…" at bounding box center [139, 325] width 102 height 187
click at [126, 395] on li "Unlock package" at bounding box center [139, 407] width 102 height 24
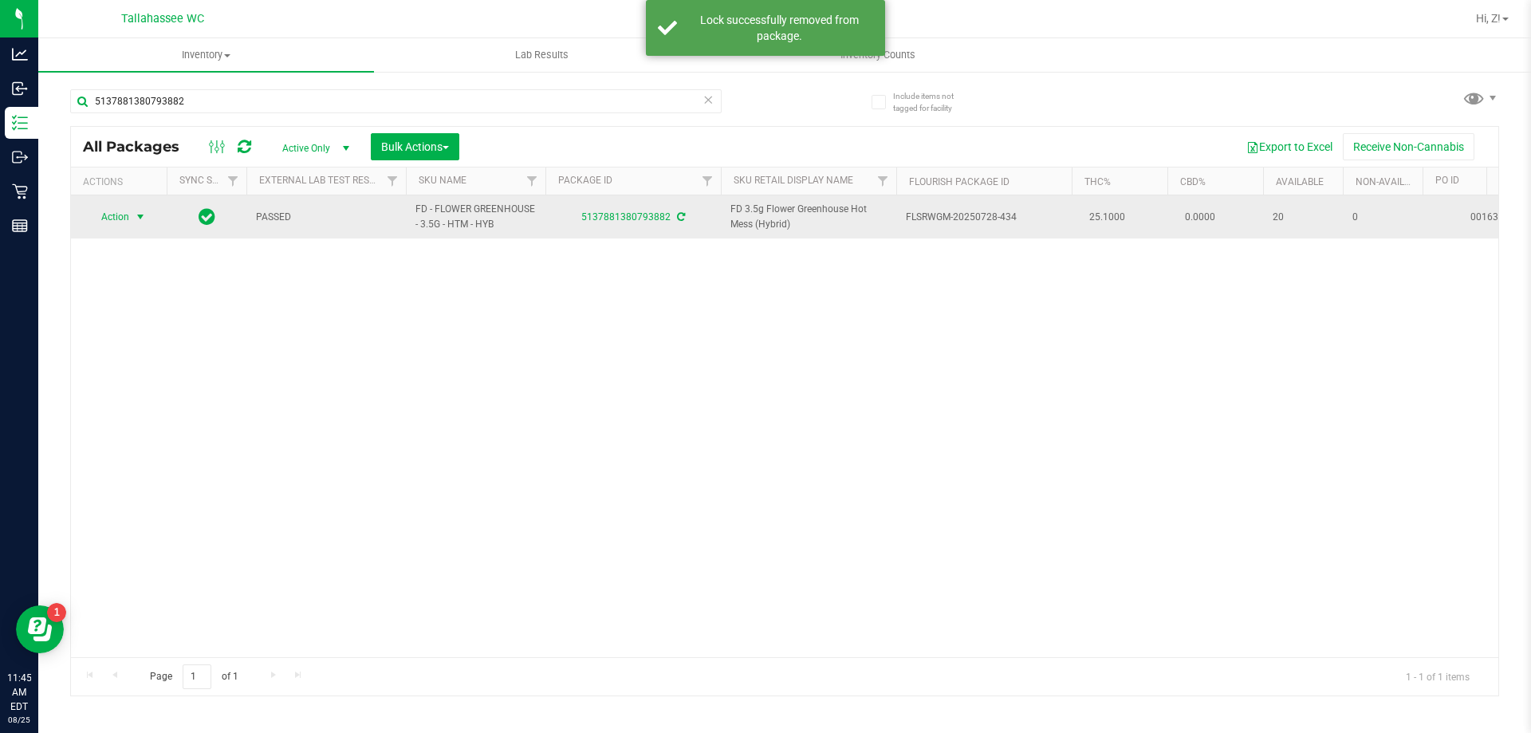
click at [122, 214] on span "Action" at bounding box center [108, 217] width 43 height 22
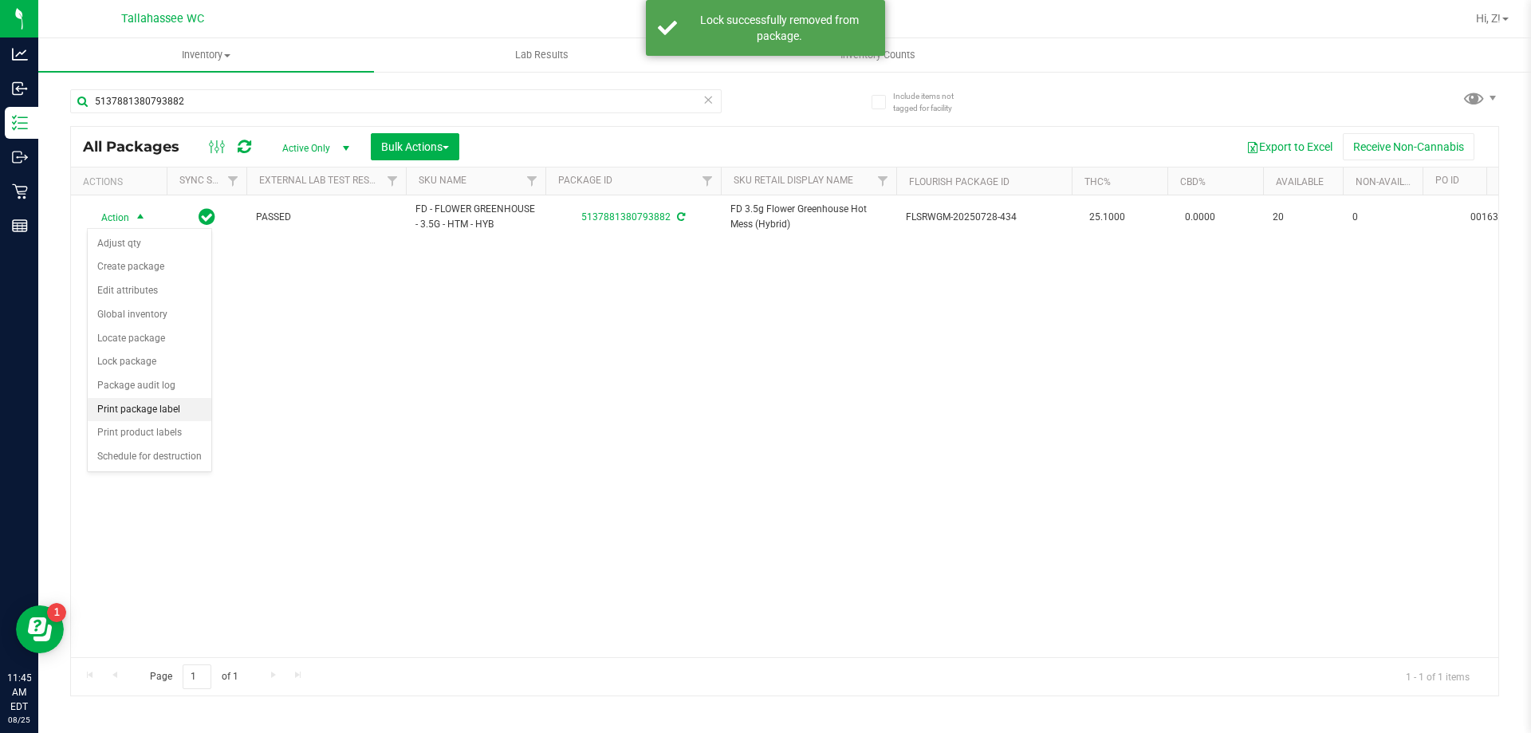
click at [169, 399] on li "Print package label" at bounding box center [150, 410] width 124 height 24
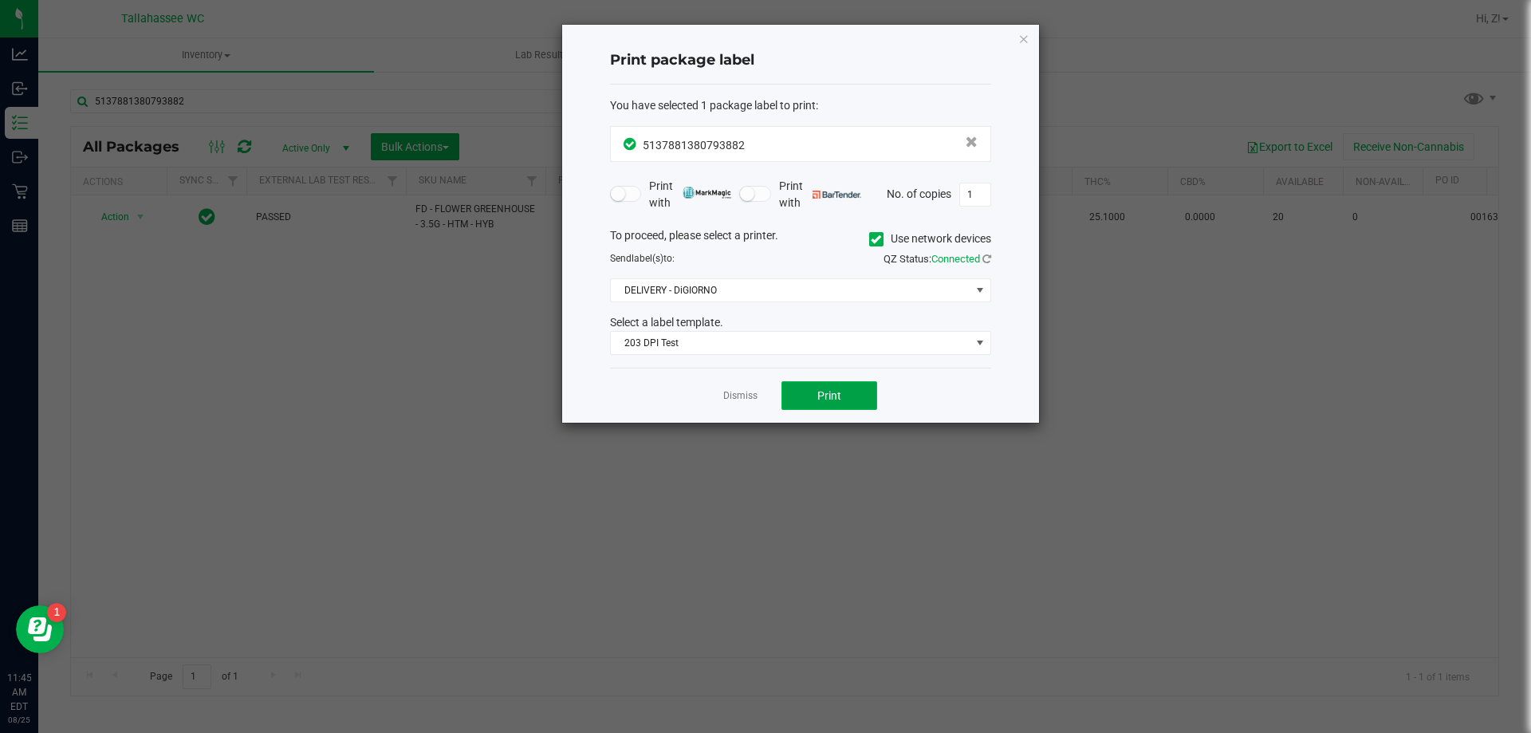
click at [826, 399] on span "Print" at bounding box center [829, 395] width 24 height 13
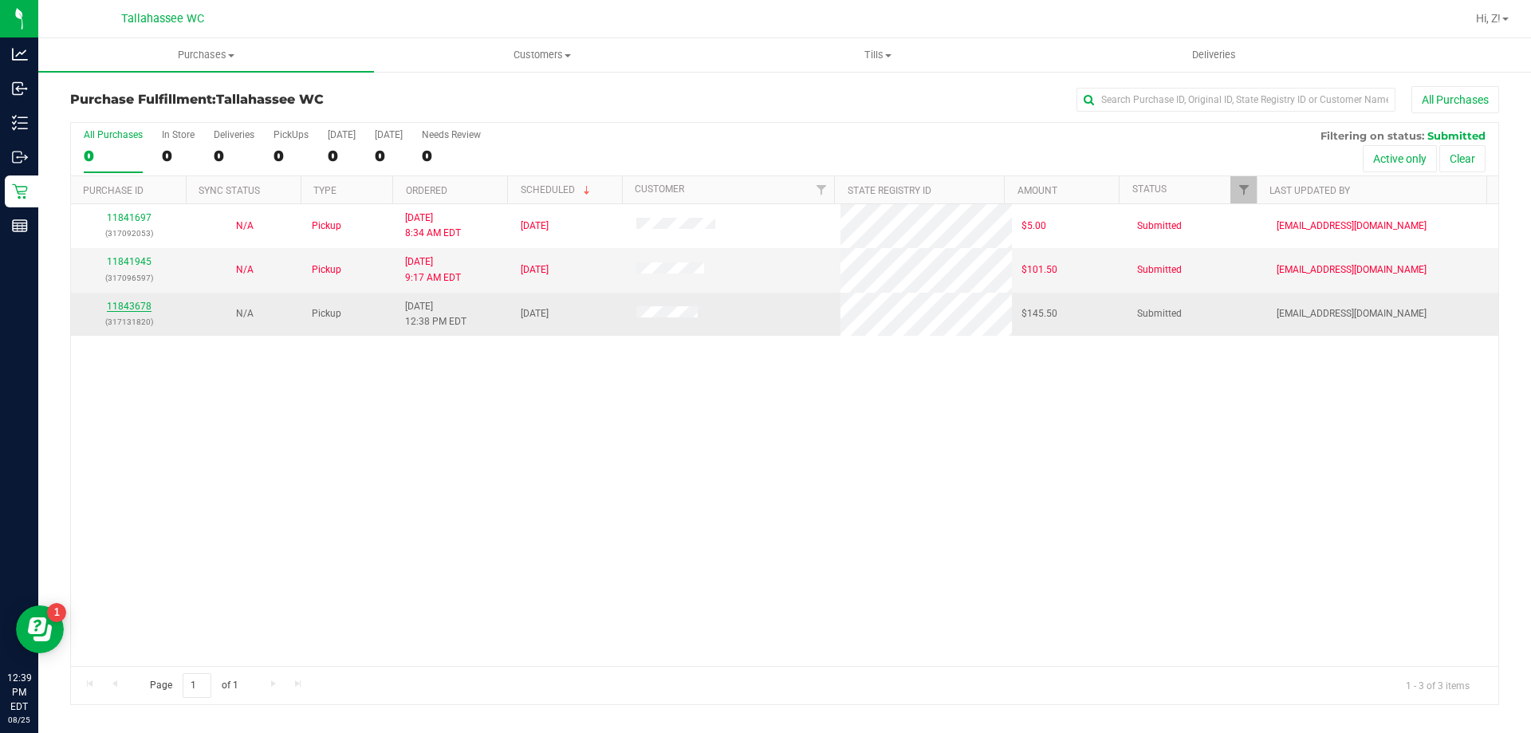
click at [132, 307] on link "11843678" at bounding box center [129, 306] width 45 height 11
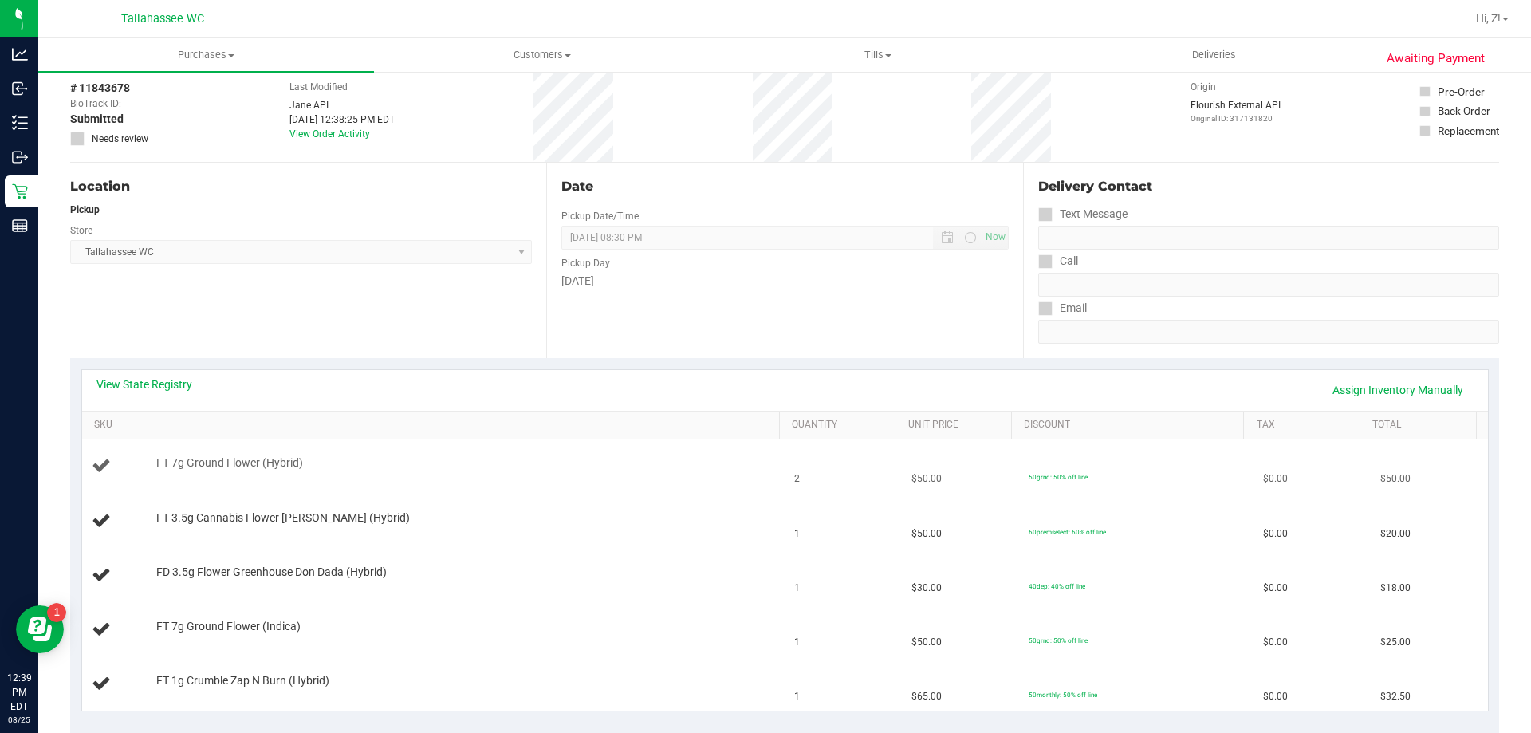
scroll to position [159, 0]
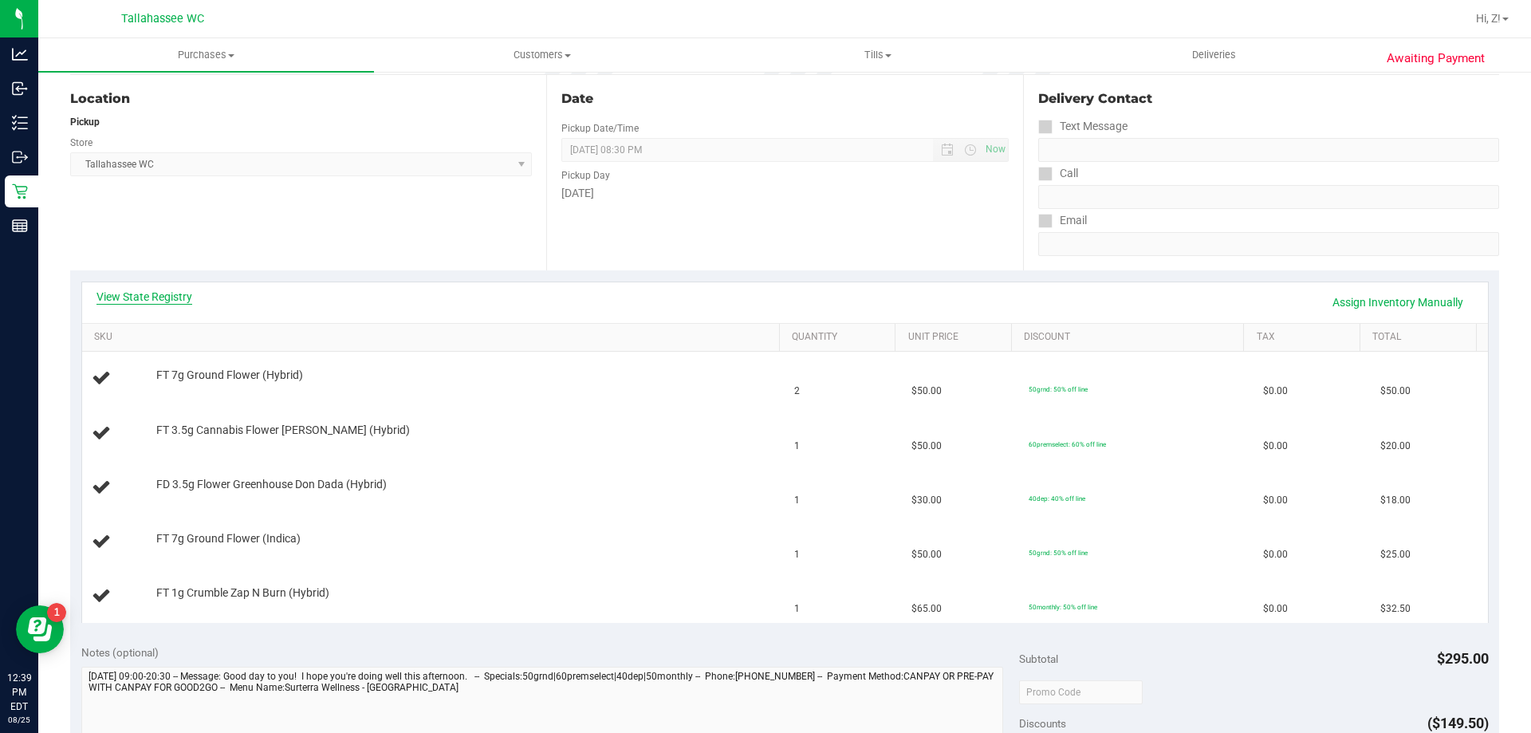
click at [164, 294] on link "View State Registry" at bounding box center [144, 297] width 96 height 16
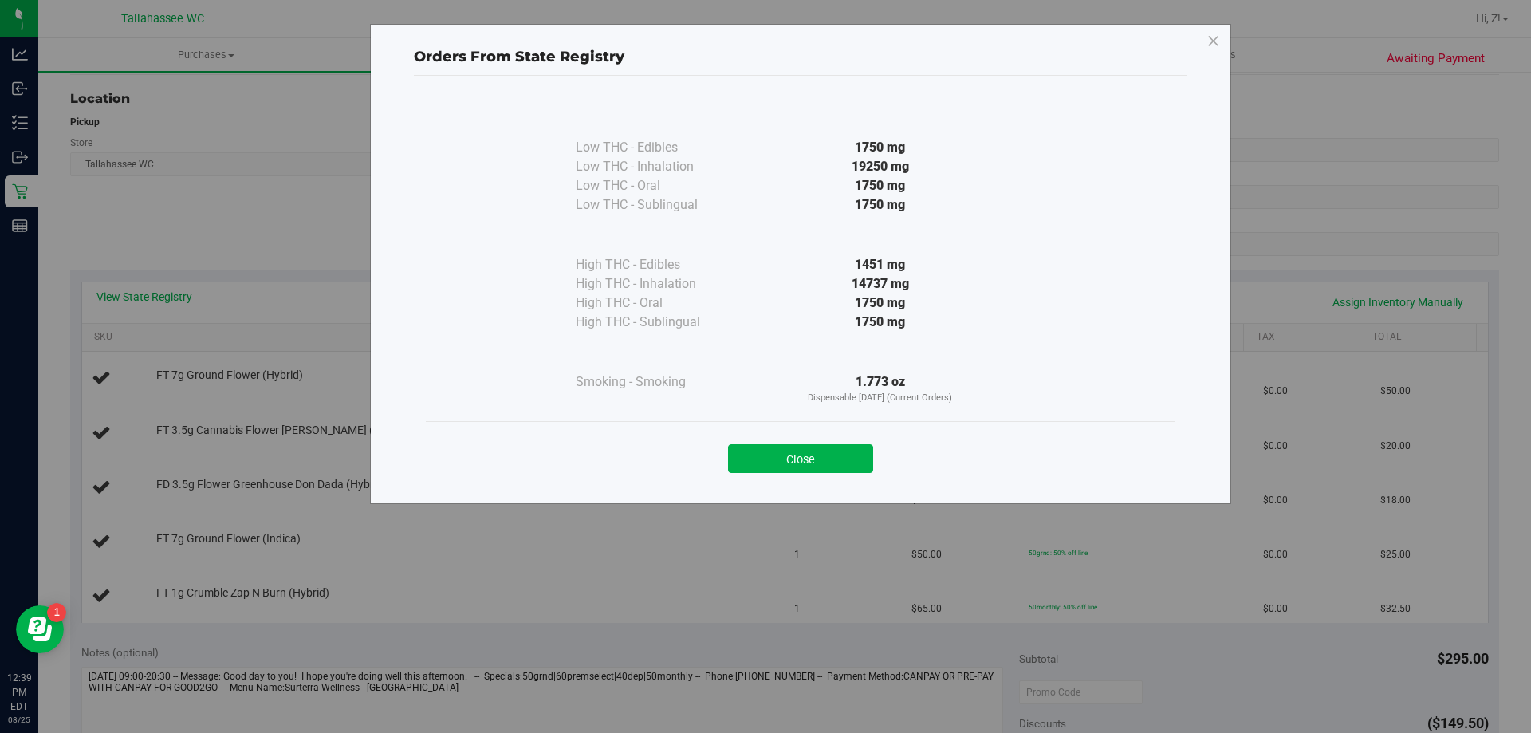
click at [792, 474] on div "Close" at bounding box center [801, 453] width 750 height 65
click at [792, 464] on button "Close" at bounding box center [800, 458] width 145 height 29
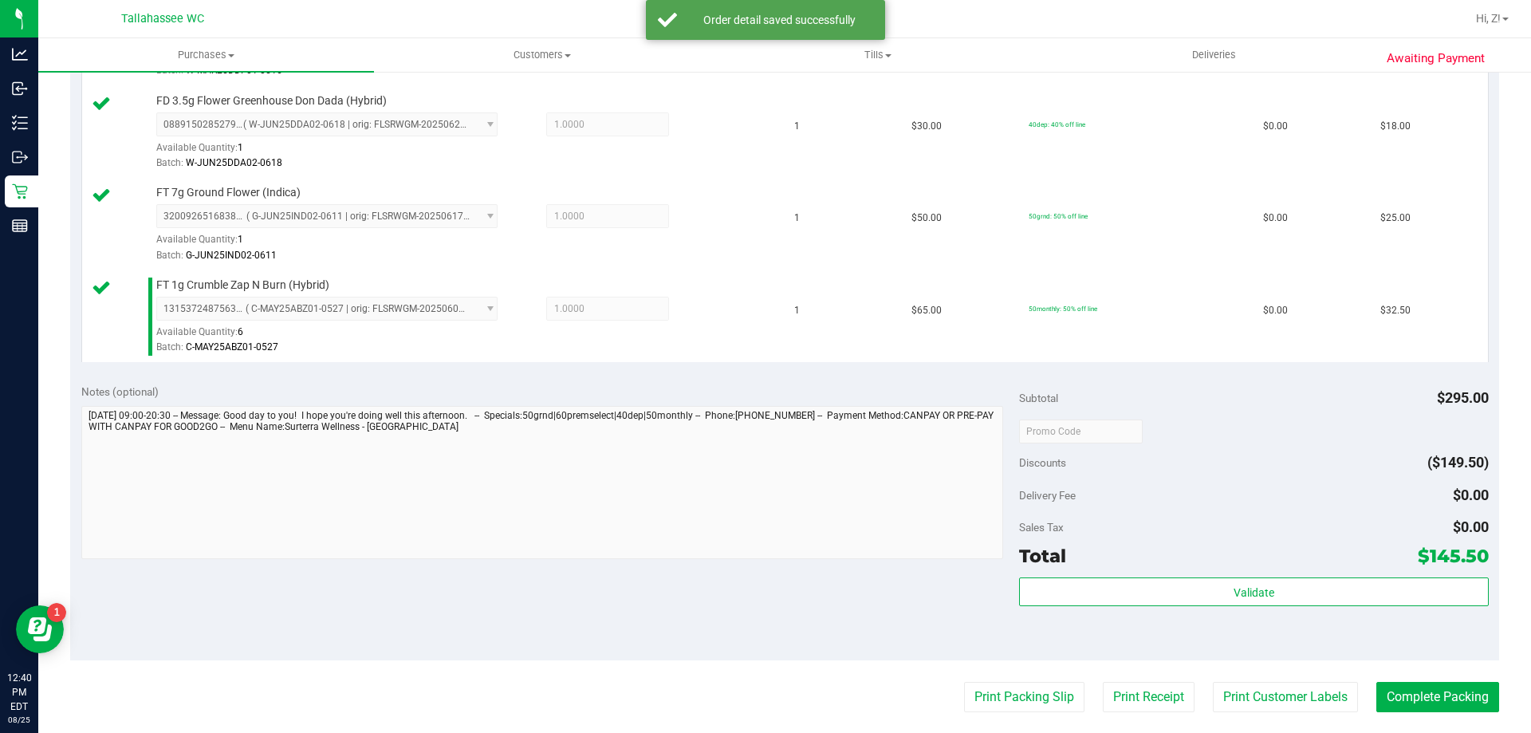
scroll to position [797, 0]
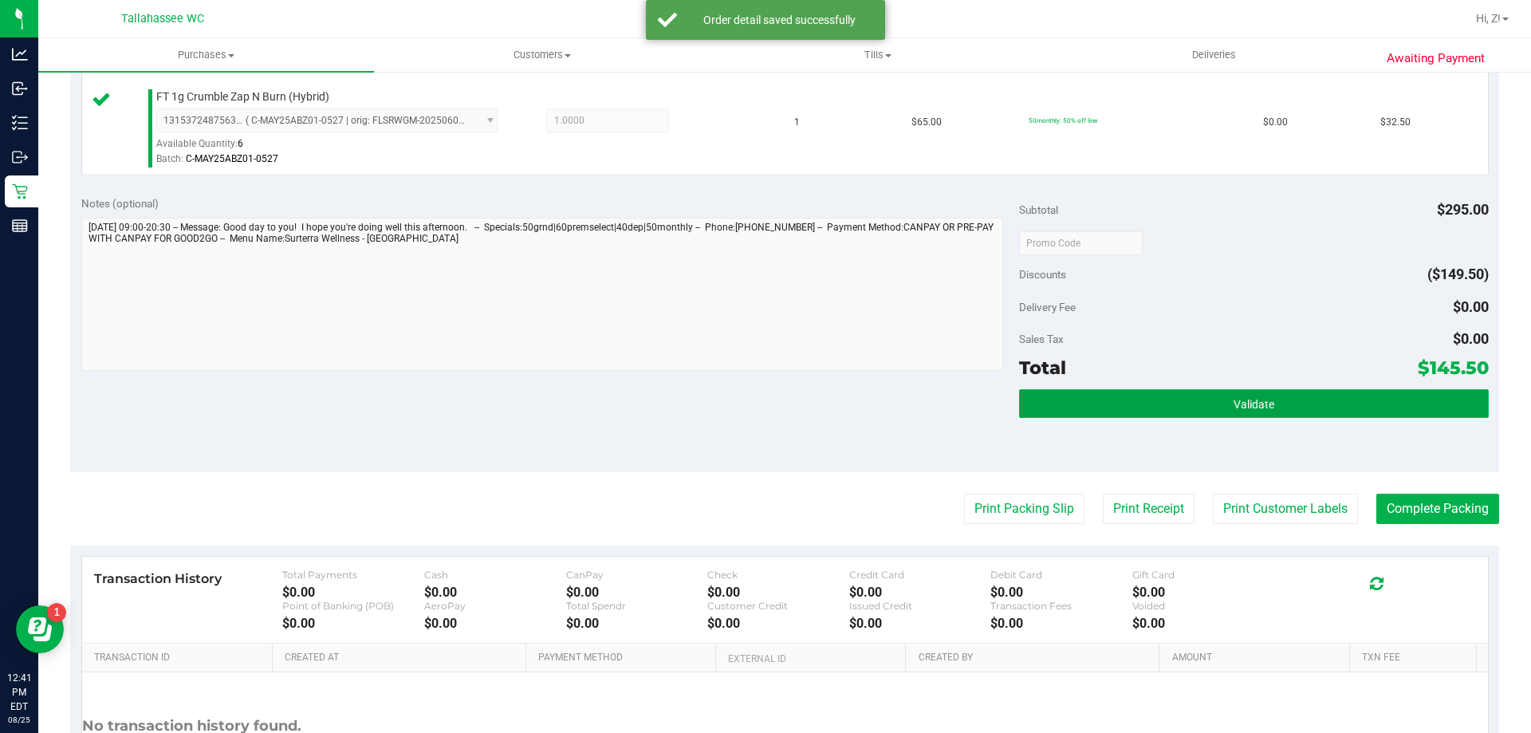
click at [1246, 407] on span "Validate" at bounding box center [1254, 404] width 41 height 13
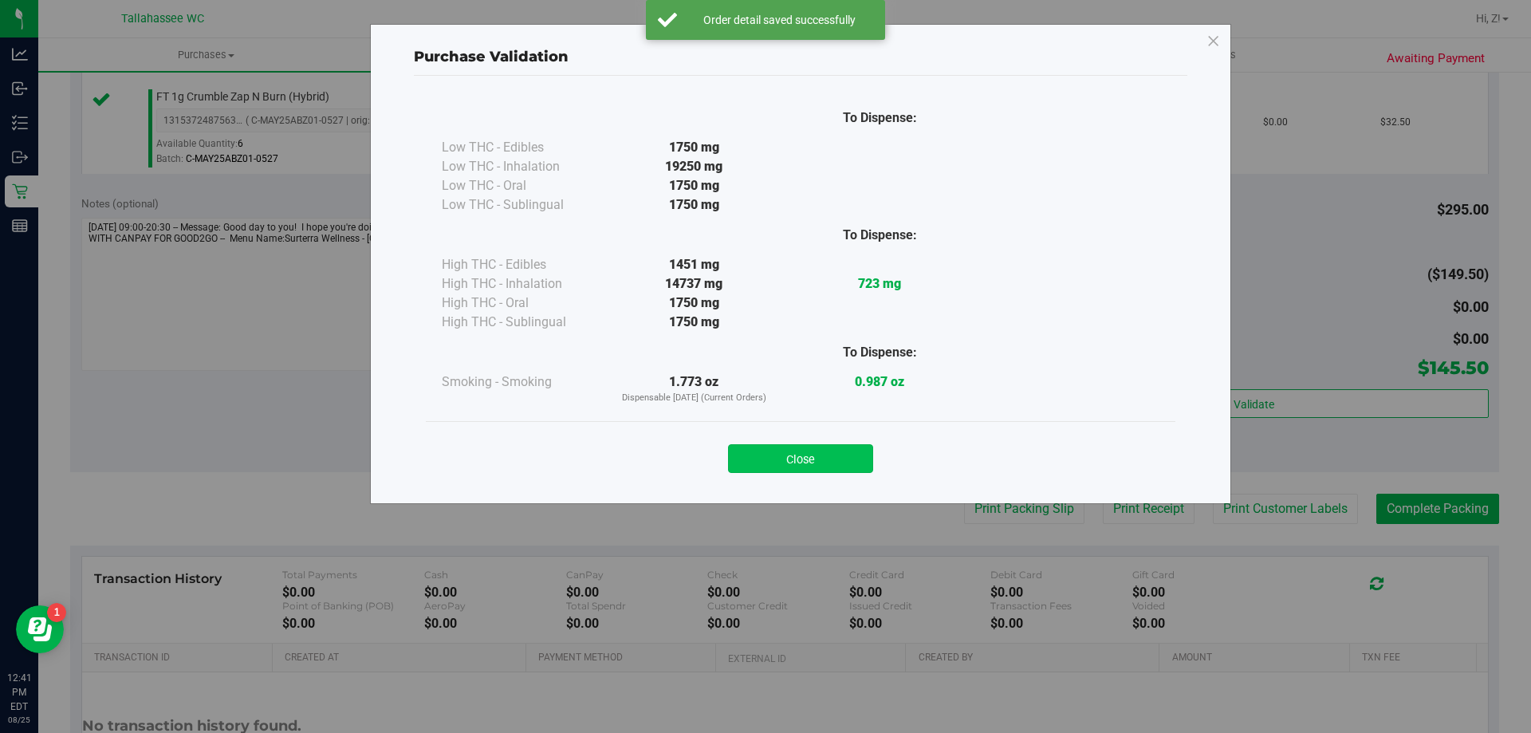
click at [841, 466] on button "Close" at bounding box center [800, 458] width 145 height 29
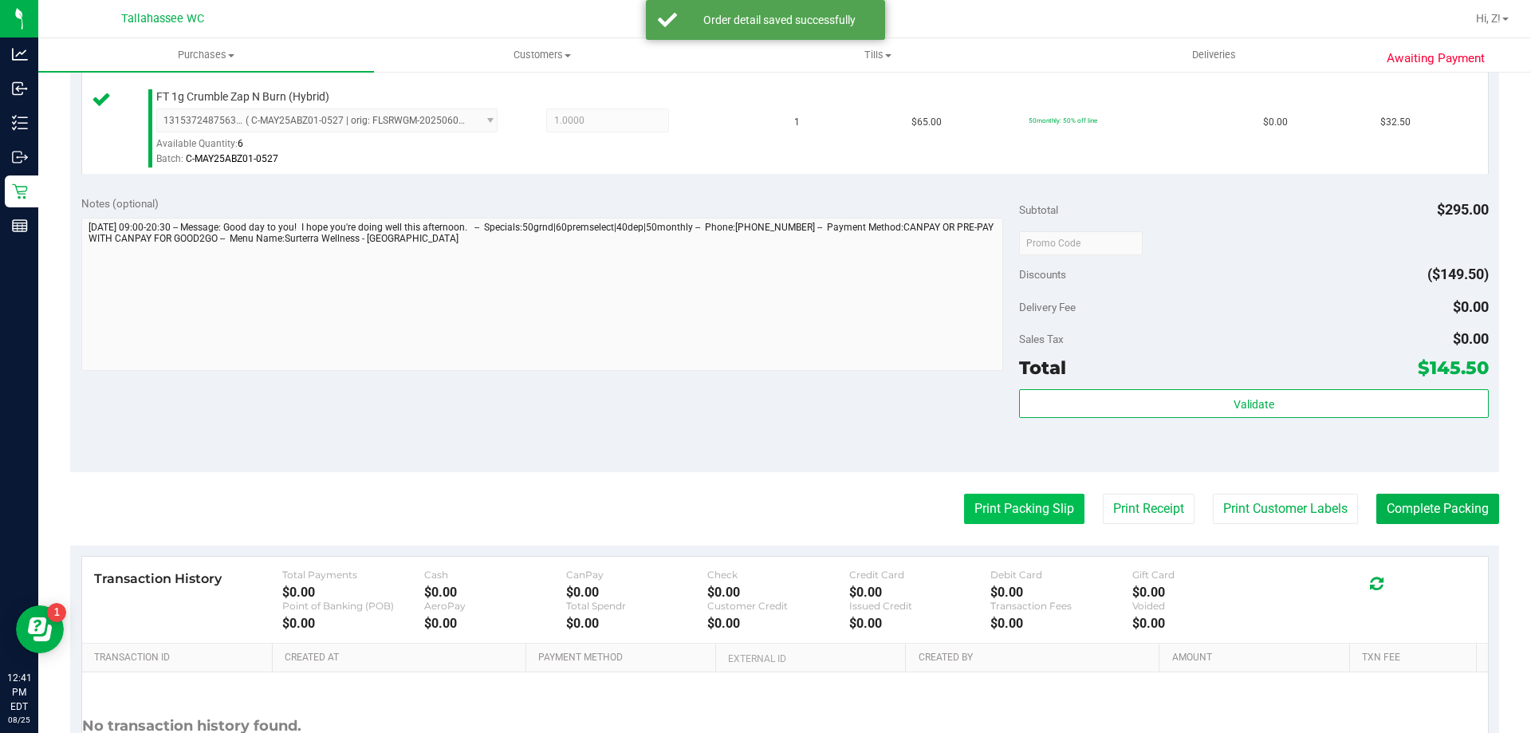
click at [974, 511] on button "Print Packing Slip" at bounding box center [1024, 509] width 120 height 30
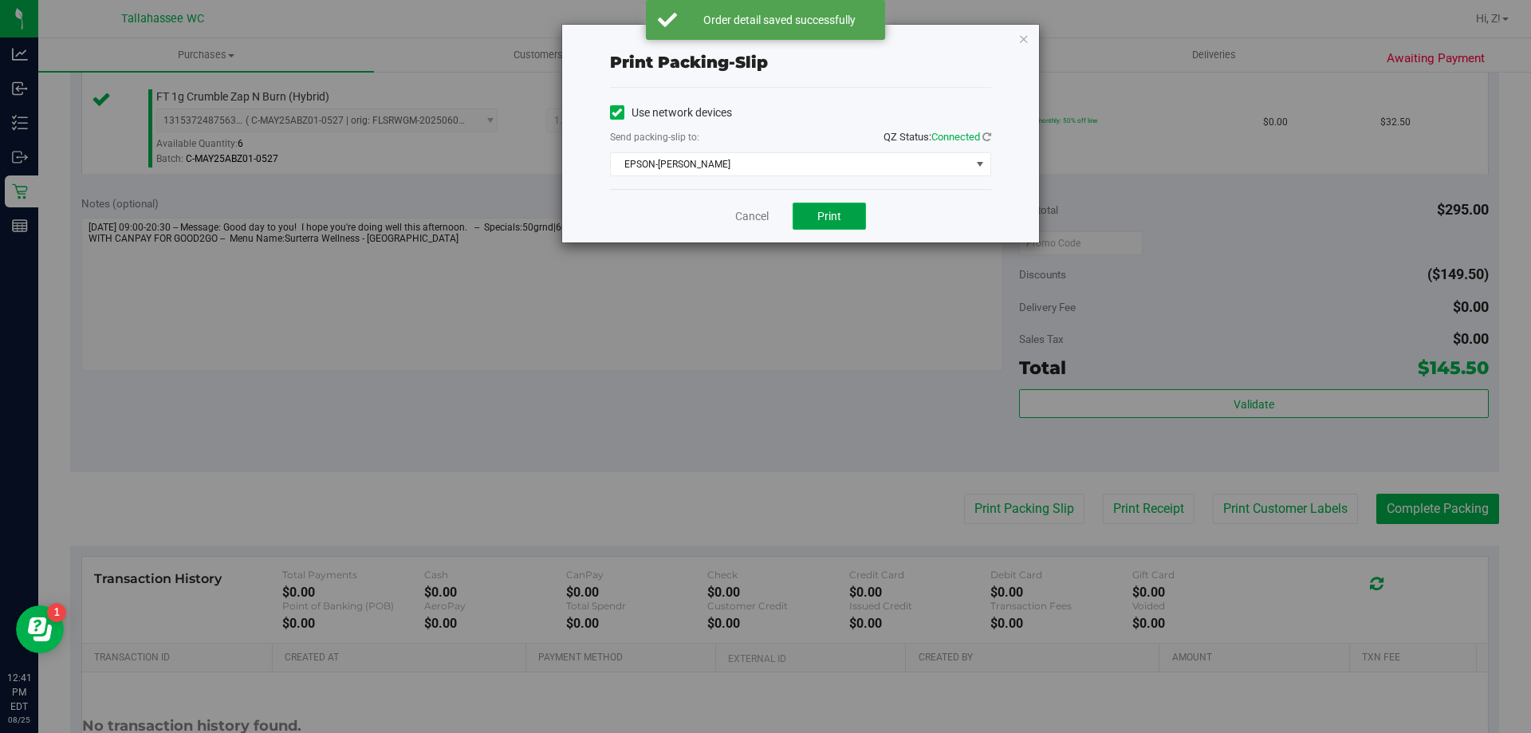
click at [810, 213] on button "Print" at bounding box center [829, 216] width 73 height 27
click at [1022, 41] on icon "button" at bounding box center [1023, 38] width 11 height 19
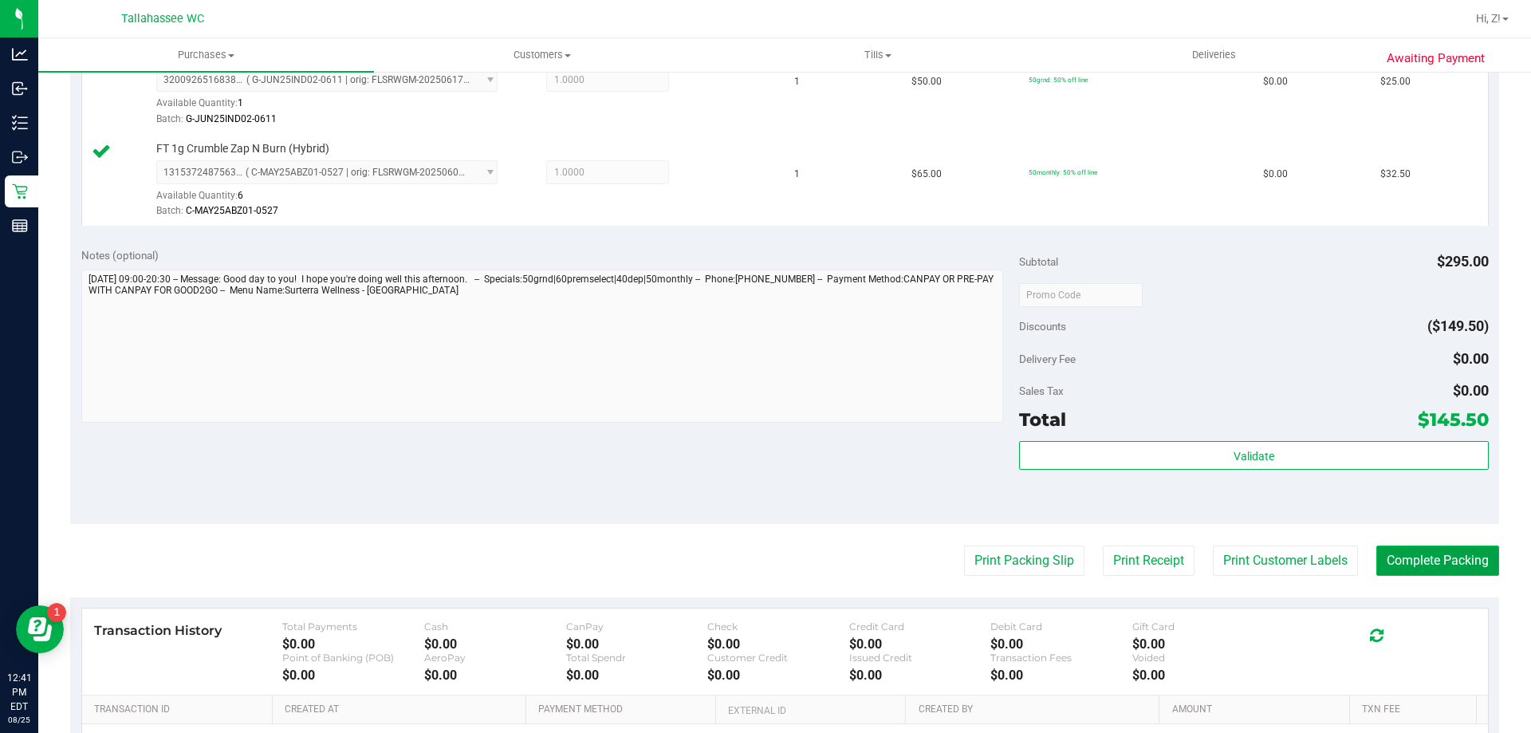
click at [1463, 515] on purchase-details "Back Edit Purchase Cancel Purchase View Profile # 11843678 BioTrack ID: - Submi…" at bounding box center [784, 118] width 1429 height 1555
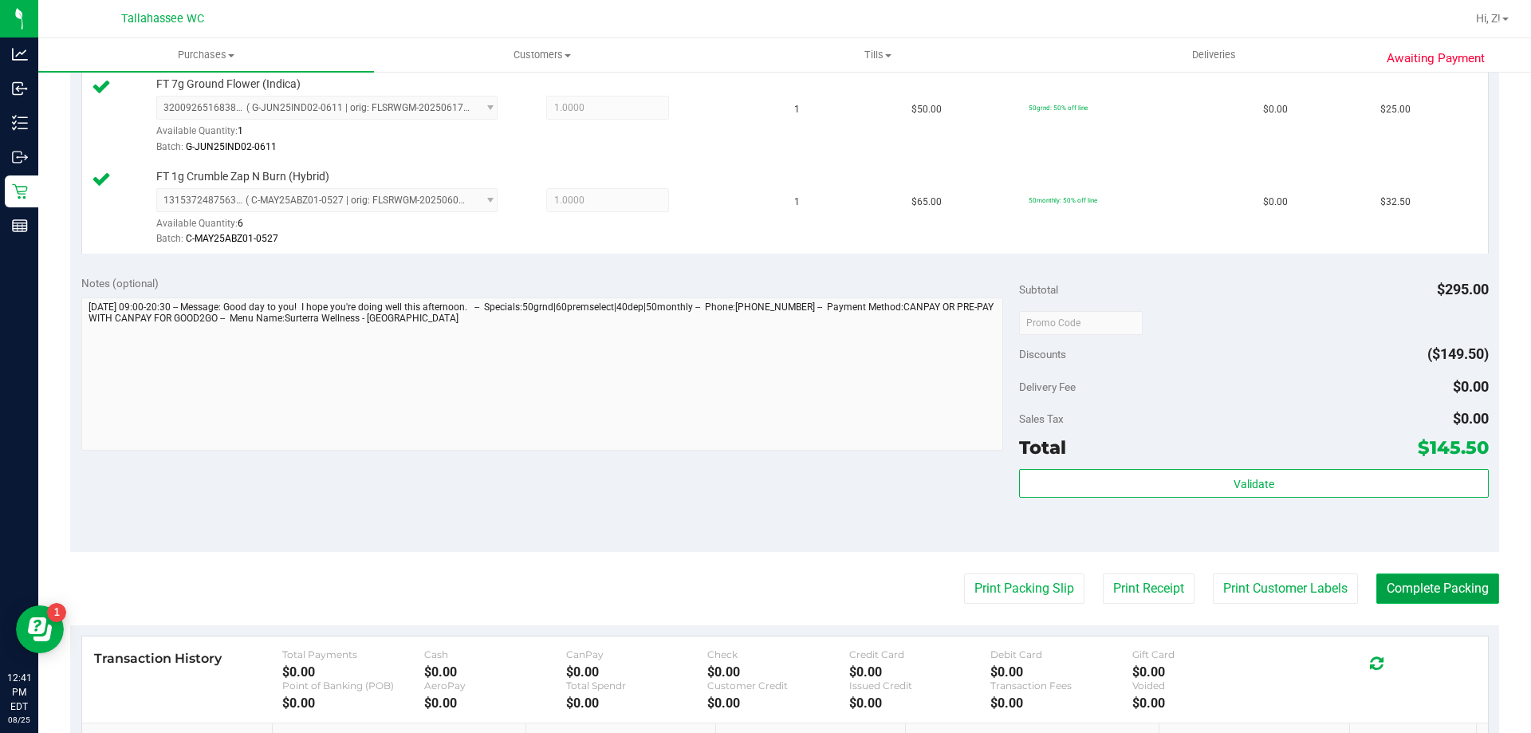
click at [1444, 601] on button "Complete Packing" at bounding box center [1437, 588] width 123 height 30
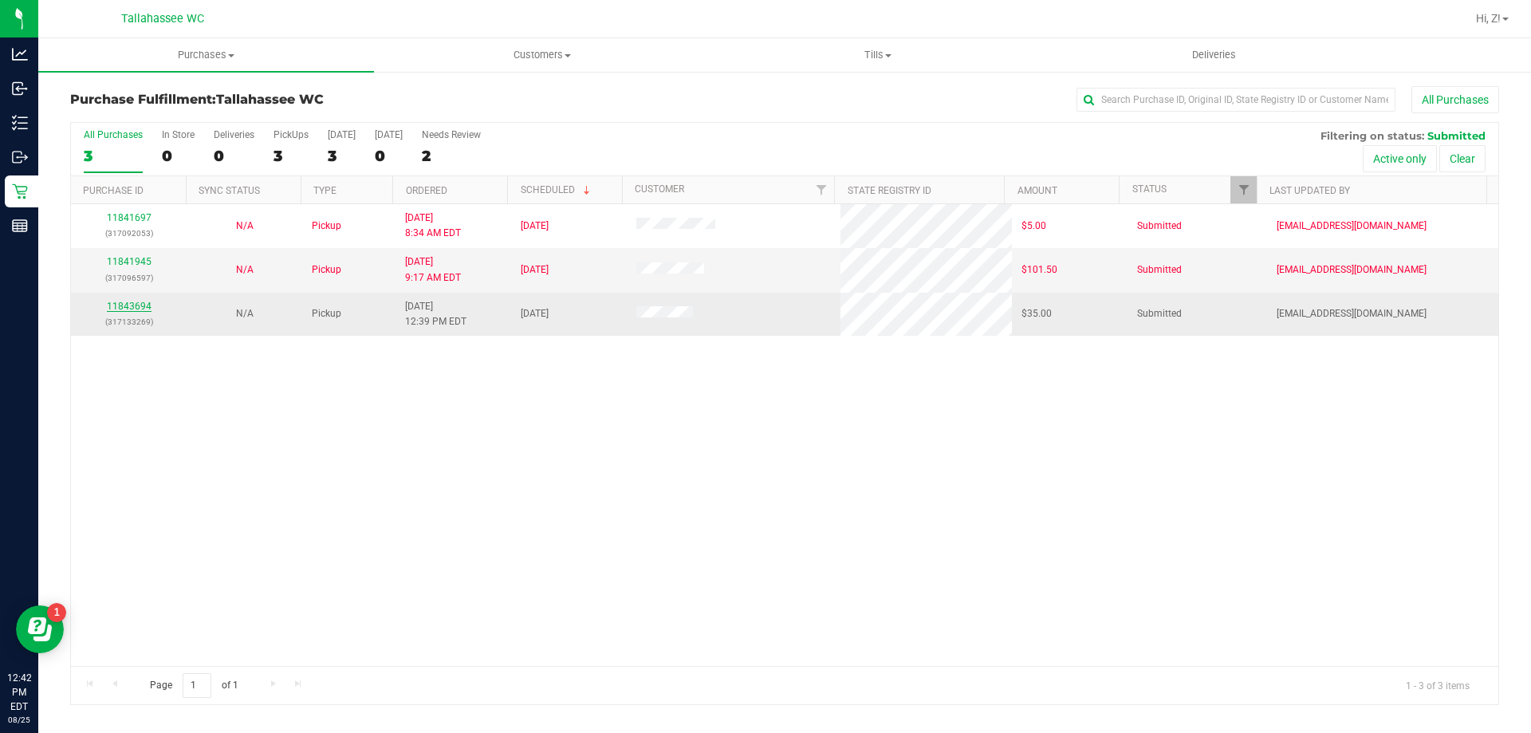
click at [135, 307] on link "11843694" at bounding box center [129, 306] width 45 height 11
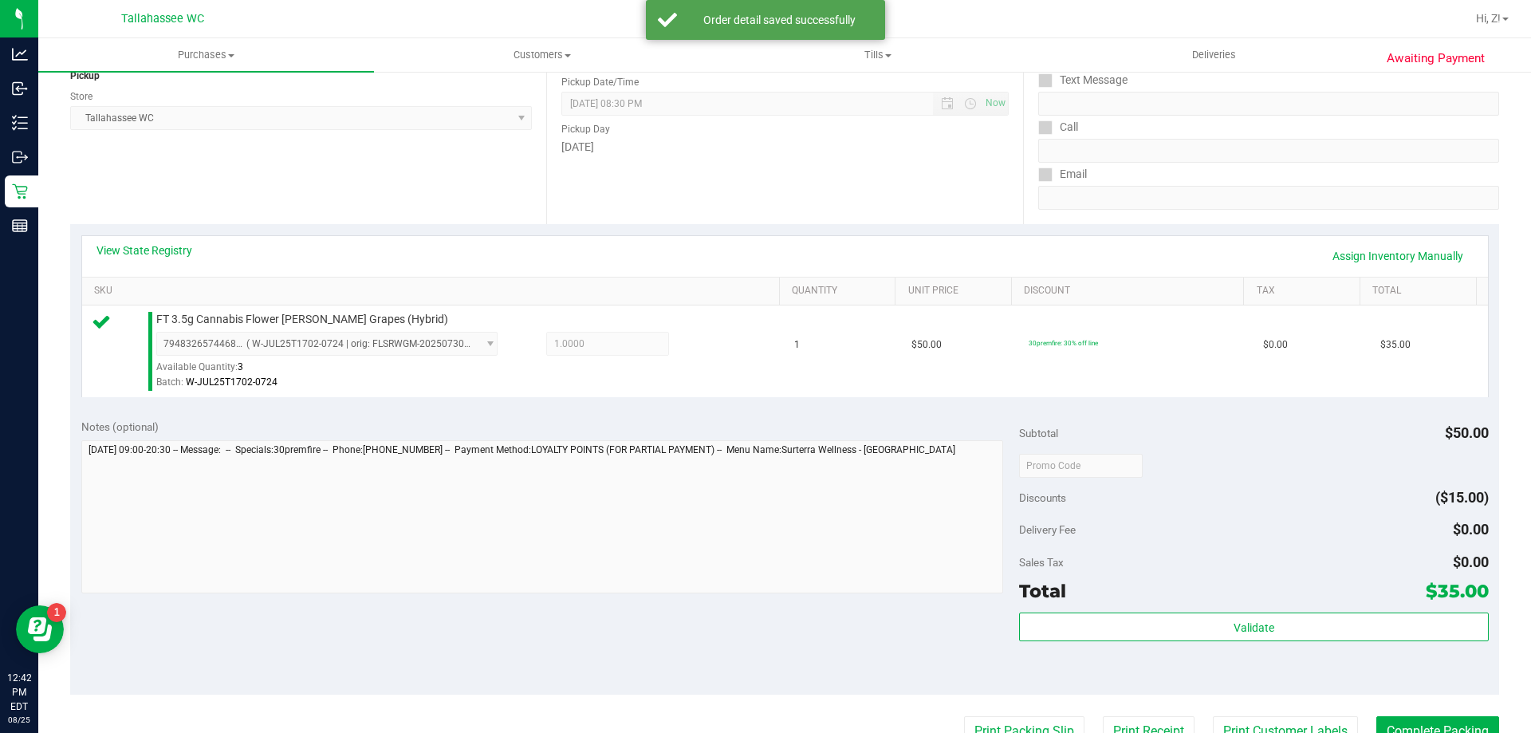
scroll to position [239, 0]
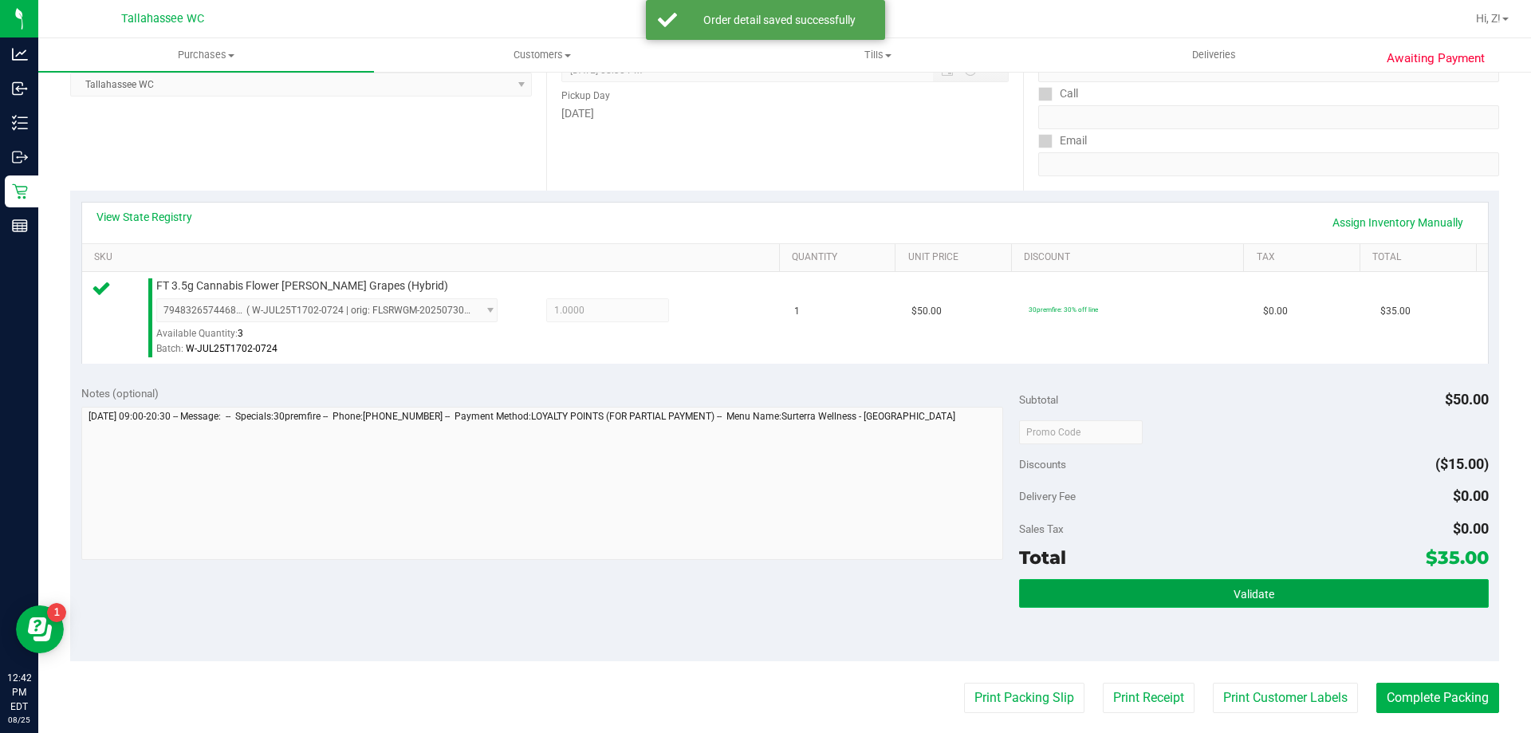
click at [1253, 582] on button "Validate" at bounding box center [1253, 593] width 469 height 29
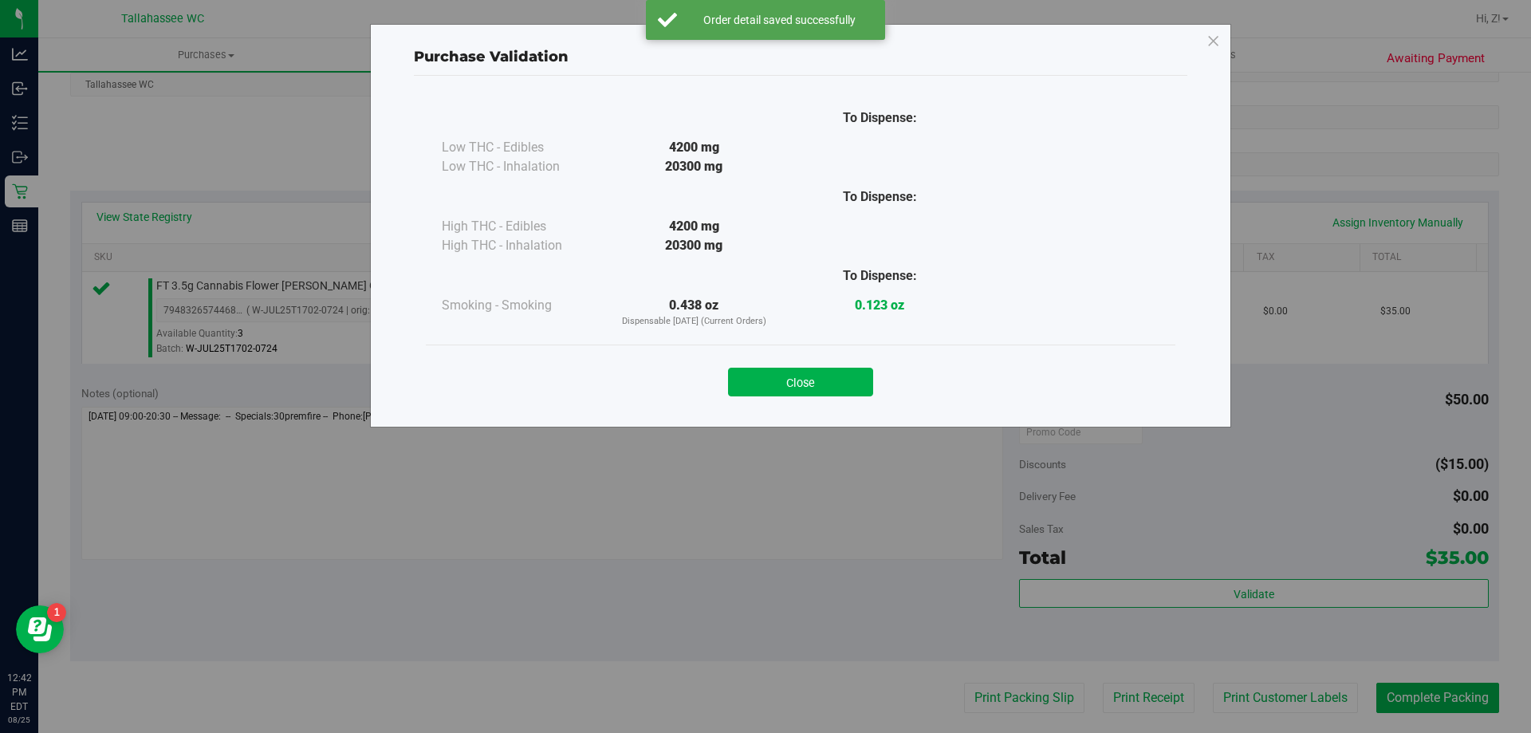
click at [809, 364] on div "Close" at bounding box center [801, 377] width 726 height 40
click at [827, 380] on button "Close" at bounding box center [800, 382] width 145 height 29
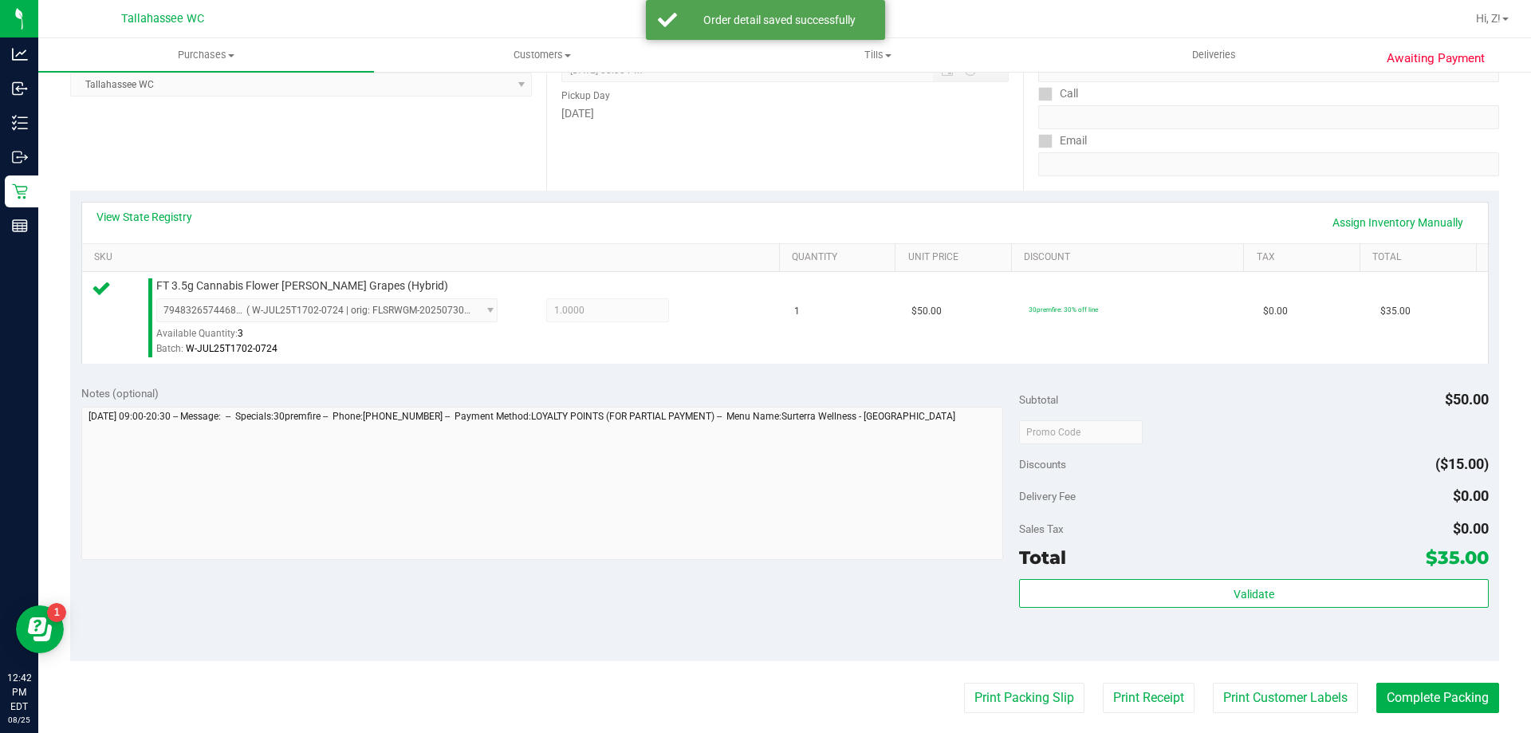
click at [1028, 676] on purchase-details "Back Edit Purchase Cancel Purchase View Profile # 11843694 BioTrack ID: - Submi…" at bounding box center [784, 440] width 1429 height 1186
click at [1032, 697] on button "Print Packing Slip" at bounding box center [1024, 698] width 120 height 30
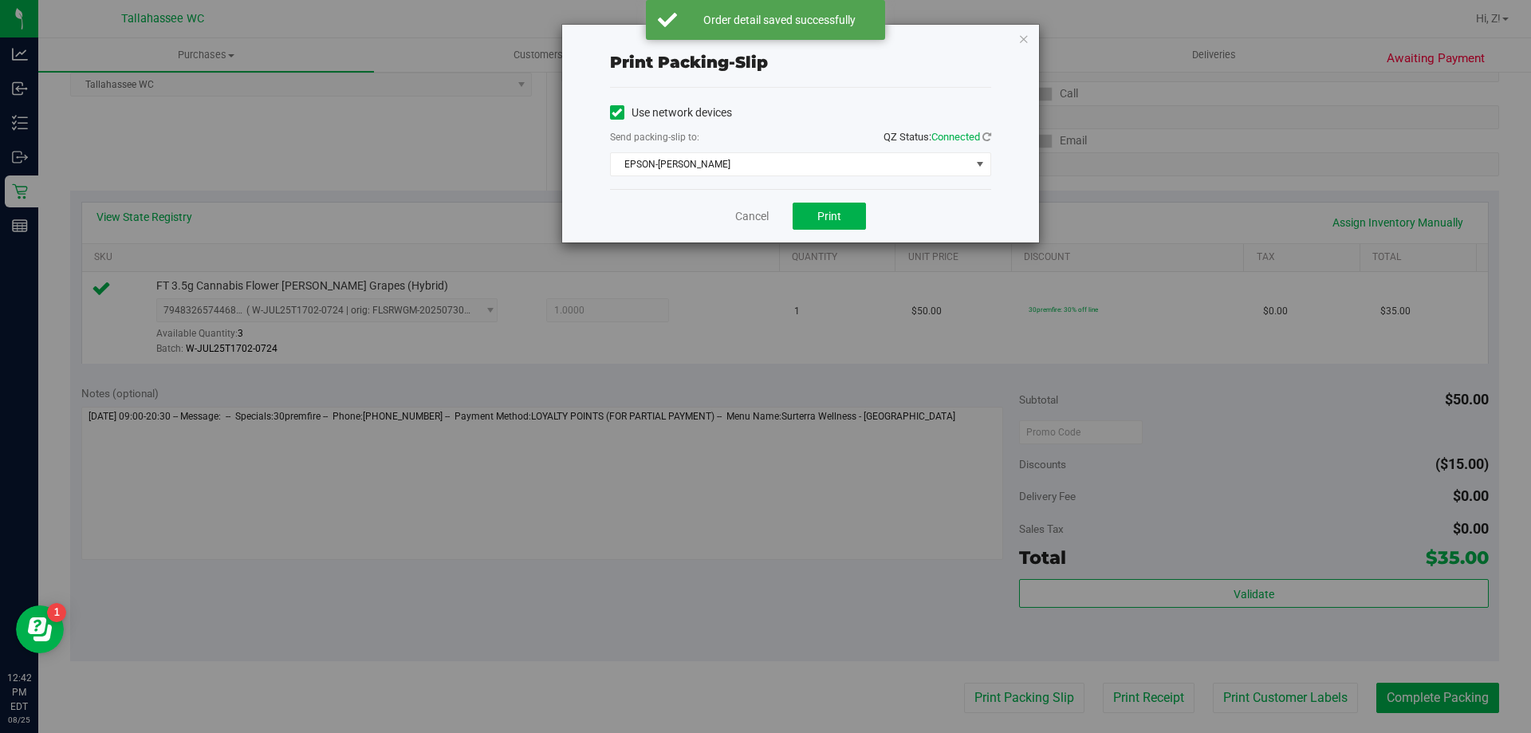
click at [792, 208] on div "Cancel Print" at bounding box center [800, 215] width 381 height 53
click at [860, 213] on button "Print" at bounding box center [829, 216] width 73 height 27
drag, startPoint x: 1027, startPoint y: 41, endPoint x: 1235, endPoint y: 387, distance: 403.1
click at [1026, 41] on icon "button" at bounding box center [1023, 38] width 11 height 19
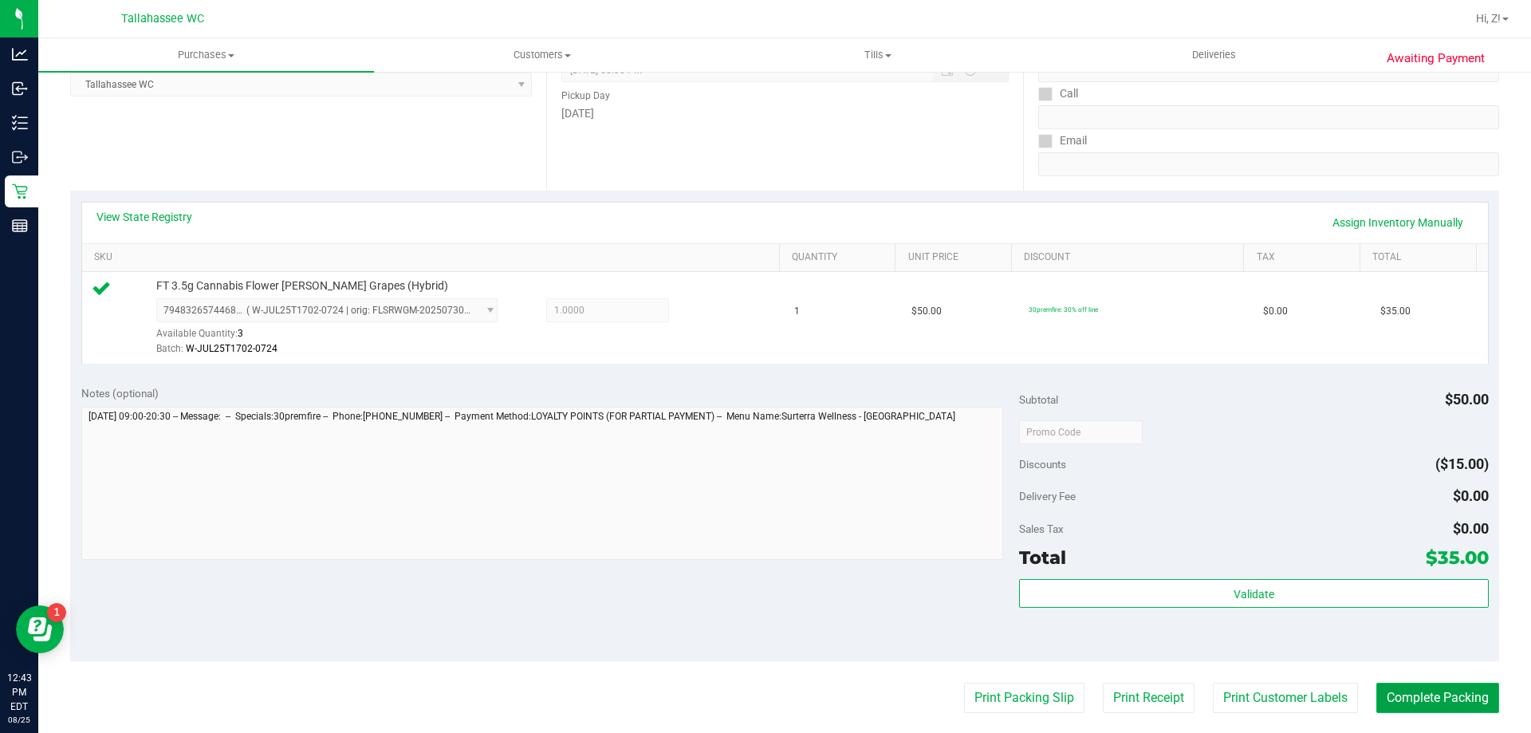
click at [1454, 689] on button "Complete Packing" at bounding box center [1437, 698] width 123 height 30
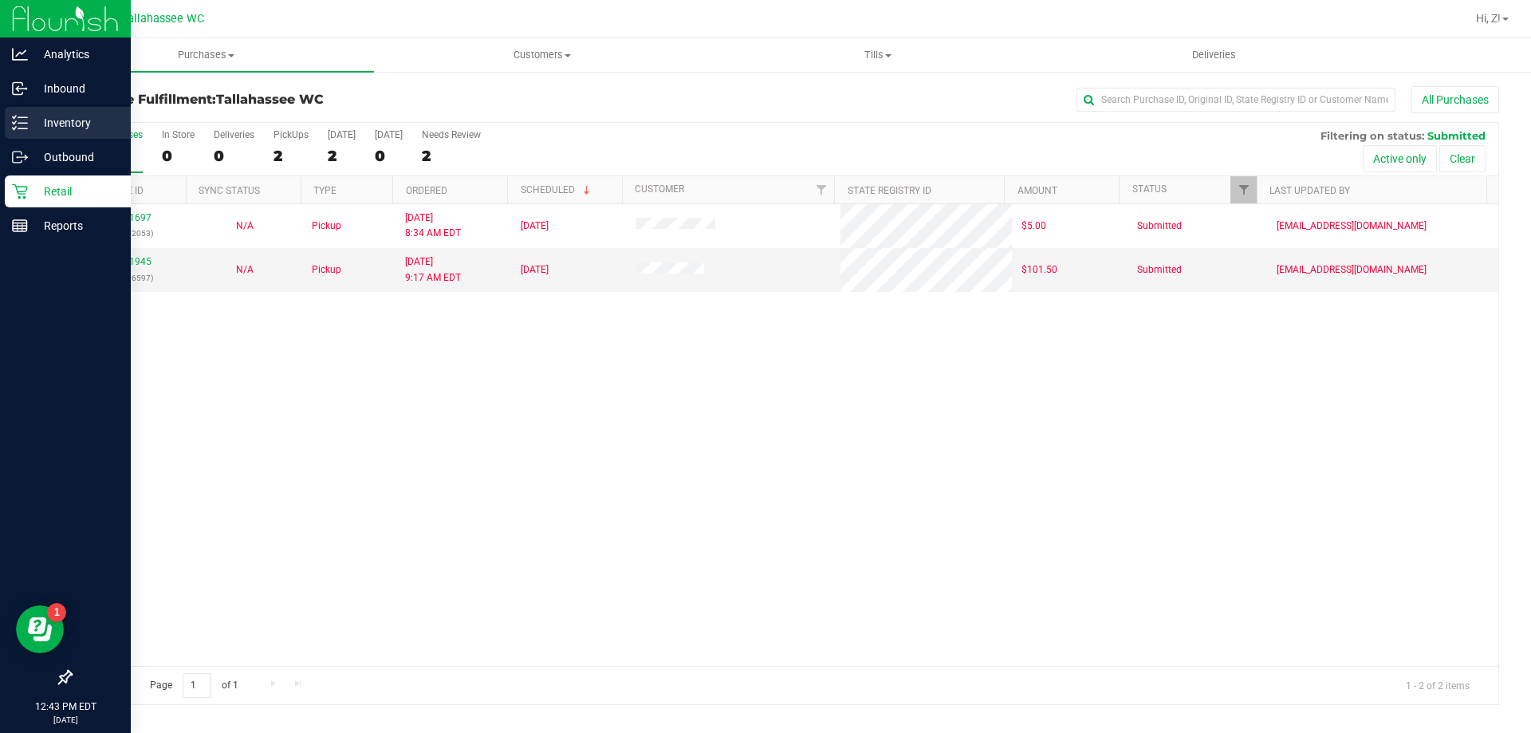
click at [56, 122] on p "Inventory" at bounding box center [76, 122] width 96 height 19
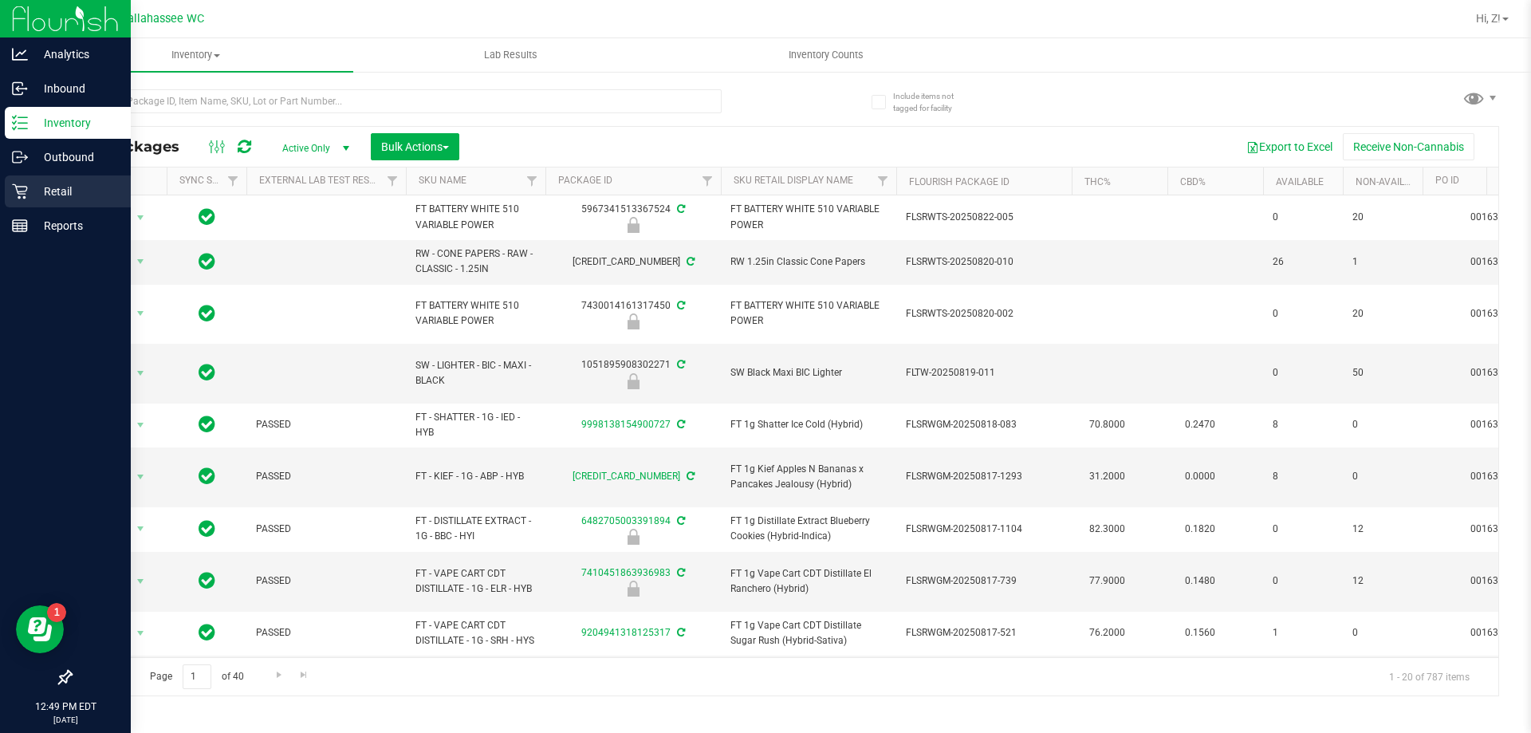
click at [60, 190] on p "Retail" at bounding box center [76, 191] width 96 height 19
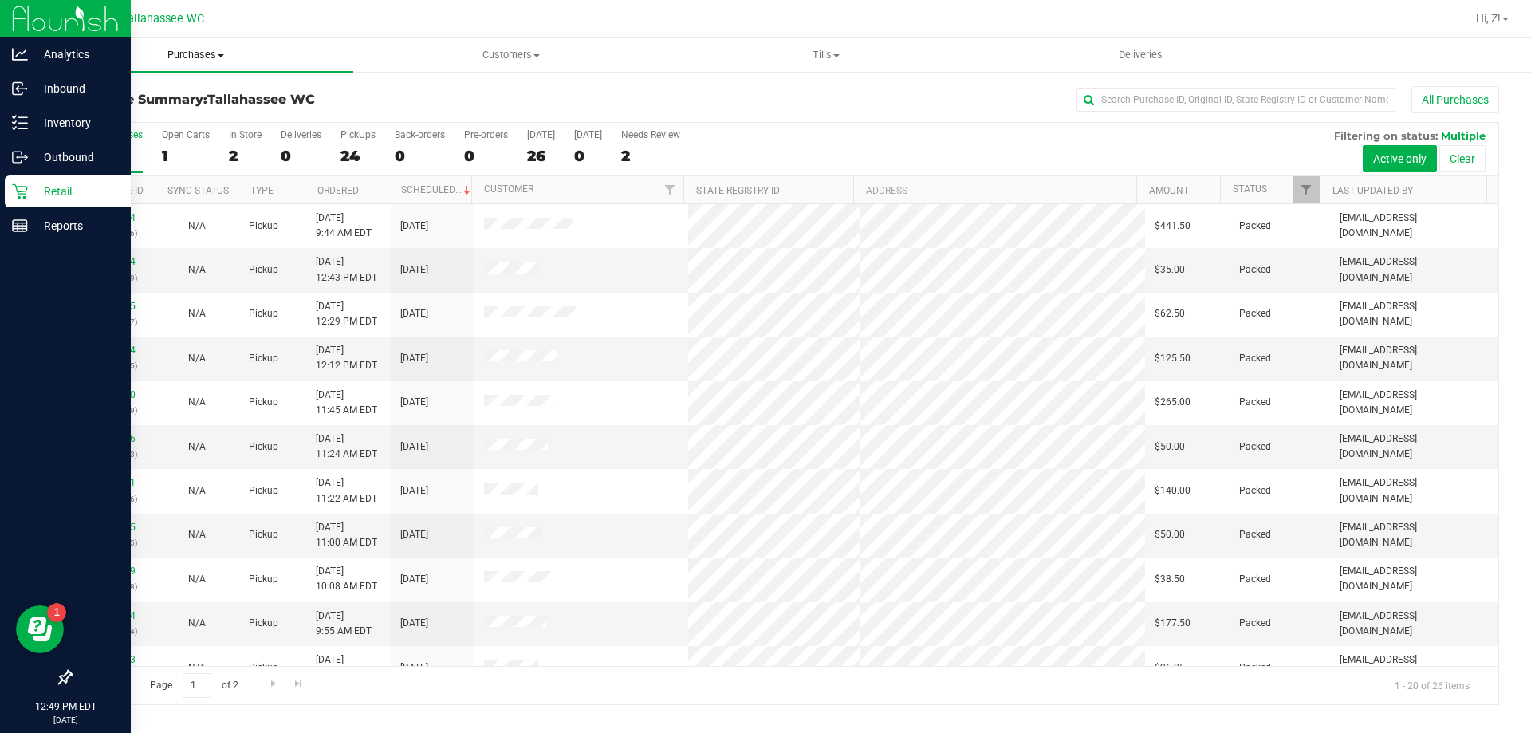
click at [174, 58] on span "Purchases" at bounding box center [195, 55] width 315 height 14
click at [114, 112] on span "Fulfillment" at bounding box center [87, 115] width 99 height 14
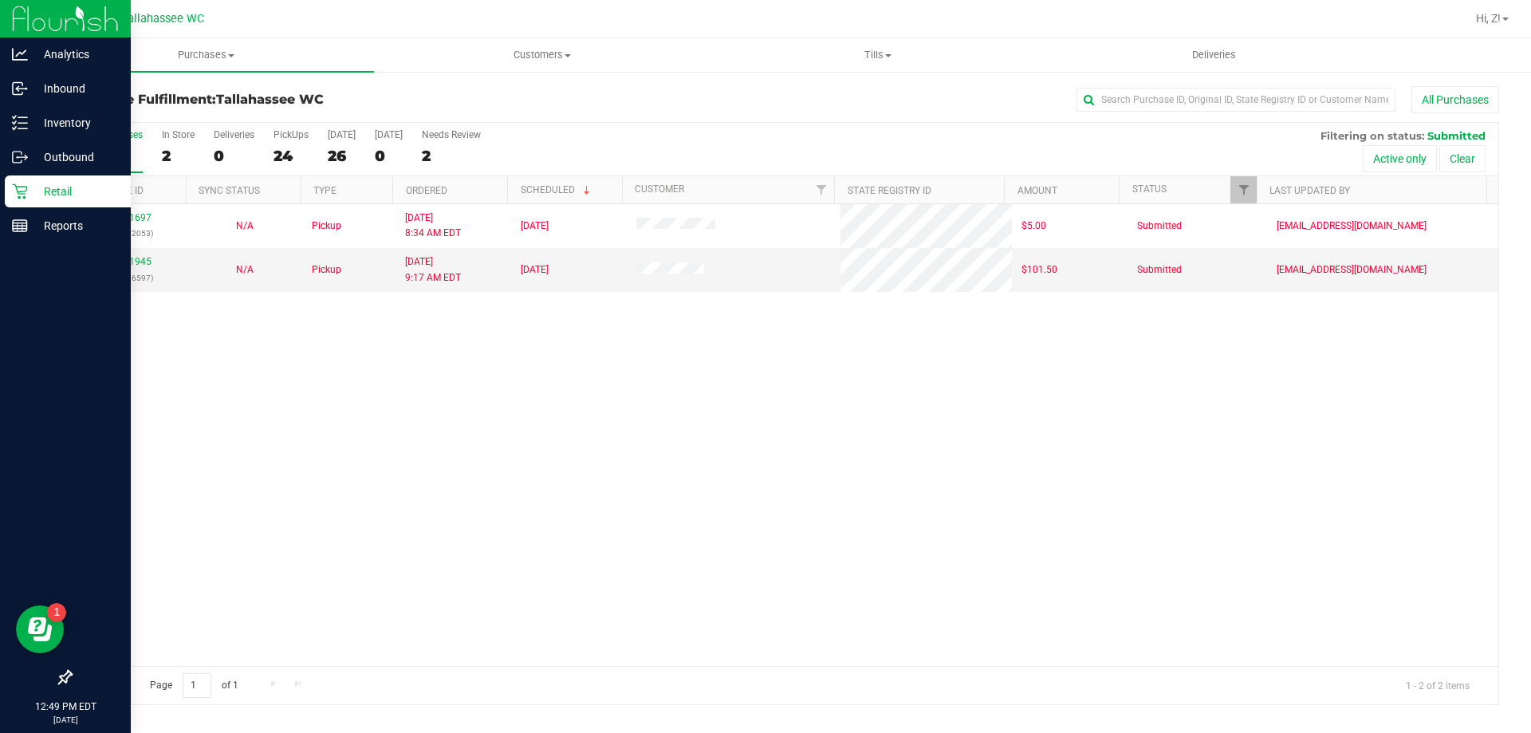
click at [666, 407] on div "11841697 (317092053) N/A Pickup 8/25/2025 8:34 AM EDT 8/25/2025 $5.00 Submitted…" at bounding box center [784, 435] width 1427 height 462
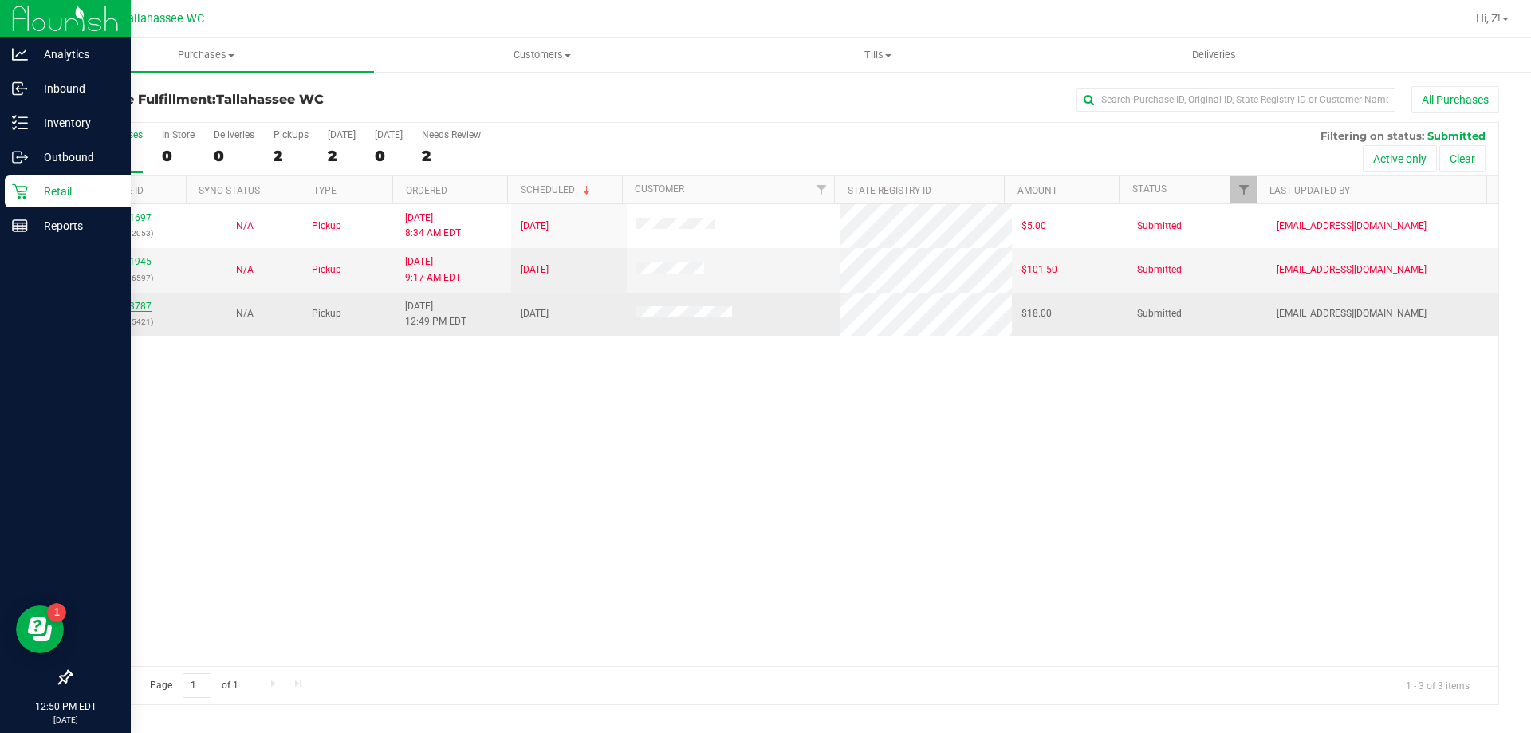
click at [128, 305] on link "11843787" at bounding box center [129, 306] width 45 height 11
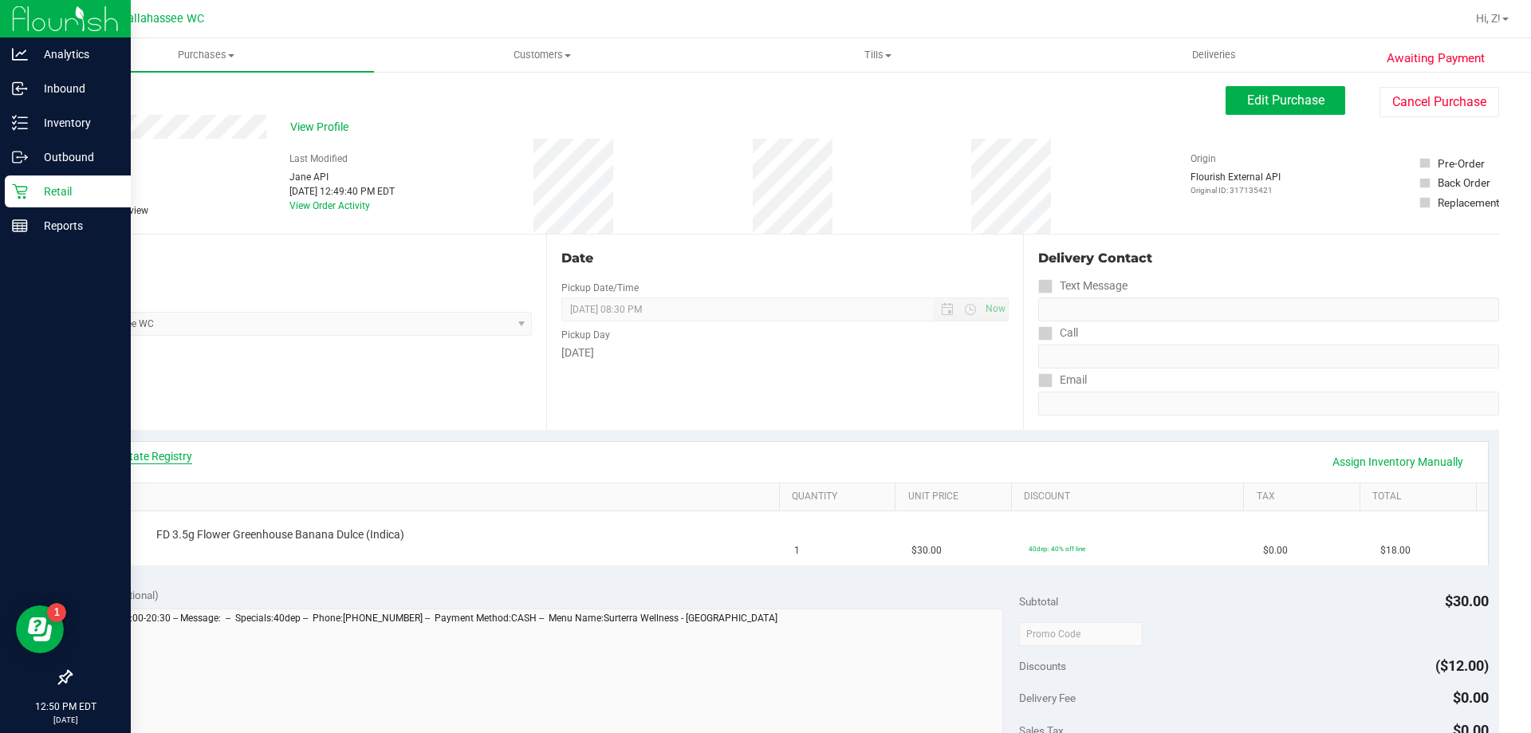
click at [190, 455] on link "View State Registry" at bounding box center [144, 456] width 96 height 16
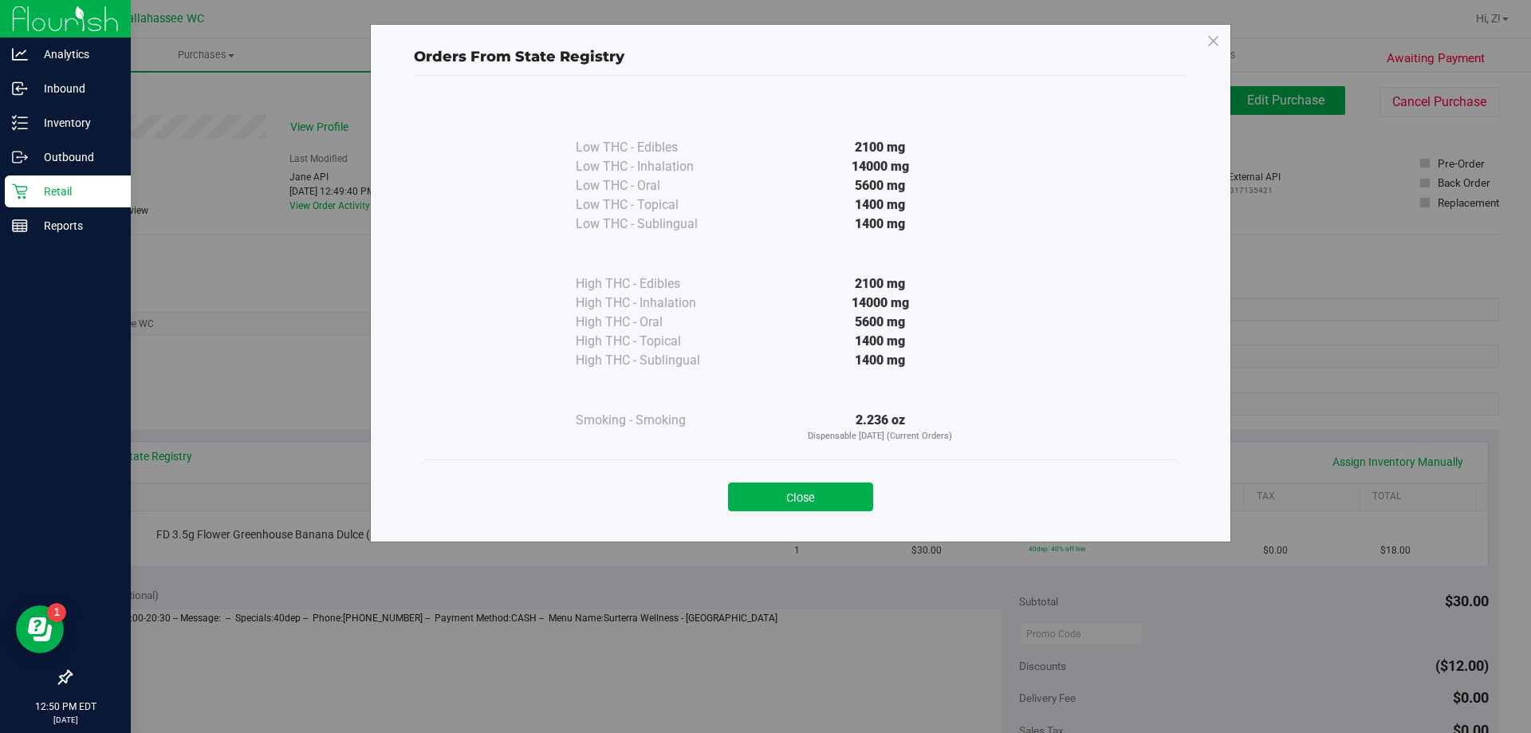
click at [832, 482] on button "Close" at bounding box center [800, 496] width 145 height 29
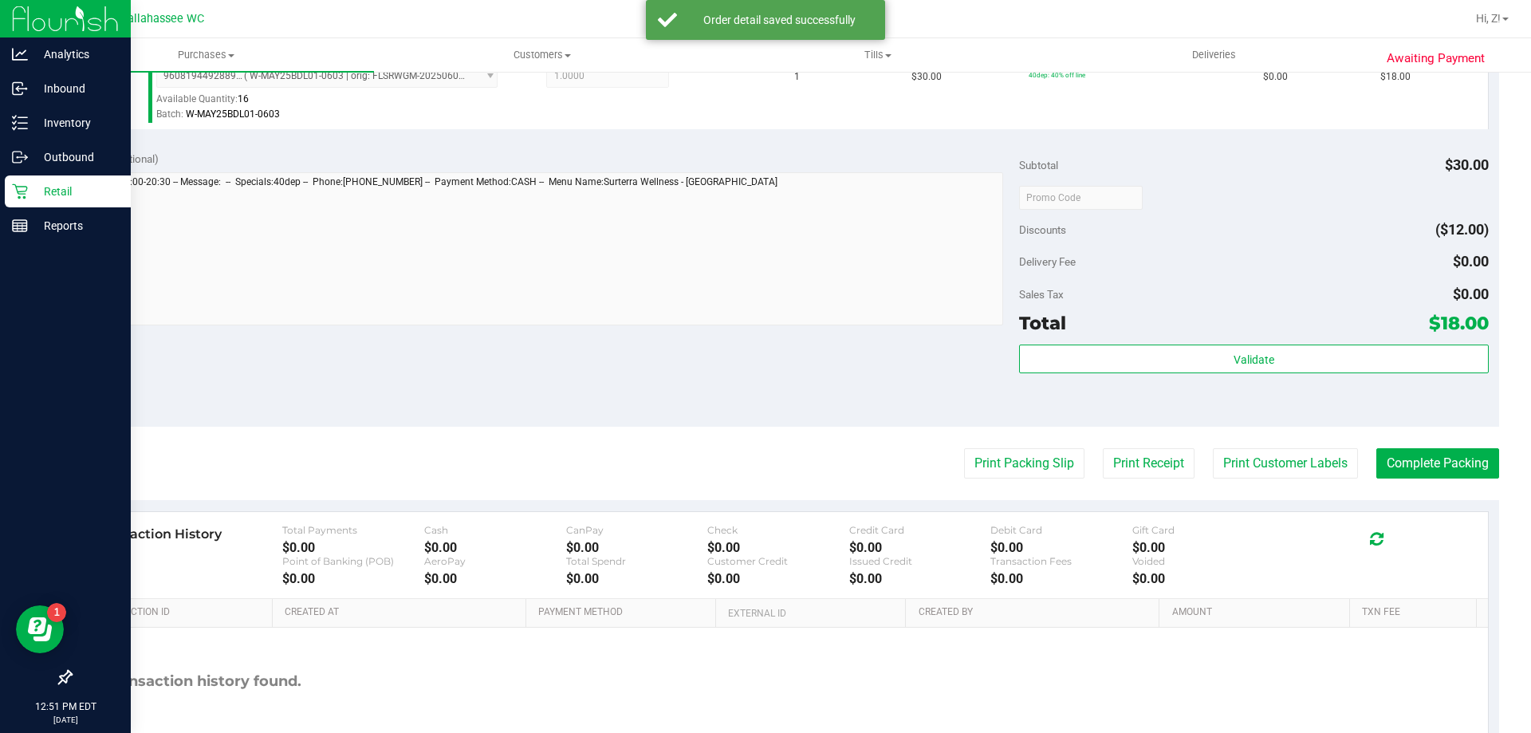
scroll to position [478, 0]
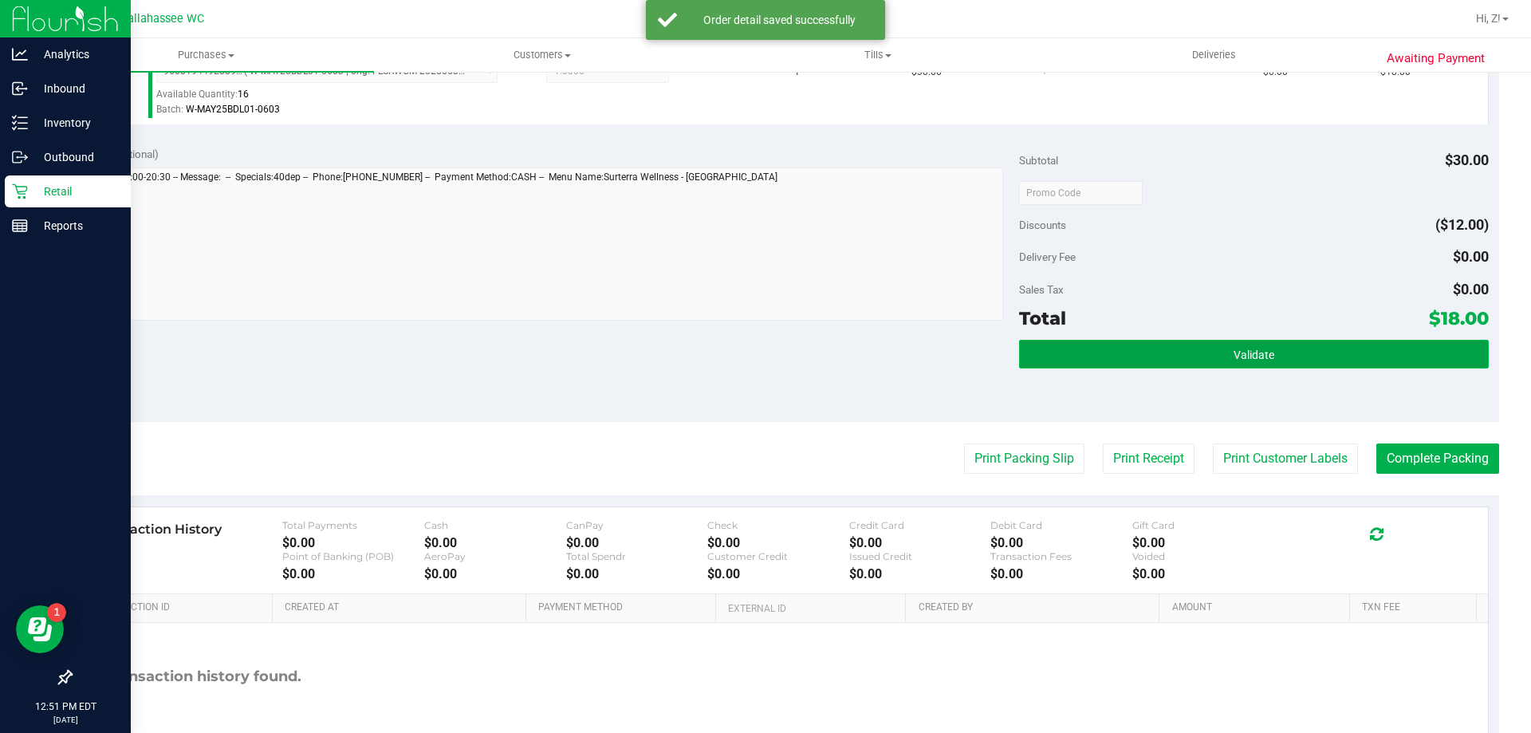
click at [1265, 356] on button "Validate" at bounding box center [1253, 354] width 469 height 29
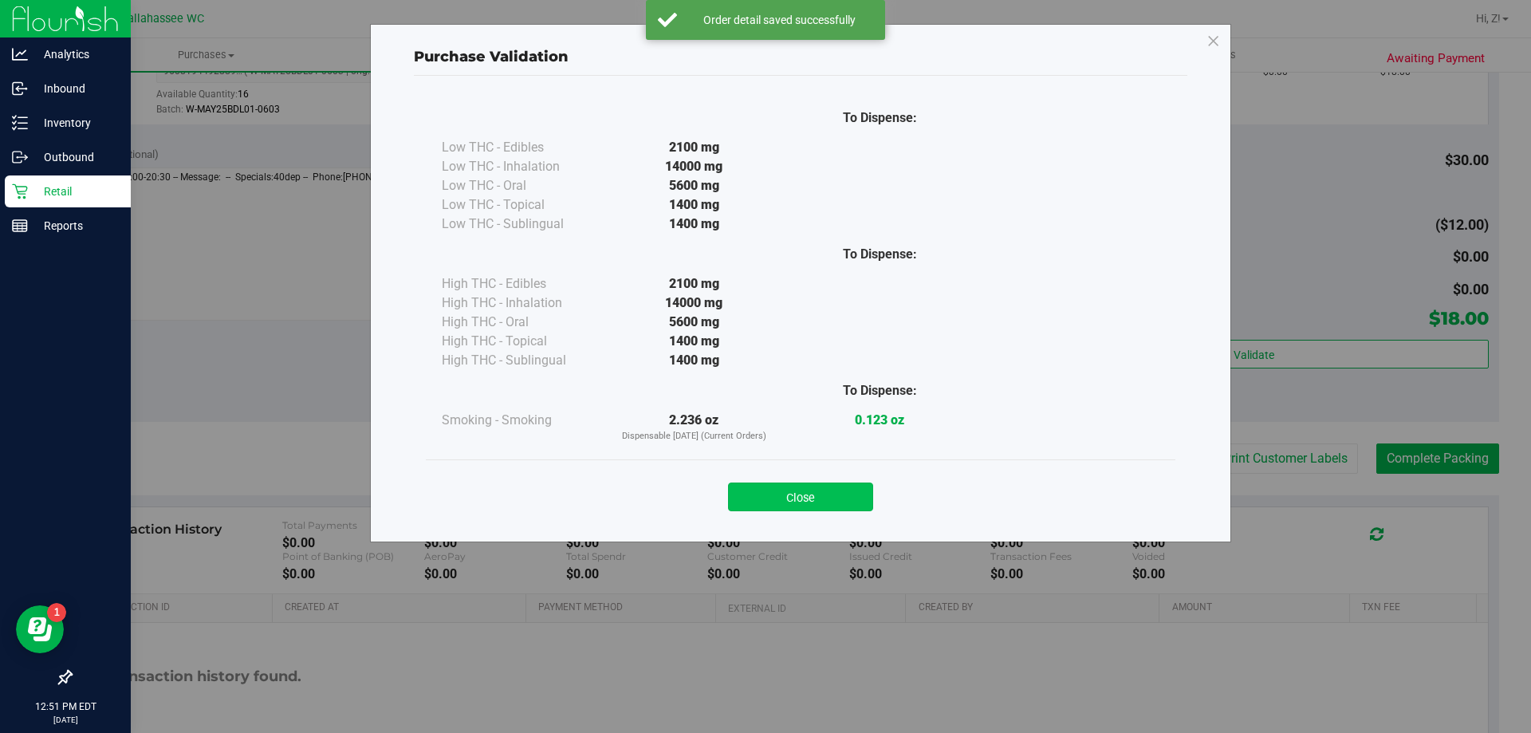
click at [842, 491] on button "Close" at bounding box center [800, 496] width 145 height 29
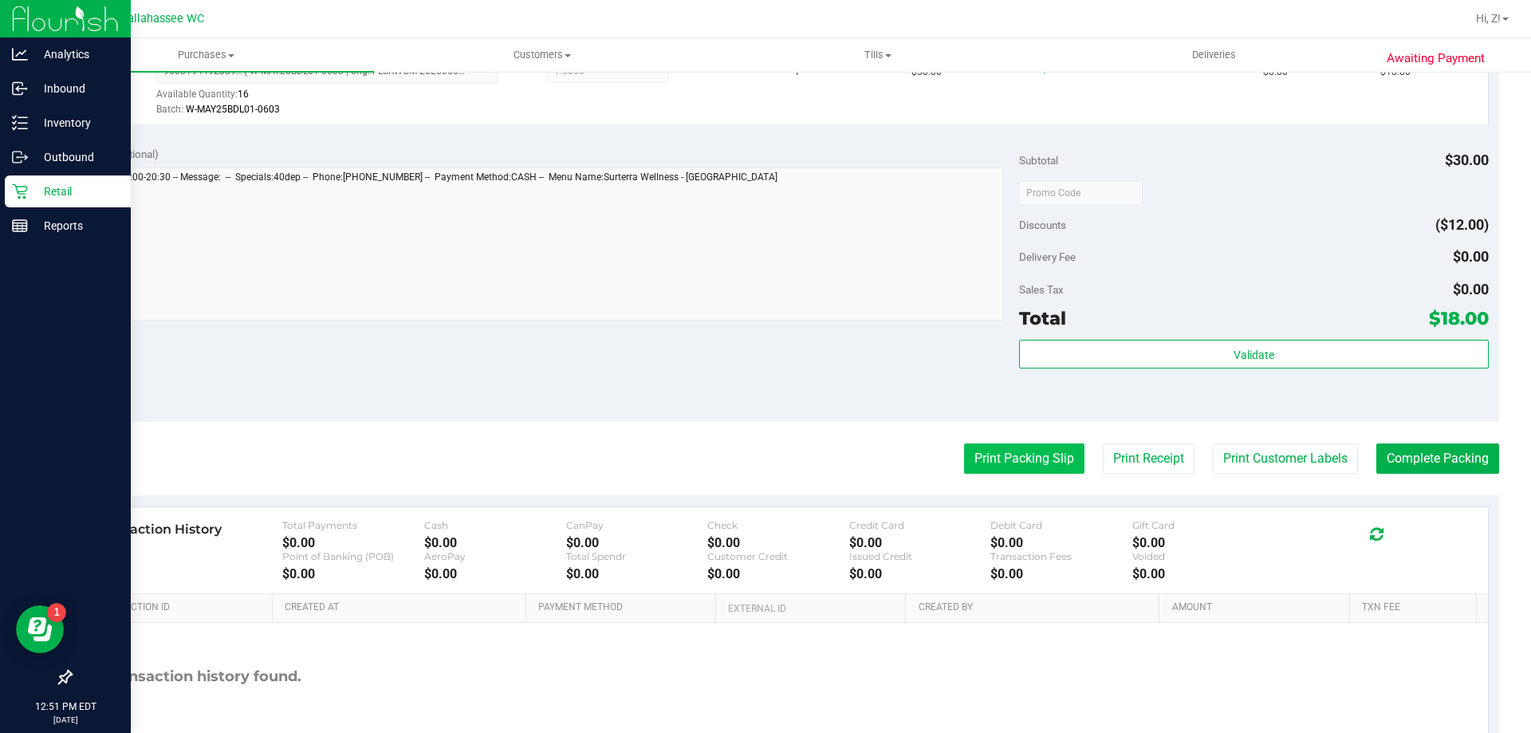
click at [995, 458] on button "Print Packing Slip" at bounding box center [1024, 458] width 120 height 30
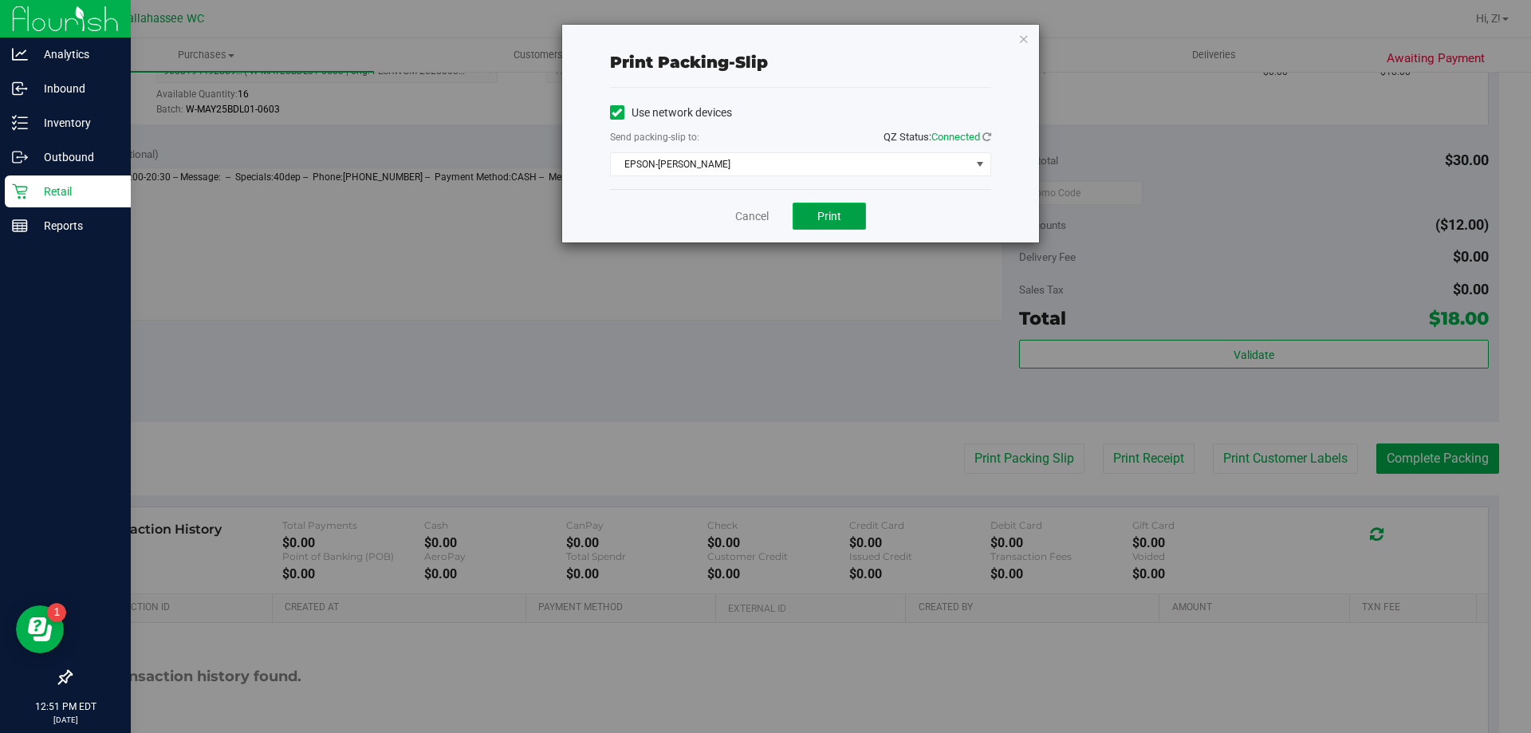
click at [850, 216] on button "Print" at bounding box center [829, 216] width 73 height 27
click at [1018, 43] on icon "button" at bounding box center [1023, 38] width 11 height 19
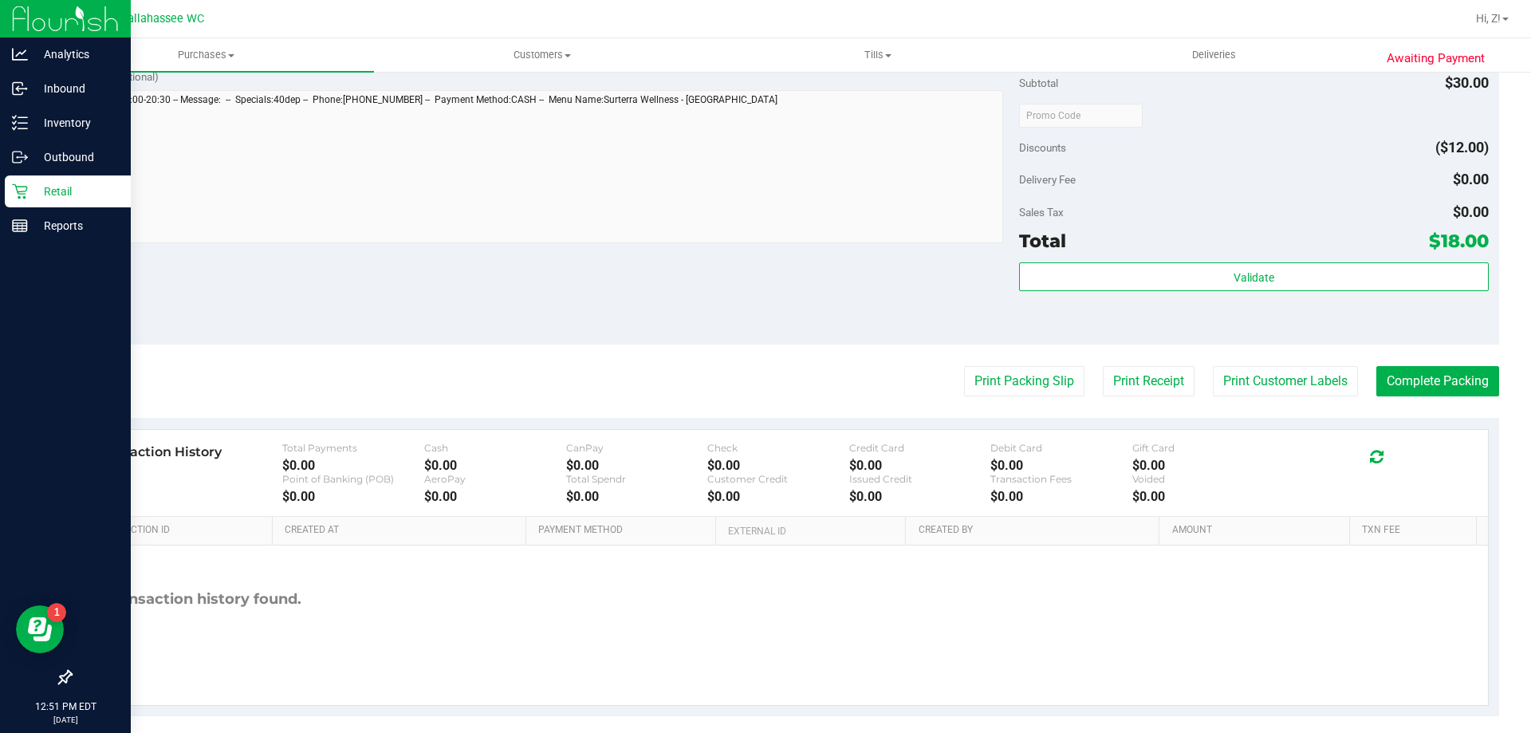
scroll to position [558, 0]
click at [1407, 382] on button "Complete Packing" at bounding box center [1437, 379] width 123 height 30
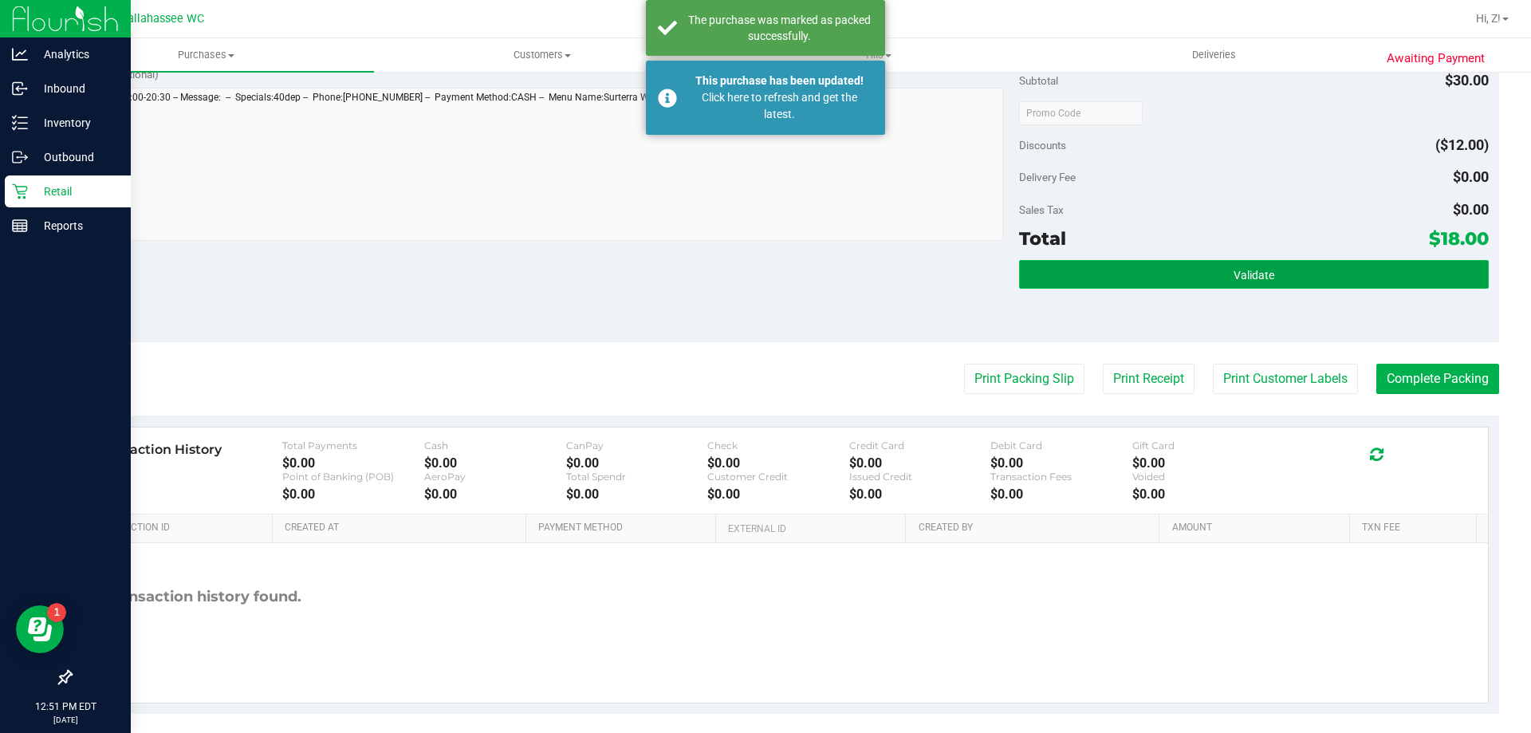
click at [1147, 262] on button "Validate" at bounding box center [1253, 274] width 469 height 29
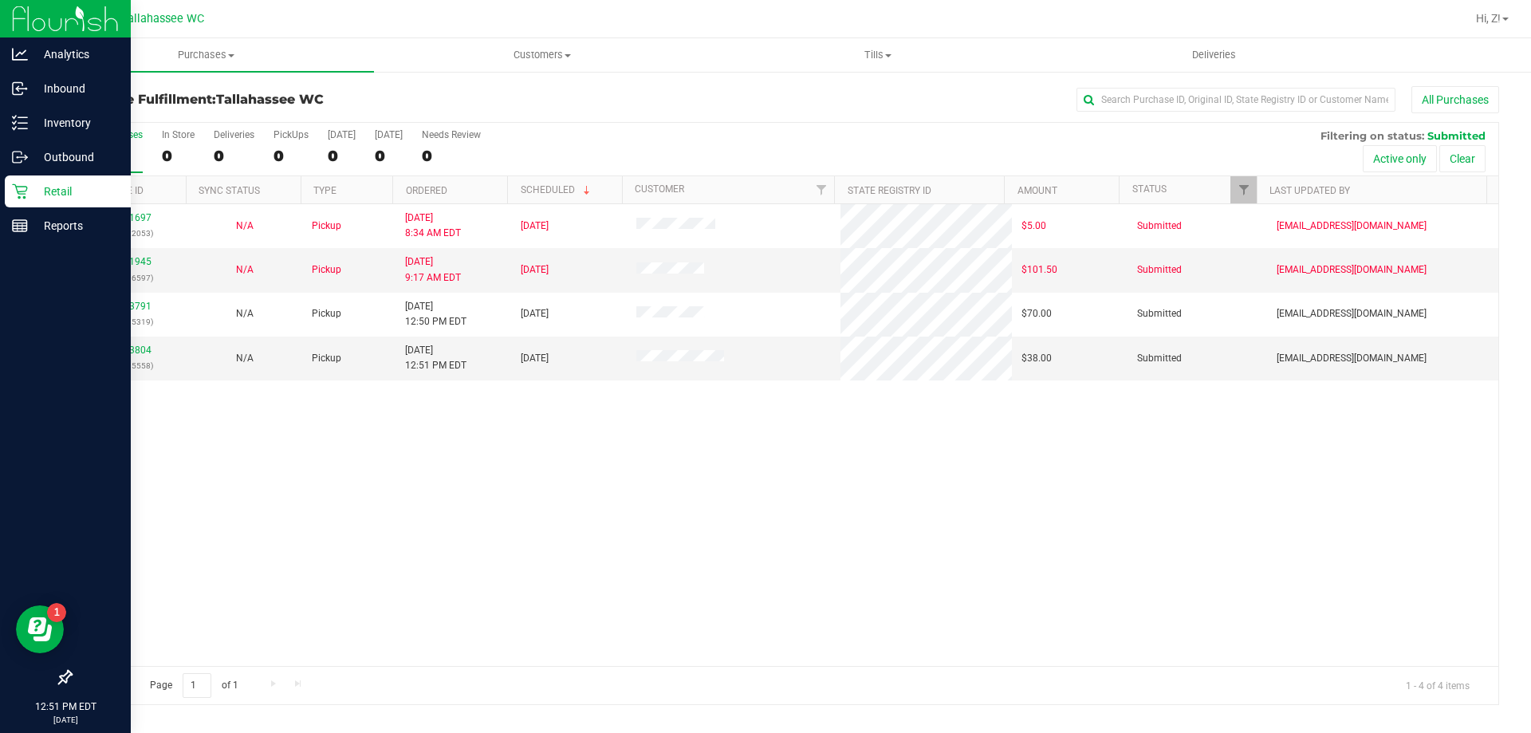
click at [671, 486] on div "11841697 (317092053) N/A Pickup 8/25/2025 8:34 AM EDT 8/25/2025 $5.00 Submitted…" at bounding box center [784, 435] width 1427 height 462
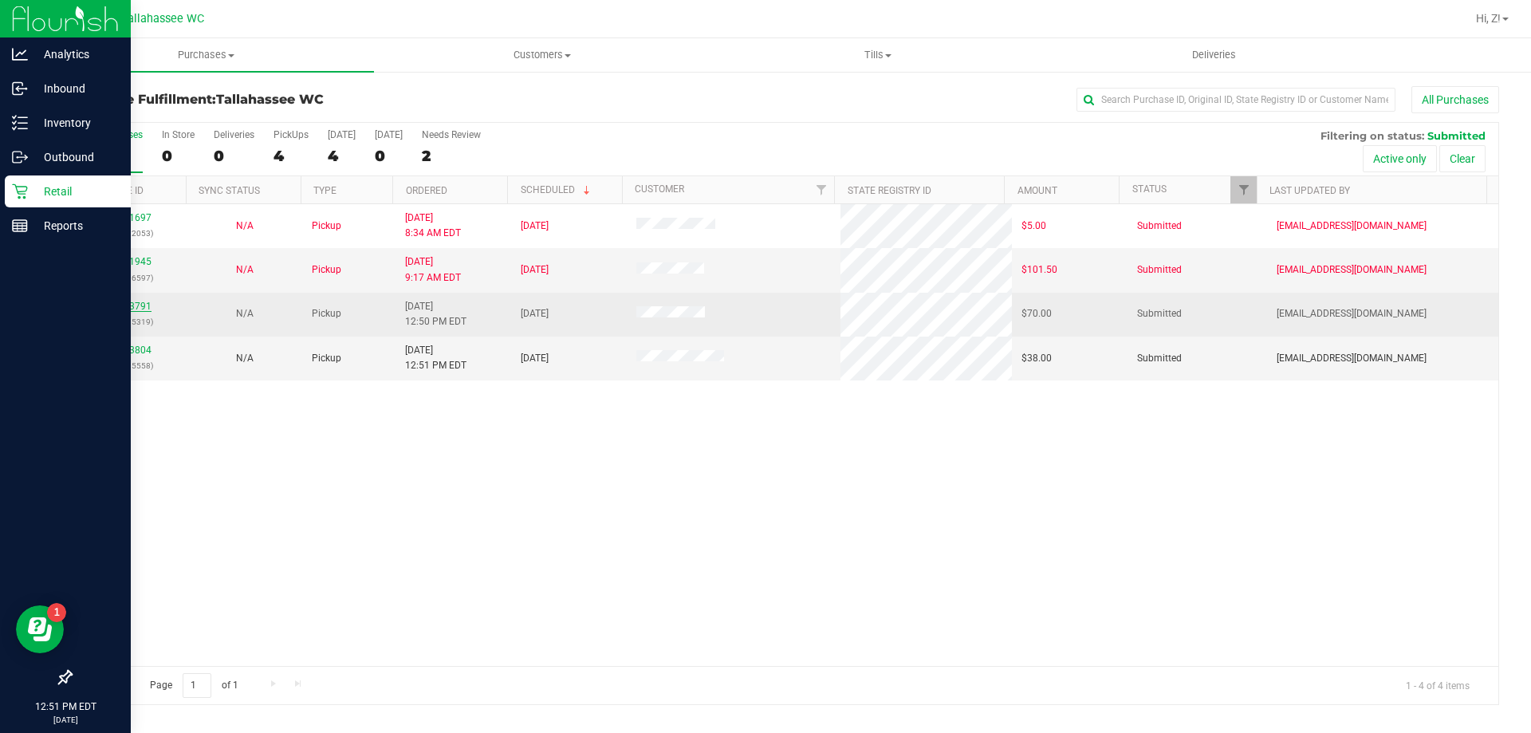
click at [130, 309] on link "11843791" at bounding box center [129, 306] width 45 height 11
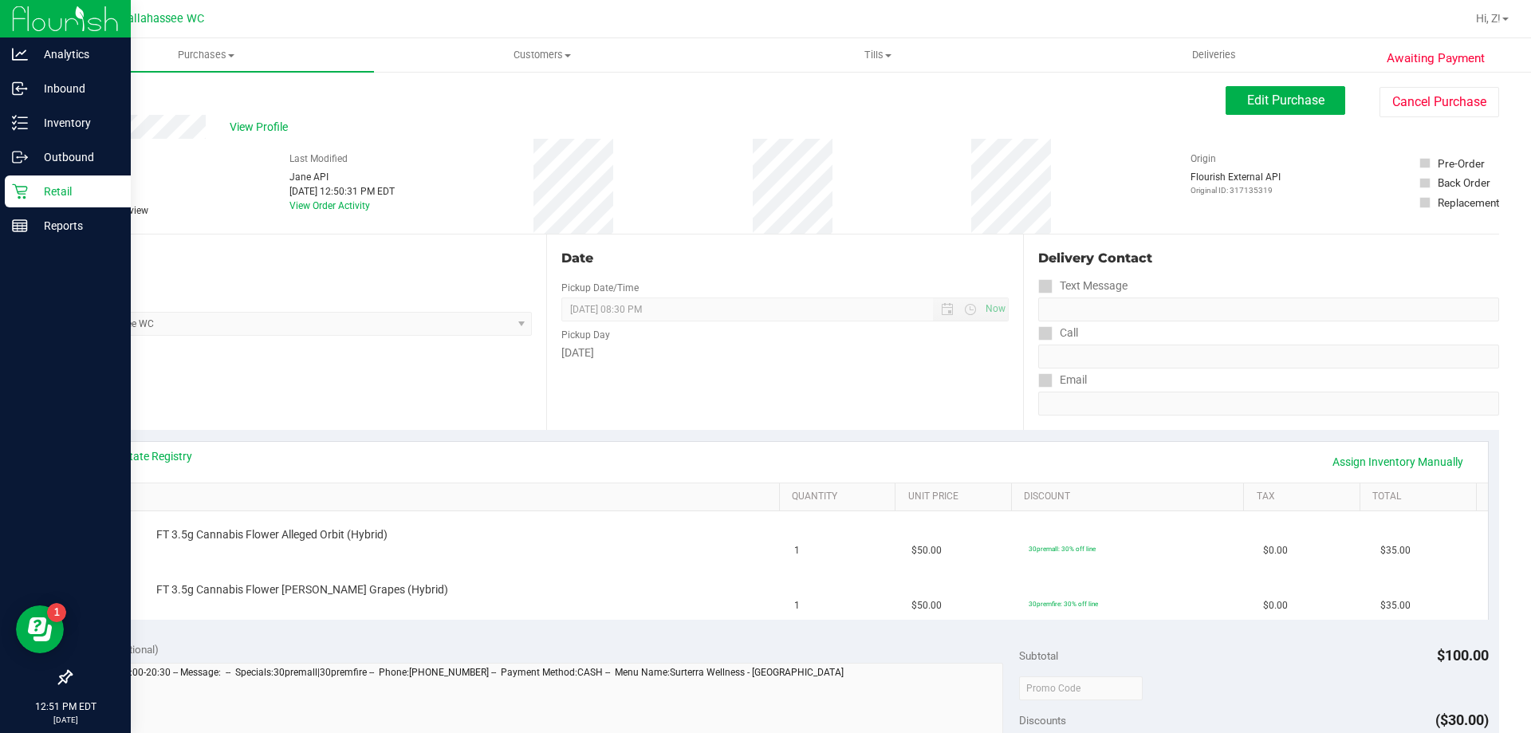
click at [133, 469] on div "View State Registry Assign Inventory Manually" at bounding box center [784, 461] width 1377 height 27
click at [137, 462] on link "View State Registry" at bounding box center [144, 456] width 96 height 16
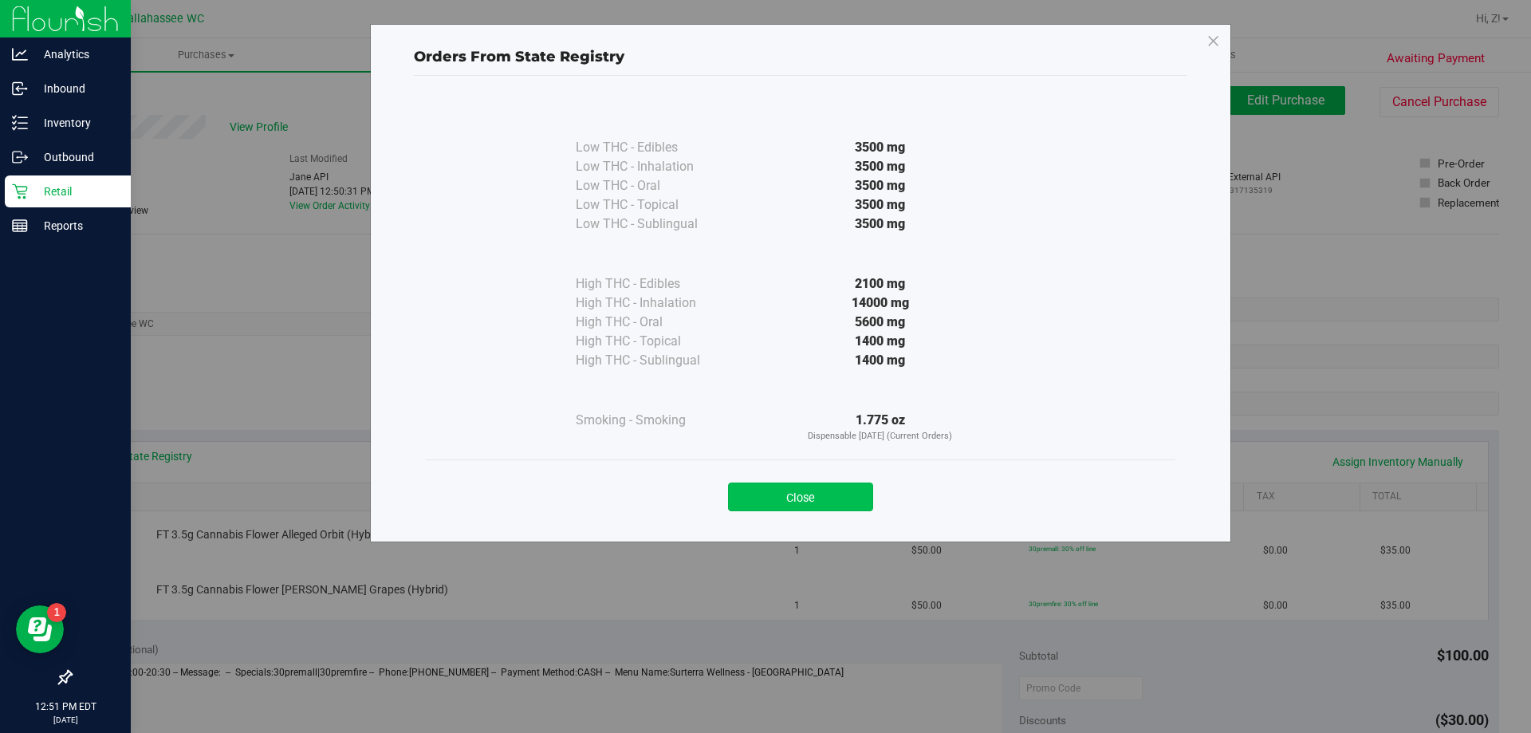
click at [836, 491] on button "Close" at bounding box center [800, 496] width 145 height 29
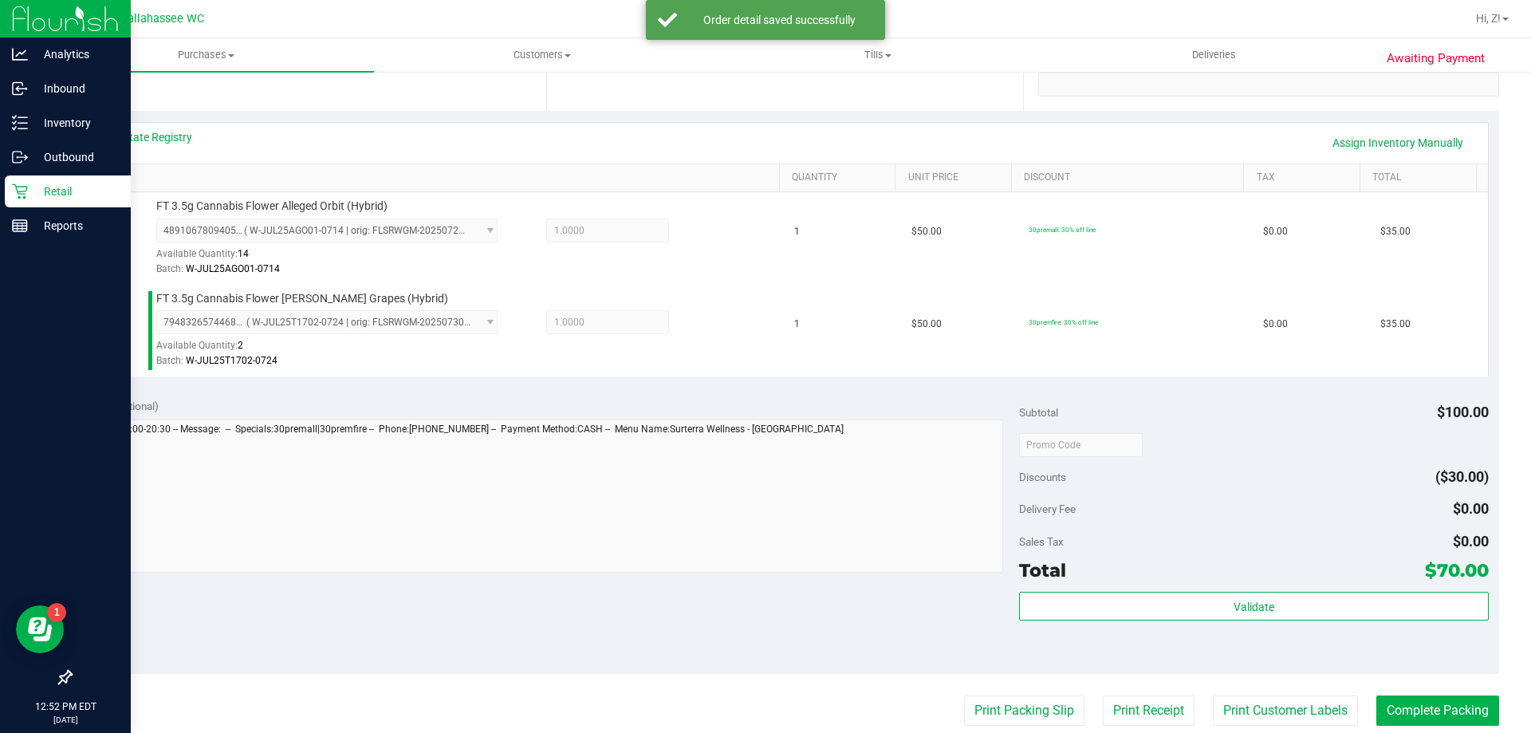
scroll to position [399, 0]
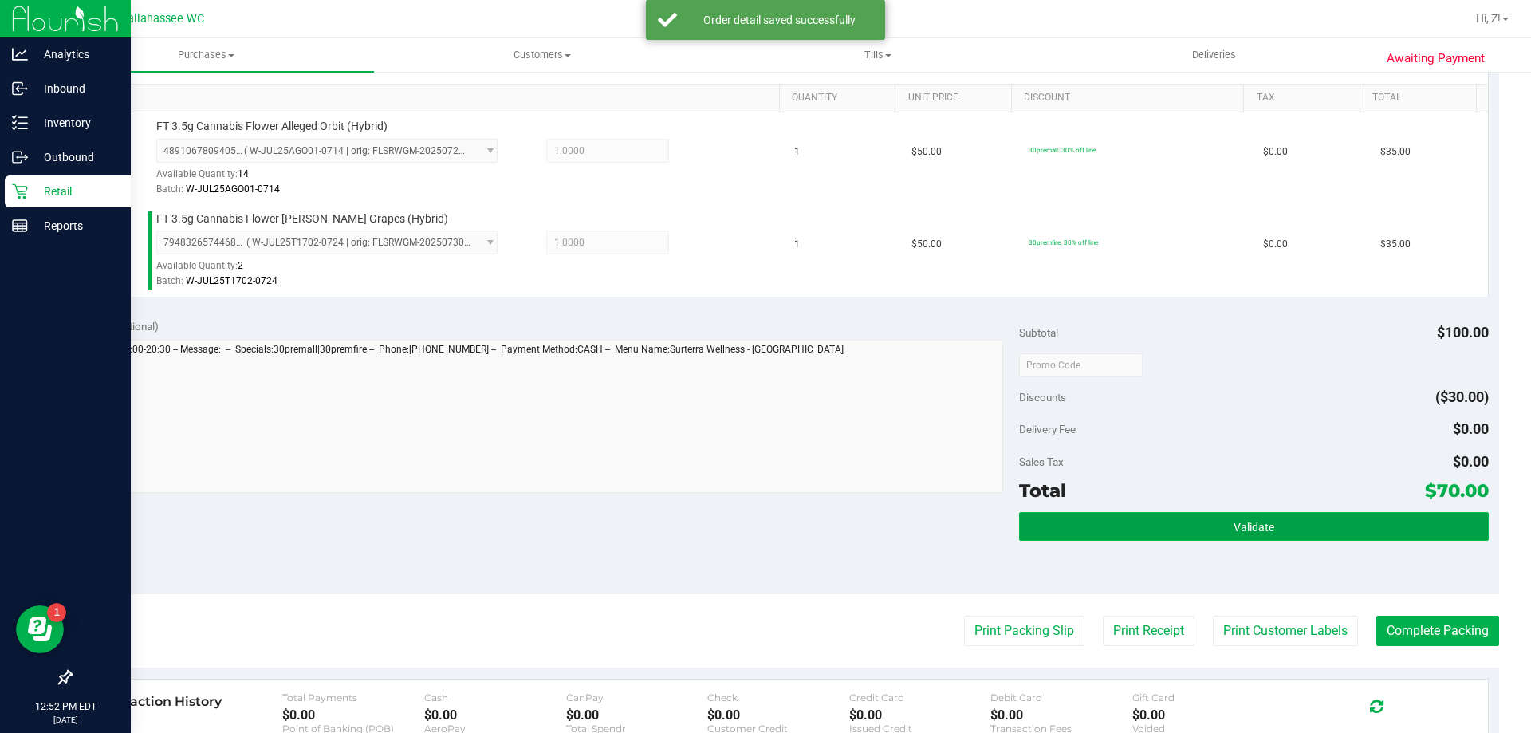
click at [1241, 527] on span "Validate" at bounding box center [1254, 527] width 41 height 13
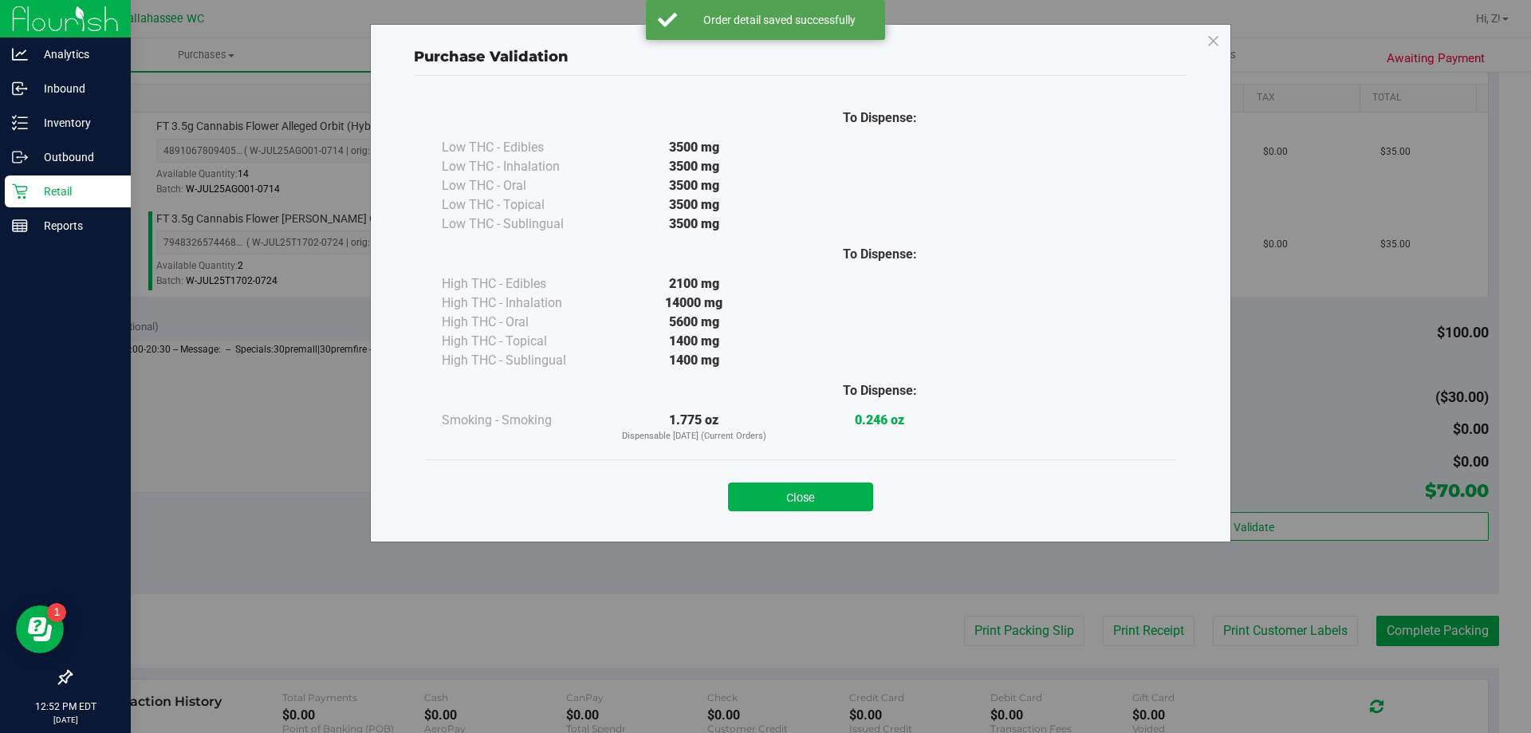
drag, startPoint x: 840, startPoint y: 492, endPoint x: 890, endPoint y: 507, distance: 51.7
click at [842, 492] on button "Close" at bounding box center [800, 496] width 145 height 29
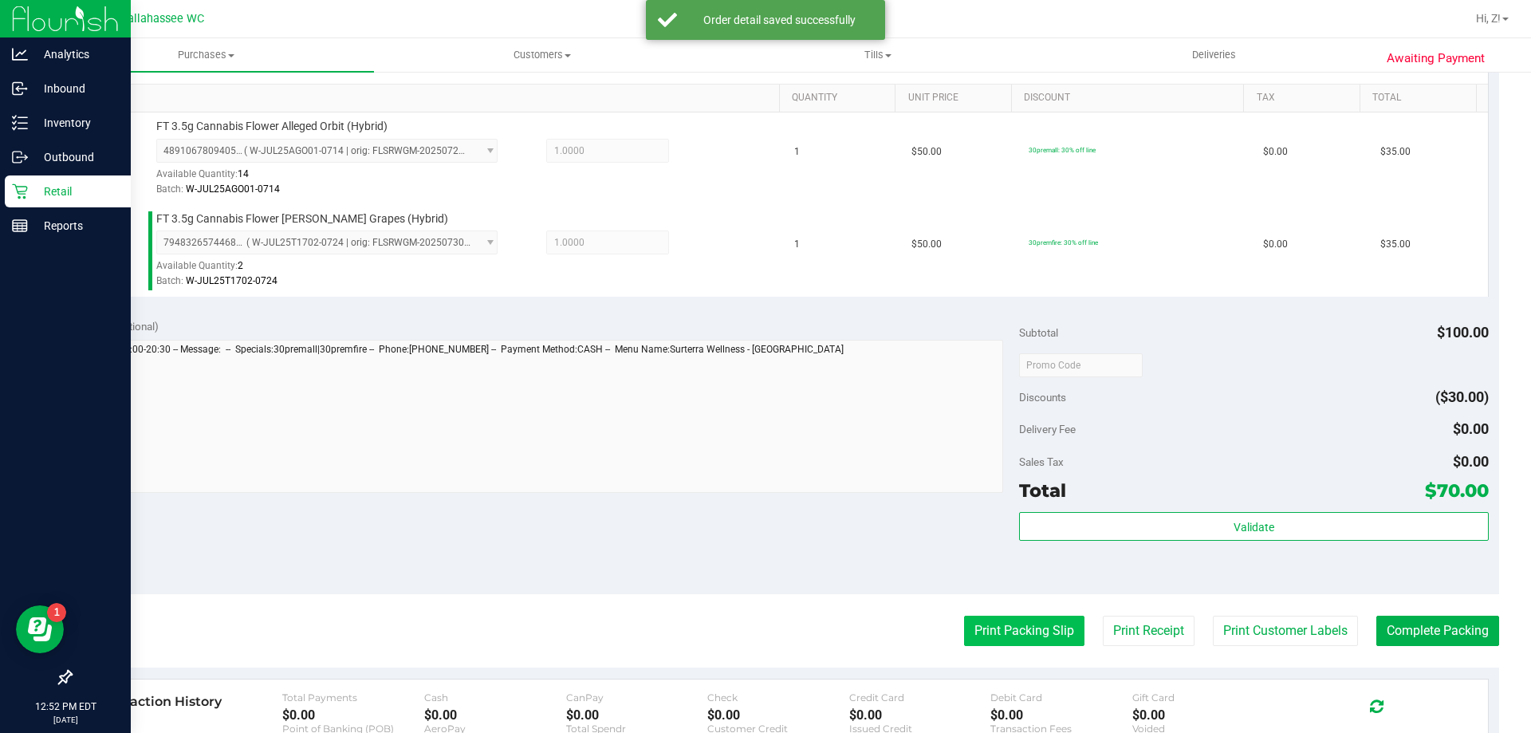
drag, startPoint x: 1017, startPoint y: 606, endPoint x: 1021, endPoint y: 617, distance: 11.9
click at [1021, 614] on purchase-details "Back Edit Purchase Cancel Purchase View Profile # 11843791 BioTrack ID: - Submi…" at bounding box center [784, 326] width 1429 height 1278
click at [1023, 619] on button "Print Packing Slip" at bounding box center [1024, 631] width 120 height 30
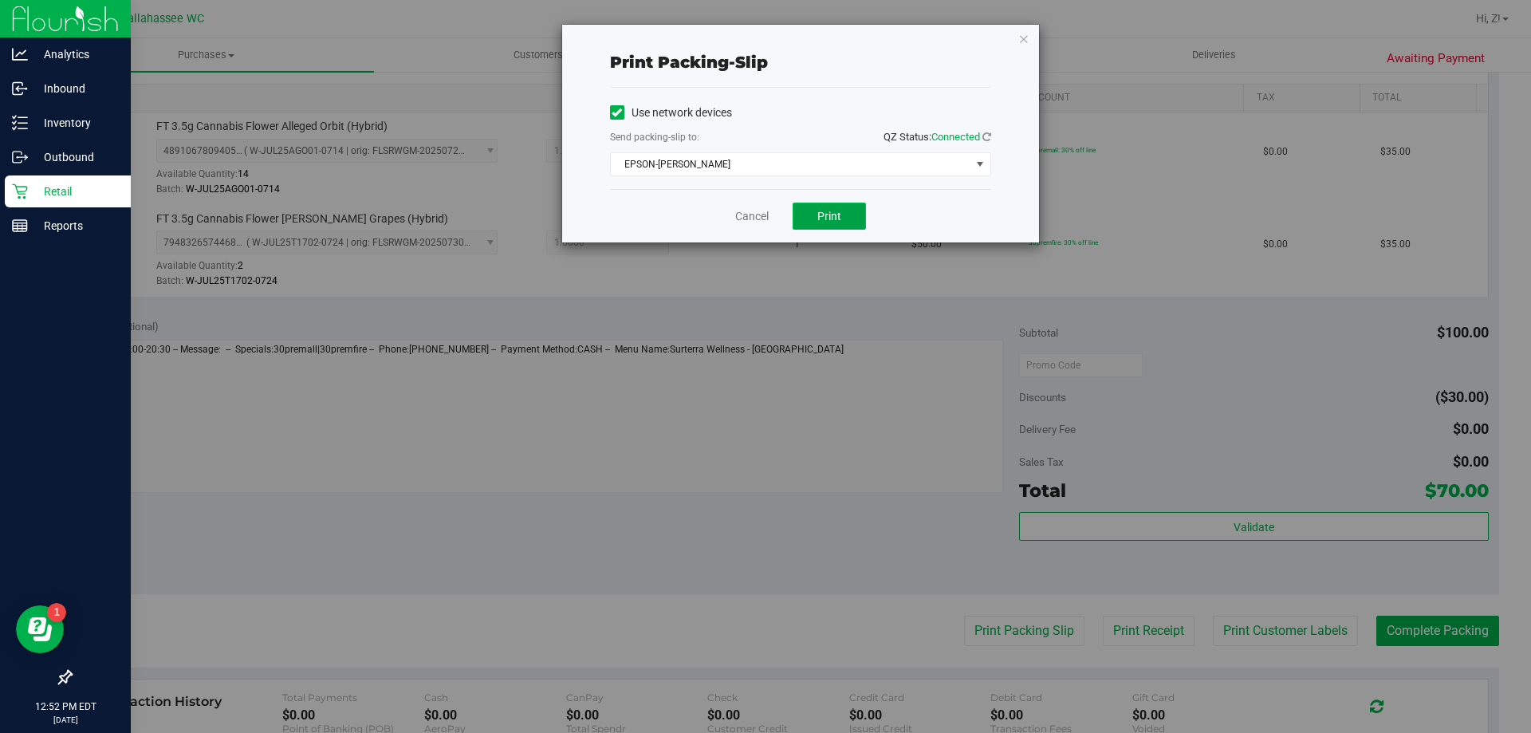
click at [836, 222] on span "Print" at bounding box center [829, 216] width 24 height 13
click at [1025, 37] on icon "button" at bounding box center [1023, 38] width 11 height 19
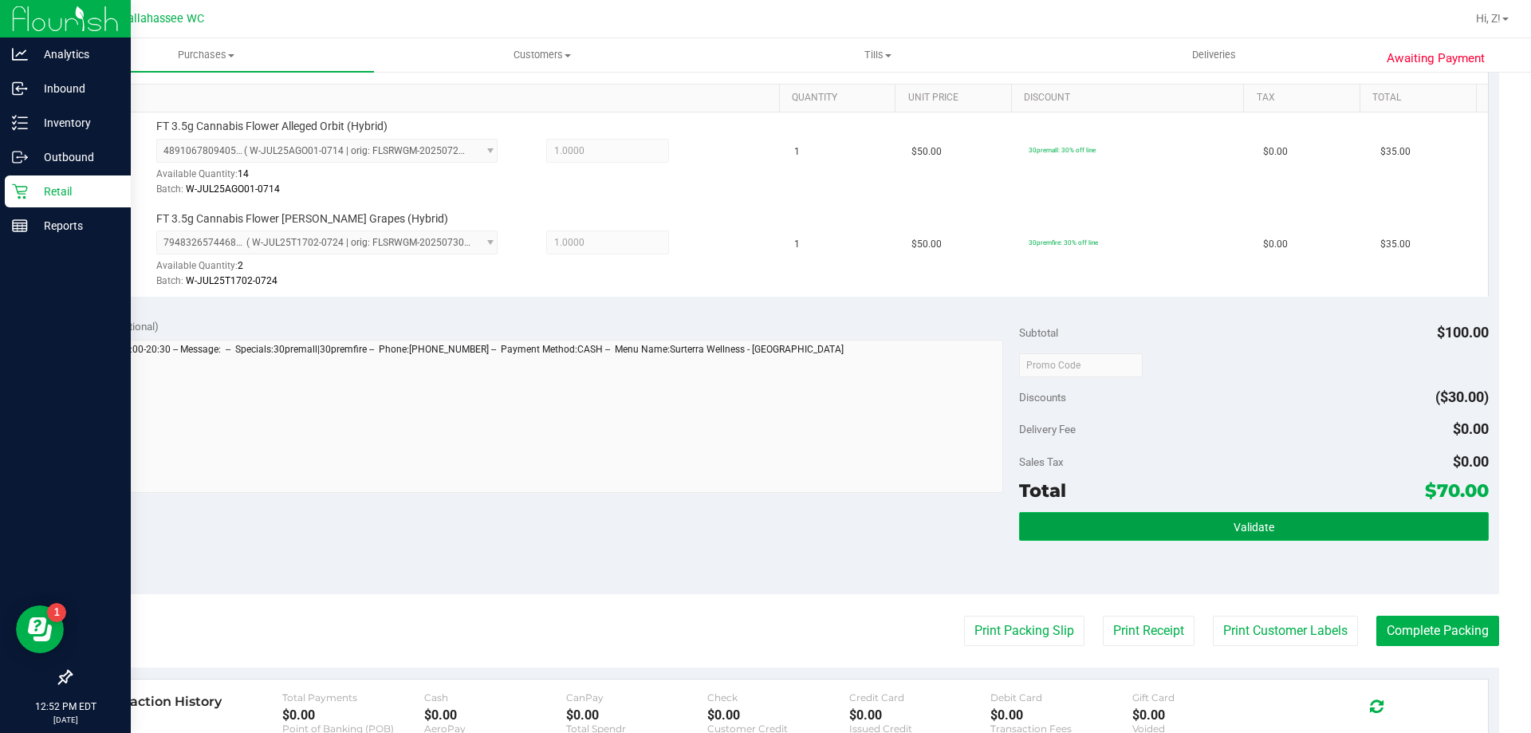
click at [1309, 523] on button "Validate" at bounding box center [1253, 526] width 469 height 29
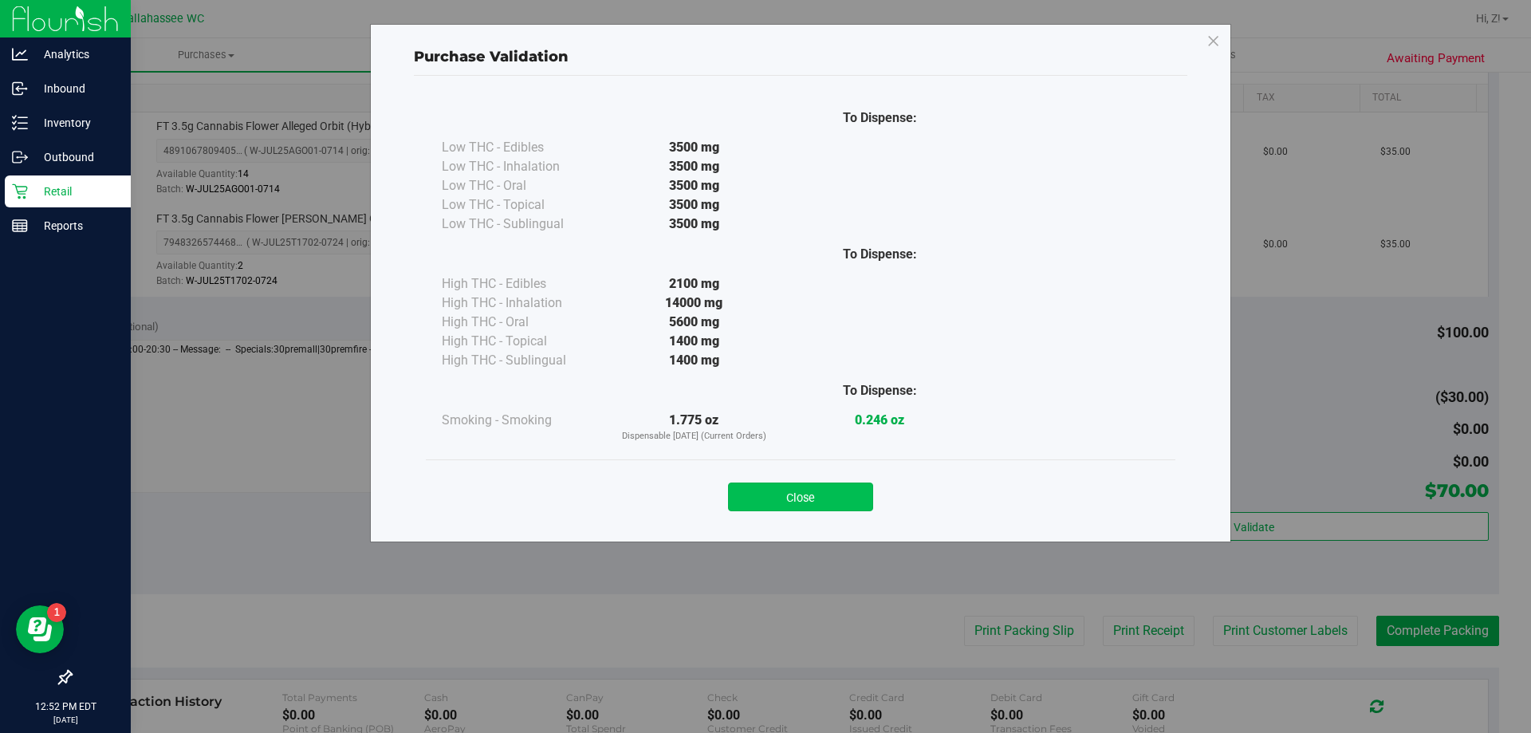
click at [816, 501] on button "Close" at bounding box center [800, 496] width 145 height 29
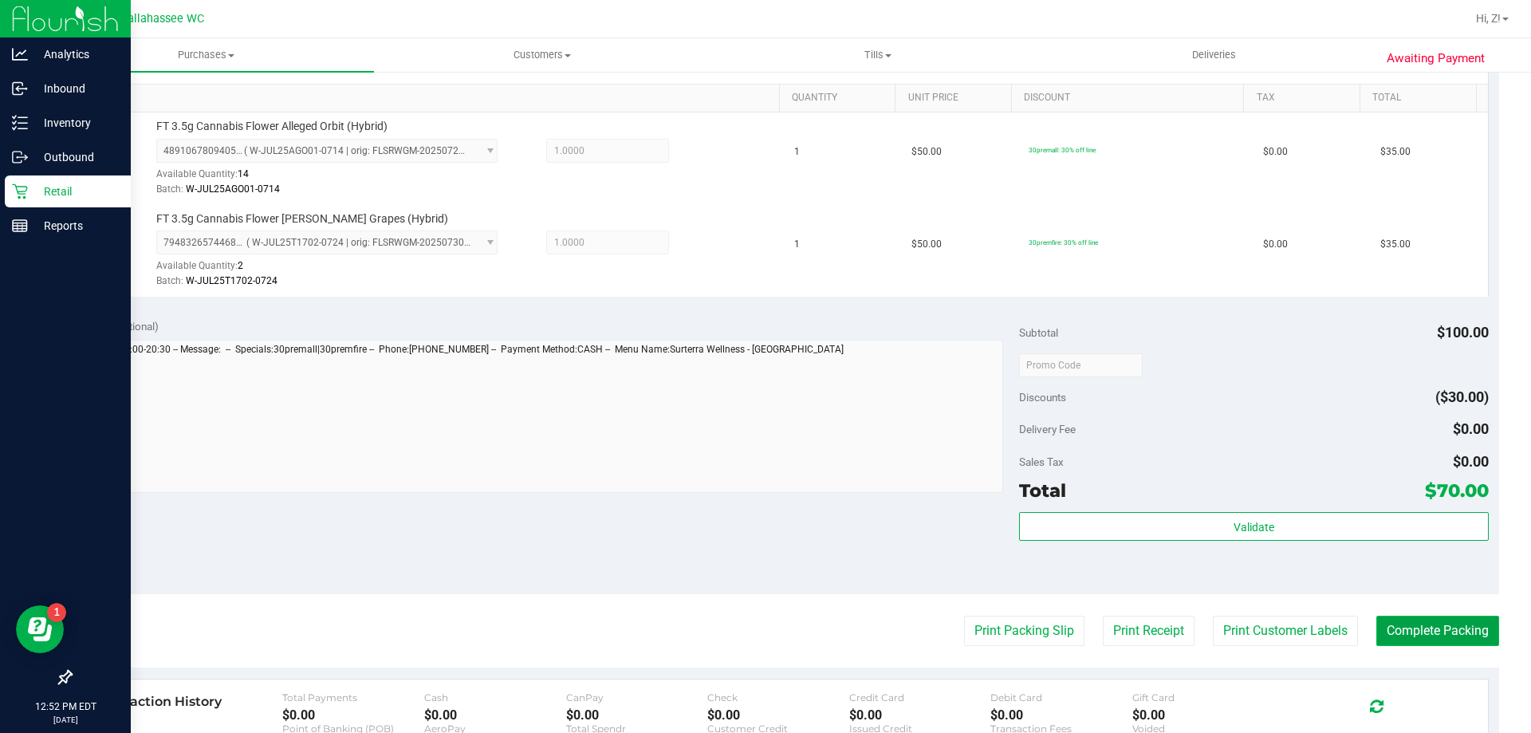
click at [1414, 628] on button "Complete Packing" at bounding box center [1437, 631] width 123 height 30
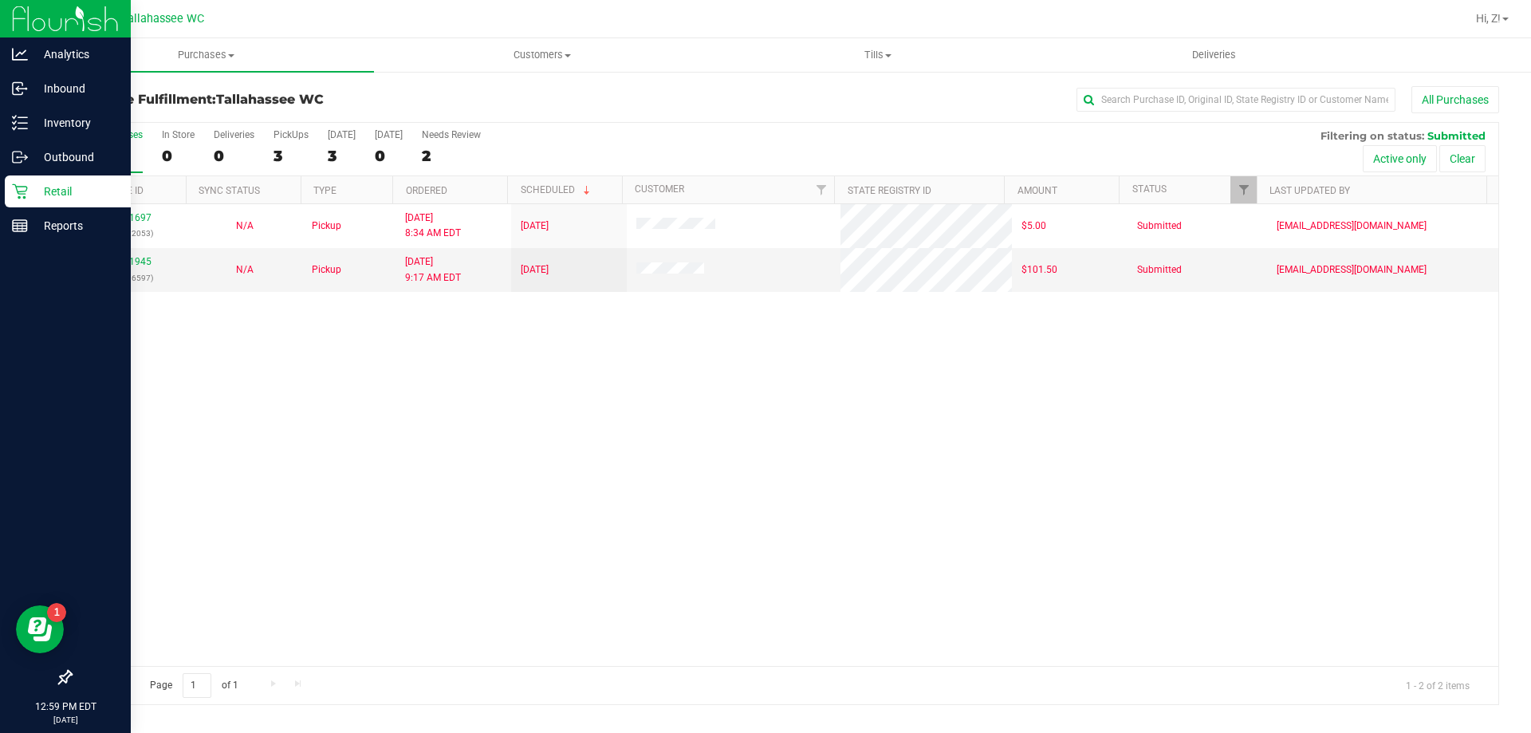
click at [716, 591] on div "11841697 (317092053) N/A Pickup [DATE] 8:34 AM EDT 8/25/2025 $5.00 Submitted [E…" at bounding box center [784, 435] width 1427 height 462
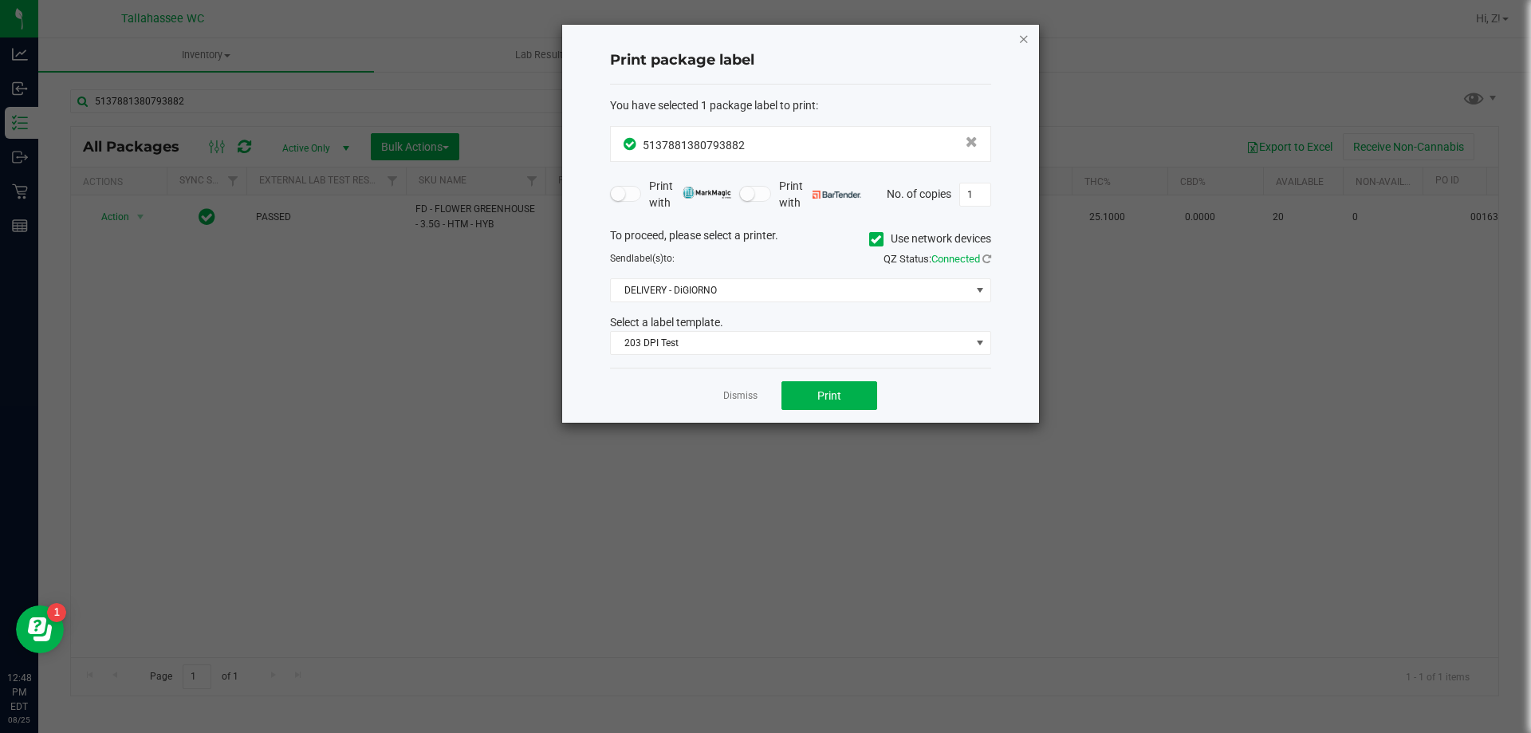
click at [1024, 43] on icon "button" at bounding box center [1023, 38] width 11 height 19
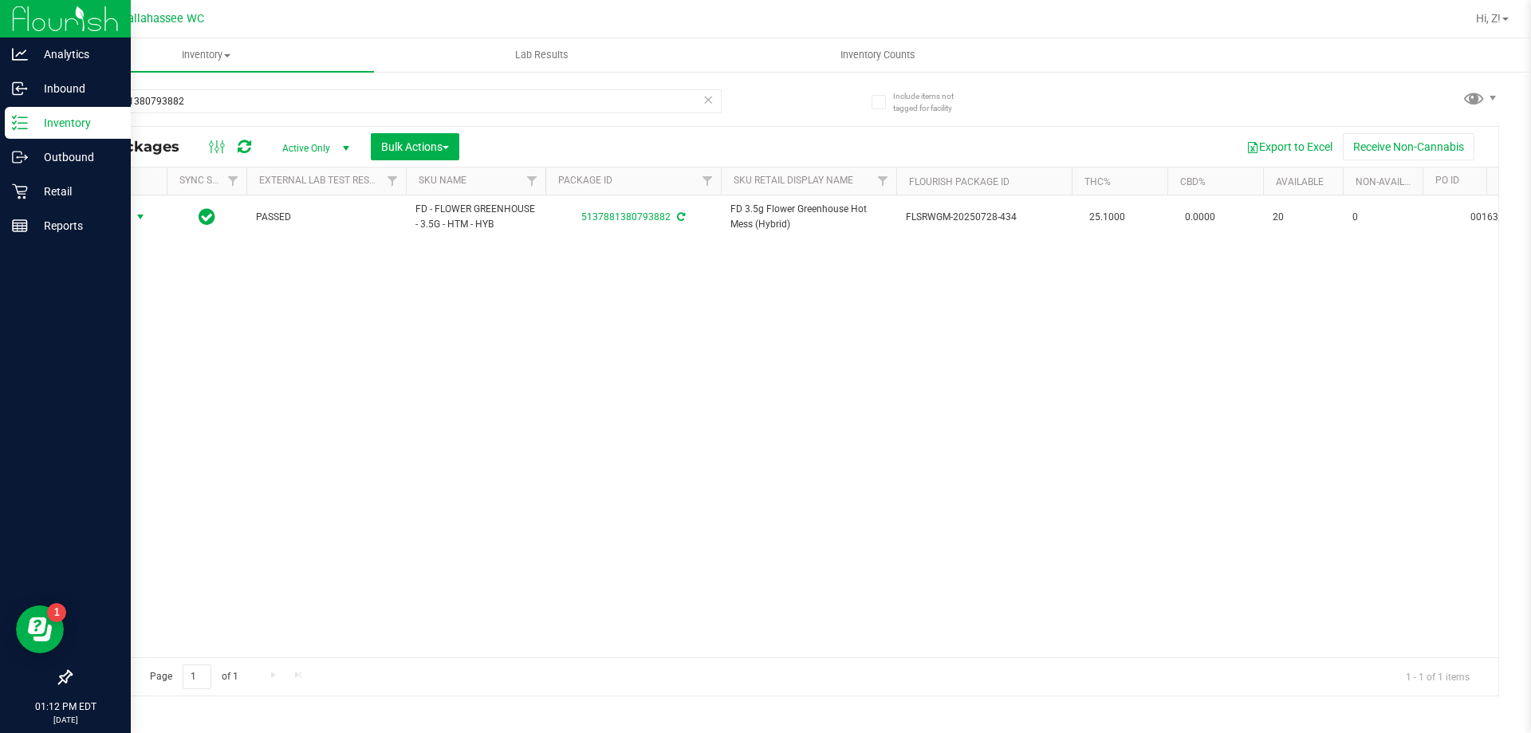
click at [26, 125] on icon at bounding box center [20, 123] width 16 height 16
click at [73, 159] on p "Outbound" at bounding box center [76, 157] width 96 height 19
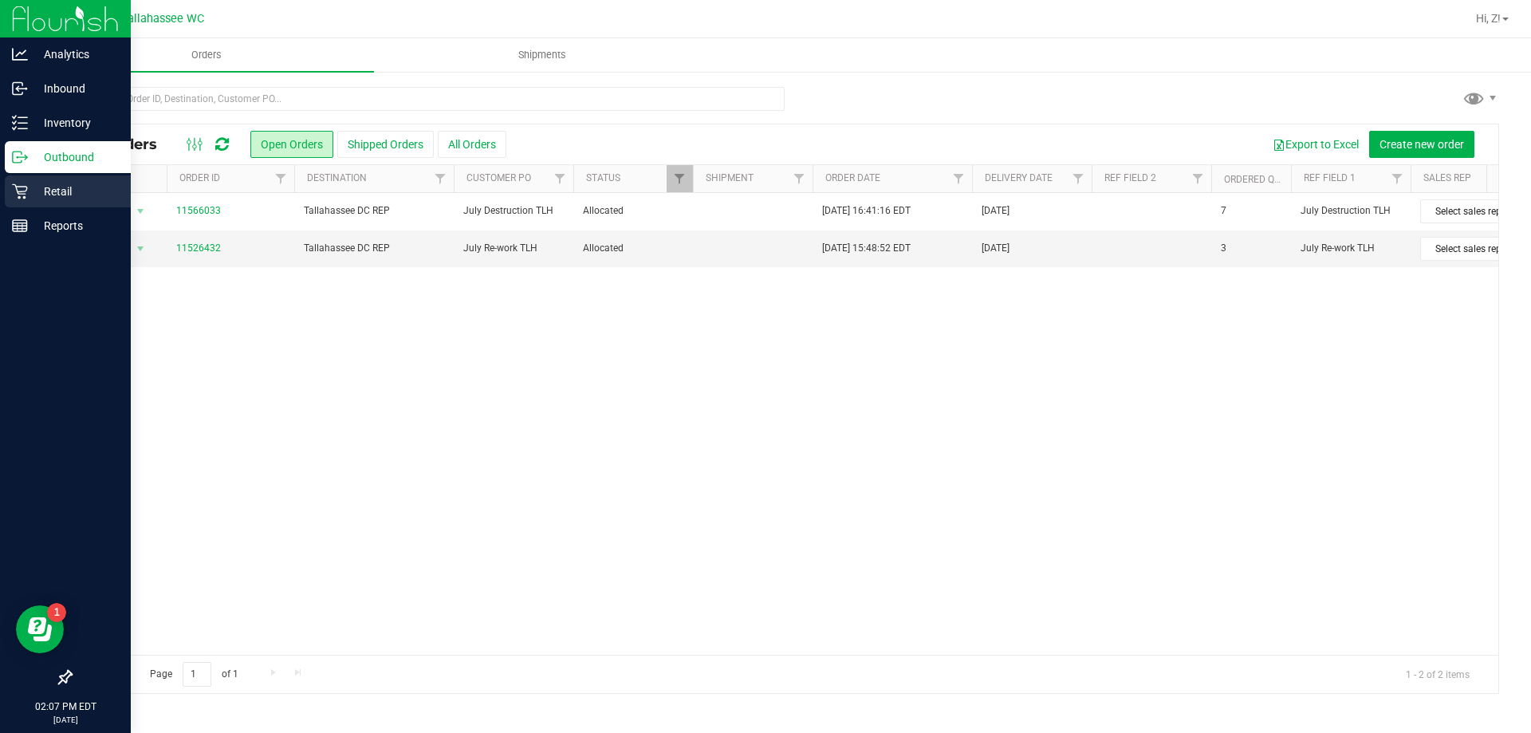
click at [45, 196] on p "Retail" at bounding box center [76, 191] width 96 height 19
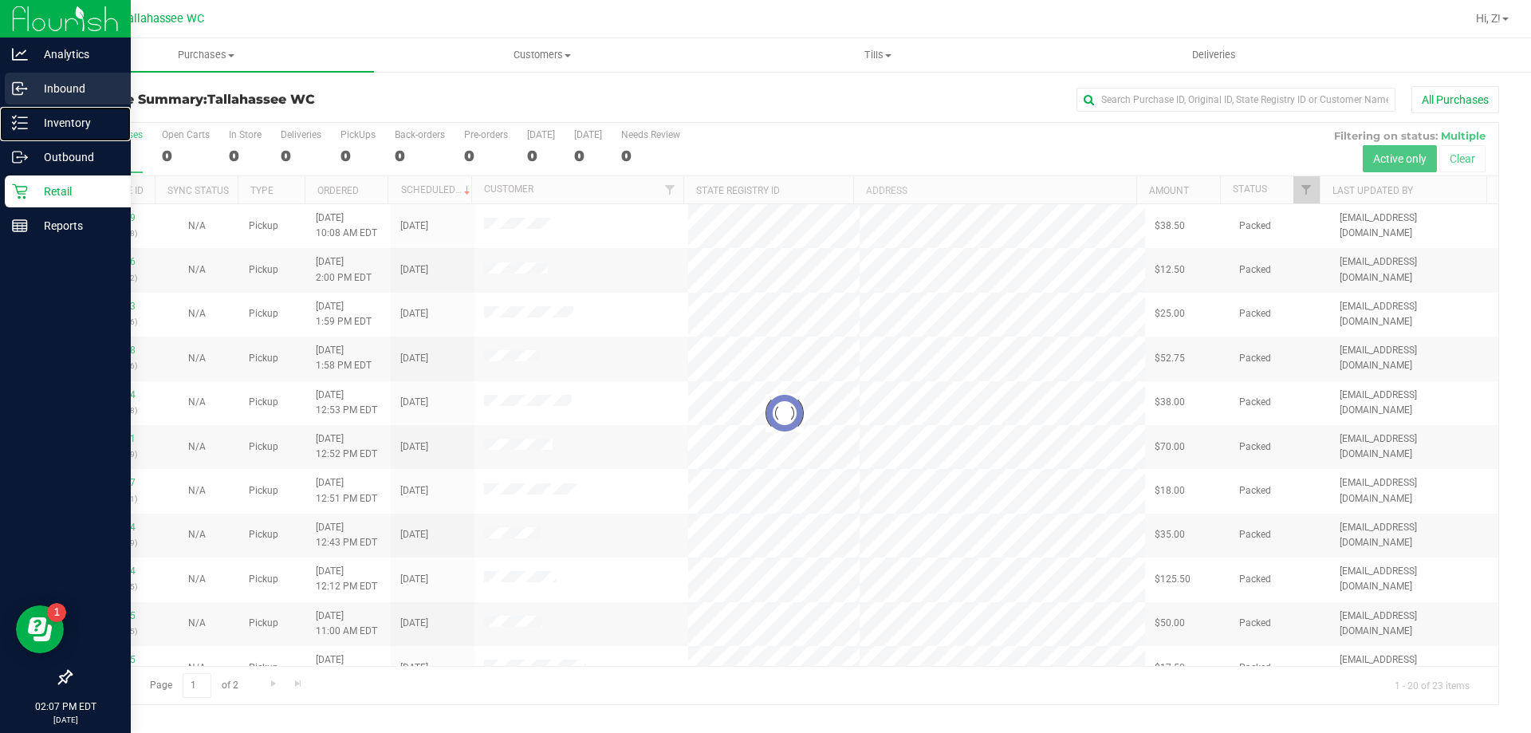
drag, startPoint x: 55, startPoint y: 121, endPoint x: 58, endPoint y: 79, distance: 42.4
click at [56, 121] on p "Inventory" at bounding box center [76, 122] width 96 height 19
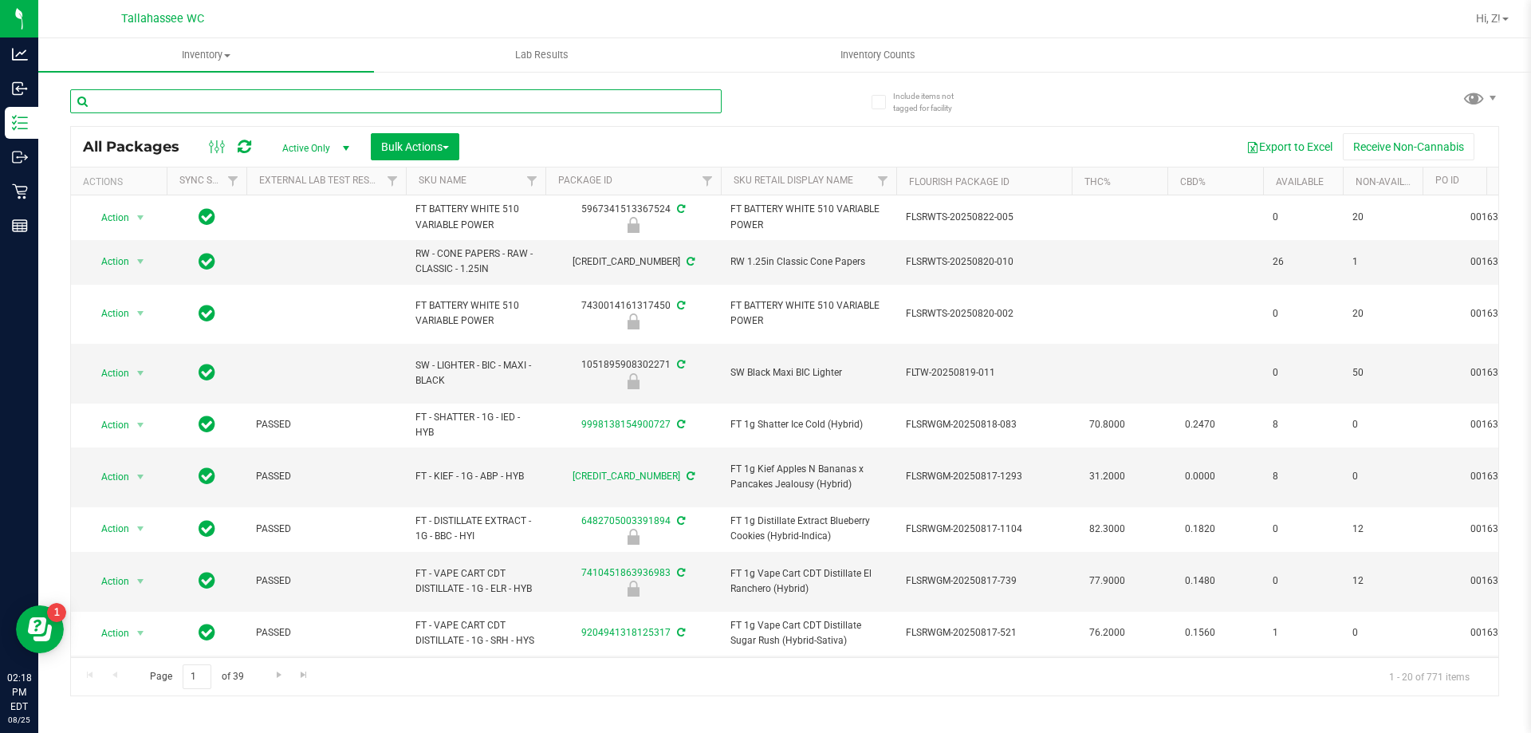
click at [200, 102] on input "text" at bounding box center [395, 101] width 651 height 24
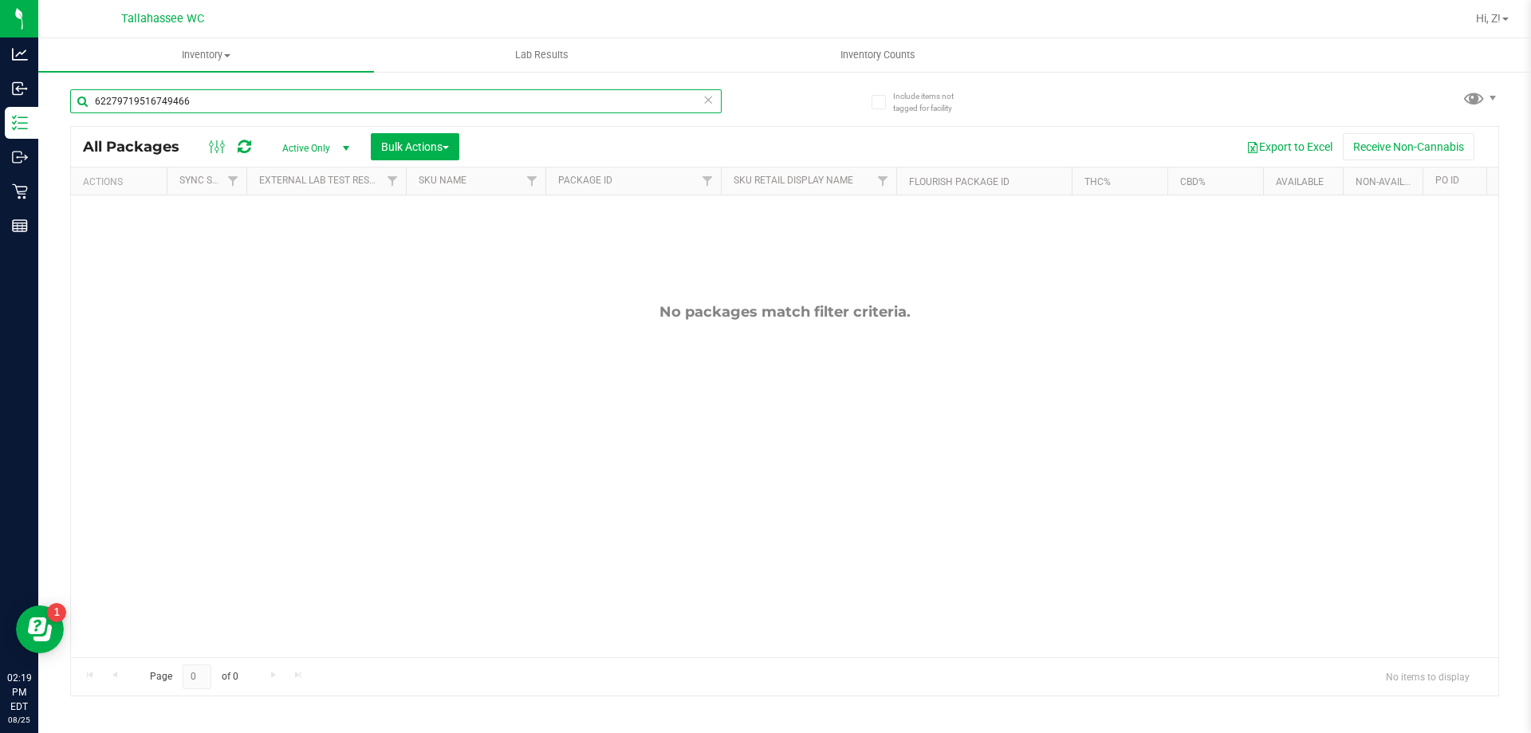
click at [268, 101] on input "62279719516749466" at bounding box center [395, 101] width 651 height 24
click at [268, 100] on input "62279719516749466" at bounding box center [395, 101] width 651 height 24
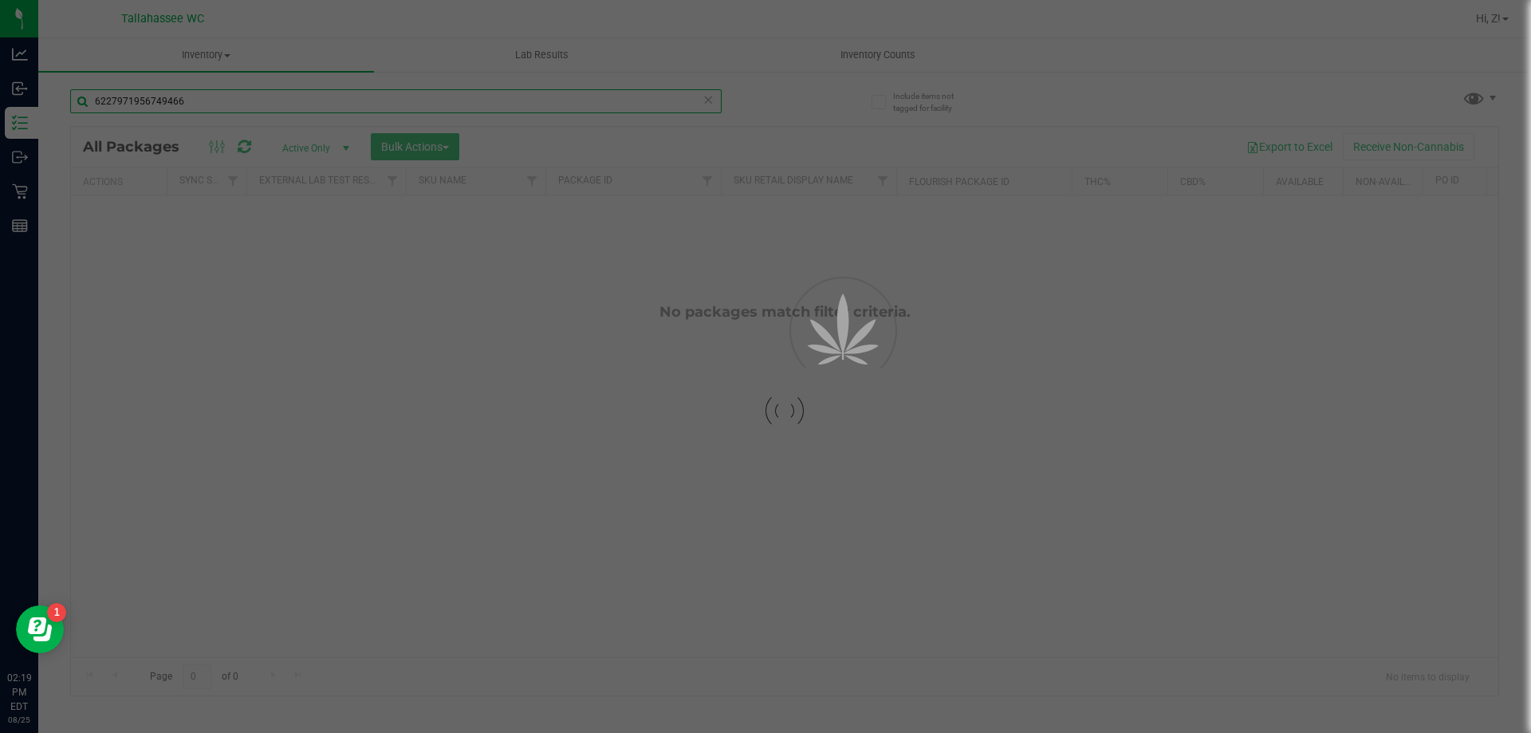
type input "6227971956749466"
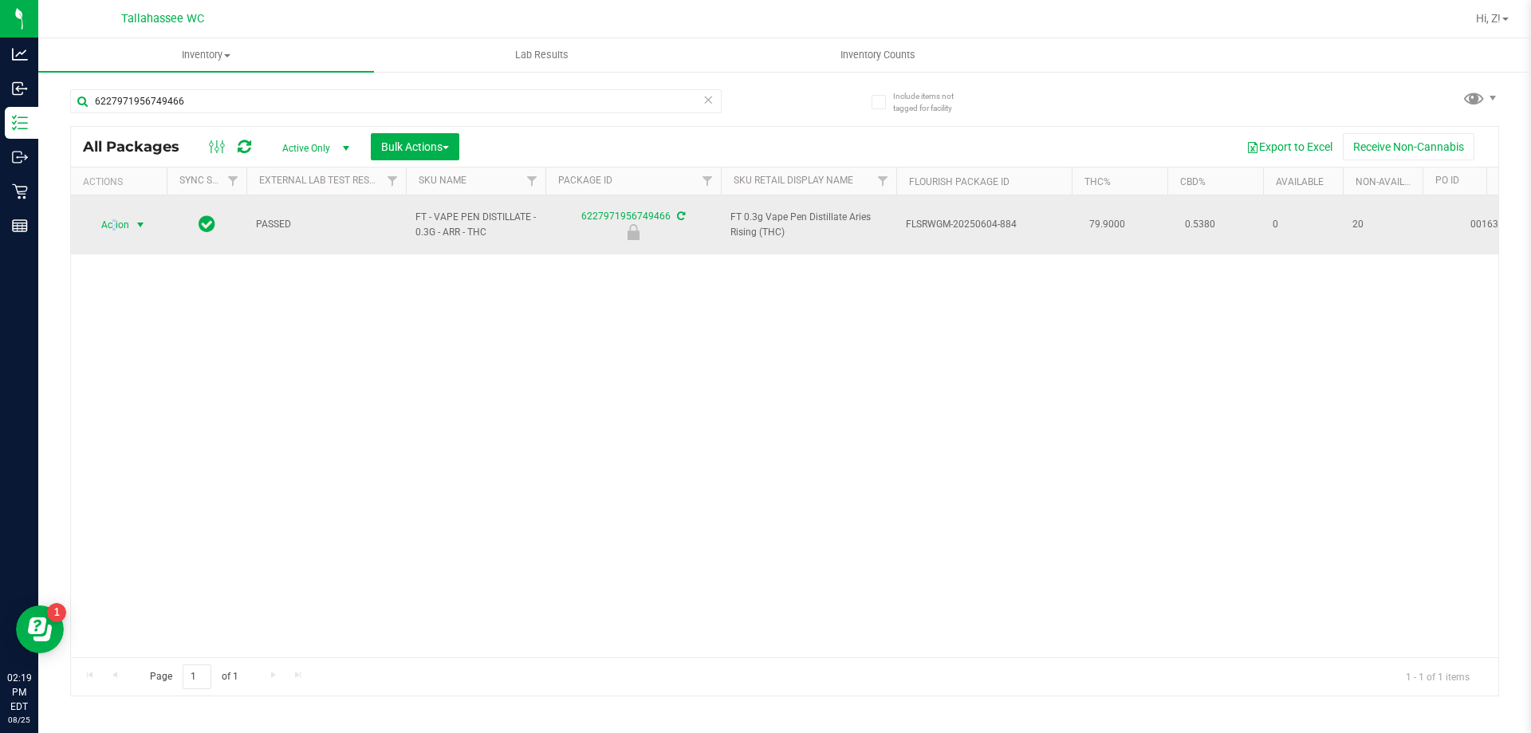
click at [116, 214] on span "Action" at bounding box center [108, 225] width 43 height 22
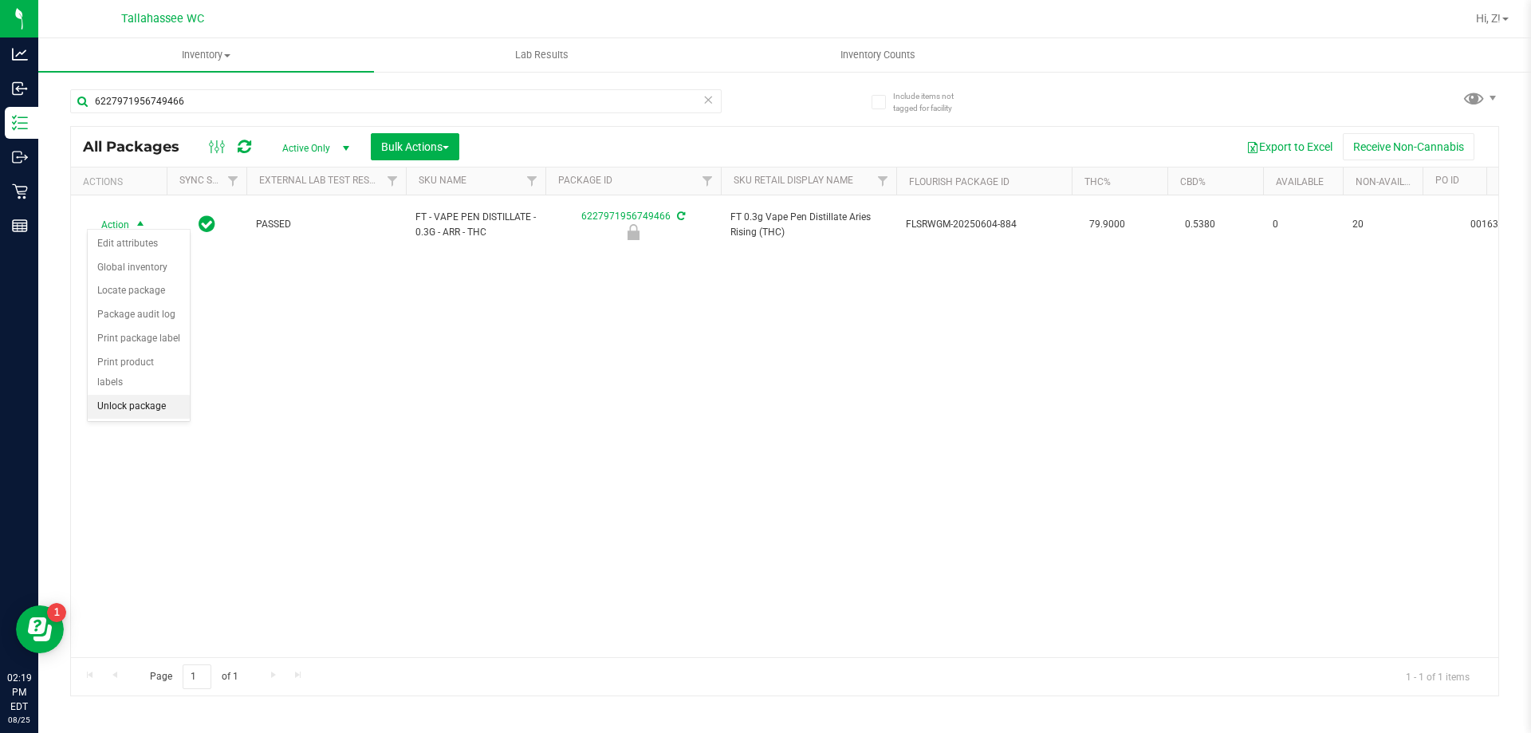
click at [158, 395] on li "Unlock package" at bounding box center [139, 407] width 102 height 24
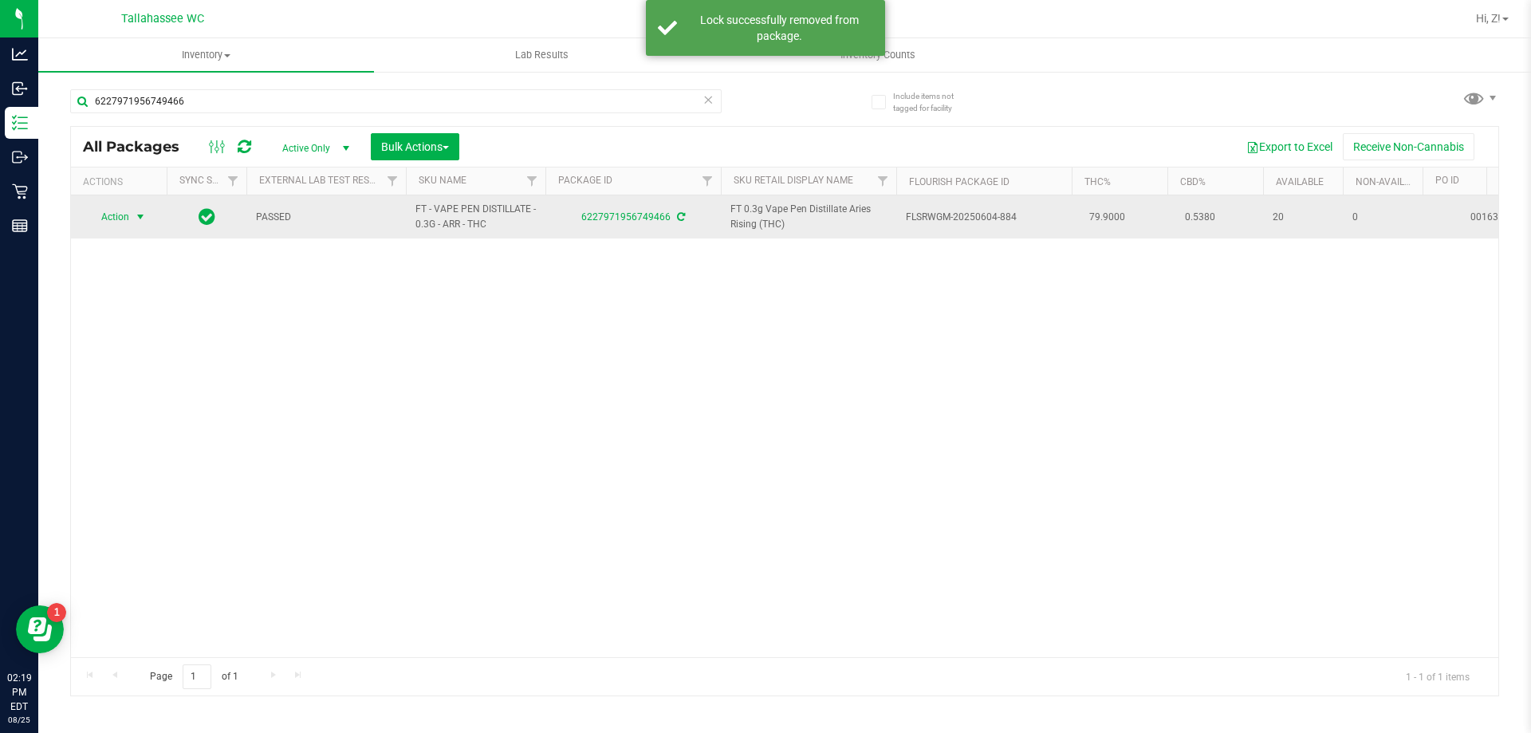
click at [128, 217] on span "Action" at bounding box center [108, 217] width 43 height 22
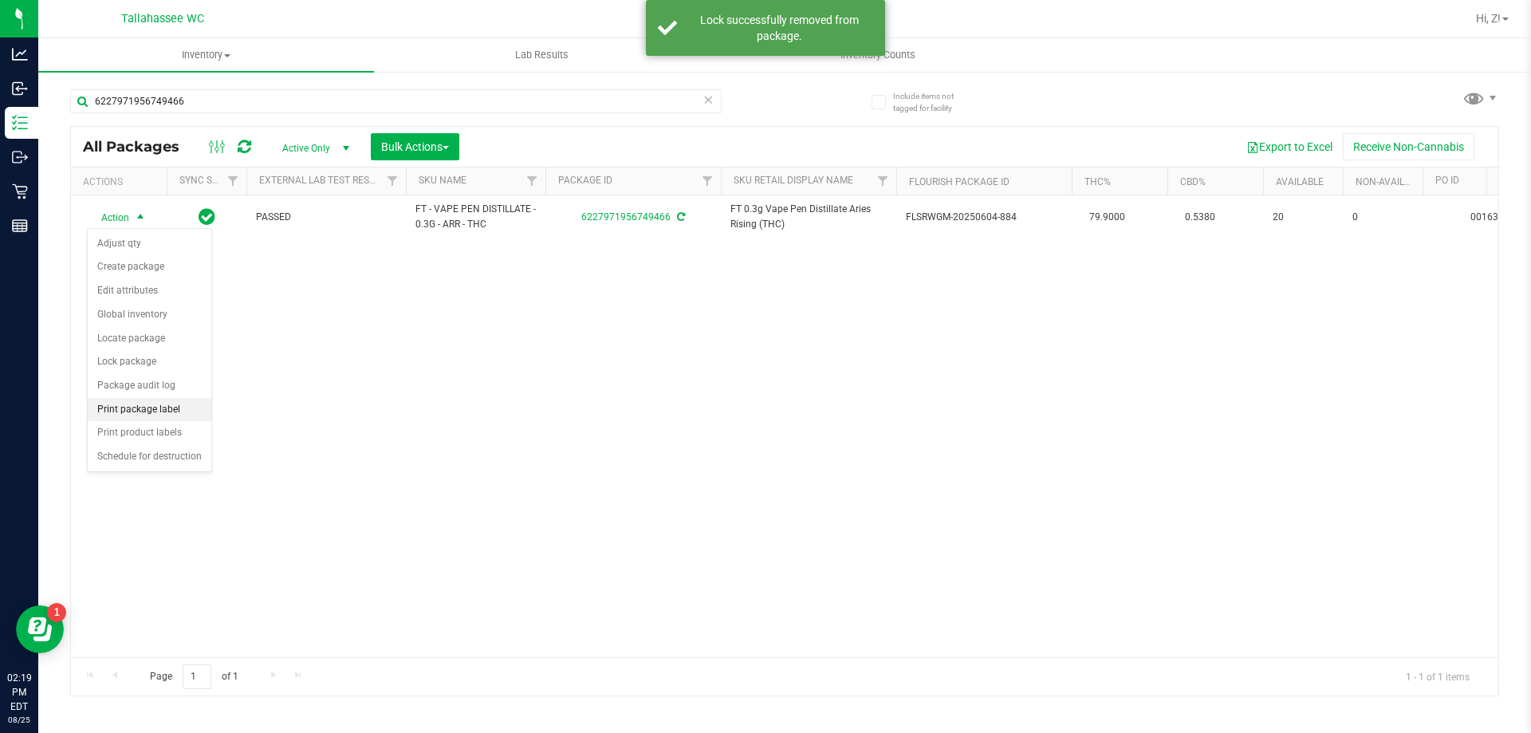
click at [168, 409] on li "Print package label" at bounding box center [150, 410] width 124 height 24
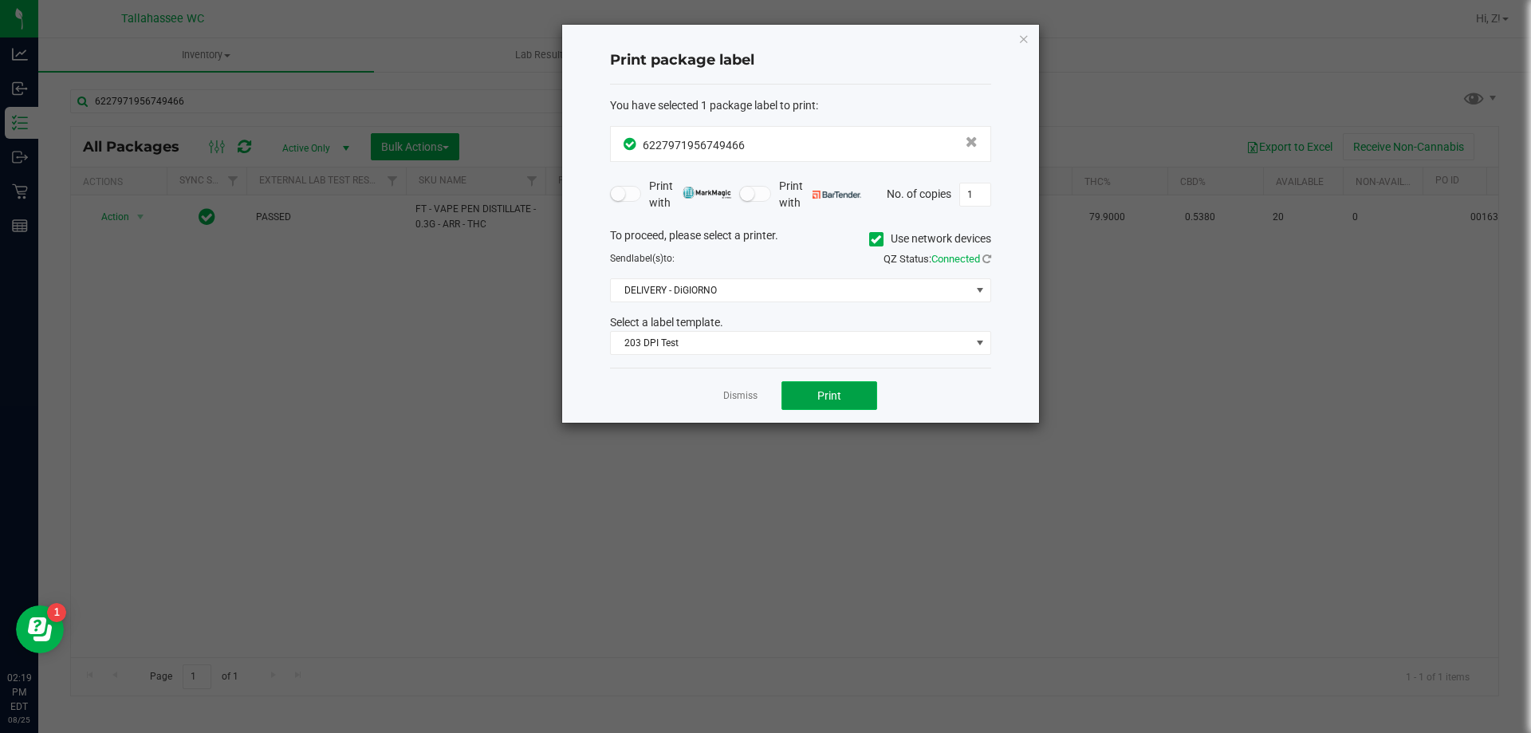
click at [838, 389] on span "Print" at bounding box center [829, 395] width 24 height 13
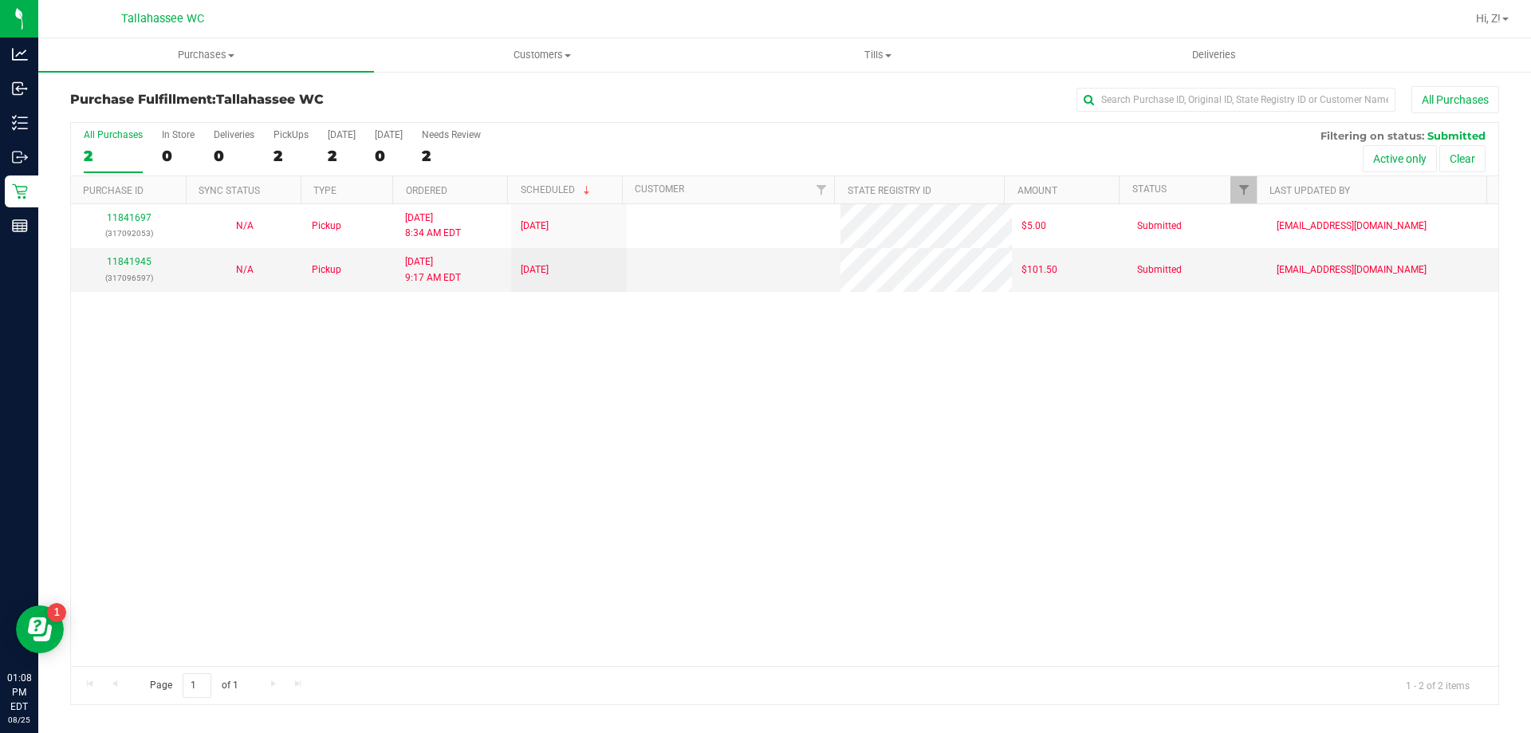
click at [410, 395] on div "11841697 (317092053) N/A Pickup [DATE] 8:34 AM EDT 8/25/2025 $5.00 Submitted [E…" at bounding box center [784, 435] width 1427 height 462
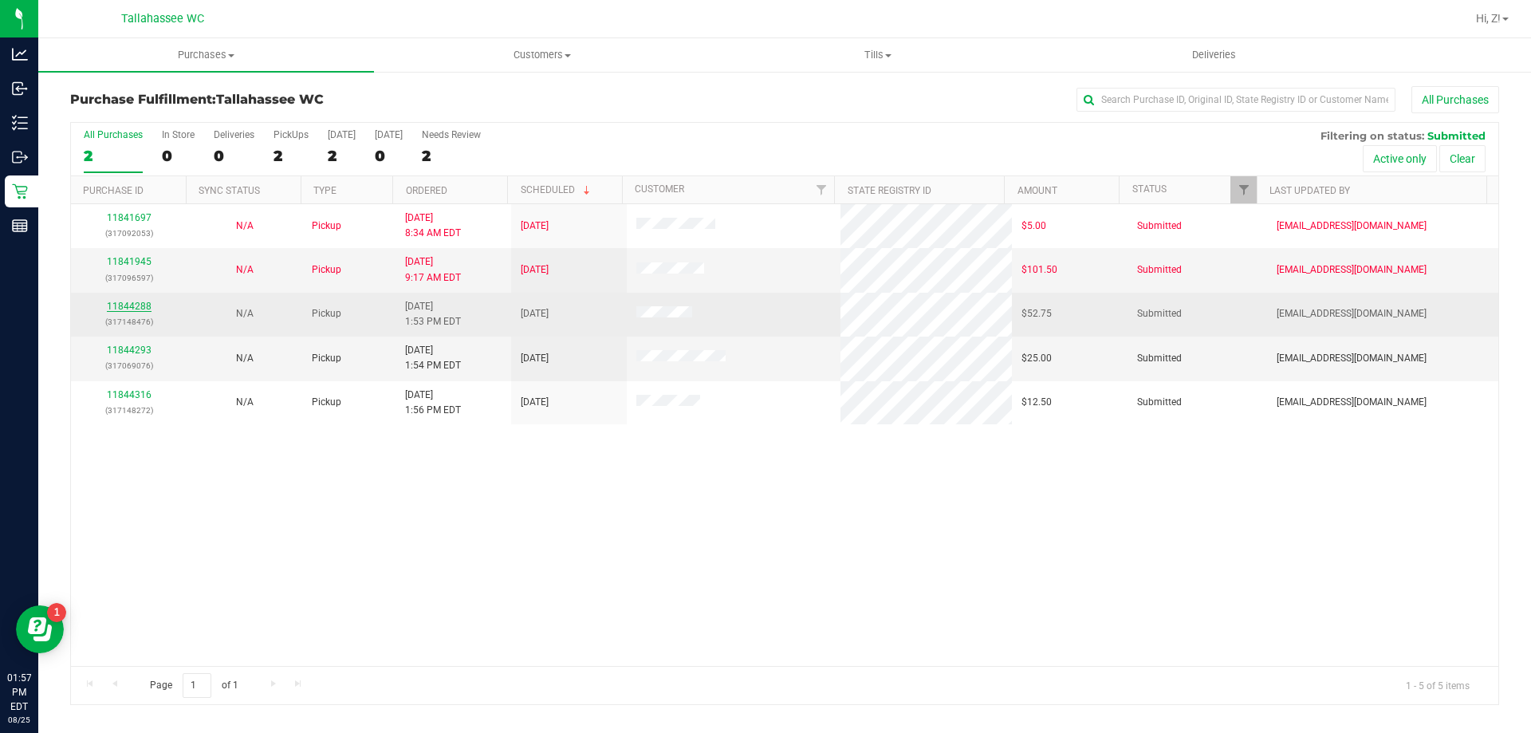
click at [126, 310] on link "11844288" at bounding box center [129, 306] width 45 height 11
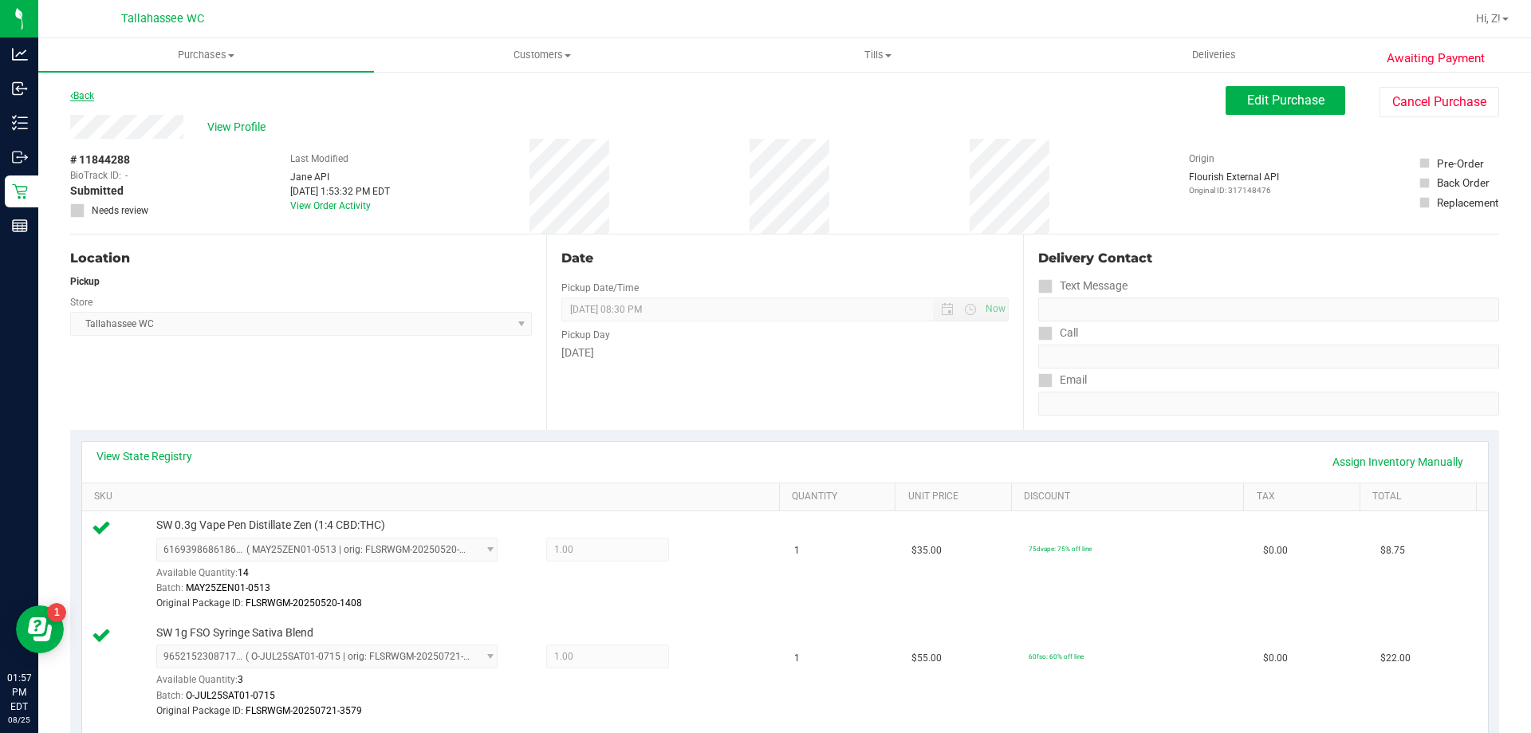
click at [82, 92] on link "Back" at bounding box center [82, 95] width 24 height 11
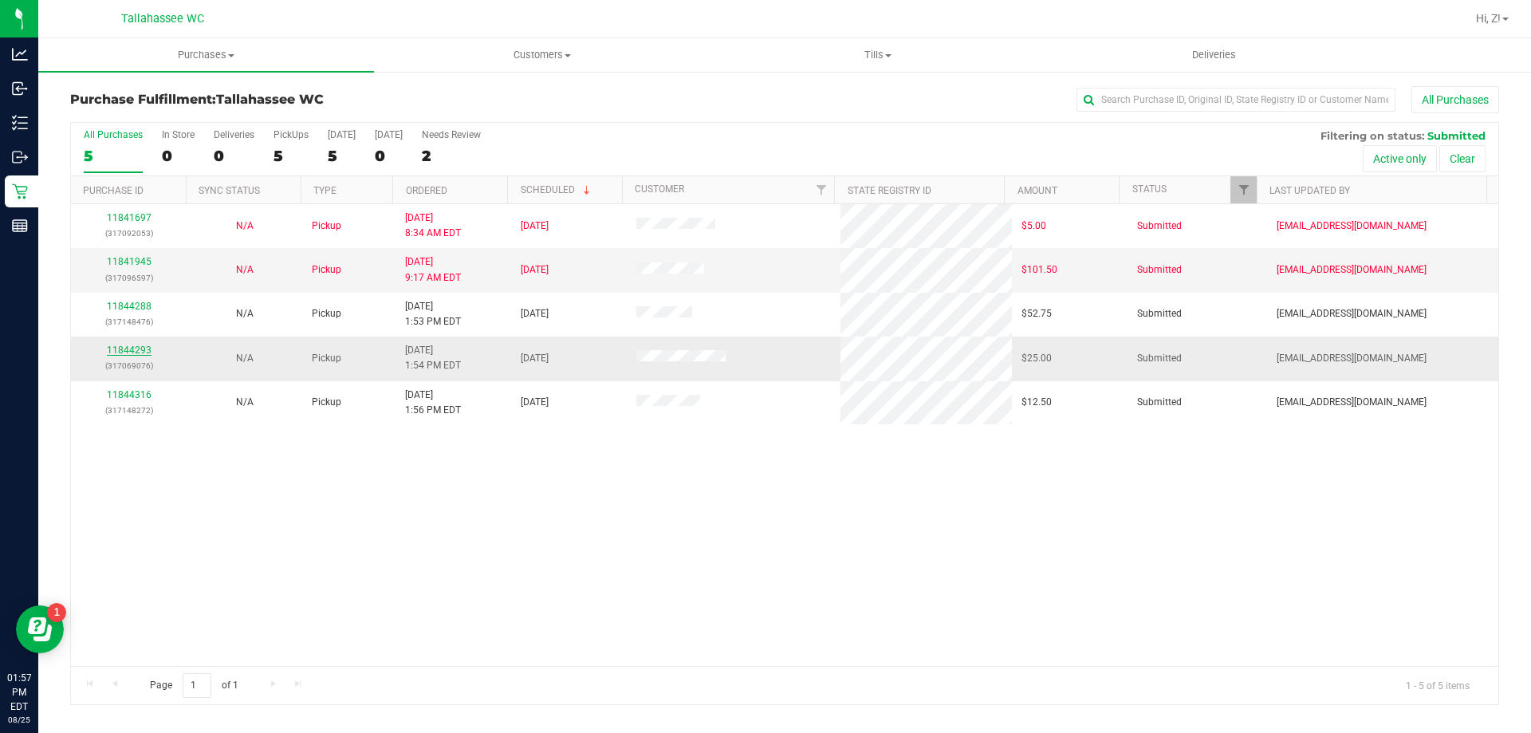
click at [143, 345] on link "11844293" at bounding box center [129, 349] width 45 height 11
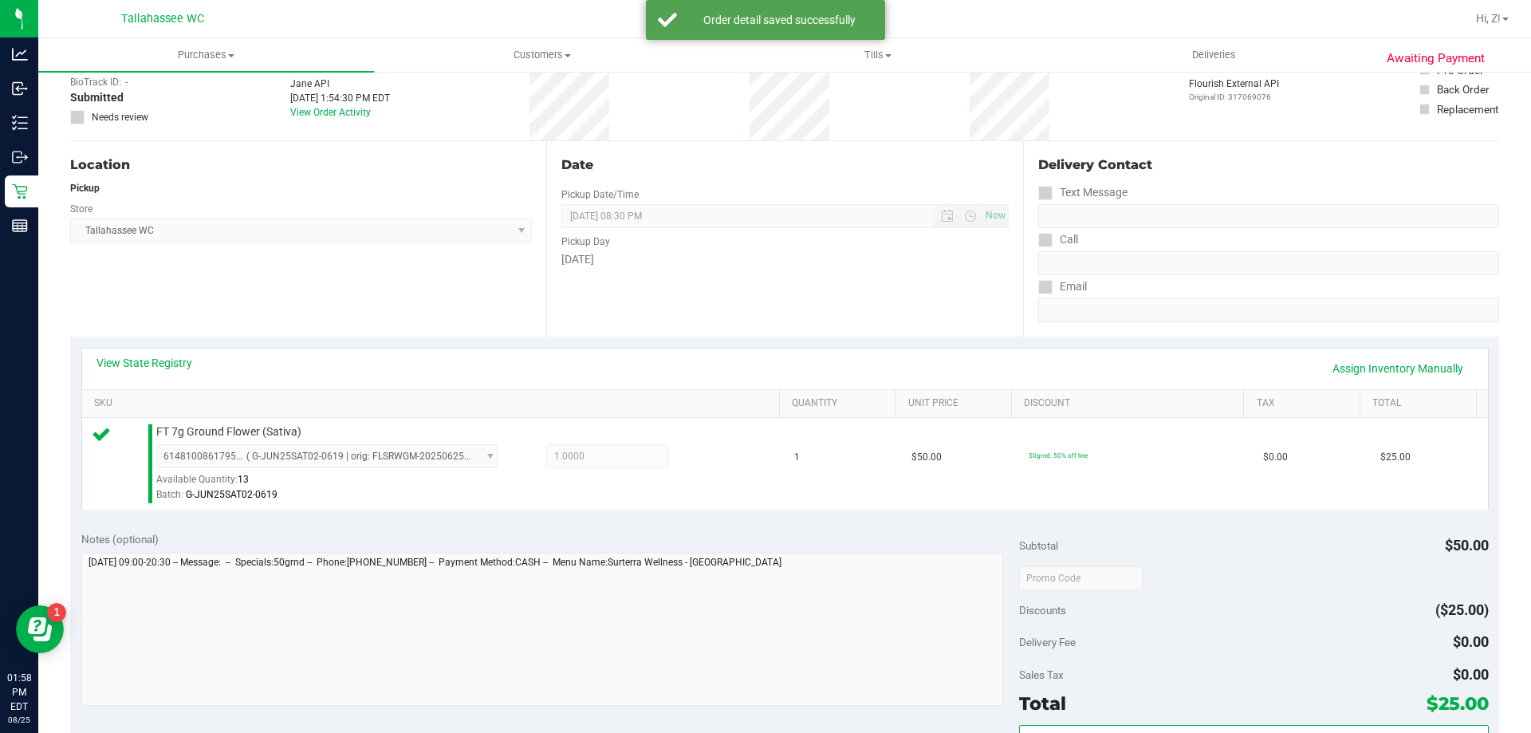
scroll to position [558, 0]
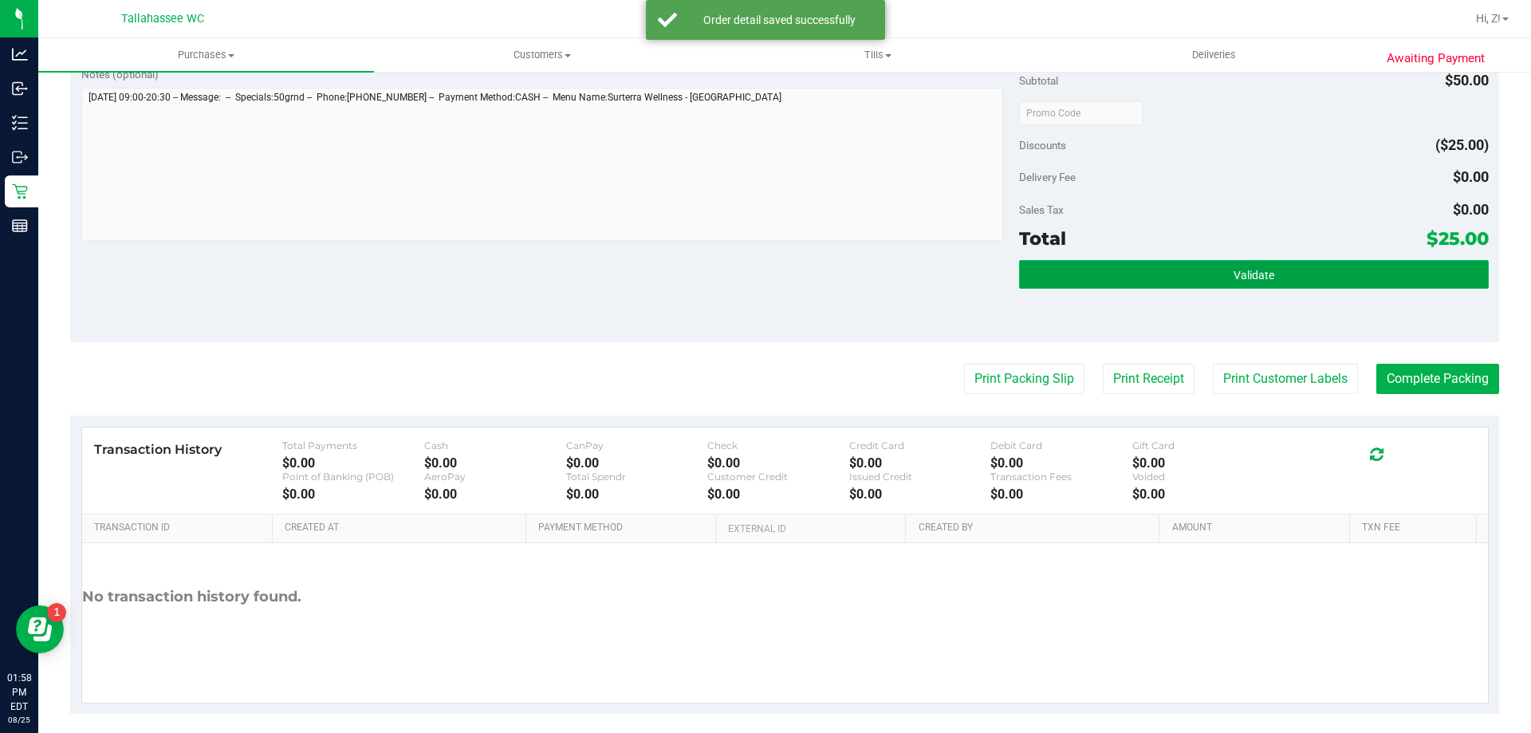
click at [1289, 264] on button "Validate" at bounding box center [1253, 274] width 469 height 29
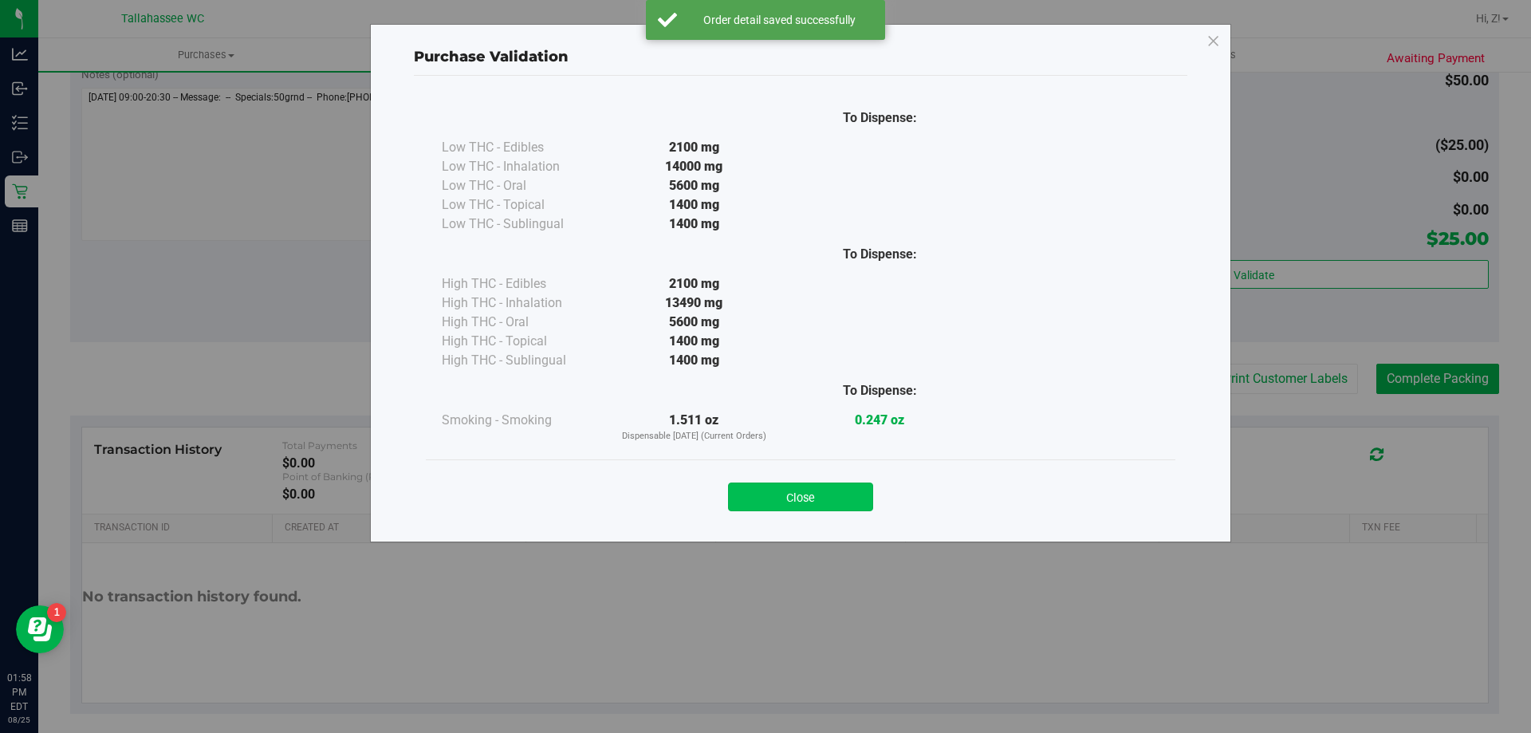
click at [846, 506] on button "Close" at bounding box center [800, 496] width 145 height 29
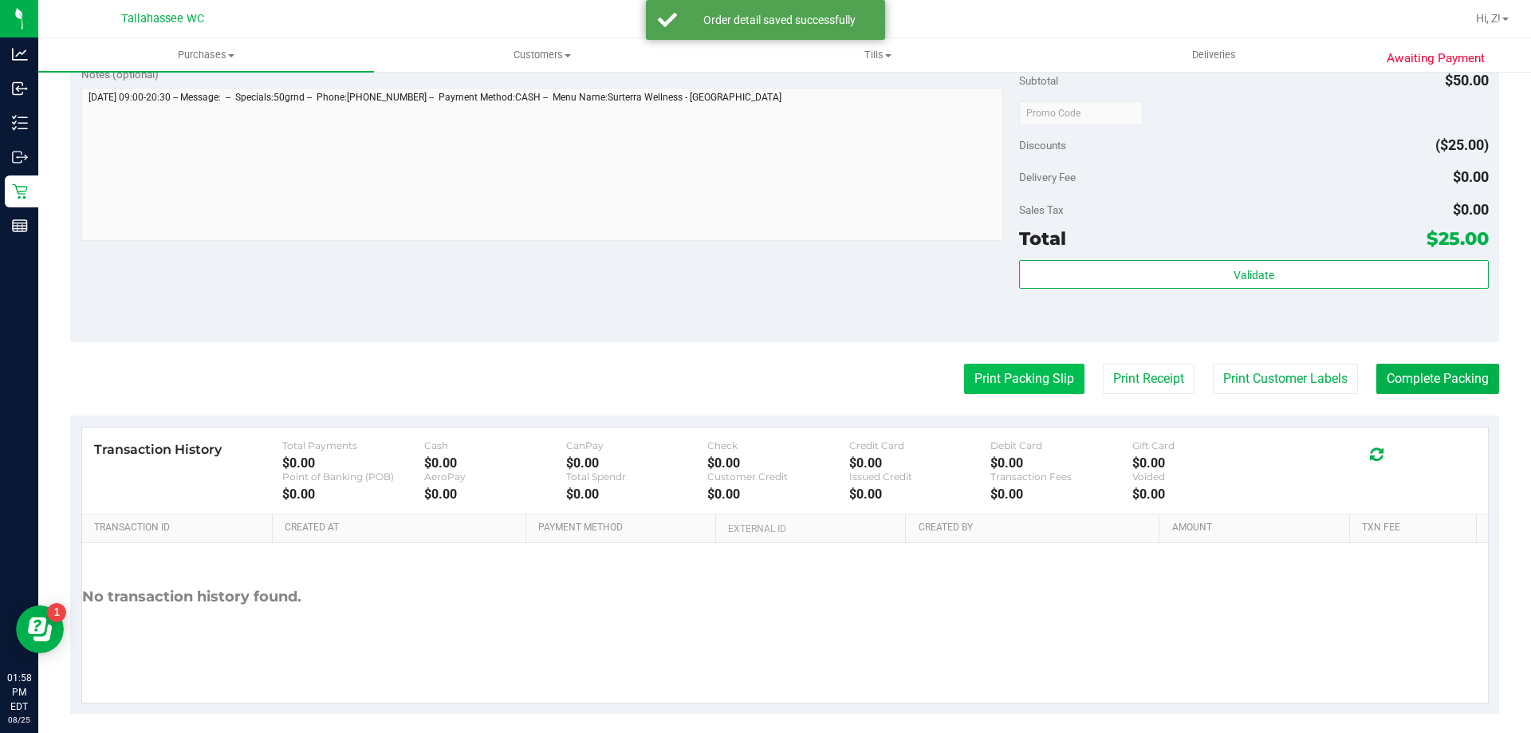
click at [967, 388] on button "Print Packing Slip" at bounding box center [1024, 379] width 120 height 30
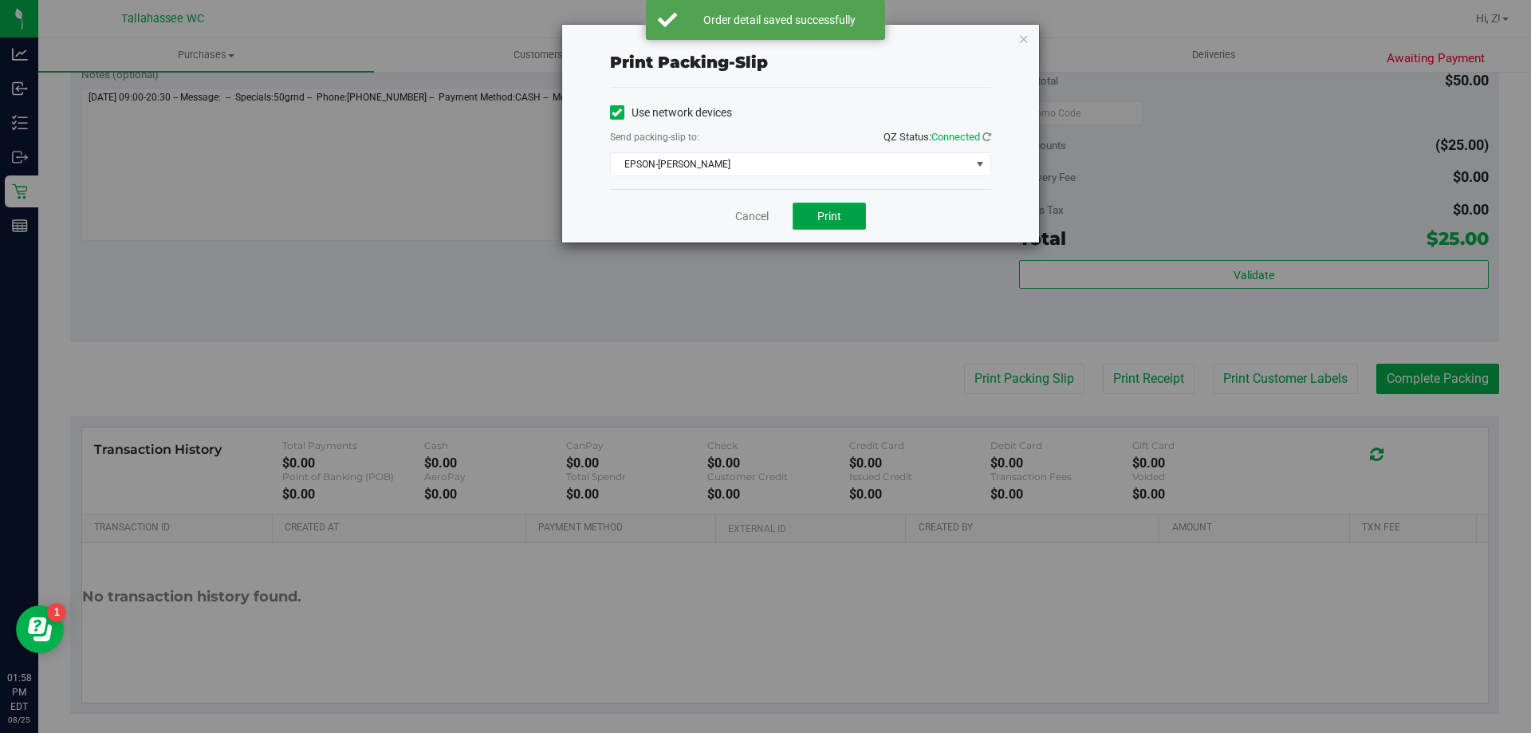
click at [825, 217] on span "Print" at bounding box center [829, 216] width 24 height 13
click at [1024, 29] on icon "button" at bounding box center [1023, 38] width 11 height 19
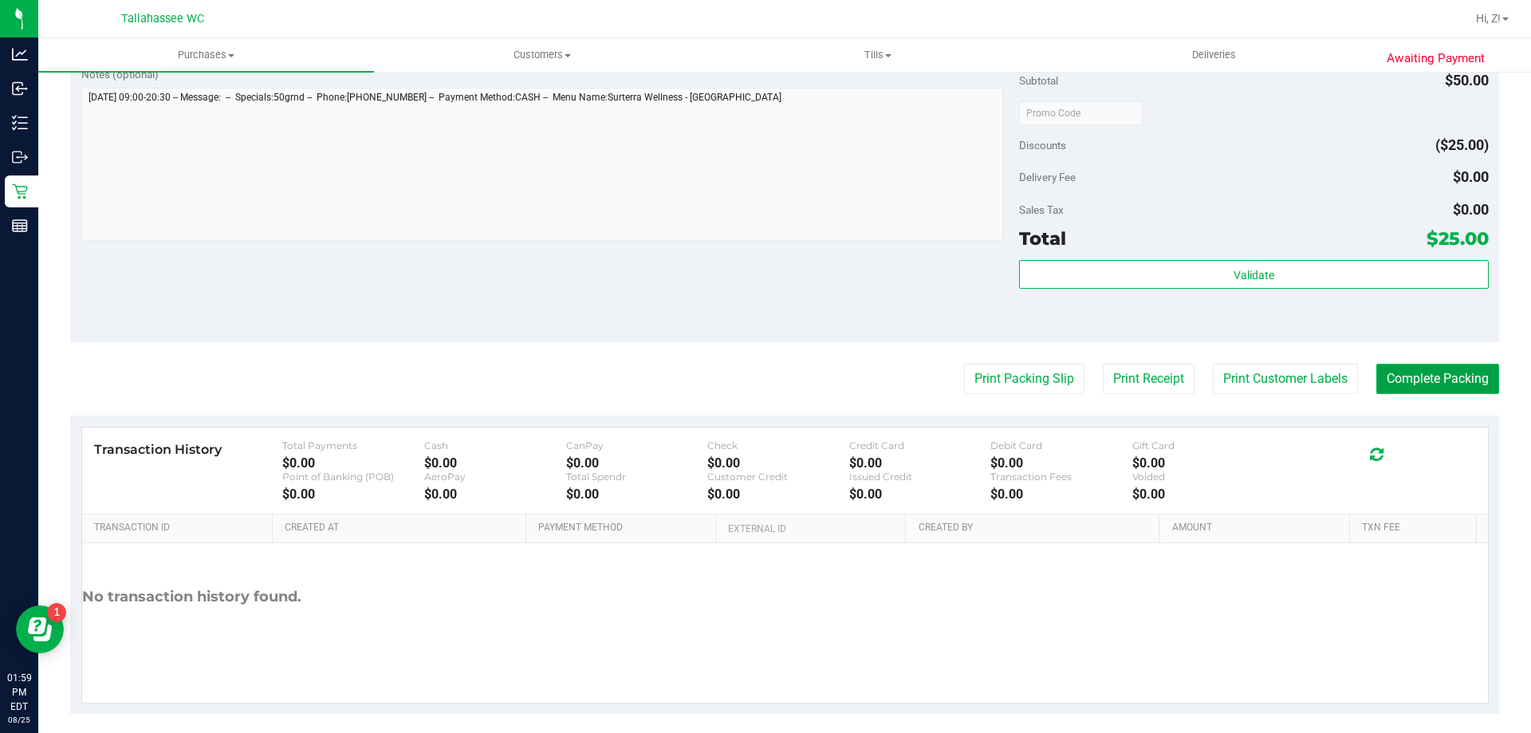
click at [1422, 376] on button "Complete Packing" at bounding box center [1437, 379] width 123 height 30
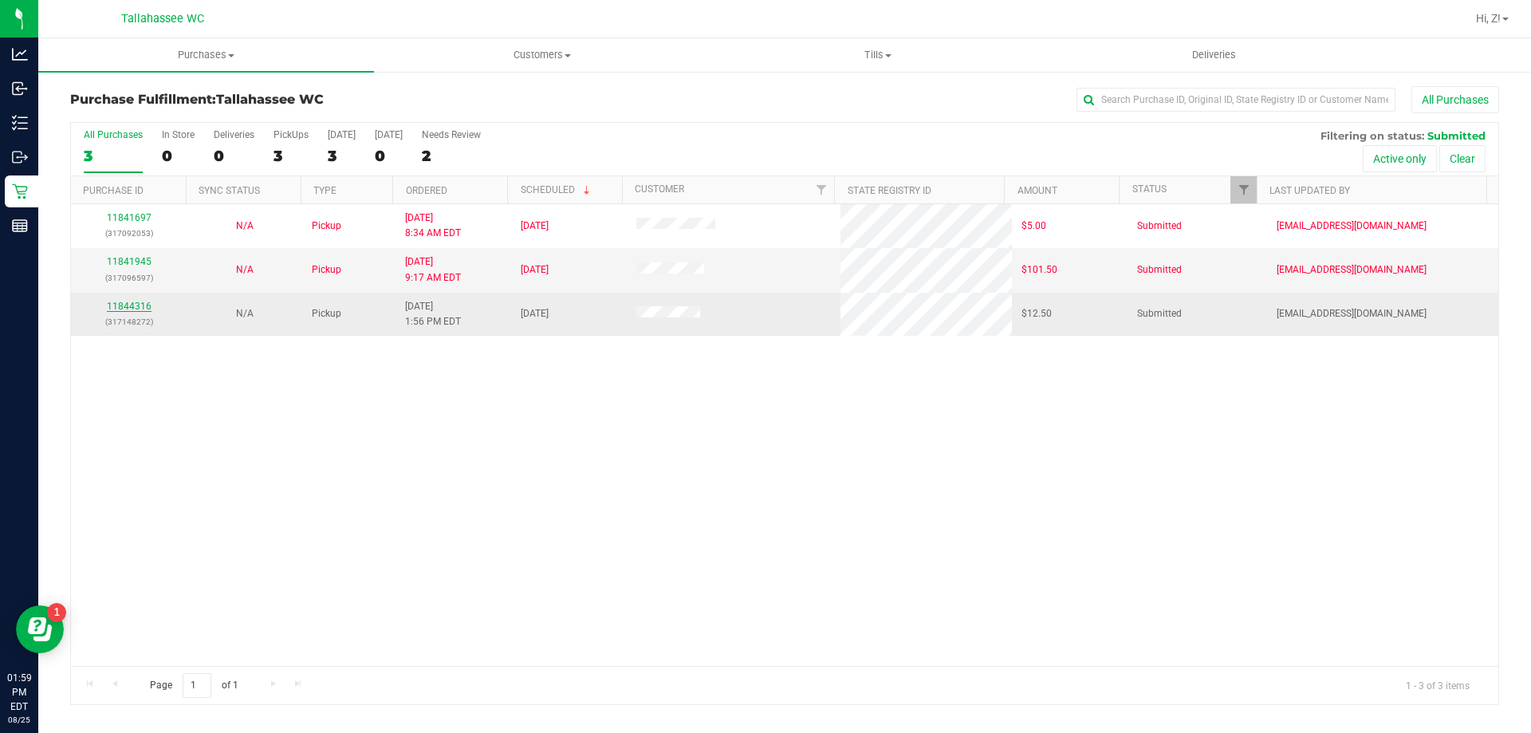
click at [124, 308] on link "11844316" at bounding box center [129, 306] width 45 height 11
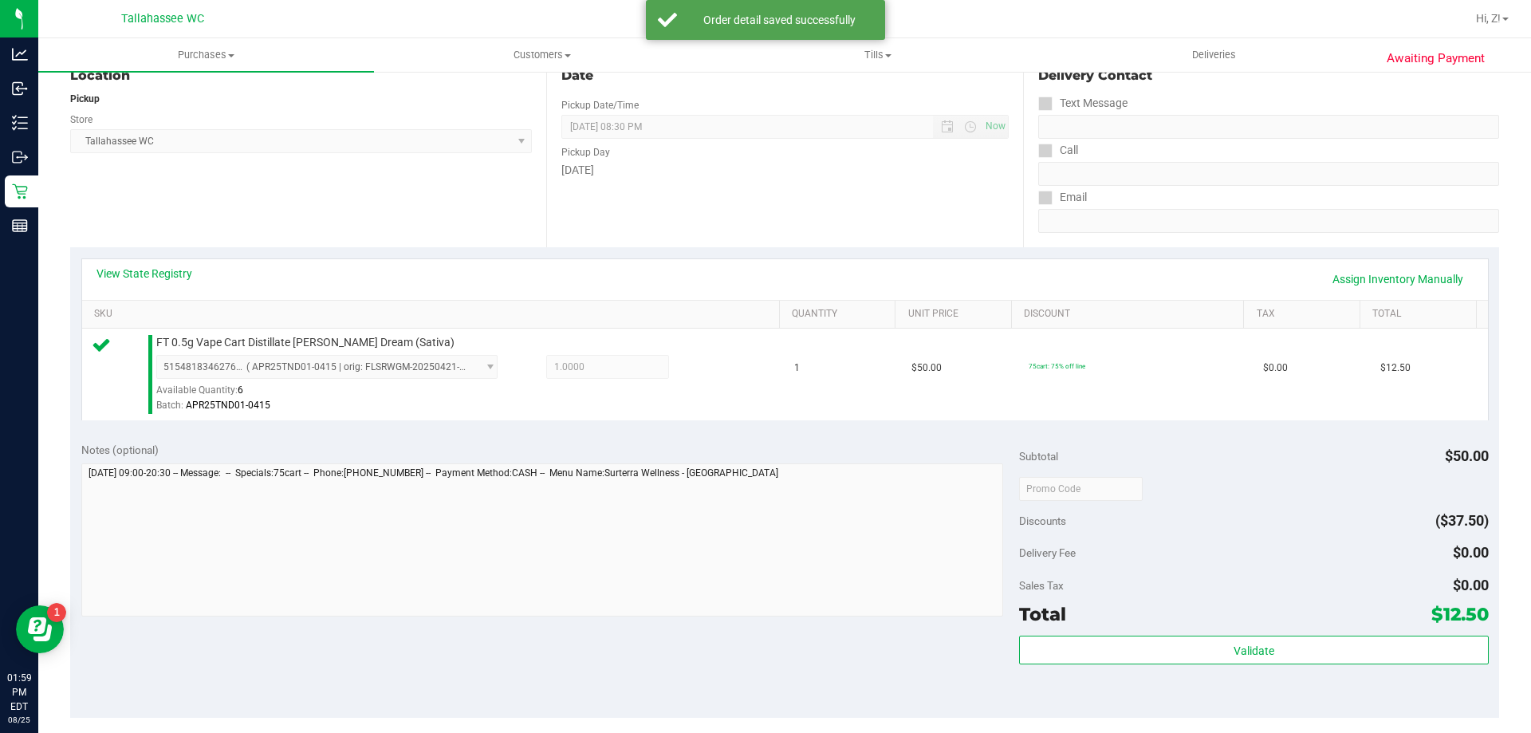
scroll to position [478, 0]
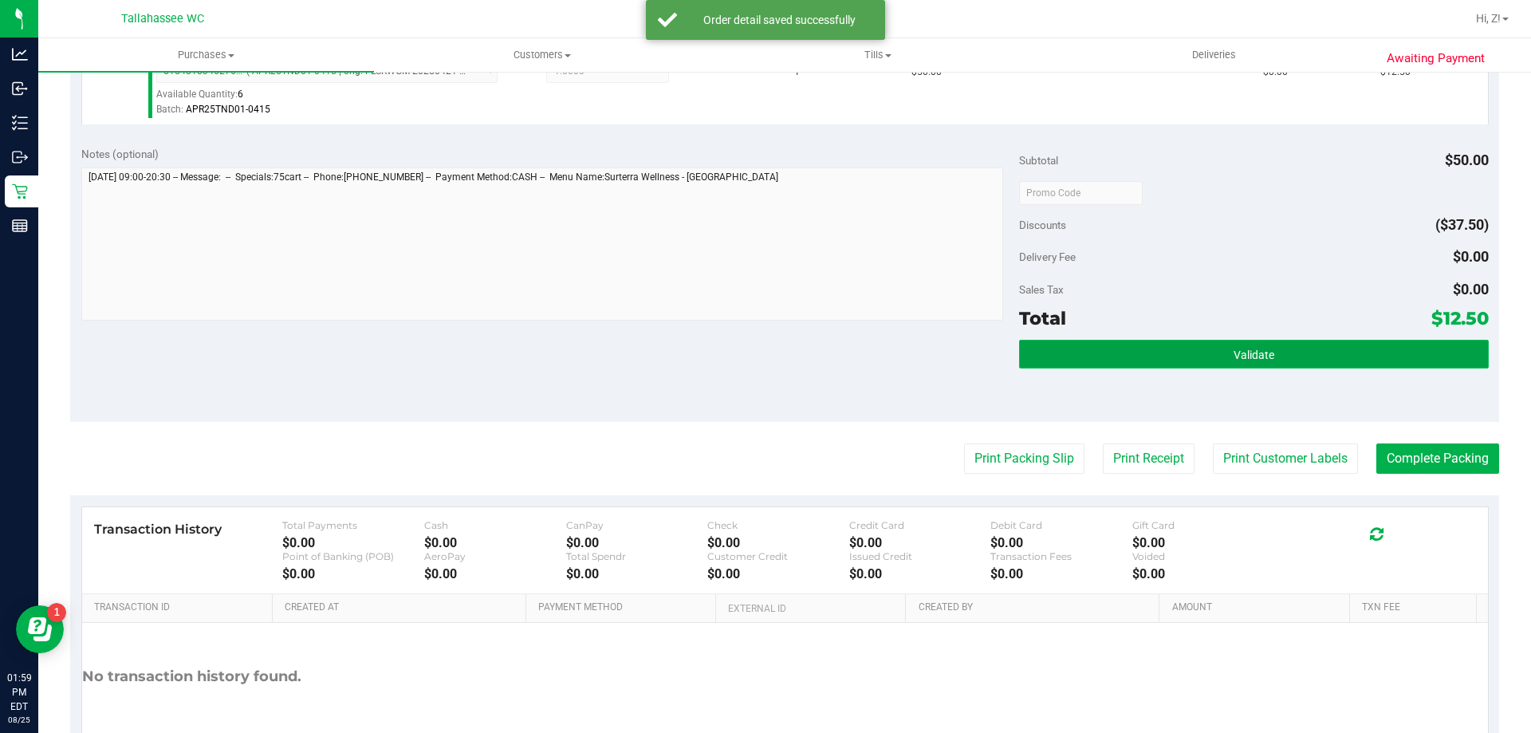
click at [1183, 342] on button "Validate" at bounding box center [1253, 354] width 469 height 29
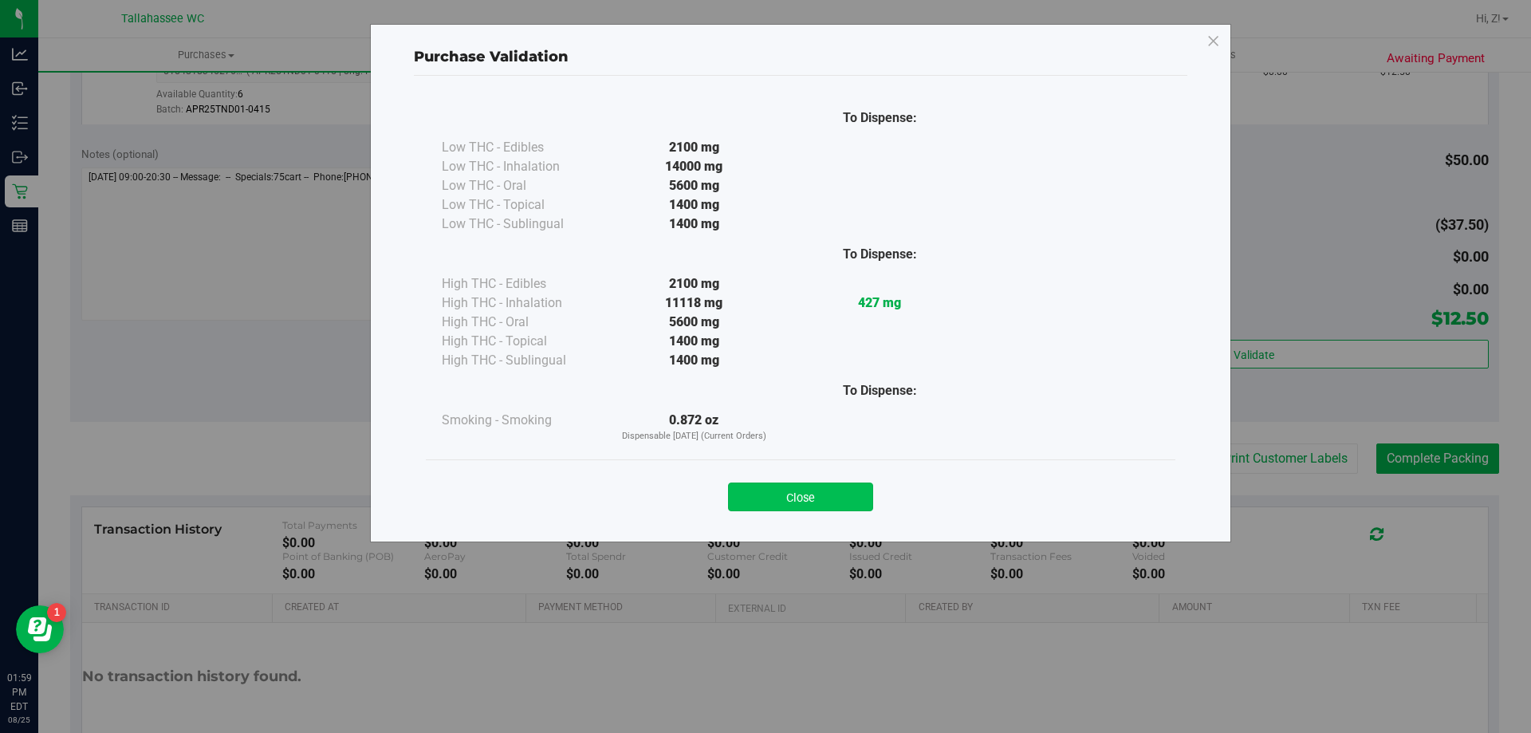
click at [829, 510] on button "Close" at bounding box center [800, 496] width 145 height 29
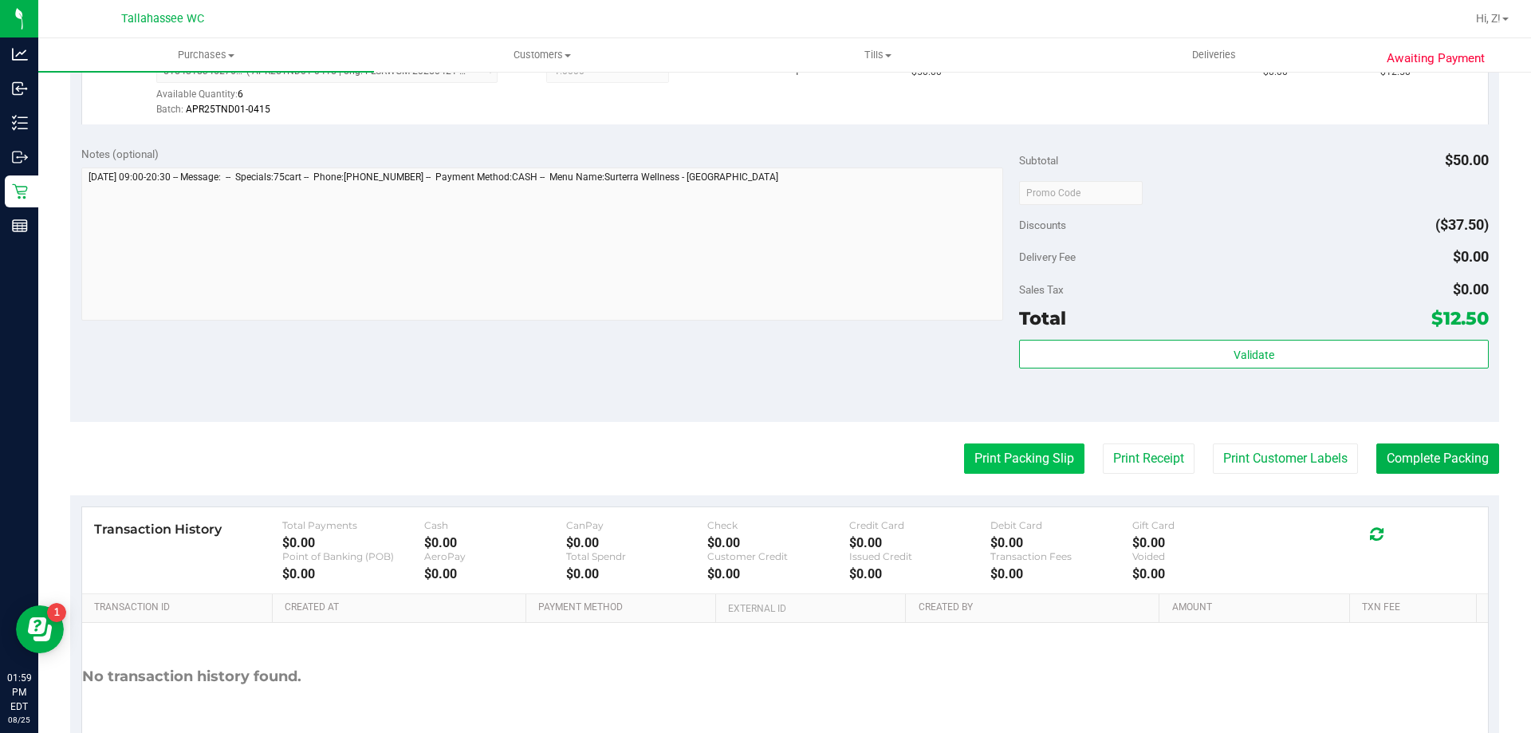
click at [1031, 456] on button "Print Packing Slip" at bounding box center [1024, 458] width 120 height 30
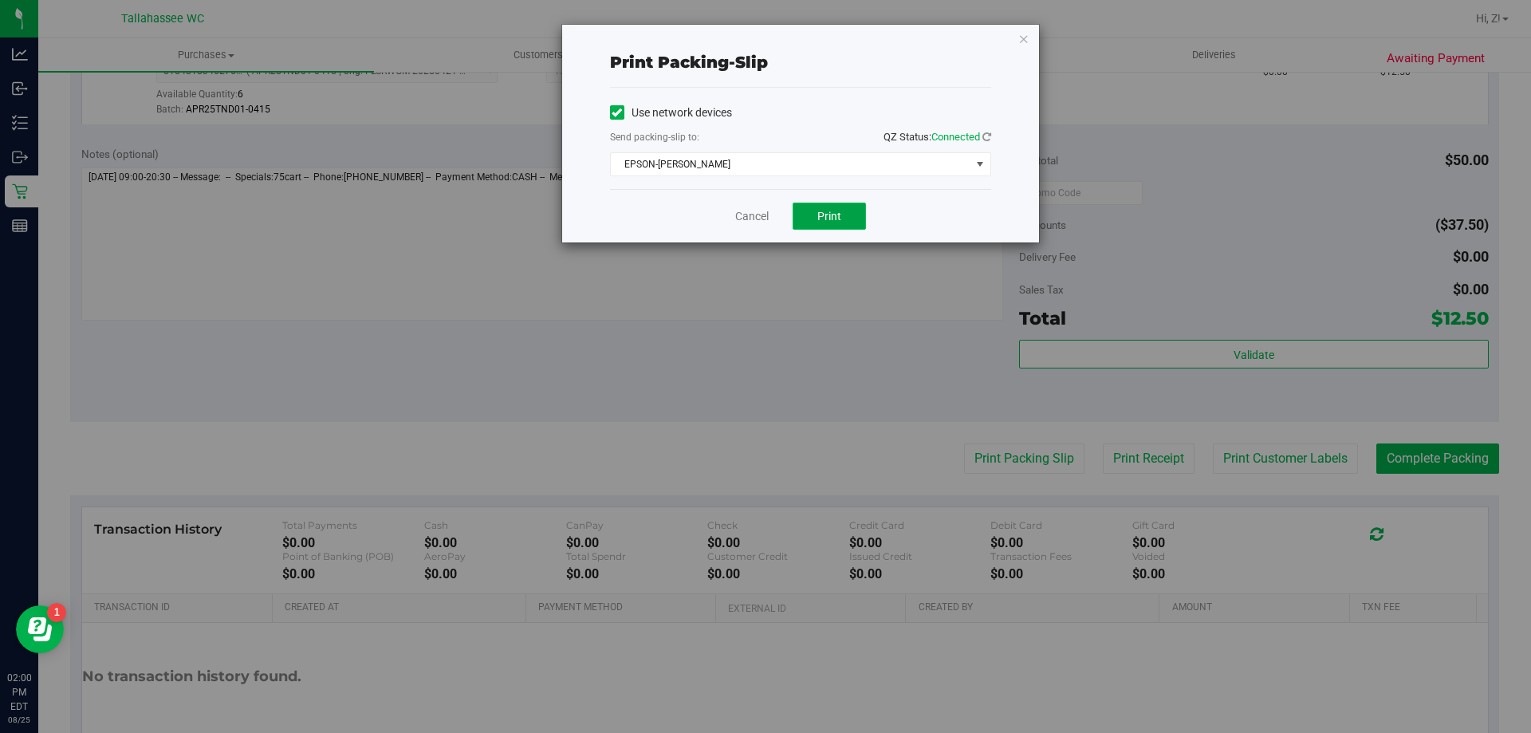
click at [840, 218] on span "Print" at bounding box center [829, 216] width 24 height 13
click at [1021, 37] on icon "button" at bounding box center [1023, 38] width 11 height 19
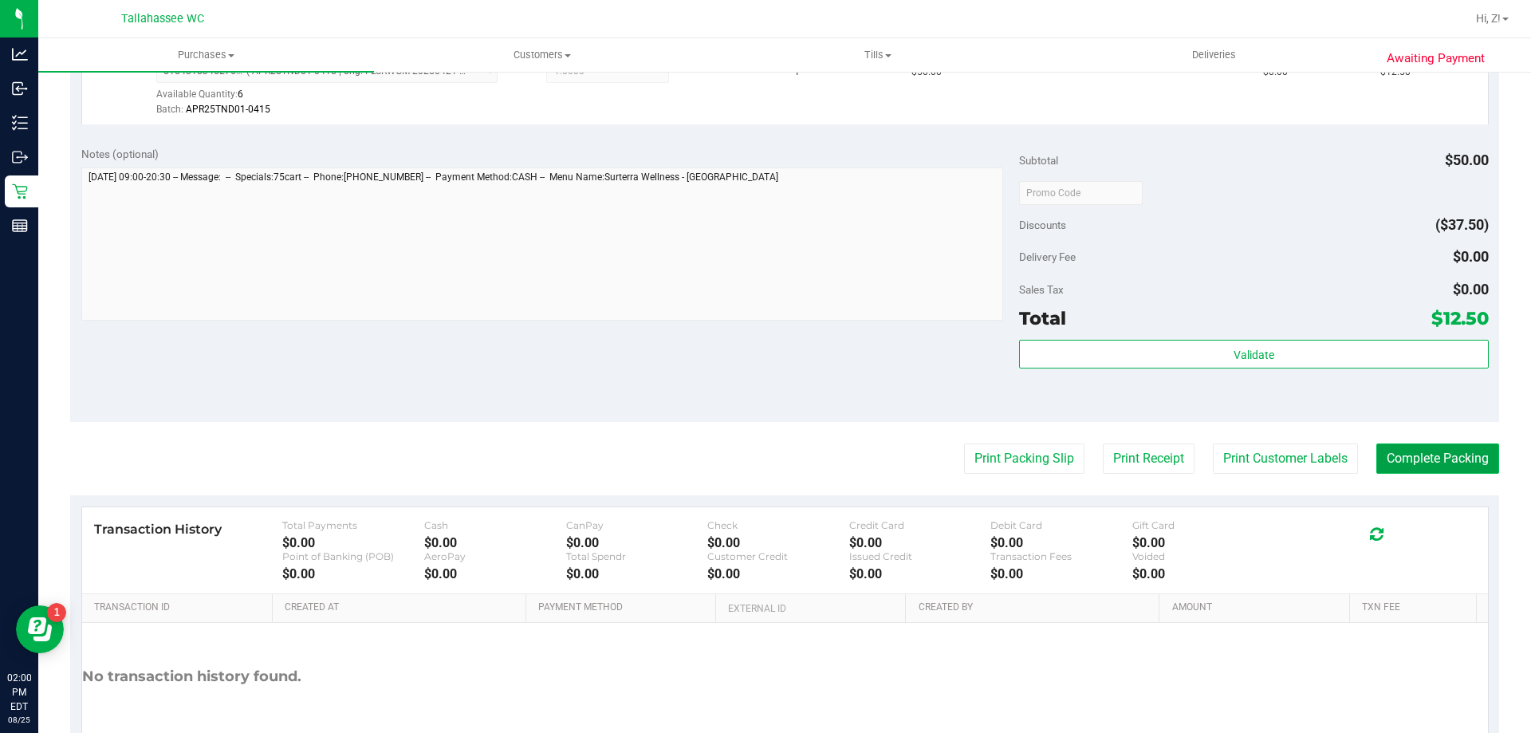
click at [1397, 454] on button "Complete Packing" at bounding box center [1437, 458] width 123 height 30
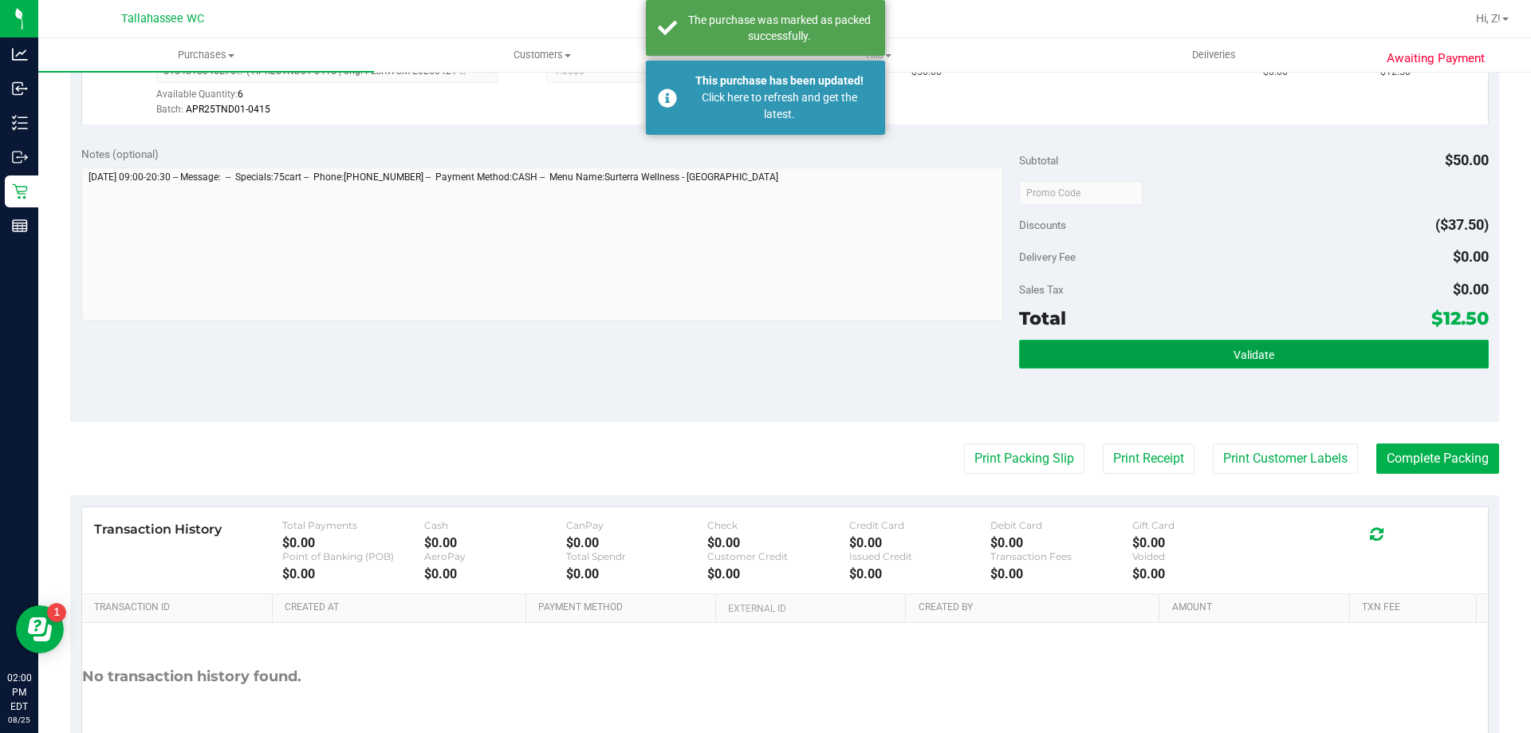
click at [1131, 366] on button "Validate" at bounding box center [1253, 354] width 469 height 29
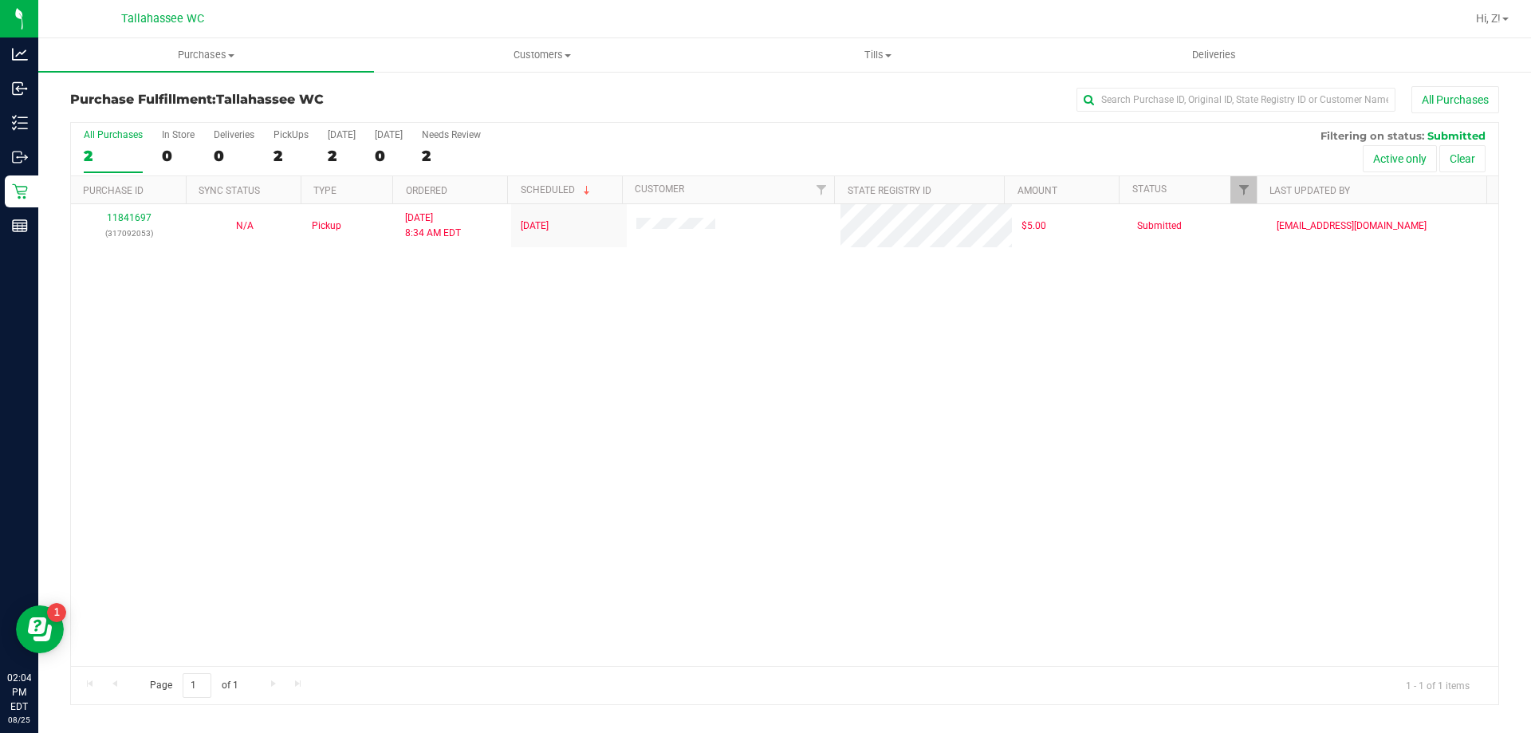
click at [366, 407] on div "11841697 (317092053) N/A Pickup 8/25/2025 8:34 AM EDT 8/25/2025 $5.00 Submitted…" at bounding box center [784, 435] width 1427 height 462
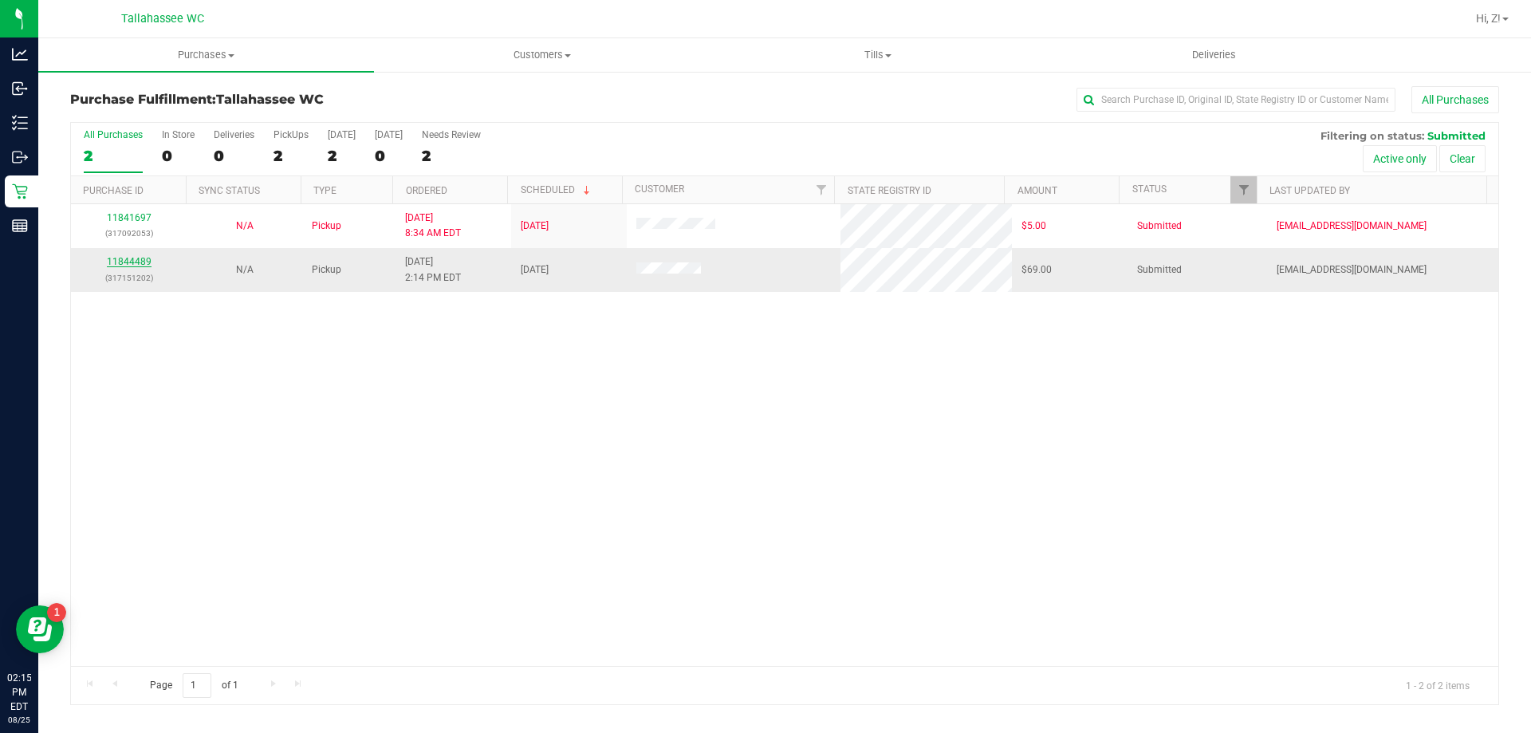
click at [143, 263] on link "11844489" at bounding box center [129, 261] width 45 height 11
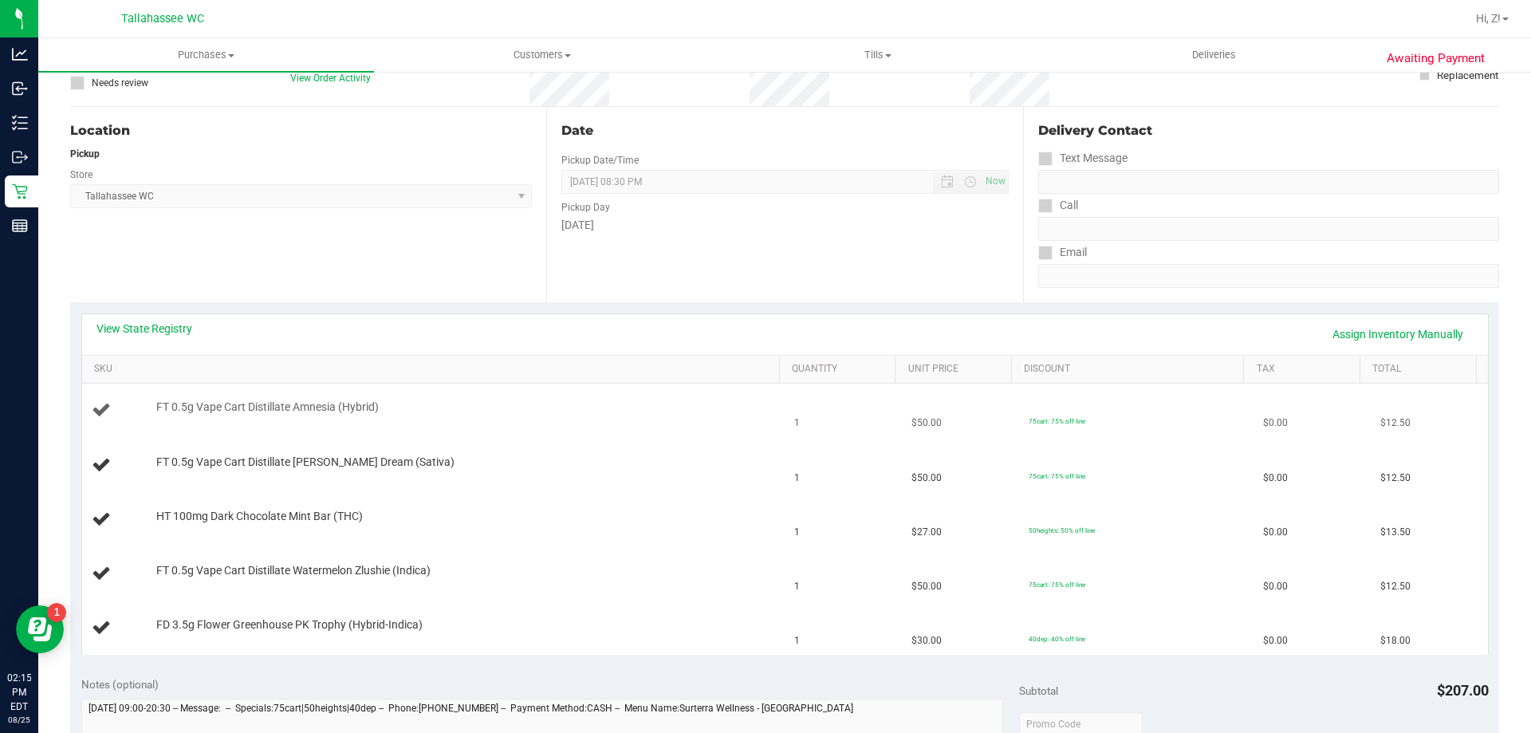
scroll to position [159, 0]
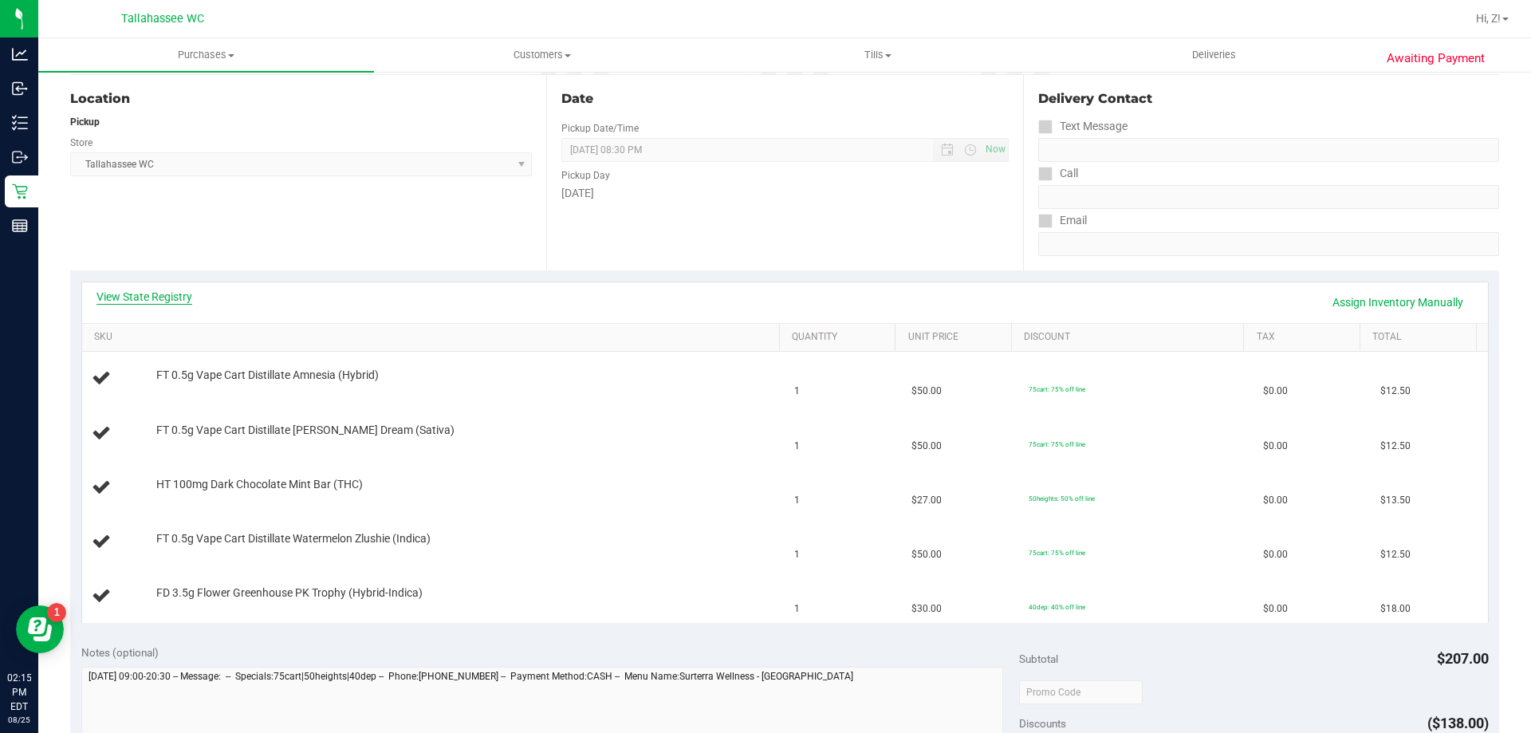
click at [169, 291] on link "View State Registry" at bounding box center [144, 297] width 96 height 16
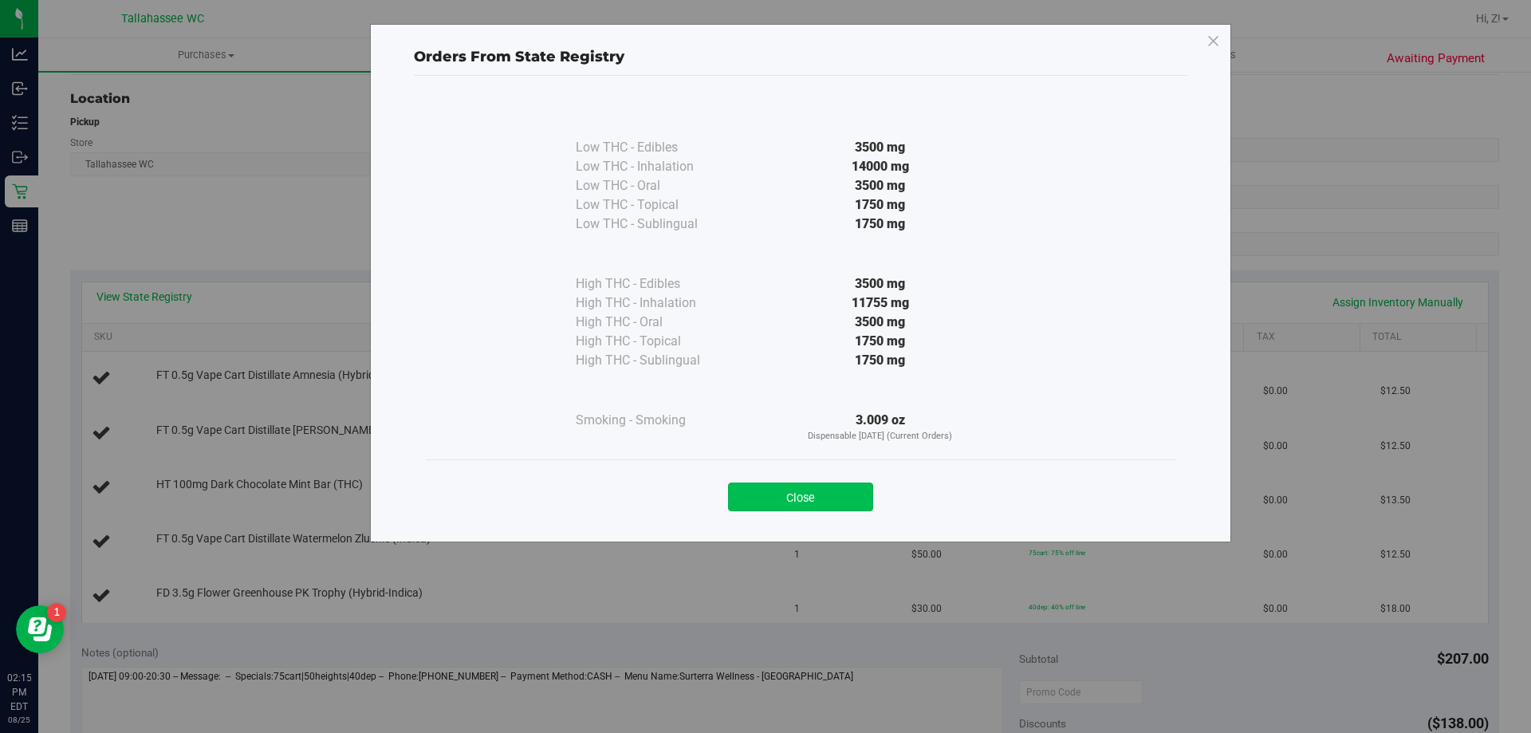
click at [832, 490] on button "Close" at bounding box center [800, 496] width 145 height 29
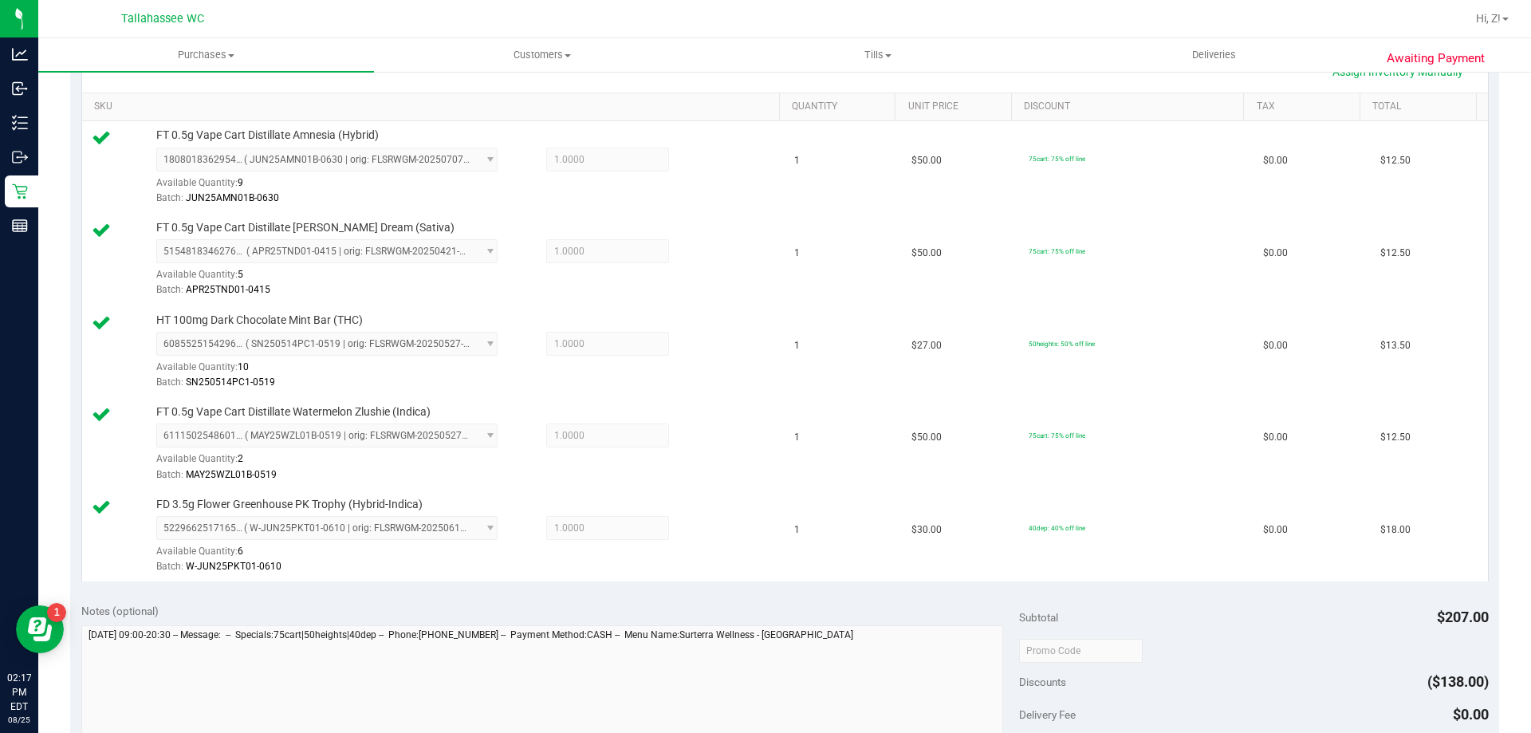
scroll to position [940, 0]
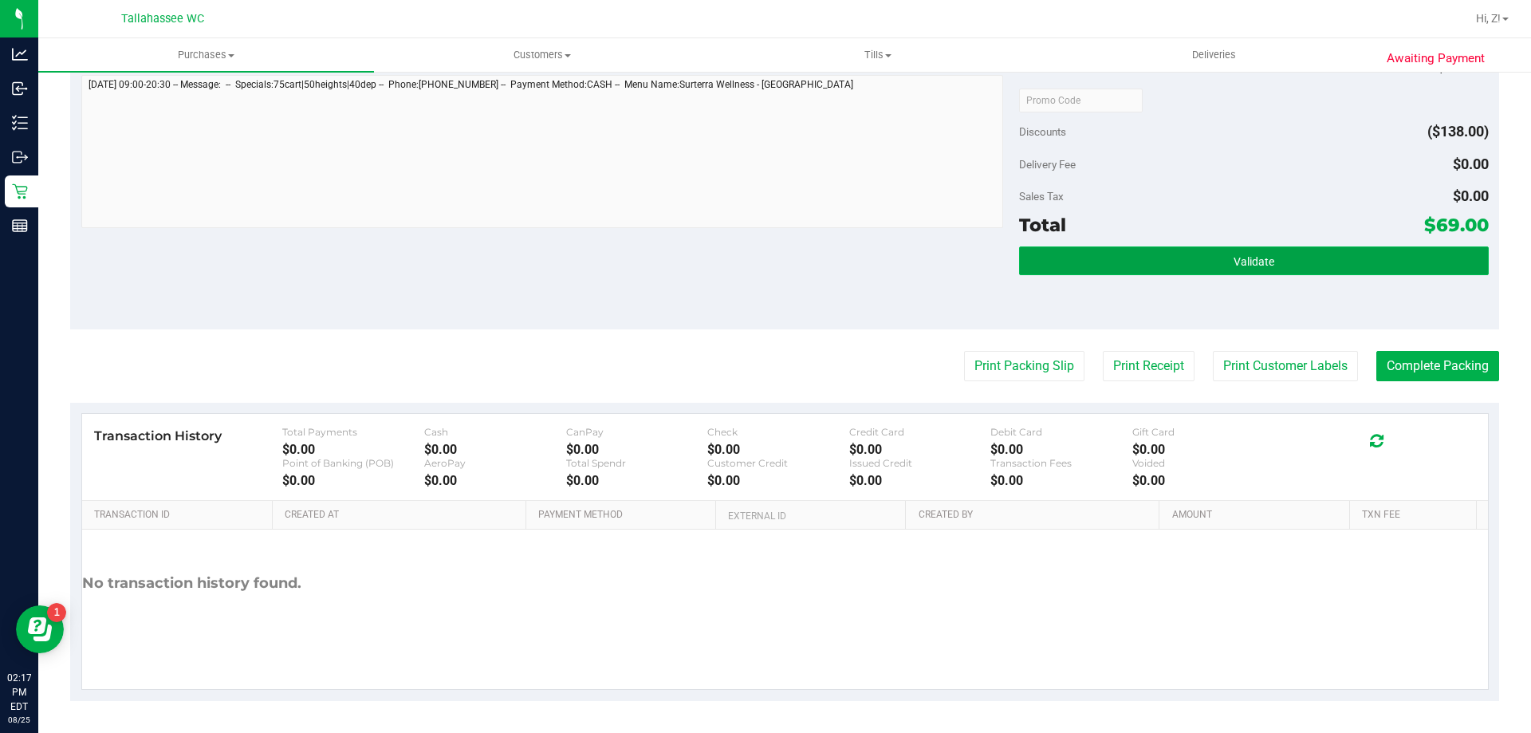
click at [1273, 256] on button "Validate" at bounding box center [1253, 260] width 469 height 29
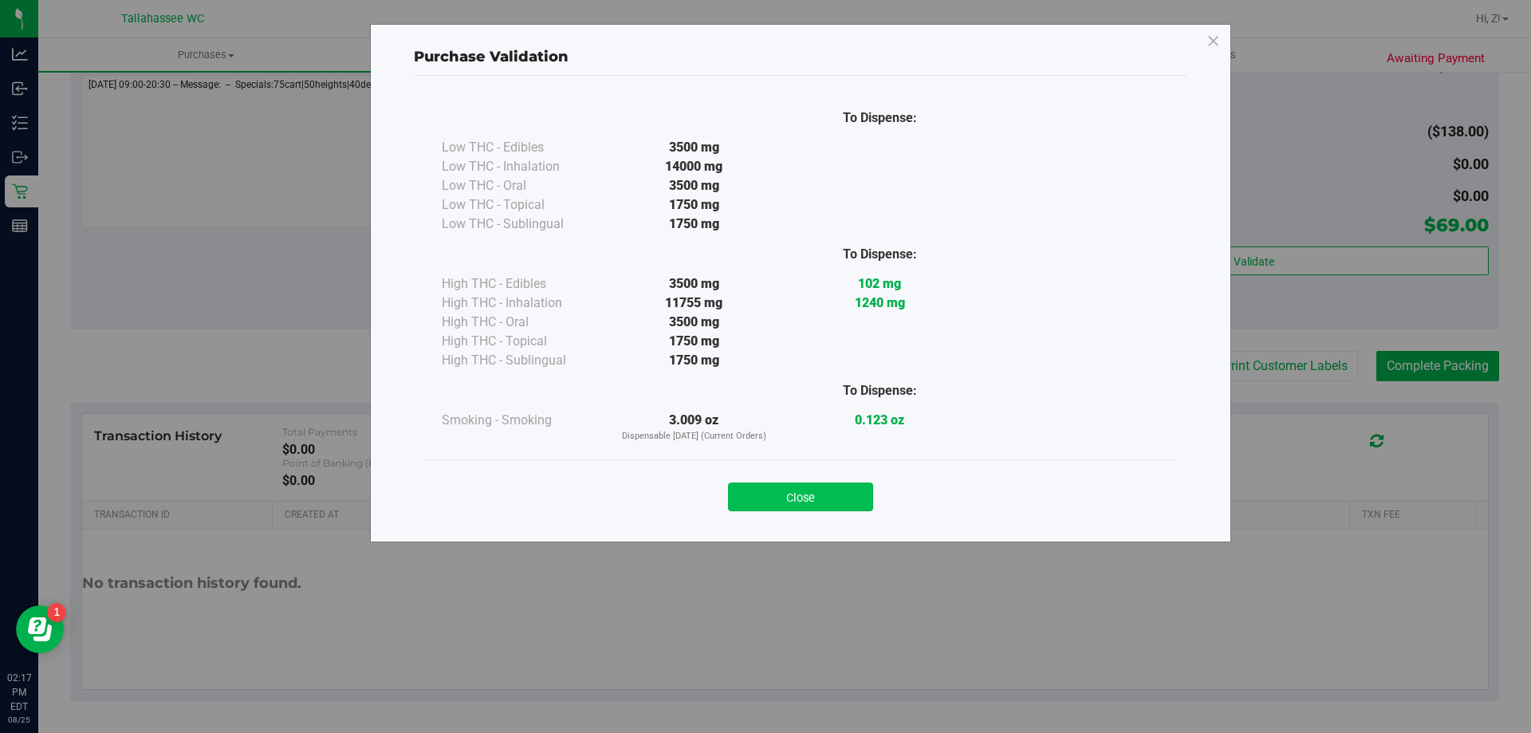
click at [813, 492] on button "Close" at bounding box center [800, 496] width 145 height 29
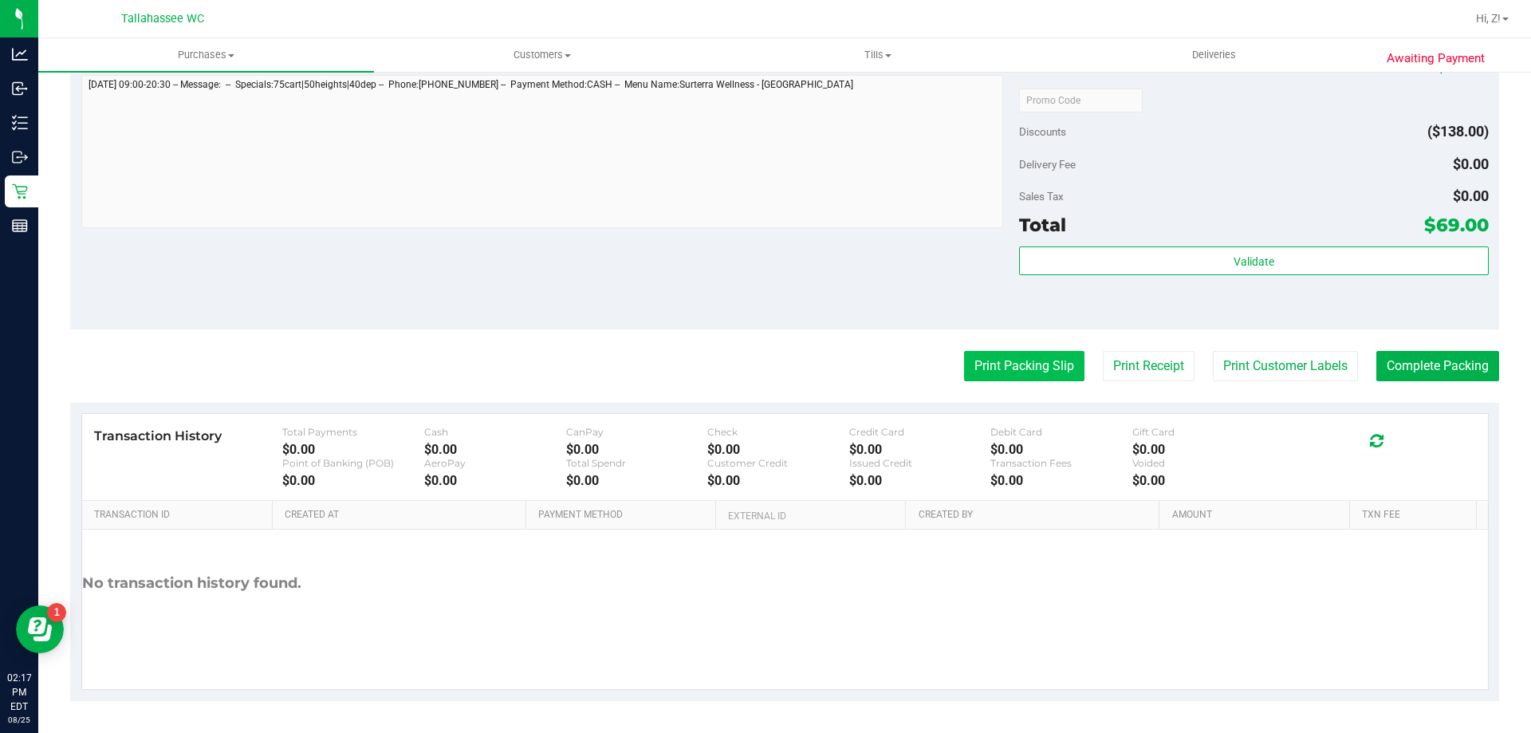
click at [1022, 374] on button "Print Packing Slip" at bounding box center [1024, 366] width 120 height 30
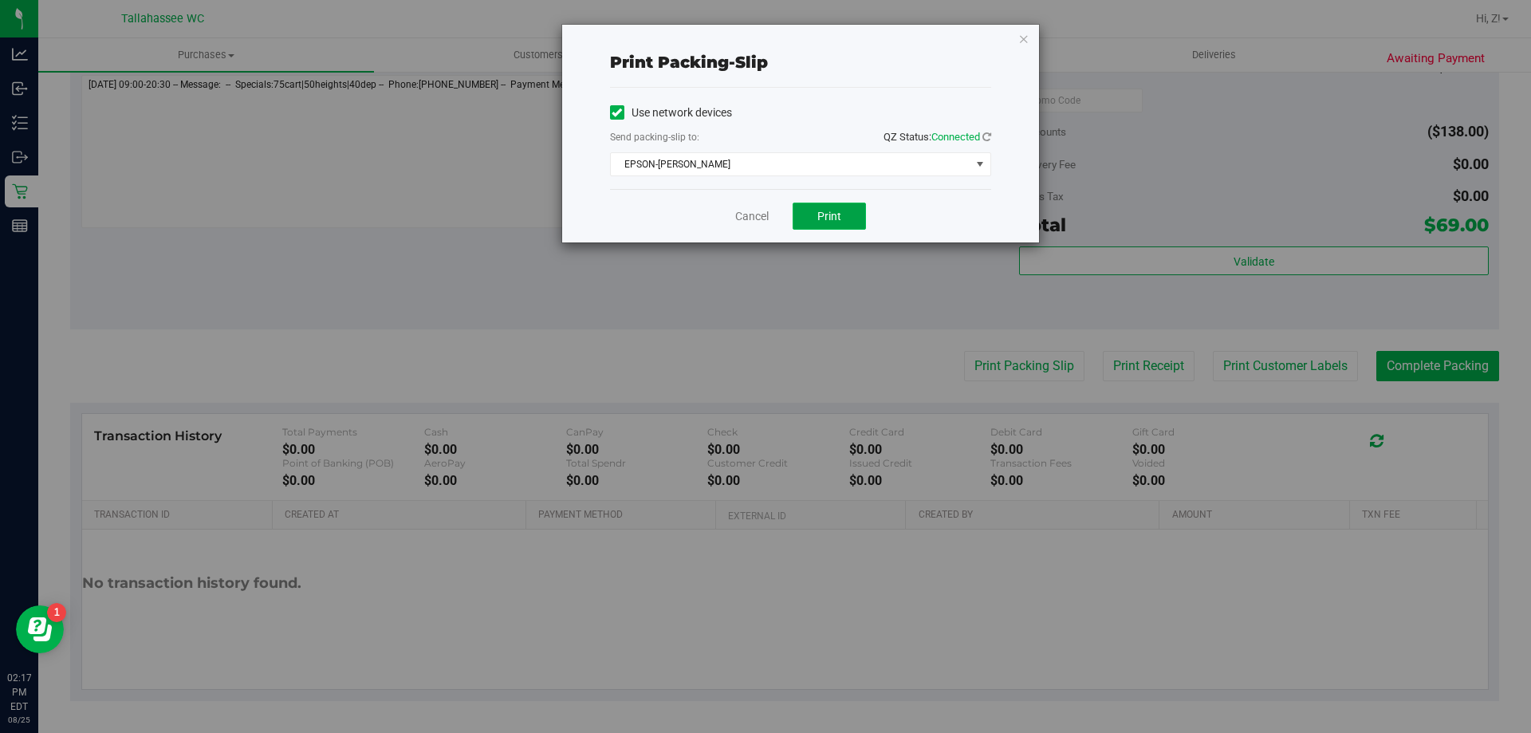
click at [828, 219] on span "Print" at bounding box center [829, 216] width 24 height 13
click at [1023, 44] on icon "button" at bounding box center [1023, 38] width 11 height 19
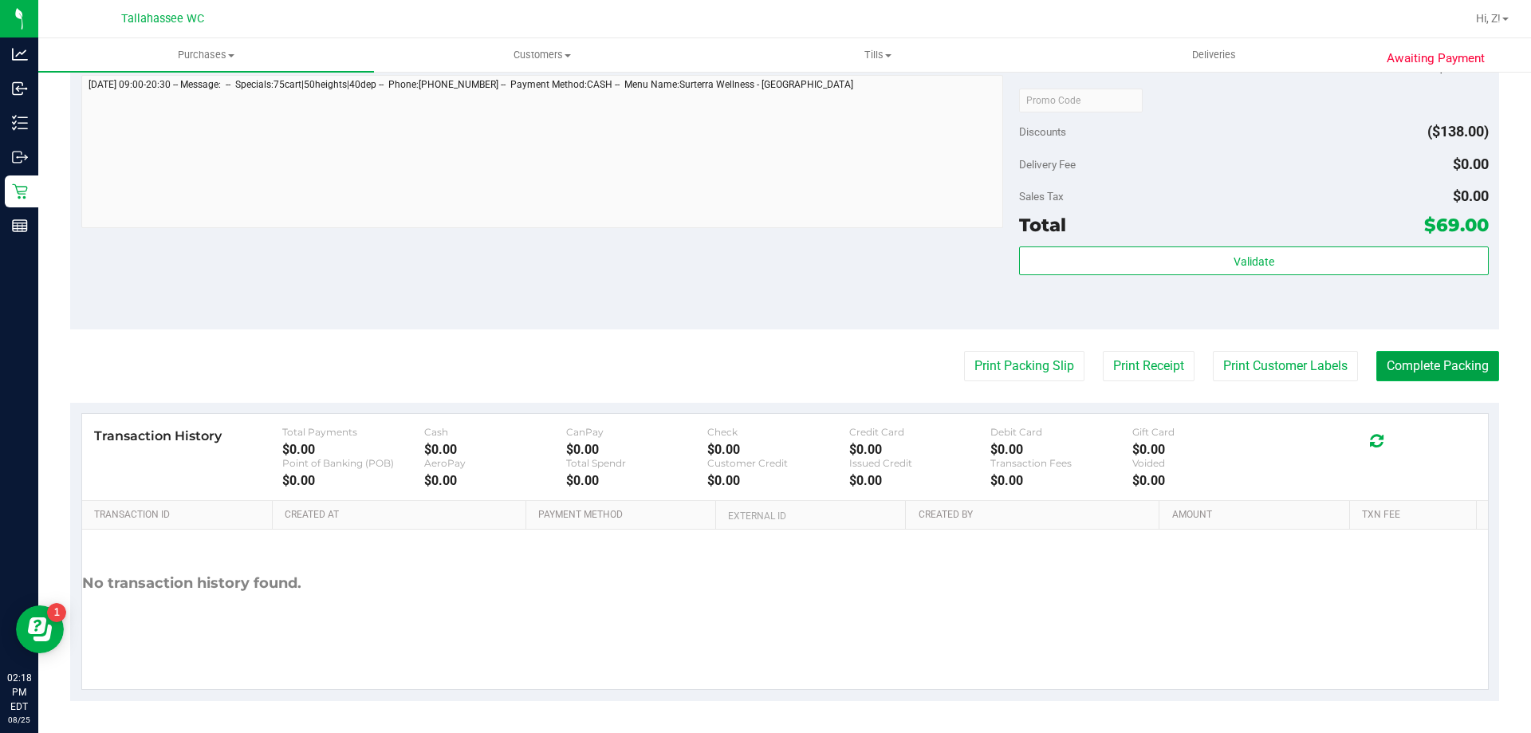
click at [1429, 377] on button "Complete Packing" at bounding box center [1437, 366] width 123 height 30
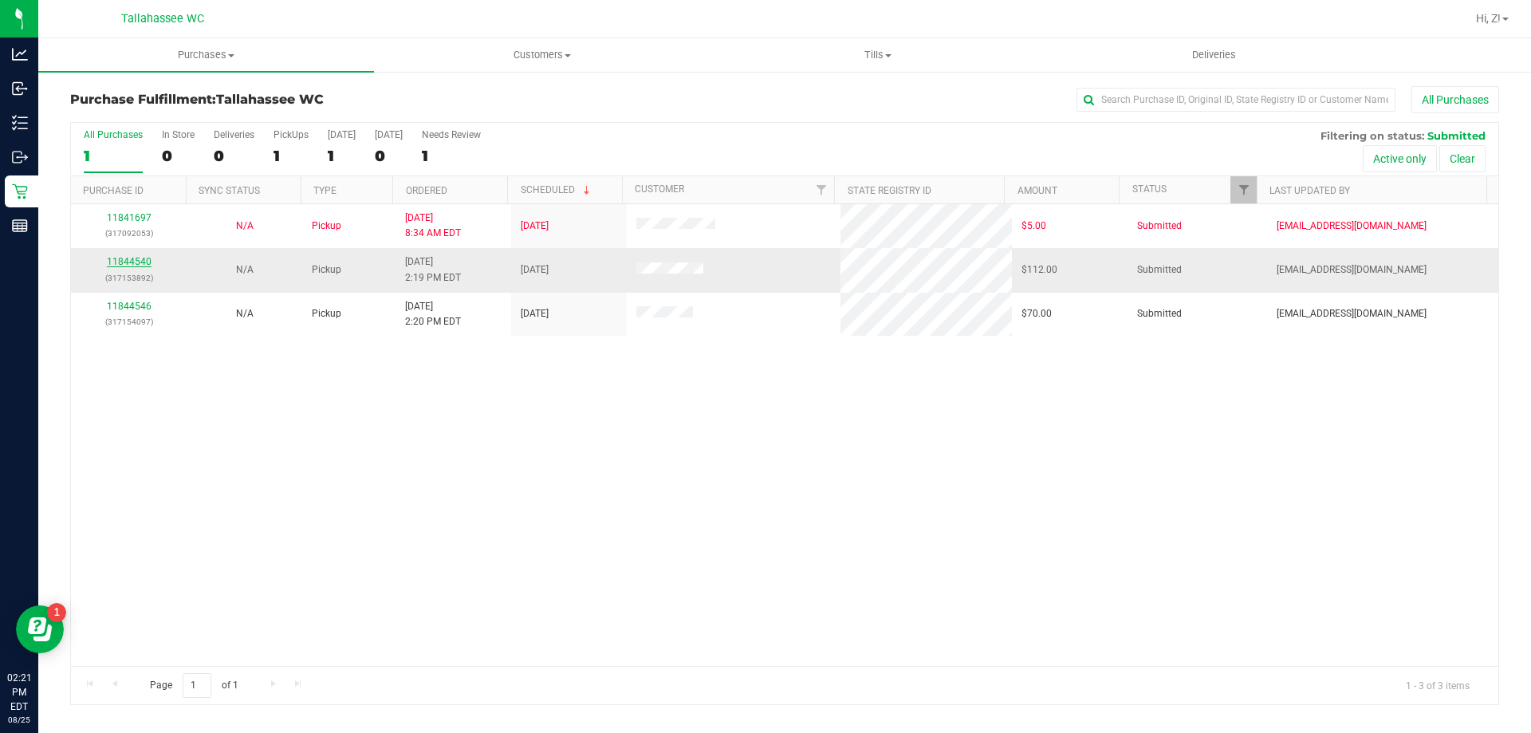
click at [134, 261] on link "11844540" at bounding box center [129, 261] width 45 height 11
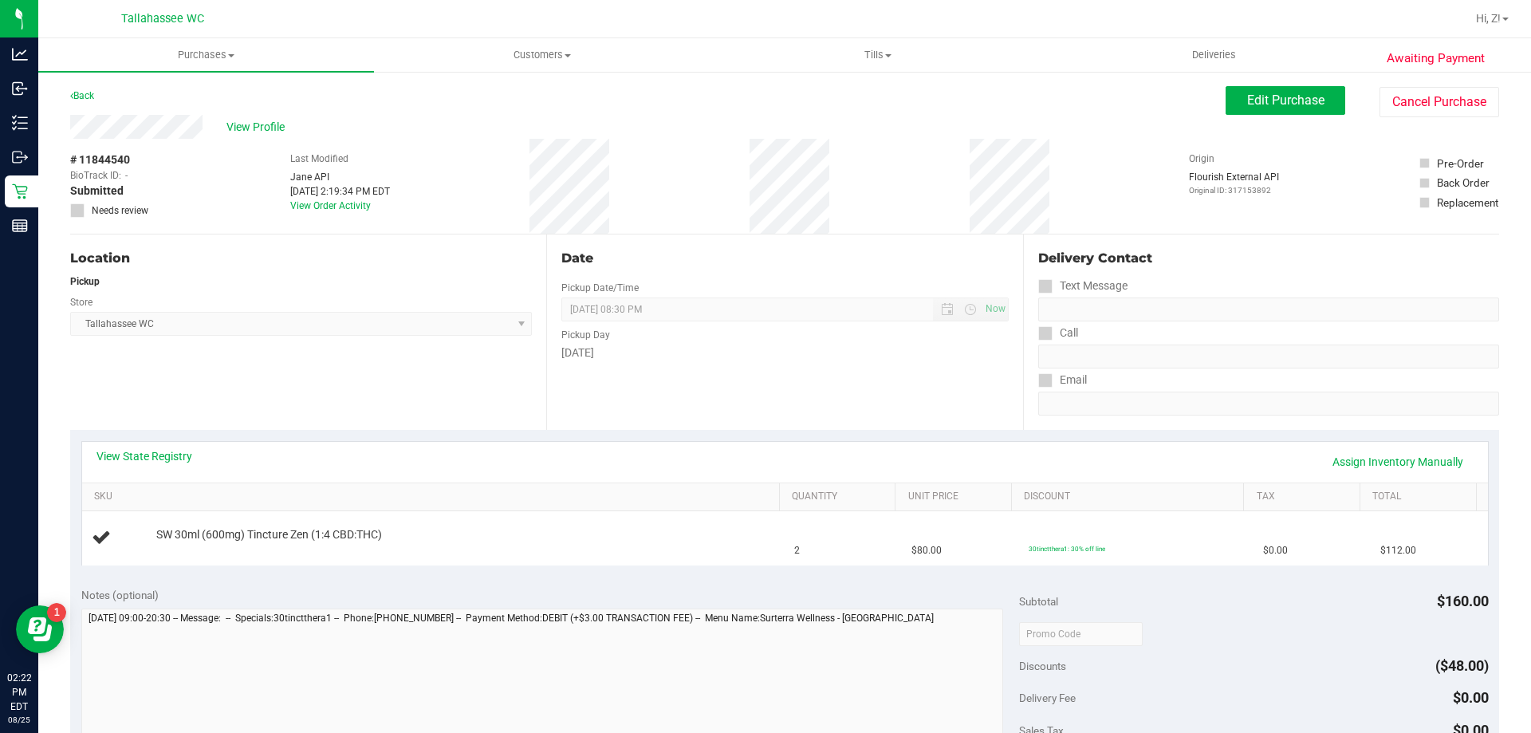
click at [136, 464] on div "View State Registry Assign Inventory Manually" at bounding box center [784, 461] width 1377 height 27
click at [157, 454] on link "View State Registry" at bounding box center [144, 456] width 96 height 16
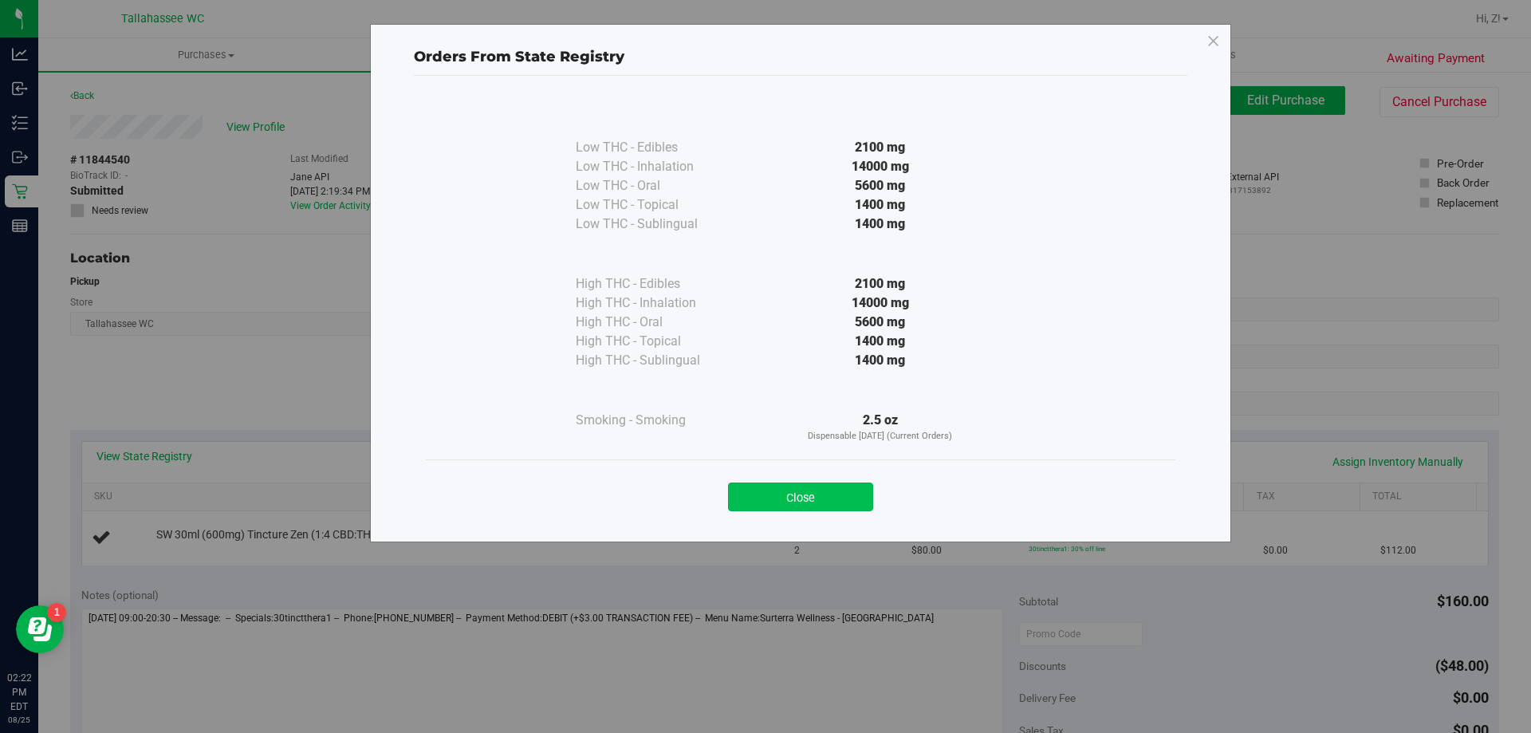
click at [818, 492] on button "Close" at bounding box center [800, 496] width 145 height 29
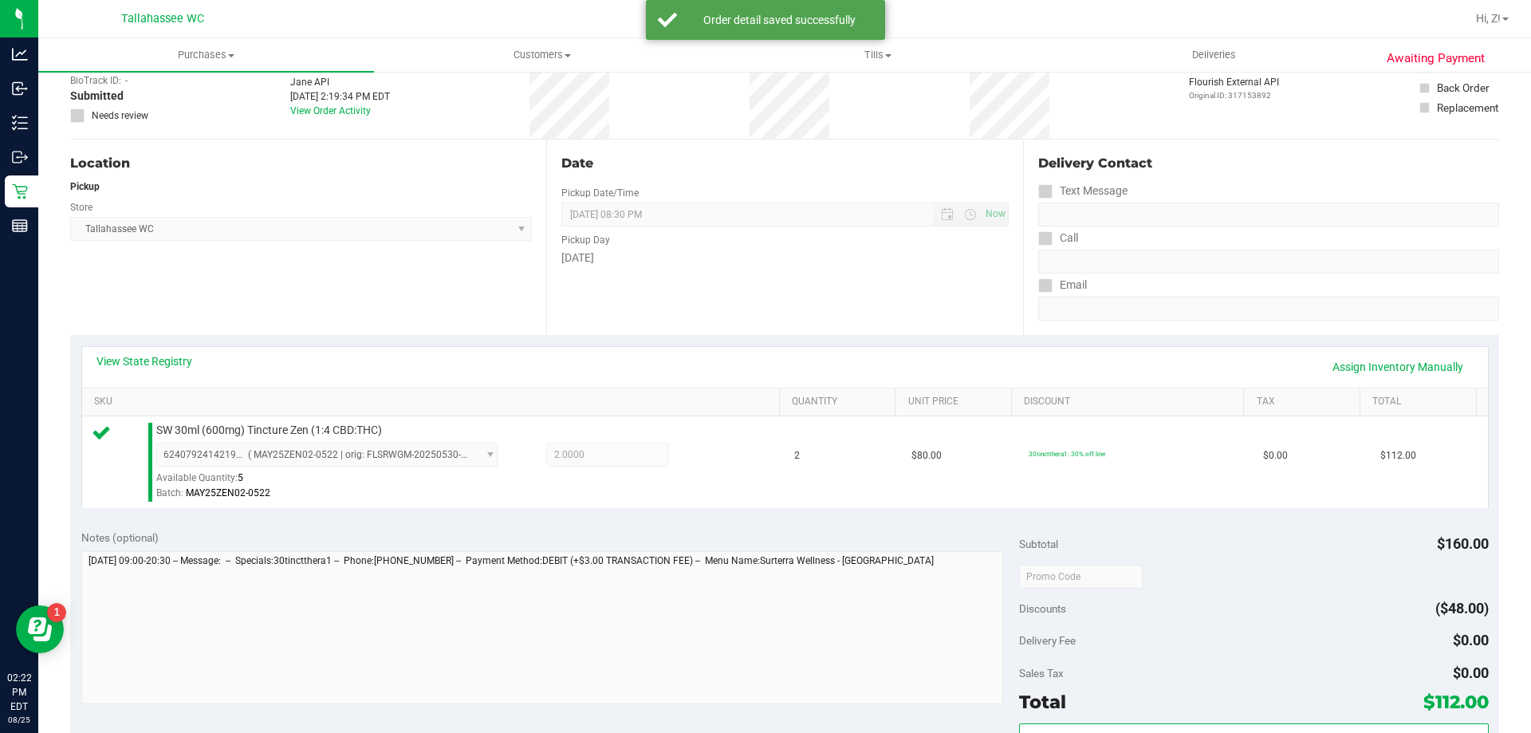
scroll to position [399, 0]
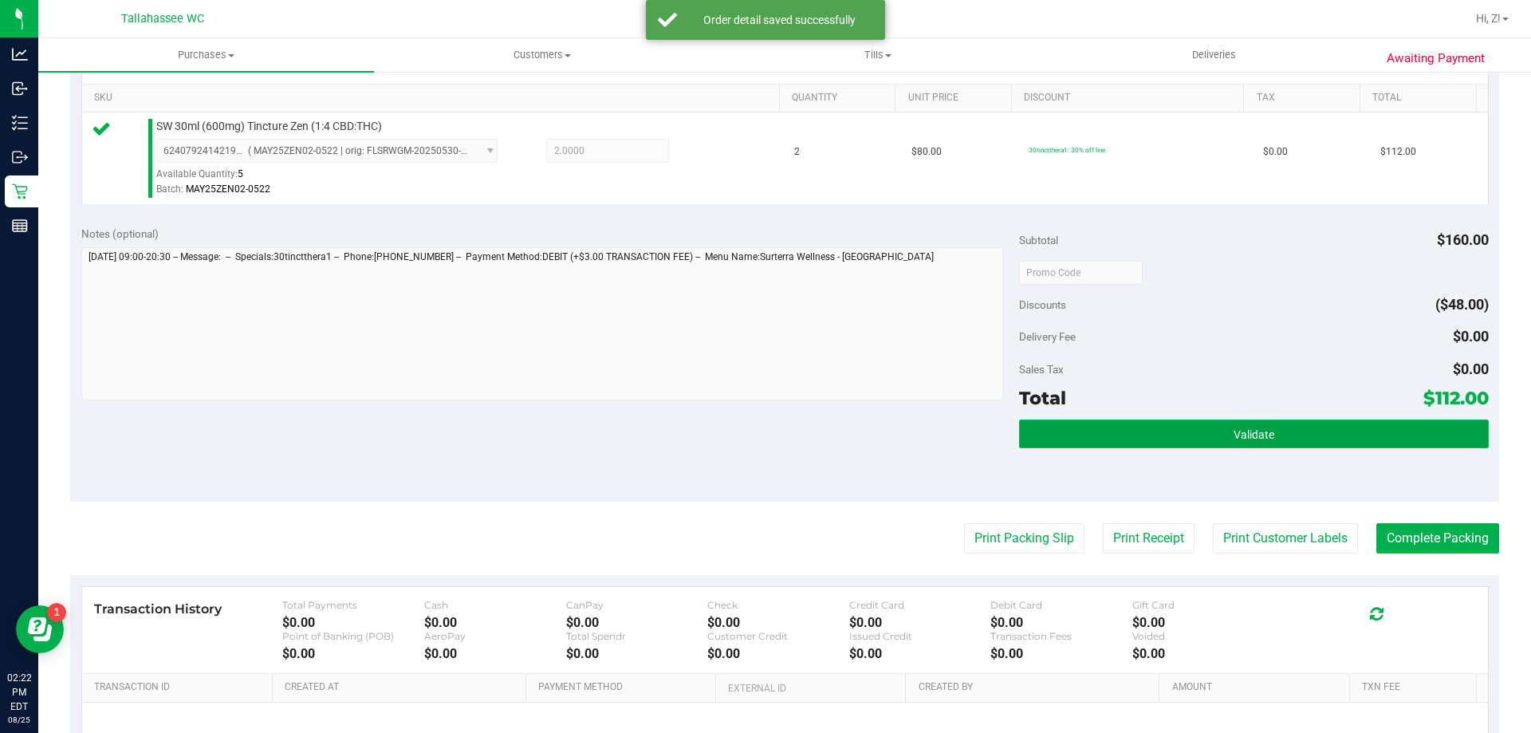
click at [1284, 445] on button "Validate" at bounding box center [1253, 433] width 469 height 29
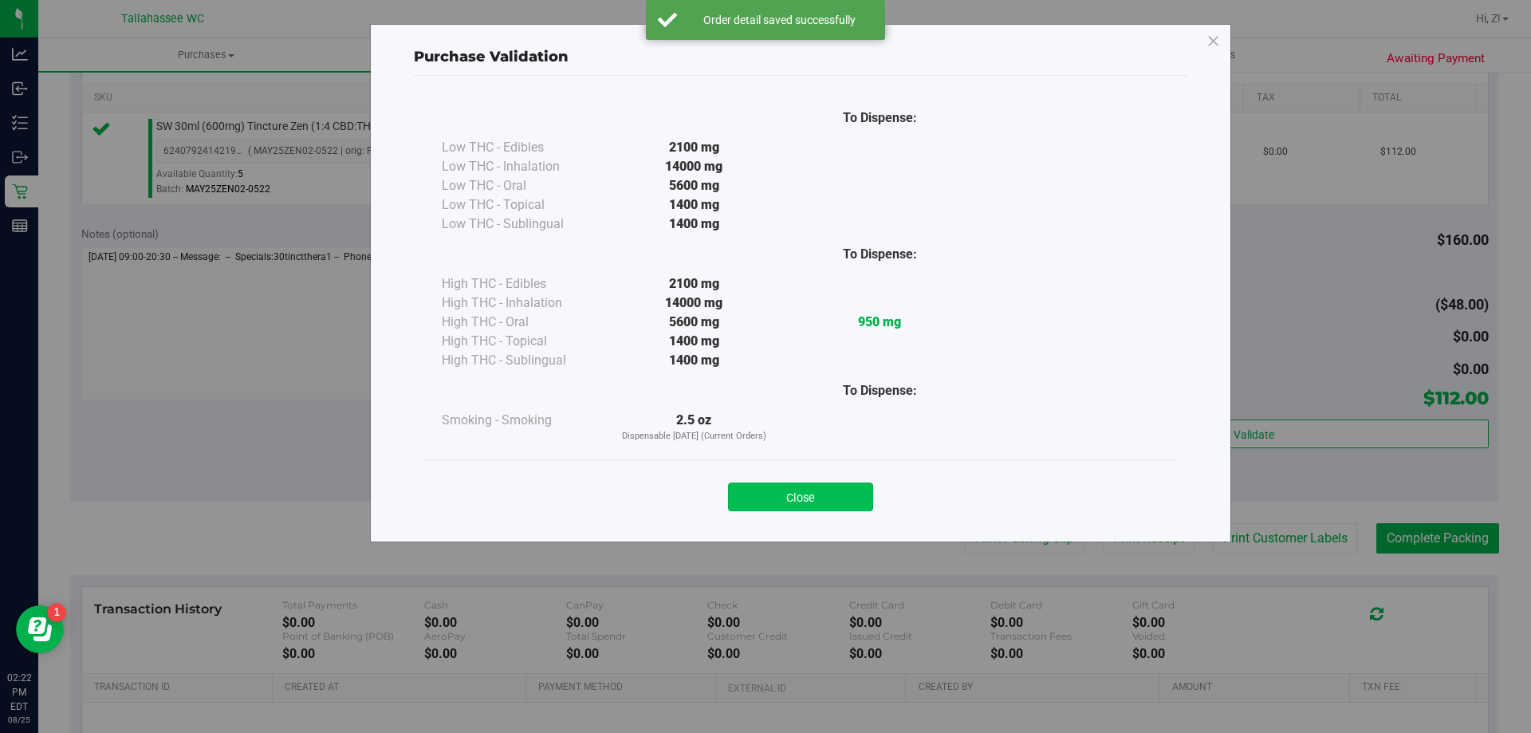
click at [839, 509] on button "Close" at bounding box center [800, 496] width 145 height 29
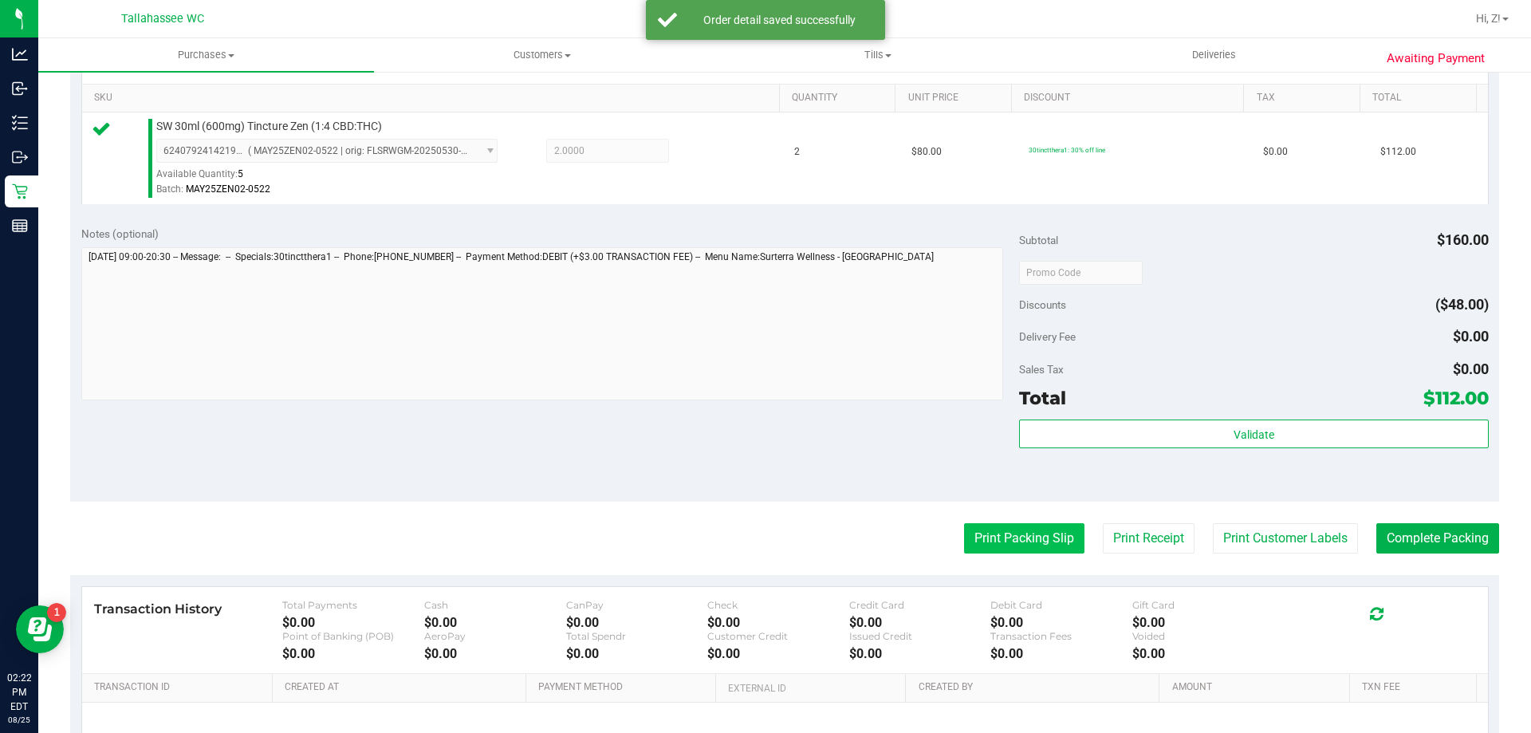
click at [1012, 531] on button "Print Packing Slip" at bounding box center [1024, 538] width 120 height 30
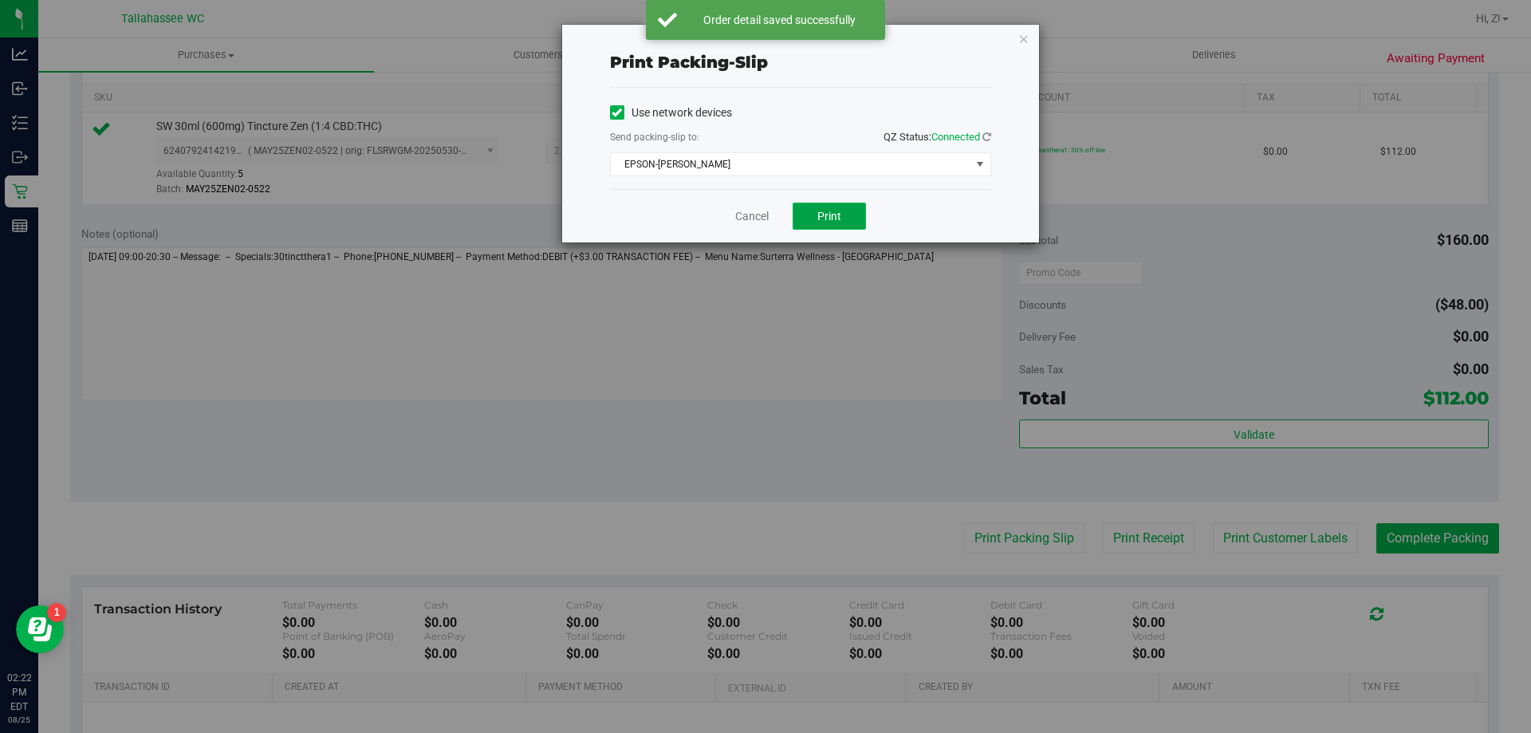
click at [831, 219] on span "Print" at bounding box center [829, 216] width 24 height 13
click at [1021, 42] on icon "button" at bounding box center [1023, 38] width 11 height 19
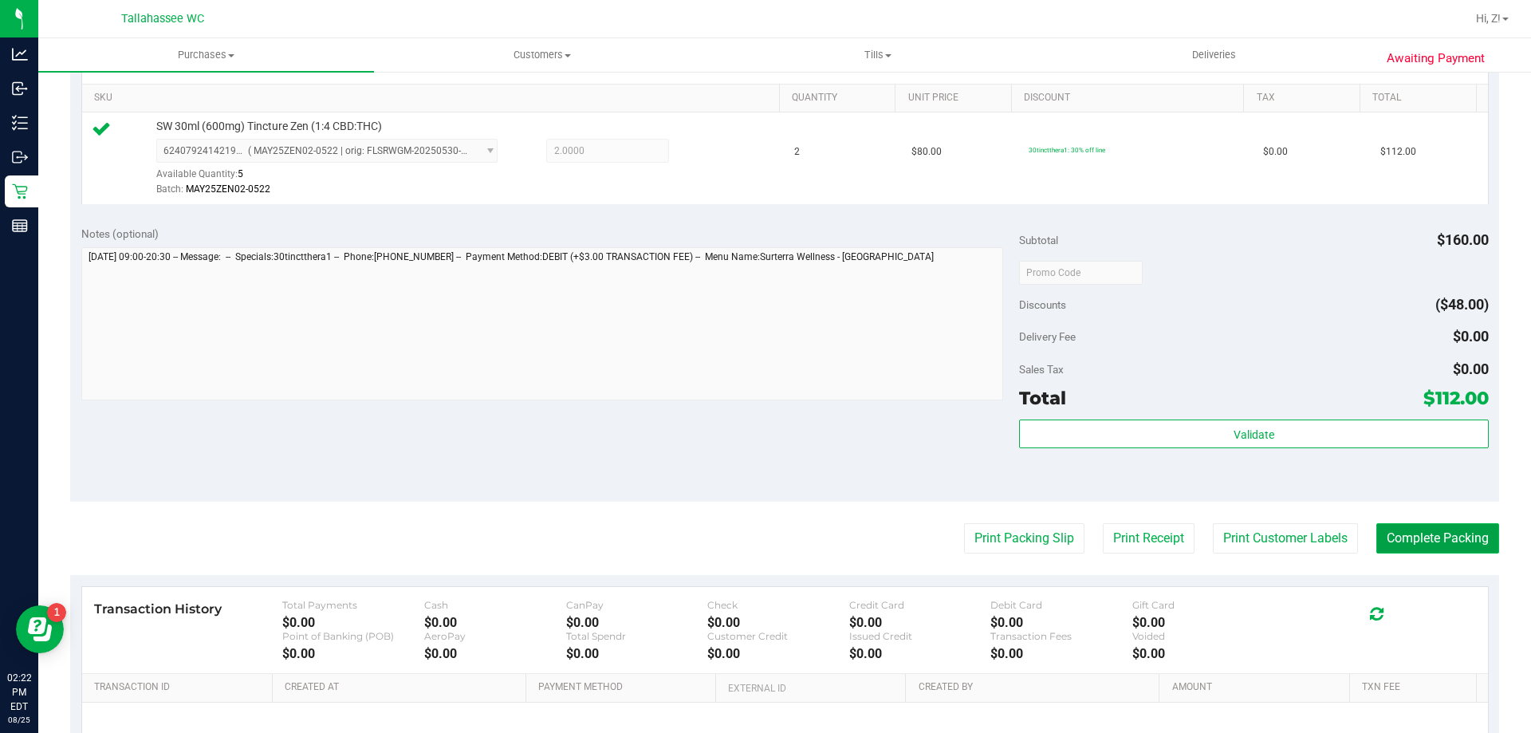
click at [1388, 545] on button "Complete Packing" at bounding box center [1437, 538] width 123 height 30
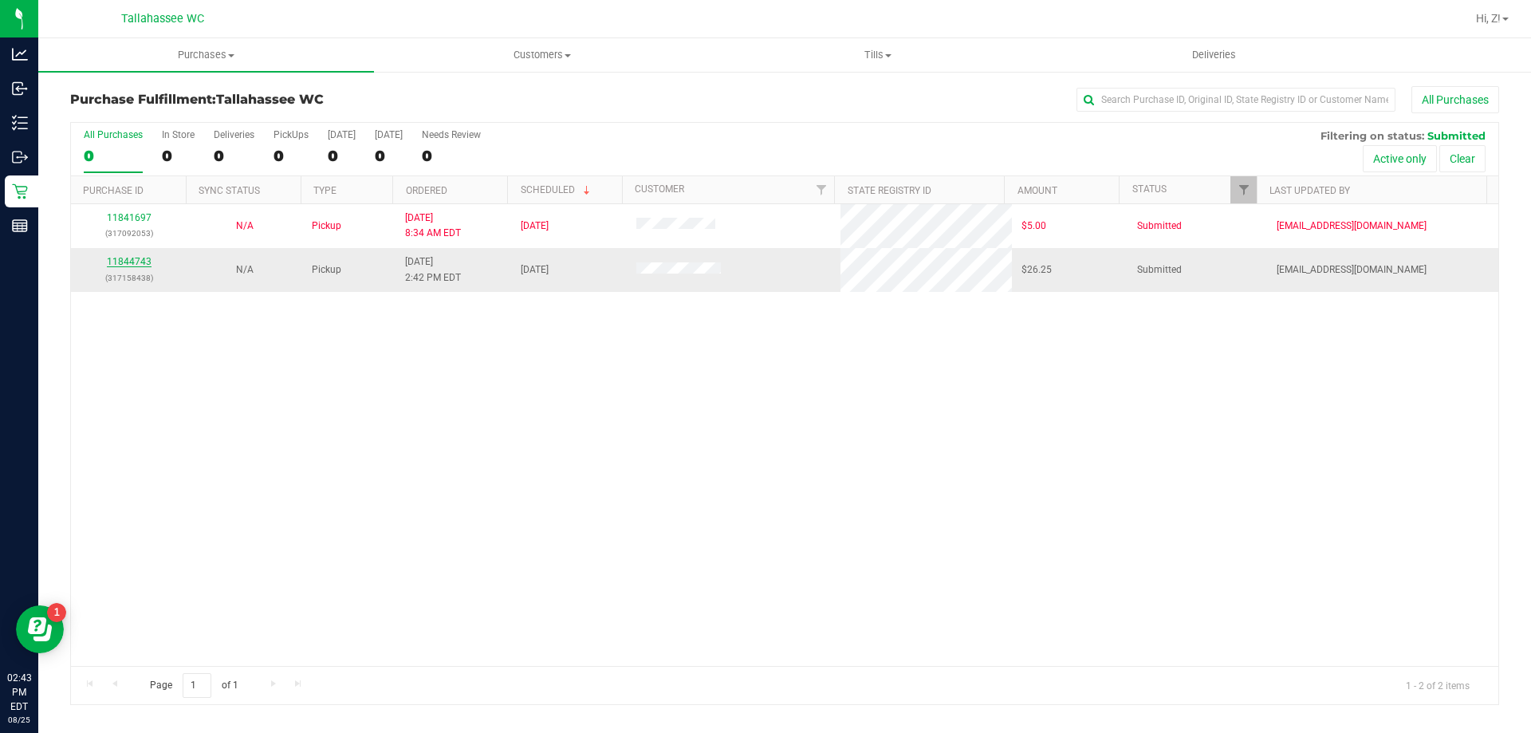
click at [136, 262] on link "11844743" at bounding box center [129, 261] width 45 height 11
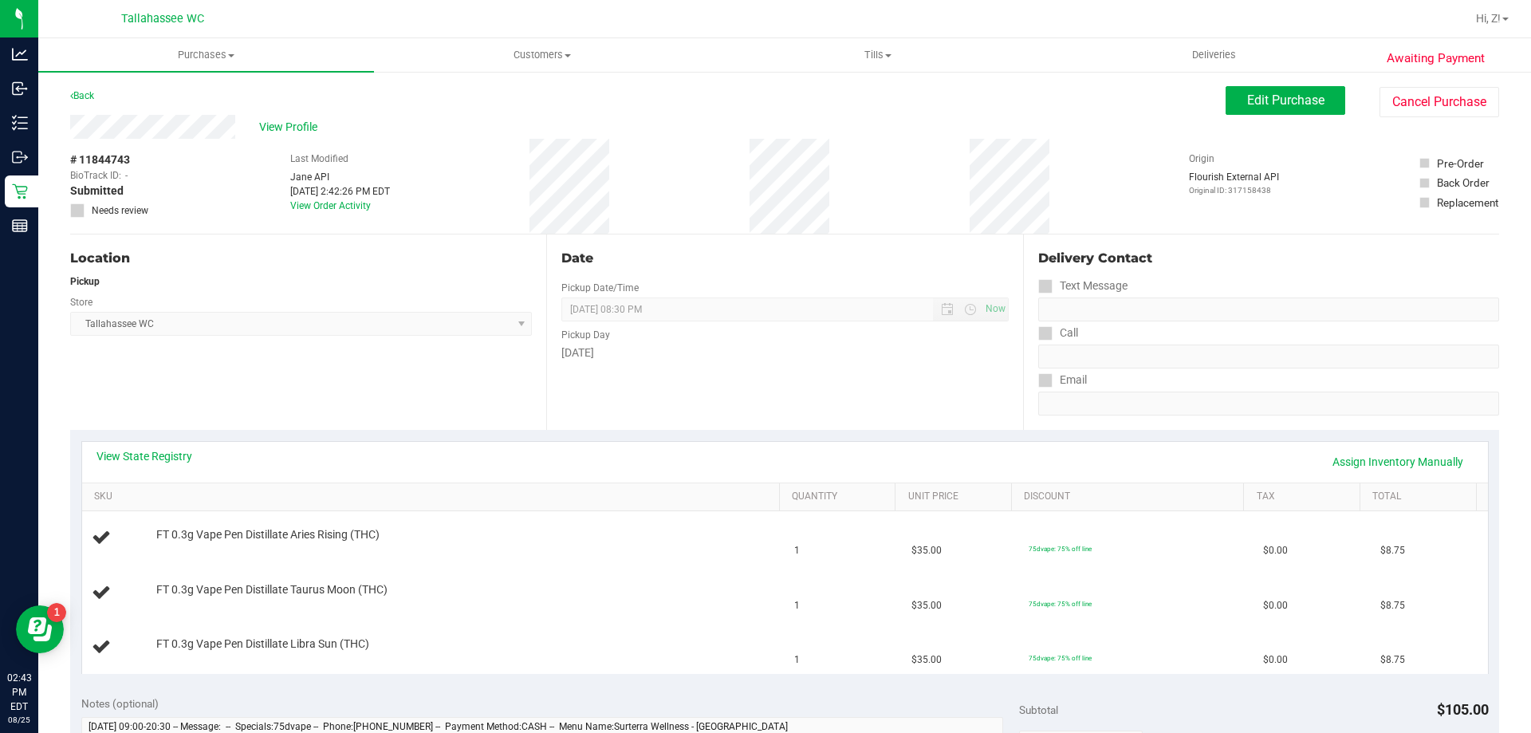
click at [194, 467] on div "View State Registry Assign Inventory Manually" at bounding box center [784, 461] width 1377 height 27
click at [172, 458] on link "View State Registry" at bounding box center [144, 456] width 96 height 16
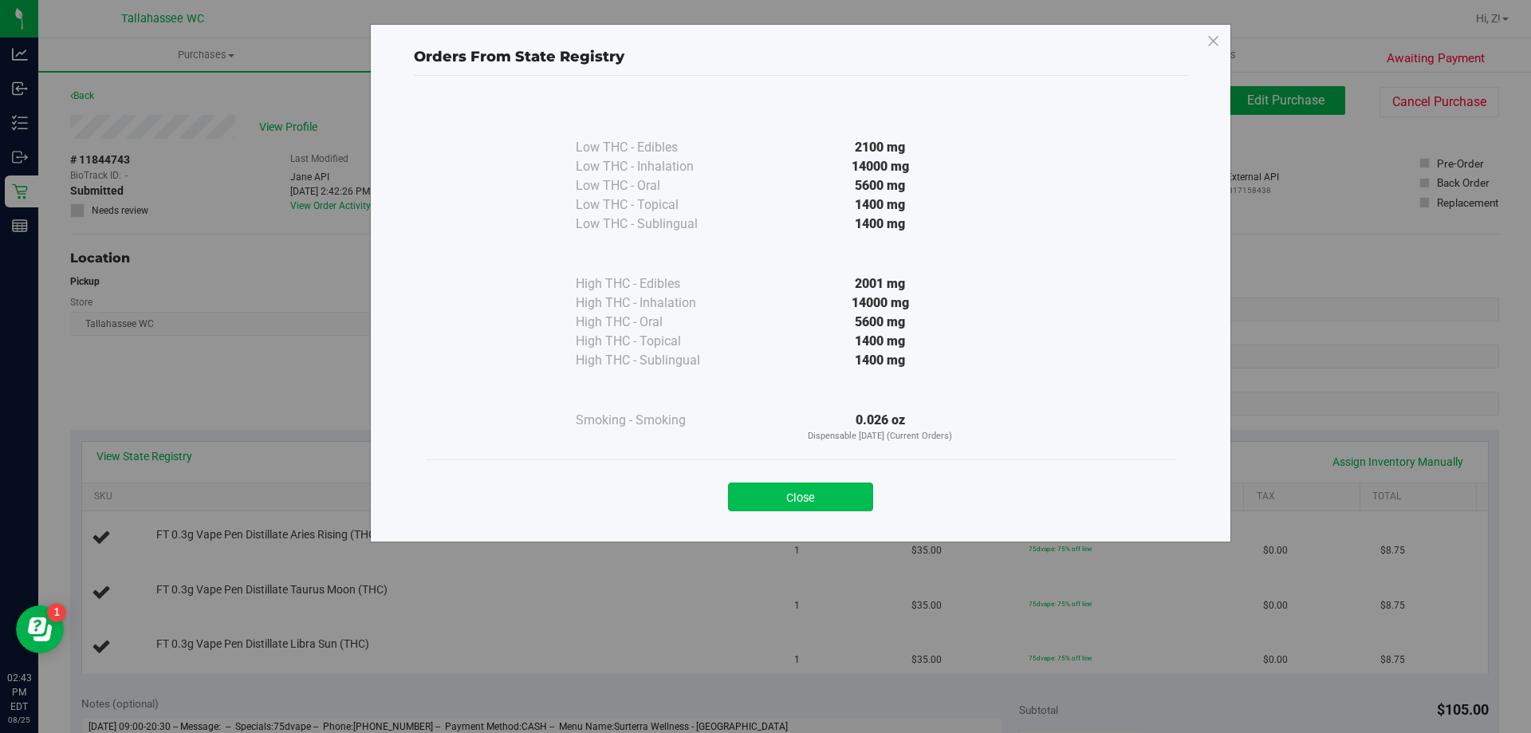
click at [848, 491] on button "Close" at bounding box center [800, 496] width 145 height 29
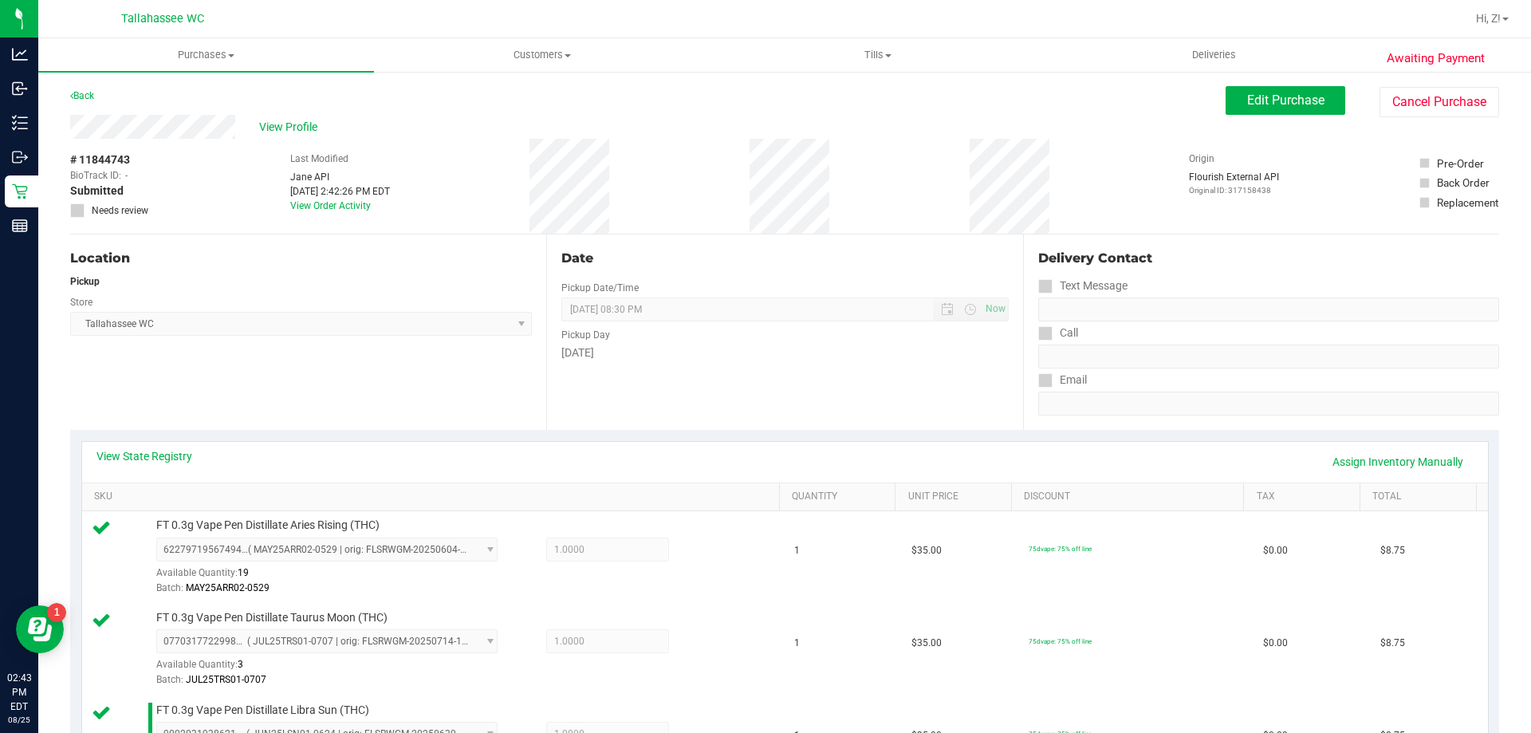
scroll to position [399, 0]
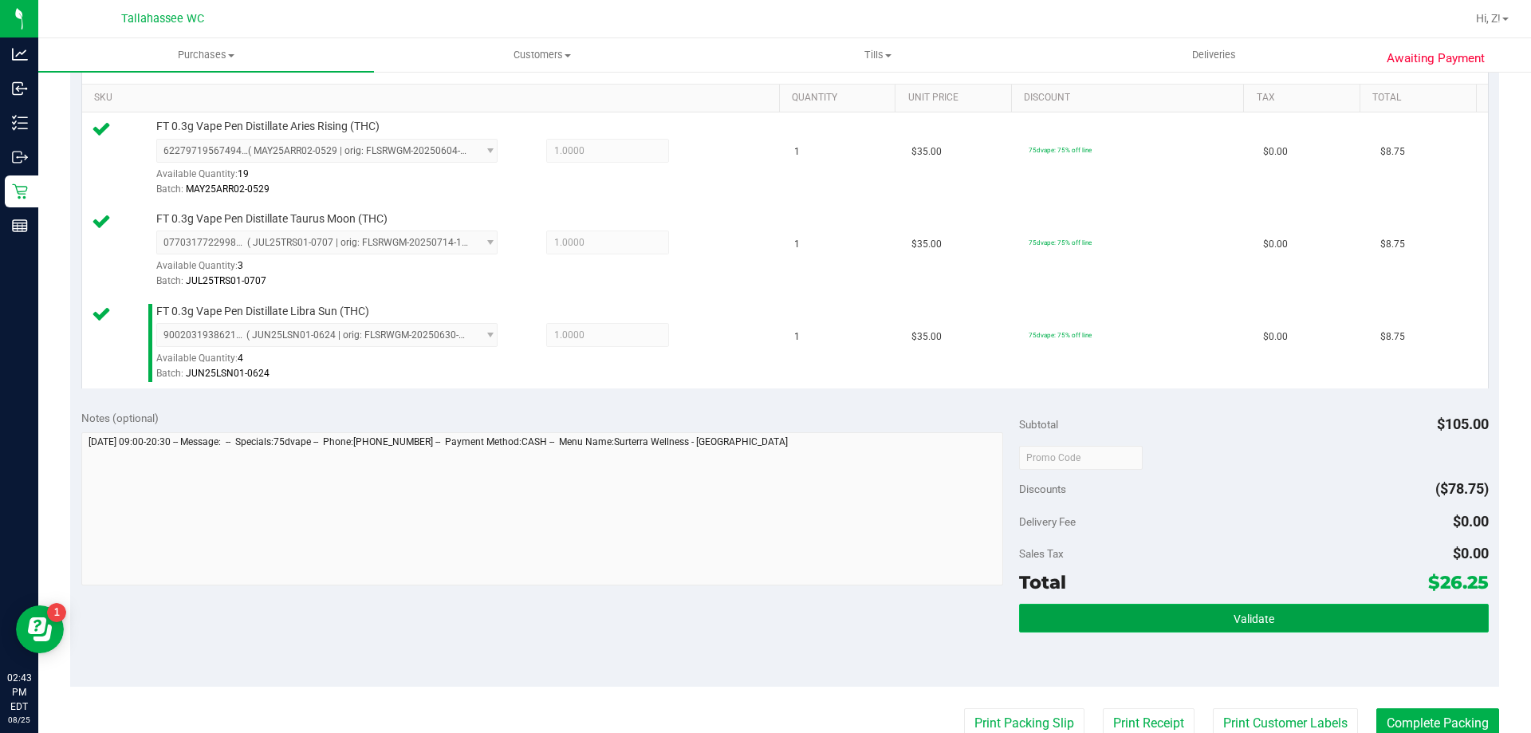
click at [1271, 630] on button "Validate" at bounding box center [1253, 618] width 469 height 29
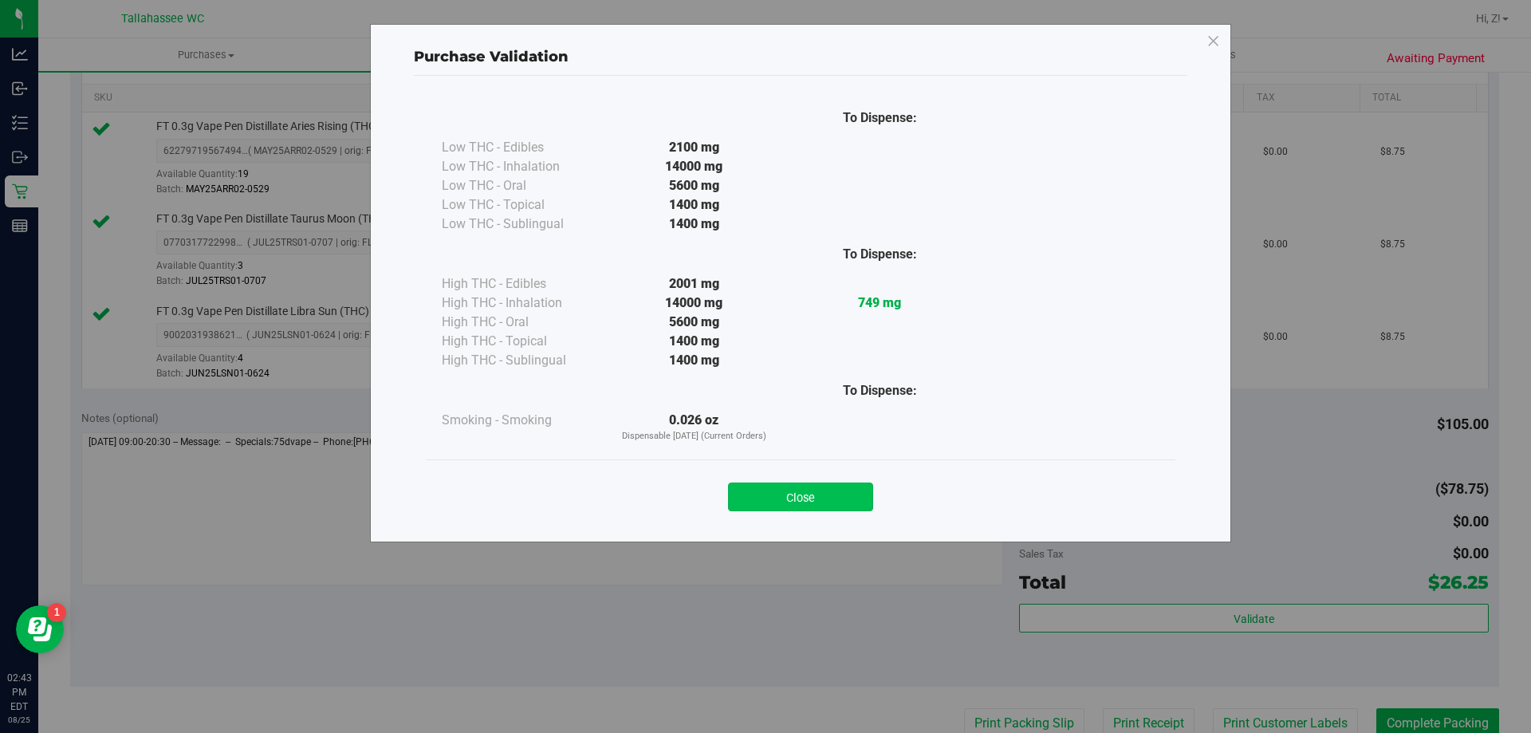
click at [834, 494] on button "Close" at bounding box center [800, 496] width 145 height 29
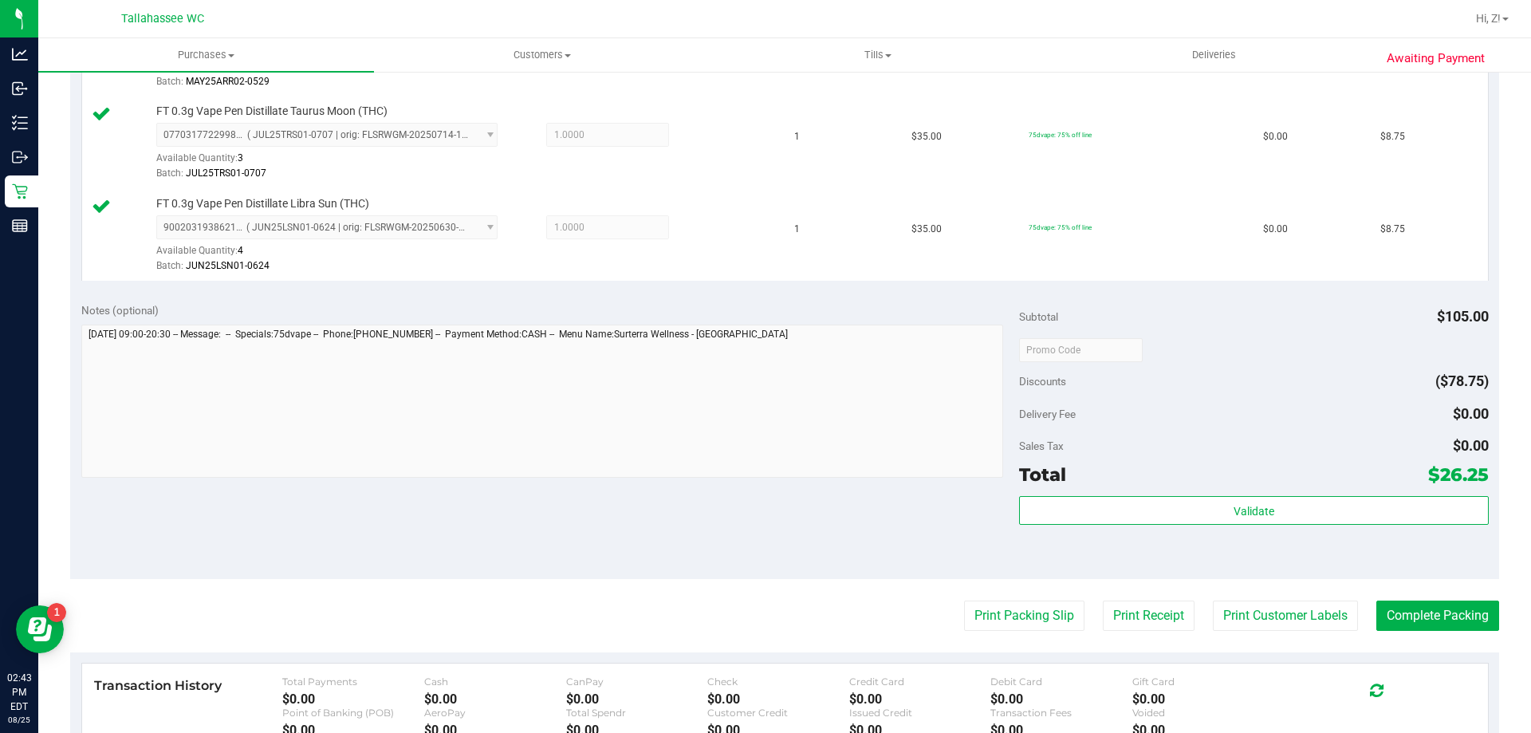
scroll to position [718, 0]
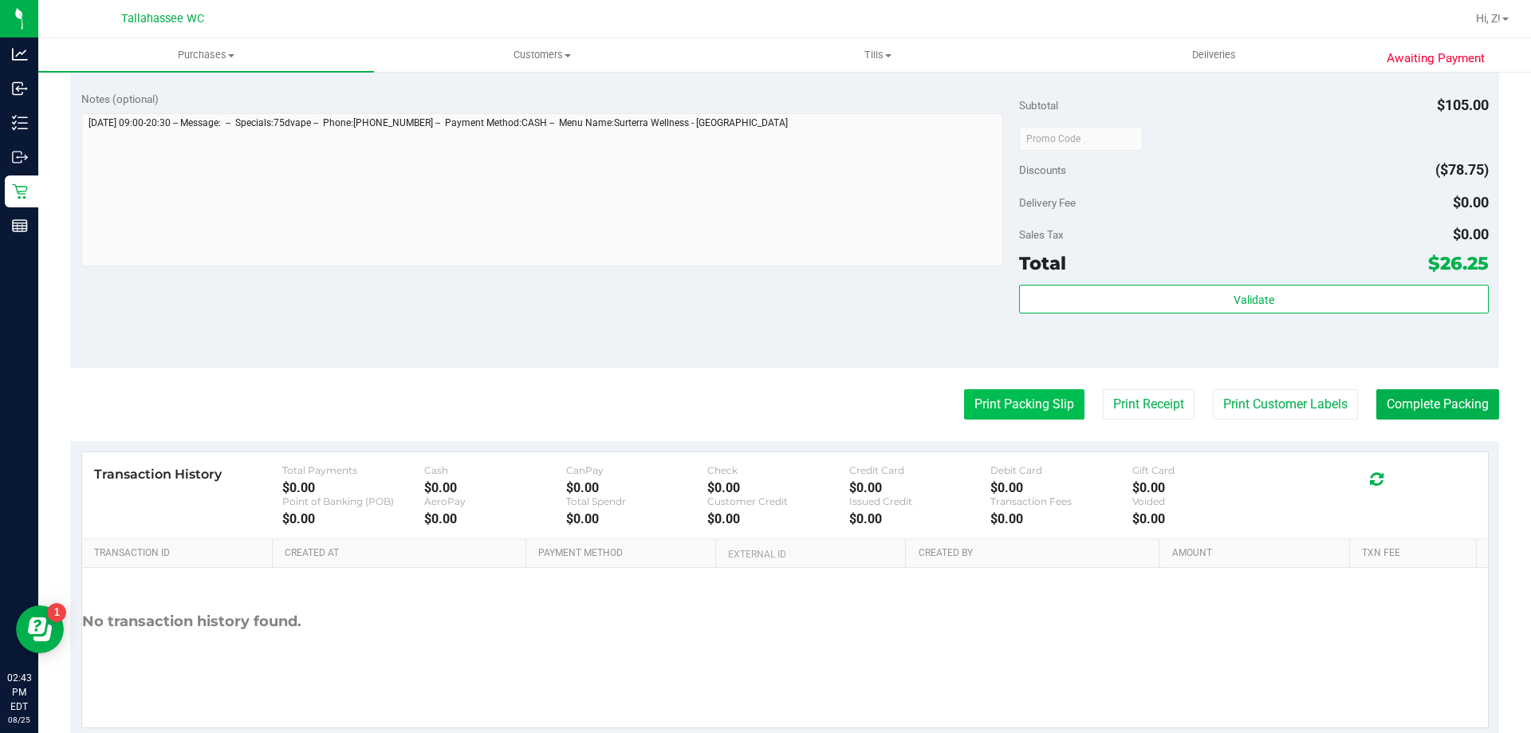
click at [994, 404] on button "Print Packing Slip" at bounding box center [1024, 404] width 120 height 30
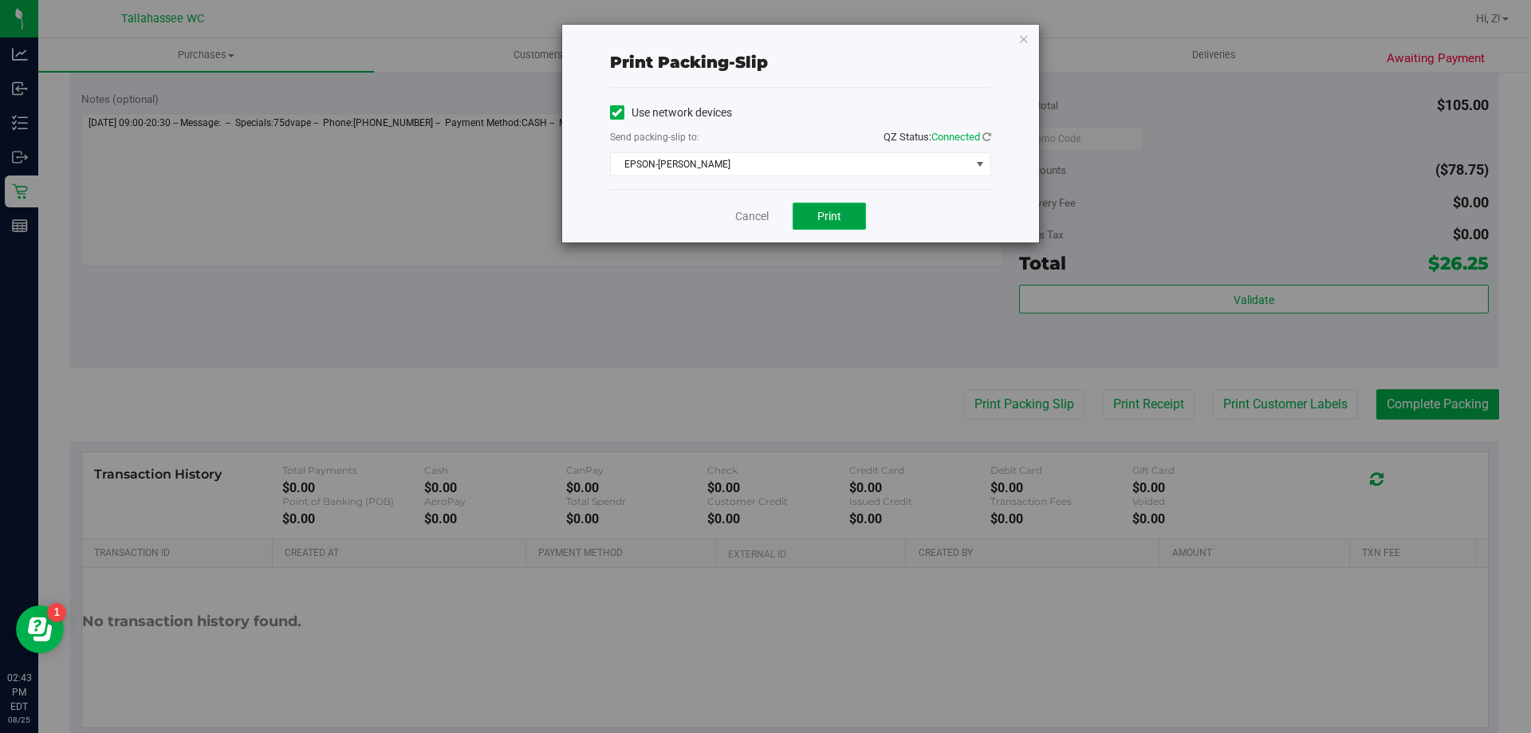
click at [810, 209] on button "Print" at bounding box center [829, 216] width 73 height 27
click at [1015, 37] on div "Print packing-slip Use network devices Send packing-slip to: QZ Status: Connect…" at bounding box center [800, 134] width 477 height 218
click at [1019, 41] on icon "button" at bounding box center [1023, 38] width 11 height 19
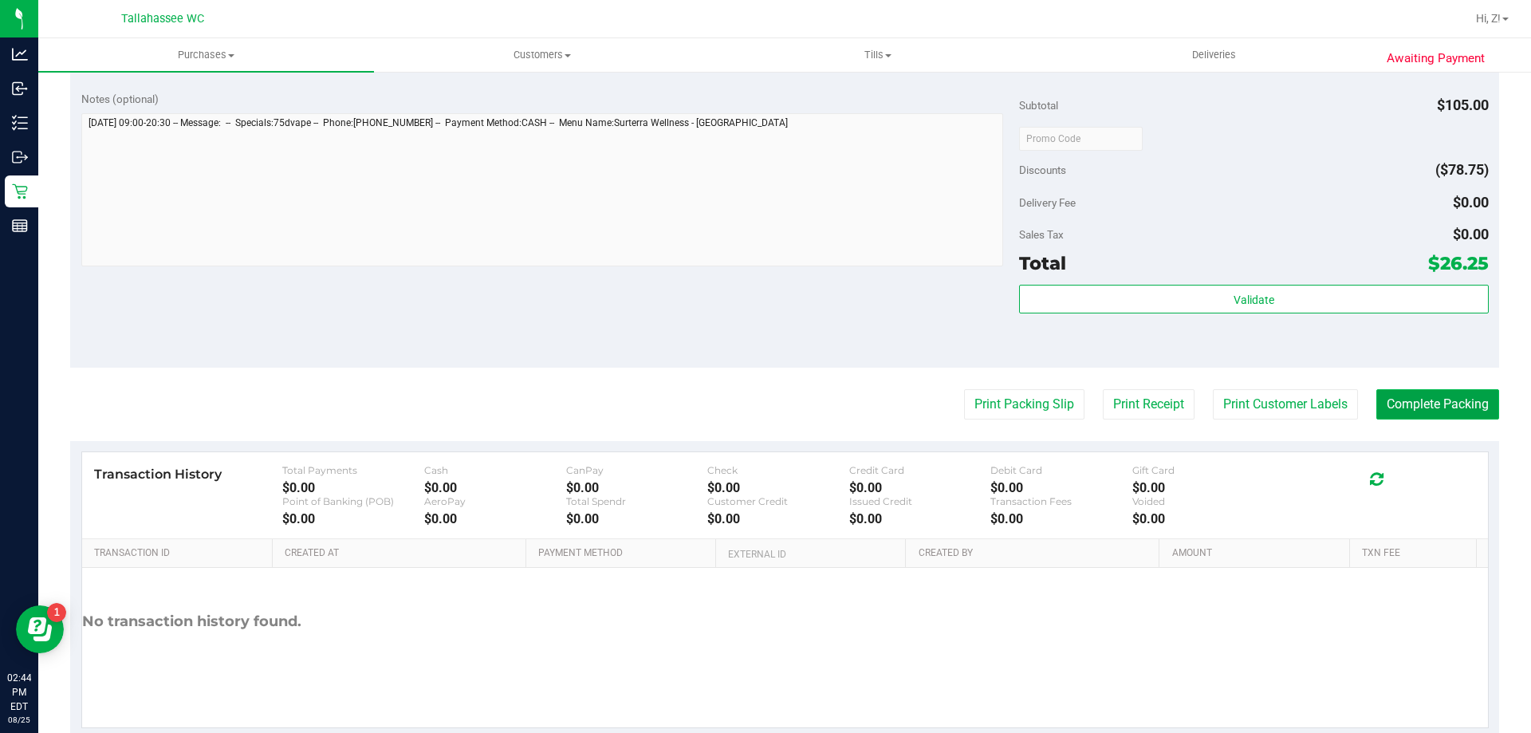
click at [1458, 407] on button "Complete Packing" at bounding box center [1437, 404] width 123 height 30
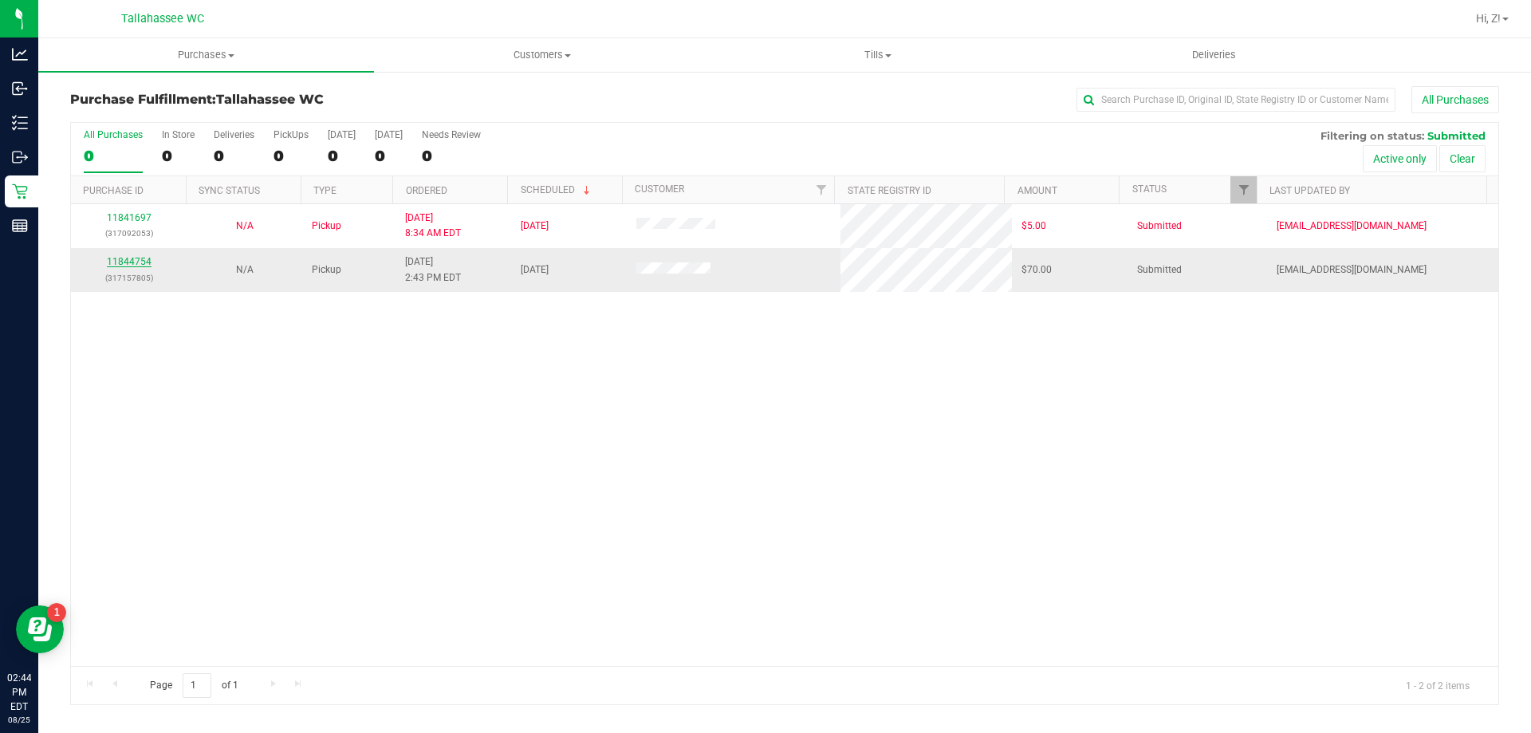
click at [123, 263] on link "11844754" at bounding box center [129, 261] width 45 height 11
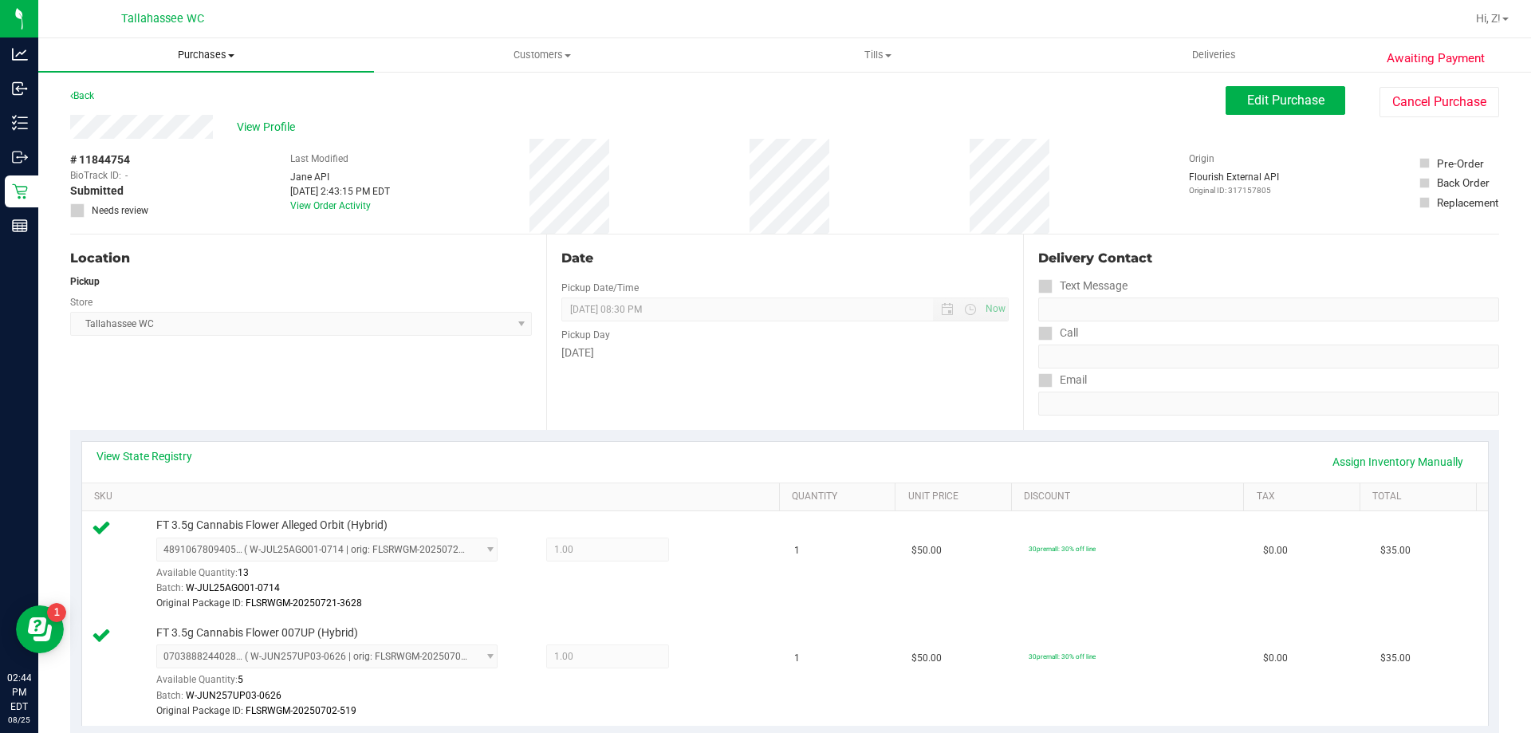
click at [187, 57] on span "Purchases" at bounding box center [206, 55] width 336 height 14
click at [120, 115] on span "Fulfillment" at bounding box center [87, 115] width 99 height 14
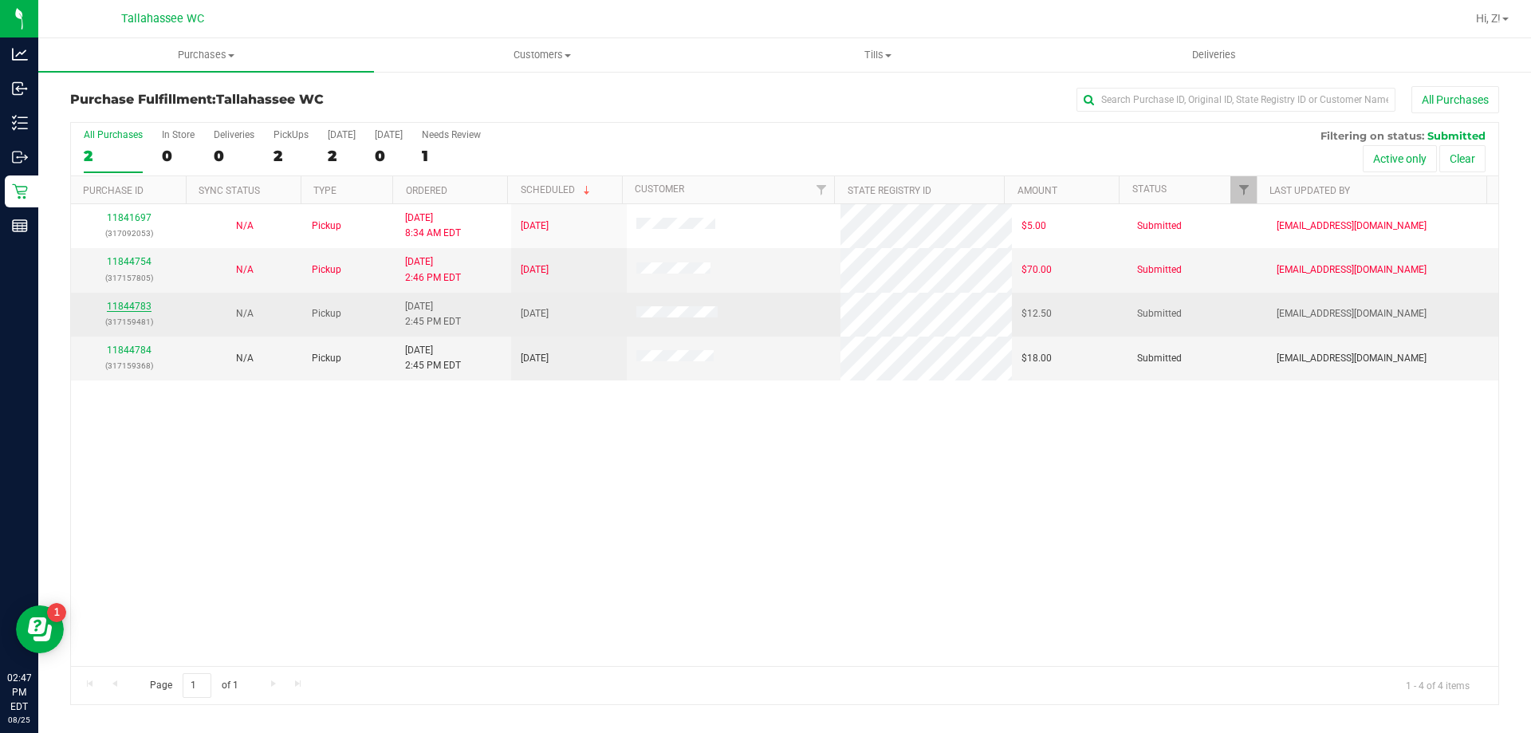
click at [140, 308] on link "11844783" at bounding box center [129, 306] width 45 height 11
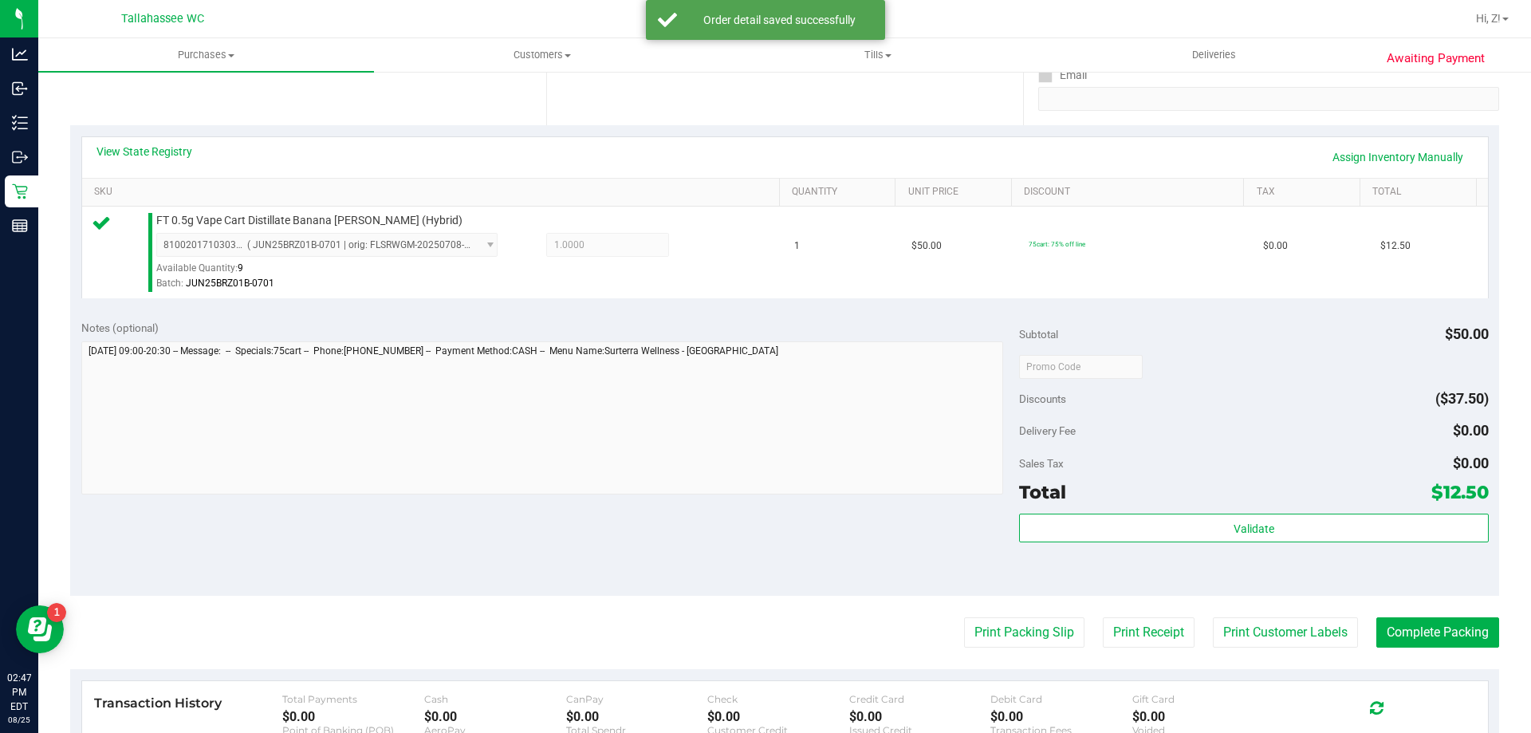
scroll to position [319, 0]
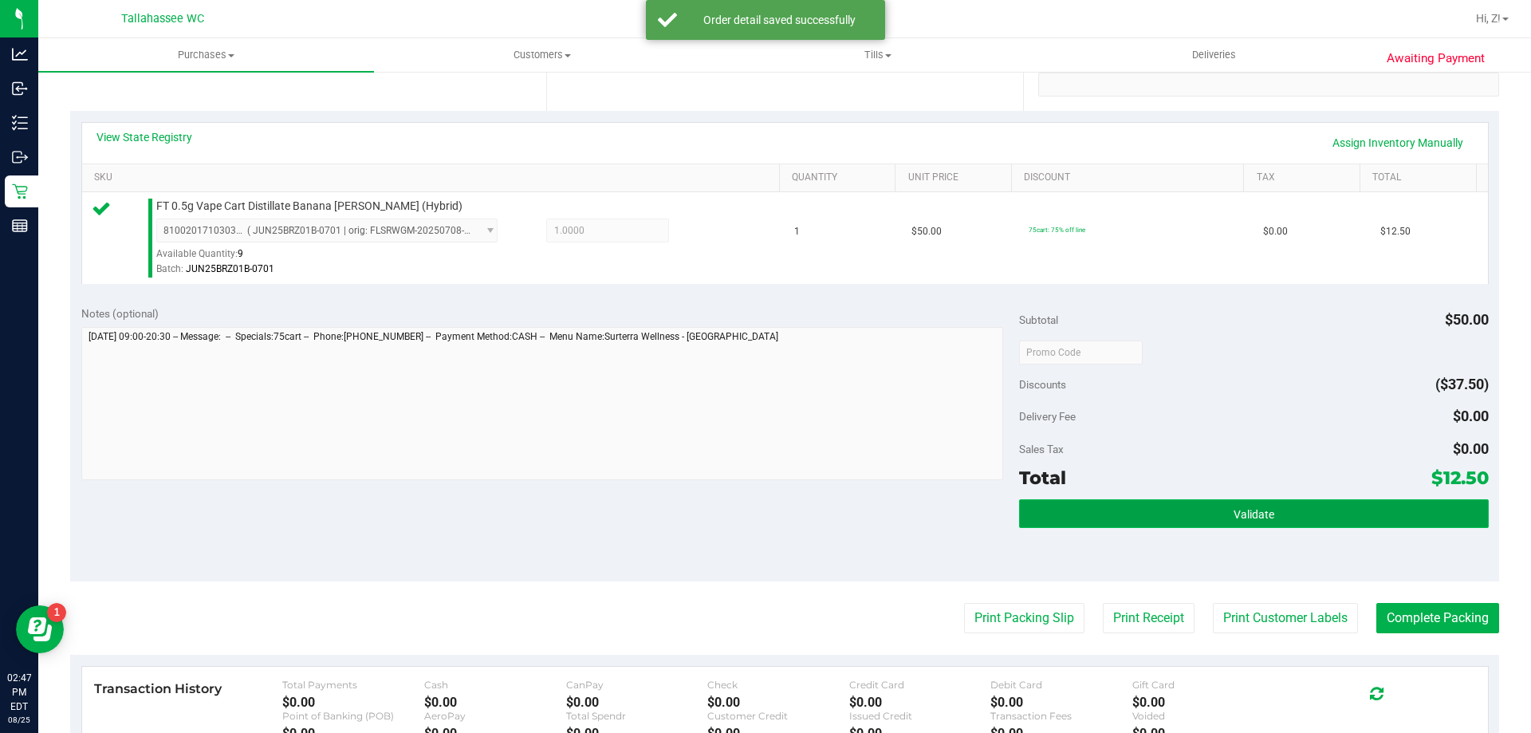
click at [1284, 506] on button "Validate" at bounding box center [1253, 513] width 469 height 29
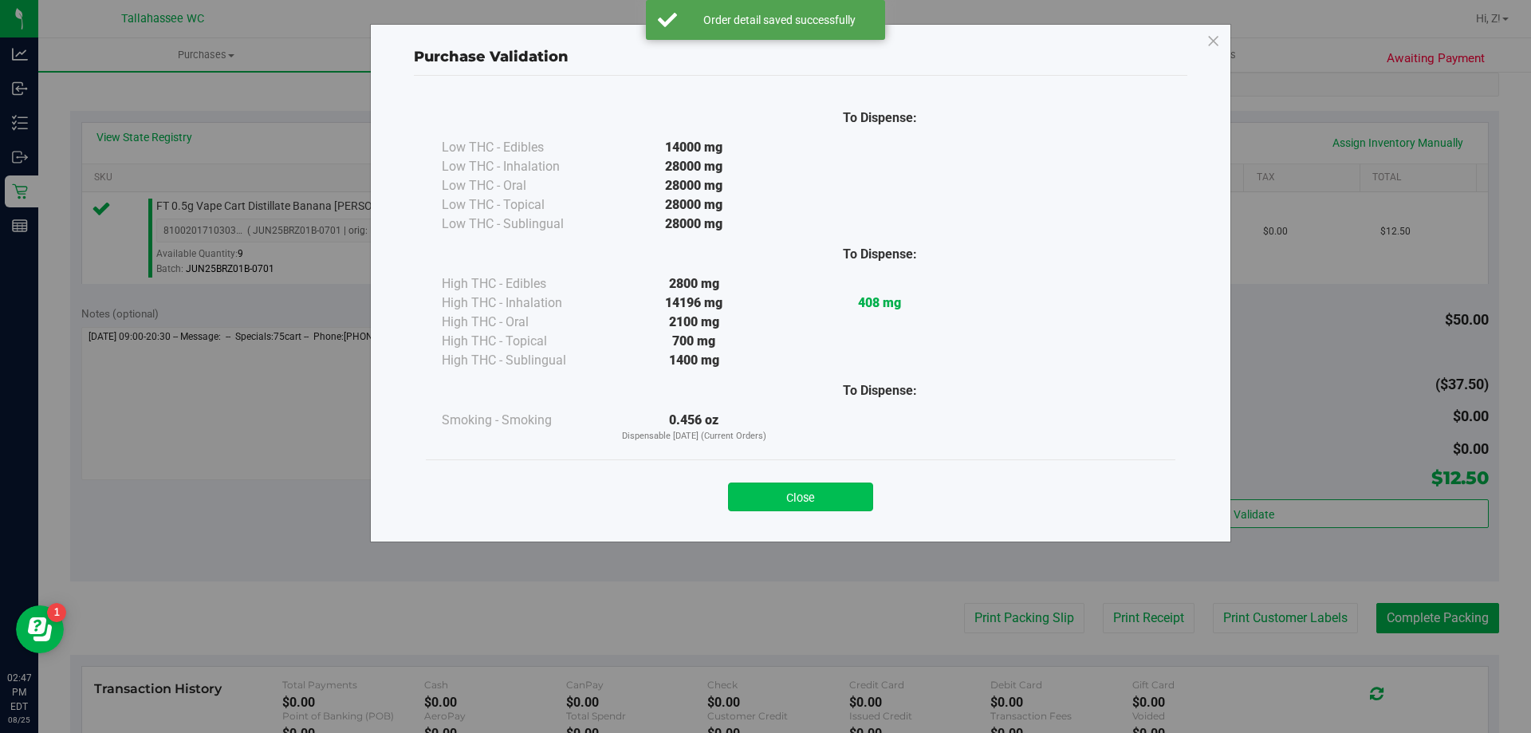
click at [833, 497] on button "Close" at bounding box center [800, 496] width 145 height 29
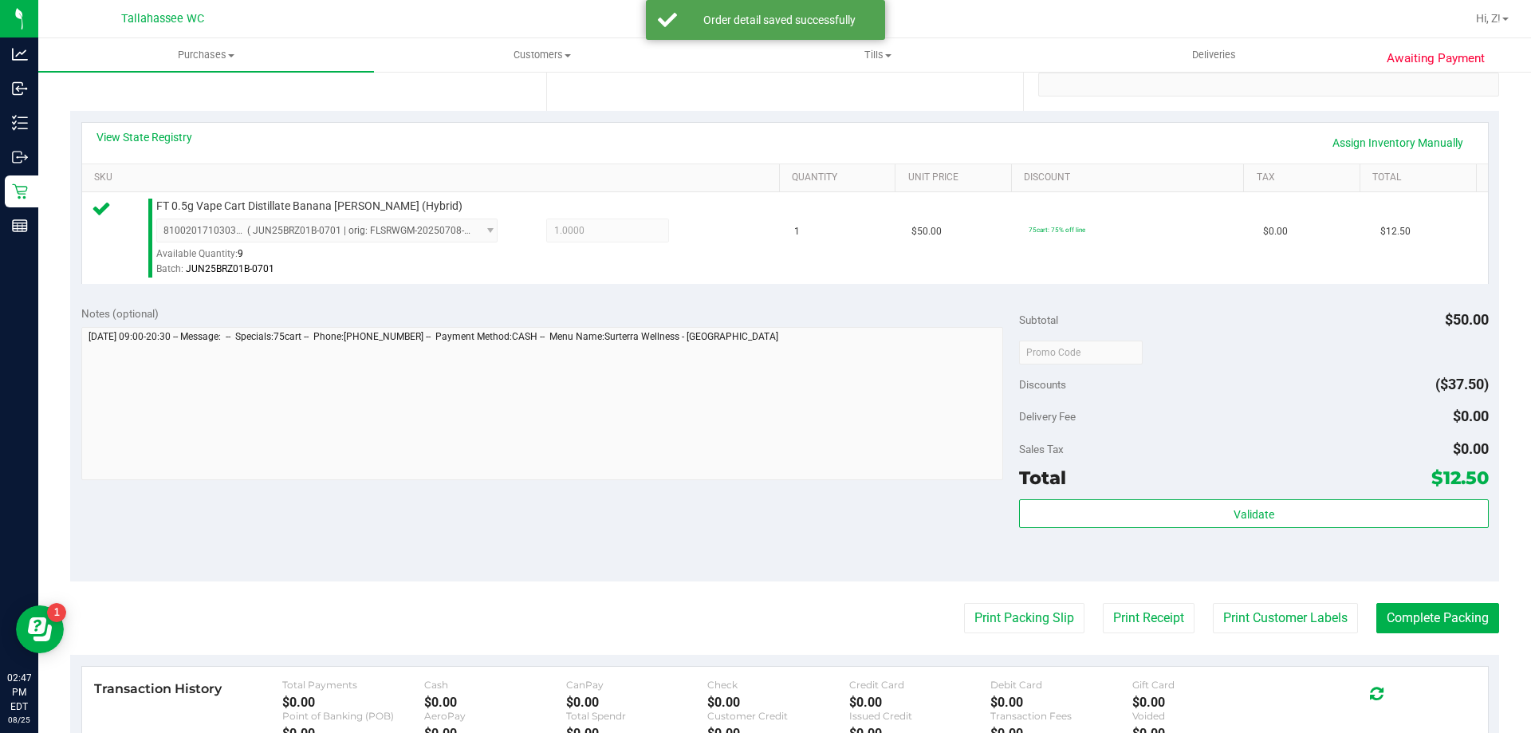
click at [1009, 595] on purchase-details "Back Edit Purchase Cancel Purchase View Profile # 11844783 BioTrack ID: - Submi…" at bounding box center [784, 360] width 1429 height 1186
click at [1018, 617] on button "Print Packing Slip" at bounding box center [1024, 618] width 120 height 30
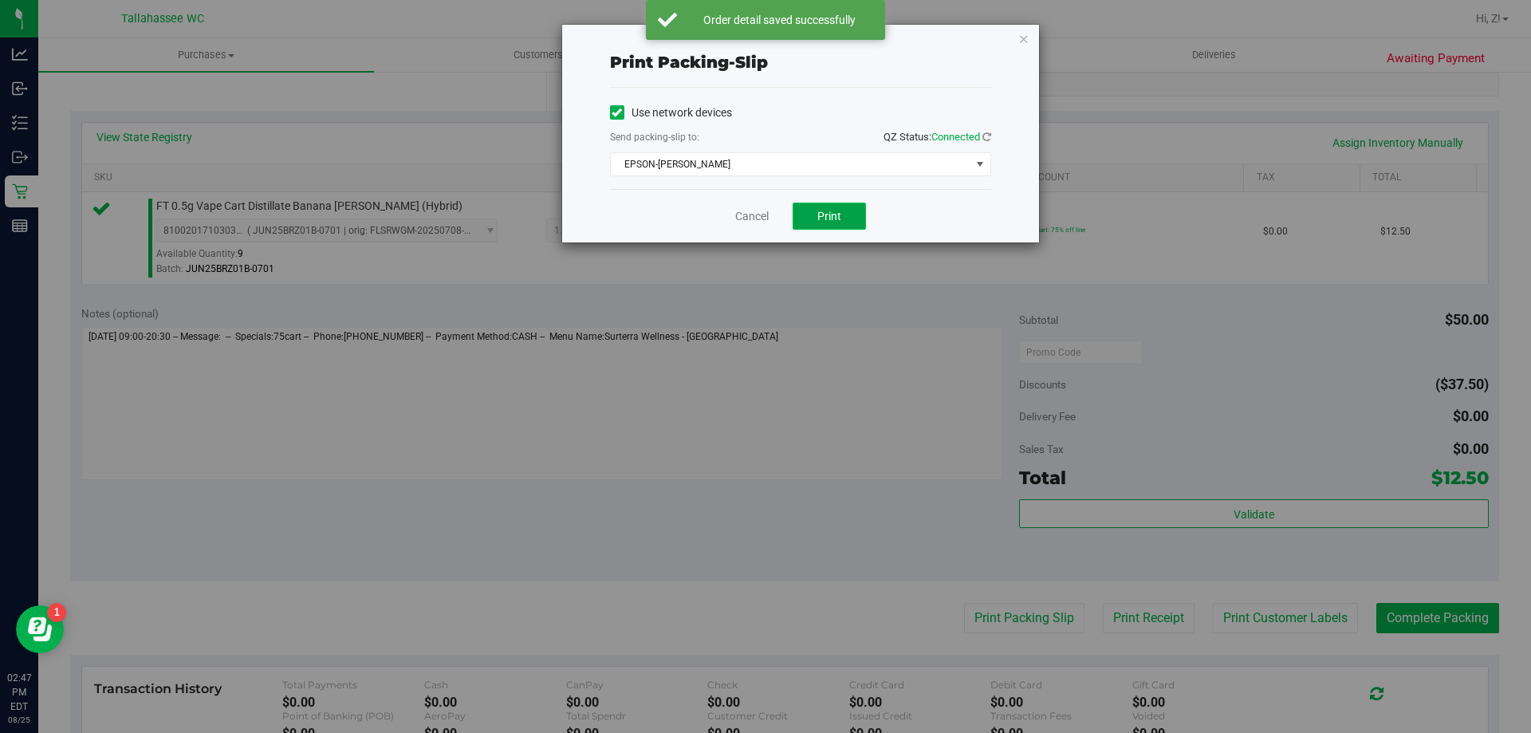
click at [841, 220] on button "Print" at bounding box center [829, 216] width 73 height 27
click at [1016, 37] on div "Print packing-slip Use network devices Send packing-slip to: QZ Status: Connect…" at bounding box center [800, 134] width 477 height 218
click at [1021, 40] on icon "button" at bounding box center [1023, 38] width 11 height 19
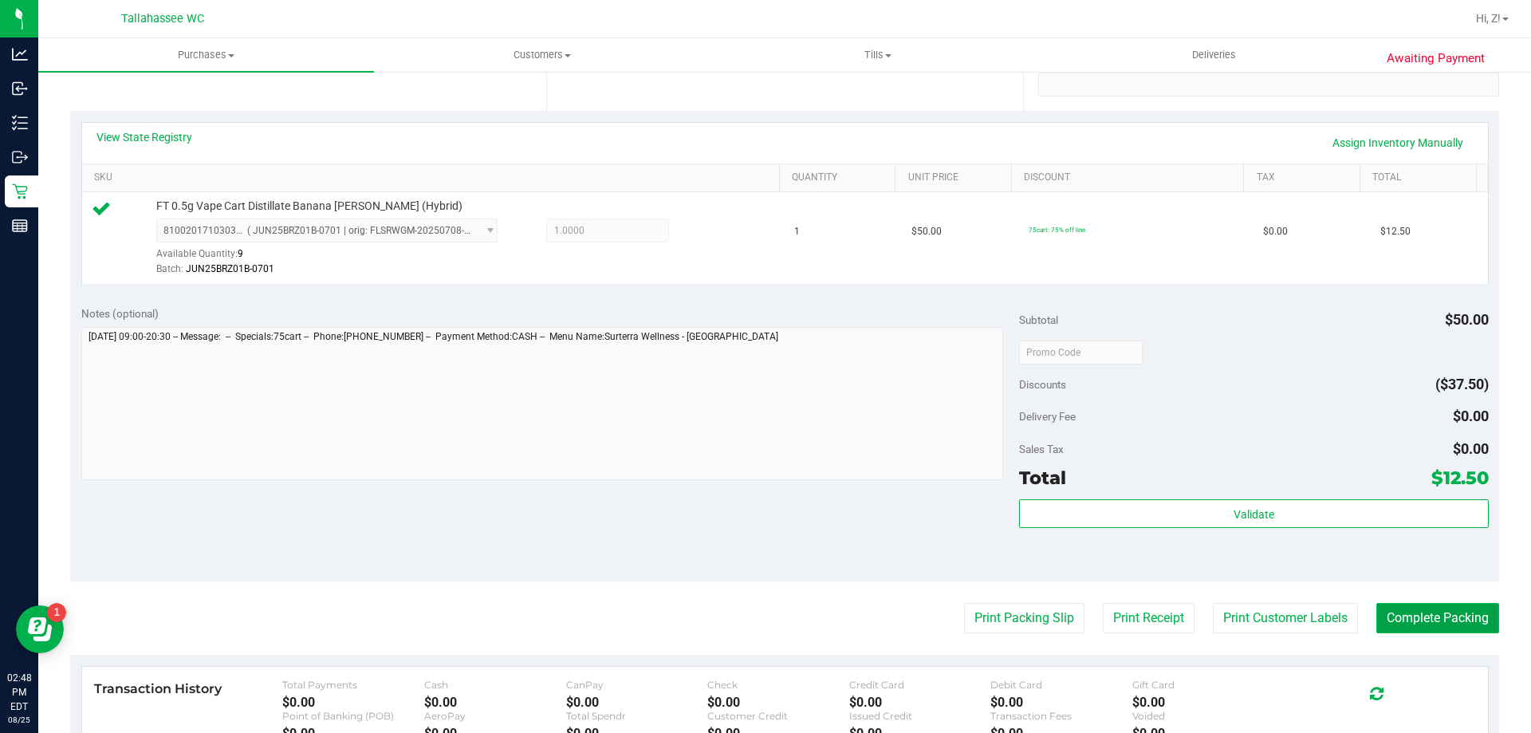
click at [1461, 620] on button "Complete Packing" at bounding box center [1437, 618] width 123 height 30
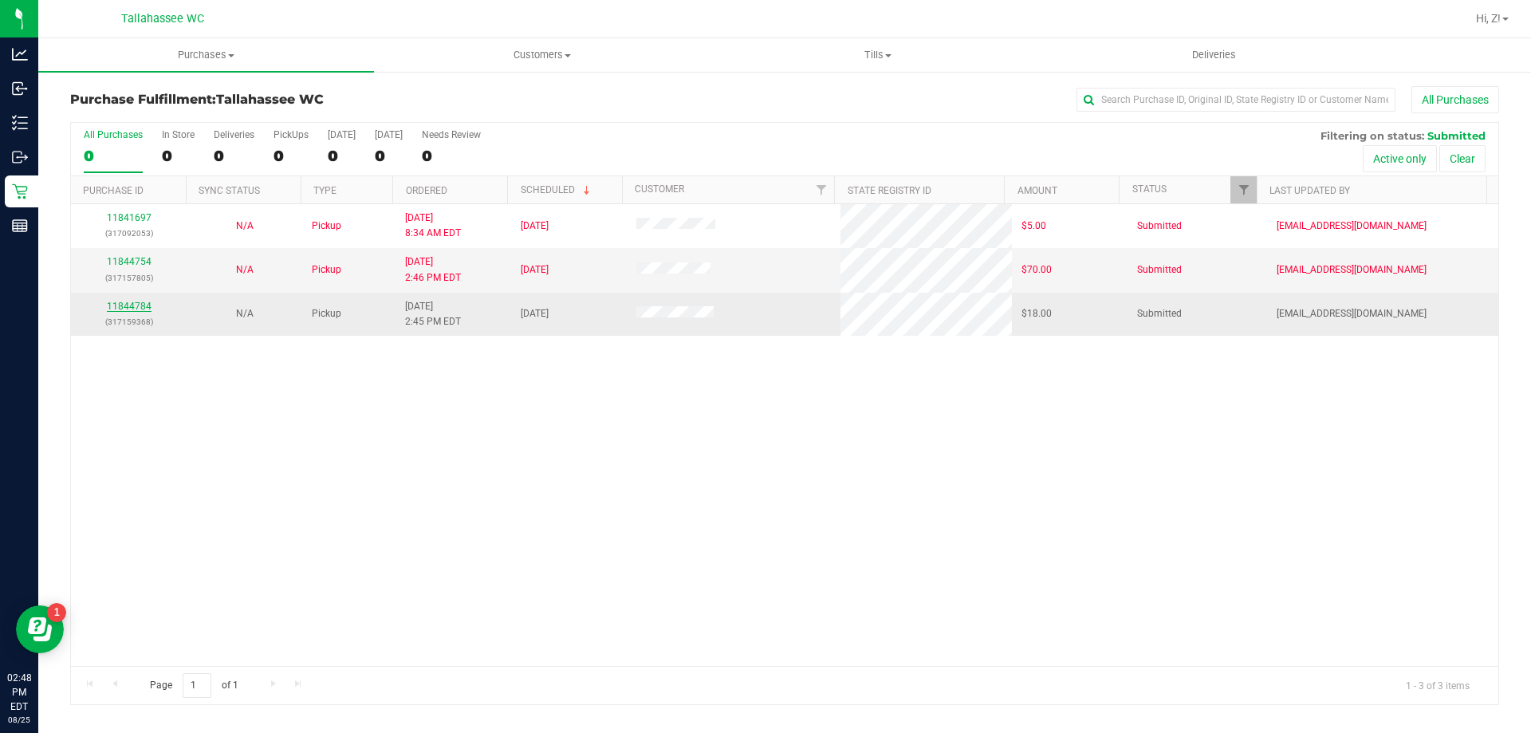
click at [128, 311] on link "11844784" at bounding box center [129, 306] width 45 height 11
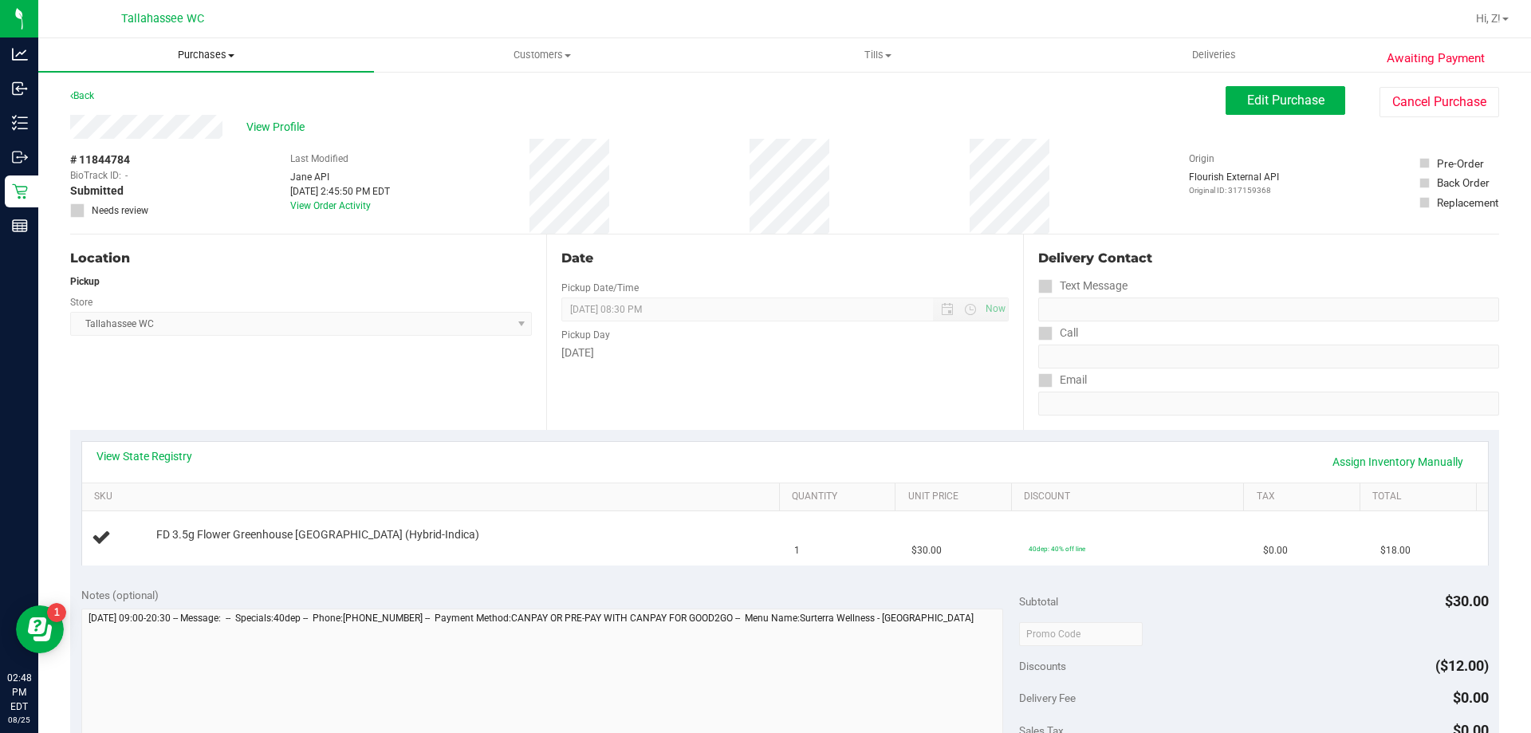
click at [216, 53] on span "Purchases" at bounding box center [206, 55] width 336 height 14
click at [136, 108] on li "Fulfillment" at bounding box center [206, 115] width 336 height 19
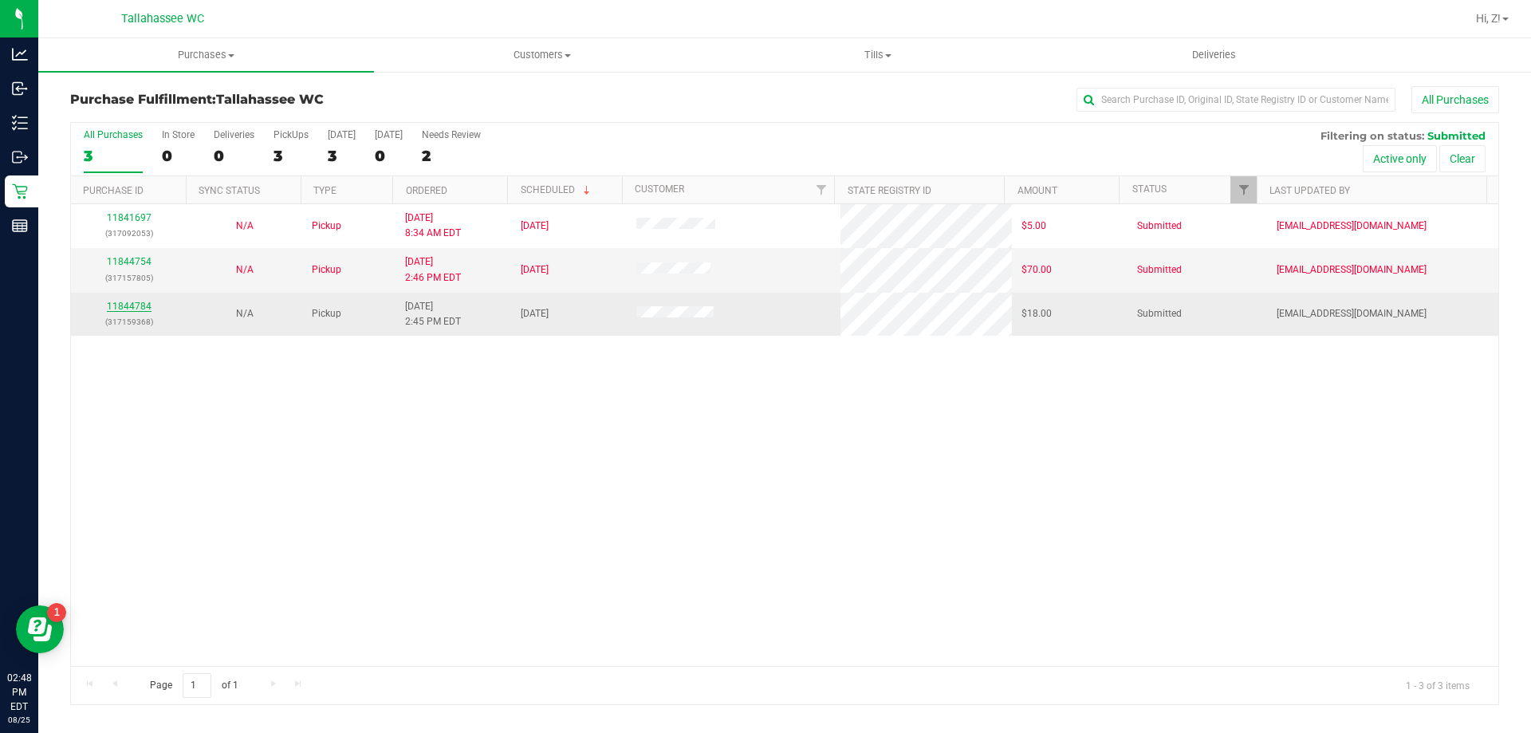
click at [148, 305] on link "11844784" at bounding box center [129, 306] width 45 height 11
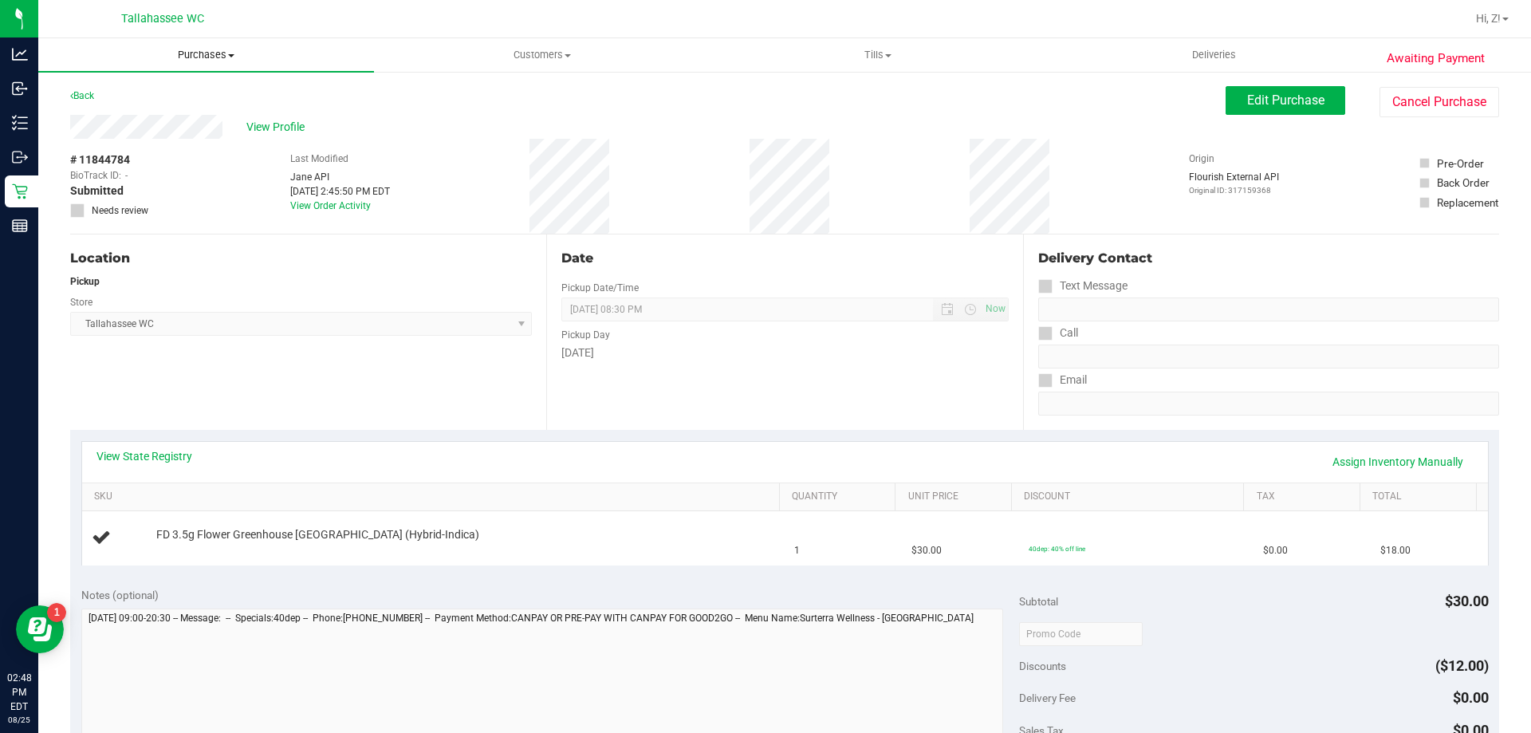
click at [200, 50] on span "Purchases" at bounding box center [206, 55] width 336 height 14
click at [129, 115] on span "Fulfillment" at bounding box center [87, 115] width 99 height 14
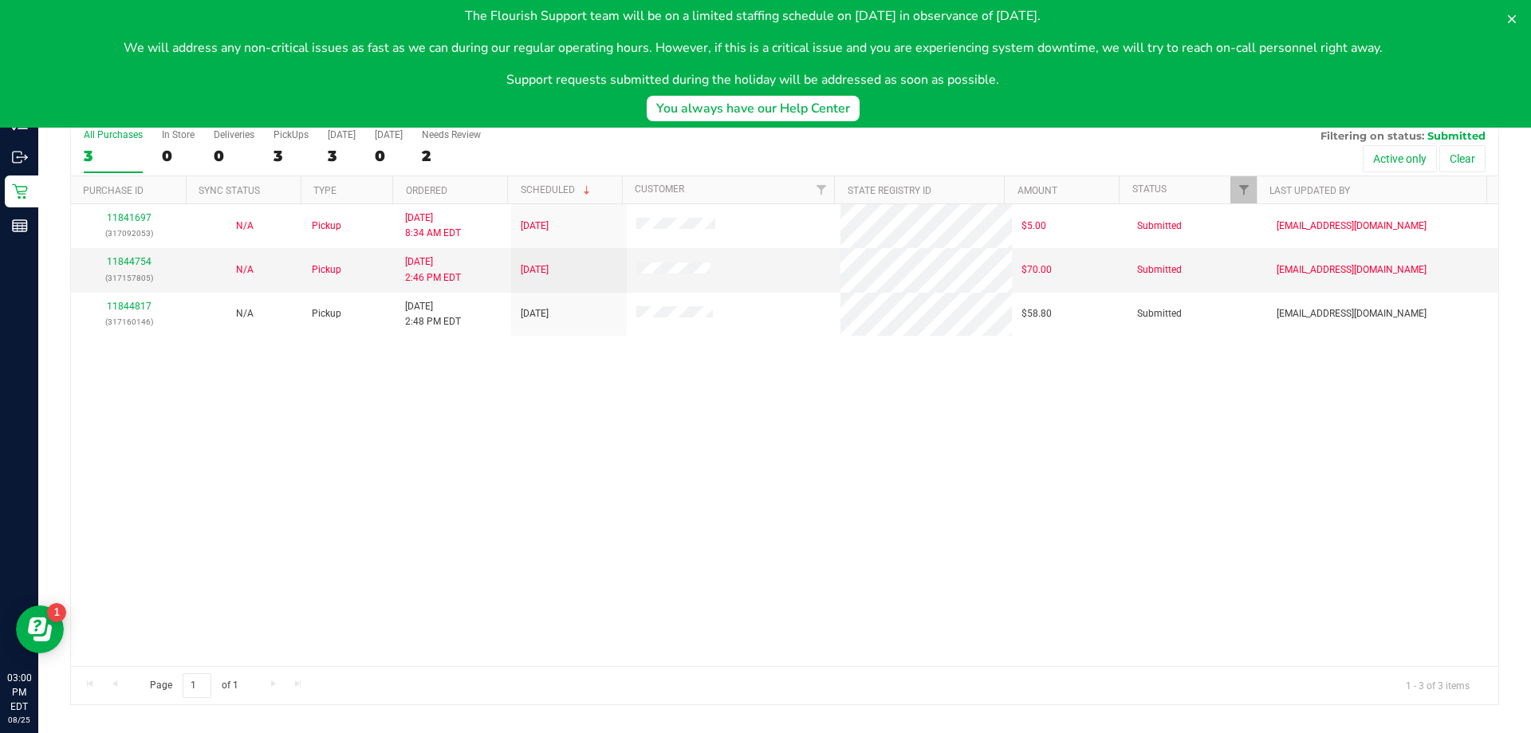
click at [671, 520] on div "11841697 (317092053) N/A Pickup [DATE] 8:34 AM EDT 8/25/2025 $5.00 Submitted [E…" at bounding box center [784, 435] width 1427 height 462
click at [1520, 20] on button at bounding box center [1512, 19] width 26 height 26
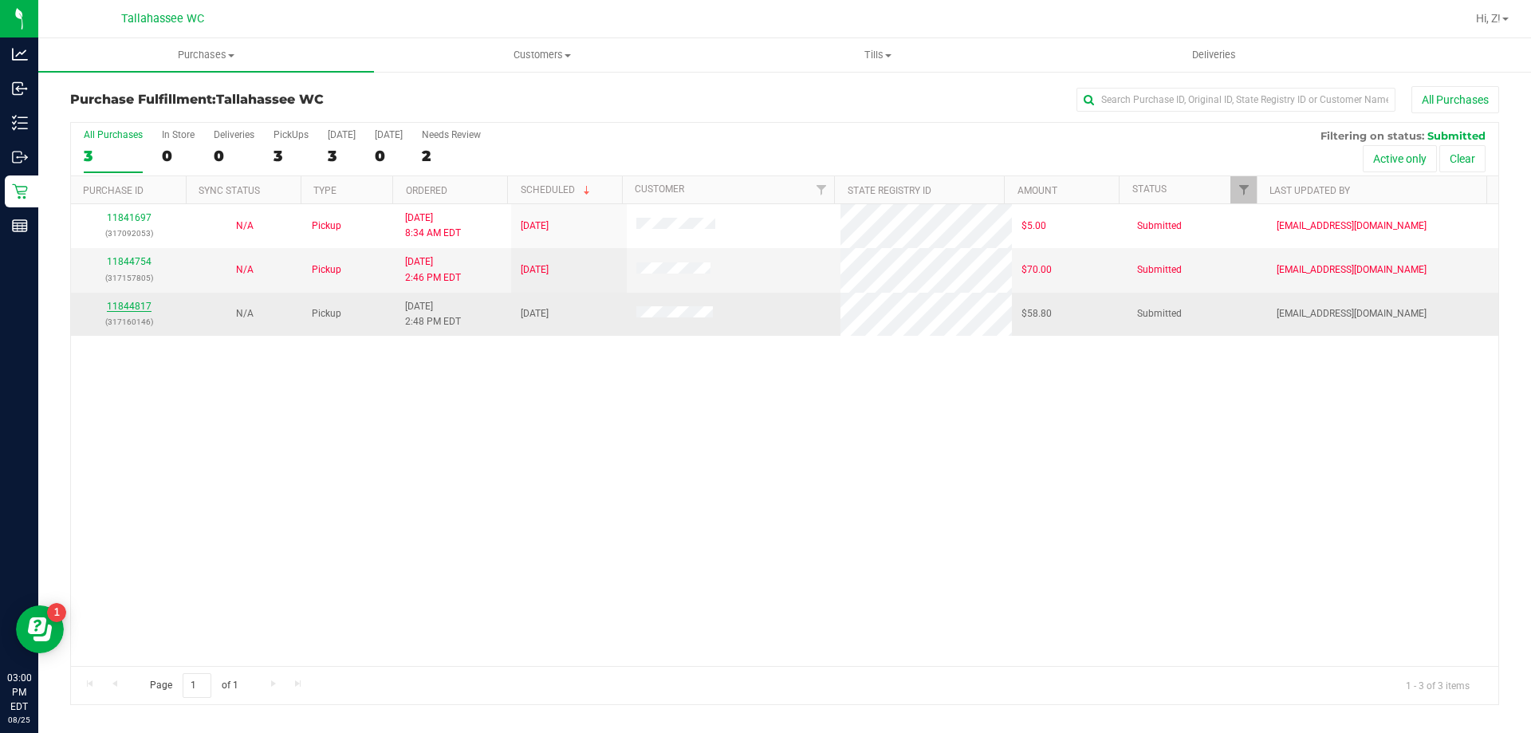
click at [126, 304] on link "11844817" at bounding box center [129, 306] width 45 height 11
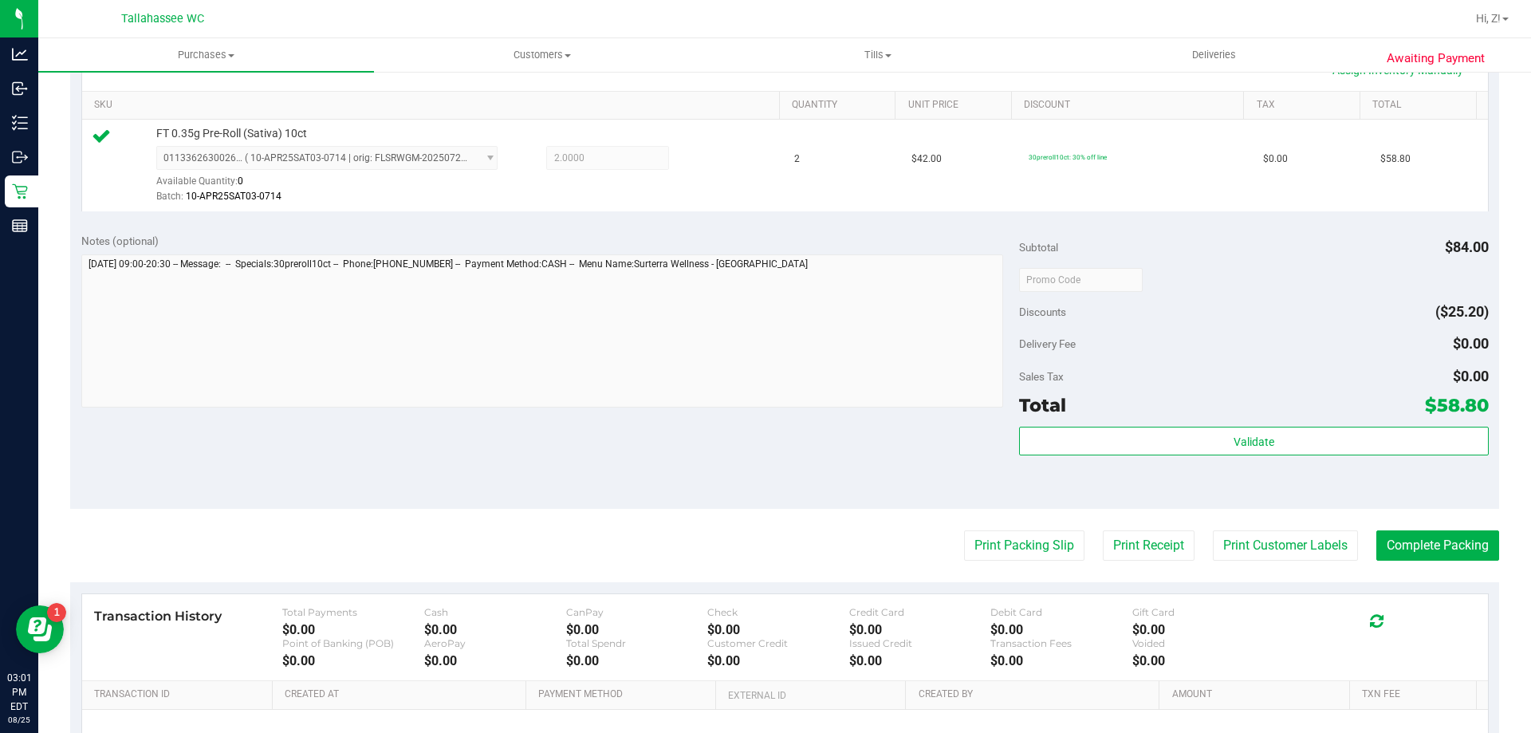
scroll to position [399, 0]
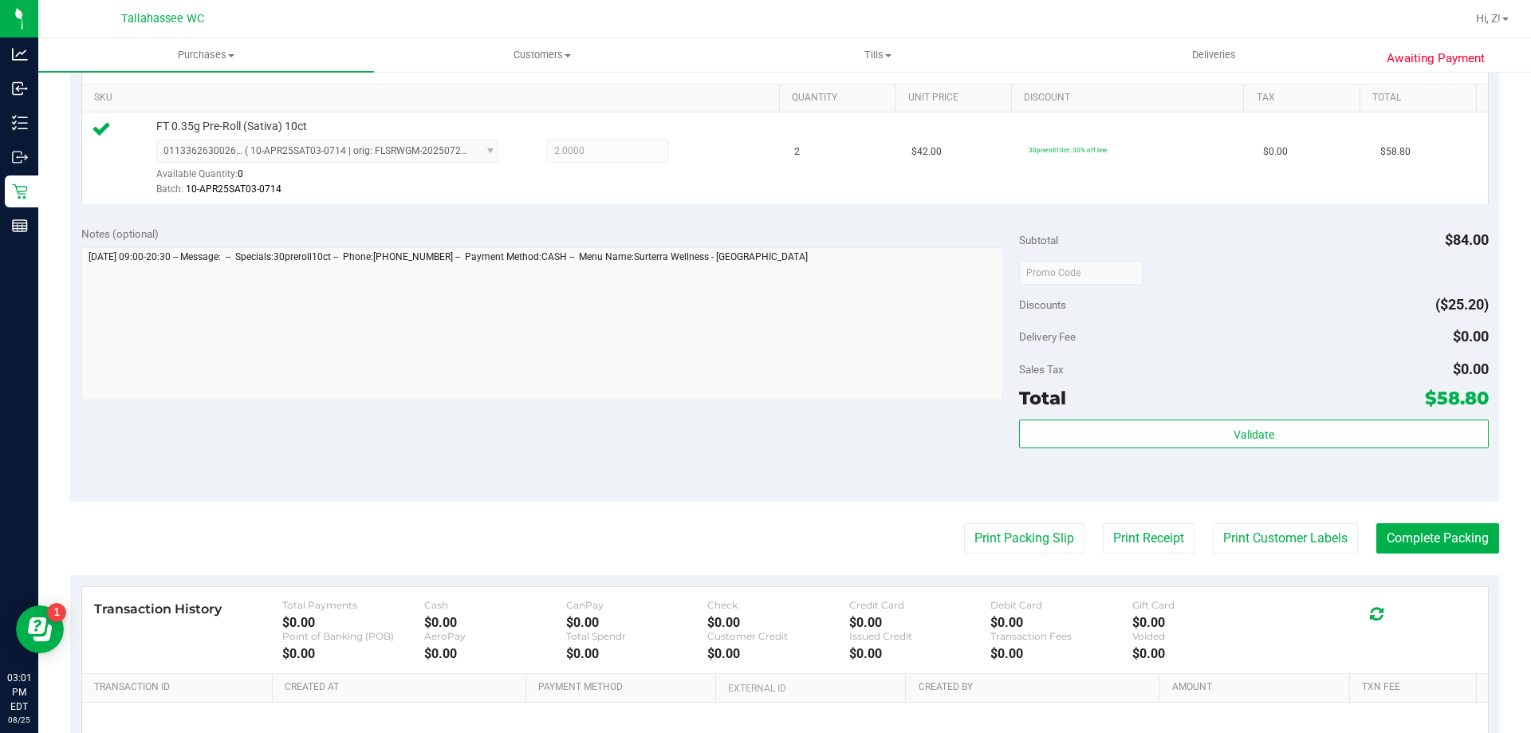
click at [1280, 417] on div "Subtotal $84.00 Discounts ($25.20) Delivery Fee $0.00 Sales Tax $0.00 Total $58…" at bounding box center [1253, 359] width 469 height 266
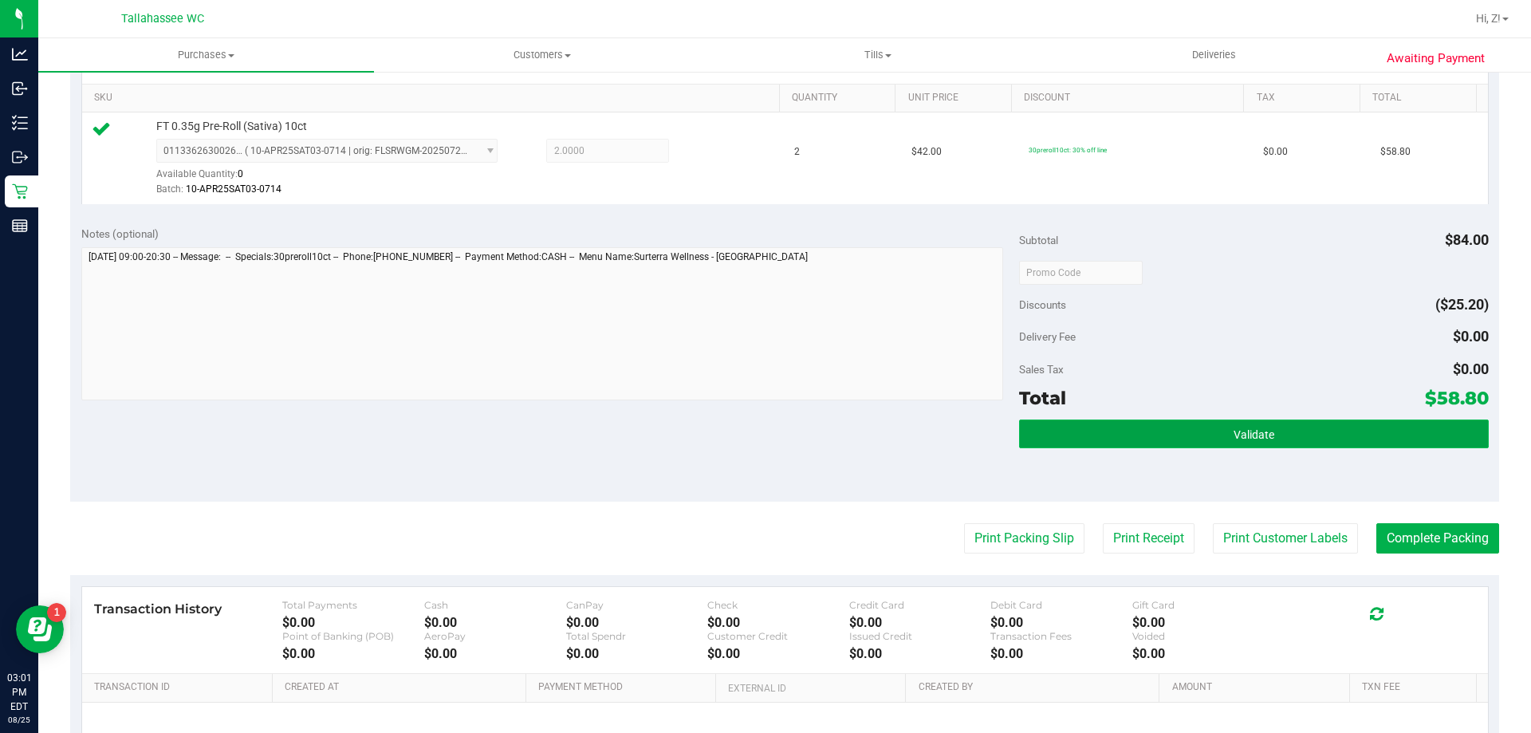
click at [1273, 431] on button "Validate" at bounding box center [1253, 433] width 469 height 29
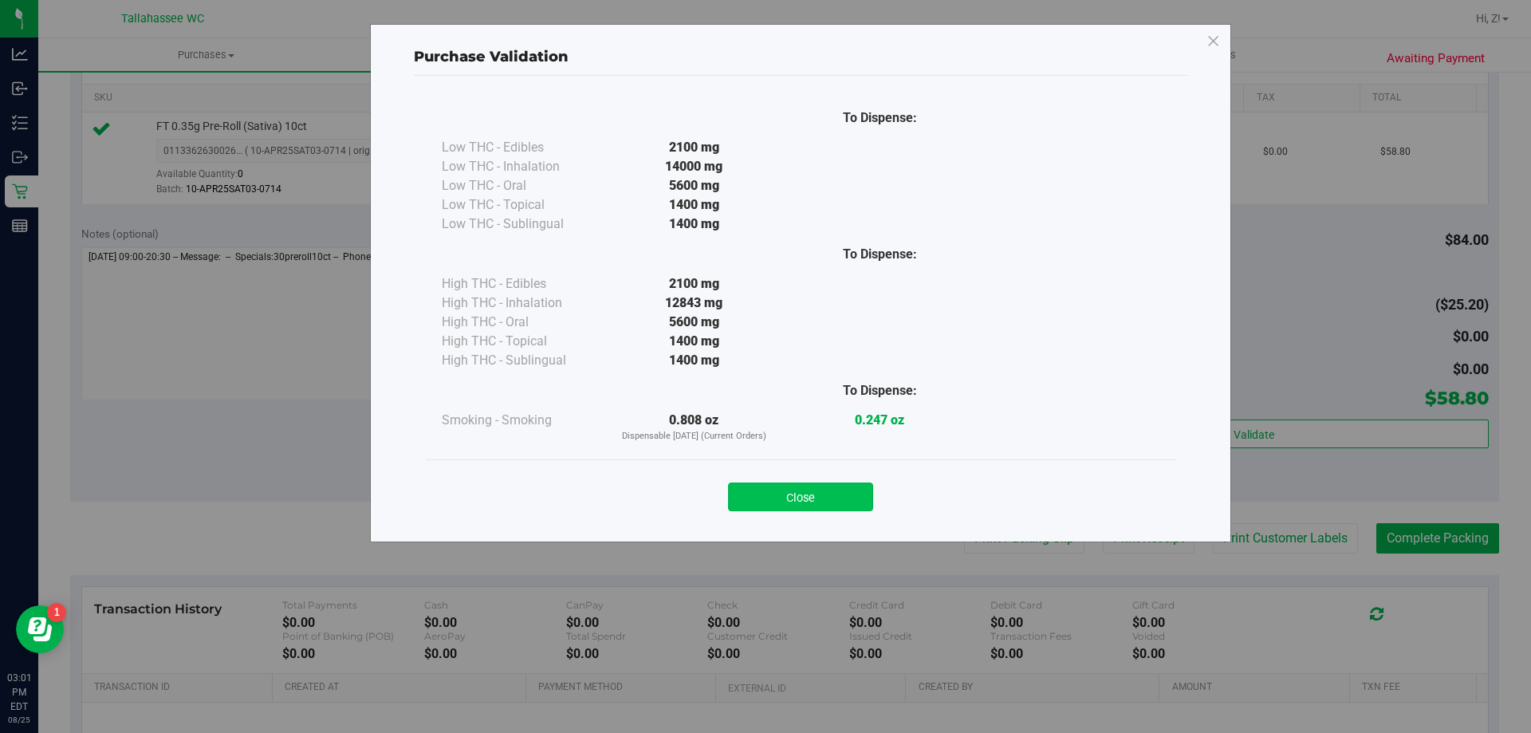
click at [843, 502] on button "Close" at bounding box center [800, 496] width 145 height 29
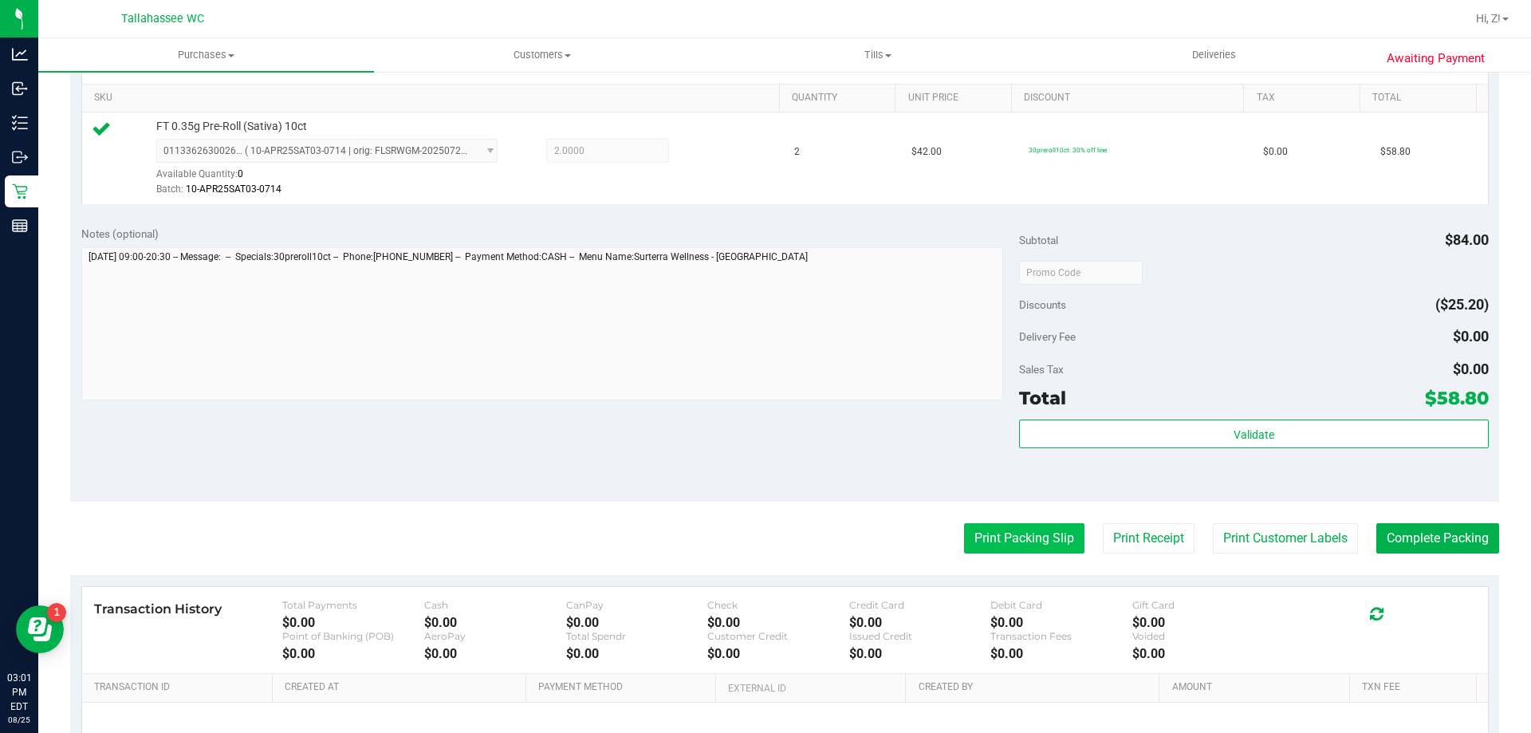
click at [1045, 547] on button "Print Packing Slip" at bounding box center [1024, 538] width 120 height 30
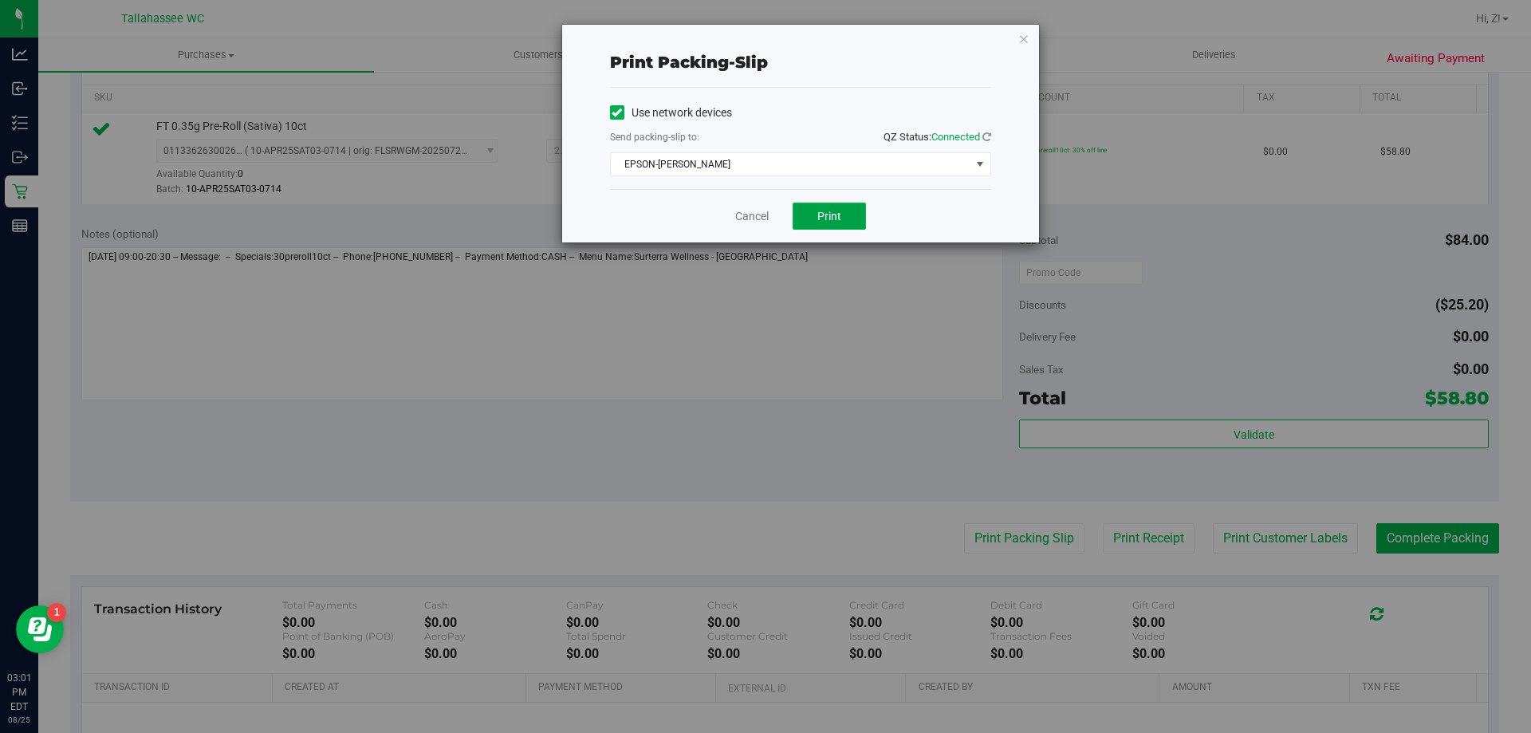
click at [824, 216] on span "Print" at bounding box center [829, 216] width 24 height 13
click at [1017, 33] on div "Print packing-slip Use network devices Send packing-slip to: QZ Status: Connect…" at bounding box center [800, 134] width 477 height 218
click at [1025, 38] on icon "button" at bounding box center [1023, 38] width 11 height 19
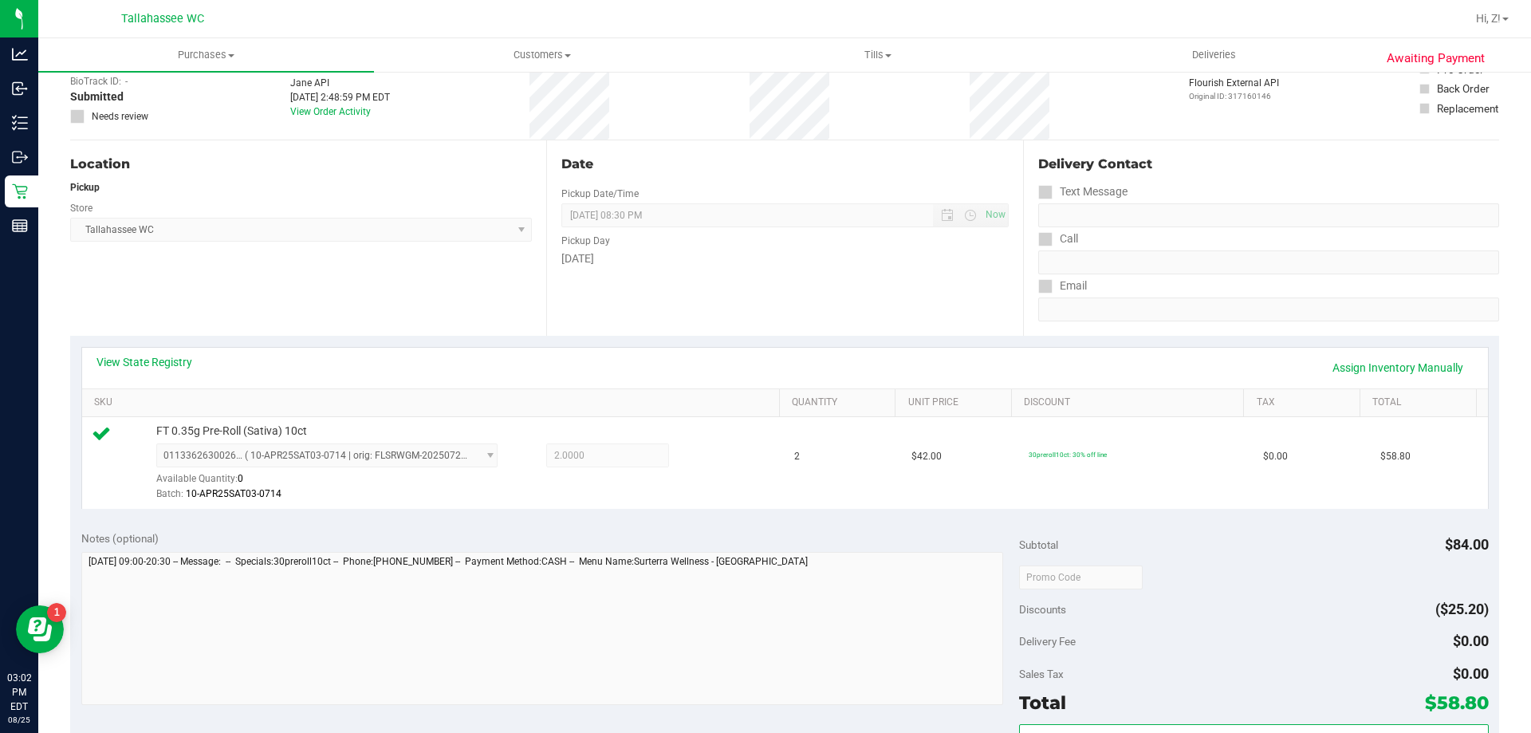
scroll to position [239, 0]
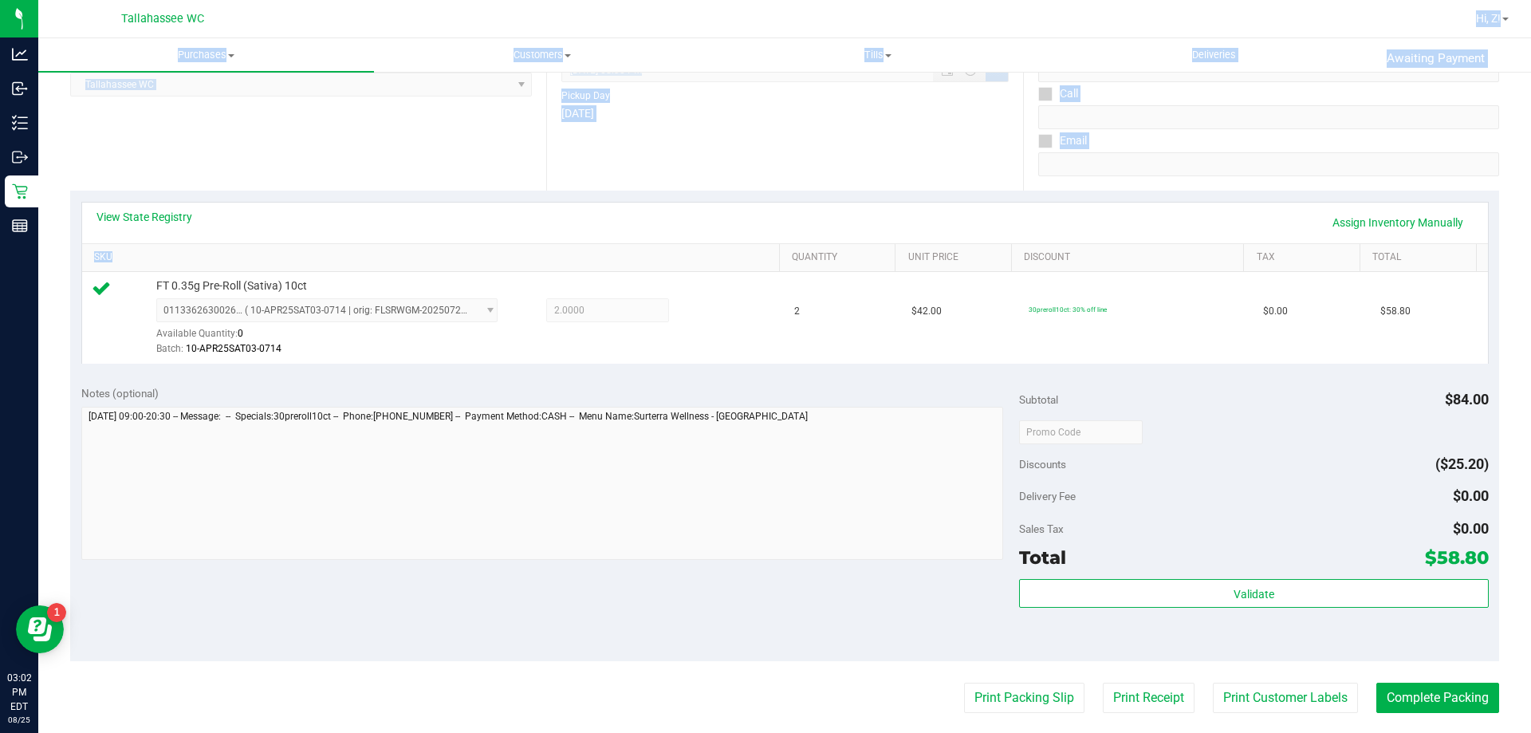
click at [435, 0] on html "Analytics Inbound Inventory Outbound Retail Reports 03:02 PM EDT [DATE] 08/25 T…" at bounding box center [765, 366] width 1531 height 733
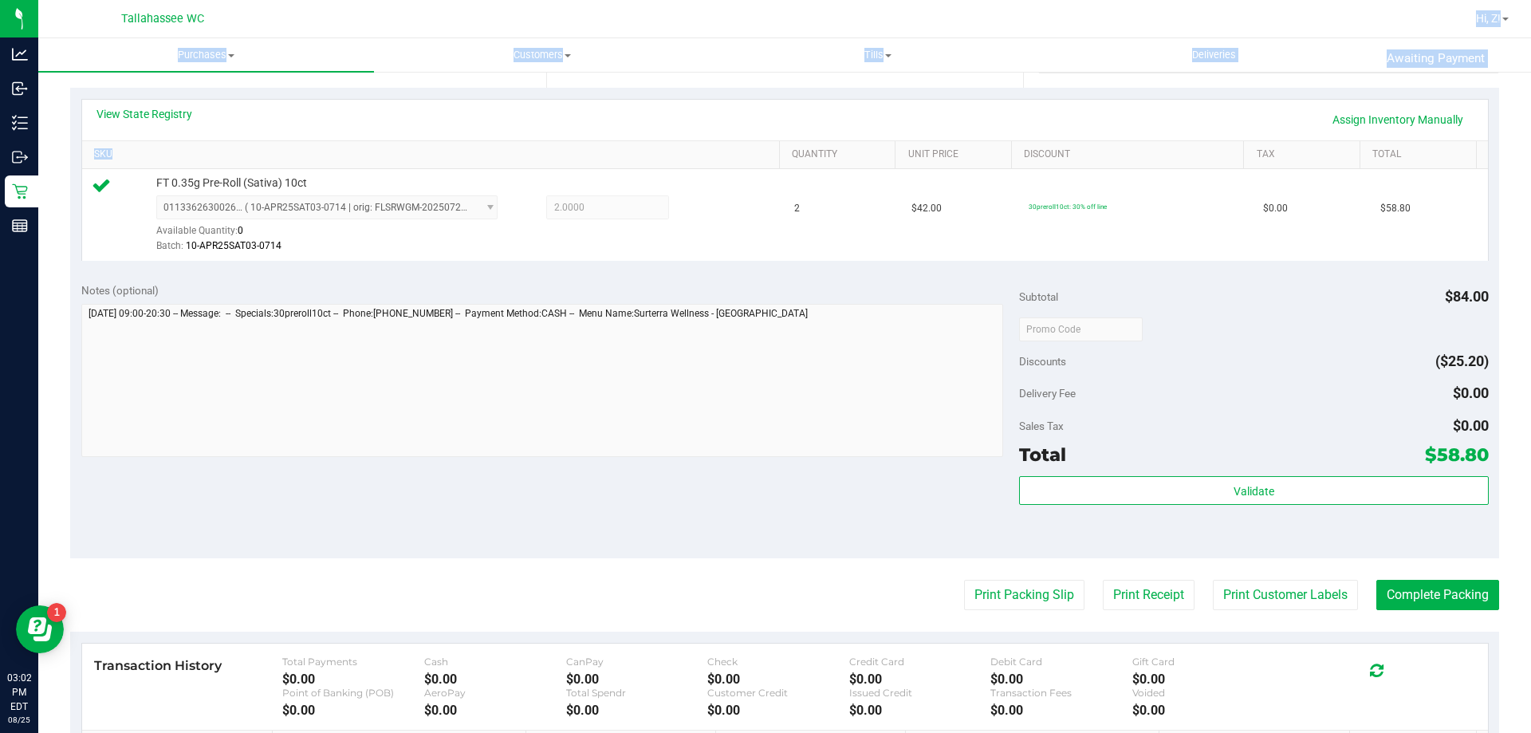
scroll to position [80, 0]
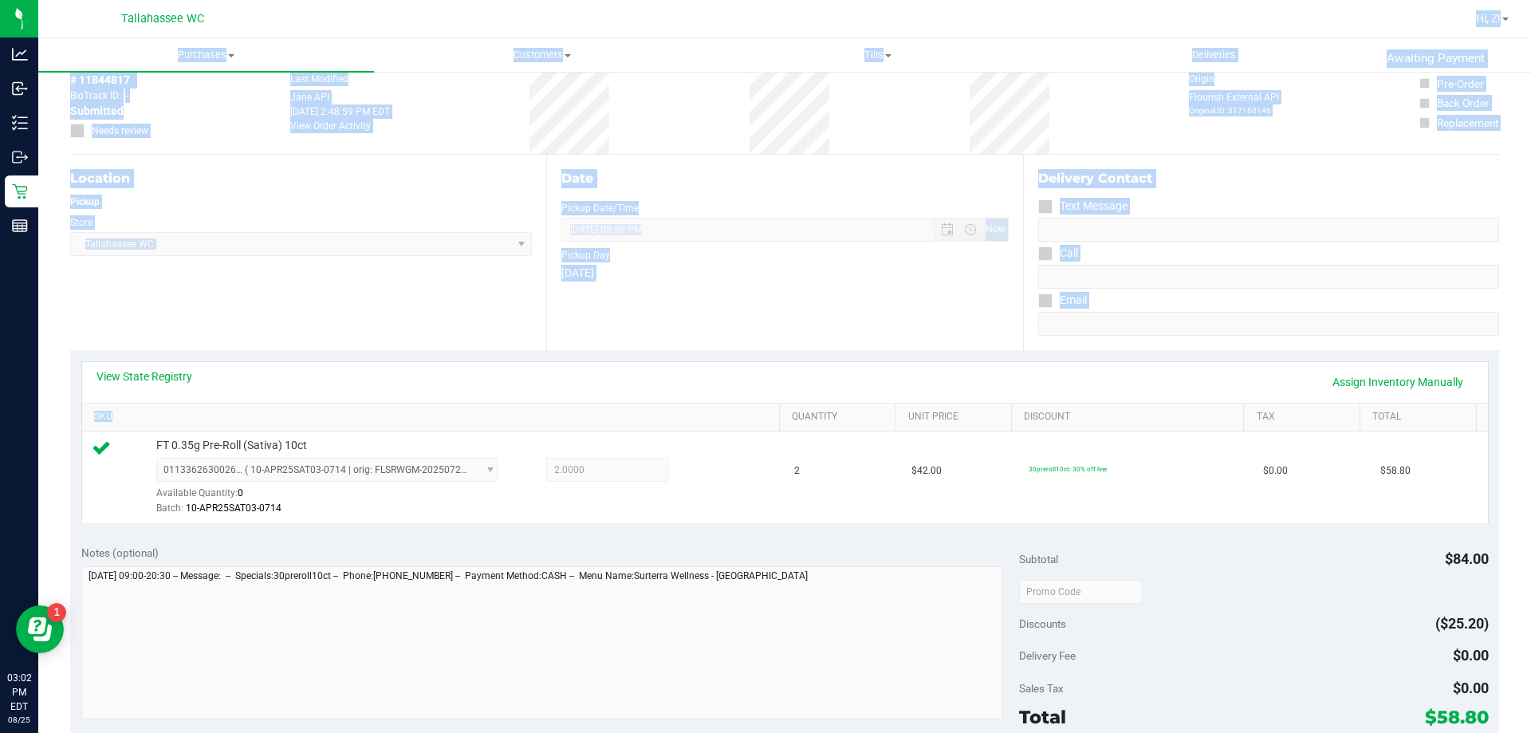
click at [712, 358] on div "View State Registry Assign Inventory Manually SKU Quantity Unit Price Discount …" at bounding box center [784, 441] width 1429 height 183
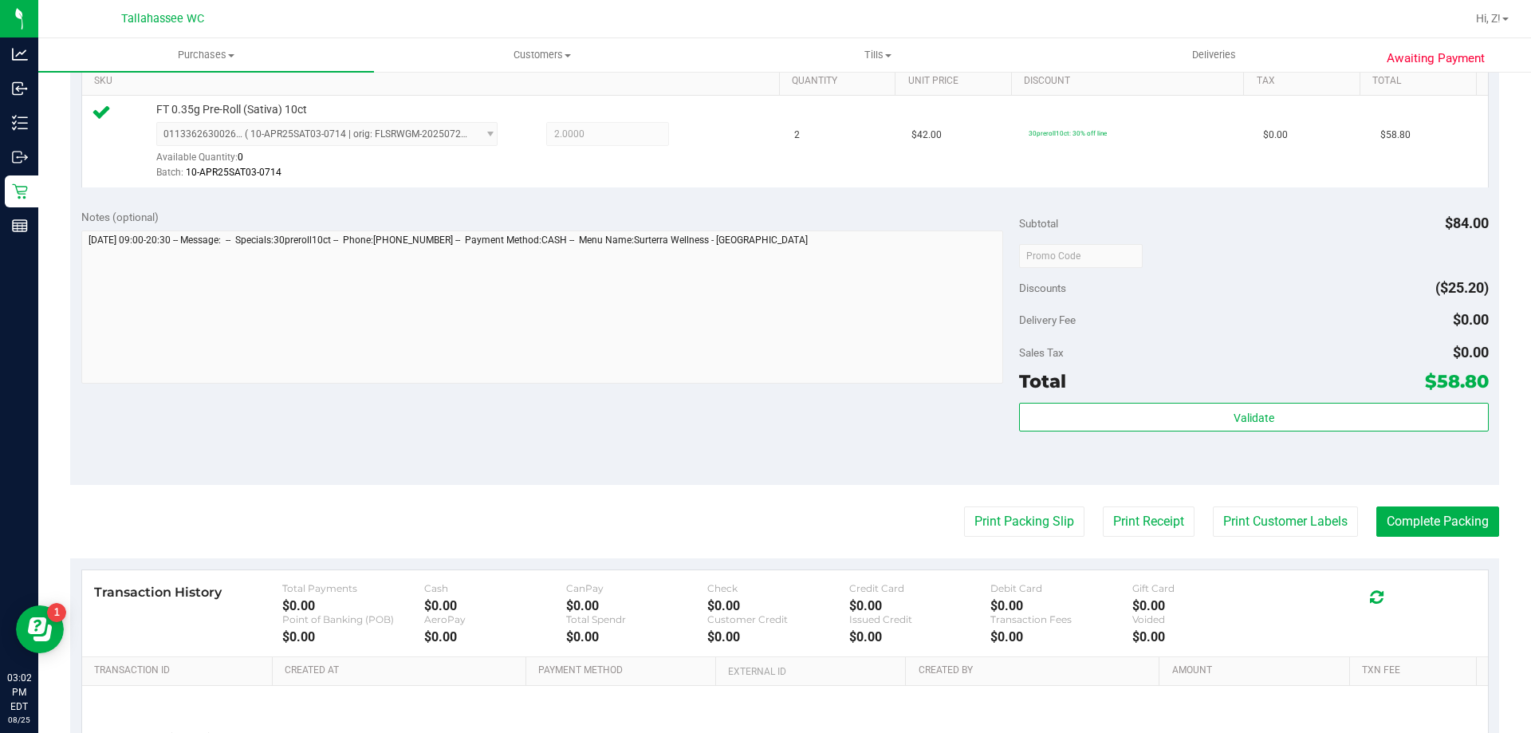
scroll to position [558, 0]
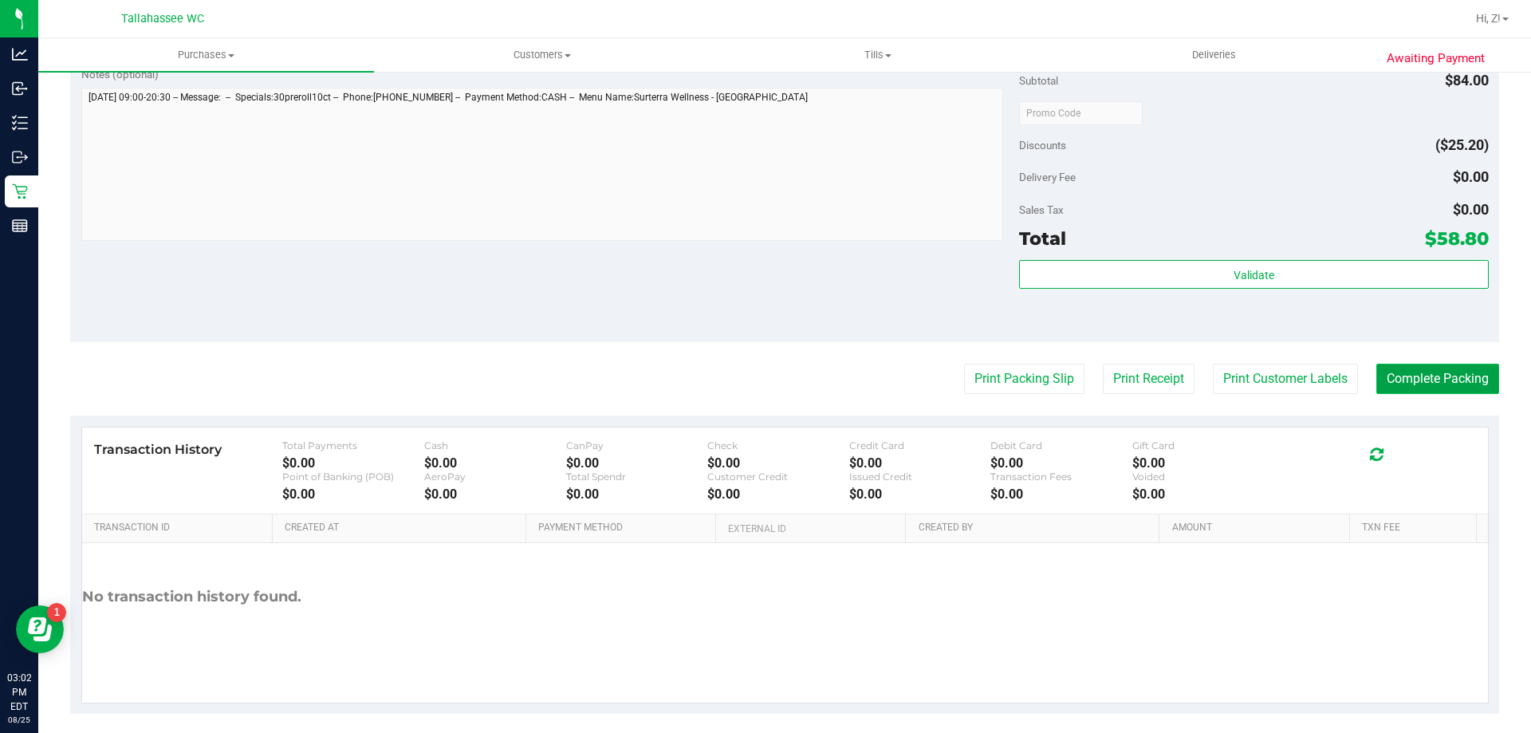
click at [1426, 390] on button "Complete Packing" at bounding box center [1437, 379] width 123 height 30
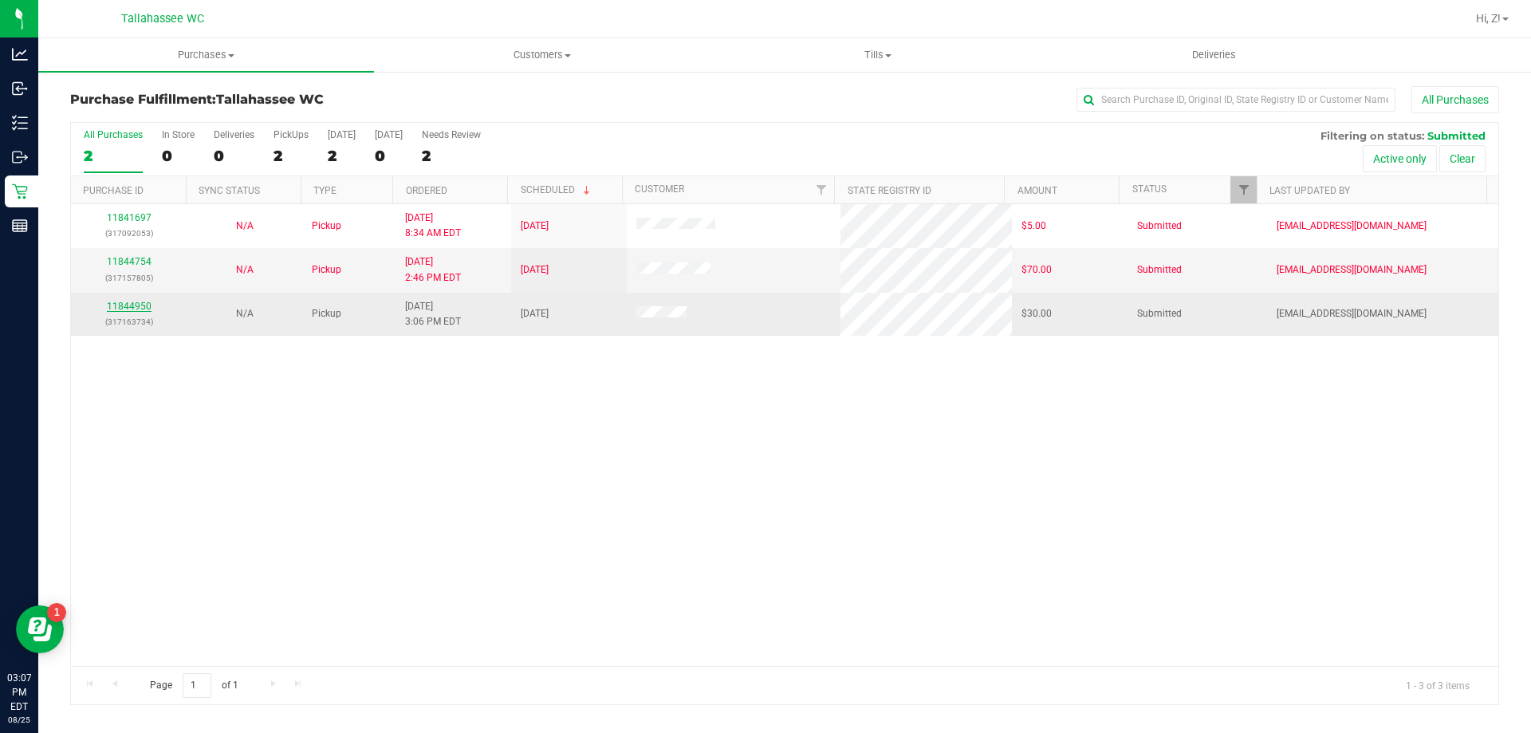
click at [136, 305] on link "11844950" at bounding box center [129, 306] width 45 height 11
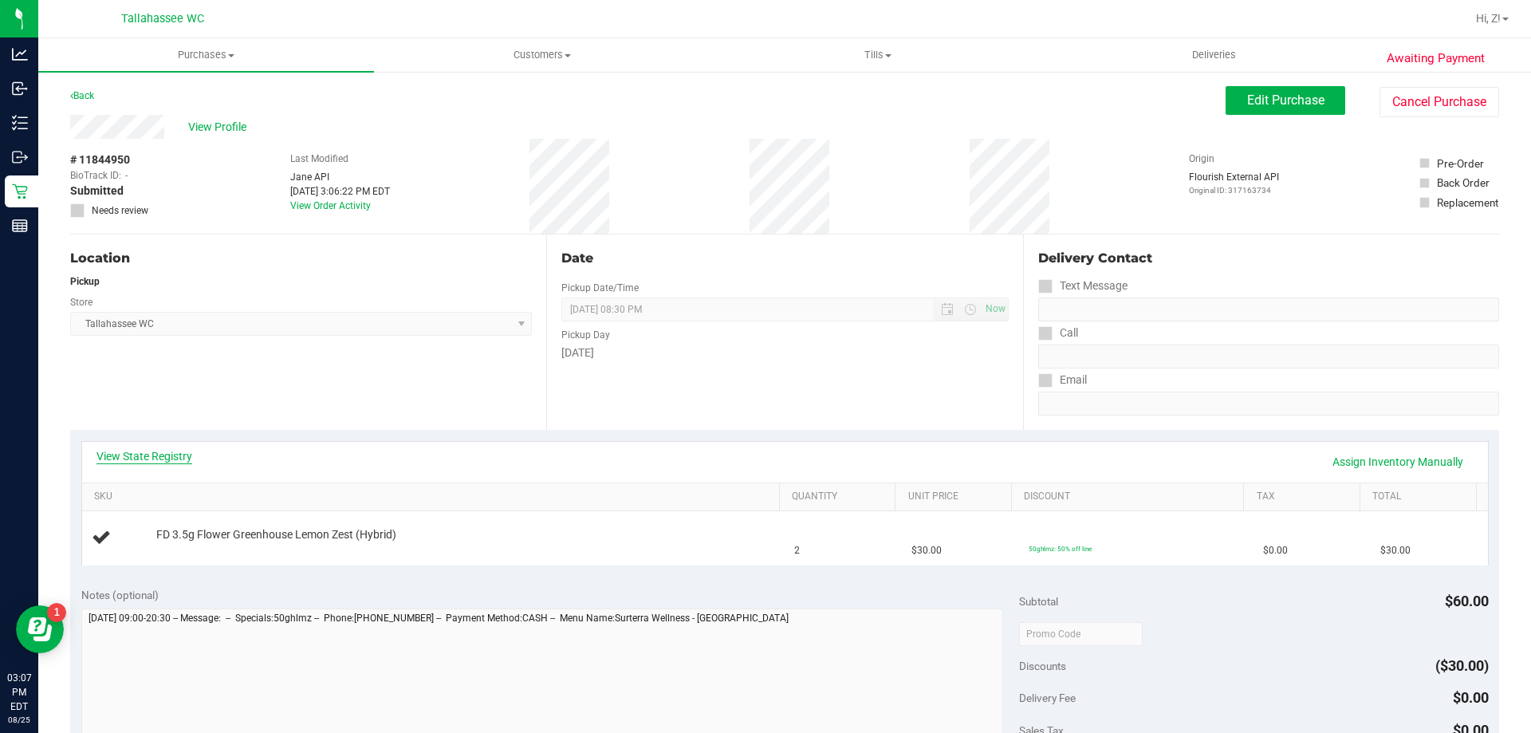
click at [169, 457] on link "View State Registry" at bounding box center [144, 456] width 96 height 16
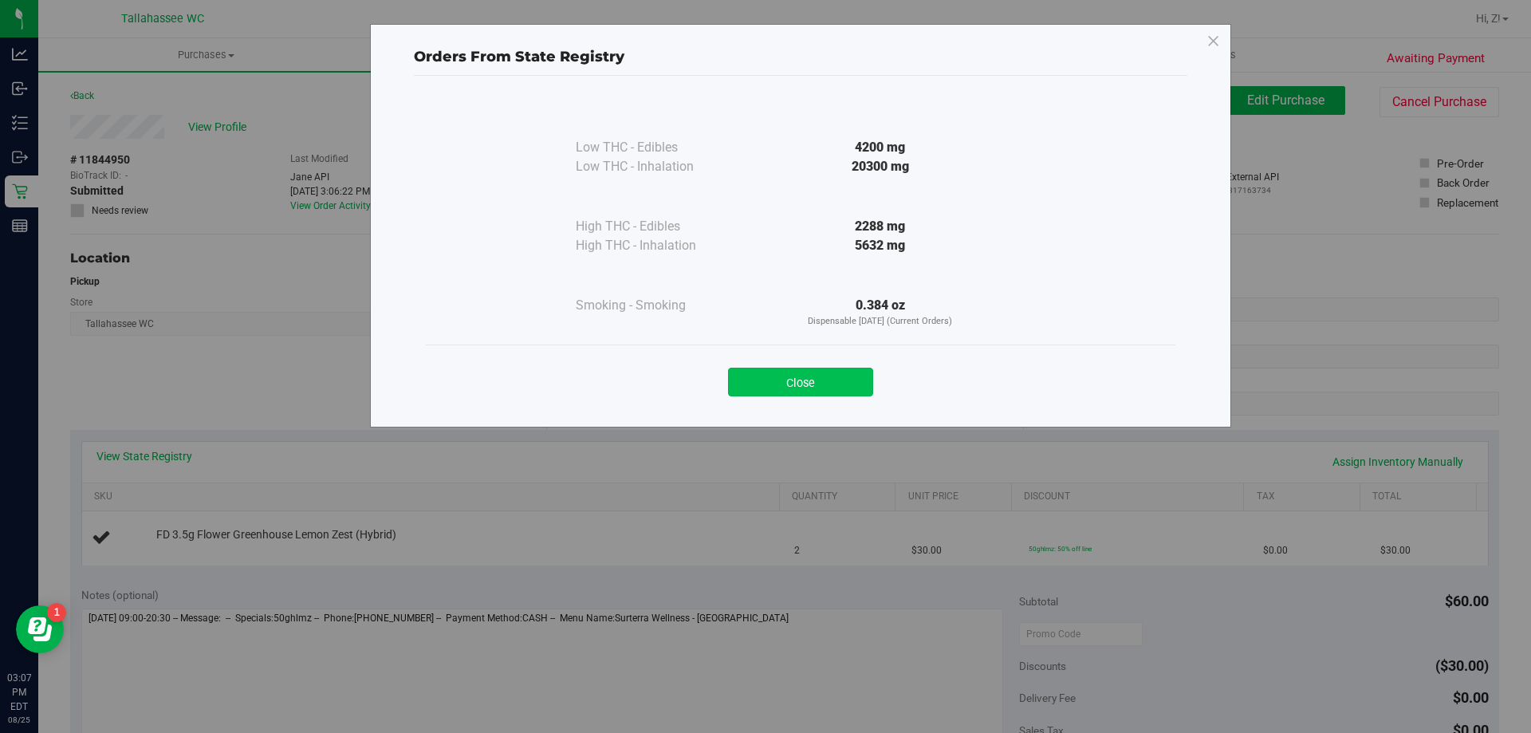
click at [820, 379] on button "Close" at bounding box center [800, 382] width 145 height 29
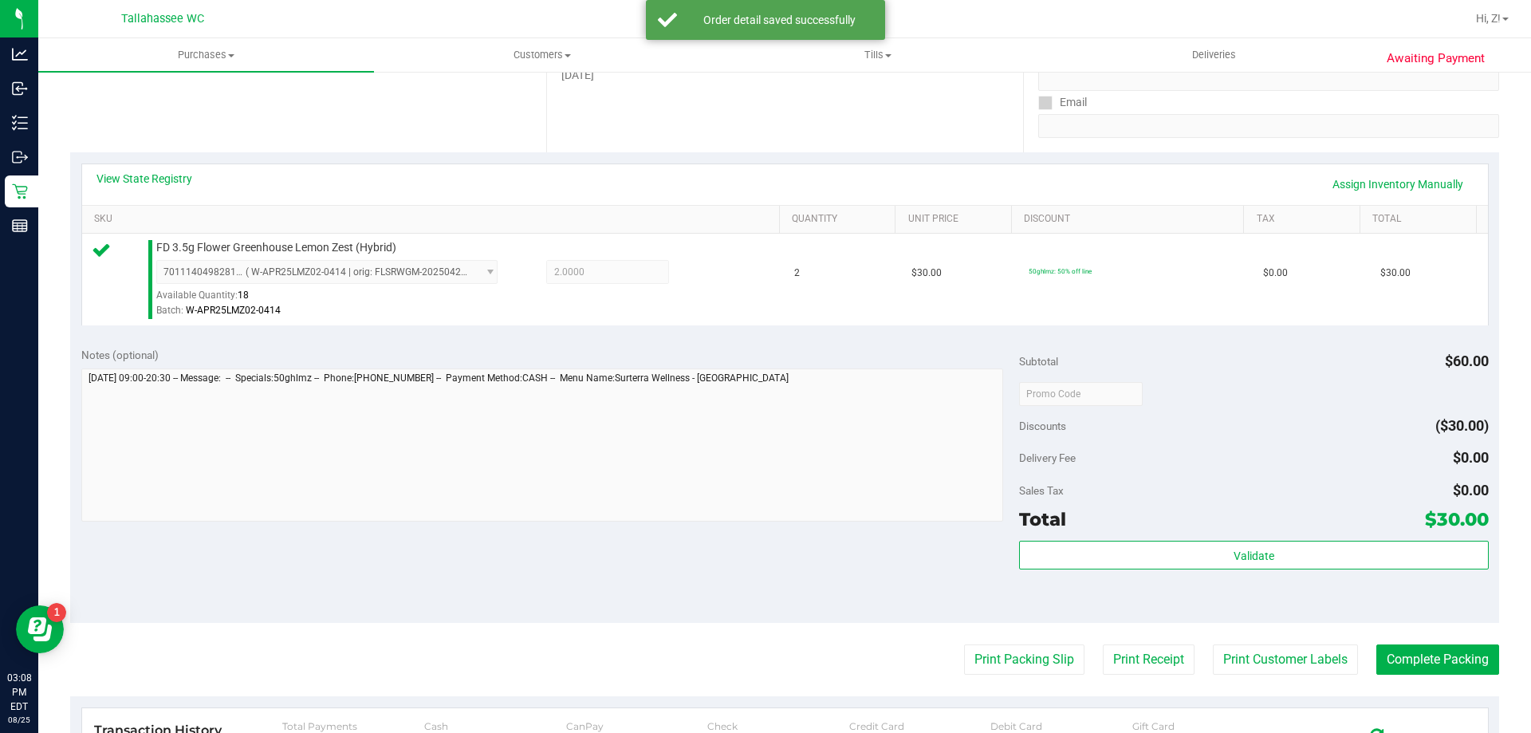
scroll to position [319, 0]
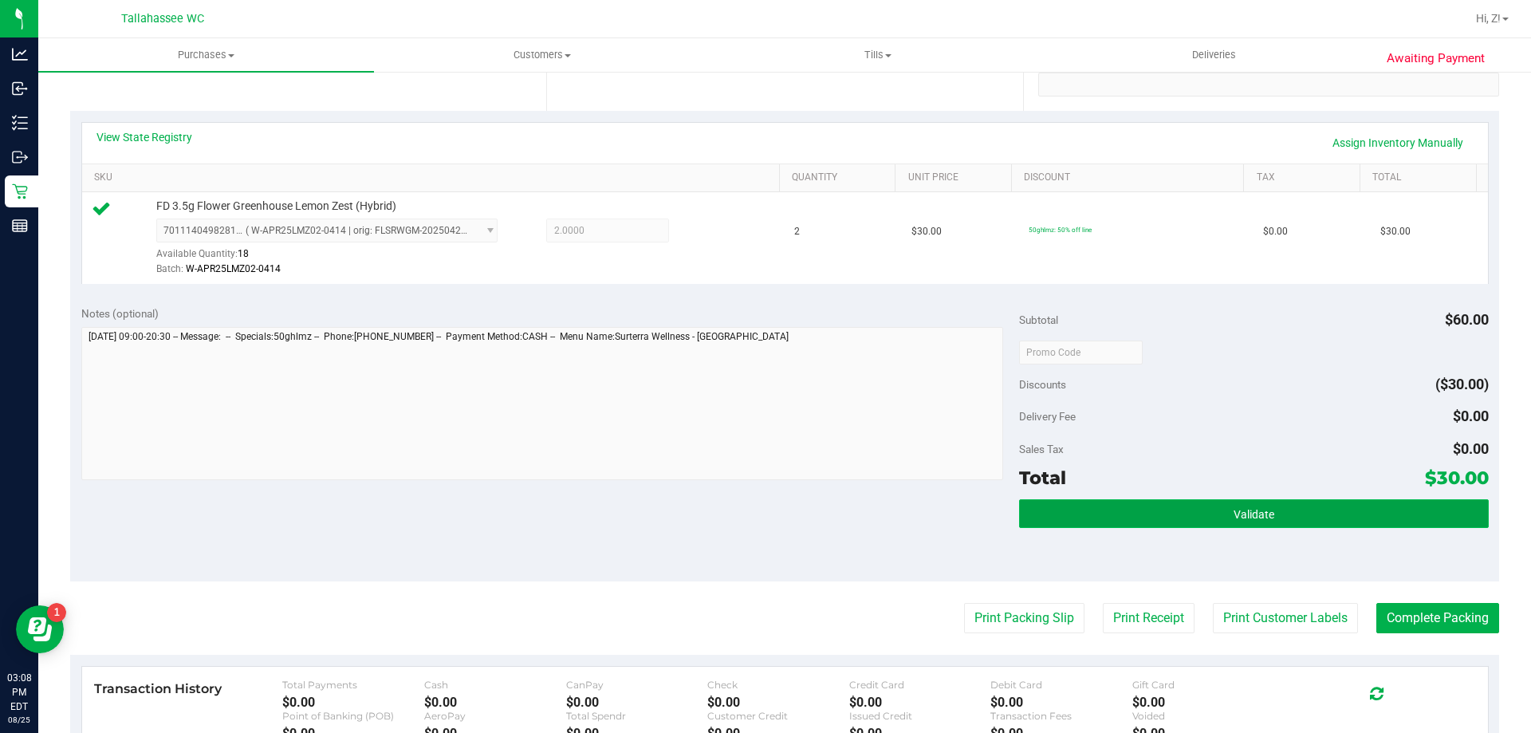
click at [1171, 507] on button "Validate" at bounding box center [1253, 513] width 469 height 29
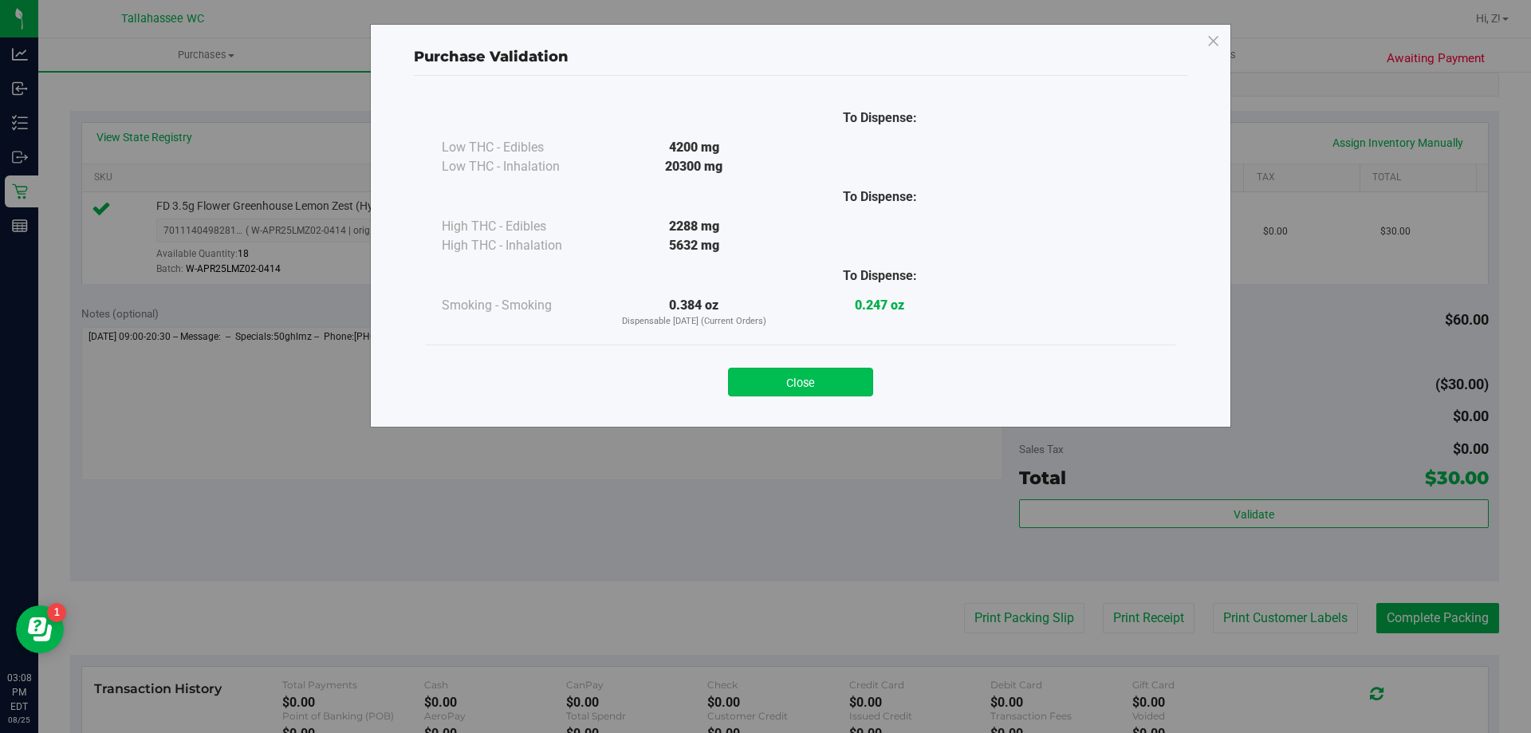
click at [781, 376] on button "Close" at bounding box center [800, 382] width 145 height 29
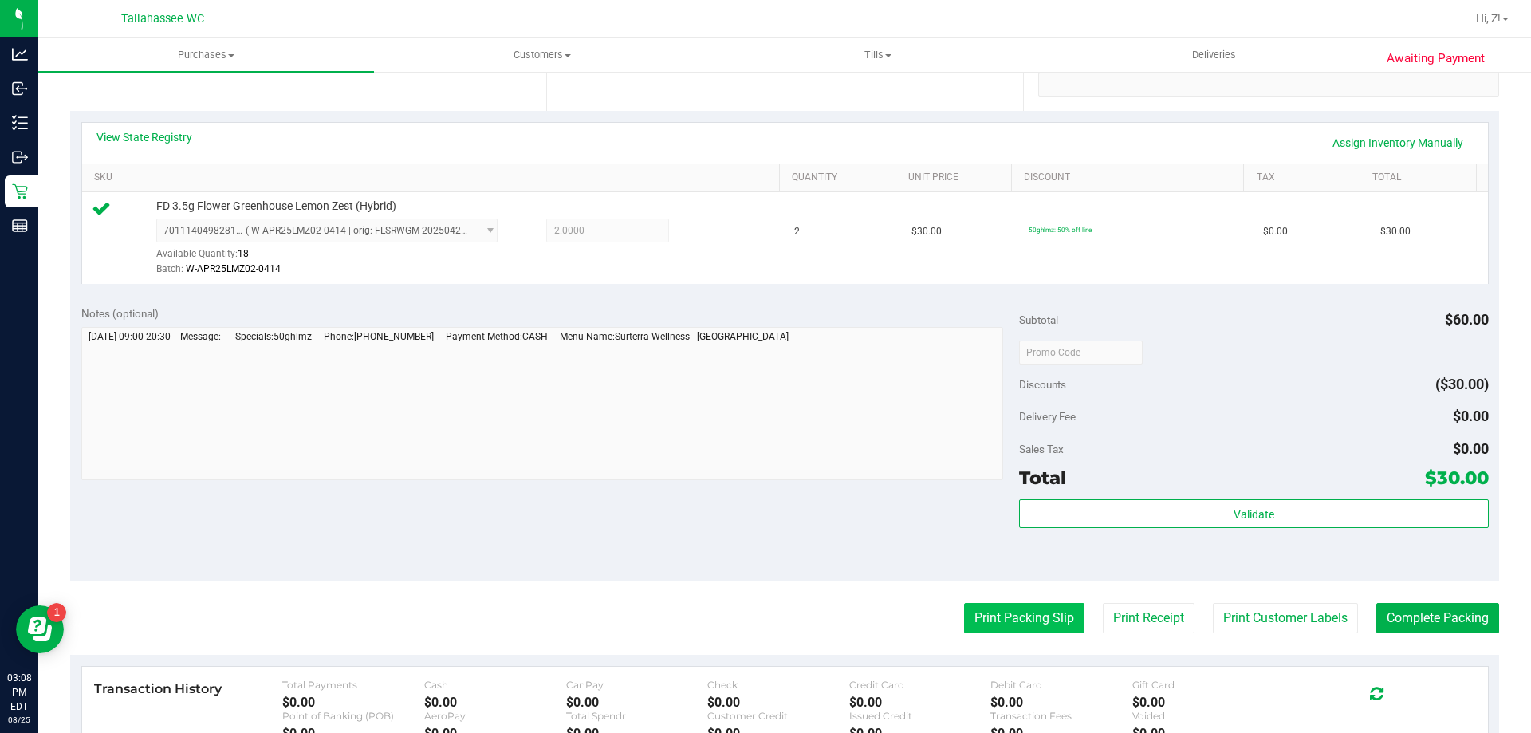
click at [986, 622] on button "Print Packing Slip" at bounding box center [1024, 618] width 120 height 30
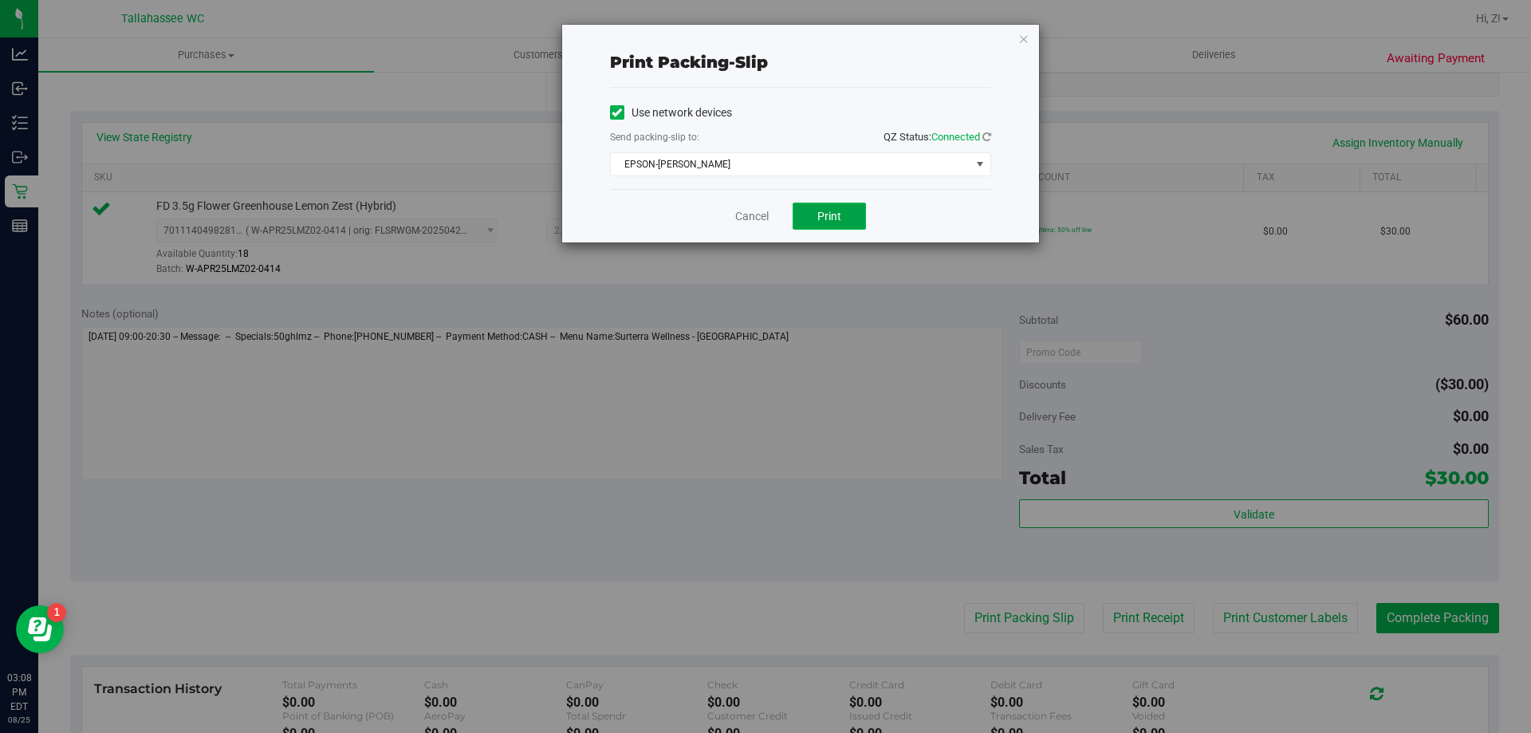
click at [843, 219] on button "Print" at bounding box center [829, 216] width 73 height 27
click at [1024, 42] on icon "button" at bounding box center [1023, 38] width 11 height 19
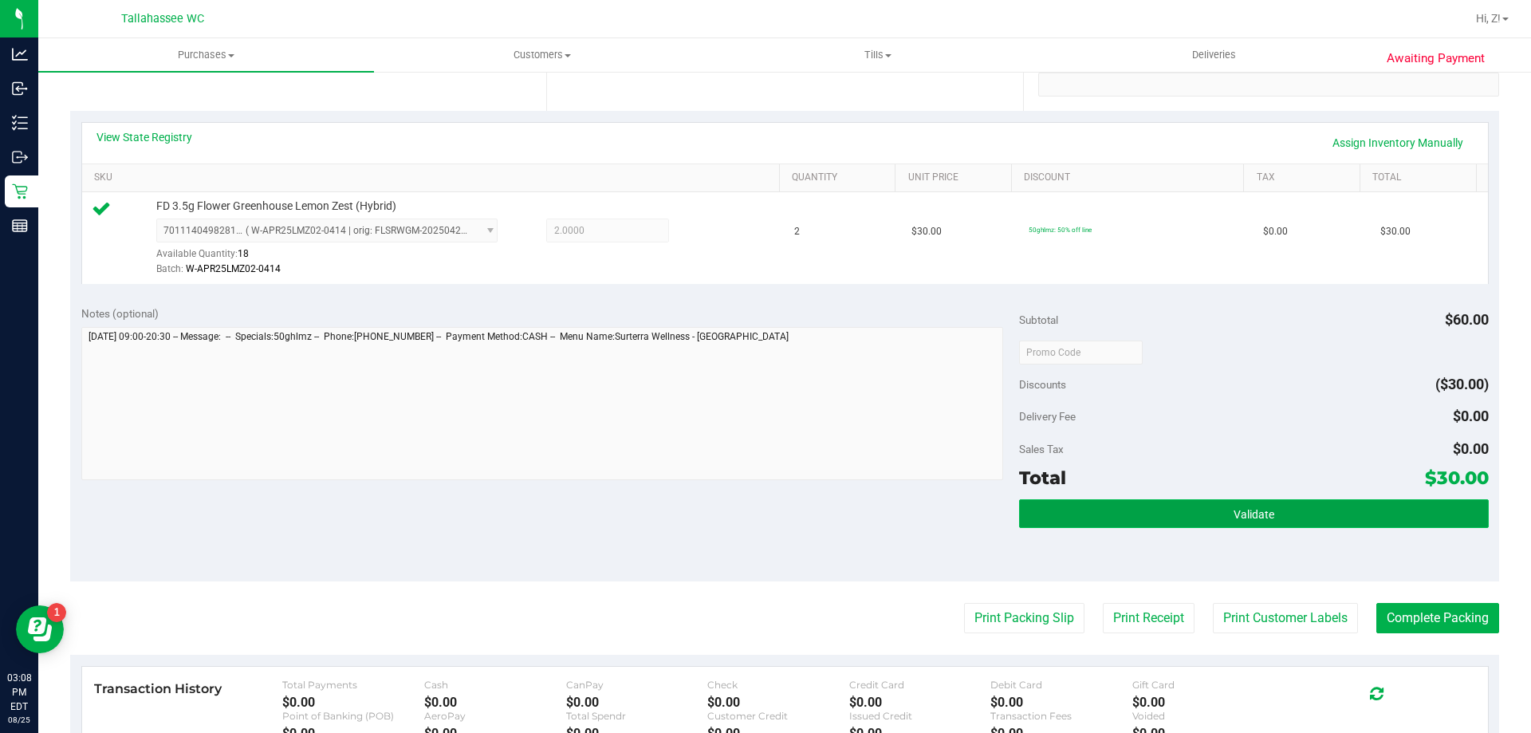
click at [1311, 510] on button "Validate" at bounding box center [1253, 513] width 469 height 29
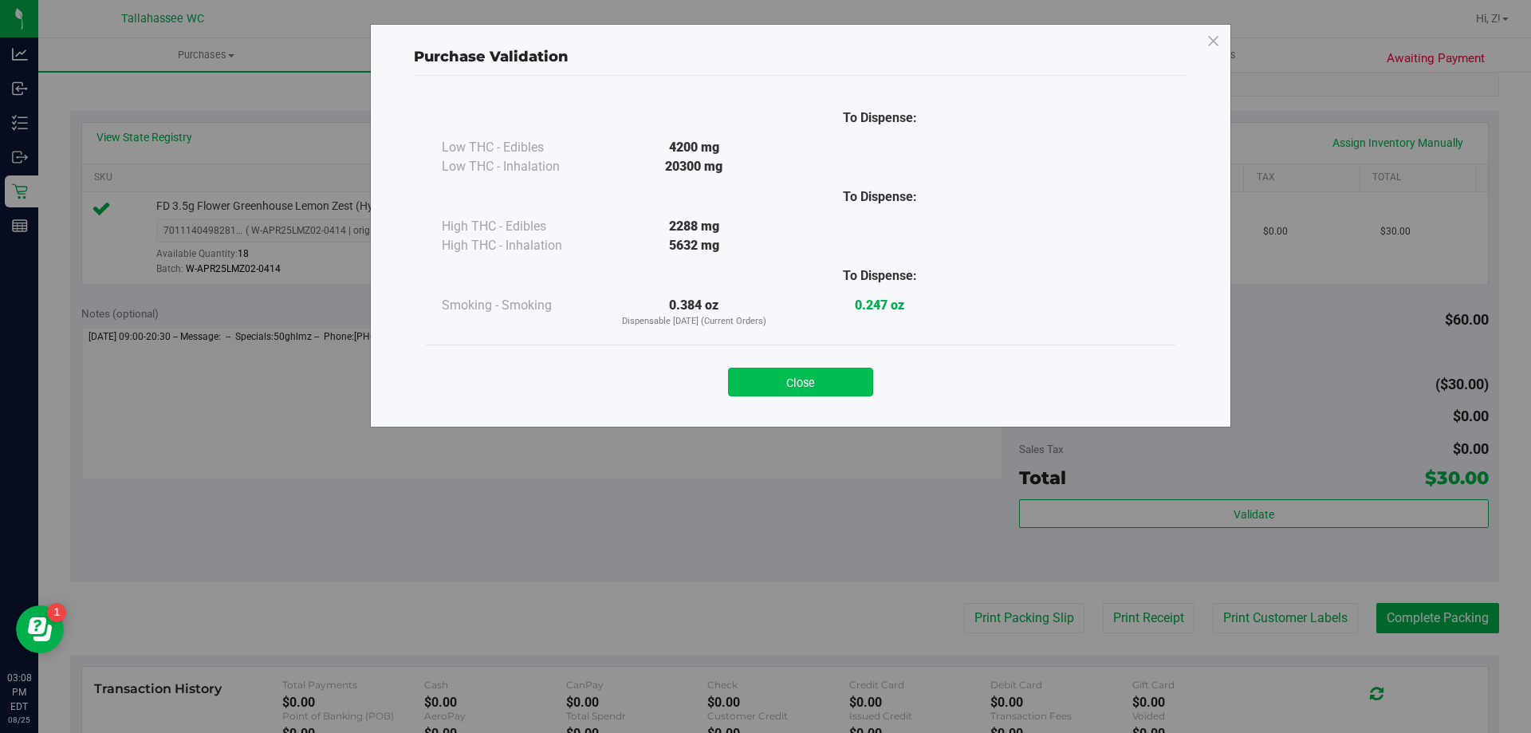
click at [843, 380] on button "Close" at bounding box center [800, 382] width 145 height 29
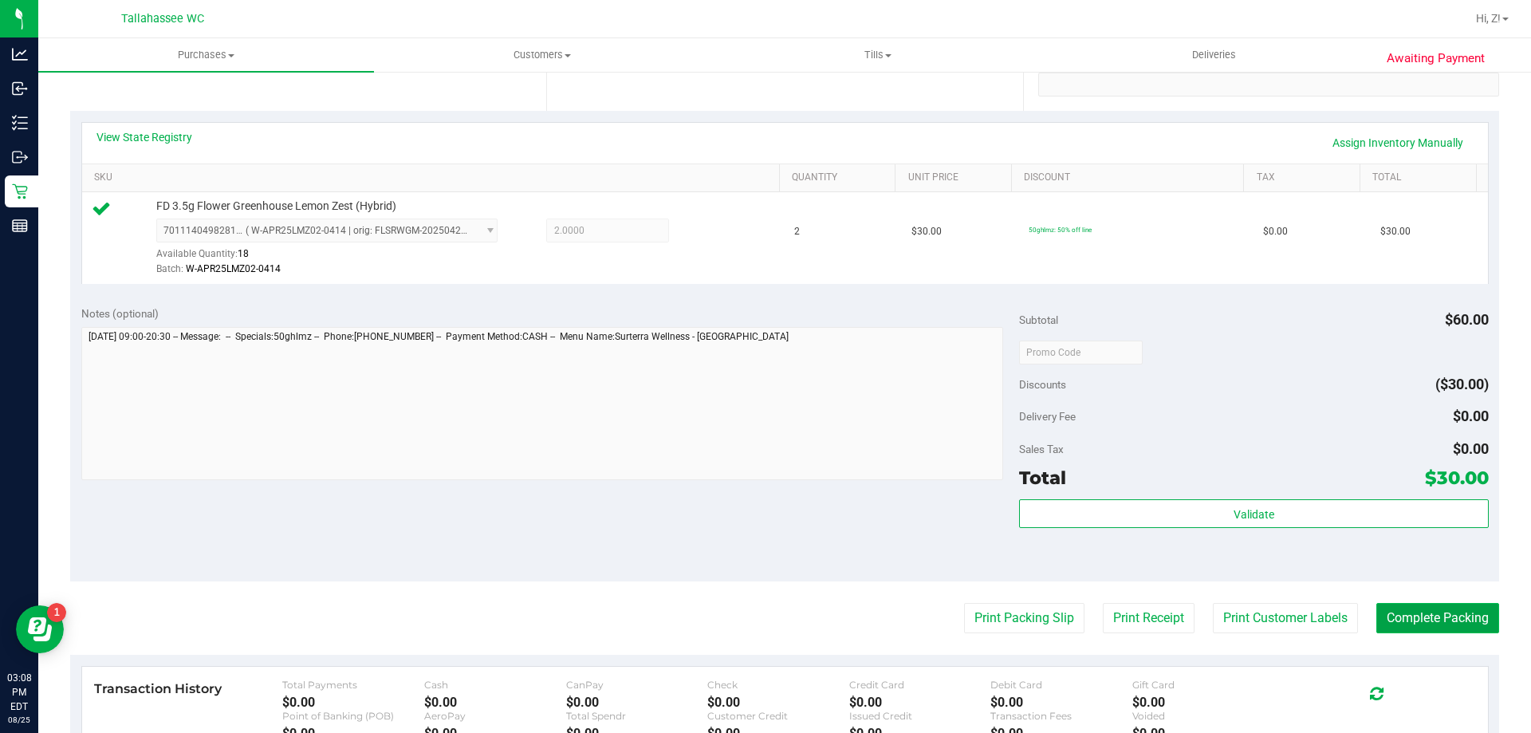
click at [1424, 612] on button "Complete Packing" at bounding box center [1437, 618] width 123 height 30
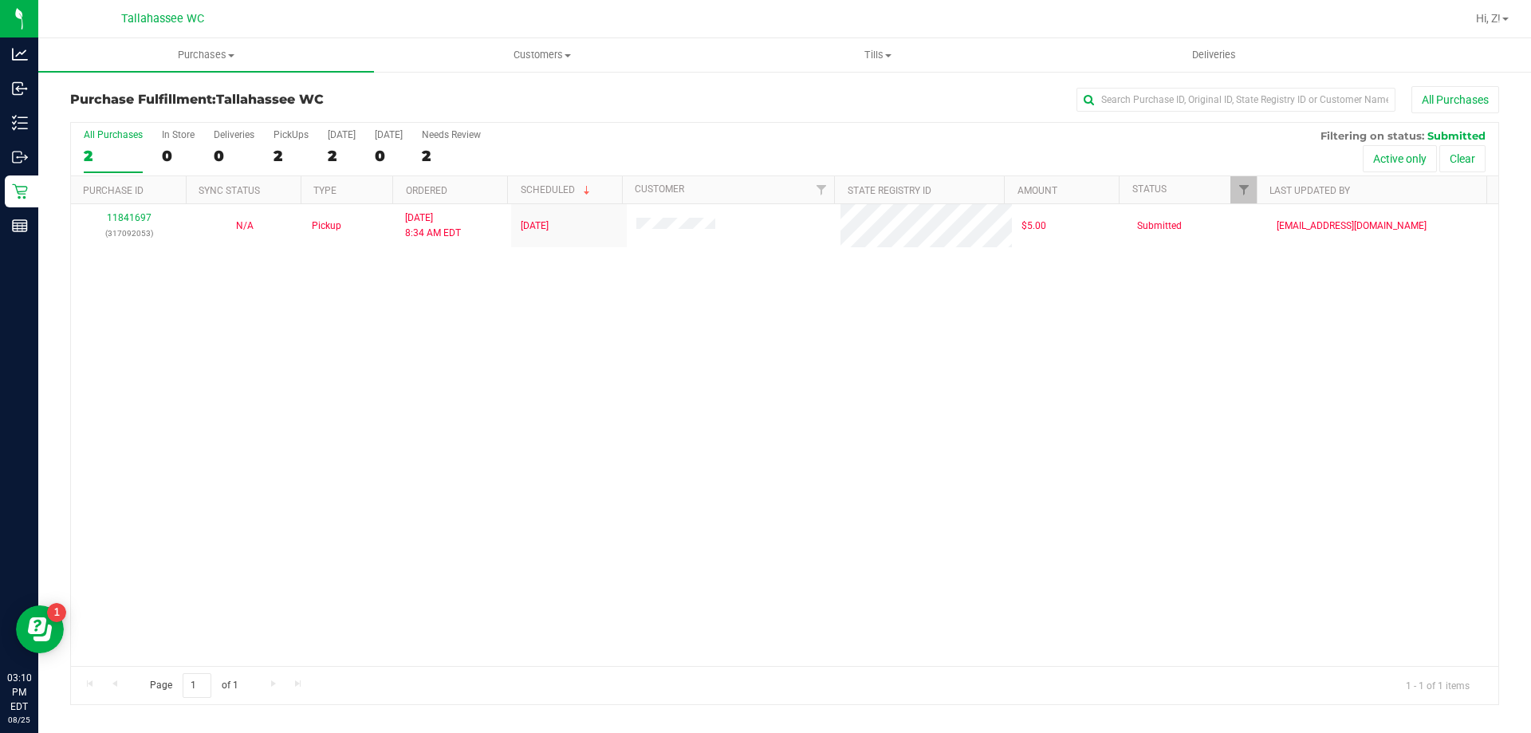
click at [314, 411] on div "11841697 (317092053) N/A Pickup 8/25/2025 8:34 AM EDT 8/25/2025 $5.00 Submitted…" at bounding box center [784, 435] width 1427 height 462
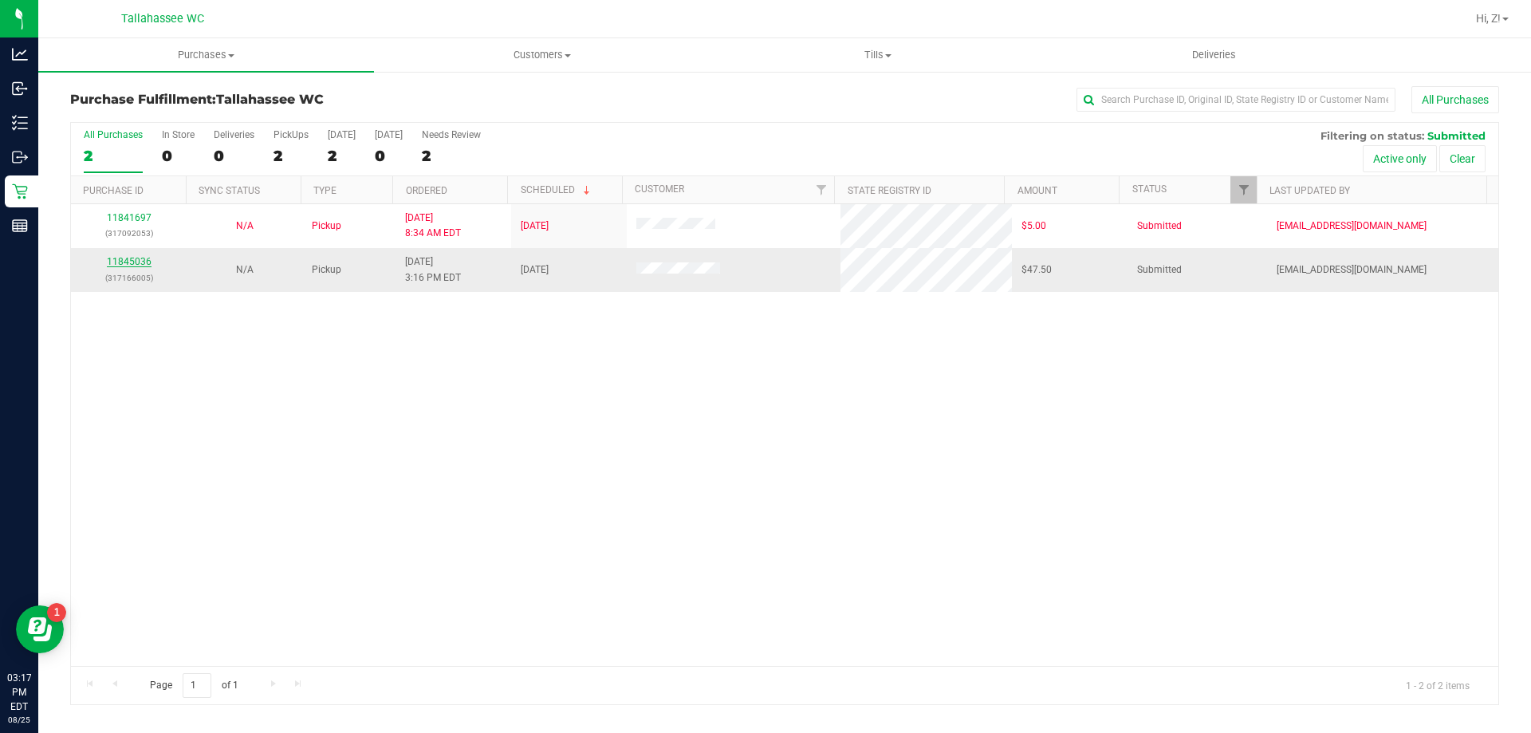
click at [137, 259] on link "11845036" at bounding box center [129, 261] width 45 height 11
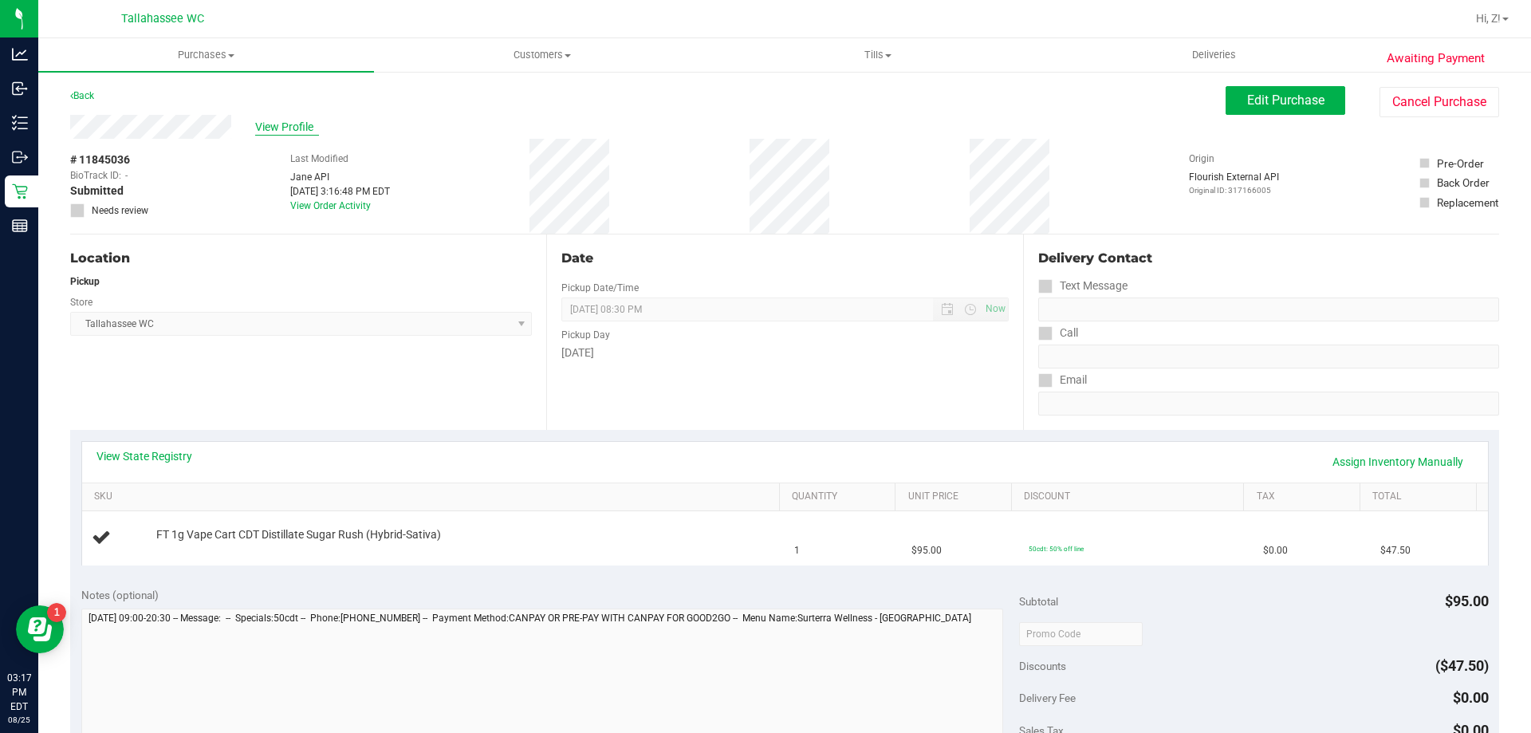
click at [273, 128] on span "View Profile" at bounding box center [287, 127] width 64 height 17
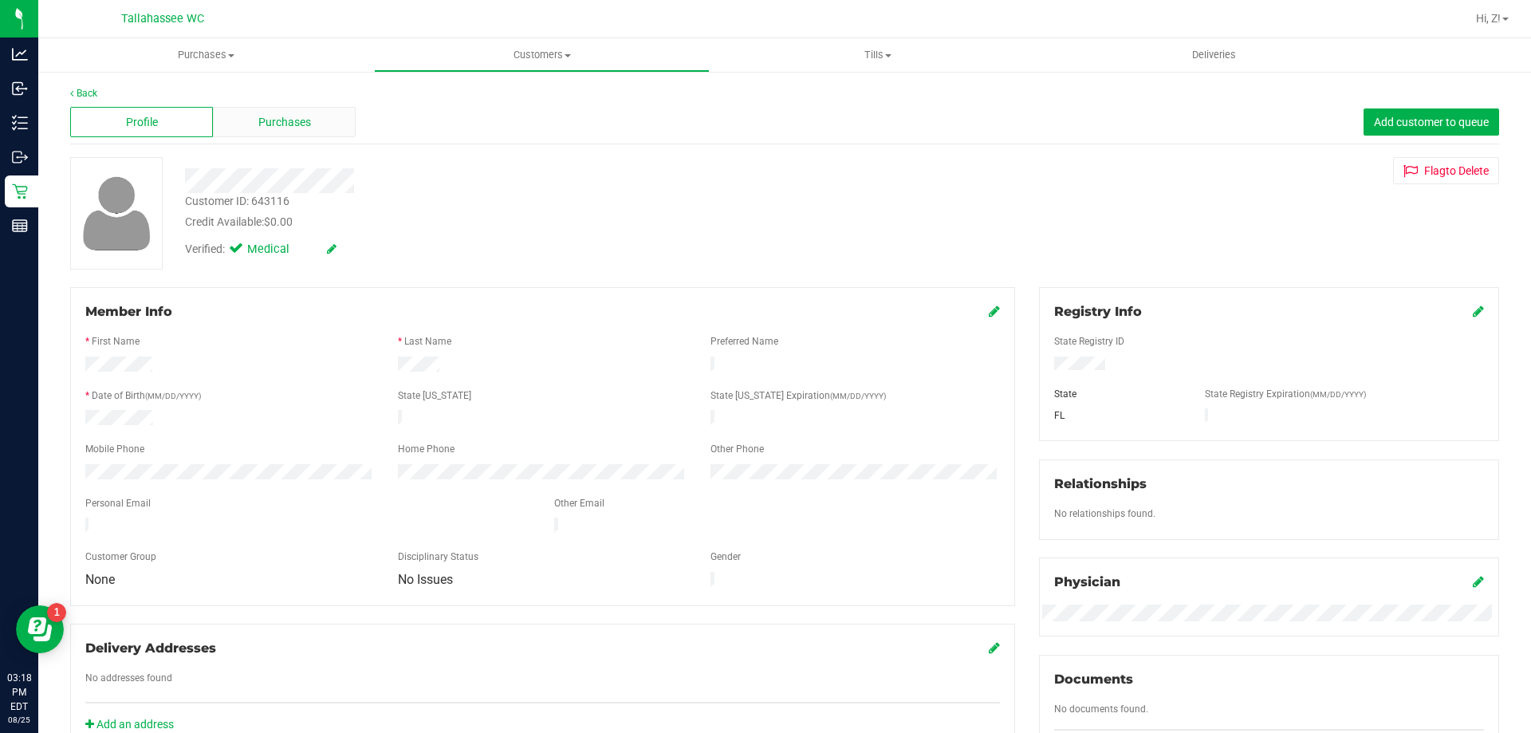
click at [317, 136] on div "Profile Purchases Add customer to queue" at bounding box center [784, 122] width 1429 height 44
click at [315, 125] on div "Purchases" at bounding box center [284, 122] width 143 height 30
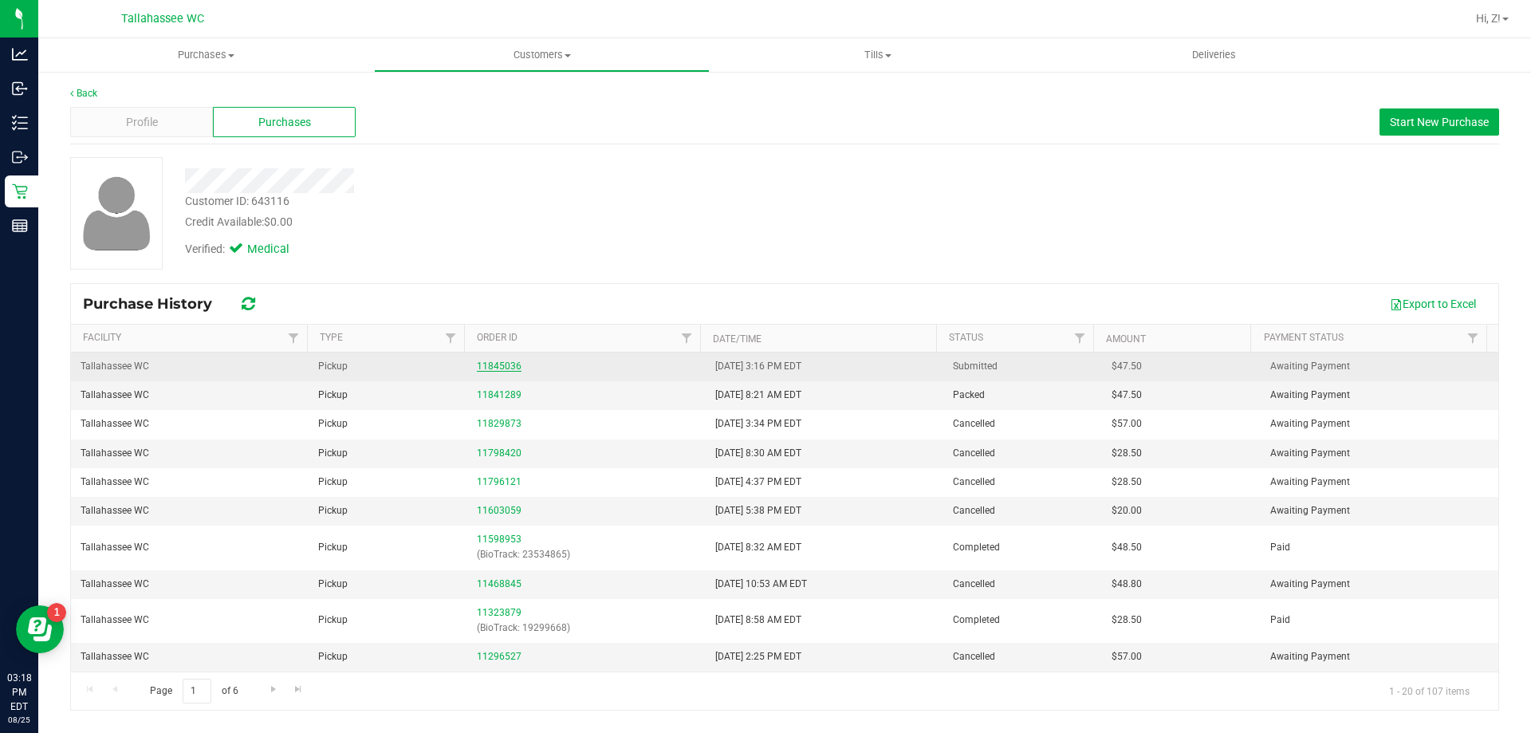
click at [506, 368] on link "11845036" at bounding box center [499, 365] width 45 height 11
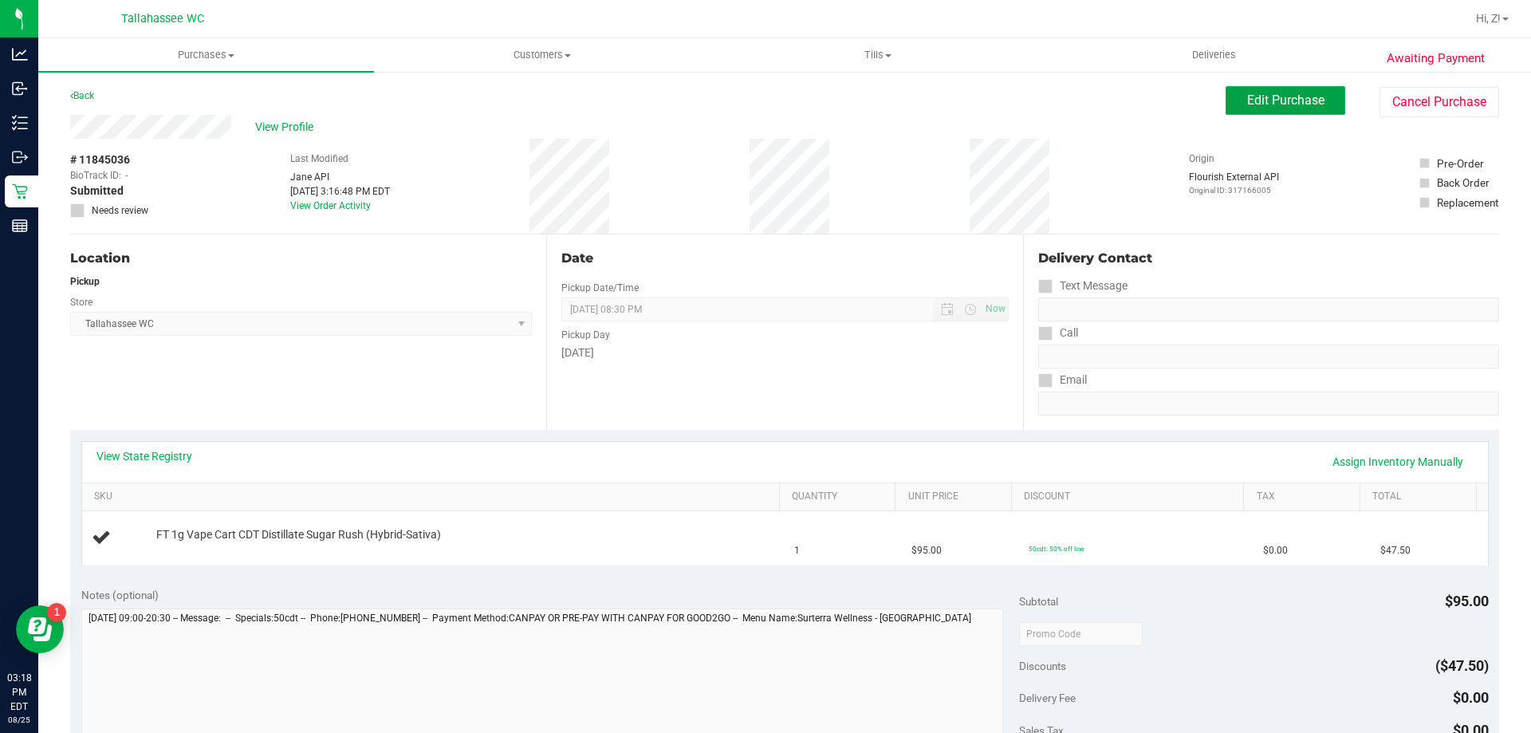
click at [1274, 110] on button "Edit Purchase" at bounding box center [1286, 100] width 120 height 29
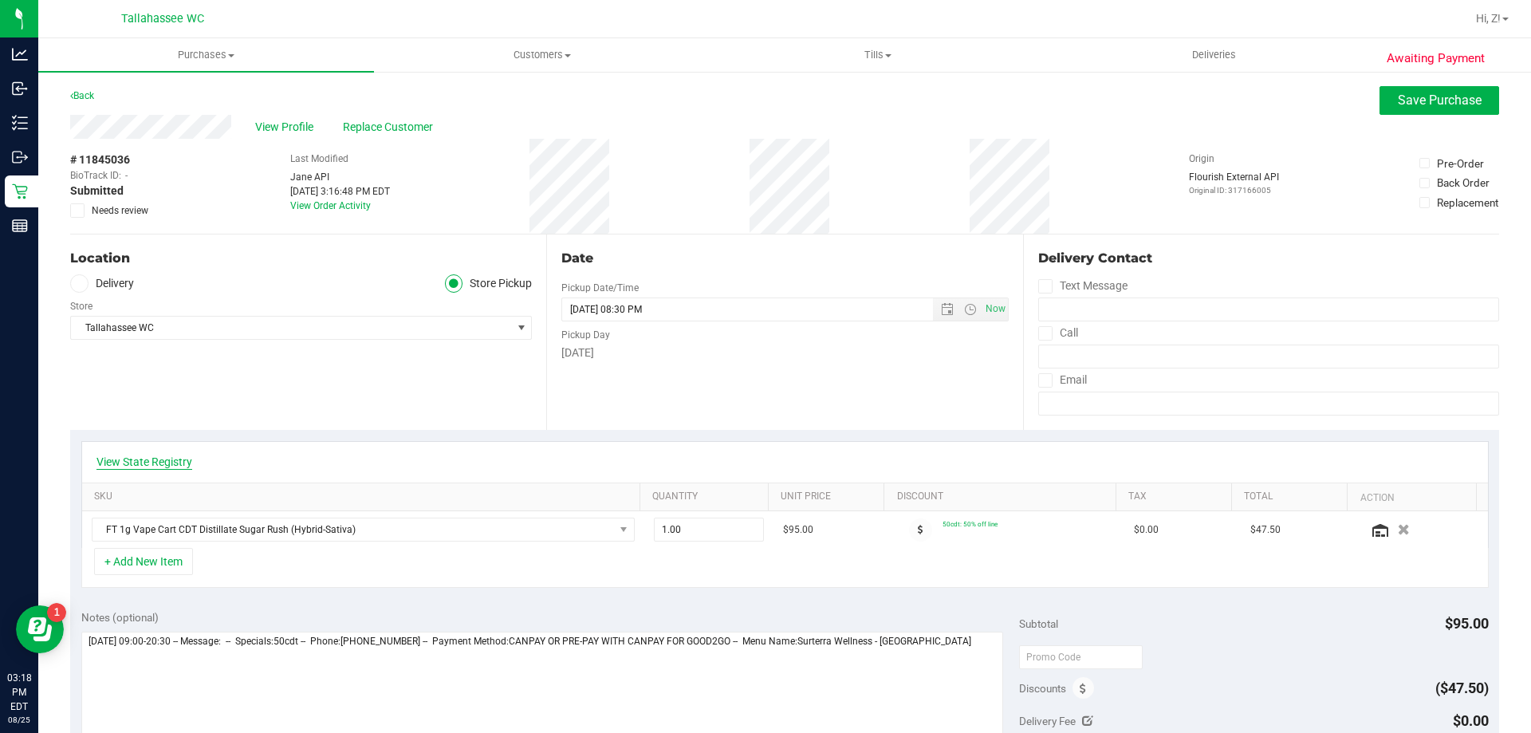
click at [160, 460] on link "View State Registry" at bounding box center [144, 462] width 96 height 16
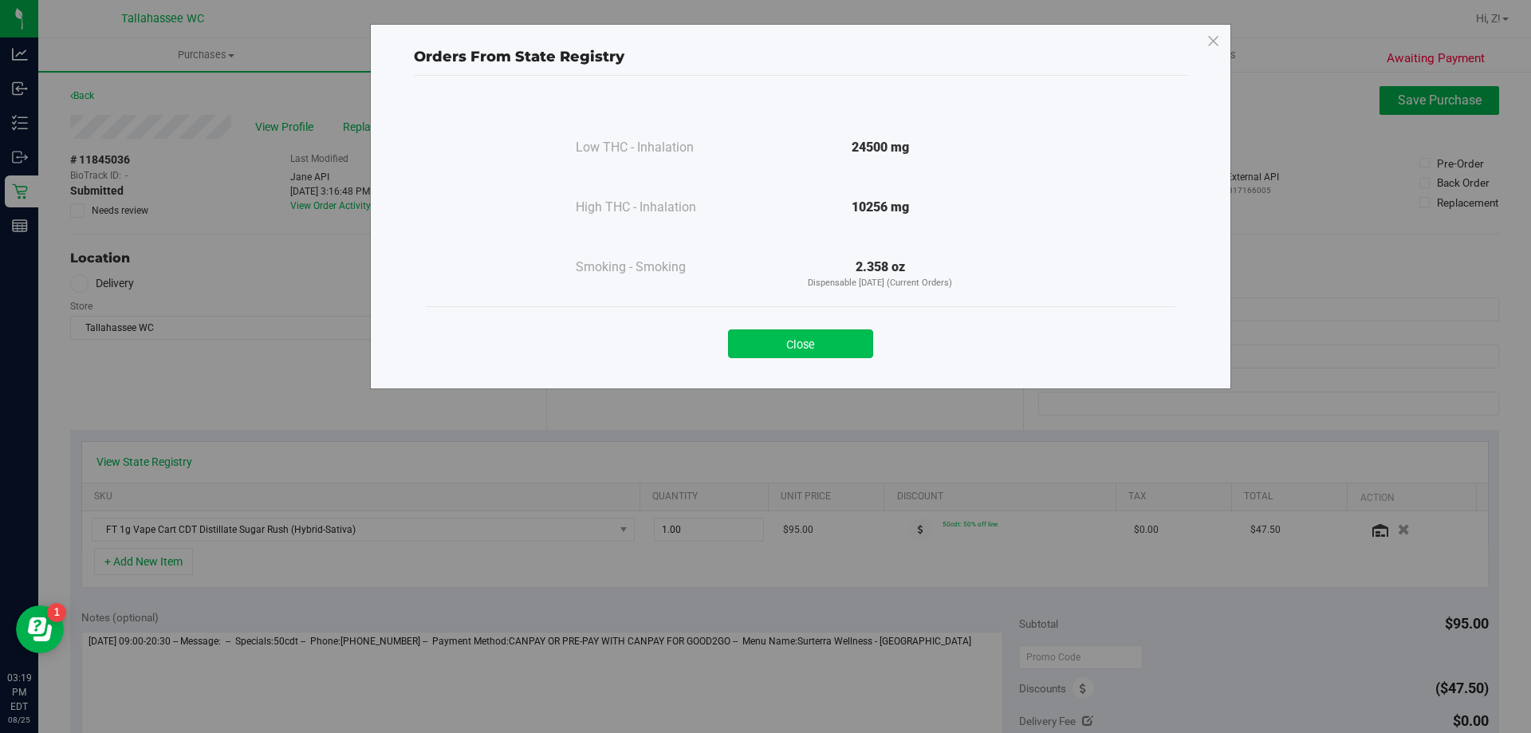
click at [831, 347] on button "Close" at bounding box center [800, 343] width 145 height 29
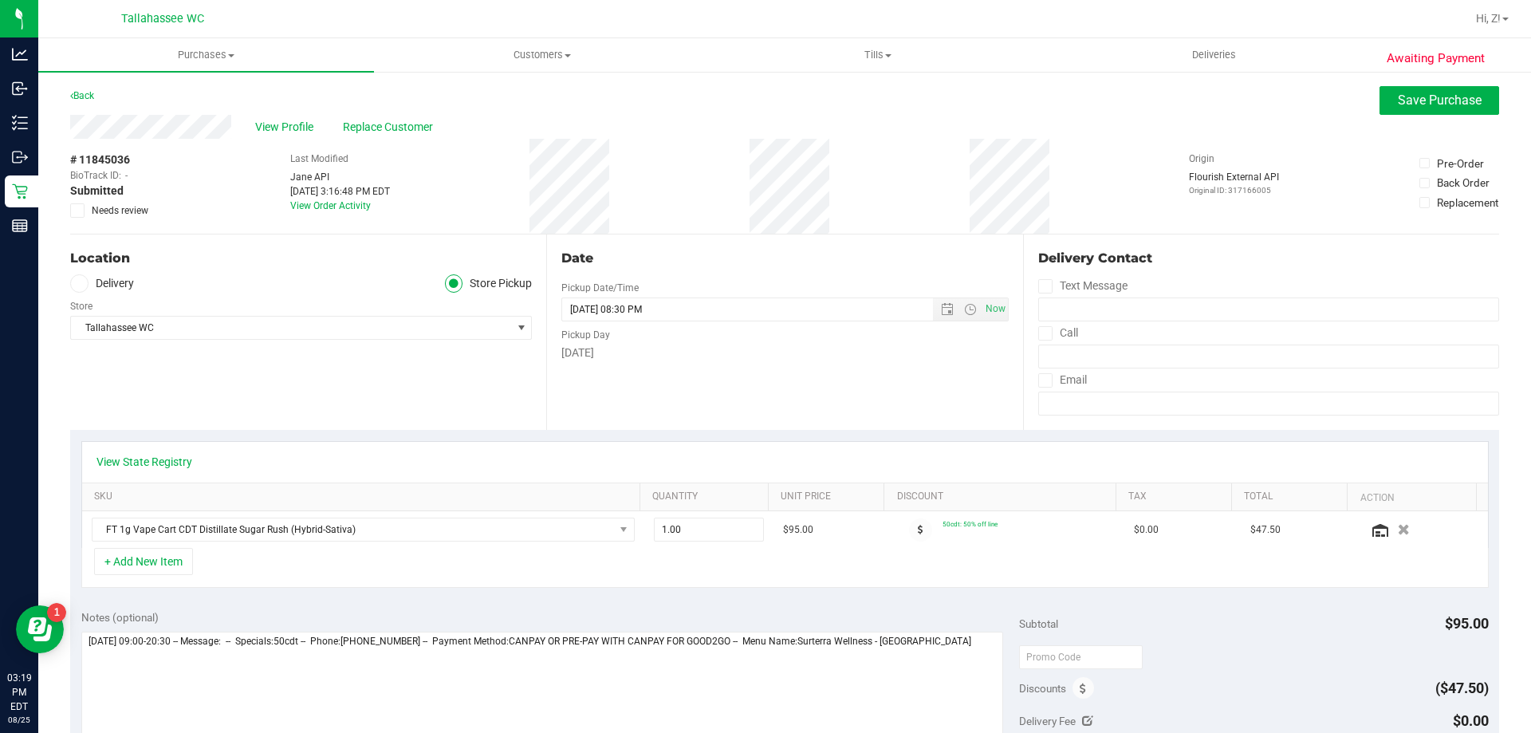
click at [85, 211] on label "Needs review" at bounding box center [110, 210] width 80 height 14
click at [0, 0] on input "Needs review" at bounding box center [0, 0] width 0 height 0
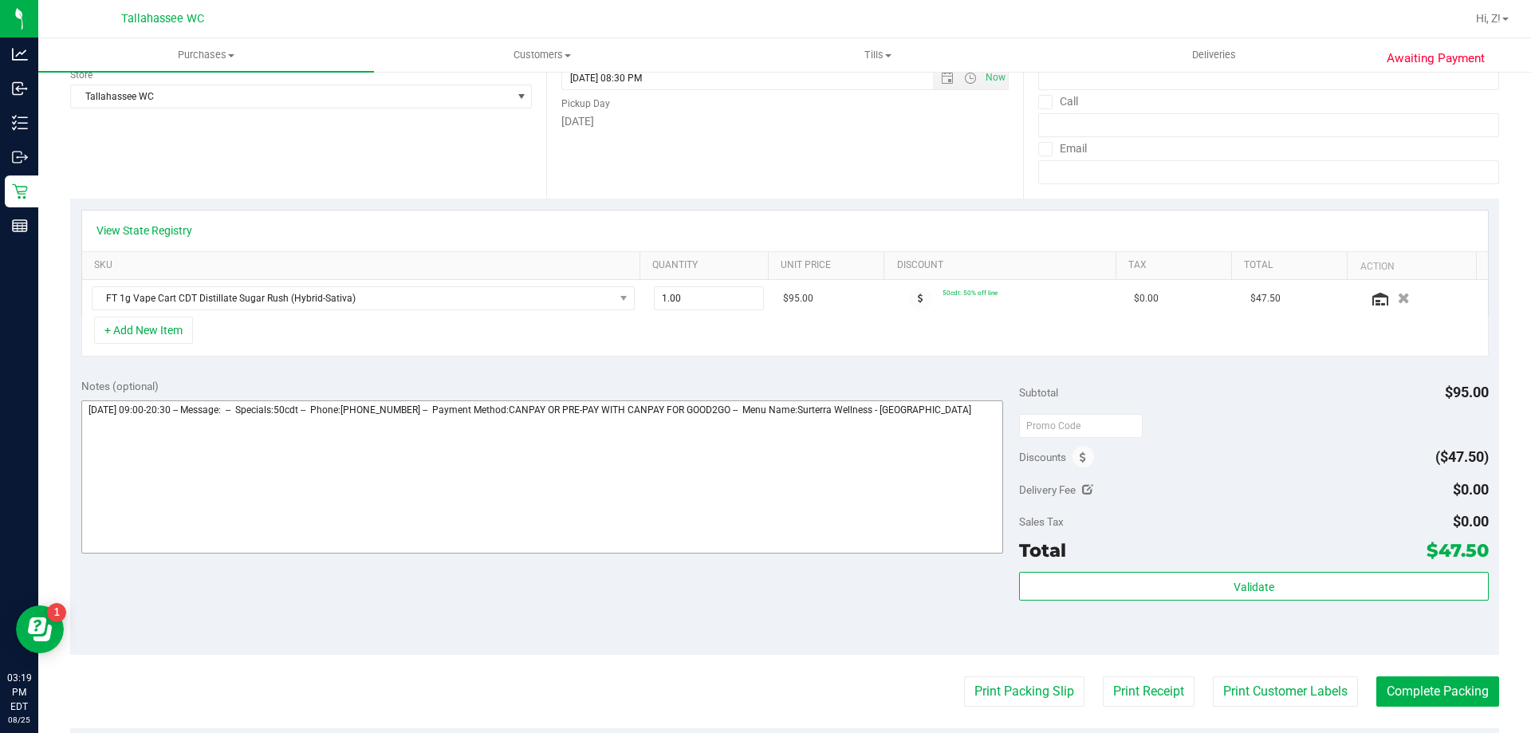
scroll to position [239, 0]
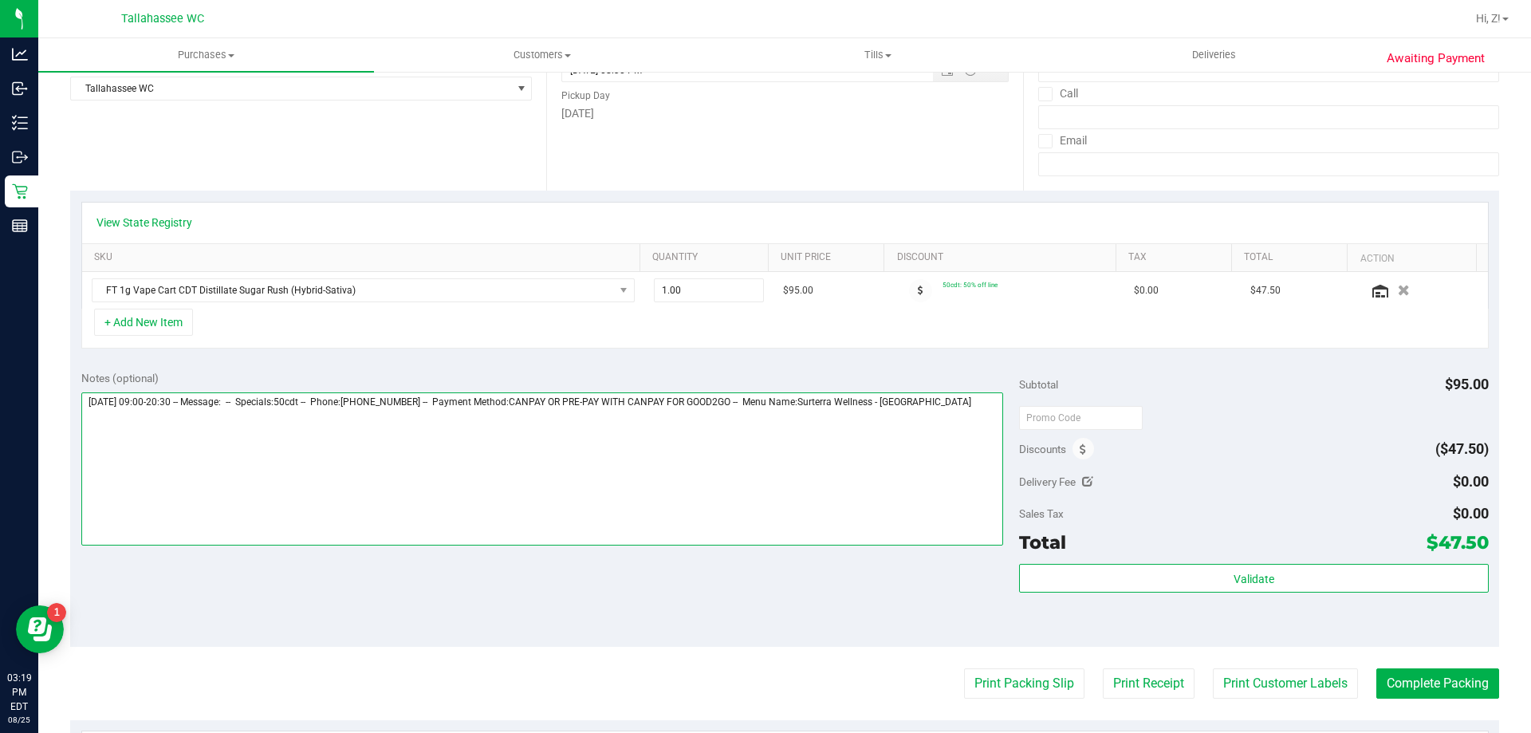
click at [988, 402] on textarea at bounding box center [542, 468] width 923 height 153
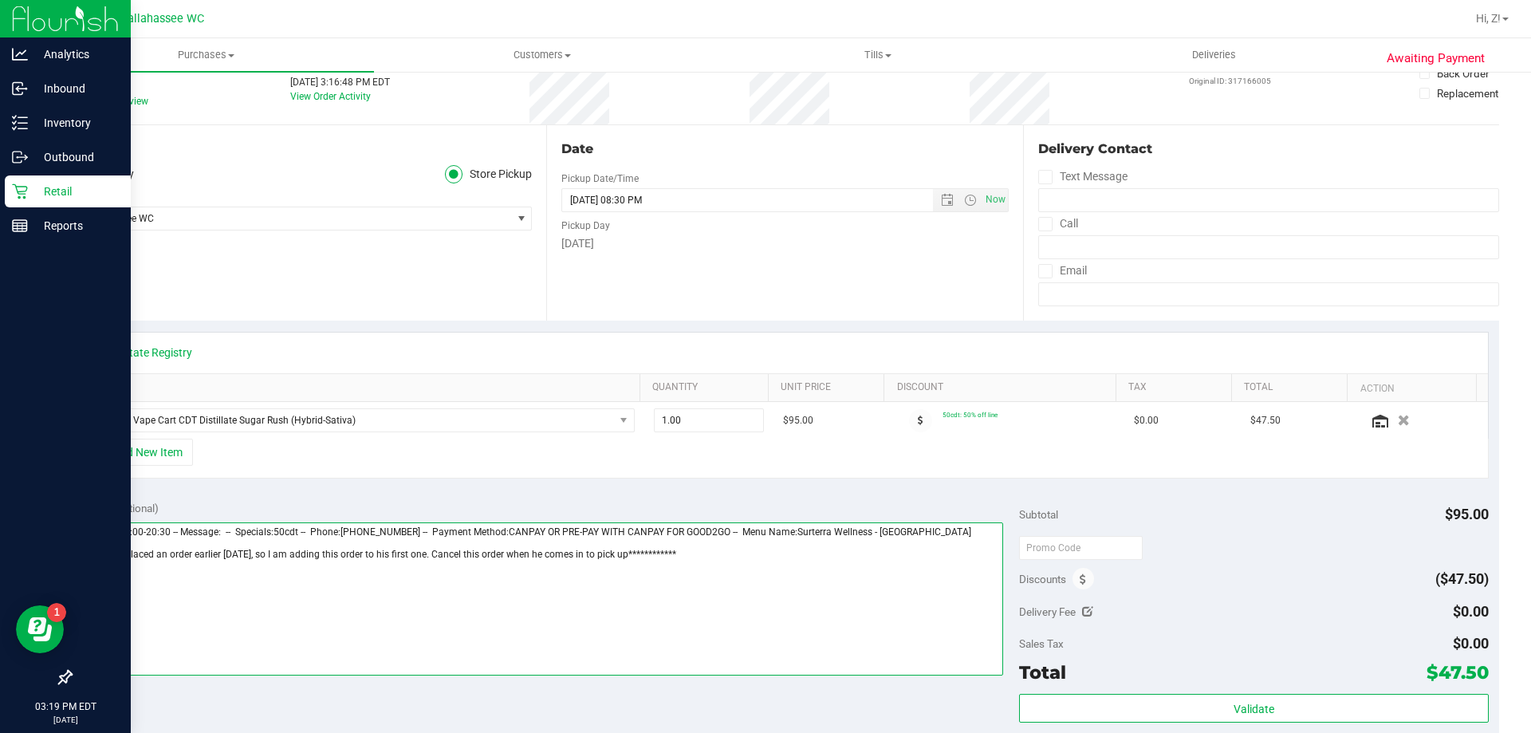
scroll to position [0, 0]
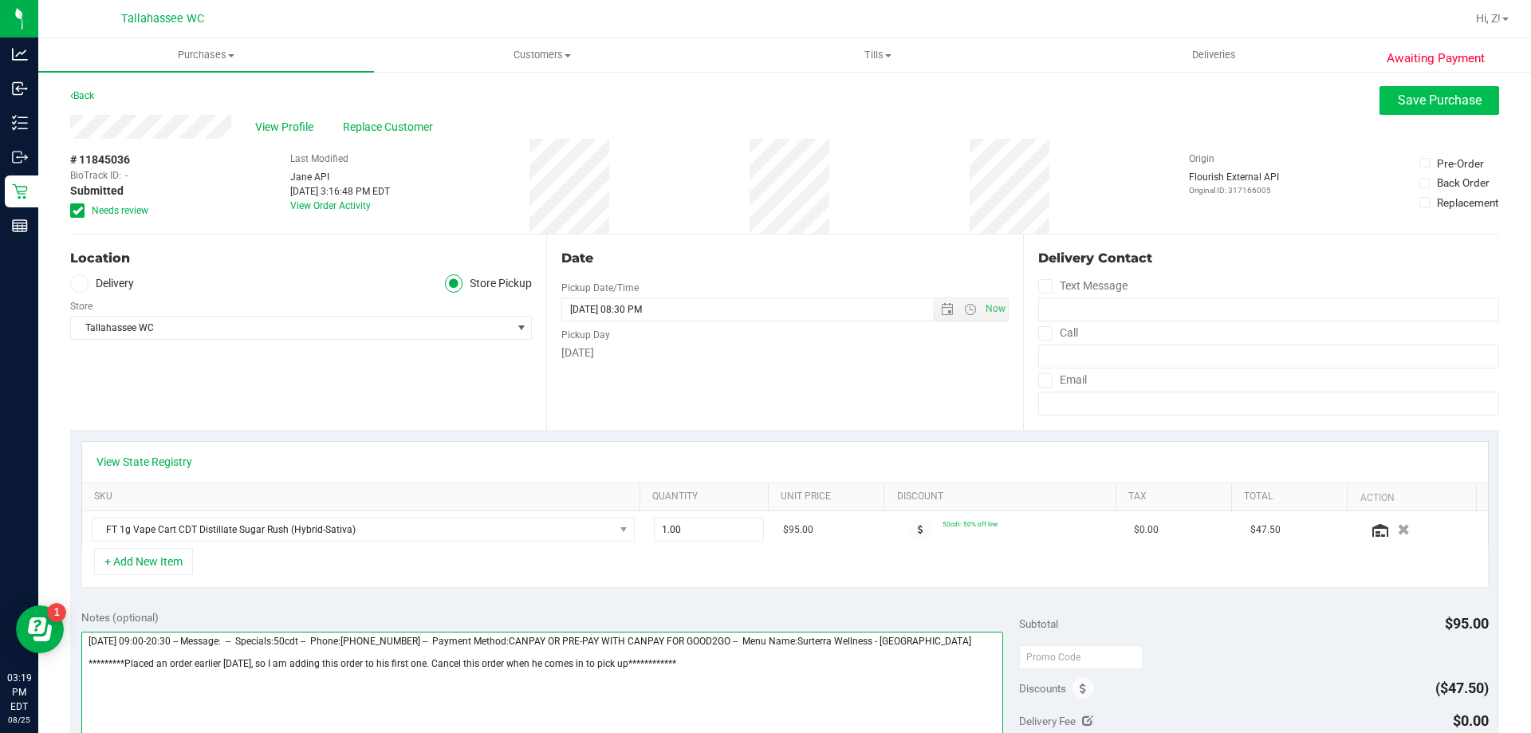
type textarea "**********"
click at [1460, 102] on span "Save Purchase" at bounding box center [1440, 99] width 84 height 15
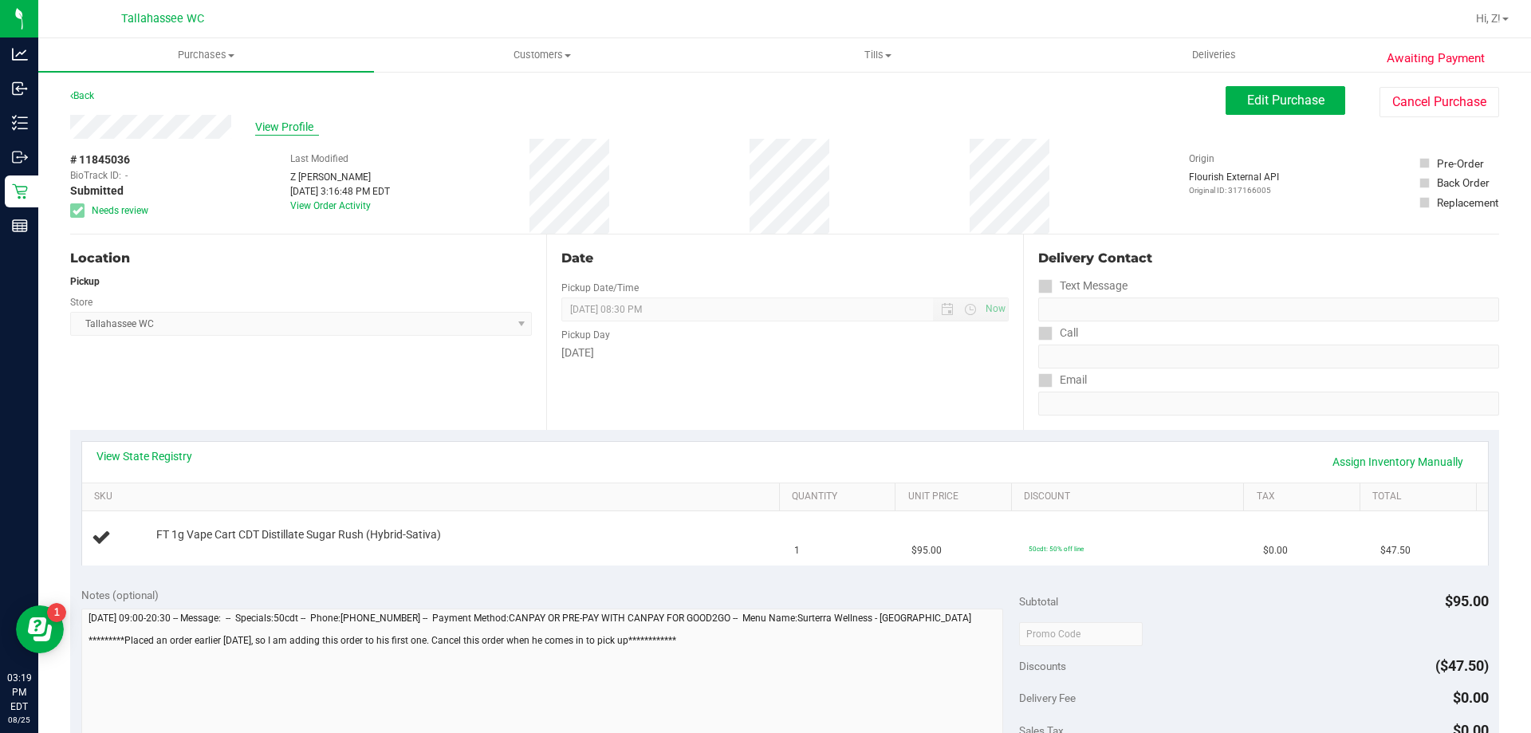
click at [284, 125] on span "View Profile" at bounding box center [287, 127] width 64 height 17
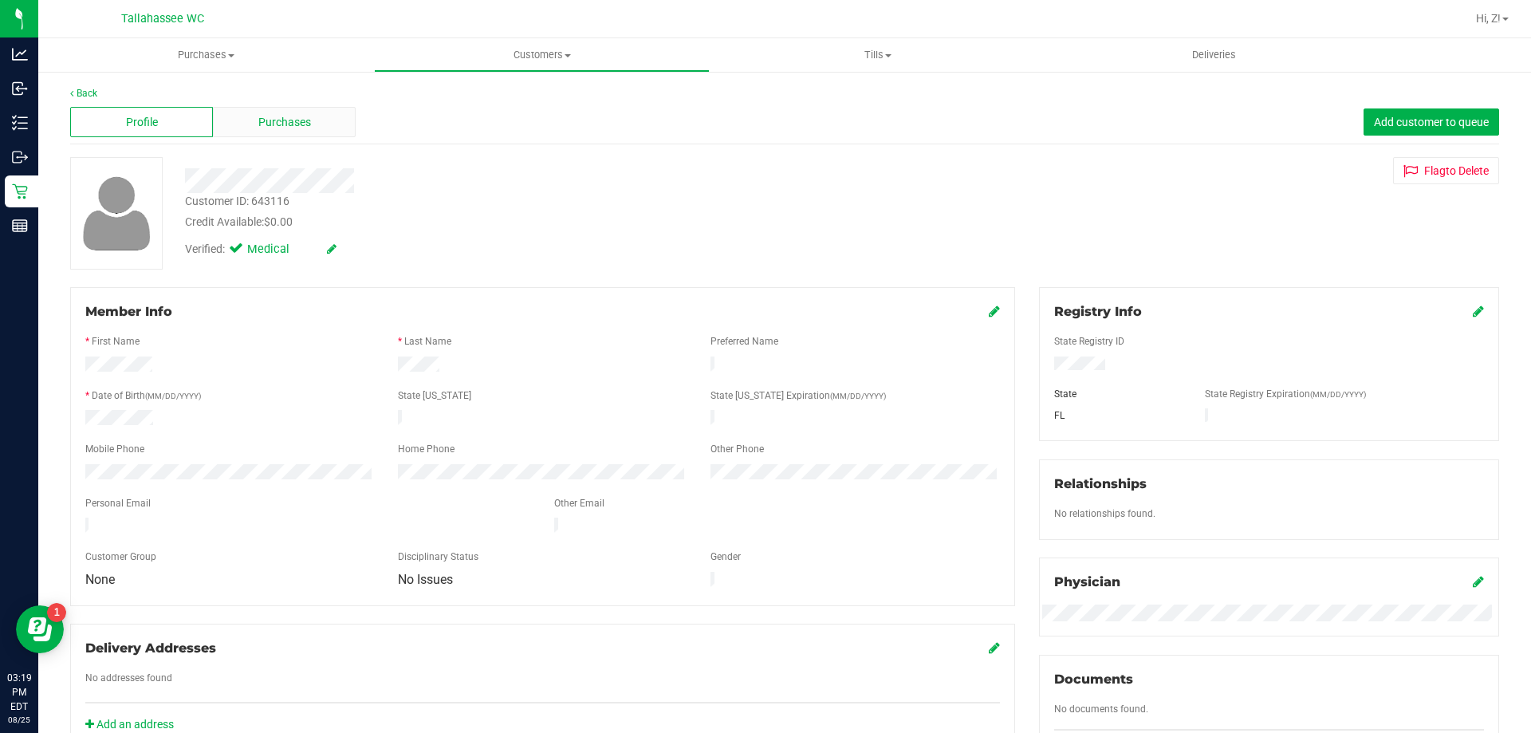
click at [261, 128] on span "Purchases" at bounding box center [284, 122] width 53 height 17
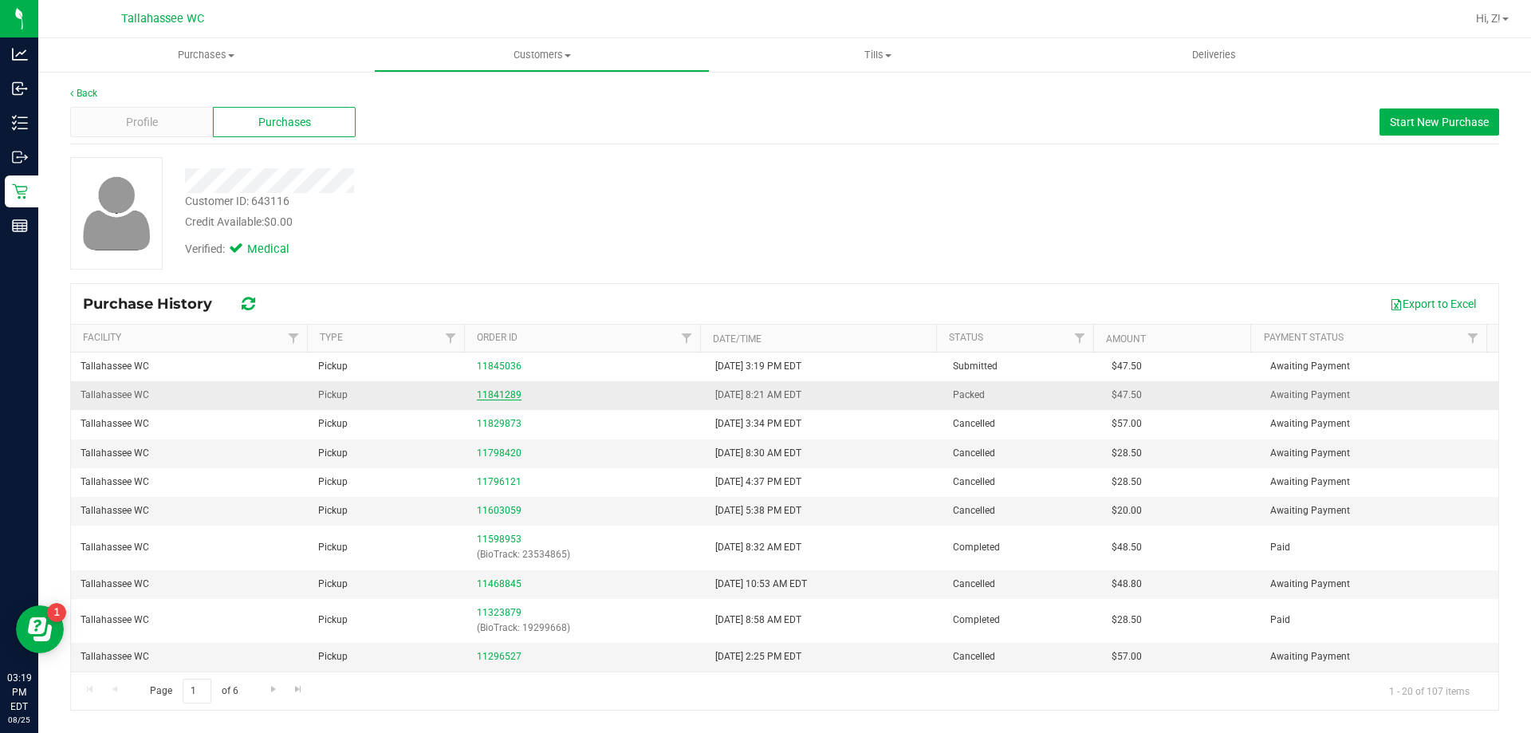
click at [501, 392] on link "11841289" at bounding box center [499, 394] width 45 height 11
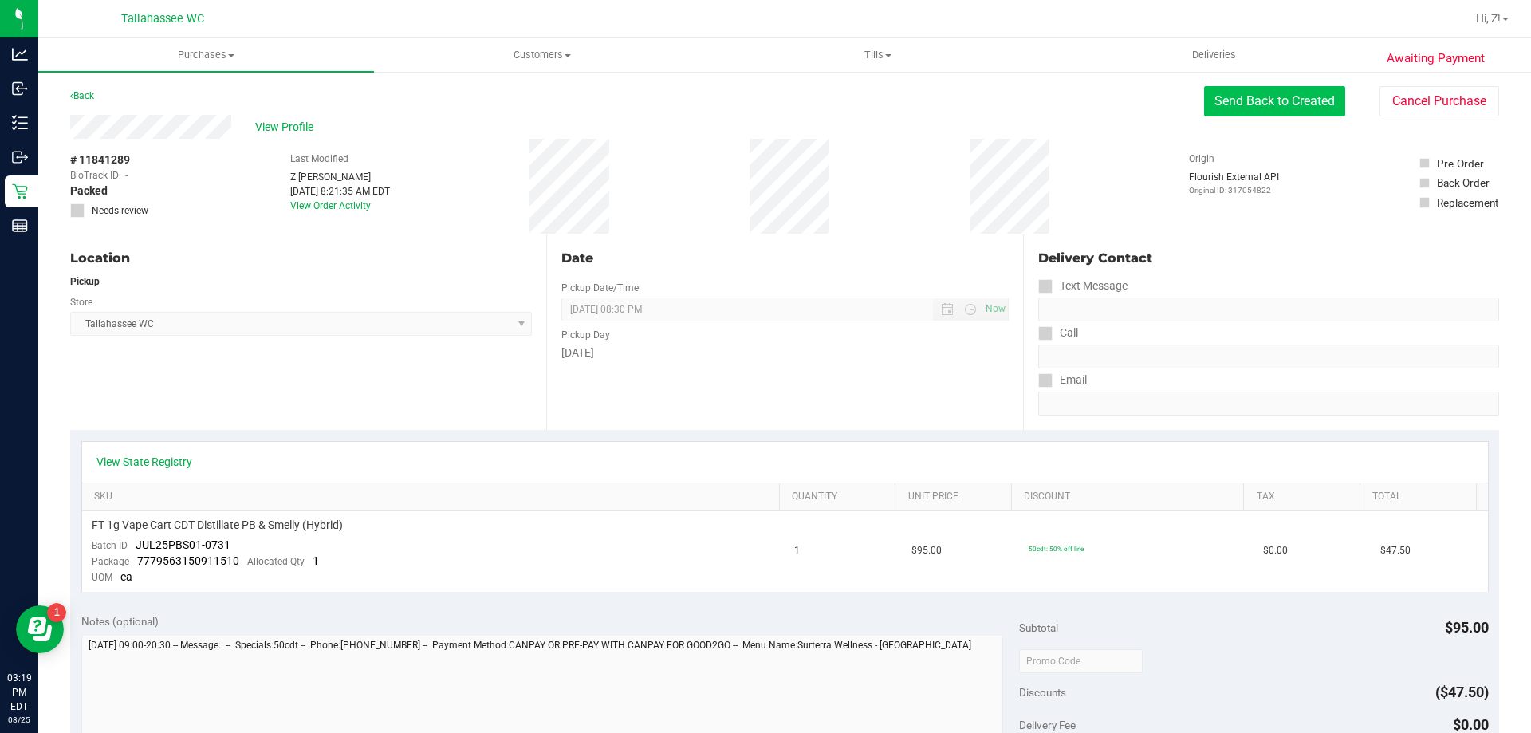
click at [1294, 103] on button "Send Back to Created" at bounding box center [1274, 101] width 141 height 30
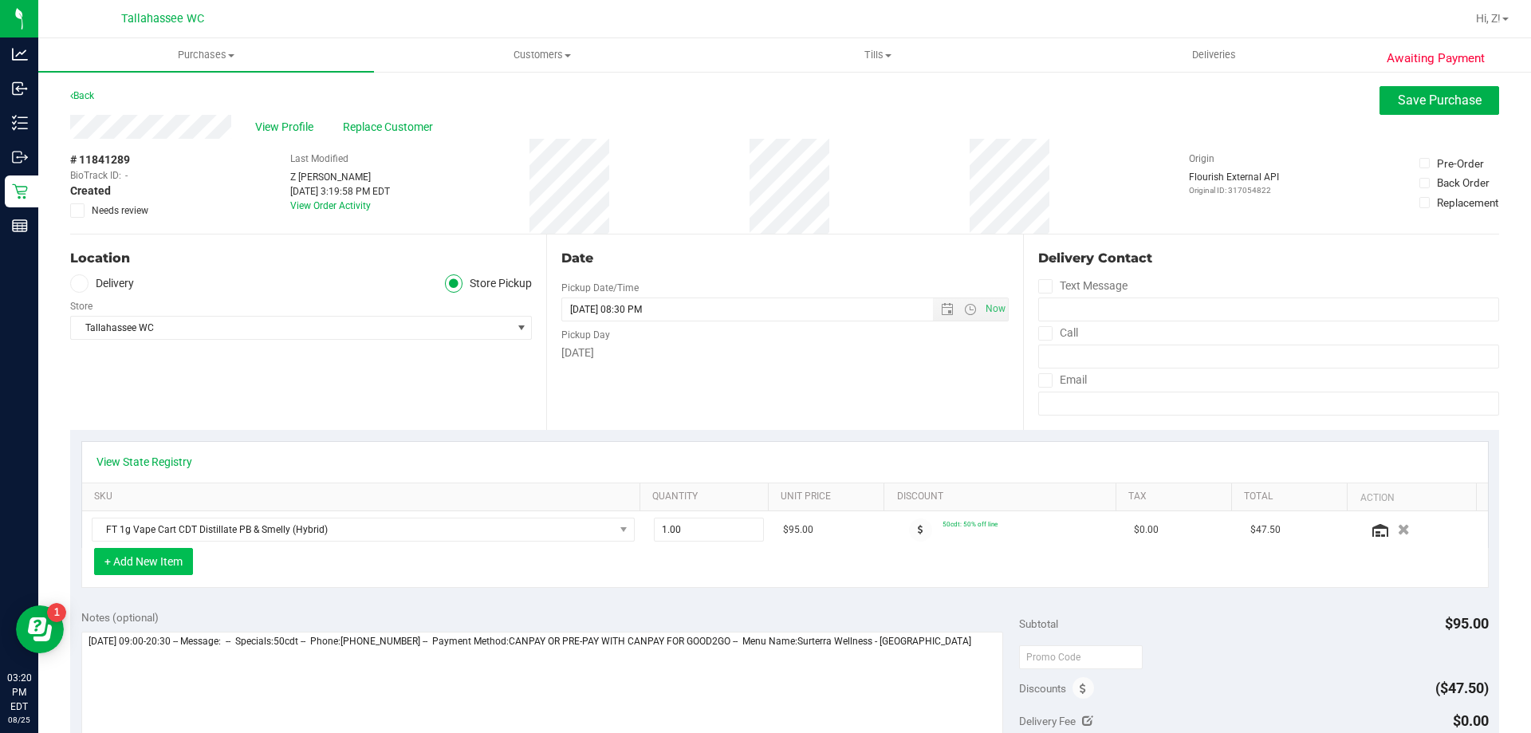
click at [169, 552] on button "+ Add New Item" at bounding box center [143, 561] width 99 height 27
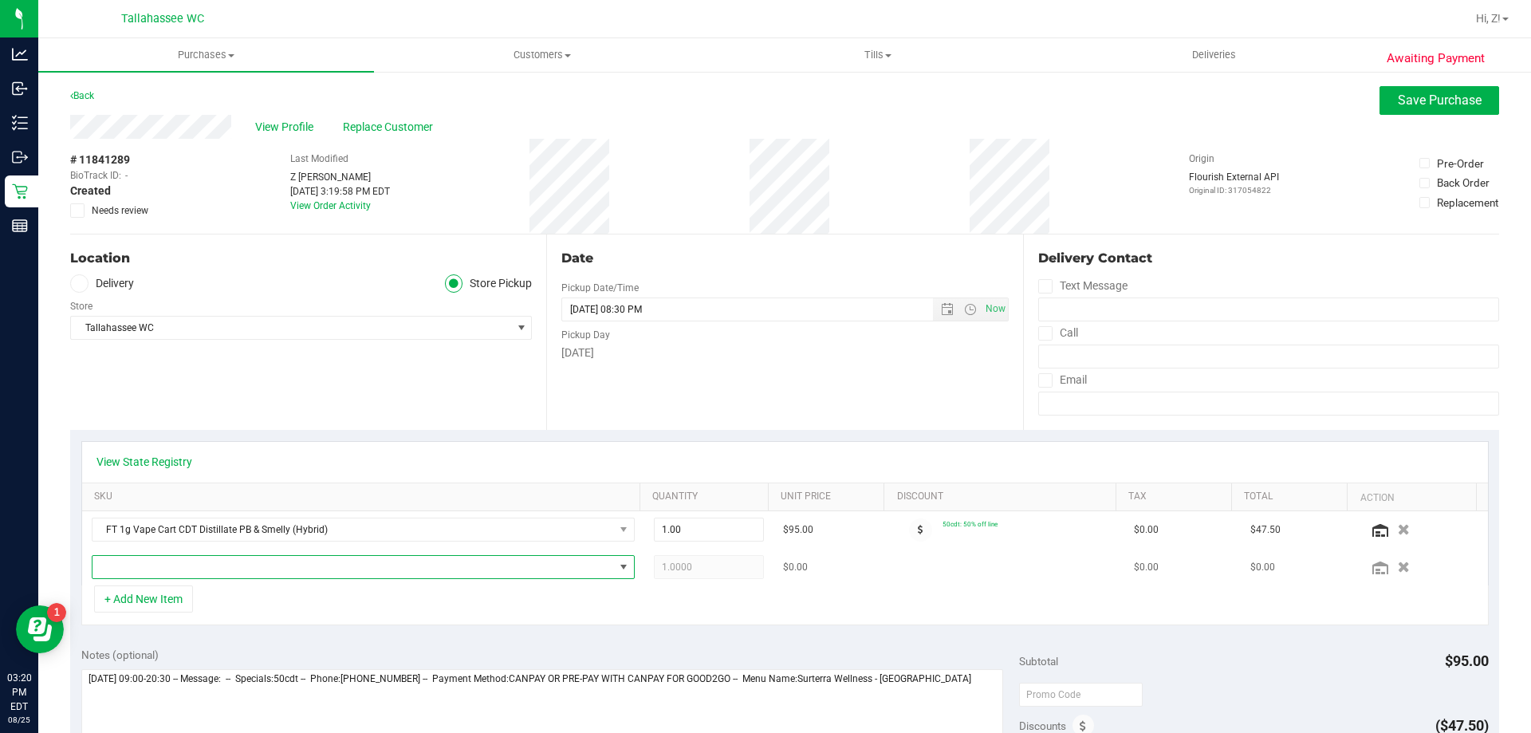
click at [231, 565] on span "NO DATA FOUND" at bounding box center [352, 567] width 521 height 22
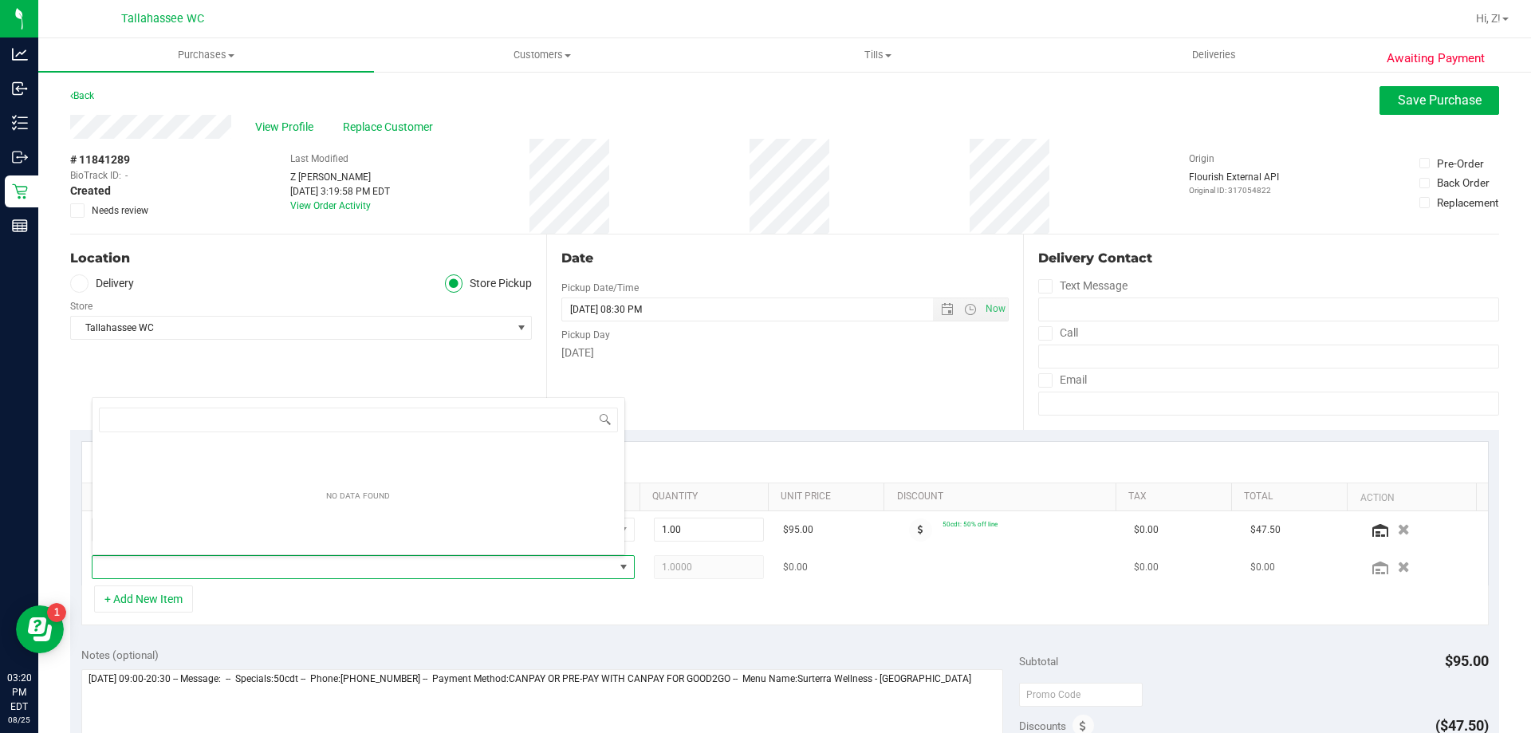
scroll to position [24, 529]
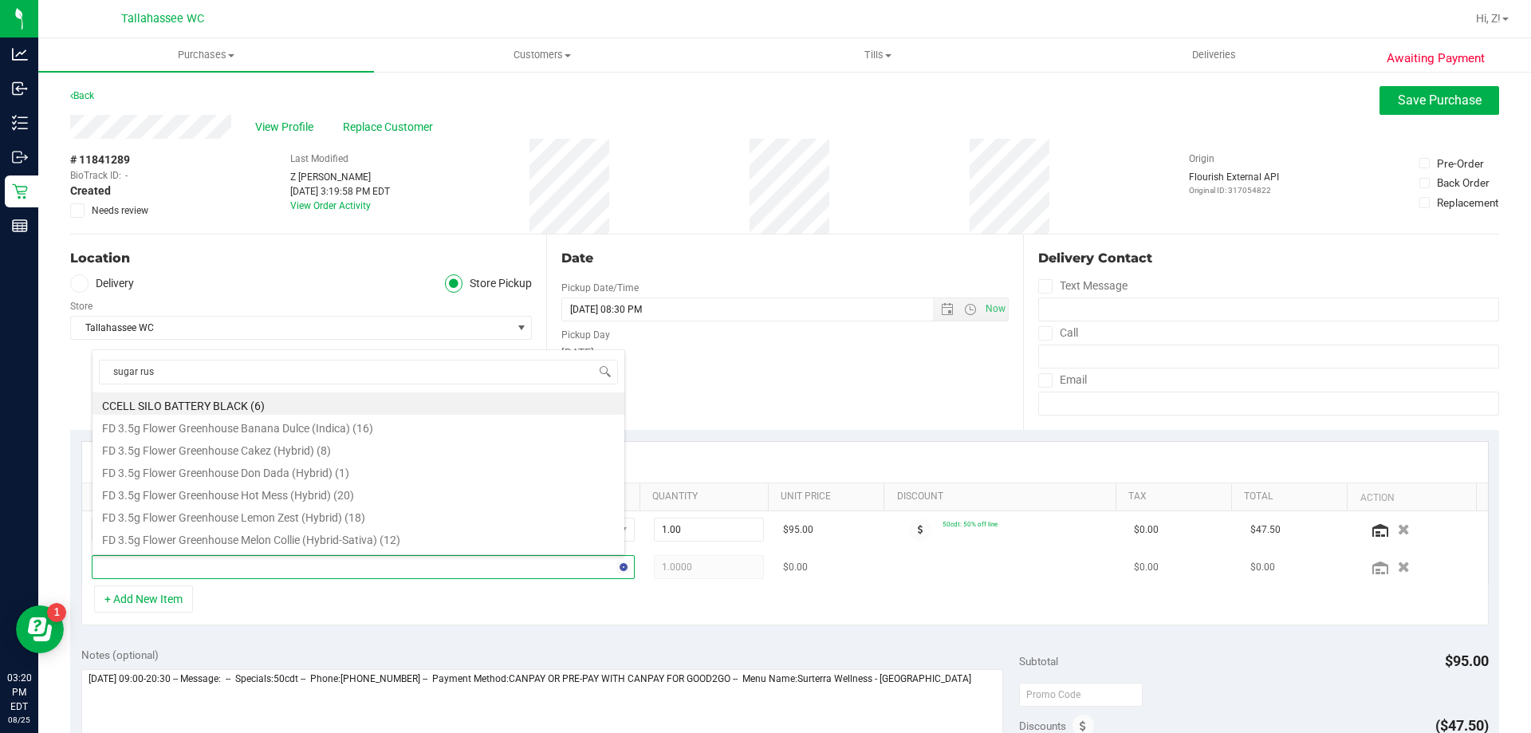
type input "sugar rush"
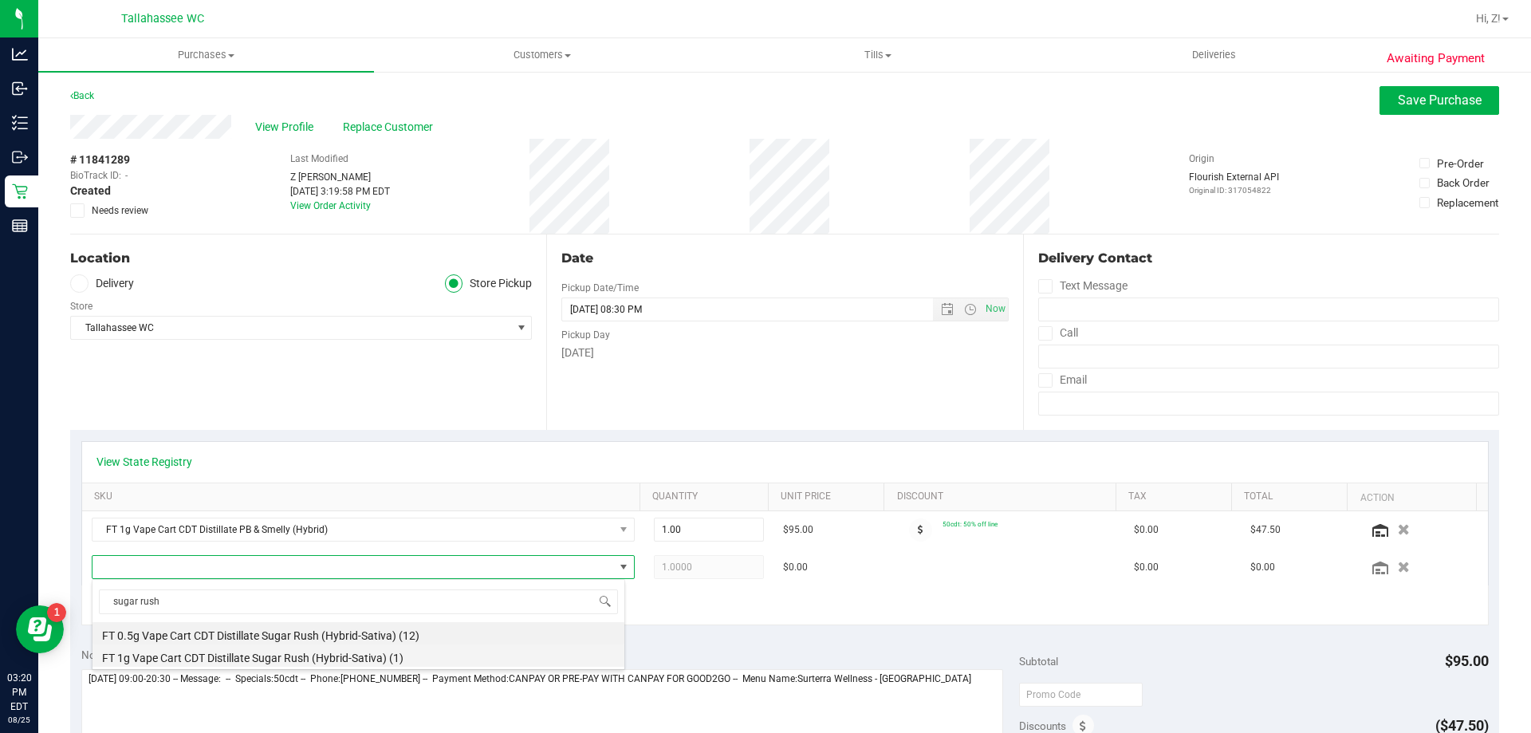
click at [283, 651] on li "FT 1g Vape Cart CDT Distillate Sugar Rush (Hybrid-Sativa) (1)" at bounding box center [358, 655] width 532 height 22
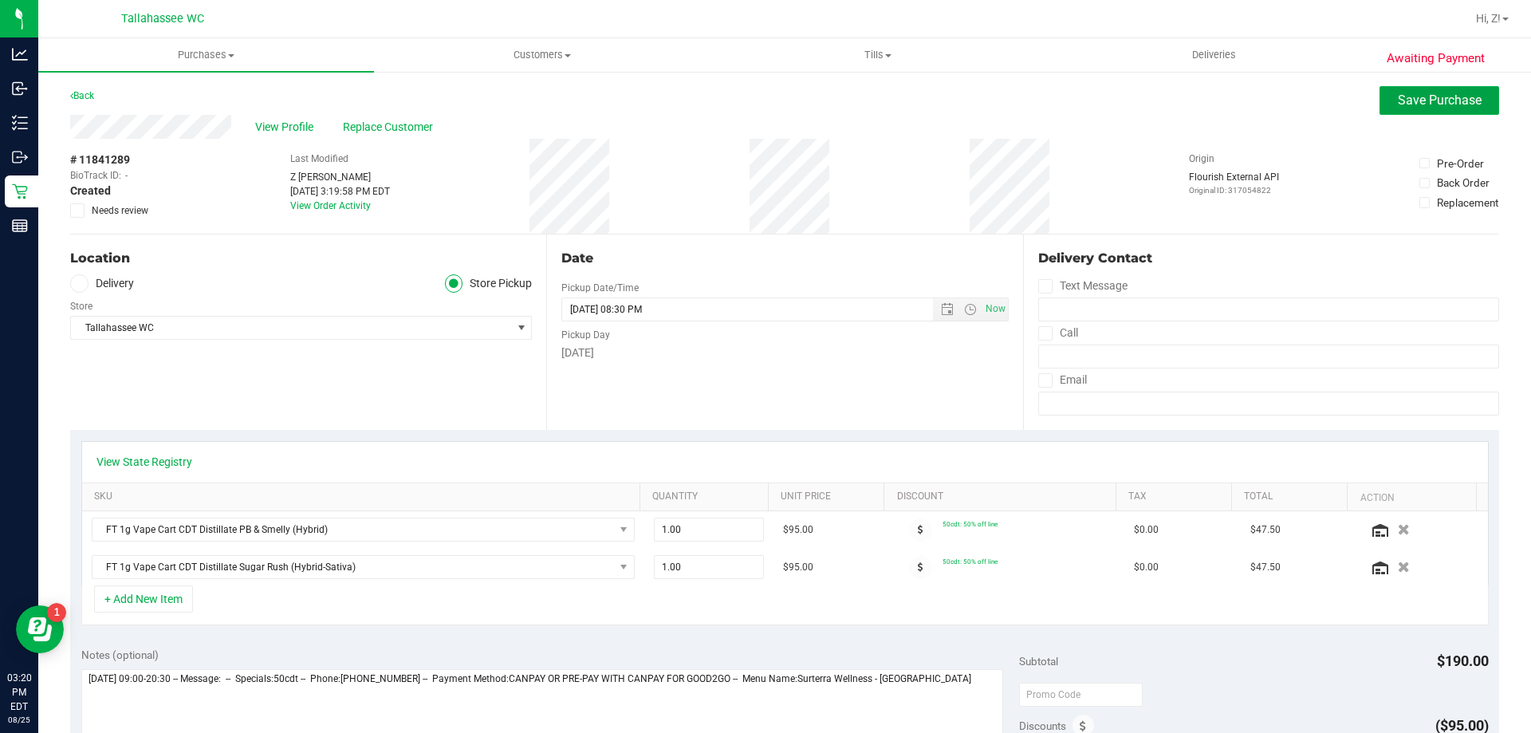
drag, startPoint x: 1395, startPoint y: 112, endPoint x: 1265, endPoint y: 179, distance: 145.1
click at [1395, 113] on button "Save Purchase" at bounding box center [1439, 100] width 120 height 29
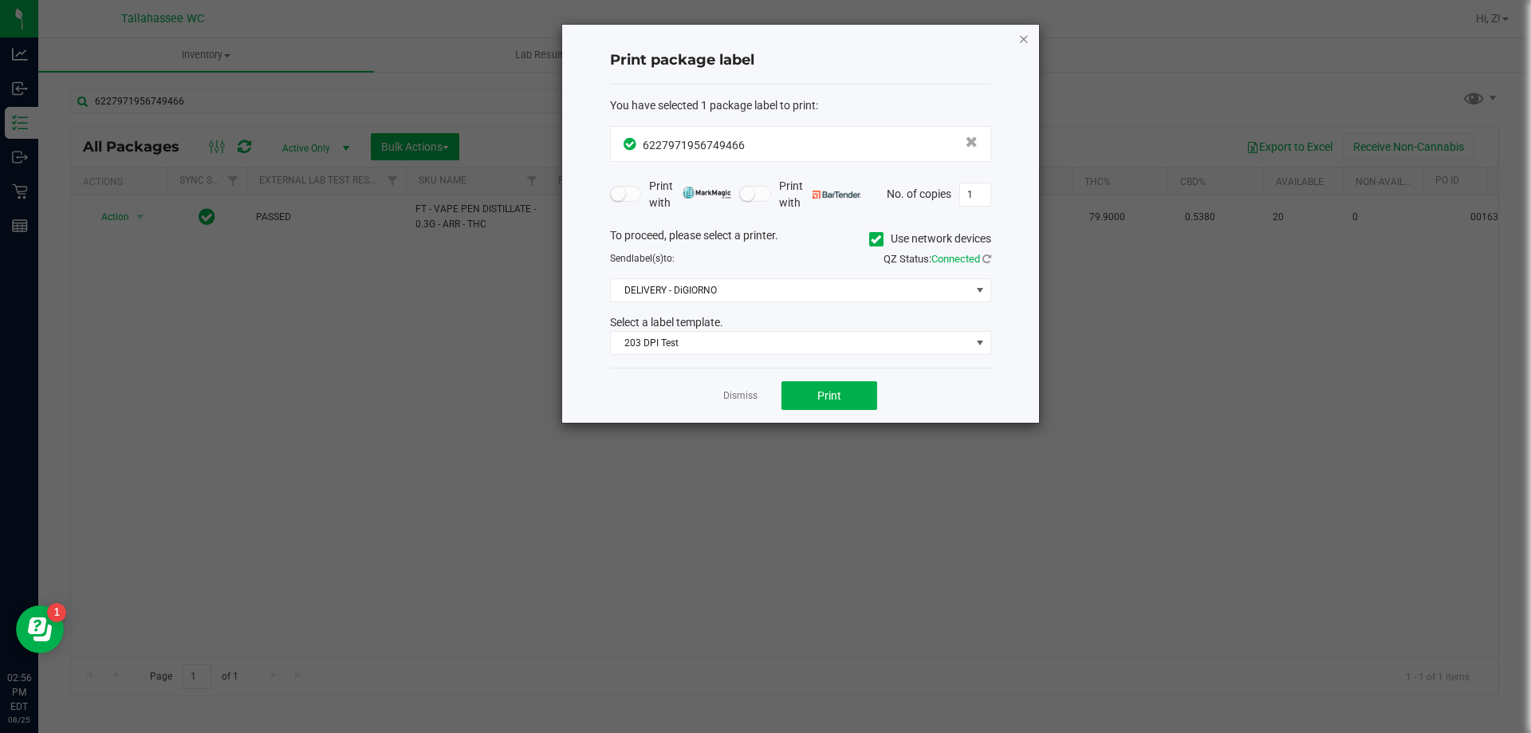
click at [1018, 41] on icon "button" at bounding box center [1023, 38] width 11 height 19
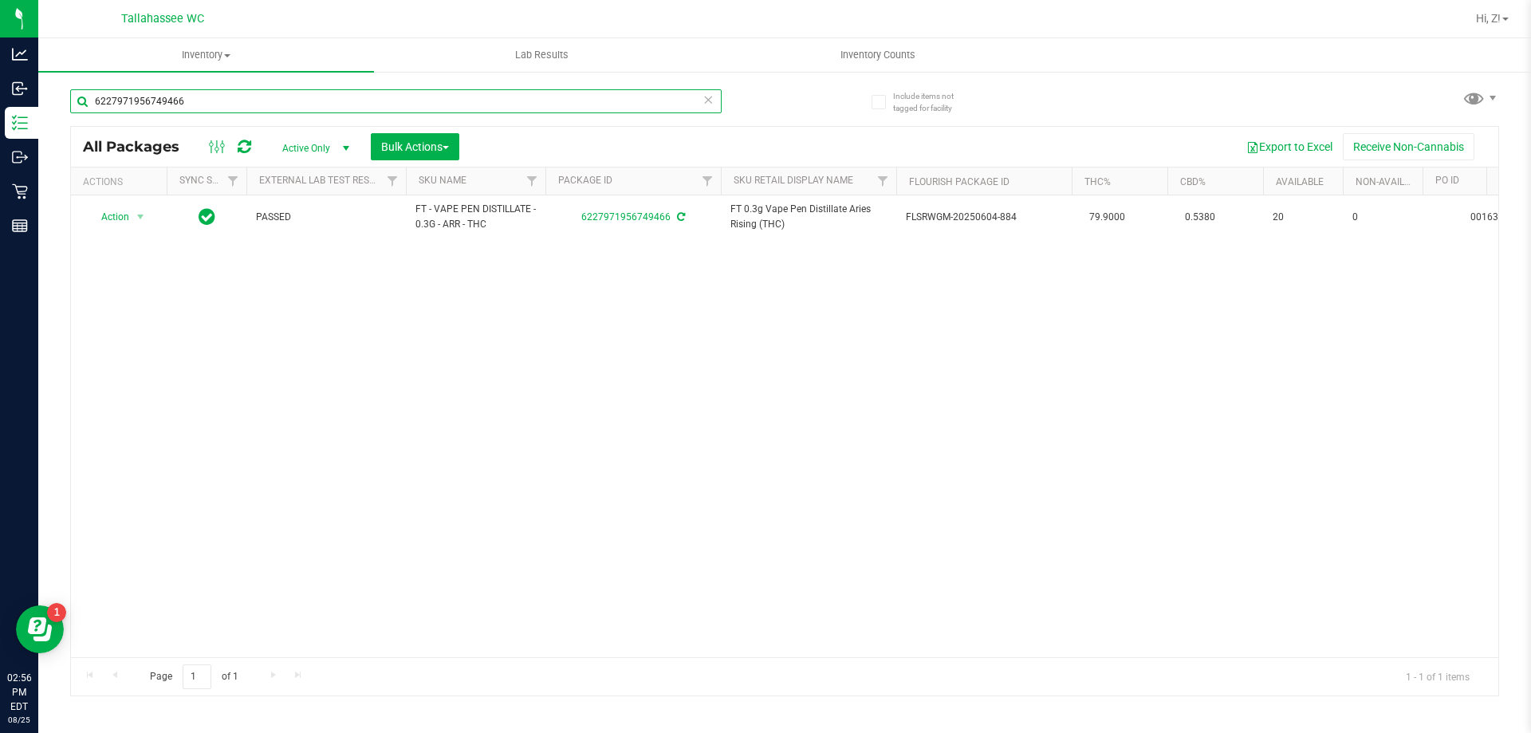
click at [435, 96] on input "6227971956749466" at bounding box center [395, 101] width 651 height 24
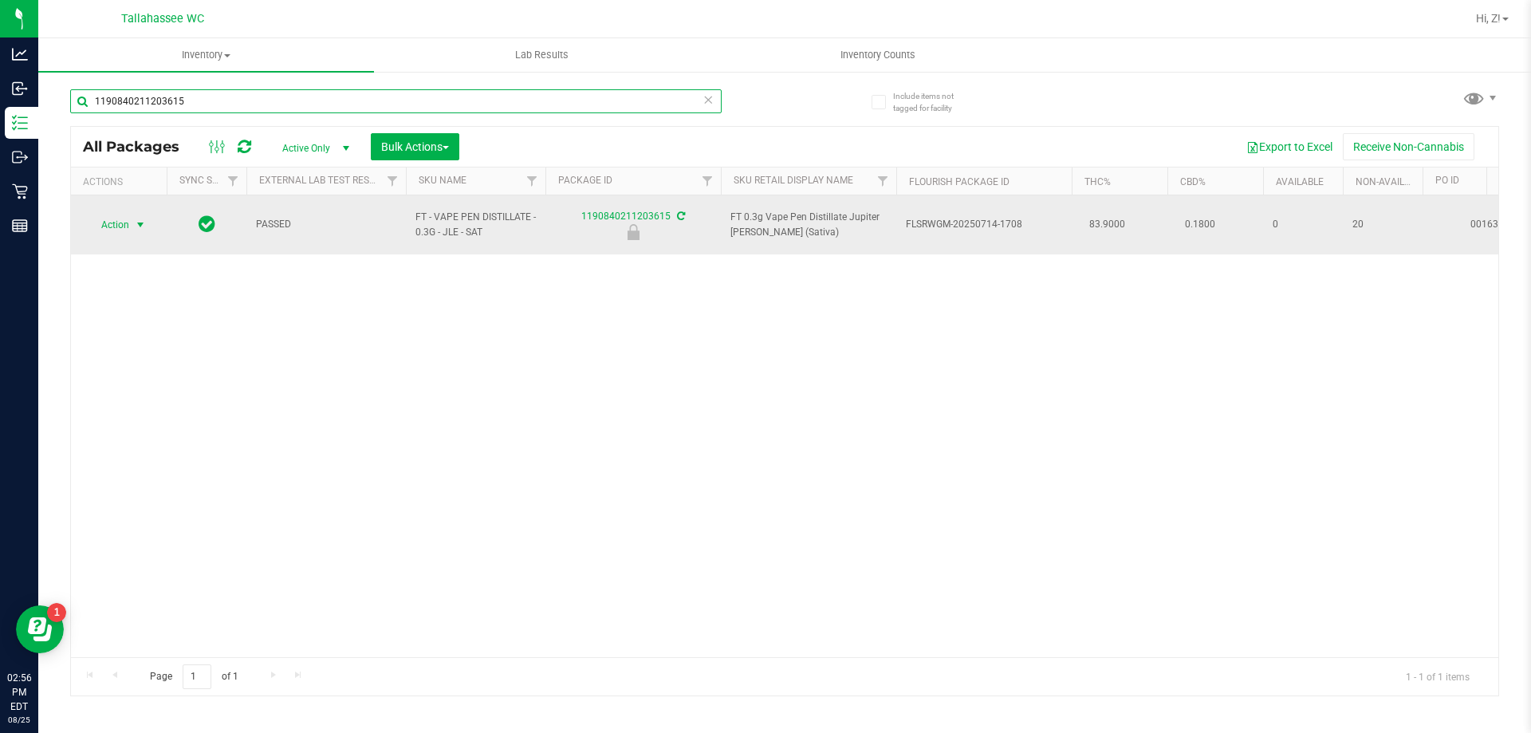
type input "1190840211203615"
click at [117, 222] on span "Action" at bounding box center [108, 225] width 43 height 22
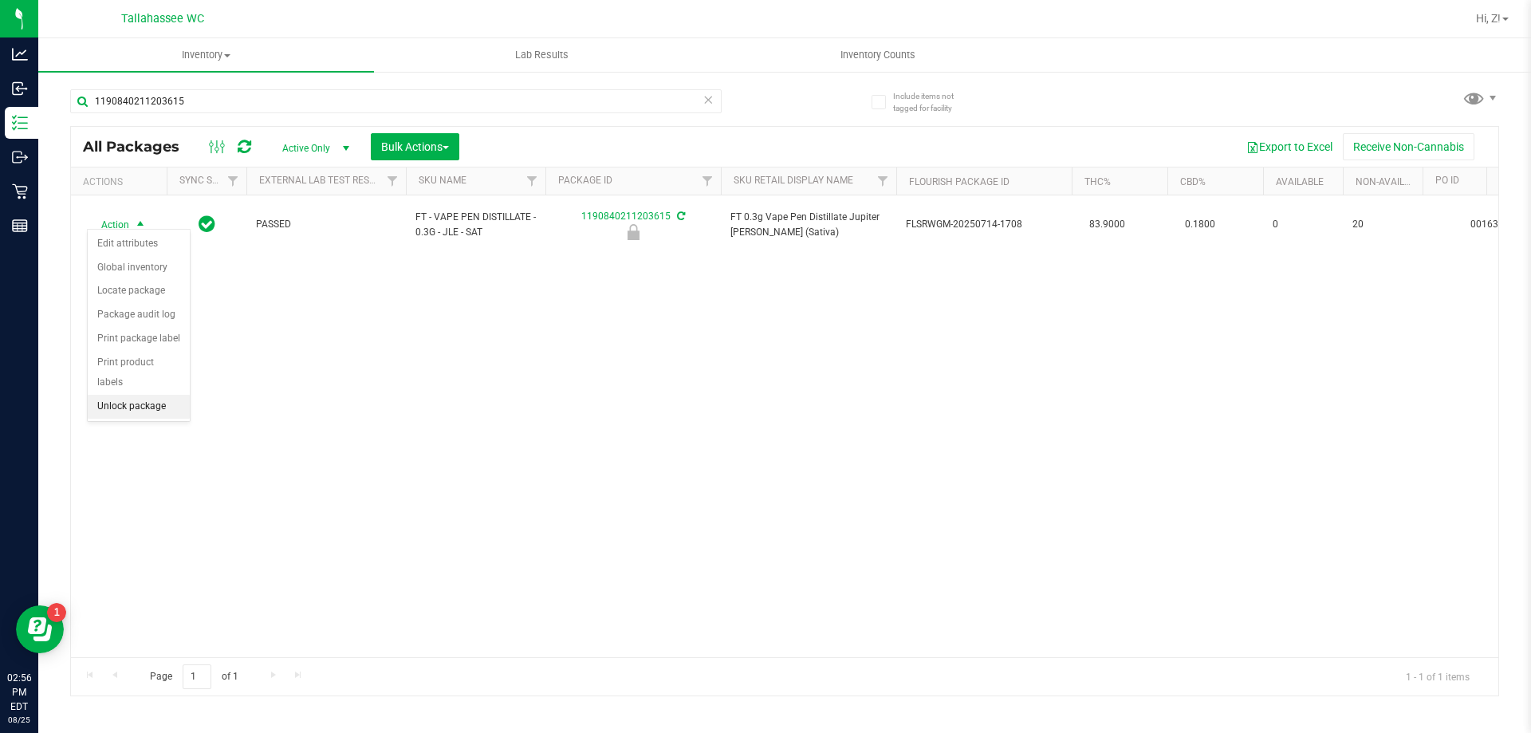
click at [144, 395] on li "Unlock package" at bounding box center [139, 407] width 102 height 24
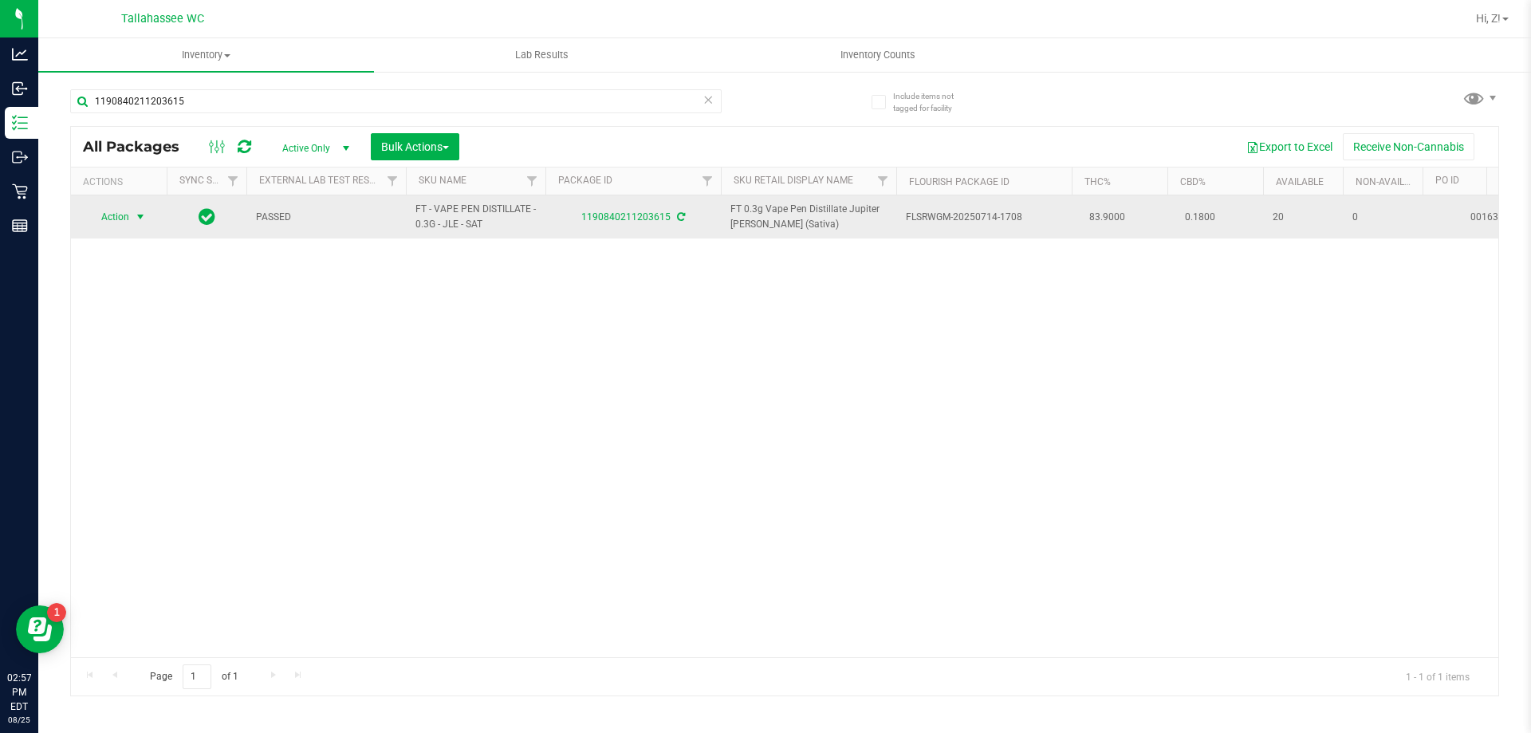
click at [126, 223] on span "Action" at bounding box center [108, 217] width 43 height 22
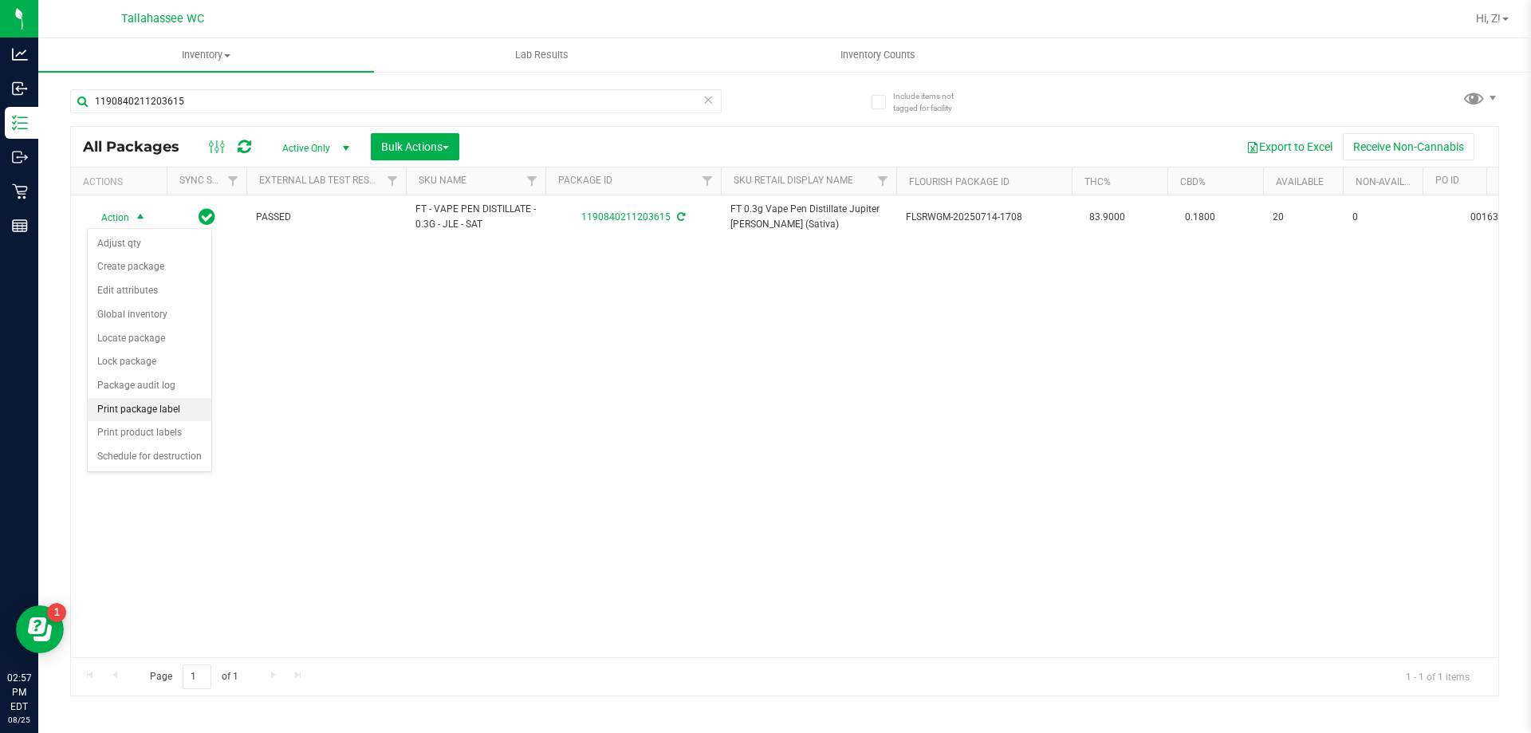
click at [156, 407] on li "Print package label" at bounding box center [150, 410] width 124 height 24
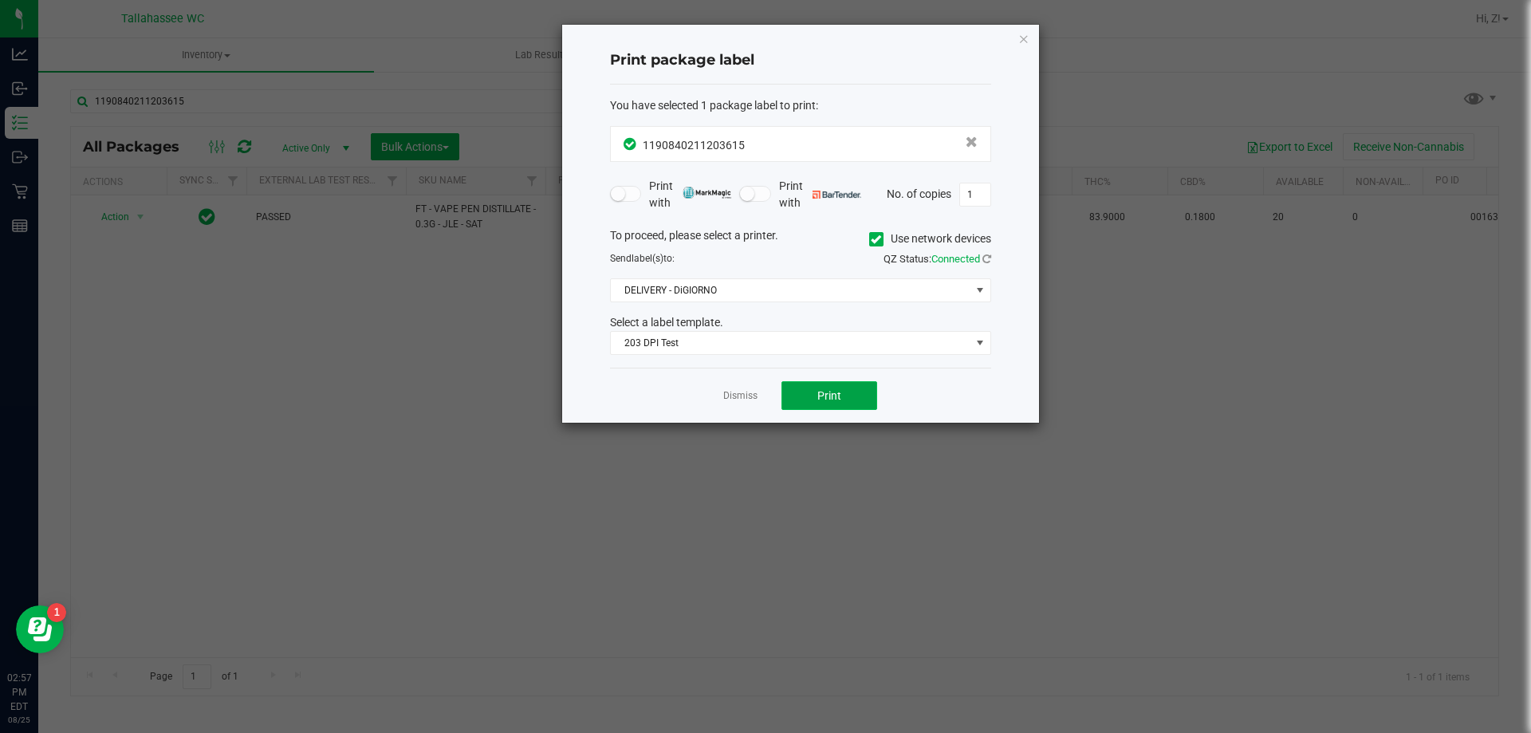
click at [848, 392] on button "Print" at bounding box center [829, 395] width 96 height 29
click at [1024, 32] on icon "button" at bounding box center [1023, 38] width 11 height 19
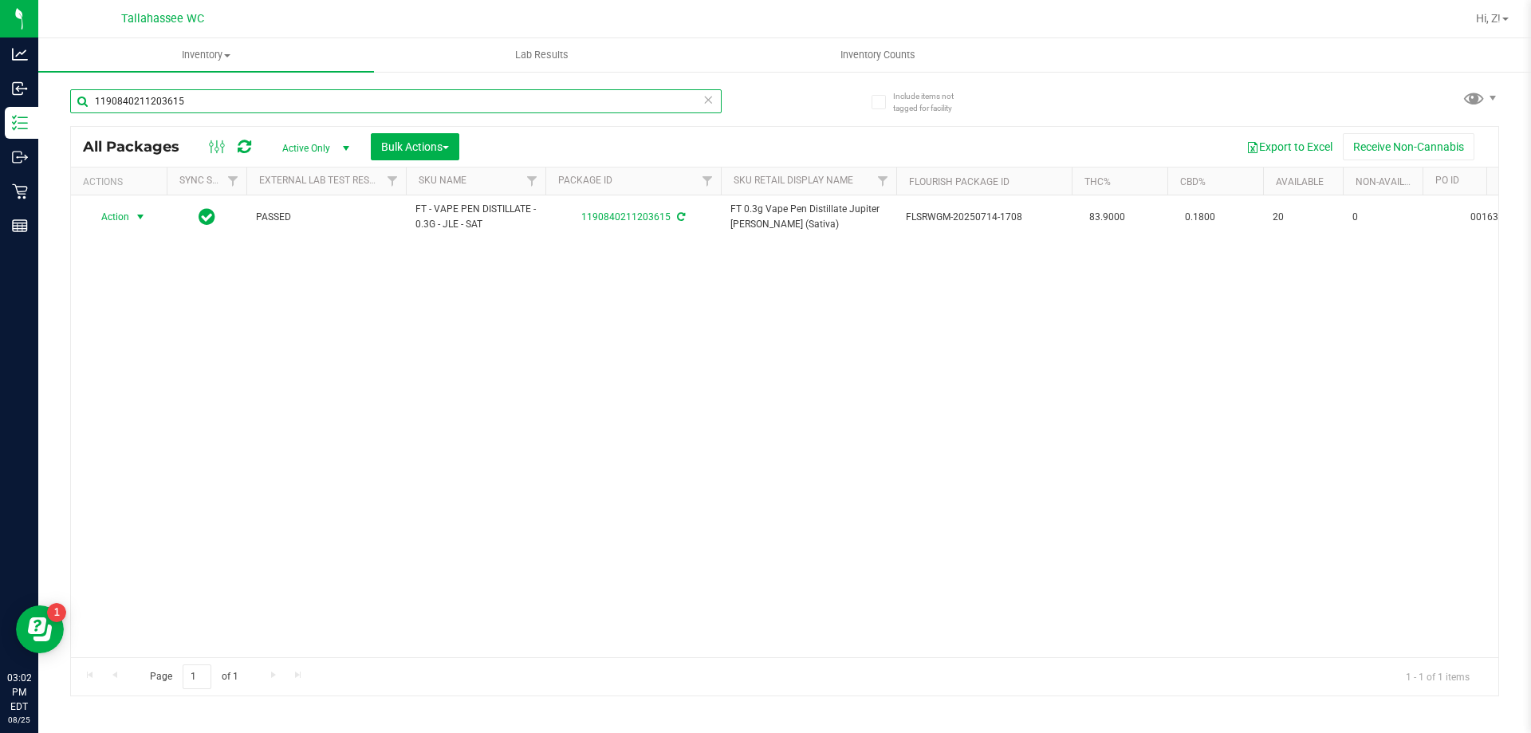
click at [314, 96] on input "1190840211203615" at bounding box center [395, 101] width 651 height 24
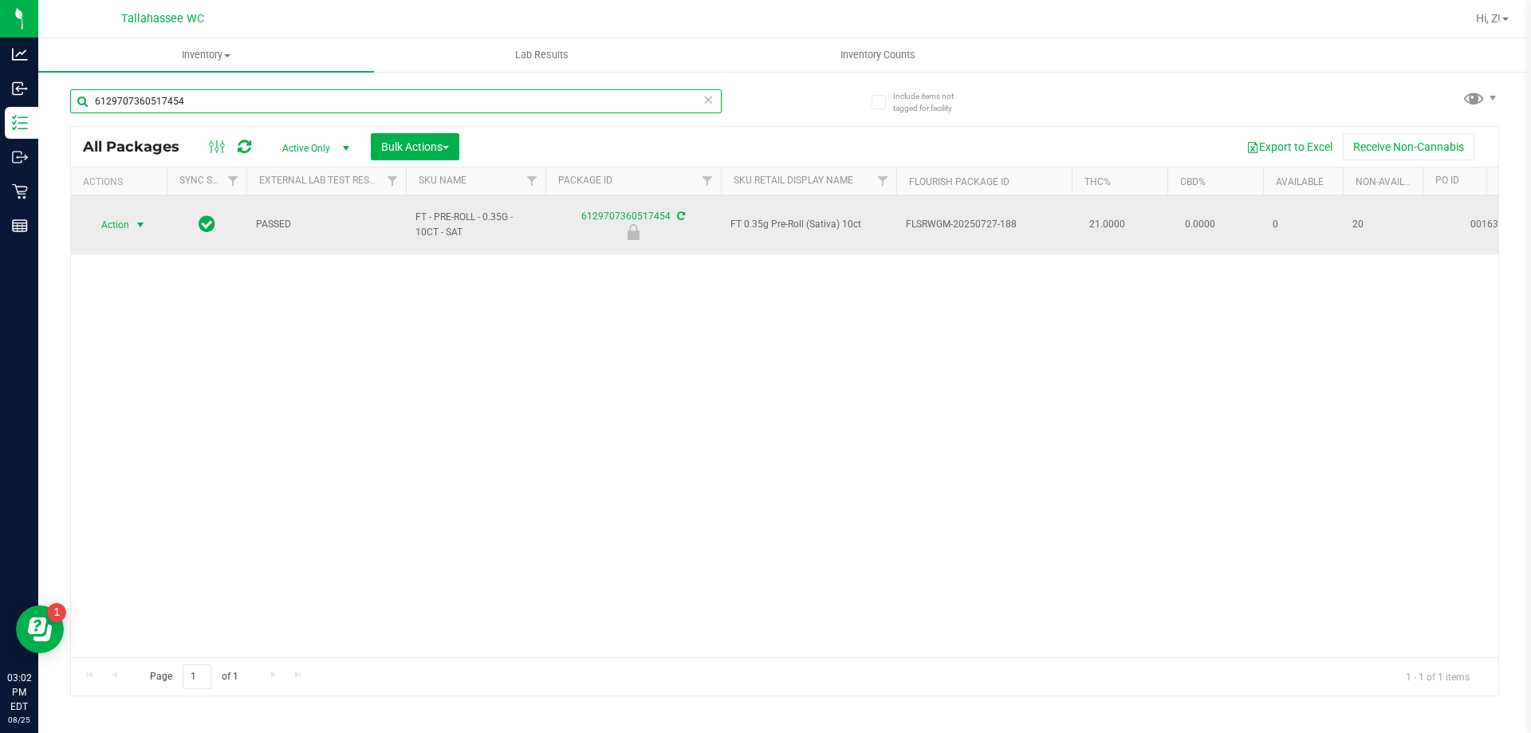
type input "6129707360517454"
click at [94, 218] on span "Action" at bounding box center [108, 225] width 43 height 22
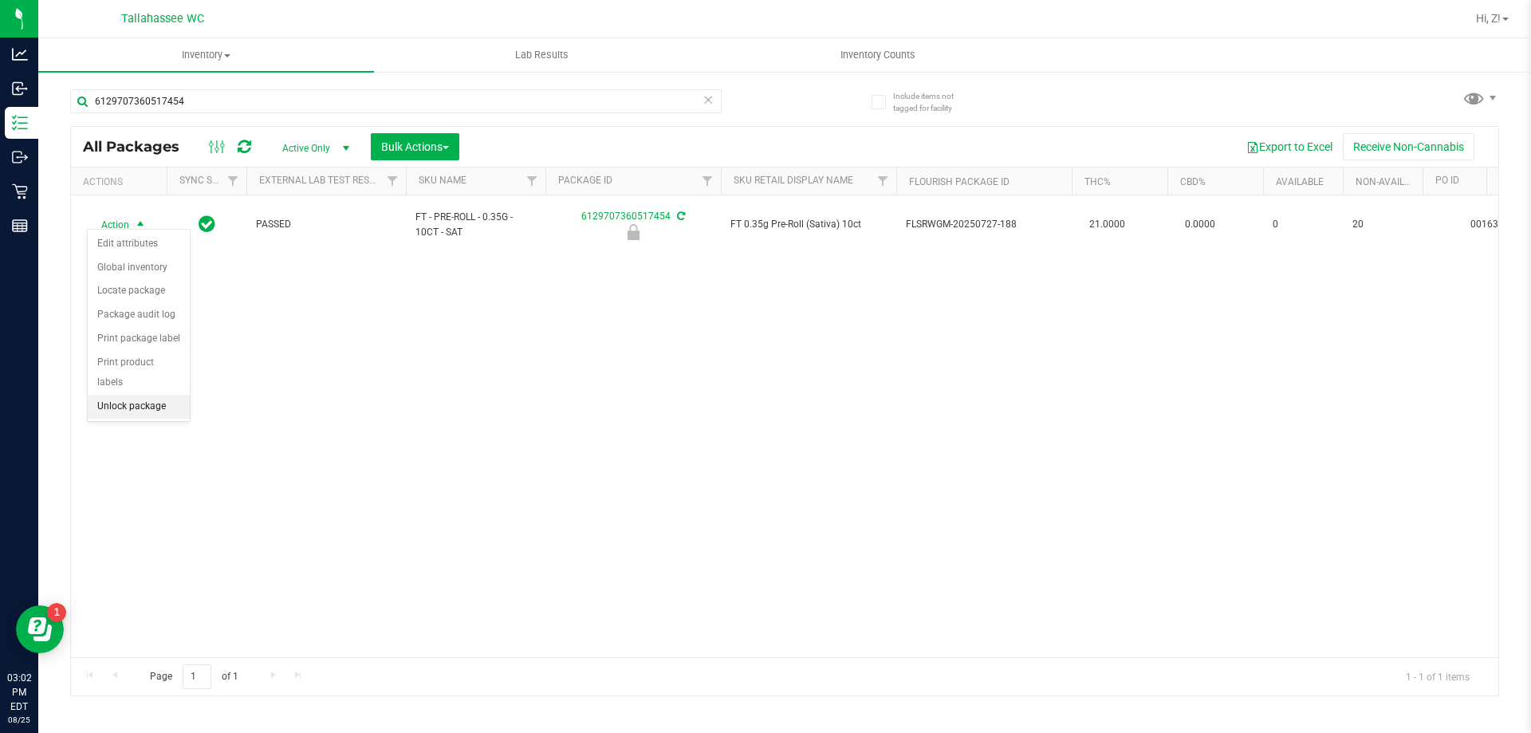
click at [147, 395] on li "Unlock package" at bounding box center [139, 407] width 102 height 24
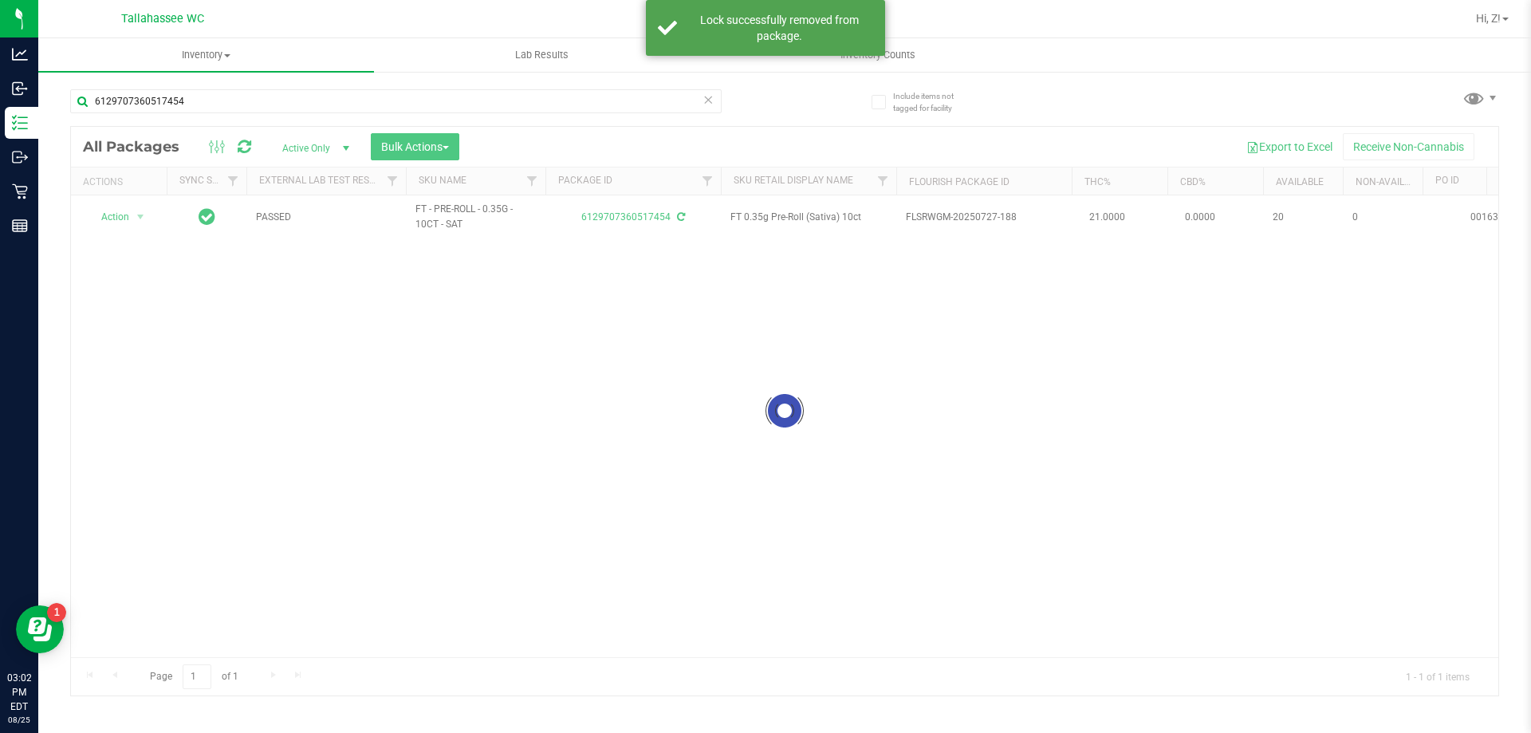
click at [136, 218] on div at bounding box center [784, 411] width 1427 height 569
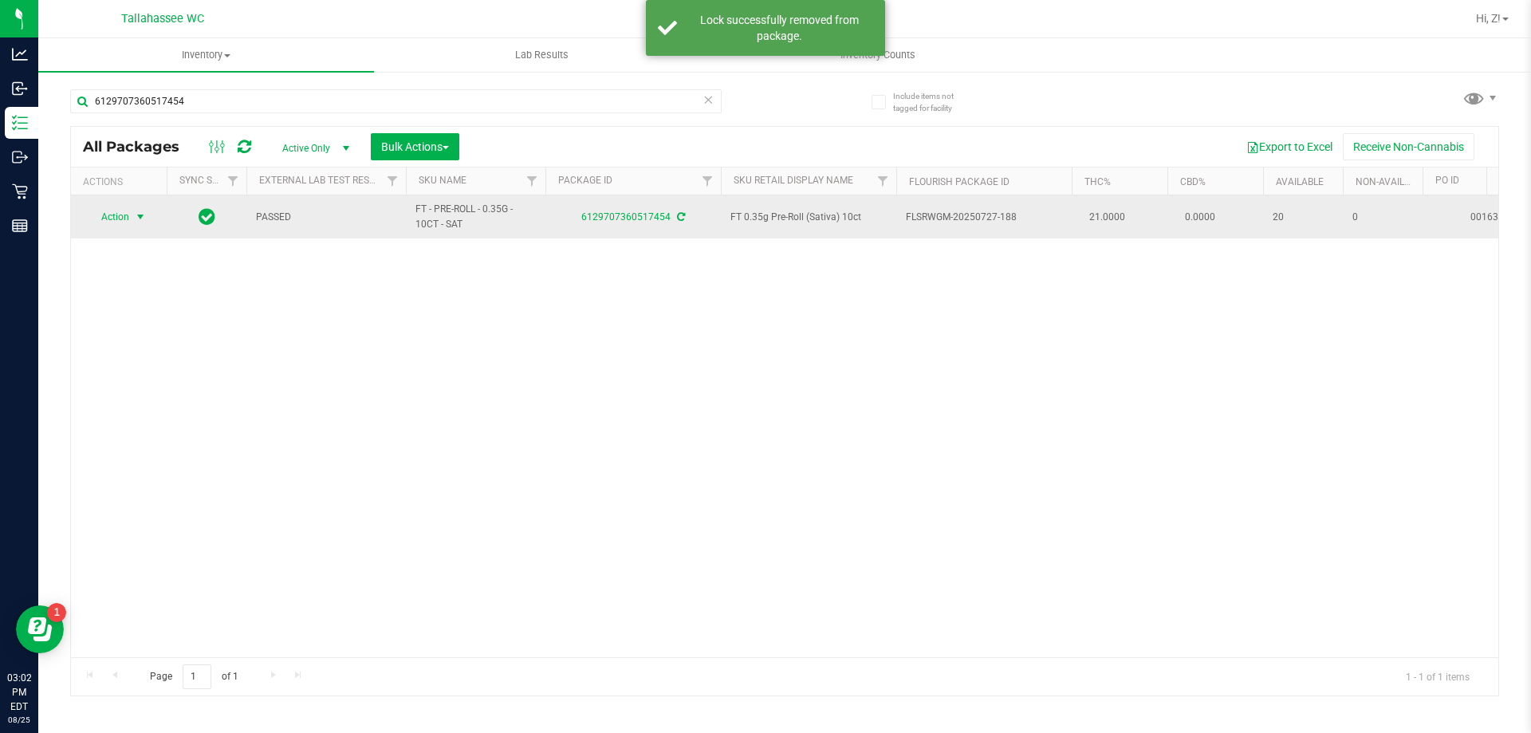
click at [134, 217] on span "select" at bounding box center [140, 217] width 13 height 13
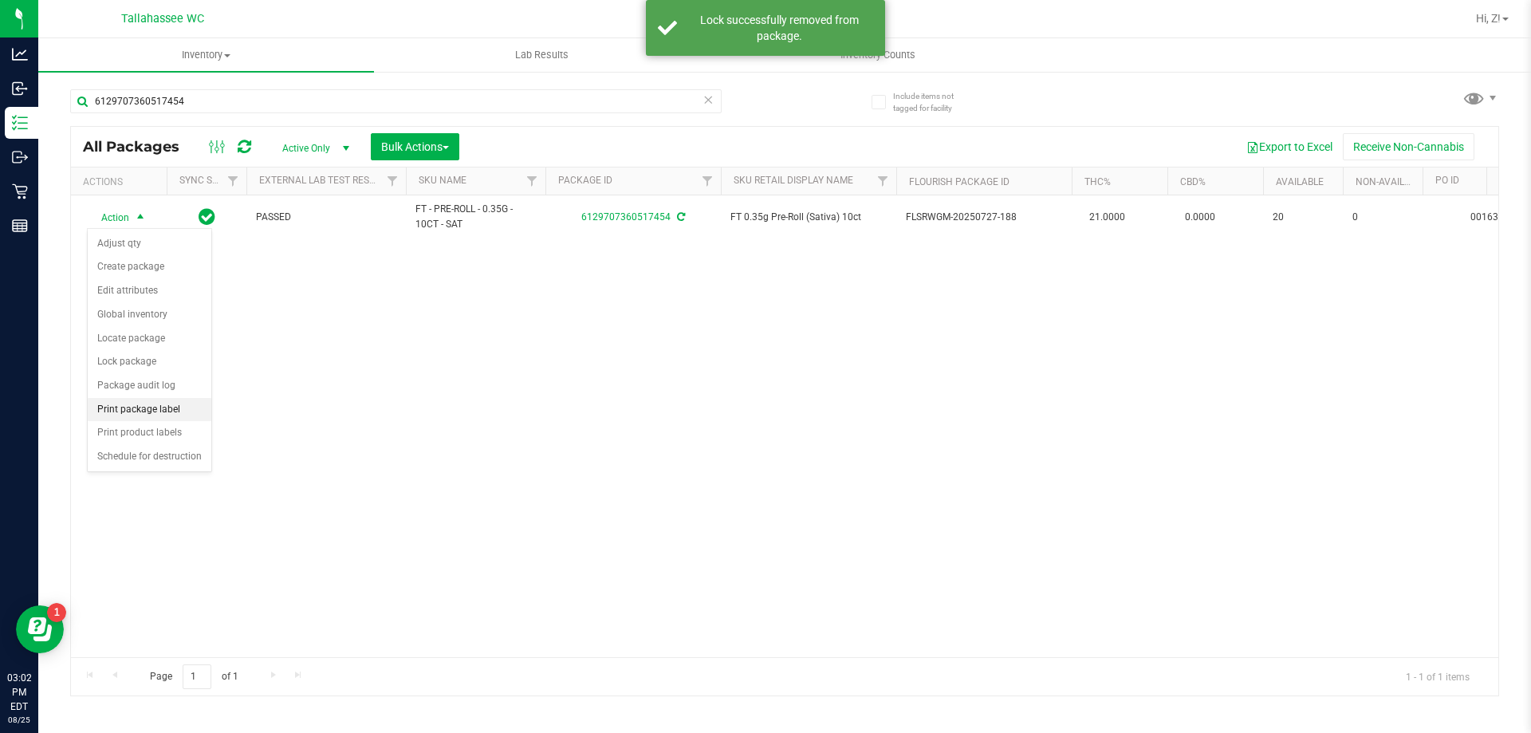
click at [166, 415] on li "Print package label" at bounding box center [150, 410] width 124 height 24
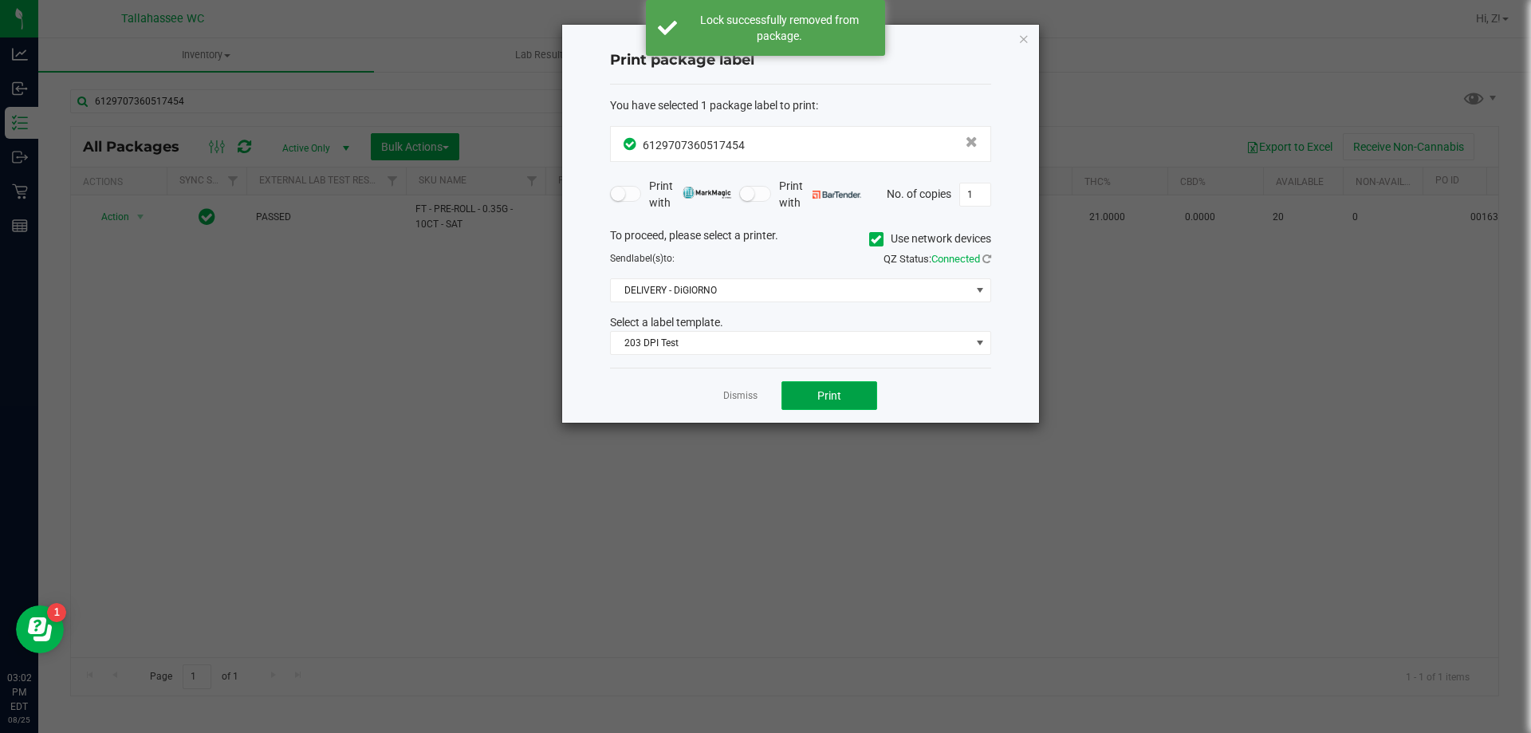
click at [843, 403] on button "Print" at bounding box center [829, 395] width 96 height 29
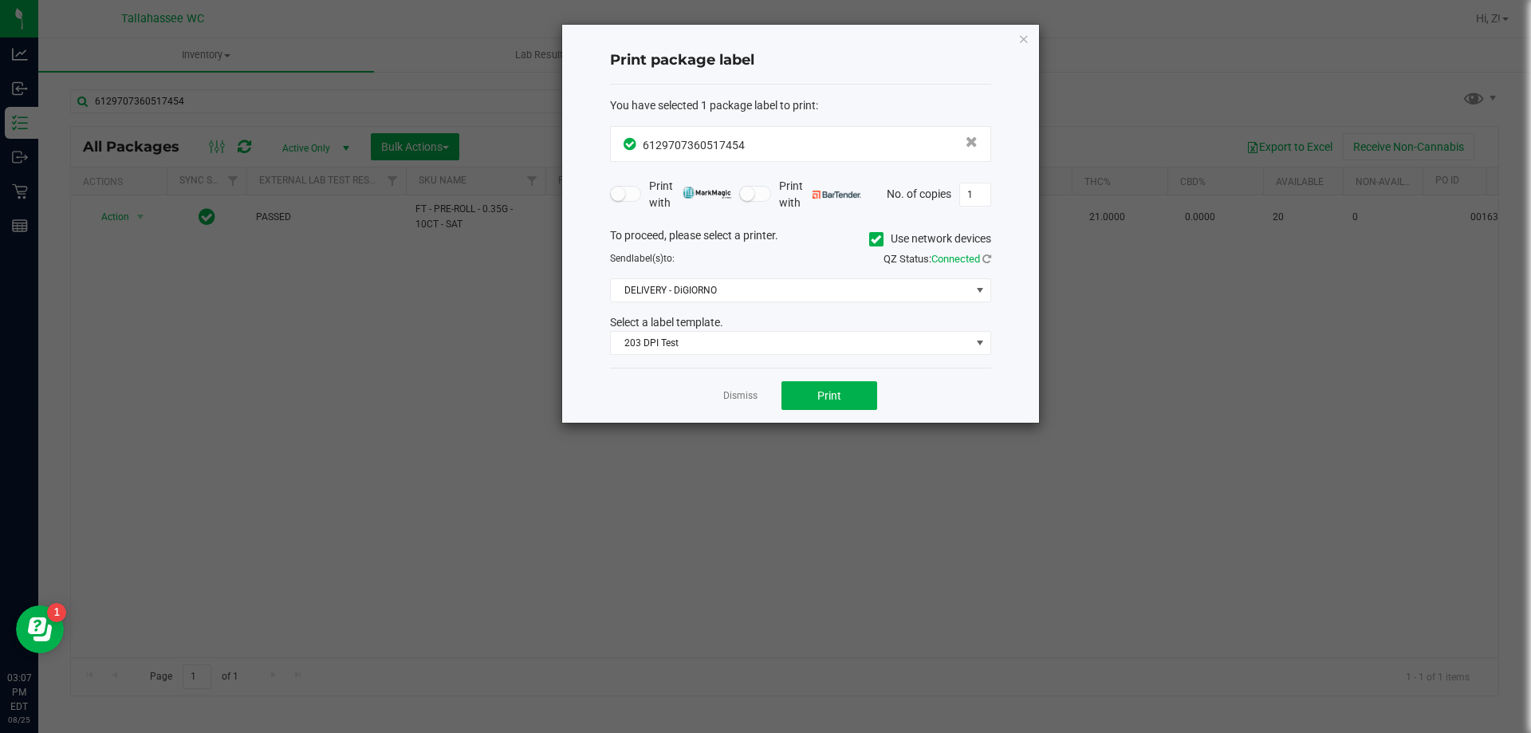
drag, startPoint x: 218, startPoint y: 348, endPoint x: 257, endPoint y: 331, distance: 42.1
click at [219, 348] on ngb-modal-window "Print package label You have selected 1 package label to print : 61297073605174…" at bounding box center [771, 366] width 1543 height 733
click at [1025, 40] on icon "button" at bounding box center [1023, 38] width 11 height 19
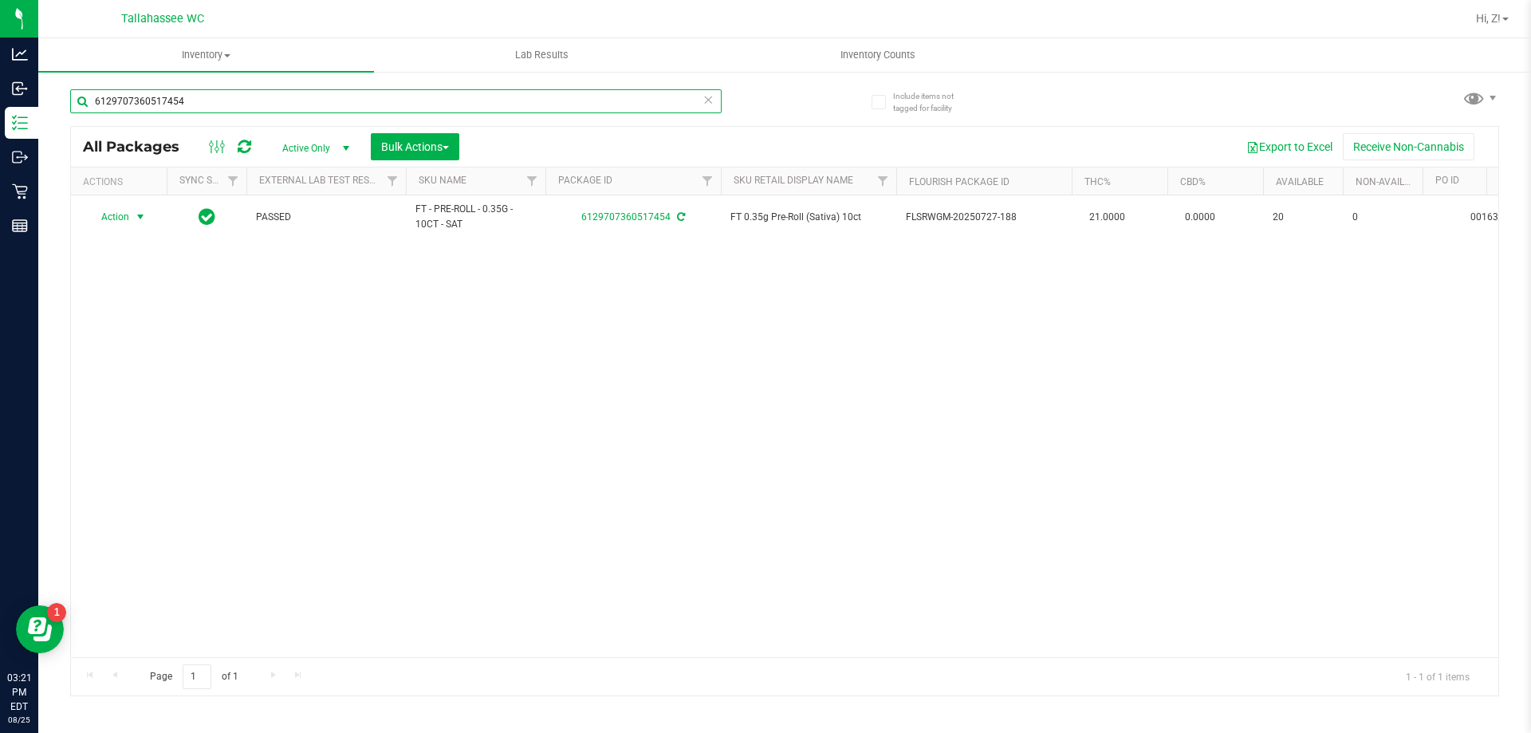
click at [548, 99] on input "6129707360517454" at bounding box center [395, 101] width 651 height 24
click at [546, 98] on input "6129707360517454" at bounding box center [395, 101] width 651 height 24
type input "srh"
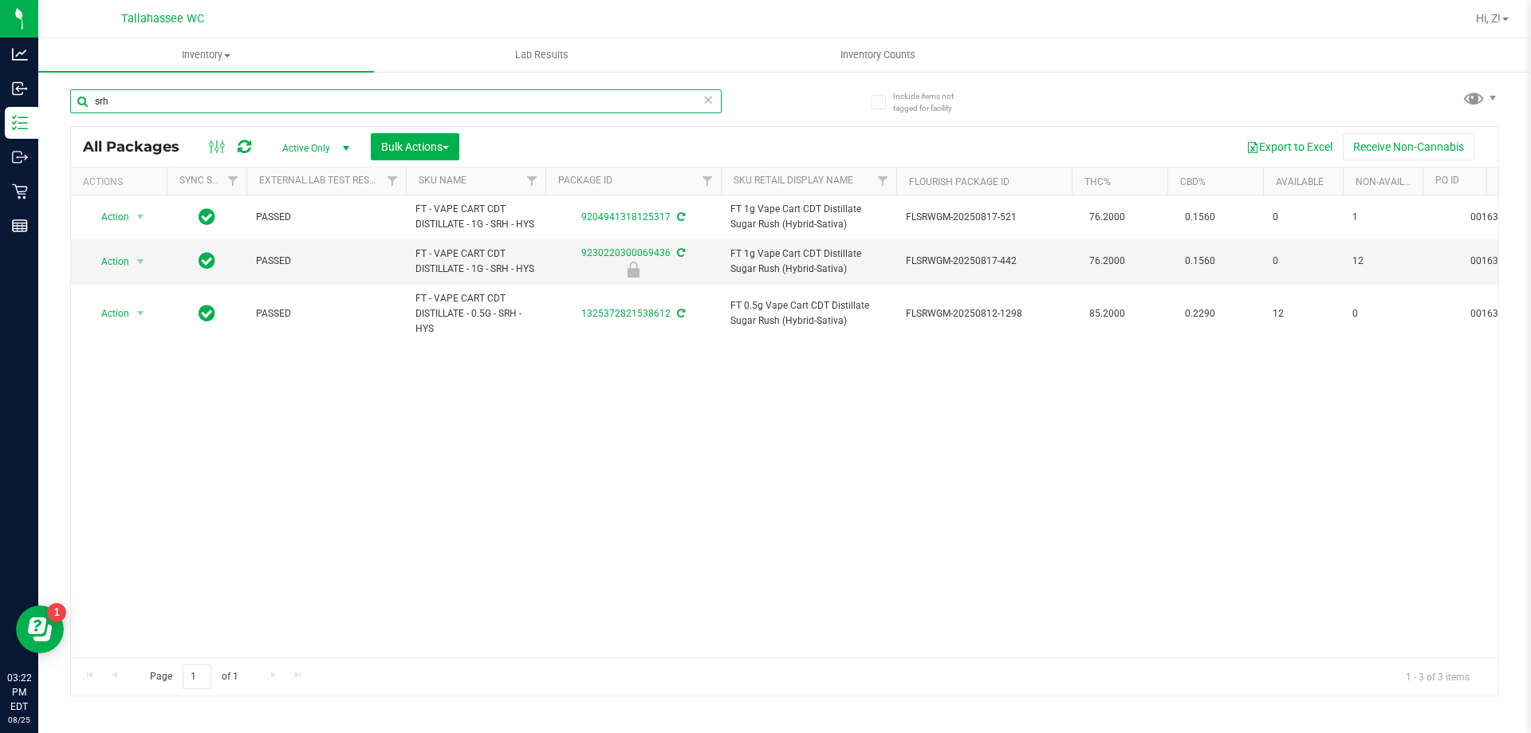
click at [304, 104] on input "srh" at bounding box center [395, 101] width 651 height 24
click at [304, 103] on input "srh" at bounding box center [395, 101] width 651 height 24
click at [126, 273] on span "Action" at bounding box center [108, 261] width 43 height 22
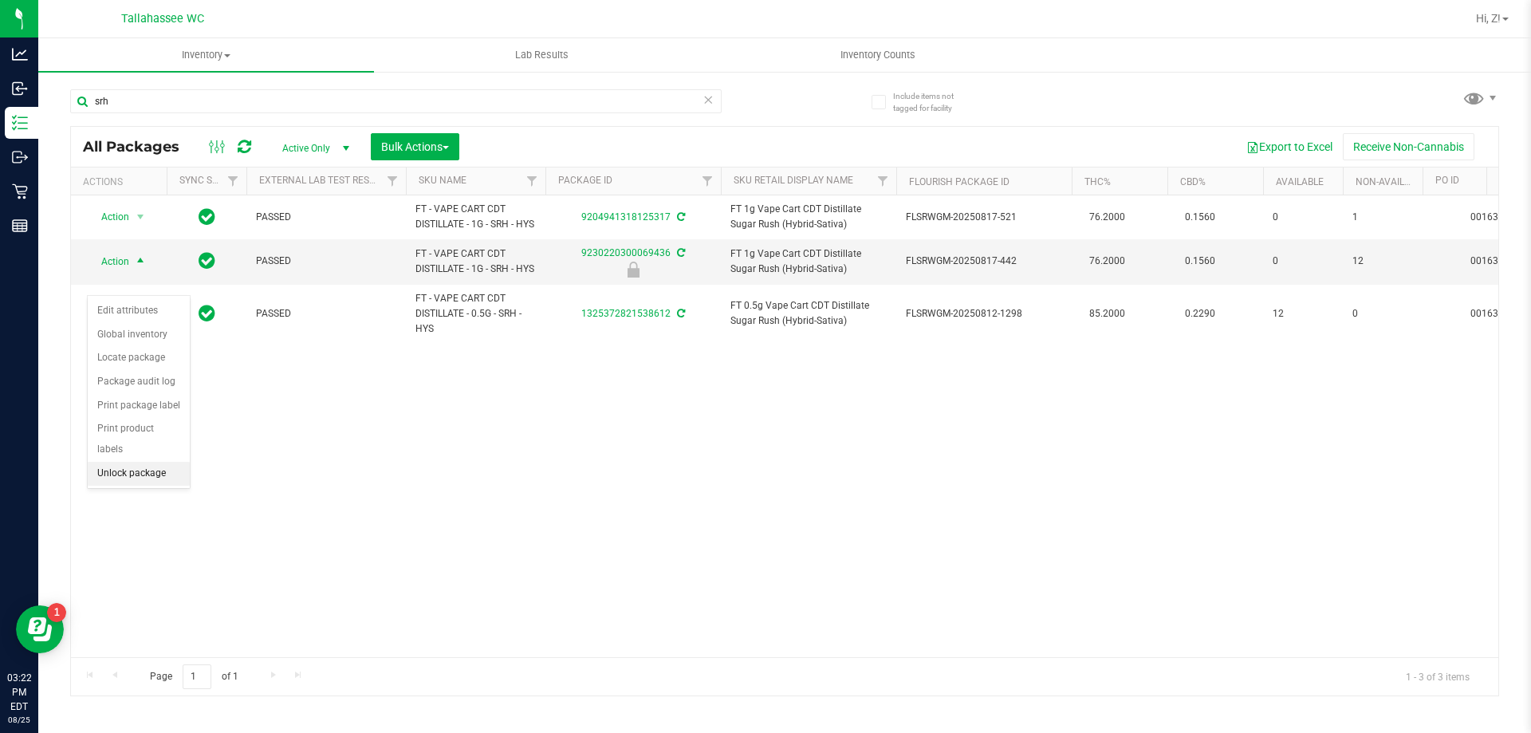
click at [156, 462] on li "Unlock package" at bounding box center [139, 474] width 102 height 24
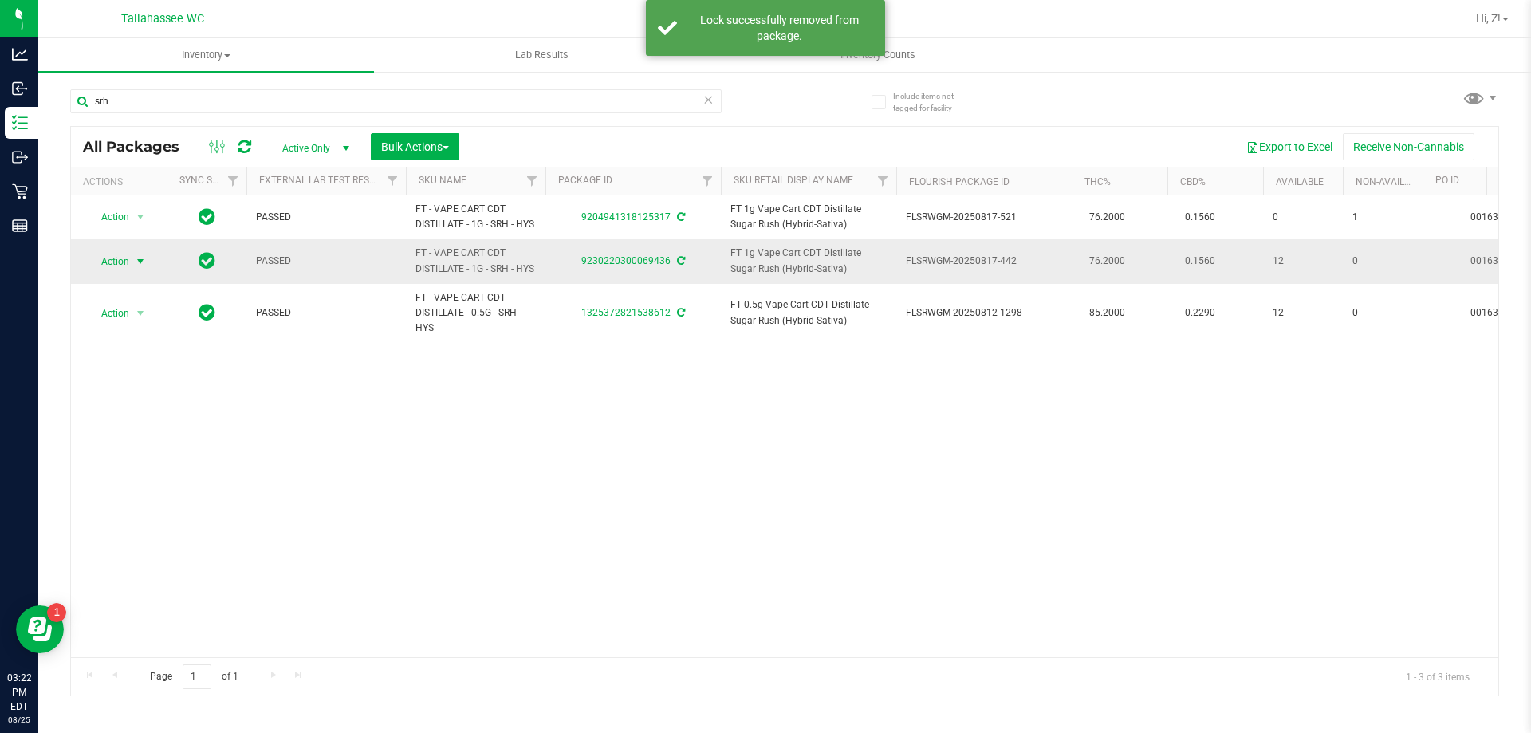
click at [127, 273] on span "Action" at bounding box center [108, 261] width 43 height 22
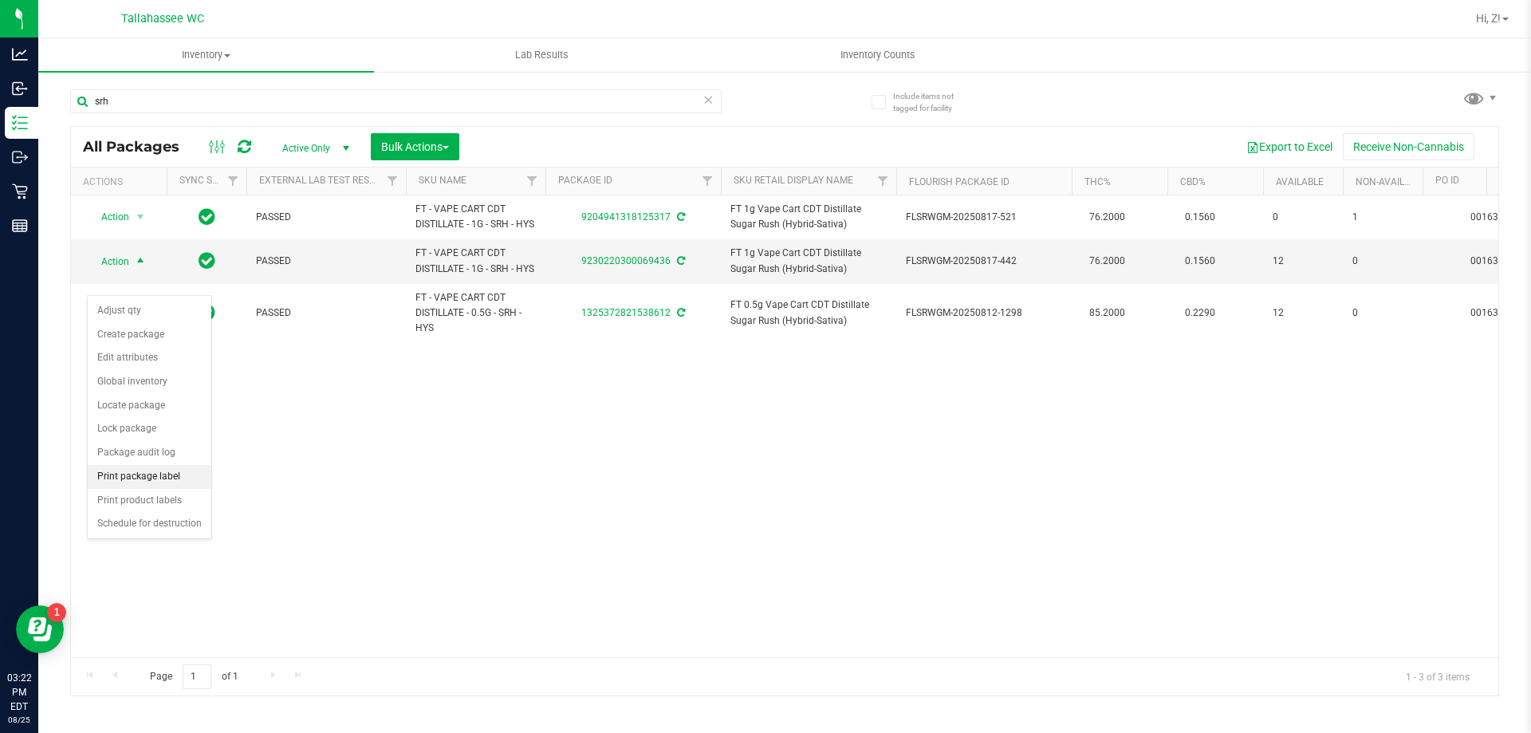
click at [179, 481] on li "Print package label" at bounding box center [150, 477] width 124 height 24
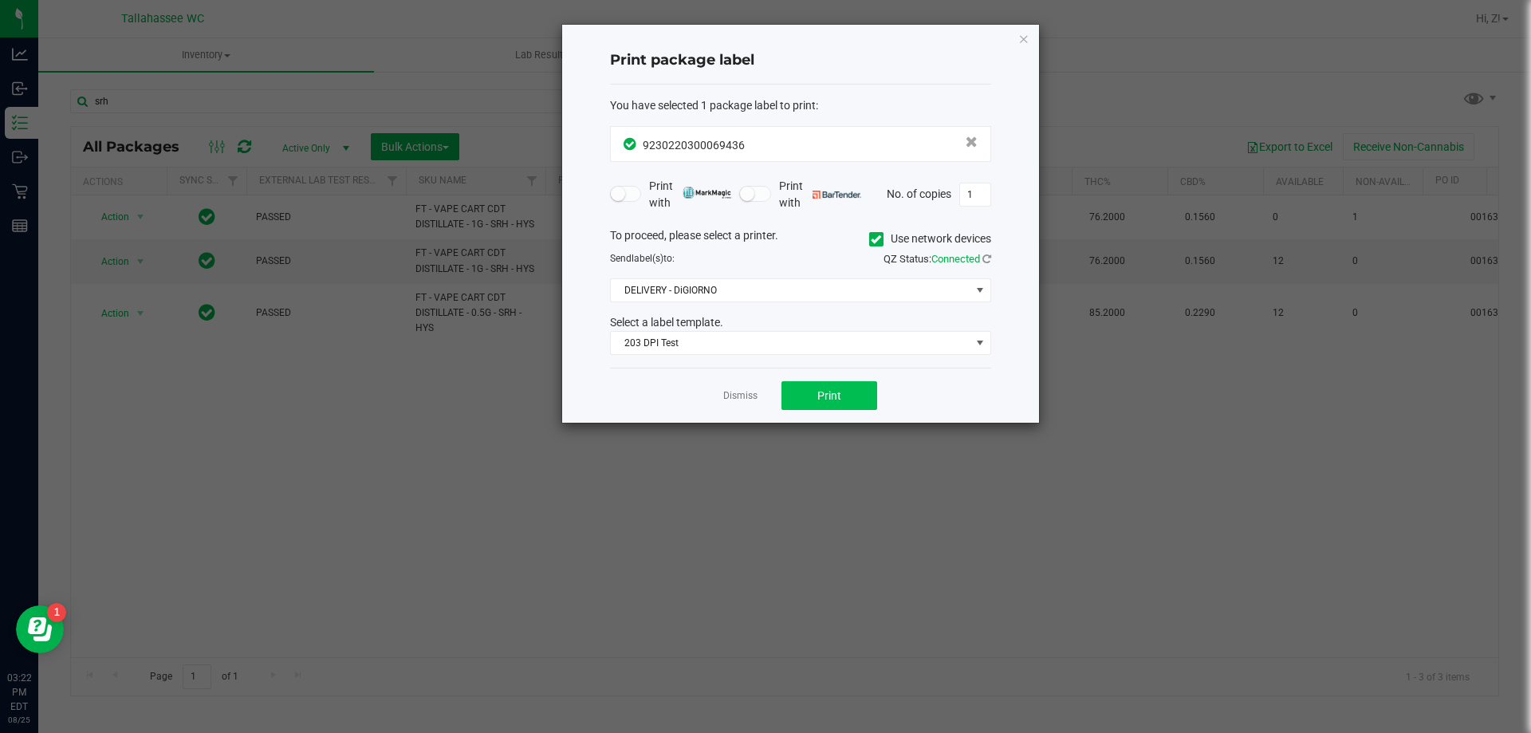
click at [831, 410] on div "Dismiss Print" at bounding box center [800, 395] width 381 height 55
click at [832, 403] on button "Print" at bounding box center [829, 395] width 96 height 29
click at [1027, 37] on div "Print package label You have selected 1 package label to print : 92302203000694…" at bounding box center [800, 224] width 477 height 398
drag, startPoint x: 1024, startPoint y: 37, endPoint x: 1016, endPoint y: 39, distance: 8.3
click at [1023, 37] on icon "button" at bounding box center [1023, 38] width 11 height 19
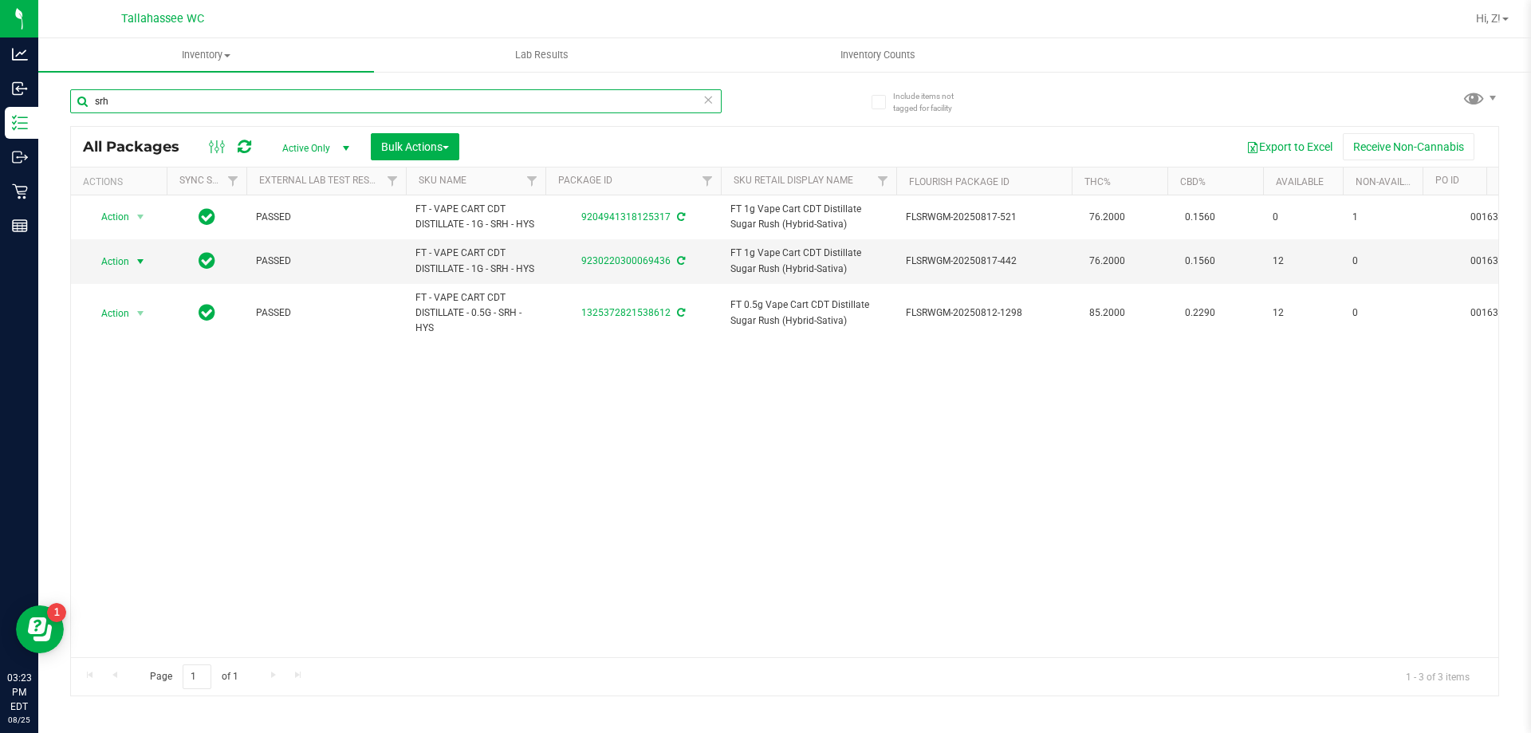
click at [583, 98] on input "srh" at bounding box center [395, 101] width 651 height 24
click at [583, 99] on input "srh" at bounding box center [395, 101] width 651 height 24
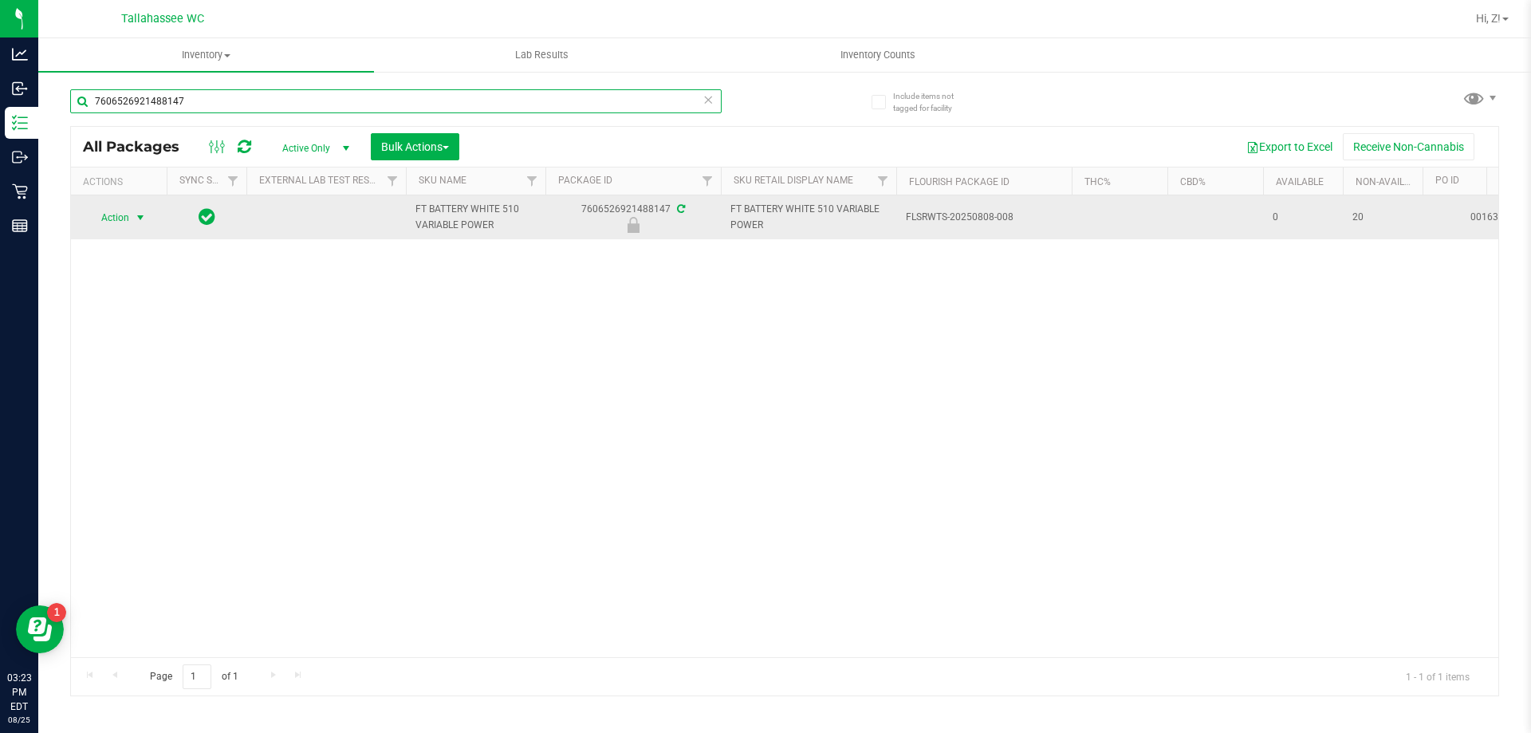
type input "7606526921488147"
click at [132, 214] on span "select" at bounding box center [141, 218] width 20 height 22
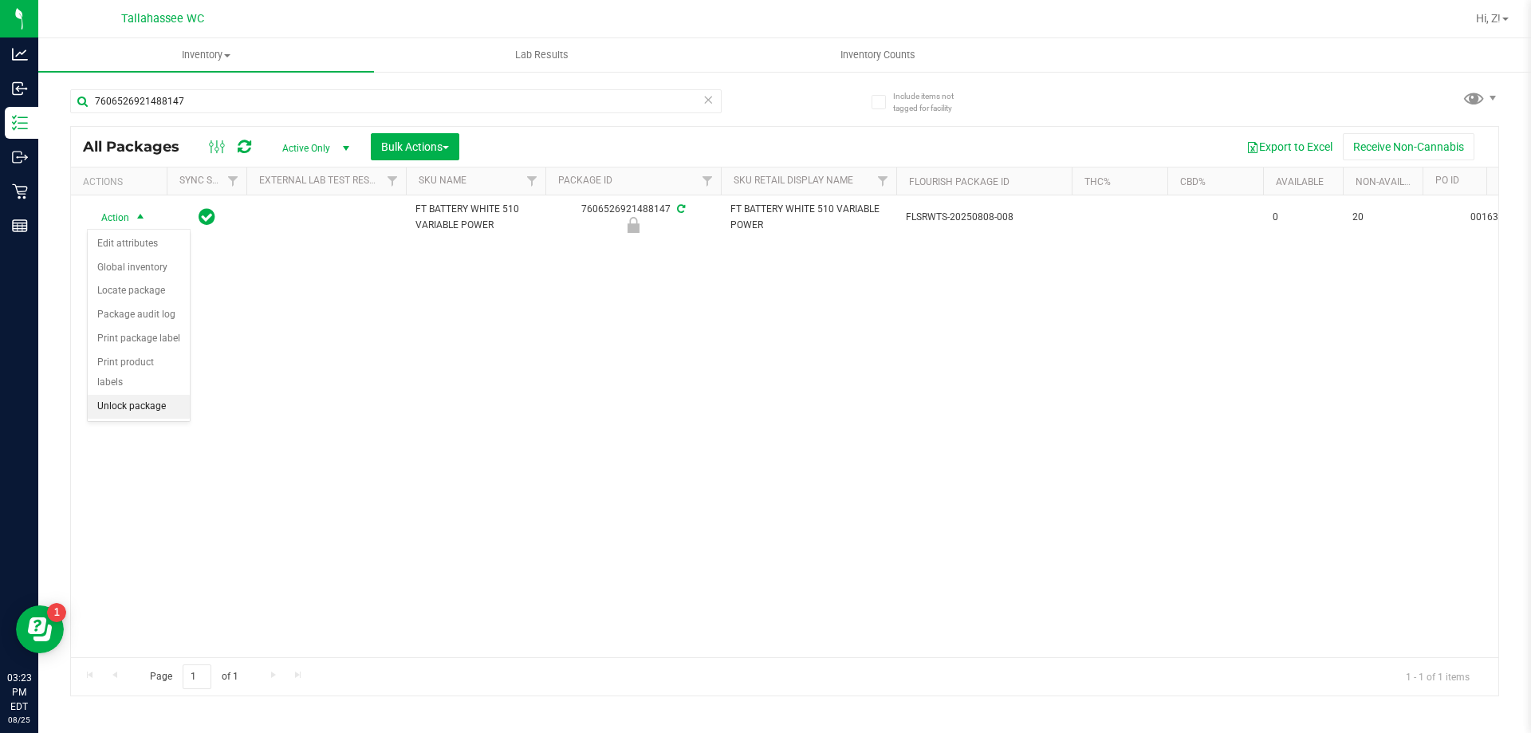
click at [118, 395] on li "Unlock package" at bounding box center [139, 407] width 102 height 24
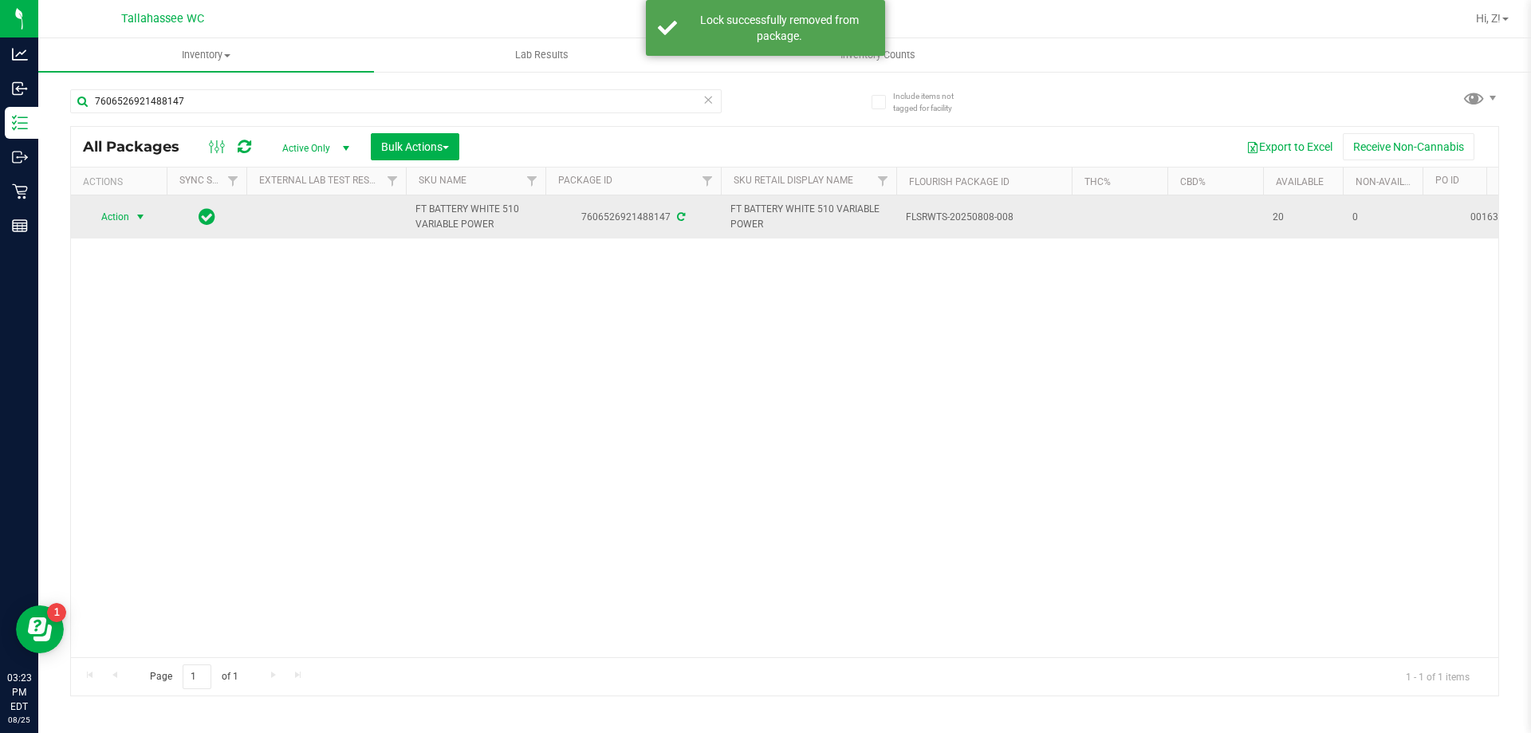
click at [123, 211] on span "Action" at bounding box center [108, 217] width 43 height 22
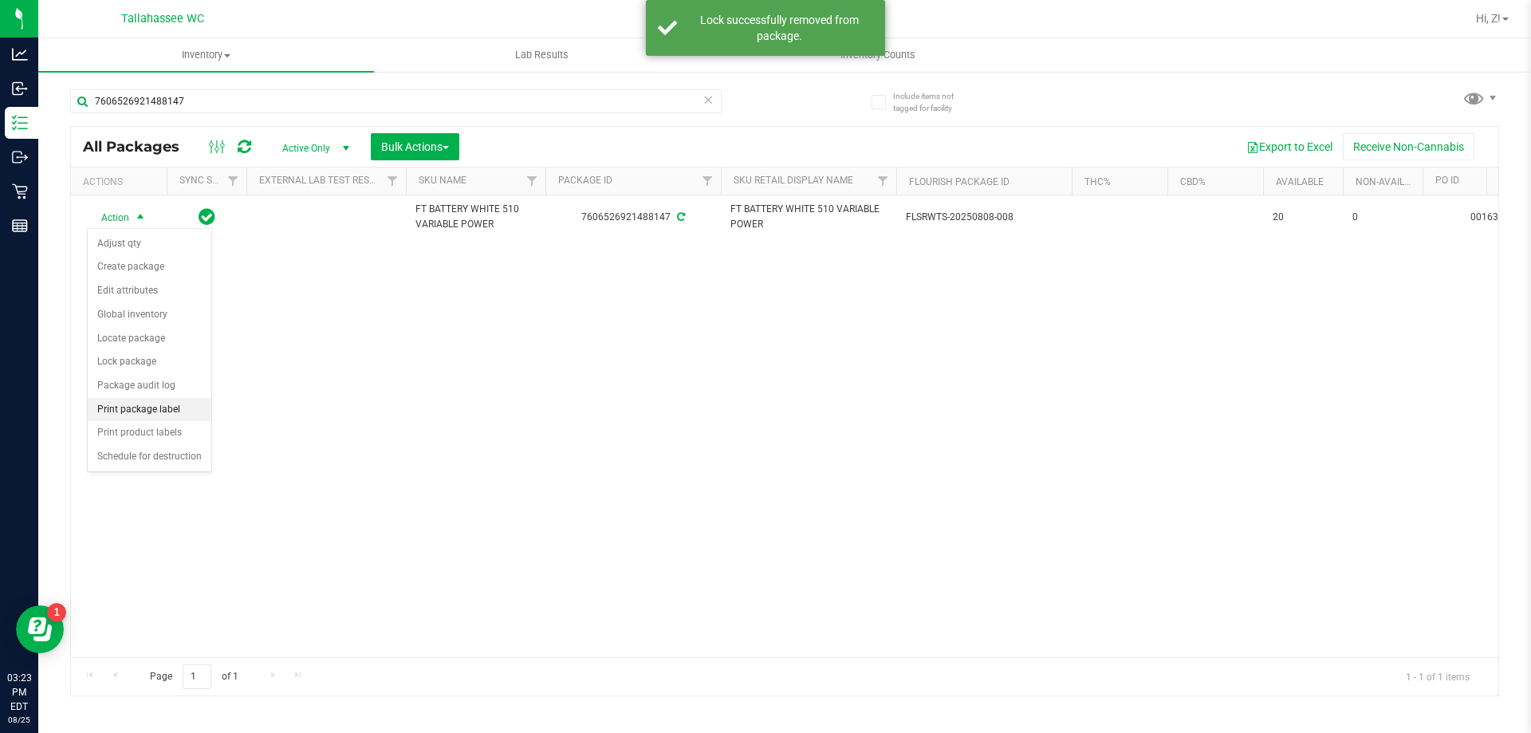
click at [157, 413] on li "Print package label" at bounding box center [150, 410] width 124 height 24
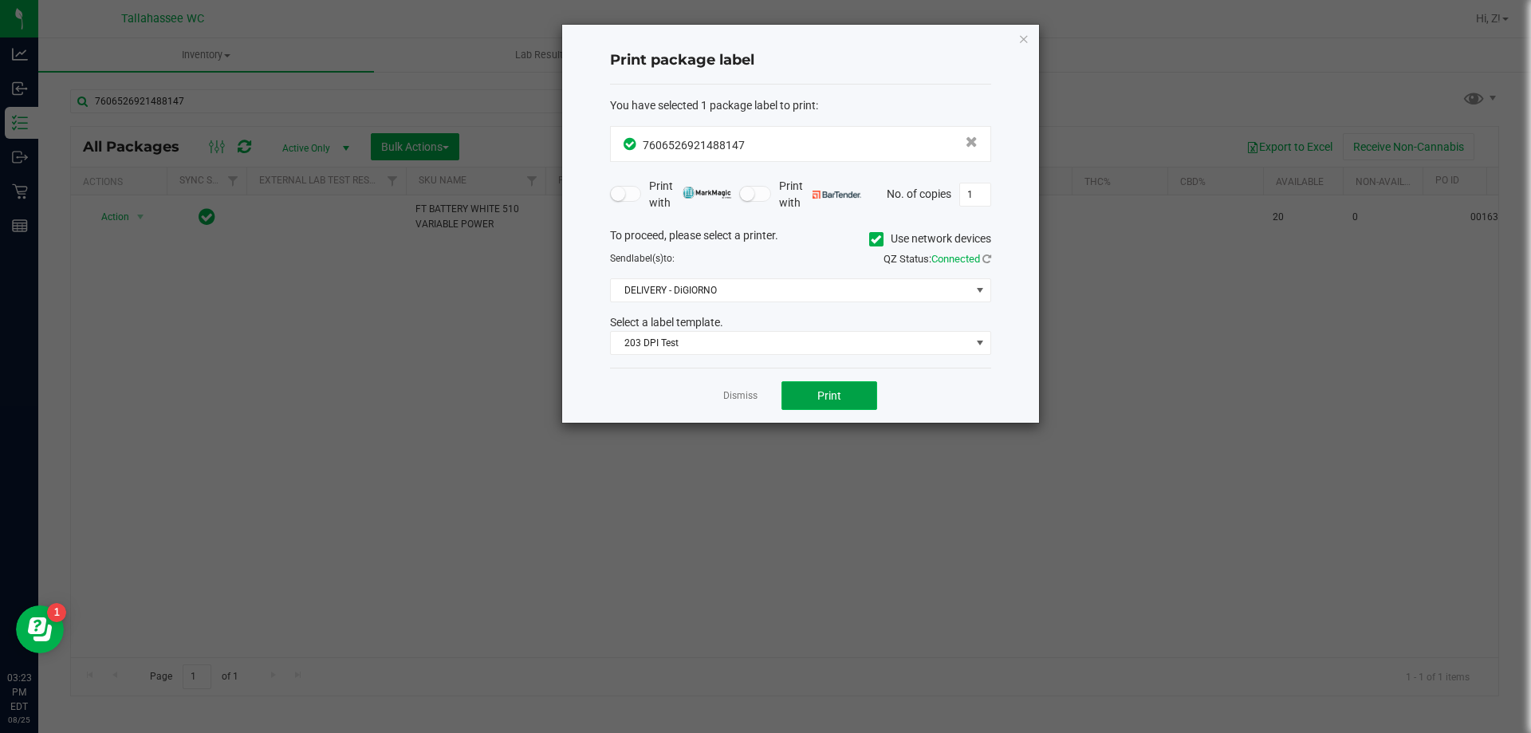
click at [828, 397] on span "Print" at bounding box center [829, 395] width 24 height 13
drag, startPoint x: 1023, startPoint y: 40, endPoint x: 962, endPoint y: 47, distance: 61.8
click at [1023, 39] on icon "button" at bounding box center [1023, 38] width 11 height 19
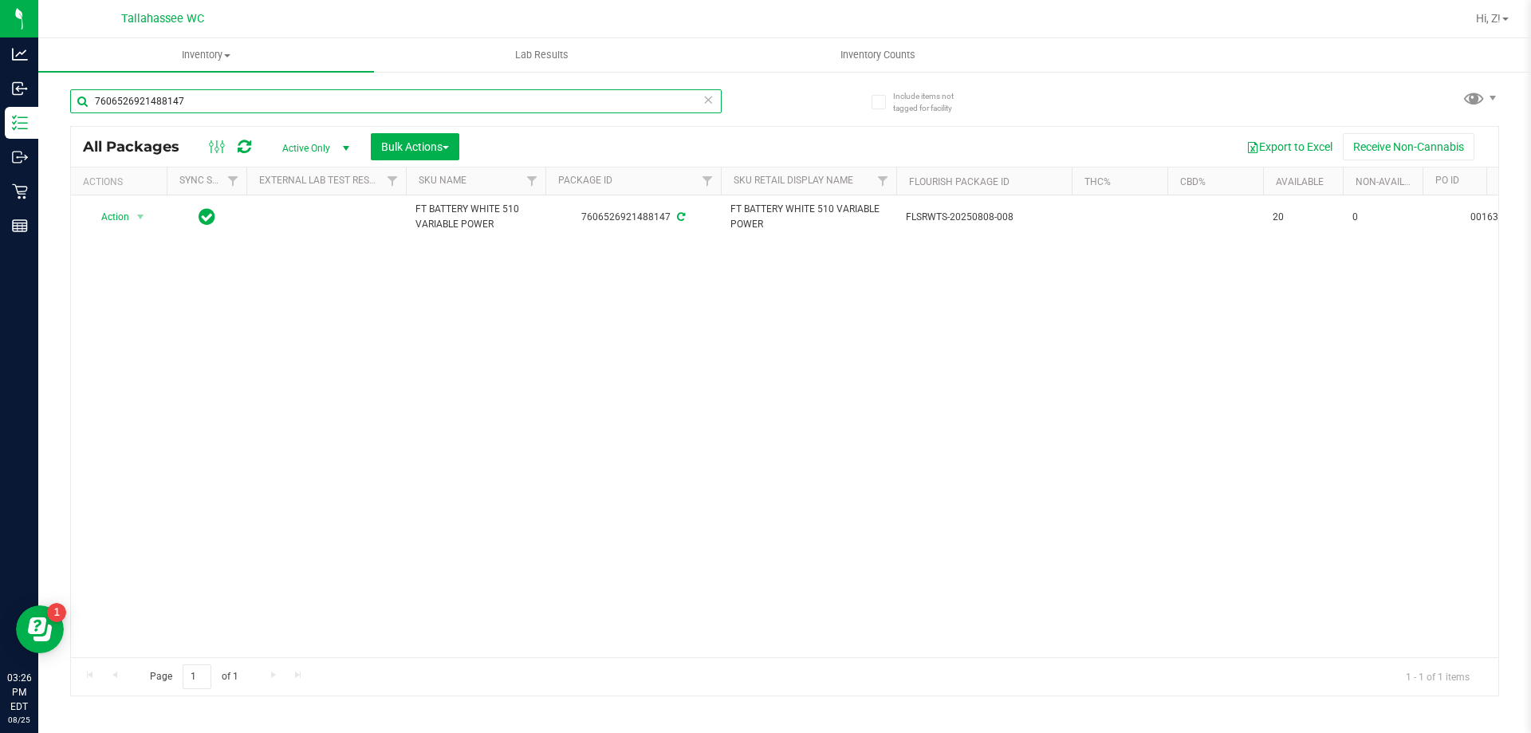
click at [439, 105] on input "7606526921488147" at bounding box center [395, 101] width 651 height 24
paste input "GL 0.5g Vape Cart Live Rosin Z Cake x Creamsickle (Indica)"
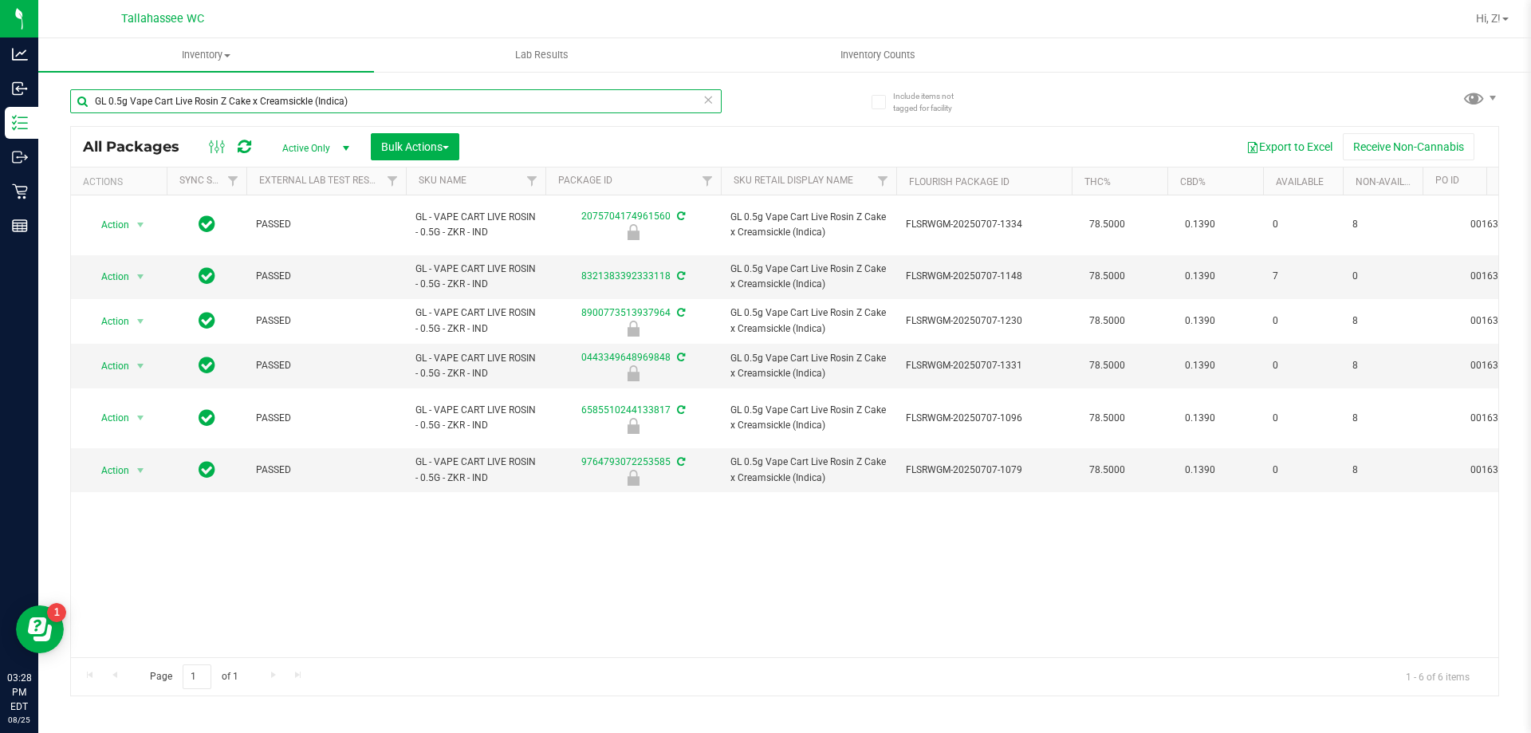
click at [370, 103] on input "GL 0.5g Vape Cart Live Rosin Z Cake x Creamsickle (Indica)" at bounding box center [395, 101] width 651 height 24
click at [370, 102] on input "GL 0.5g Vape Cart Live Rosin Z Cake x Creamsickle (Indica)" at bounding box center [395, 101] width 651 height 24
click at [387, 104] on input "GL 0.5g Vape Cart Live Rosin Z Cake x Creamsickle (Indica)" at bounding box center [395, 101] width 651 height 24
click at [388, 104] on input "GL 0.5g Vape Cart Live Rosin Z Cake x Creamsickle (Indica)" at bounding box center [395, 101] width 651 height 24
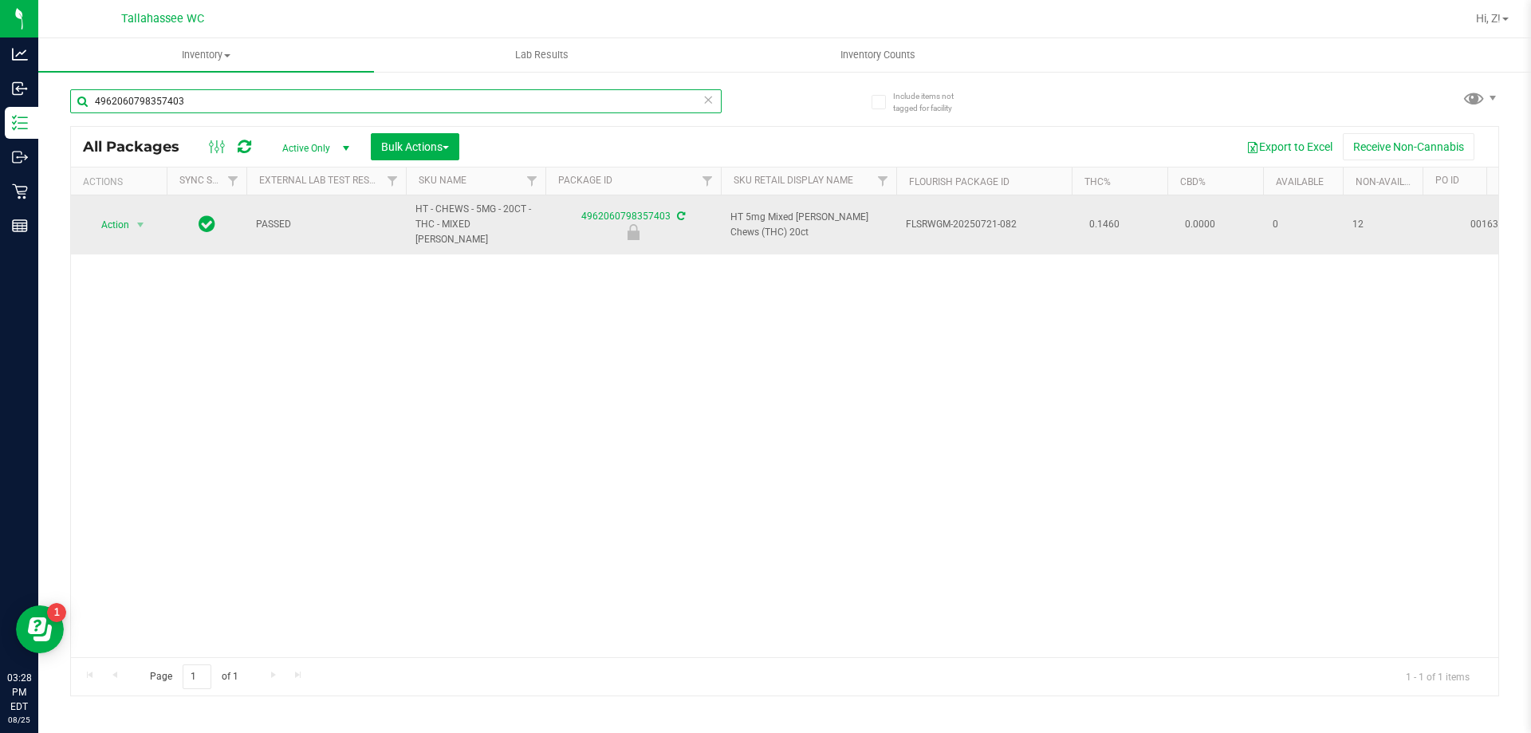
type input "4962060798357403"
click at [117, 219] on span "Action" at bounding box center [108, 225] width 43 height 22
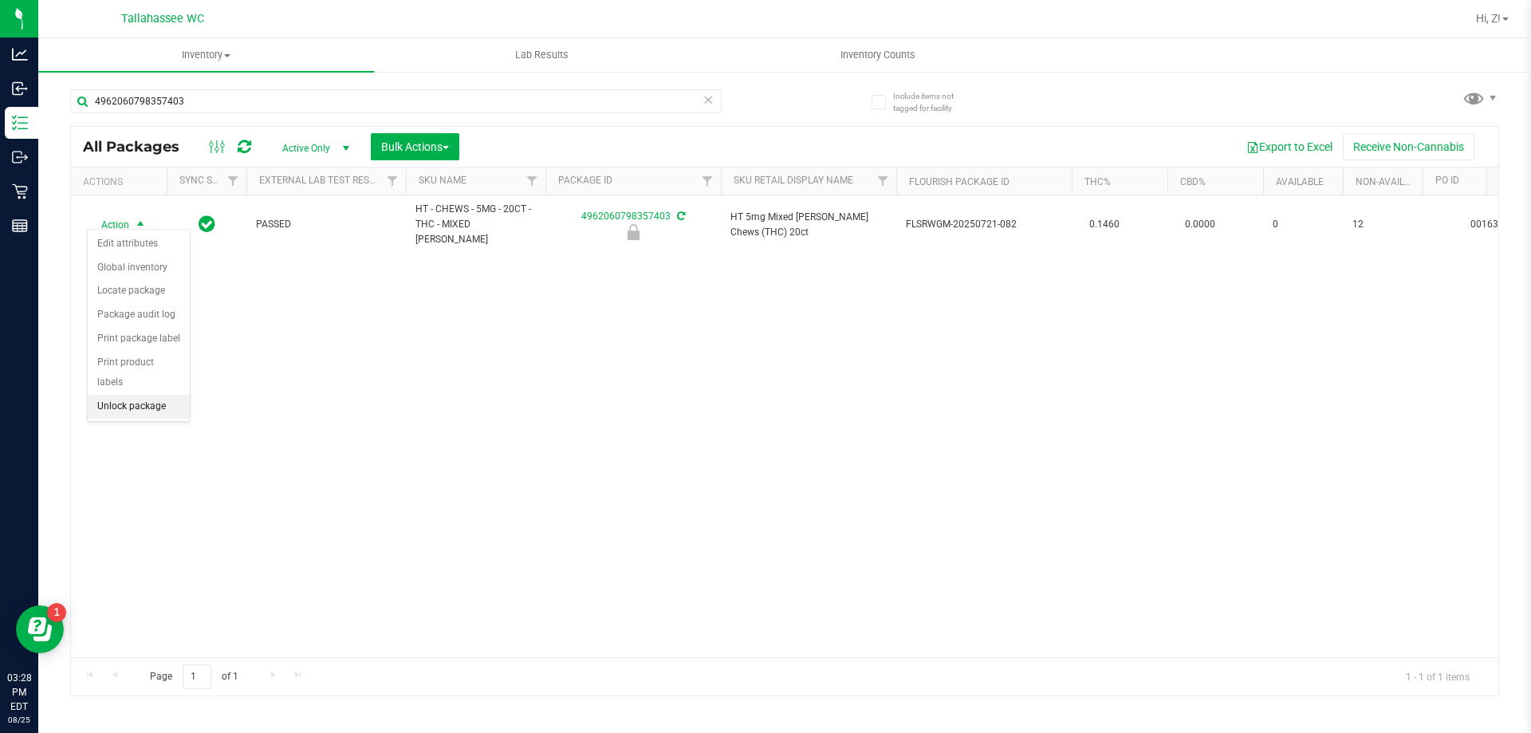
click at [146, 395] on li "Unlock package" at bounding box center [139, 407] width 102 height 24
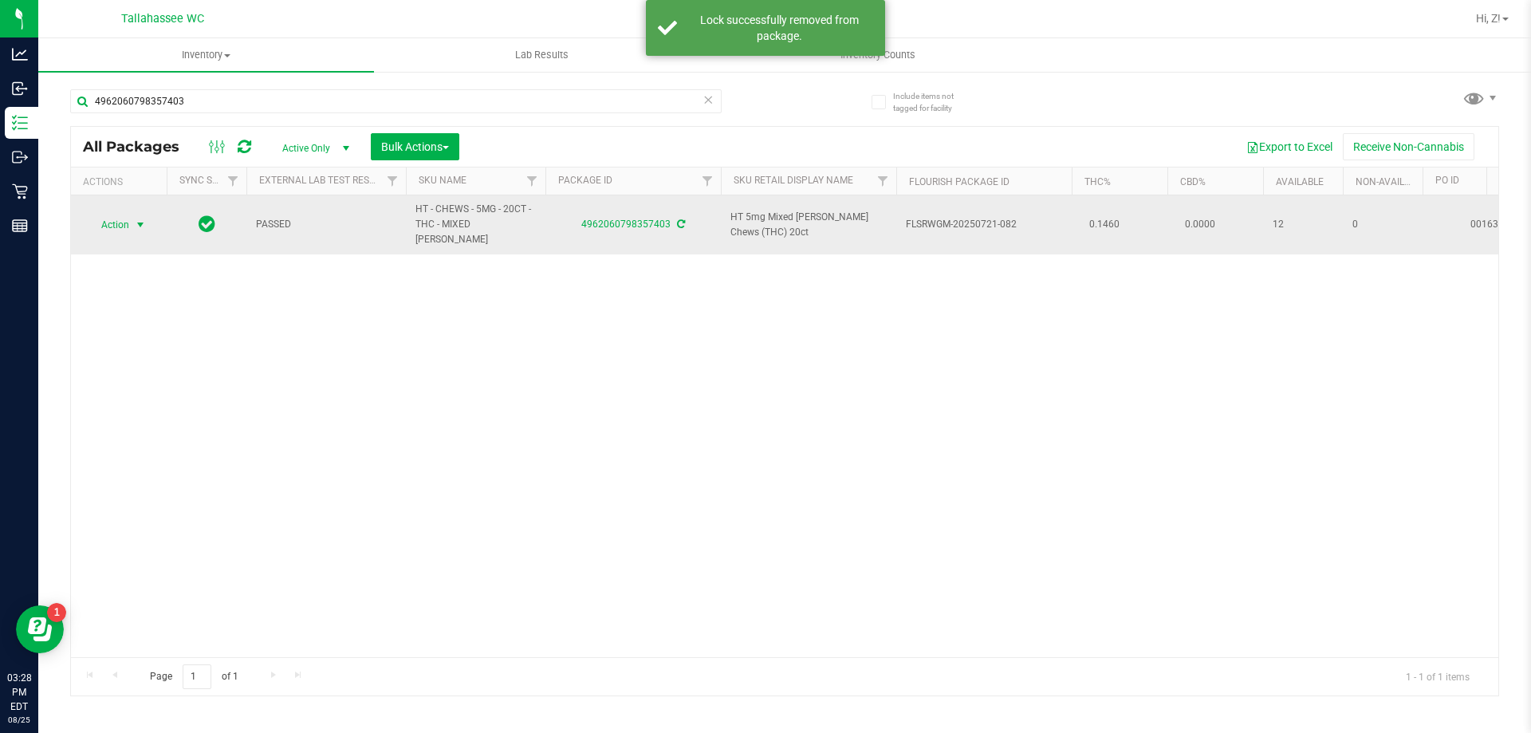
click at [129, 222] on span "Action" at bounding box center [108, 225] width 43 height 22
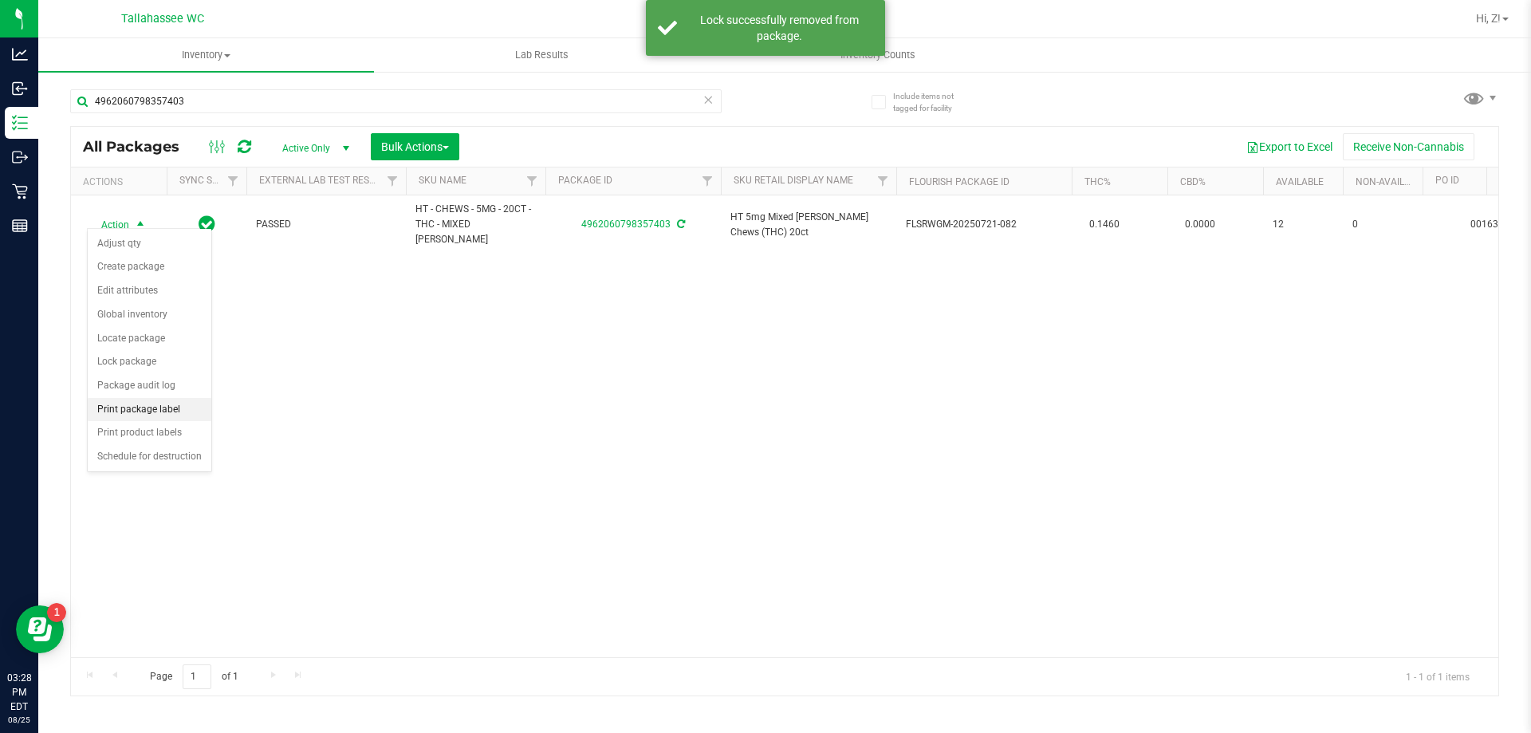
click at [144, 413] on li "Print package label" at bounding box center [150, 410] width 124 height 24
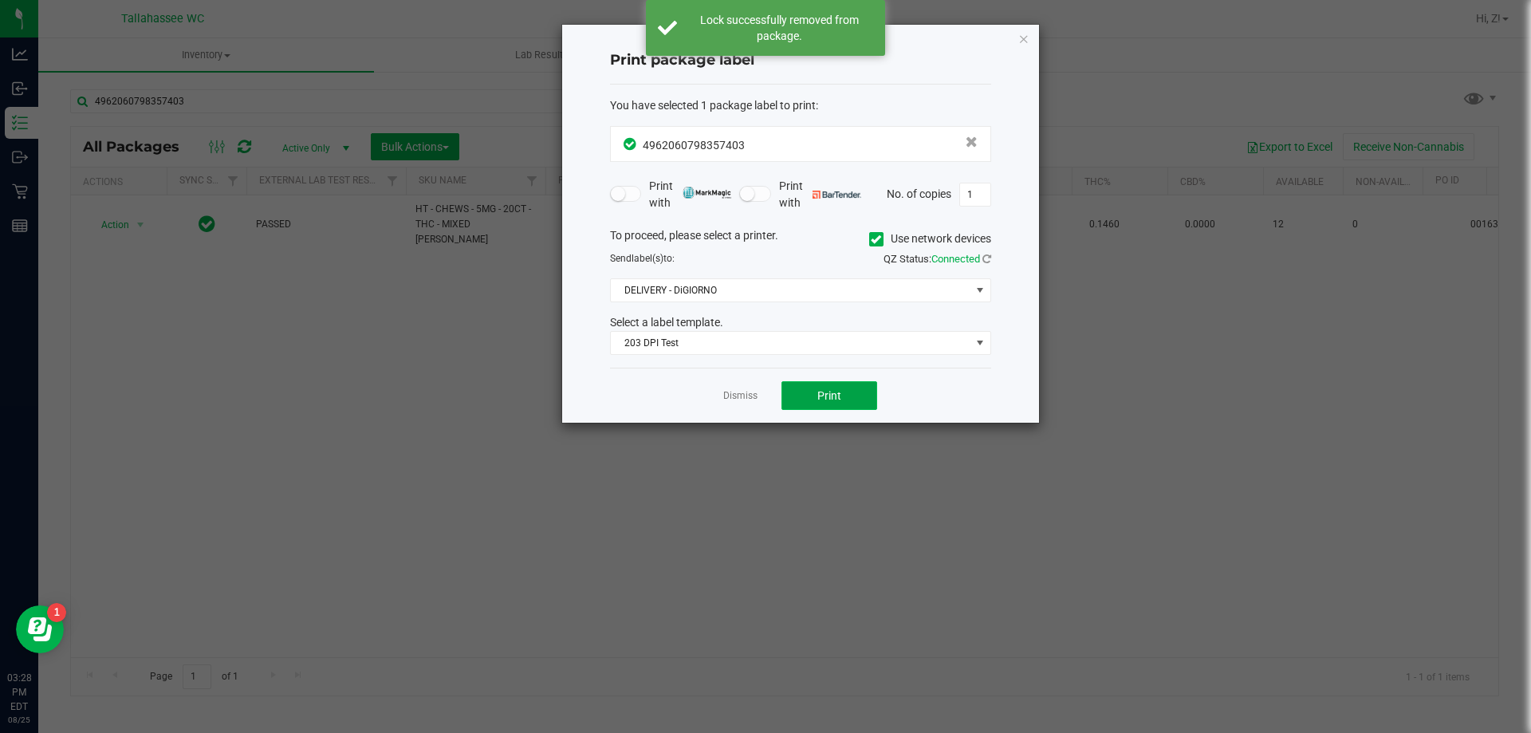
click at [829, 385] on button "Print" at bounding box center [829, 395] width 96 height 29
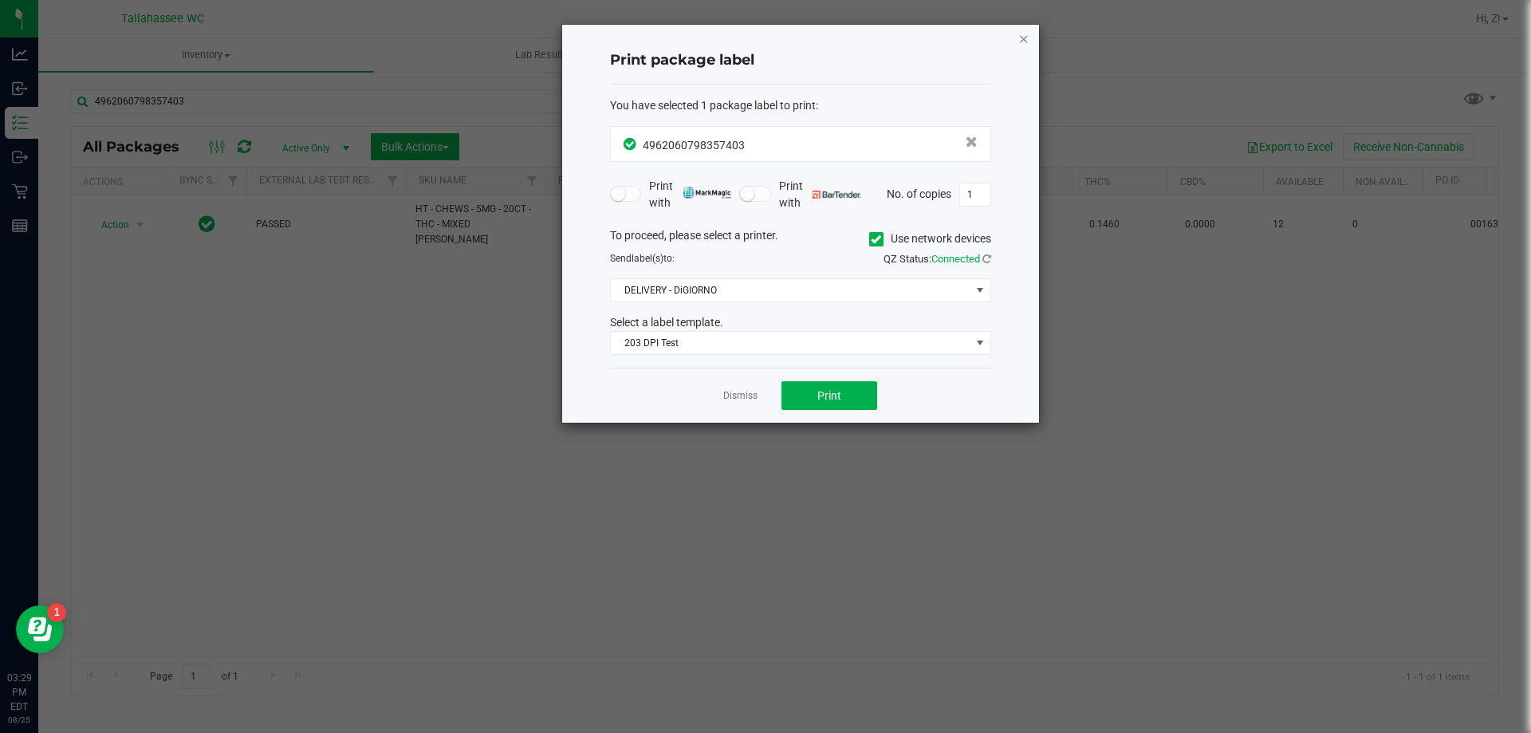
click at [1025, 36] on icon "button" at bounding box center [1023, 38] width 11 height 19
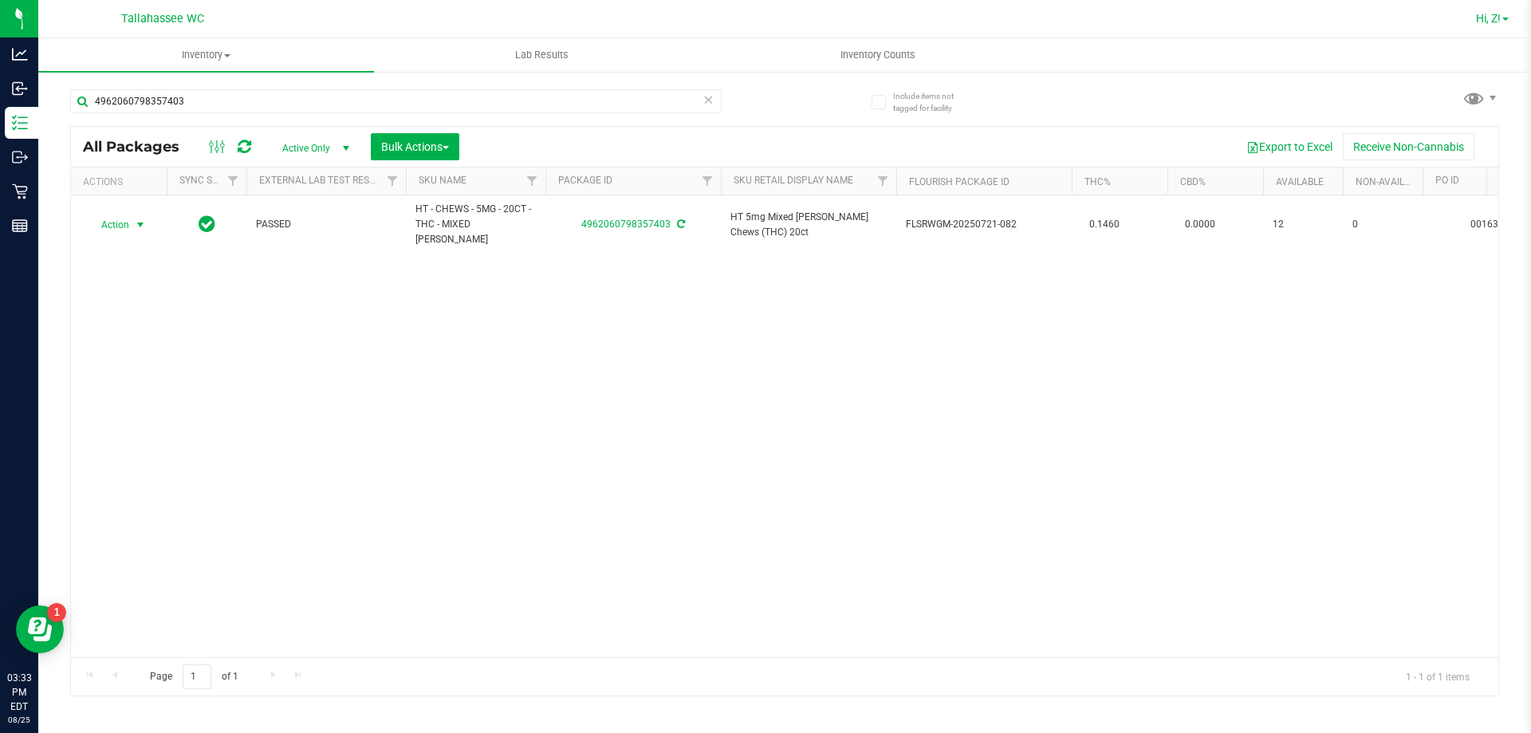
click at [1493, 10] on link "Hi, Z!" at bounding box center [1492, 18] width 45 height 17
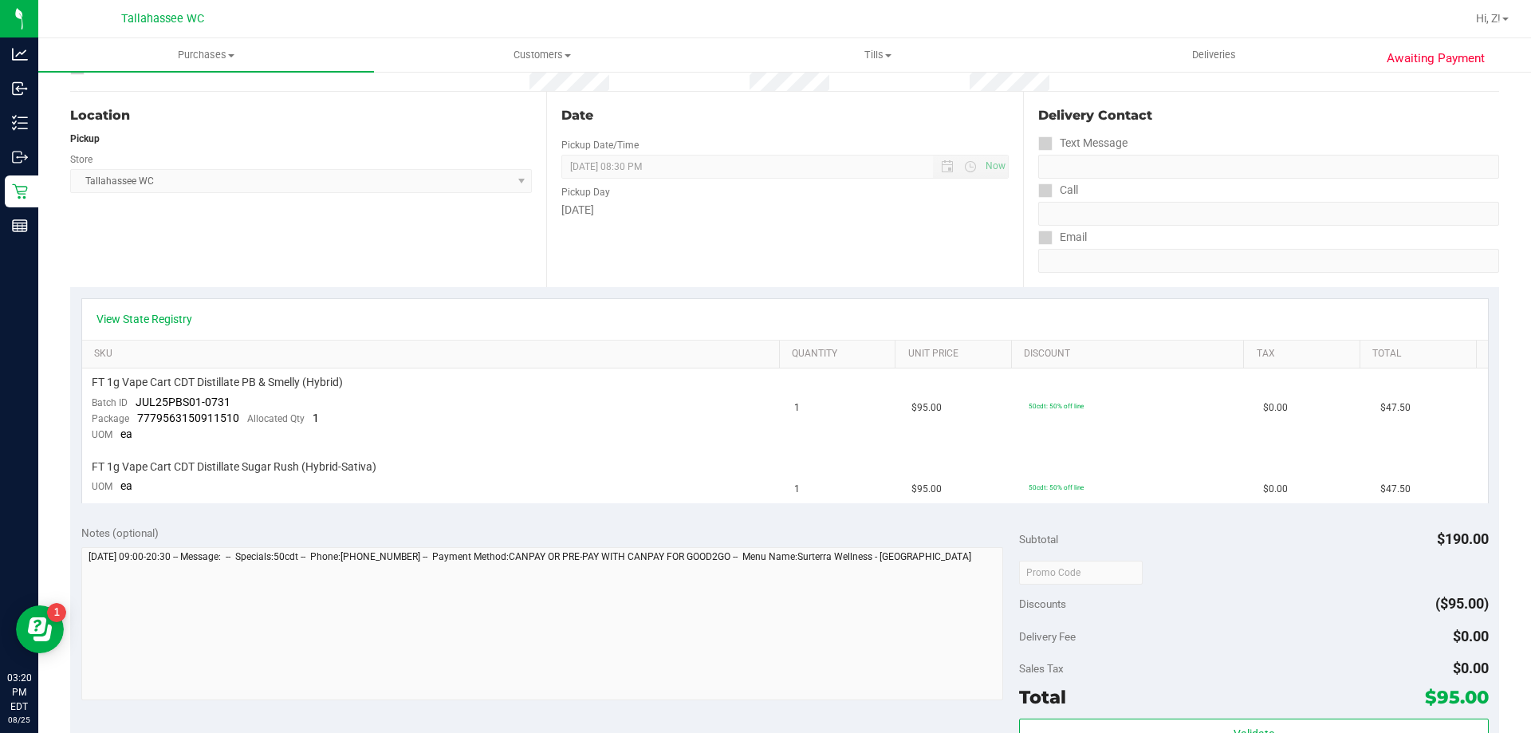
scroll to position [399, 0]
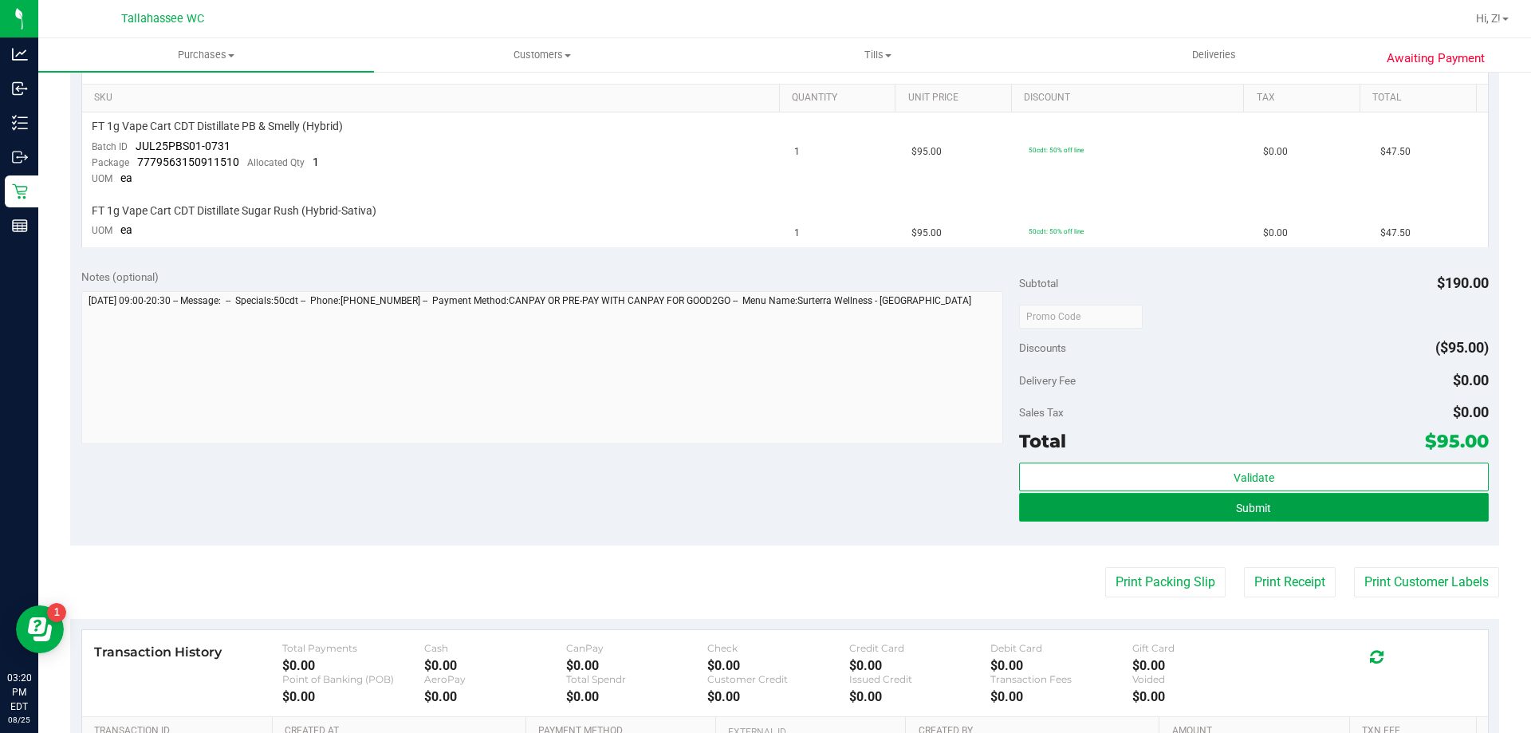
click at [1218, 509] on button "Submit" at bounding box center [1253, 507] width 469 height 29
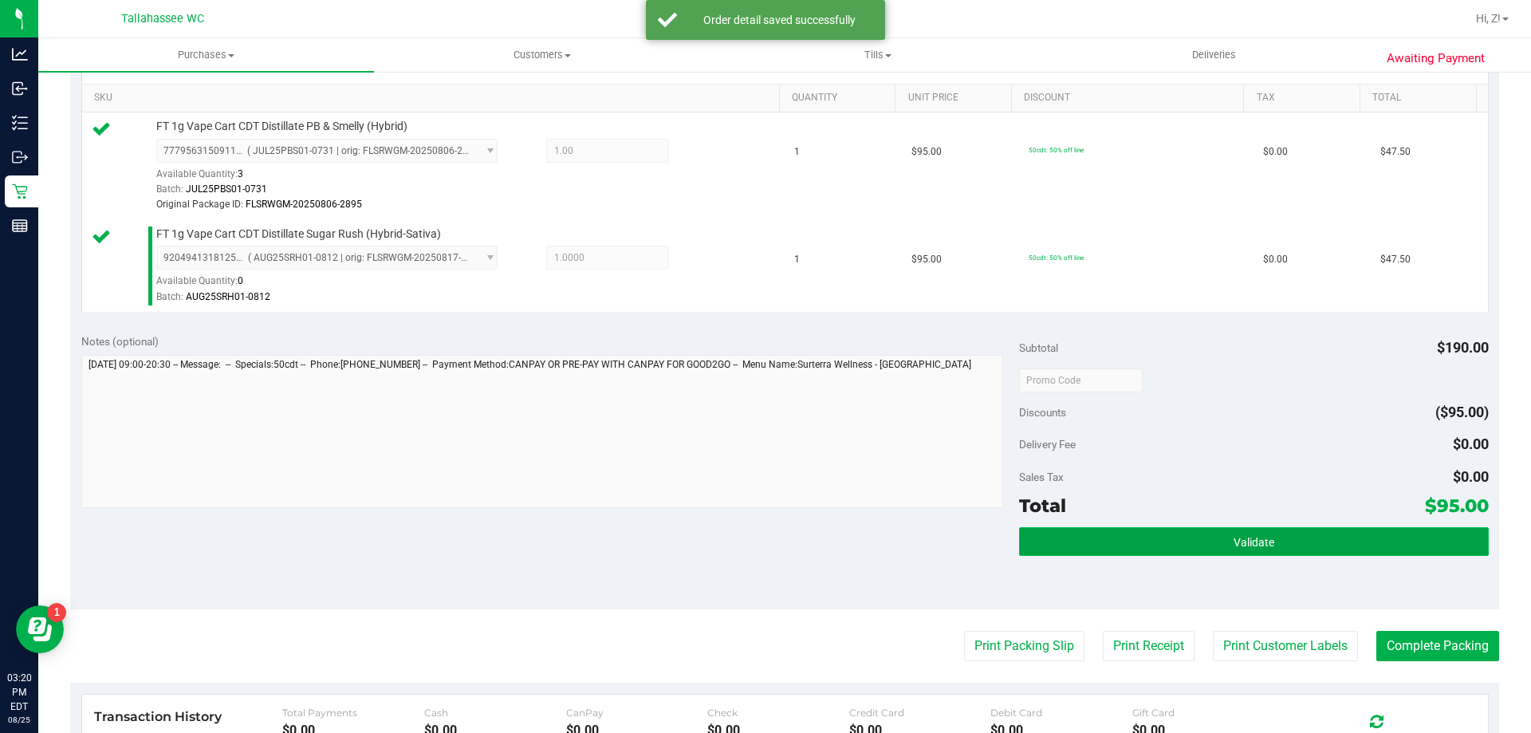
click at [1255, 536] on span "Validate" at bounding box center [1254, 542] width 41 height 13
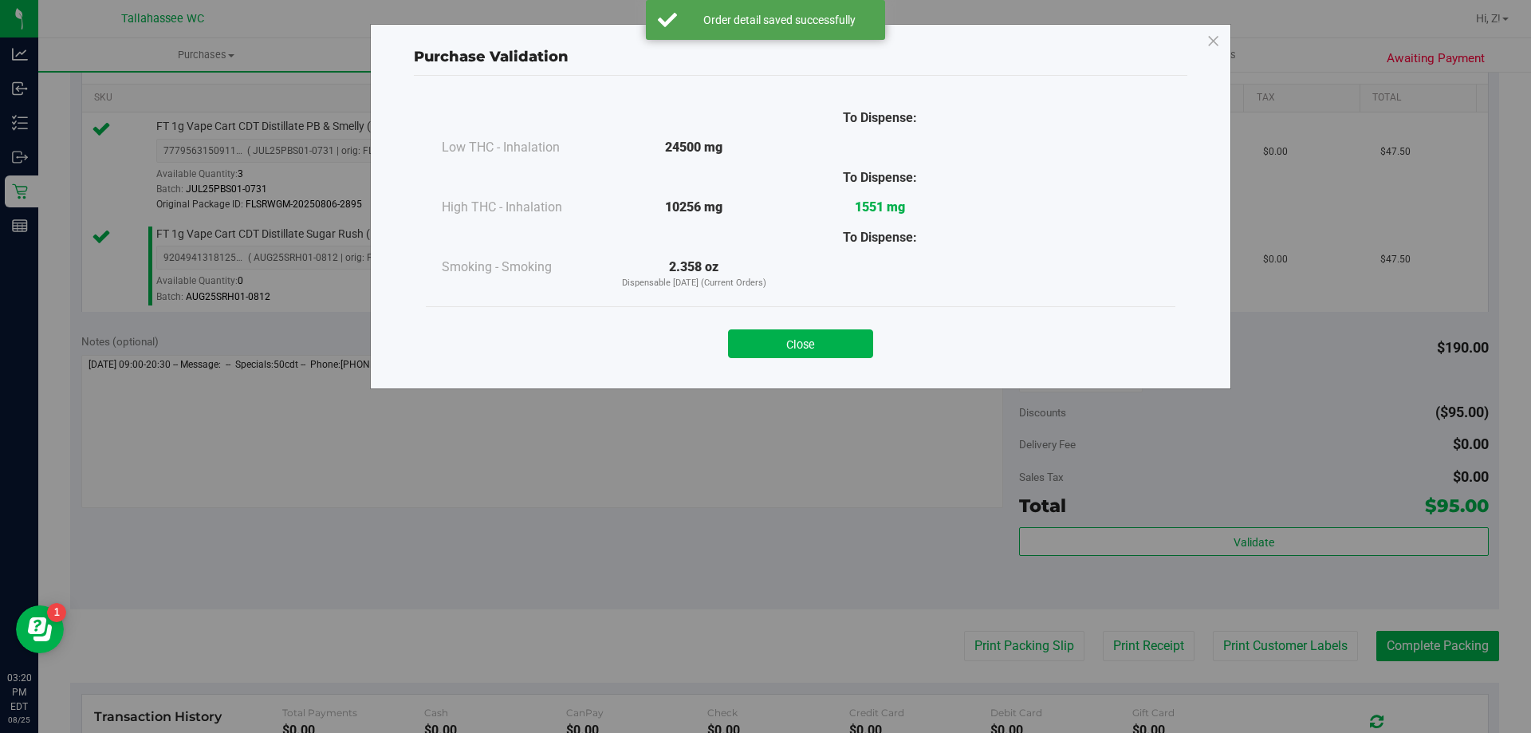
click at [847, 323] on div "Close" at bounding box center [801, 339] width 726 height 40
click at [852, 333] on button "Close" at bounding box center [800, 343] width 145 height 29
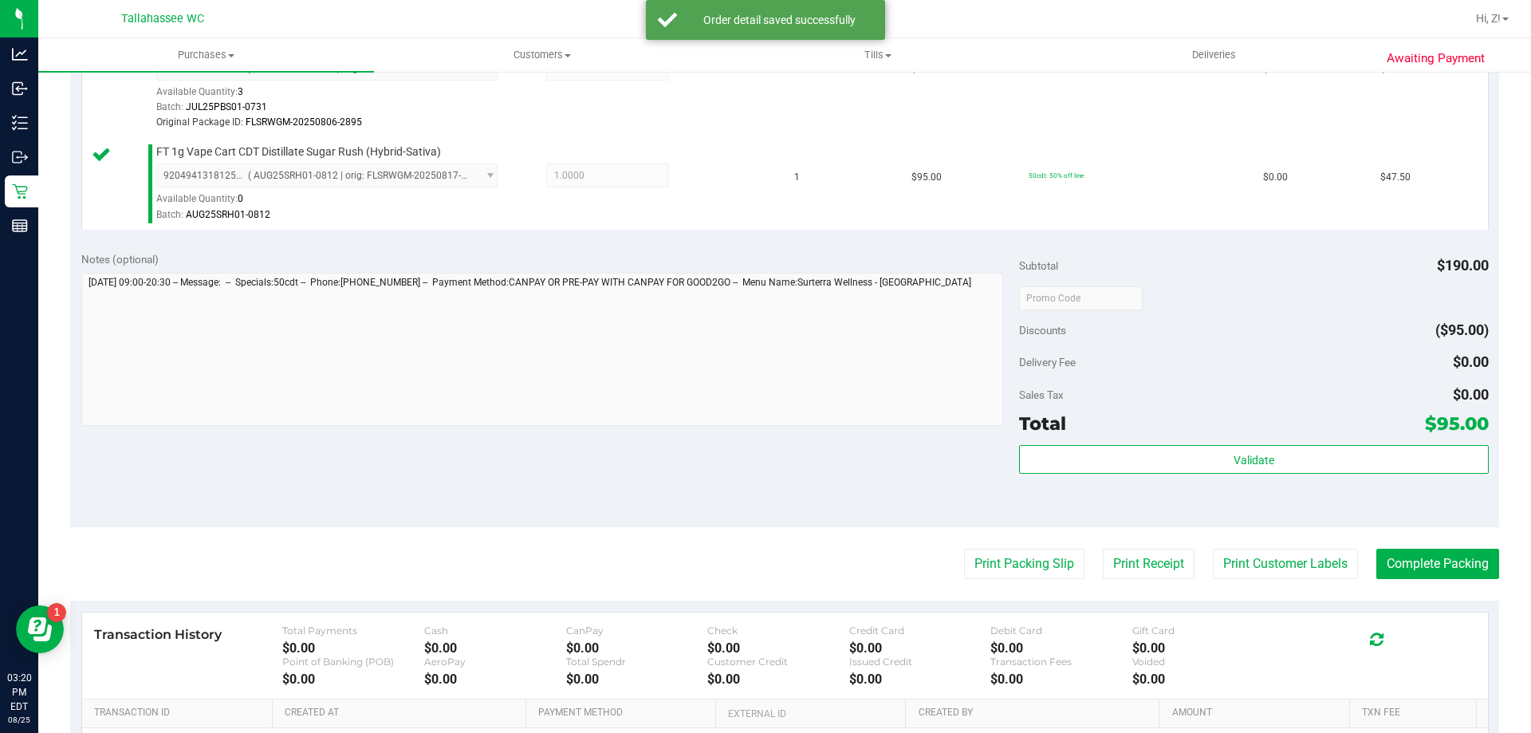
scroll to position [679, 0]
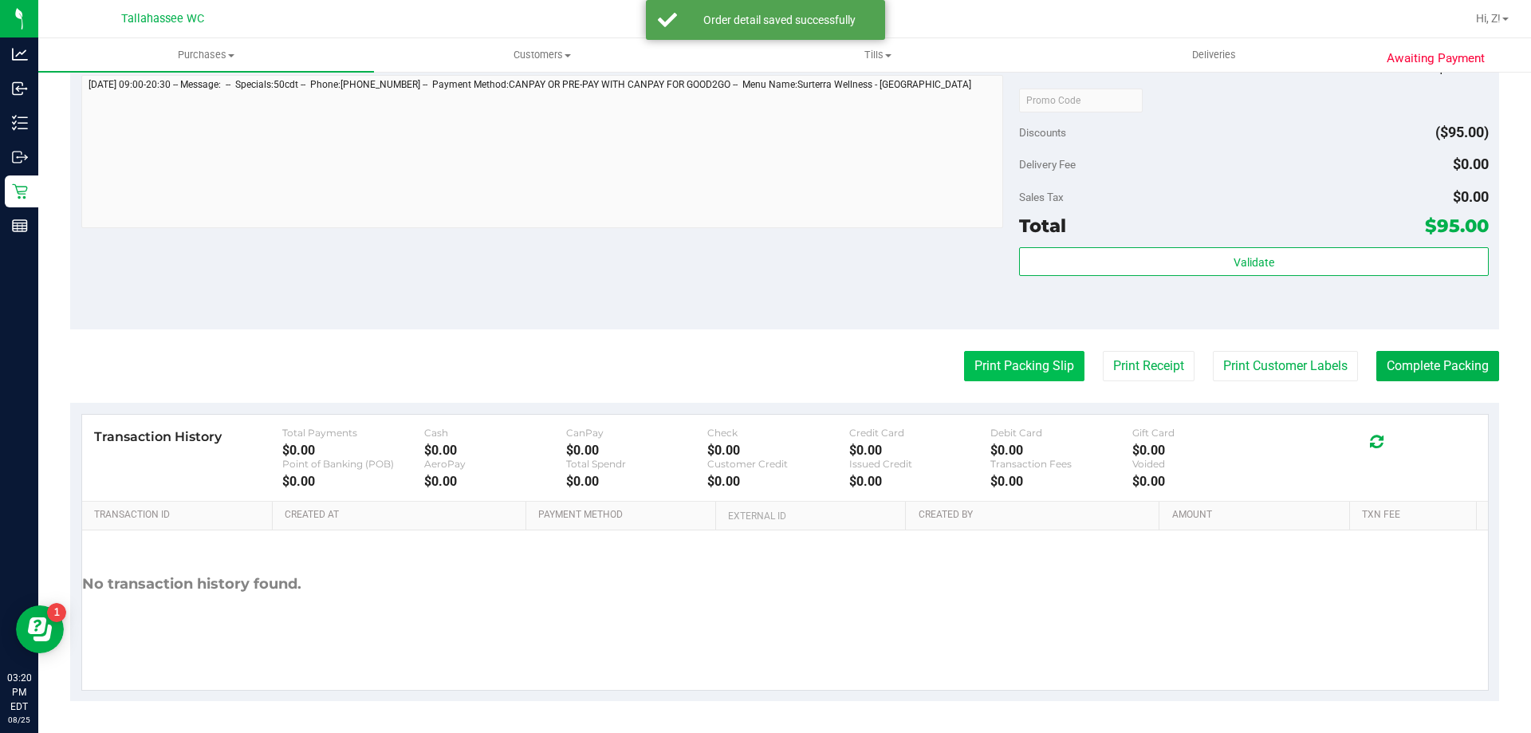
click at [1049, 358] on button "Print Packing Slip" at bounding box center [1024, 366] width 120 height 30
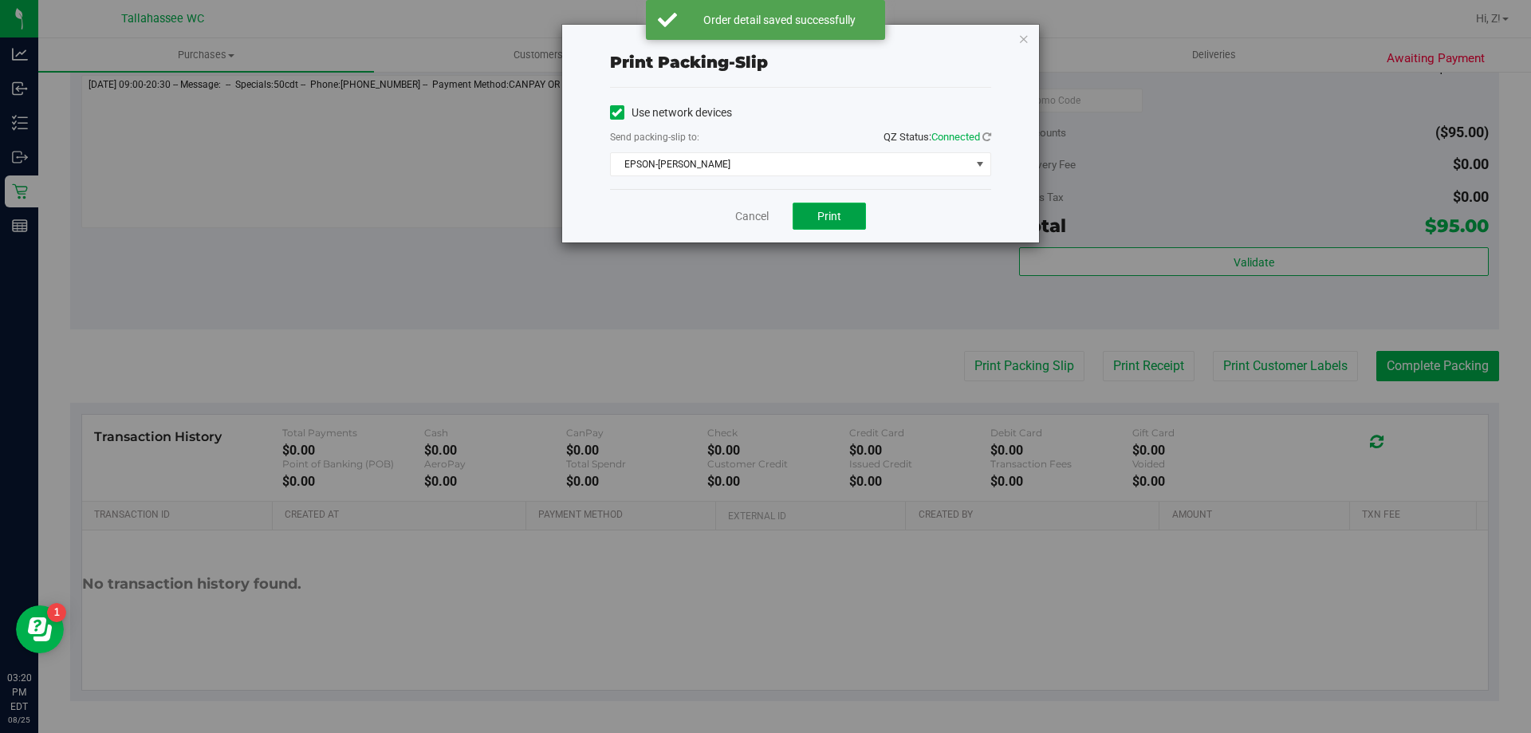
click at [831, 218] on span "Print" at bounding box center [829, 216] width 24 height 13
drag, startPoint x: 1024, startPoint y: 37, endPoint x: 1181, endPoint y: 270, distance: 281.5
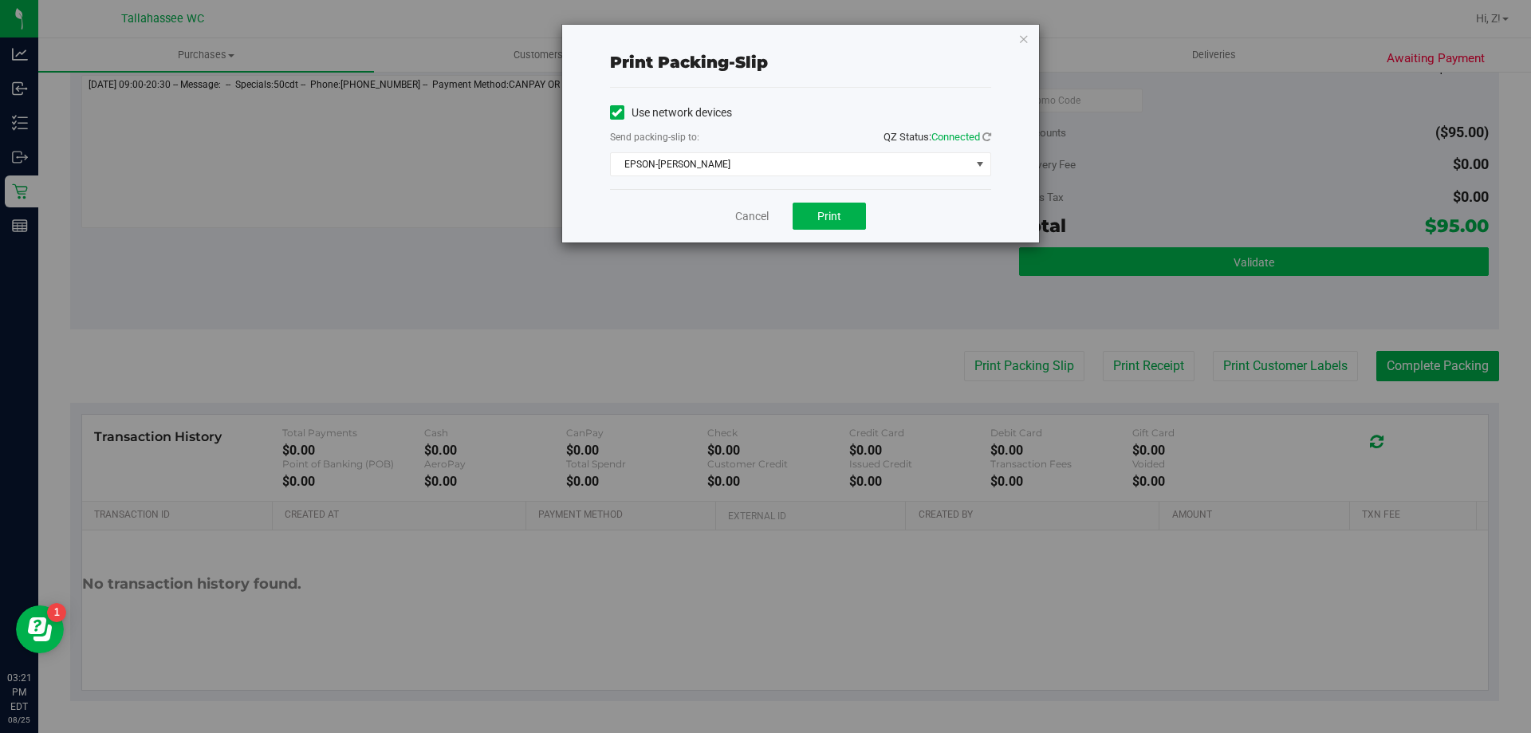
click at [1025, 37] on icon "button" at bounding box center [1023, 38] width 11 height 19
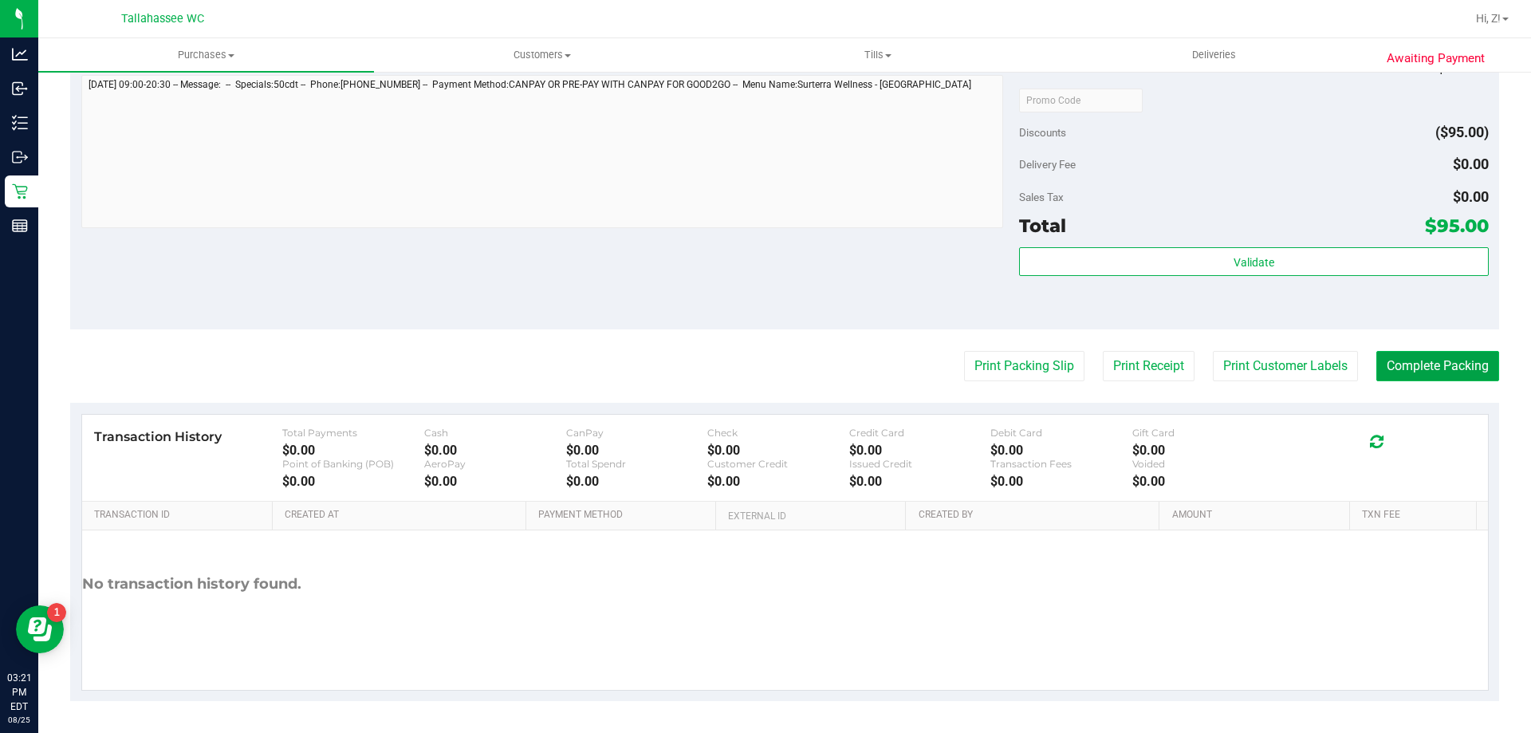
click at [1420, 376] on button "Complete Packing" at bounding box center [1437, 366] width 123 height 30
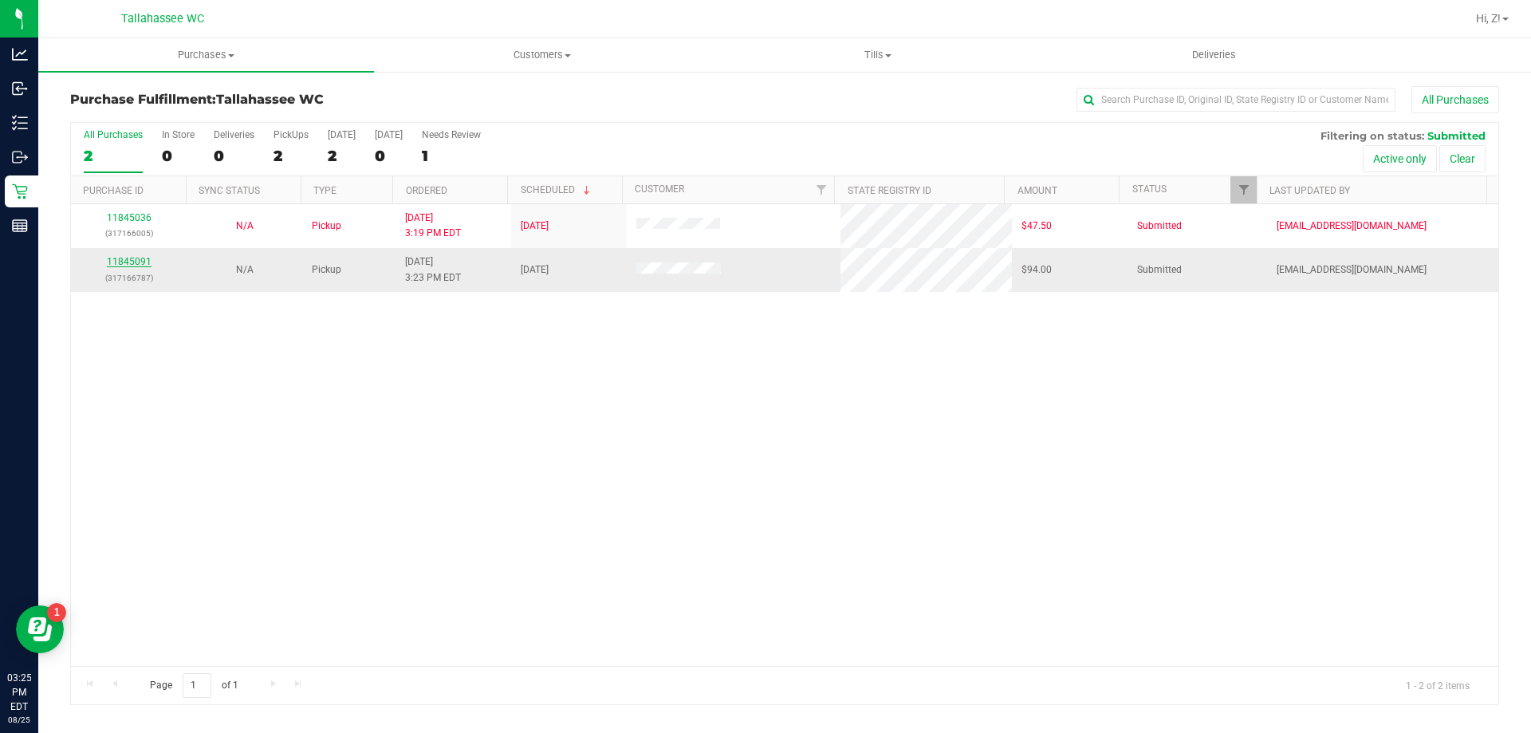
click at [107, 258] on link "11845091" at bounding box center [129, 261] width 45 height 11
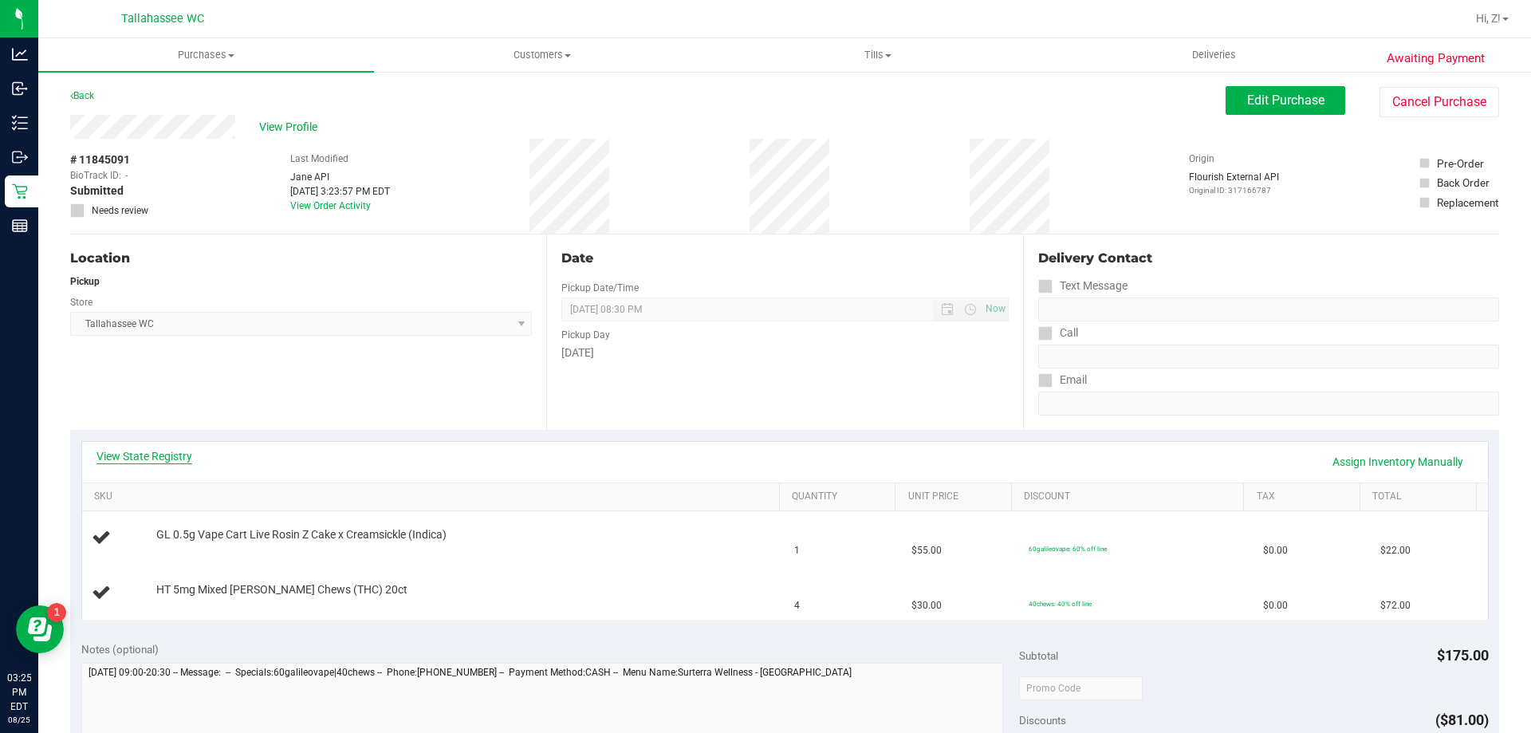
click at [171, 457] on link "View State Registry" at bounding box center [144, 456] width 96 height 16
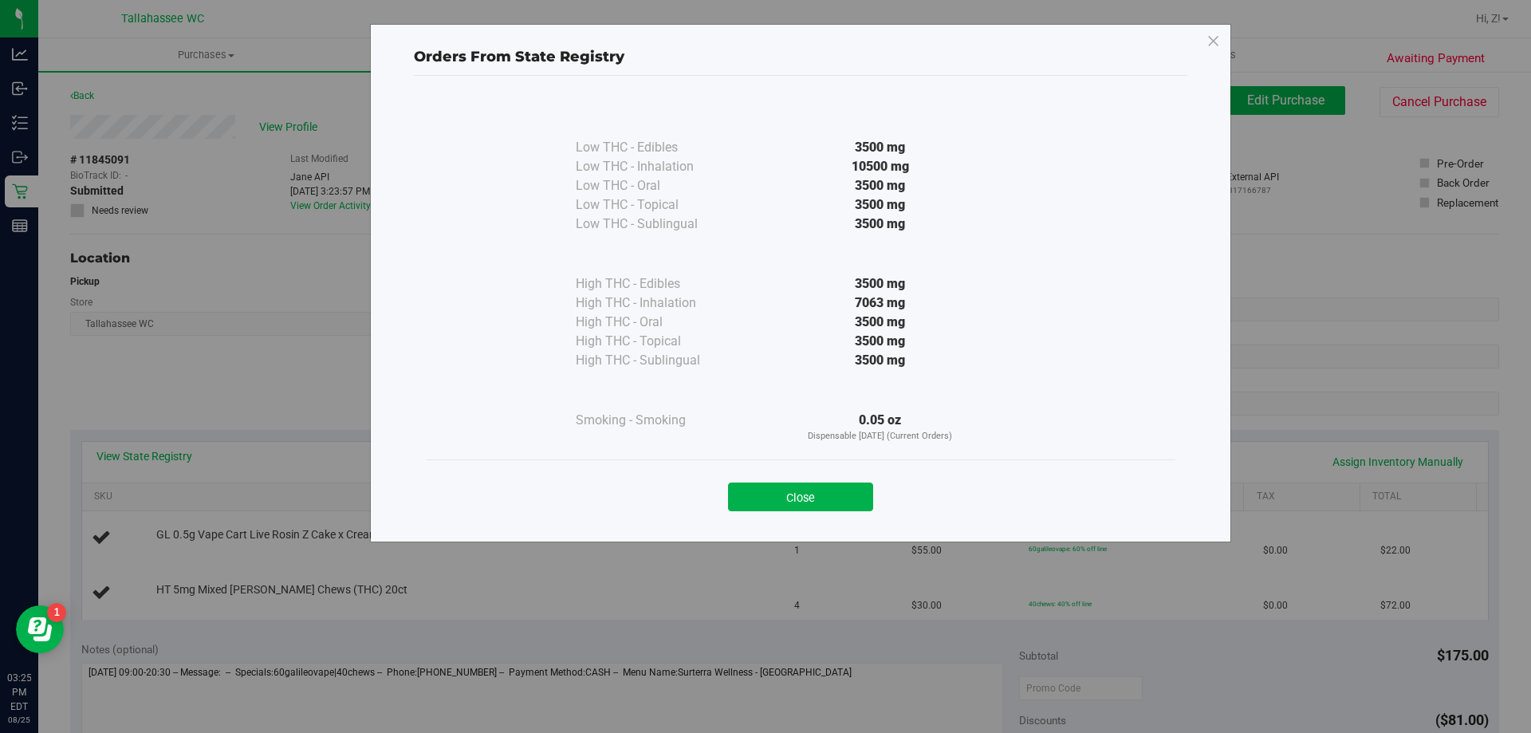
drag, startPoint x: 863, startPoint y: 483, endPoint x: 856, endPoint y: 477, distance: 9.0
click at [863, 482] on button "Close" at bounding box center [800, 496] width 145 height 29
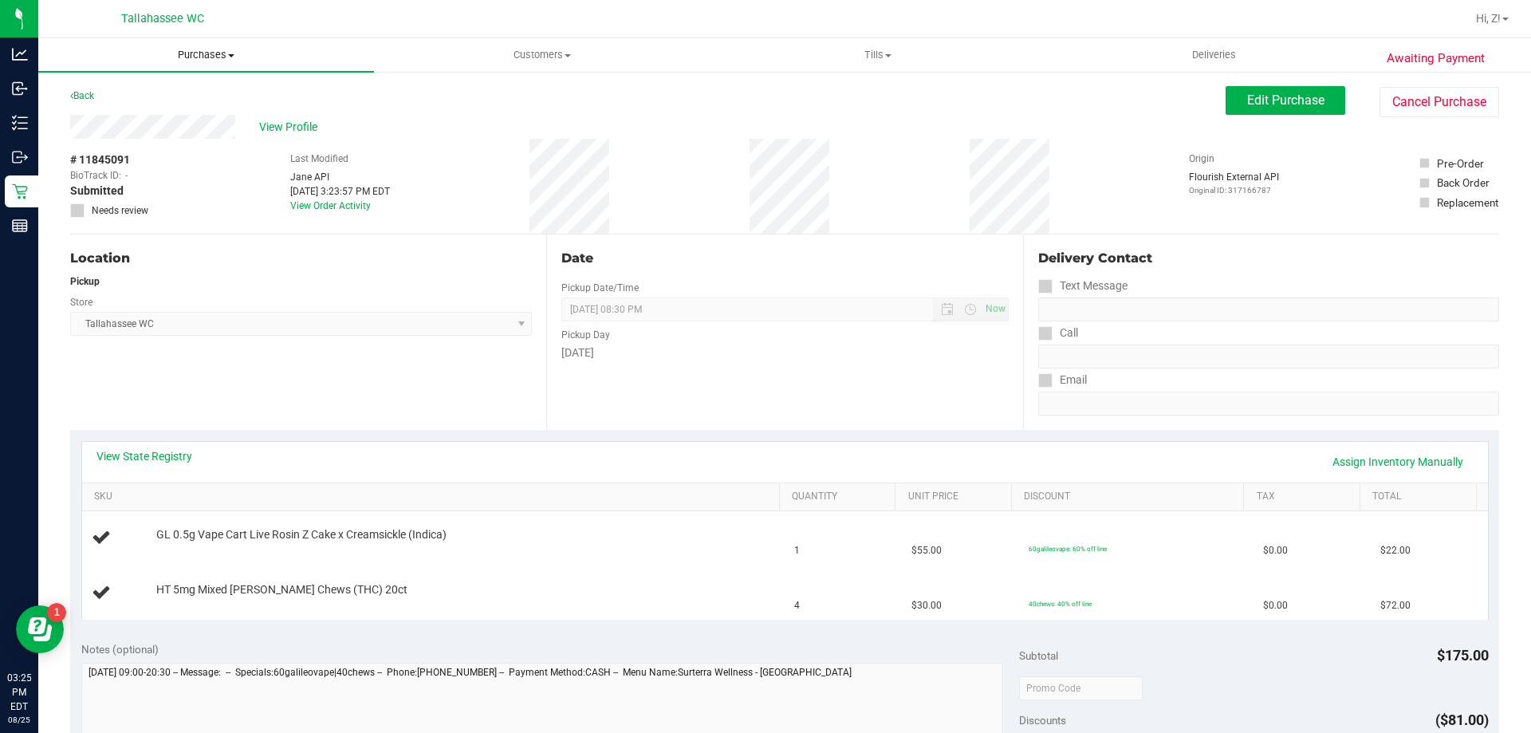
click at [207, 56] on span "Purchases" at bounding box center [206, 55] width 336 height 14
click at [127, 111] on span "Fulfillment" at bounding box center [87, 115] width 99 height 14
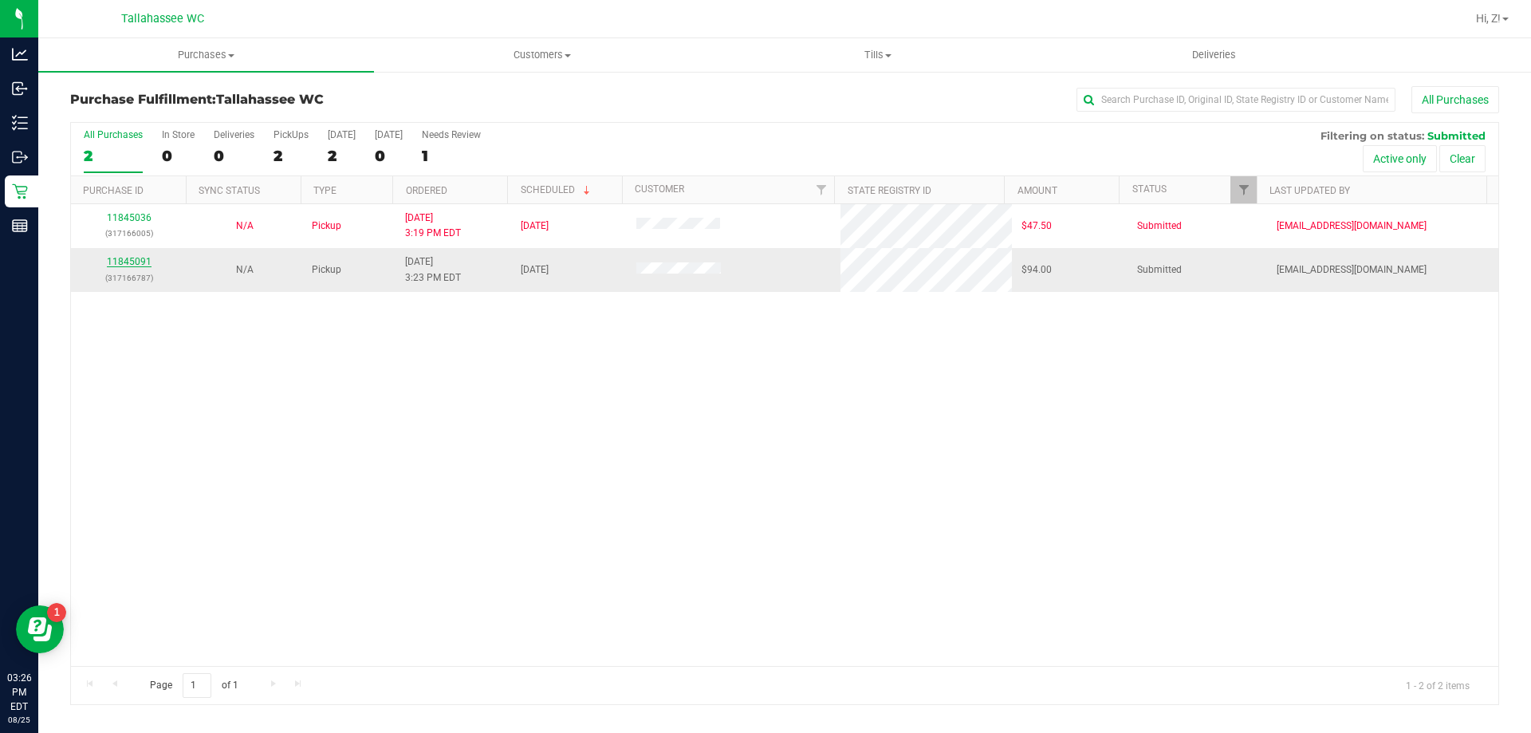
click at [116, 266] on link "11845091" at bounding box center [129, 261] width 45 height 11
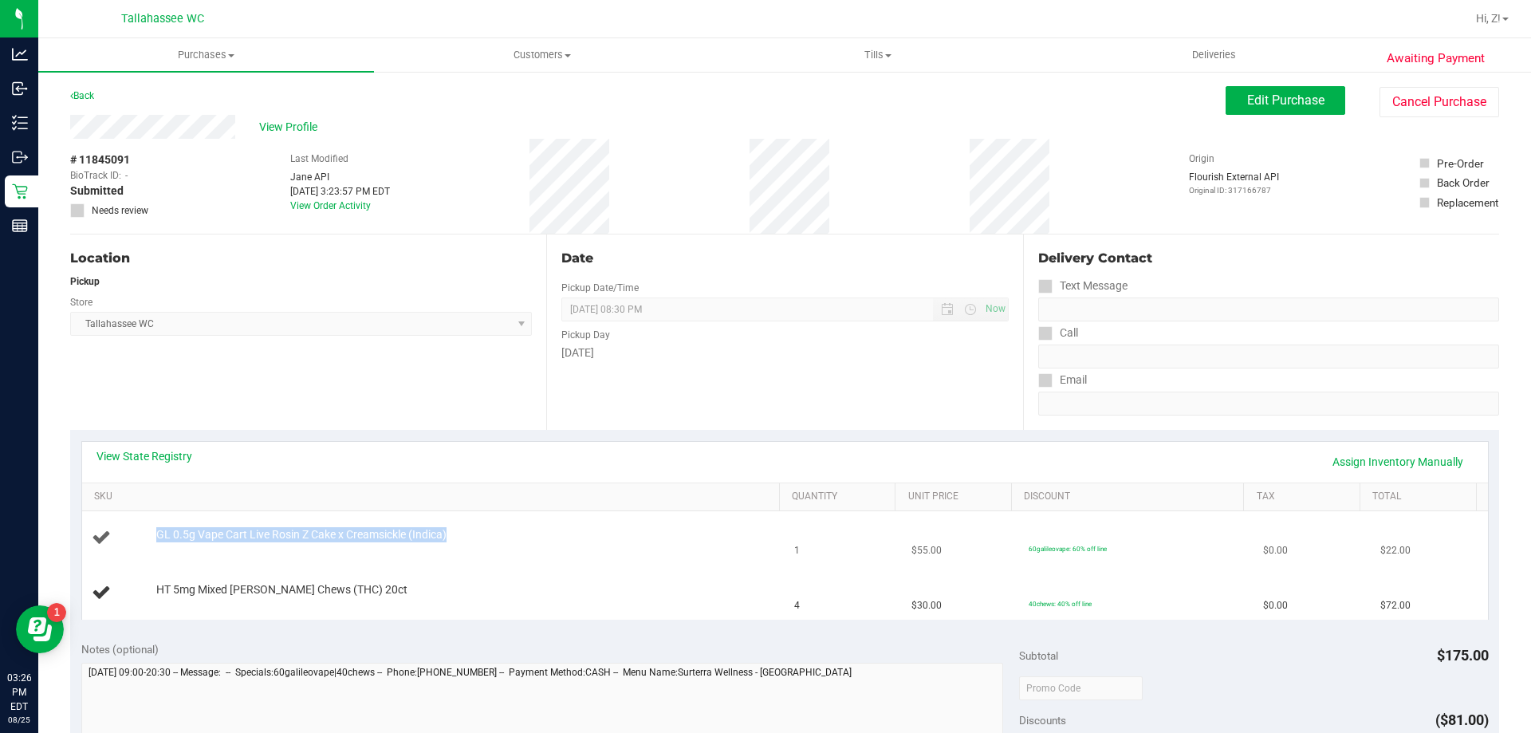
drag, startPoint x: 162, startPoint y: 531, endPoint x: 509, endPoint y: 531, distance: 346.9
click at [509, 531] on div "GL 0.5g Vape Cart Live Rosin Z Cake x Creamsickle (Indica)" at bounding box center [460, 535] width 624 height 16
copy span "GL 0.5g Vape Cart Live Rosin Z Cake x Creamsickle (Indica)"
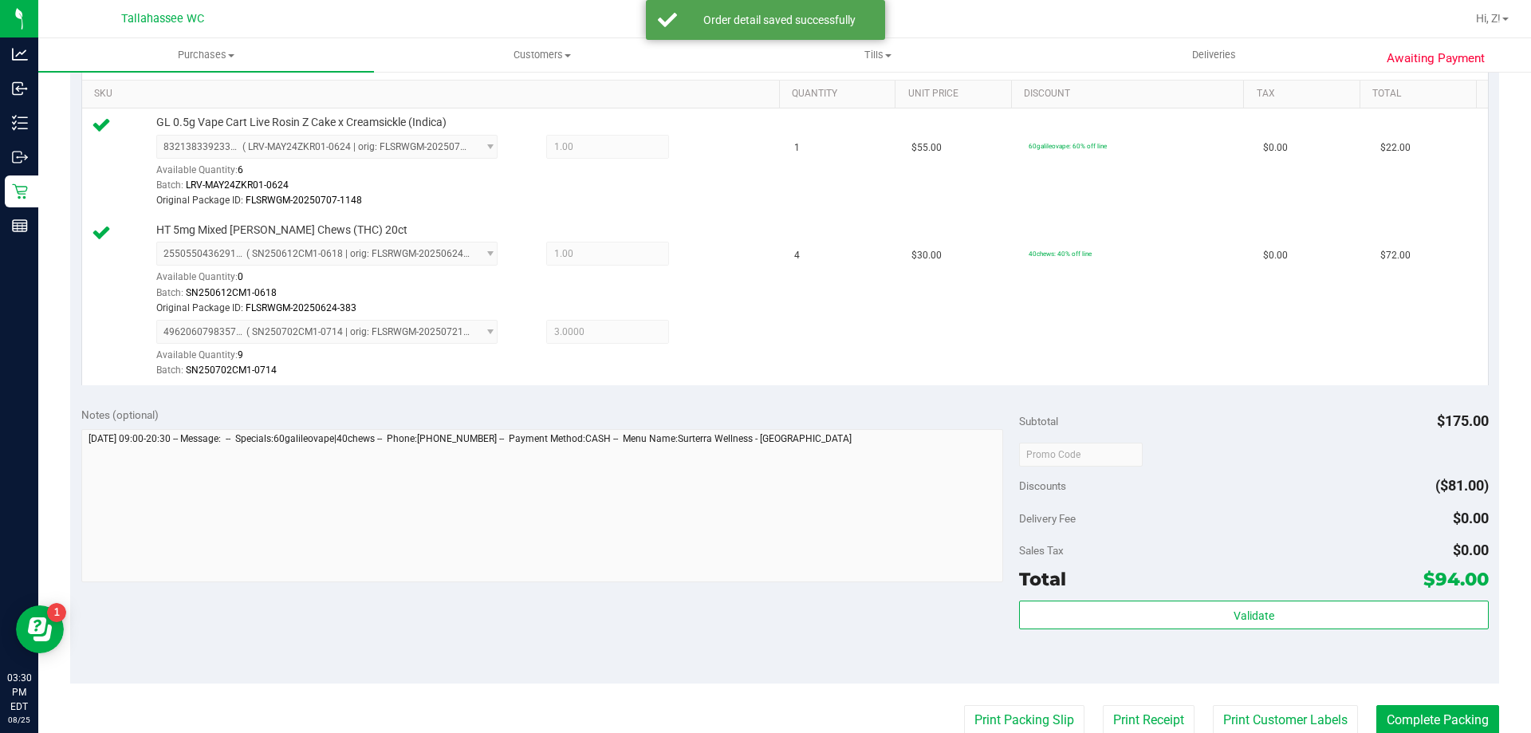
scroll to position [558, 0]
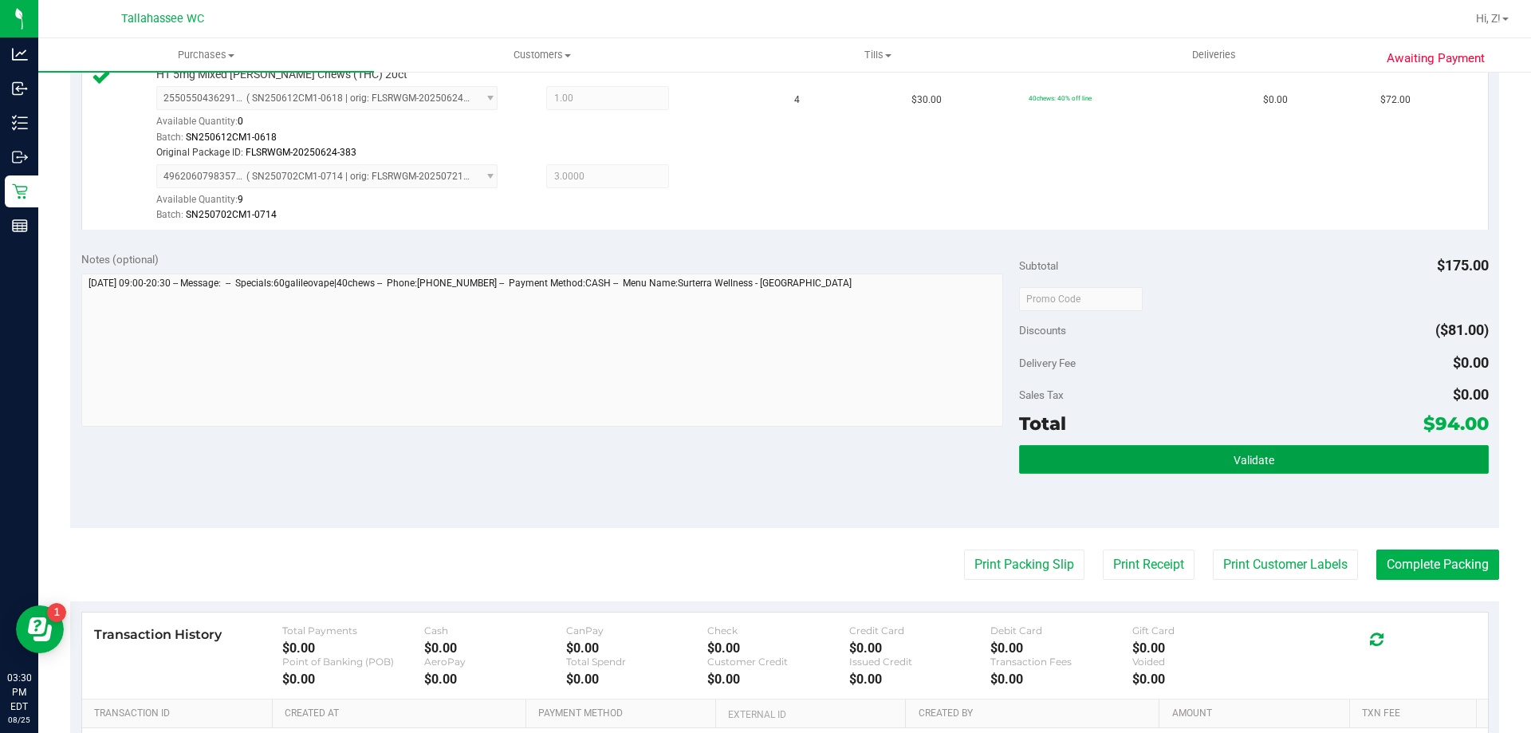
click at [1258, 463] on span "Validate" at bounding box center [1254, 460] width 41 height 13
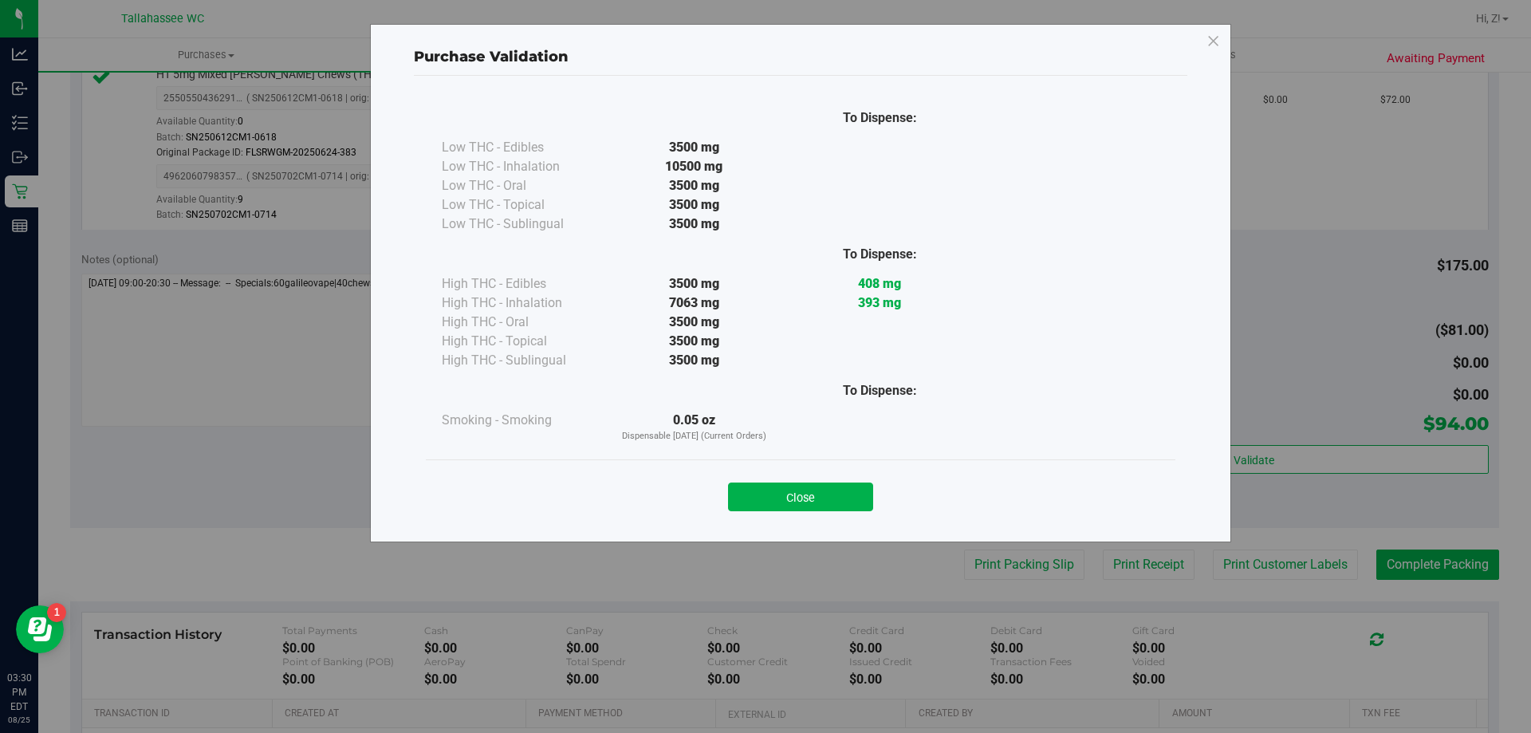
click at [827, 500] on button "Close" at bounding box center [800, 496] width 145 height 29
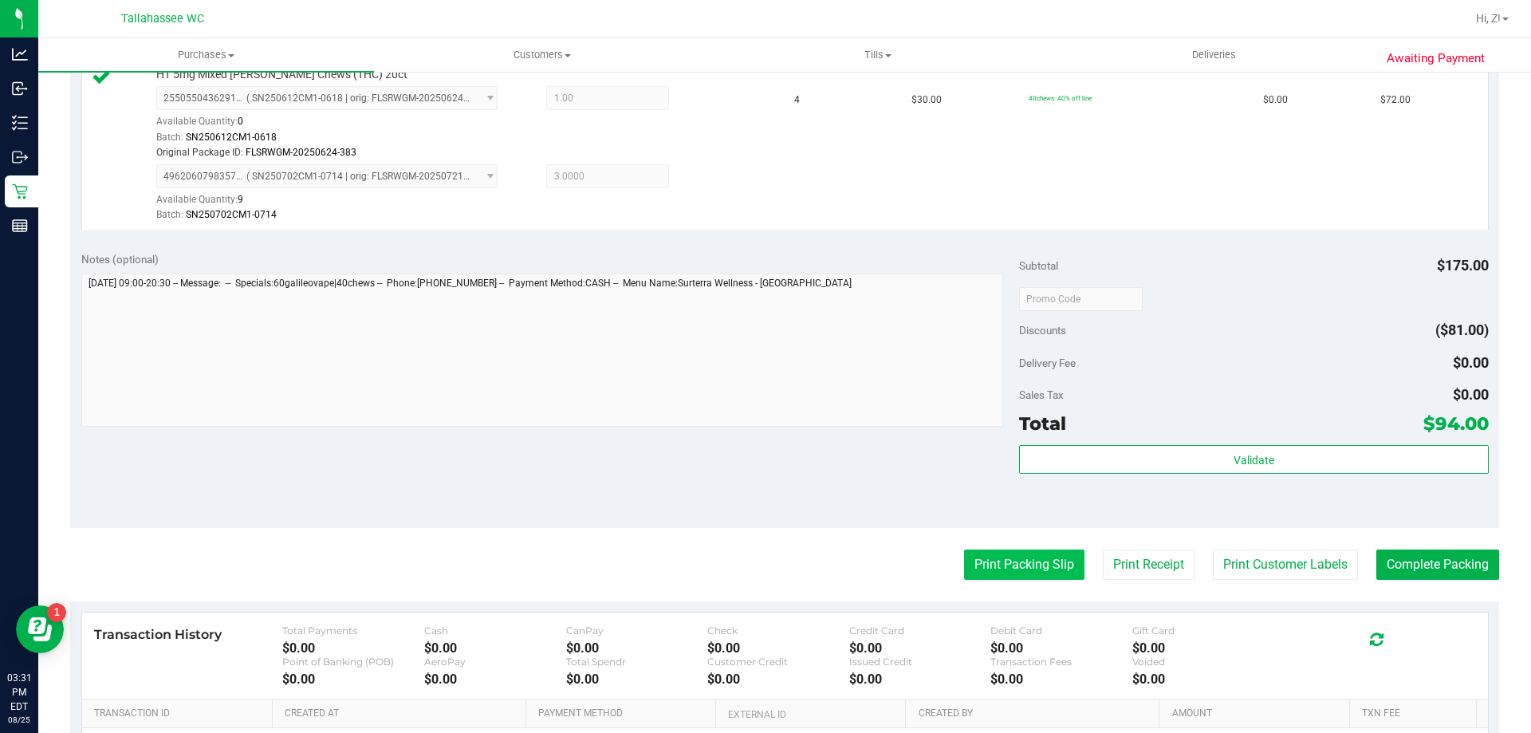
click at [1010, 572] on button "Print Packing Slip" at bounding box center [1024, 564] width 120 height 30
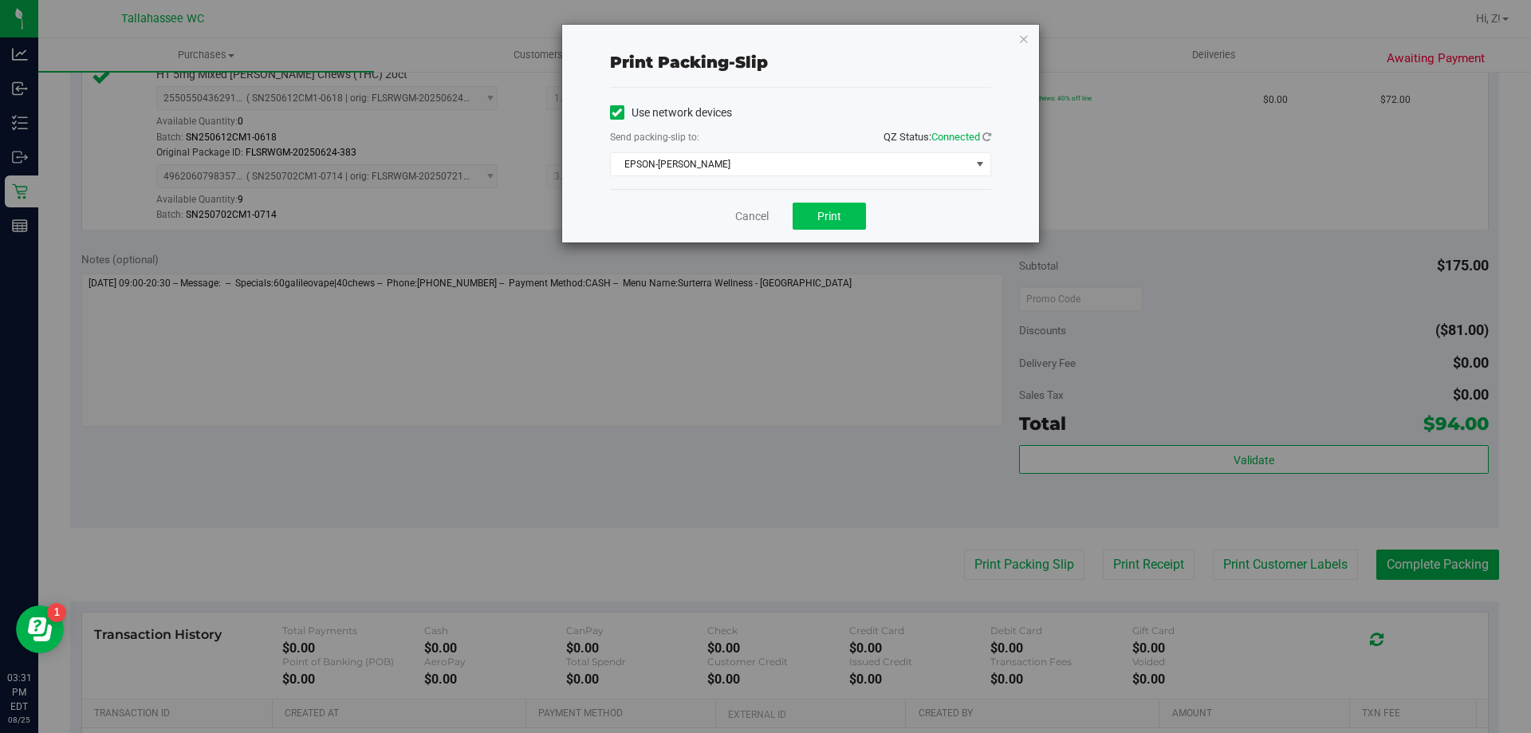
drag, startPoint x: 817, startPoint y: 199, endPoint x: 824, endPoint y: 209, distance: 12.0
click at [819, 199] on div "Cancel Print" at bounding box center [800, 215] width 381 height 53
click at [828, 212] on span "Print" at bounding box center [829, 216] width 24 height 13
click at [1025, 34] on icon "button" at bounding box center [1023, 38] width 11 height 19
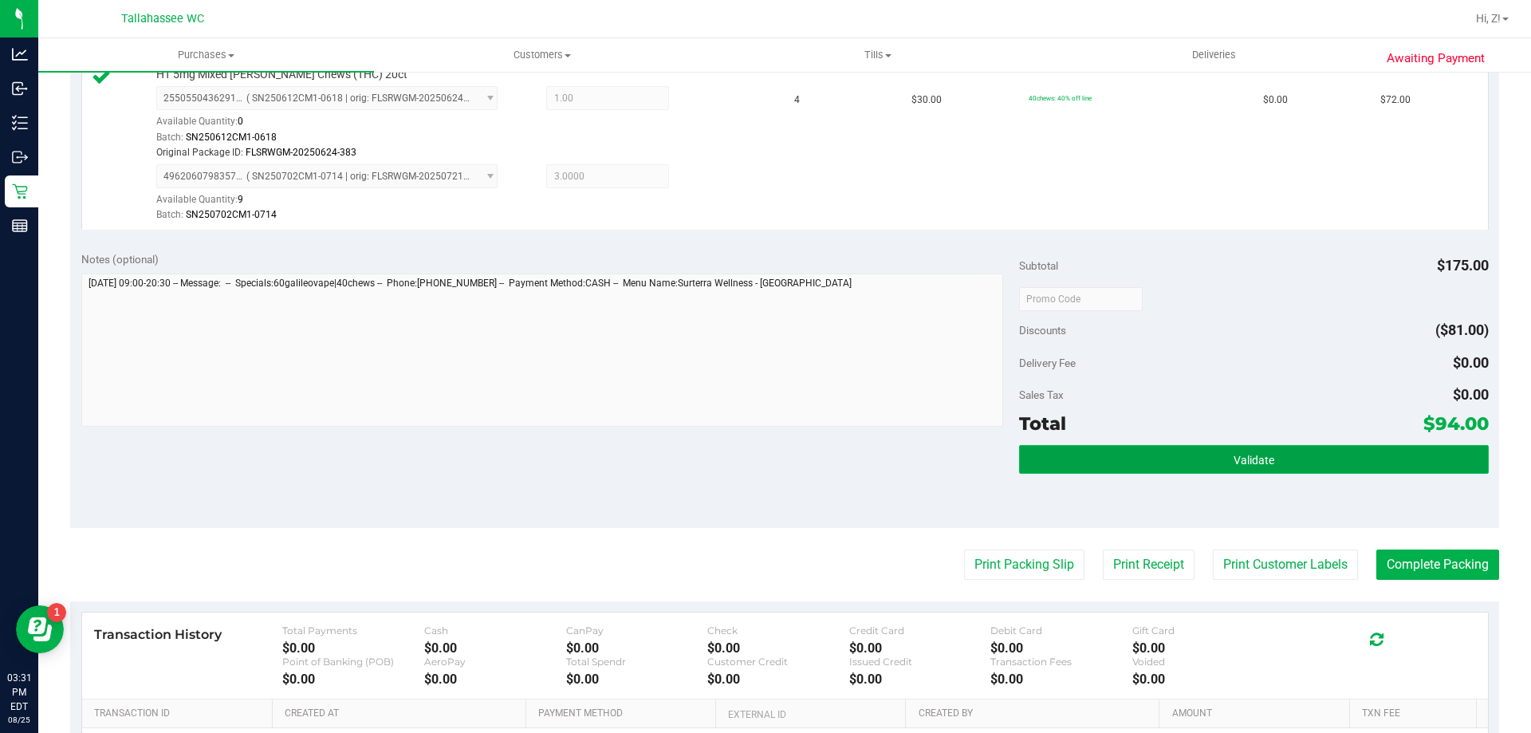
click at [1270, 460] on button "Validate" at bounding box center [1253, 459] width 469 height 29
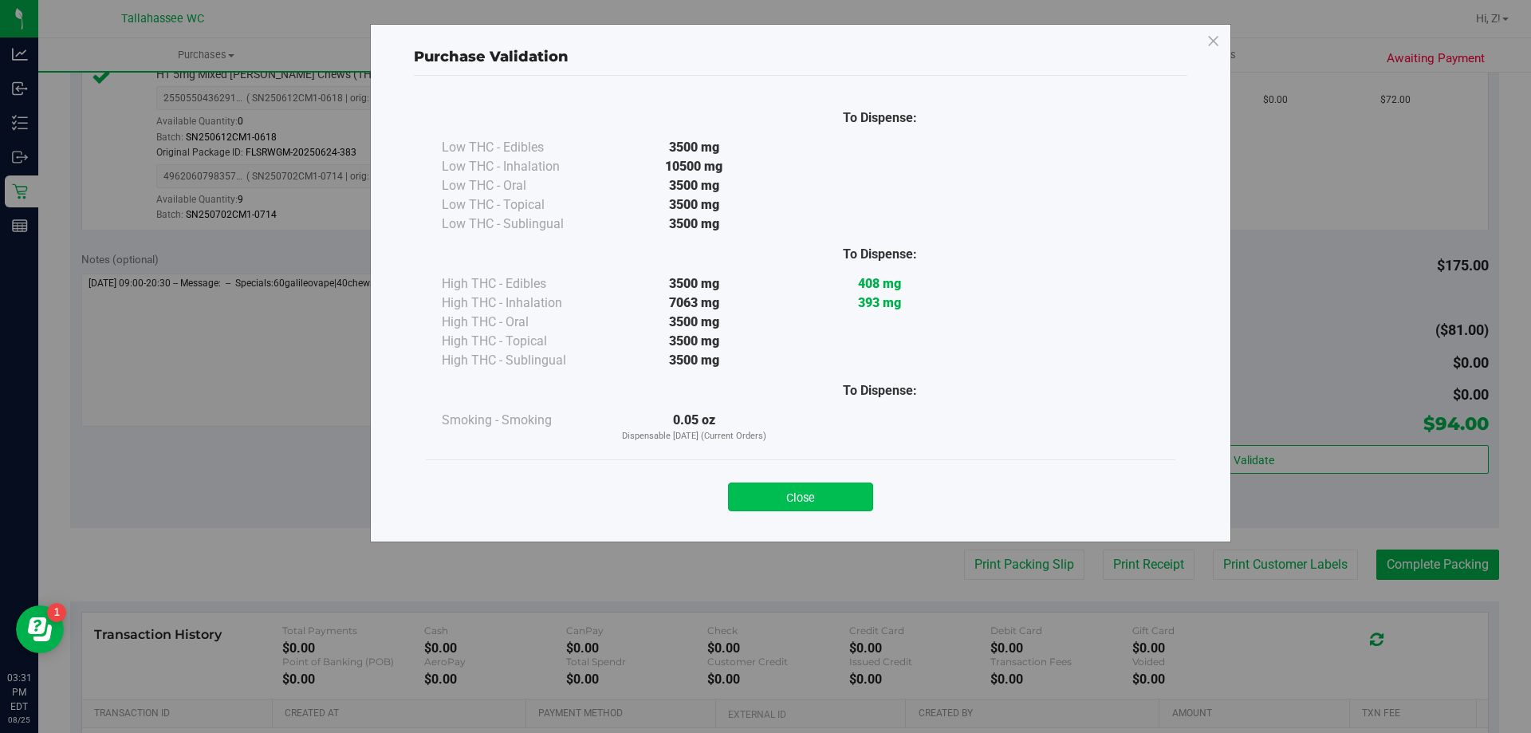
click at [832, 488] on button "Close" at bounding box center [800, 496] width 145 height 29
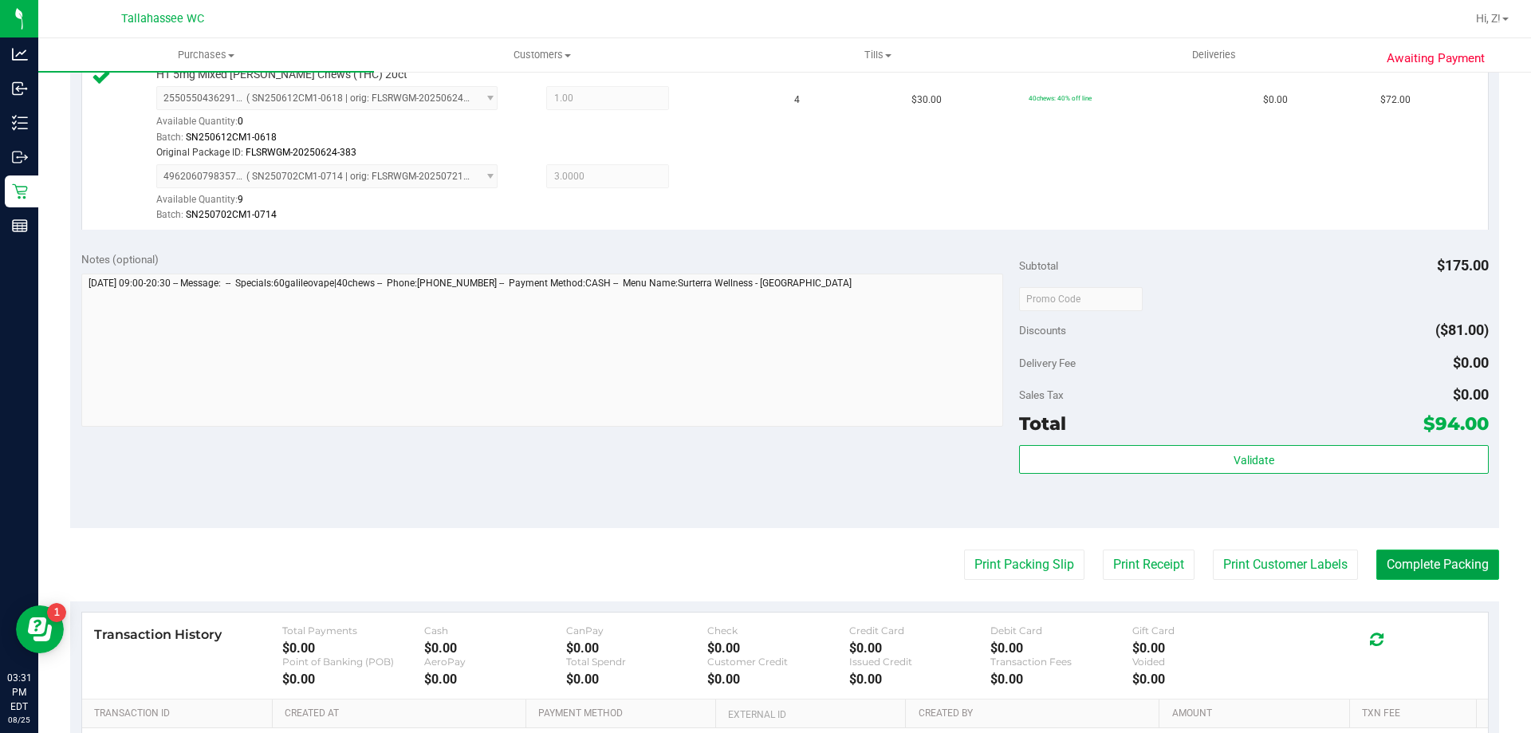
click at [1405, 575] on button "Complete Packing" at bounding box center [1437, 564] width 123 height 30
